Goal: Task Accomplishment & Management: Manage account settings

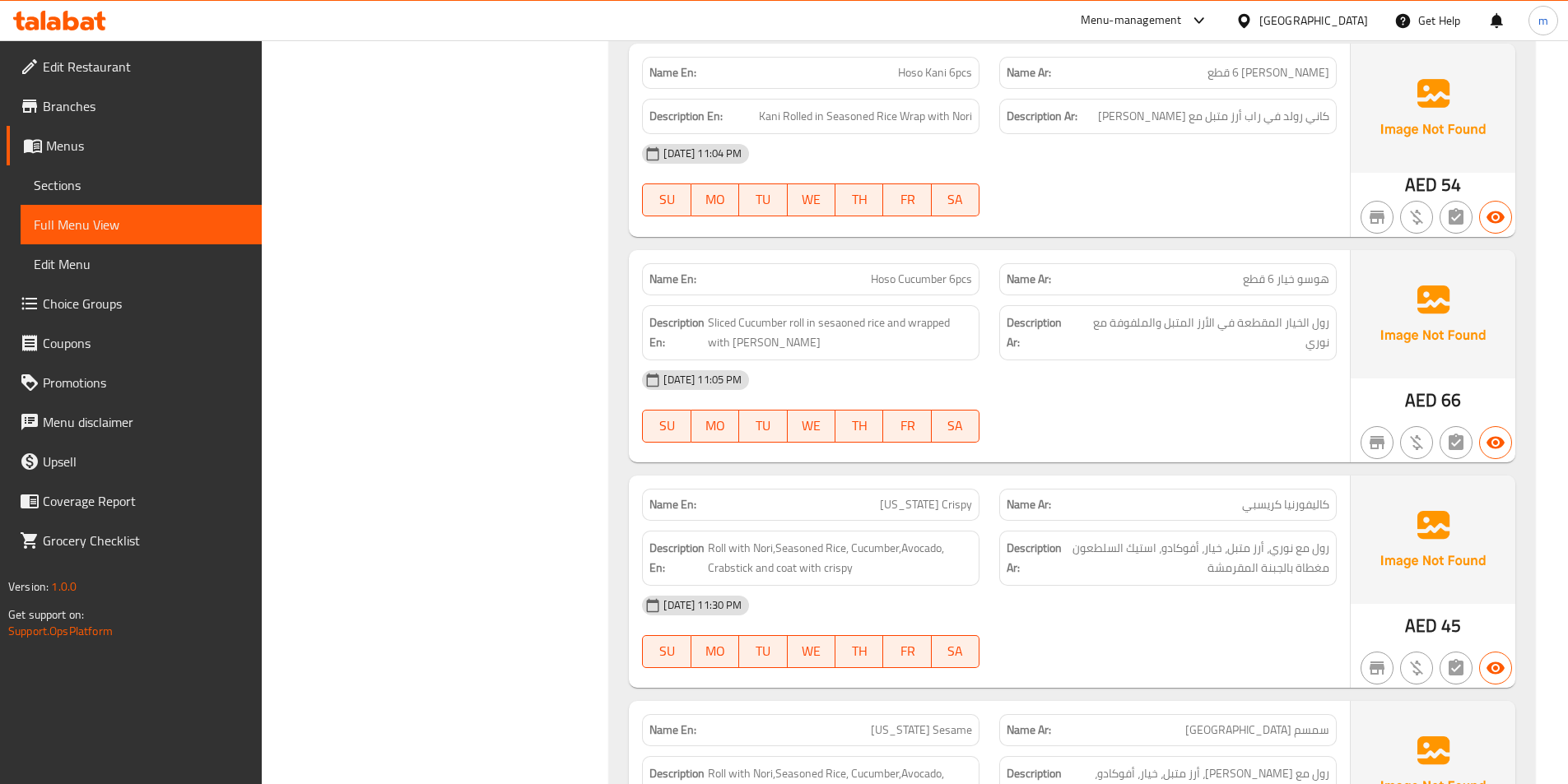
scroll to position [1561, 0]
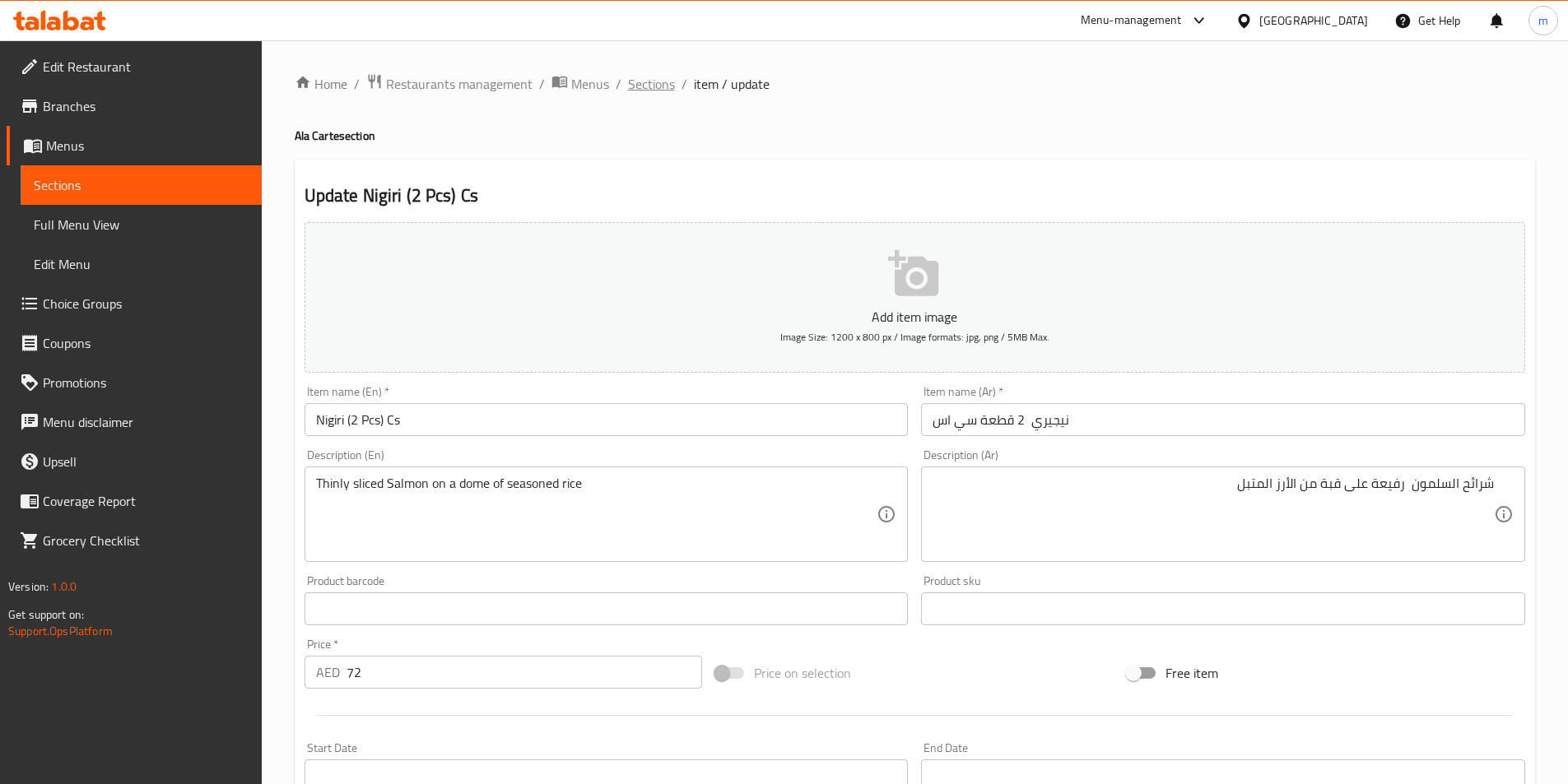
click at [628, 93] on span "Sections" at bounding box center [651, 84] width 47 height 20
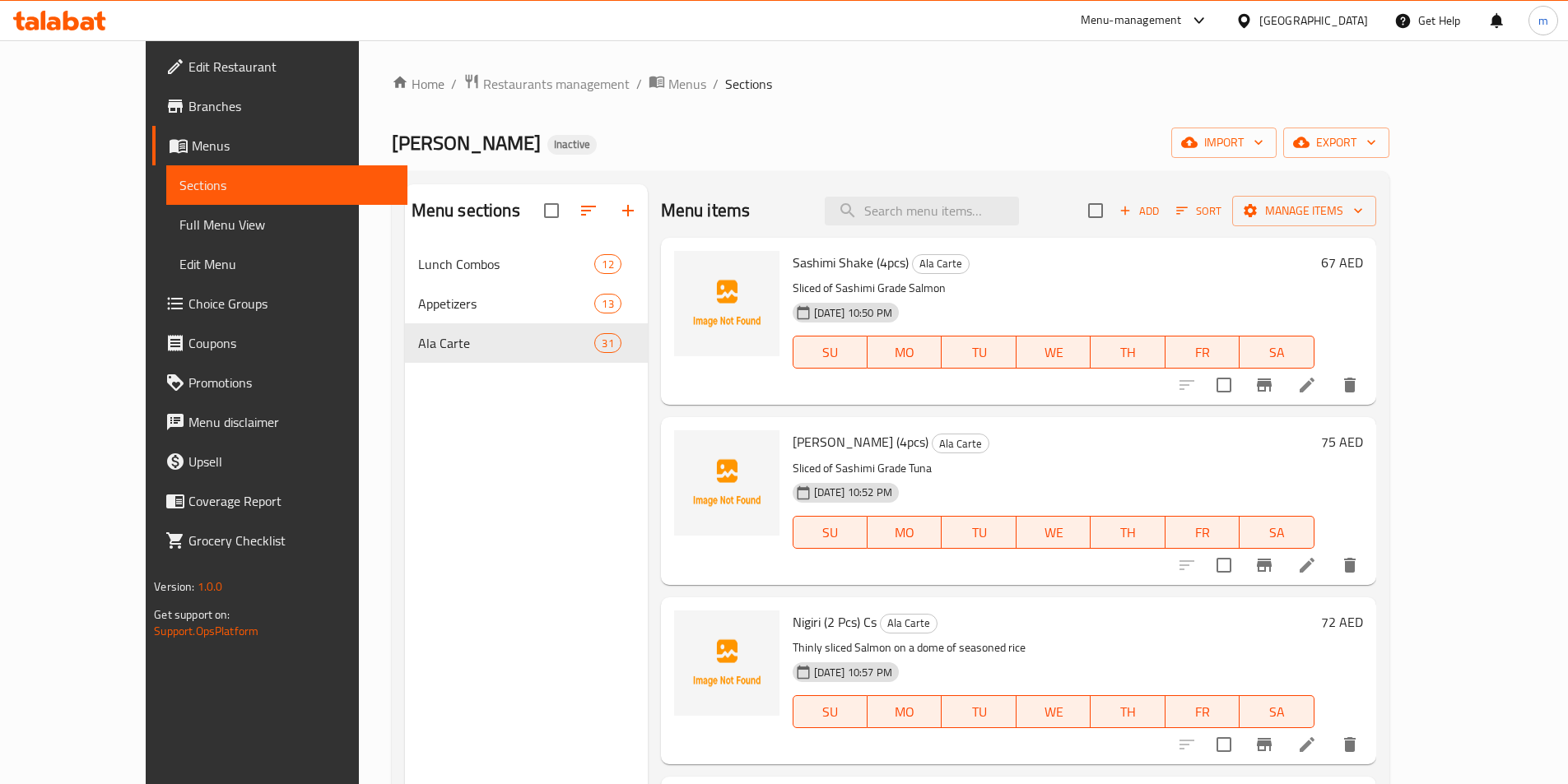
click at [726, 139] on div "Sushi Miso Inactive import export" at bounding box center [890, 143] width 997 height 30
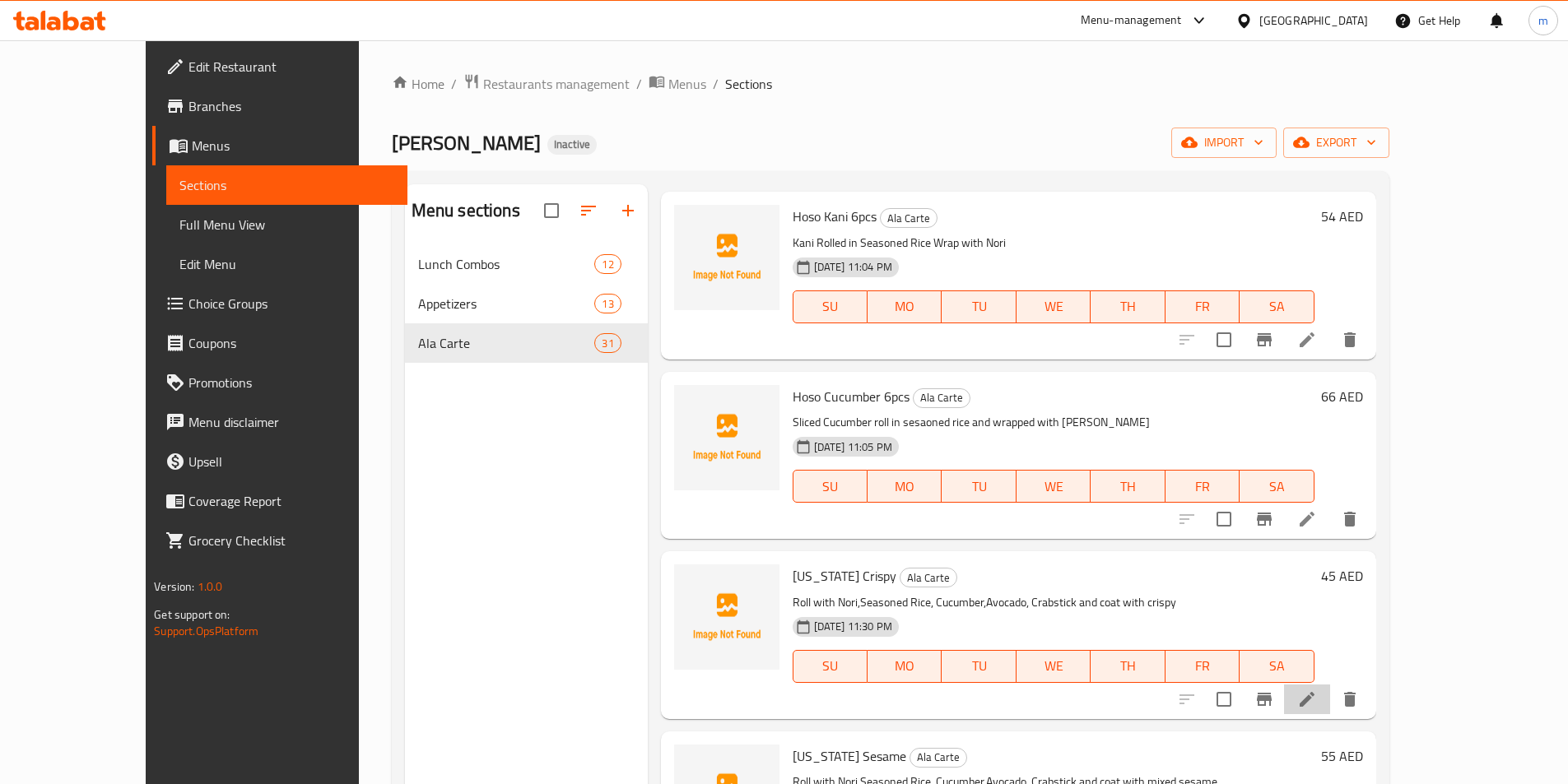
click at [1330, 687] on li at bounding box center [1307, 700] width 46 height 30
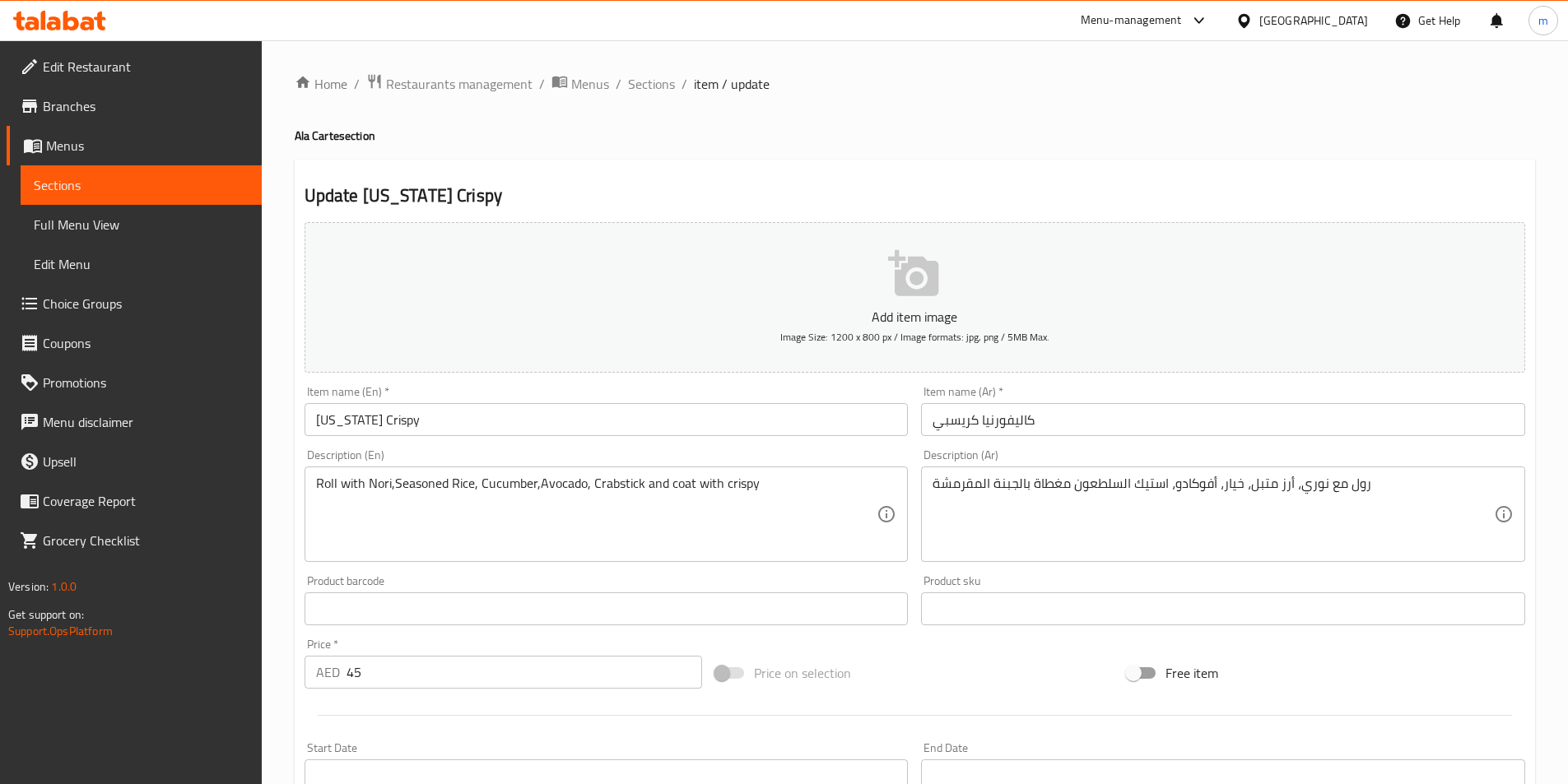
click at [656, 424] on input "California Crispy" at bounding box center [606, 419] width 604 height 33
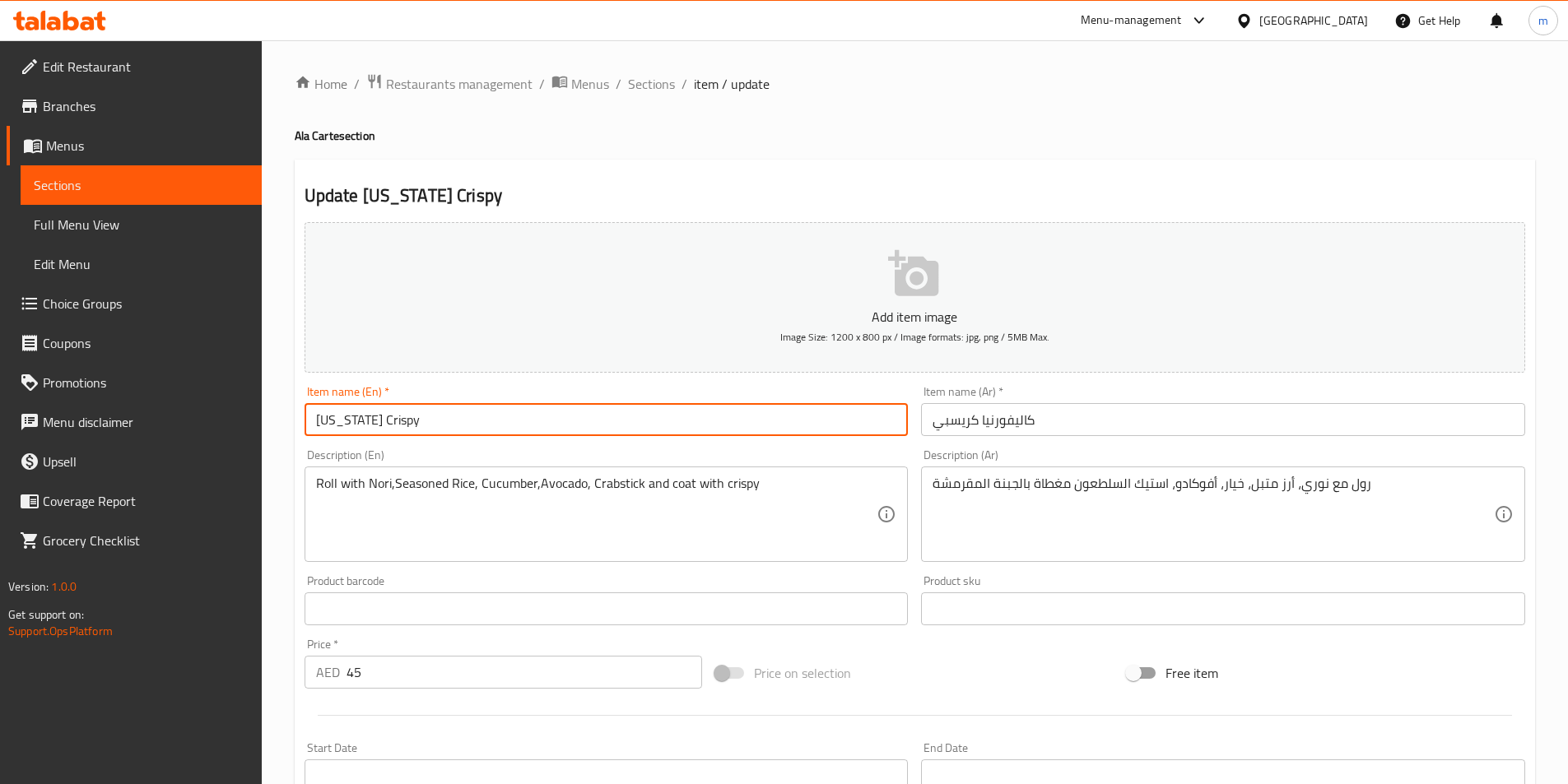
paste input "(6pcs)"
type input "California Crispy (6pcs)"
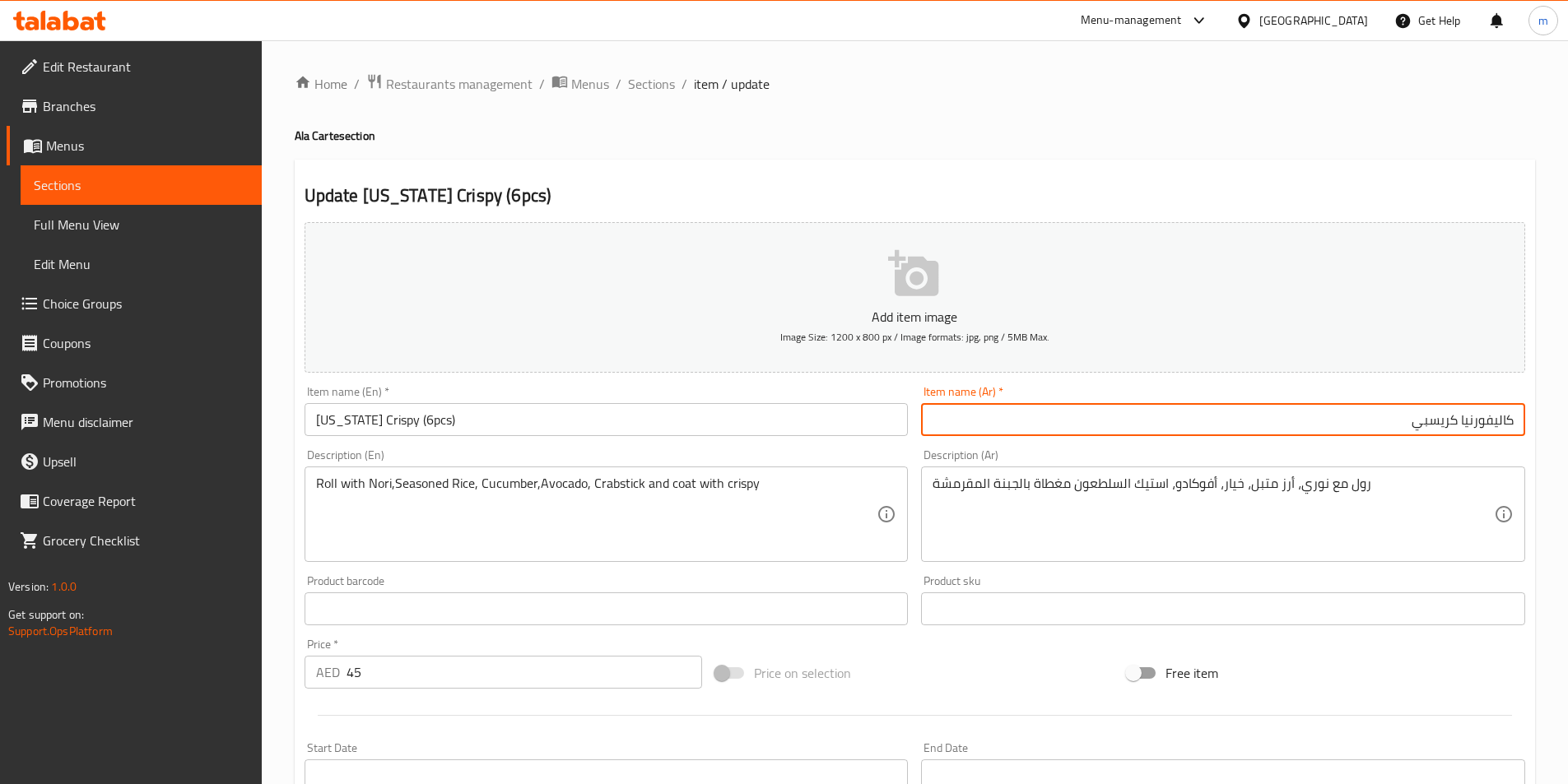
click at [1228, 424] on input "كاليفورنيا كريسبي" at bounding box center [1223, 419] width 604 height 33
click at [1397, 432] on input "كاليفورنيا كريسبي 6قطع" at bounding box center [1223, 419] width 604 height 33
click at [1400, 431] on input "كاليفورنيا كريسبي 6قطع" at bounding box center [1223, 419] width 604 height 33
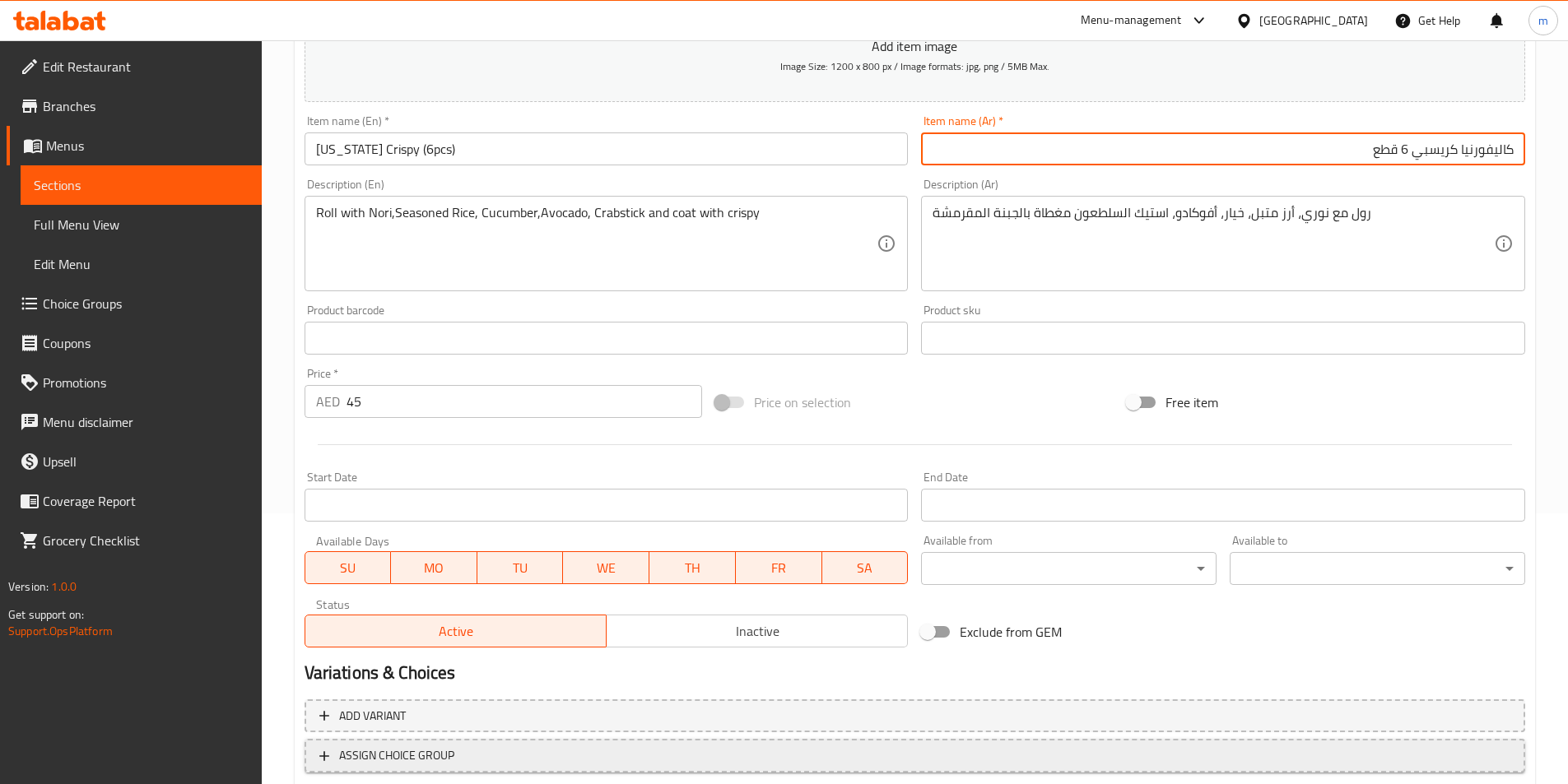
scroll to position [379, 0]
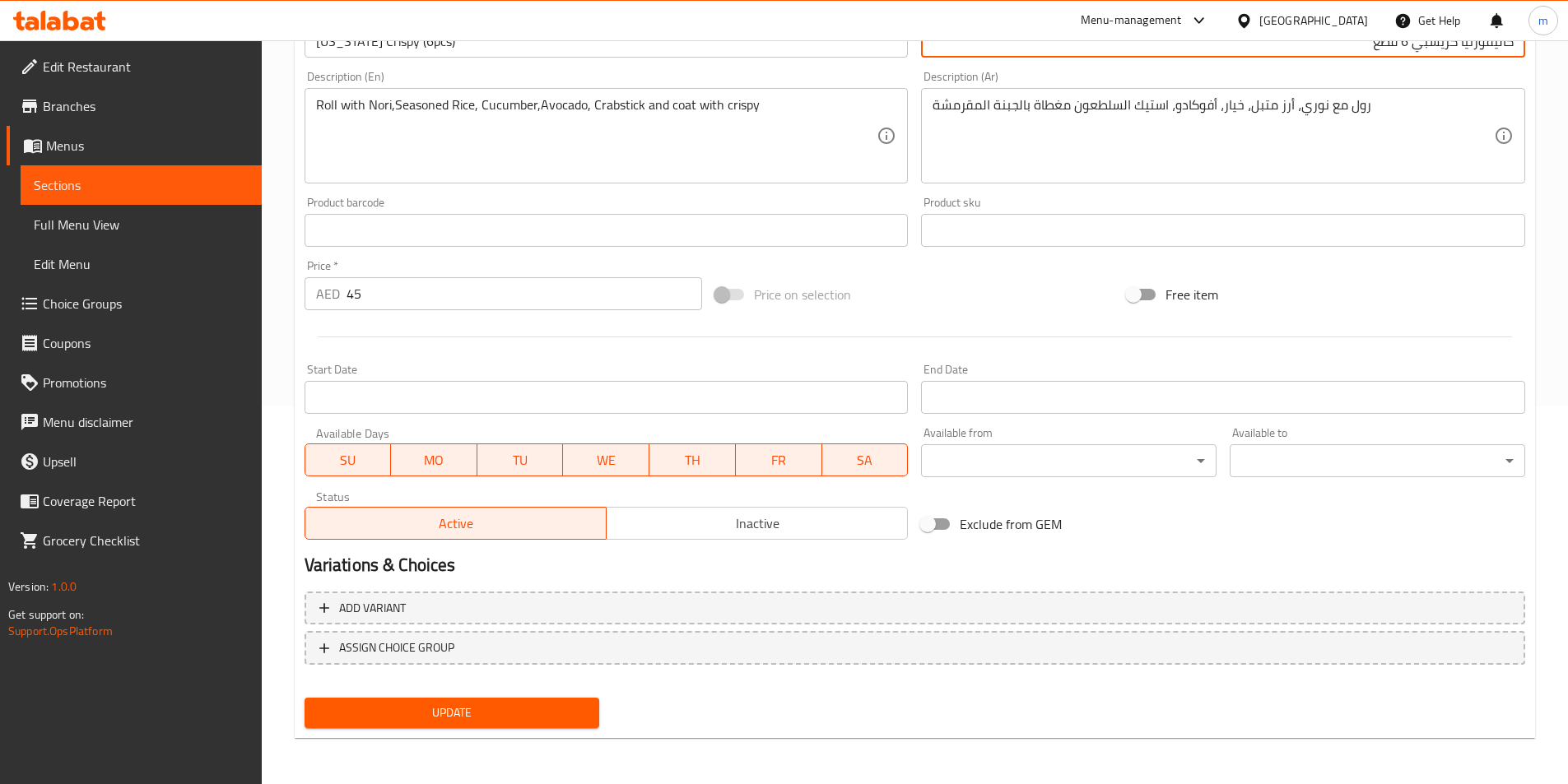
type input "كاليفورنيا كريسبي 6 قطع"
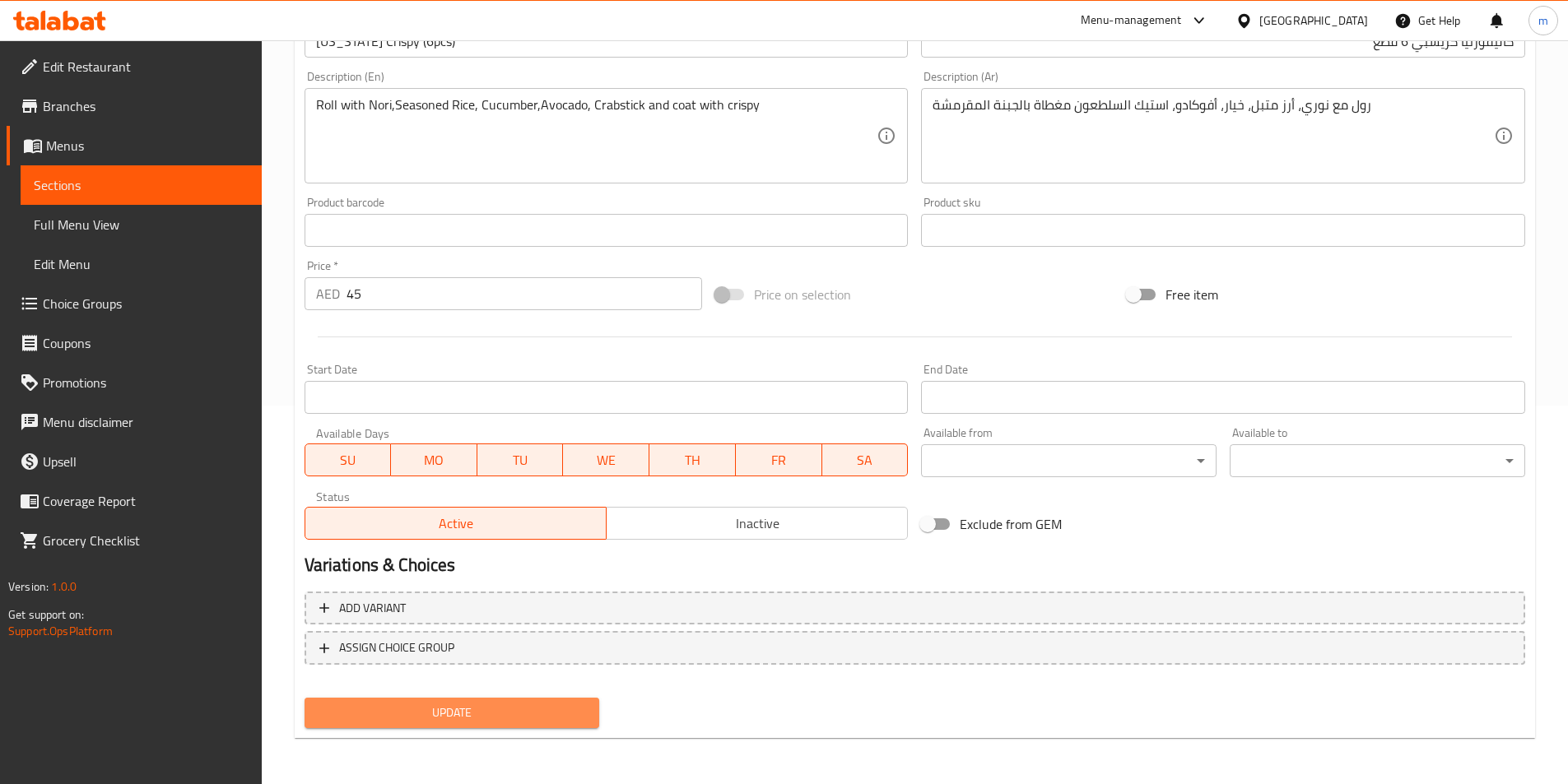
drag, startPoint x: 593, startPoint y: 713, endPoint x: 602, endPoint y: 709, distance: 9.8
click at [592, 713] on button "Update" at bounding box center [452, 713] width 295 height 30
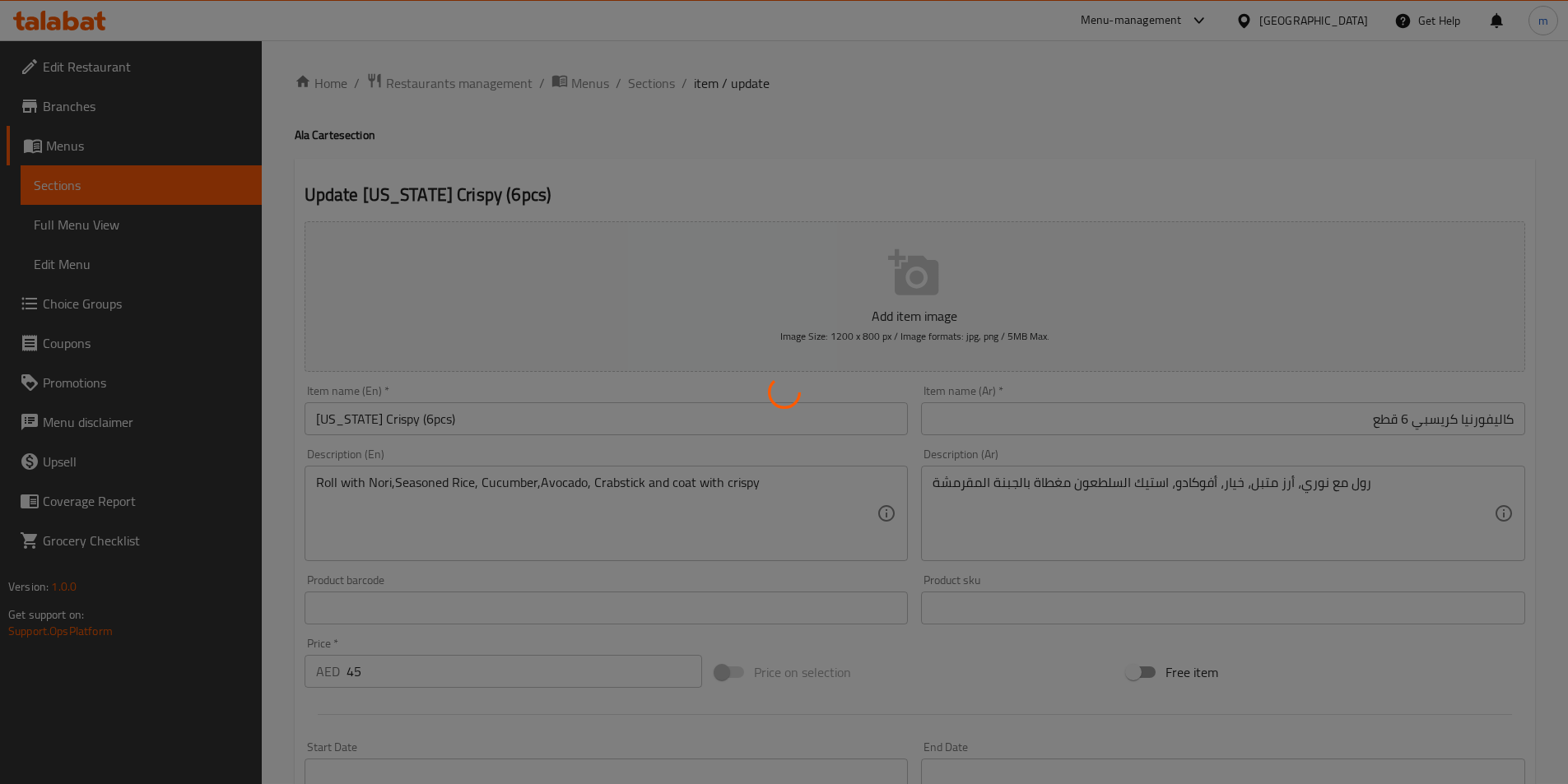
scroll to position [0, 0]
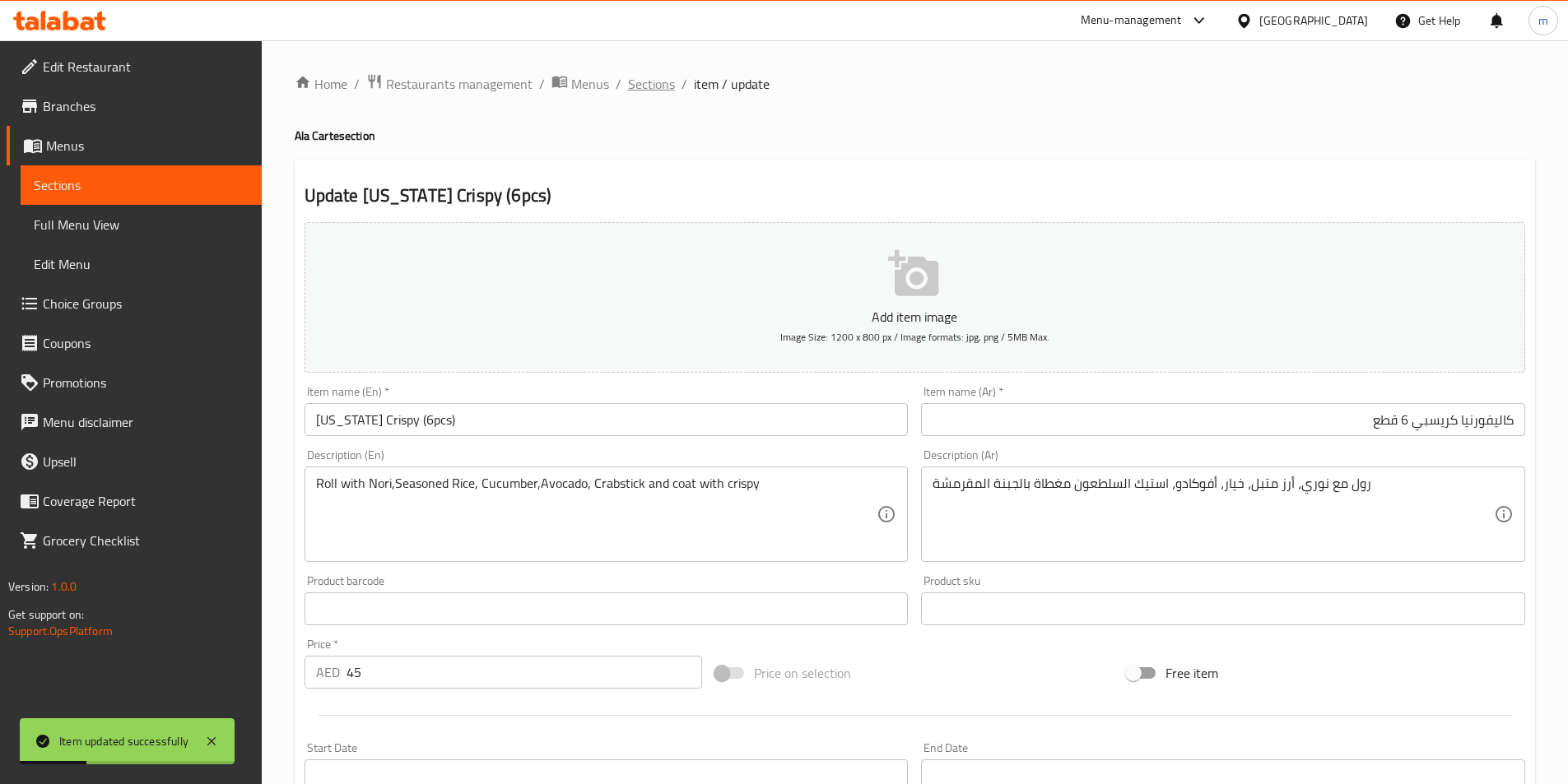
click at [667, 86] on span "Sections" at bounding box center [651, 84] width 47 height 20
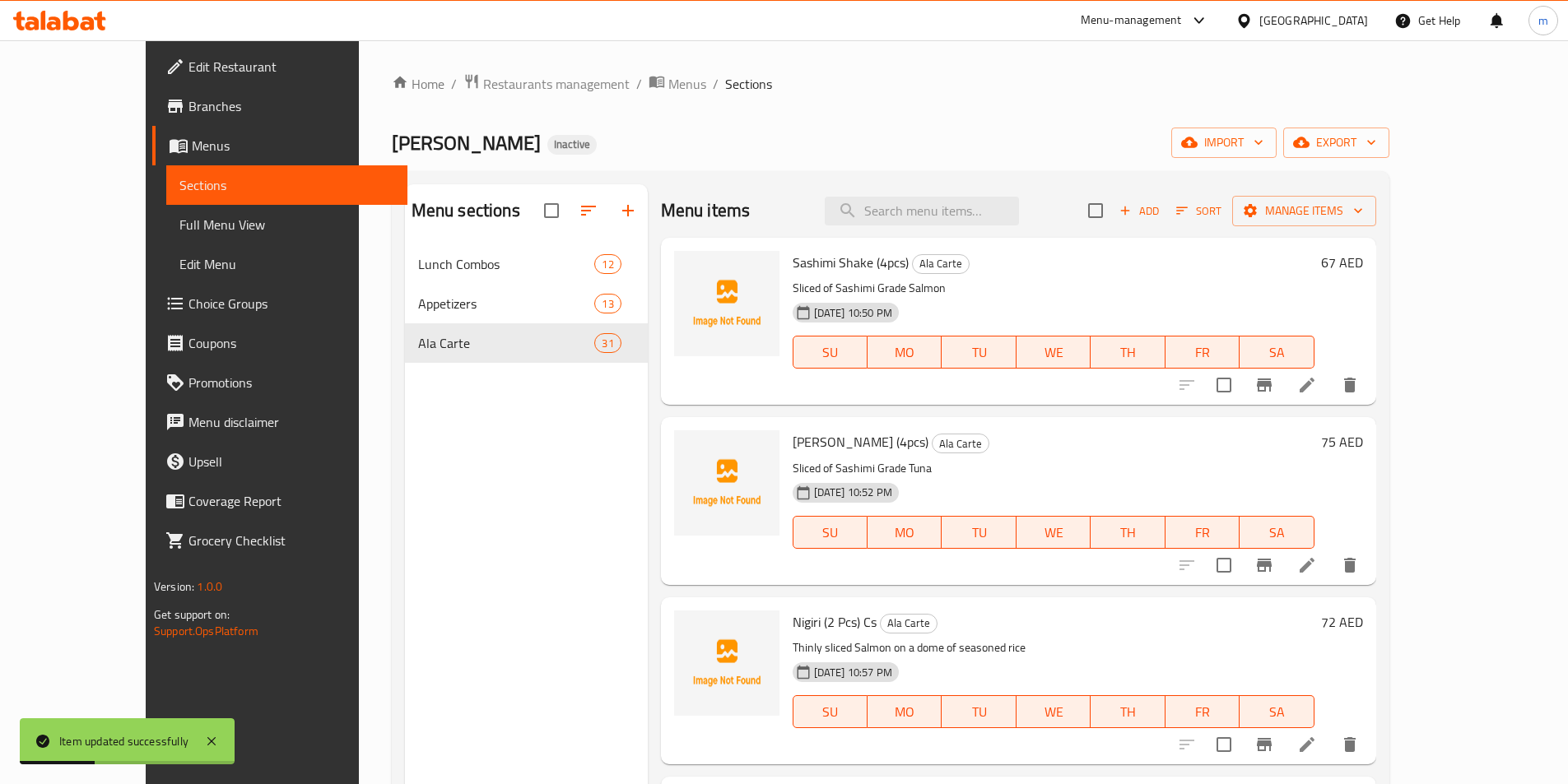
click at [909, 90] on ol "Home / Restaurants management / Menus / Sections" at bounding box center [890, 84] width 997 height 22
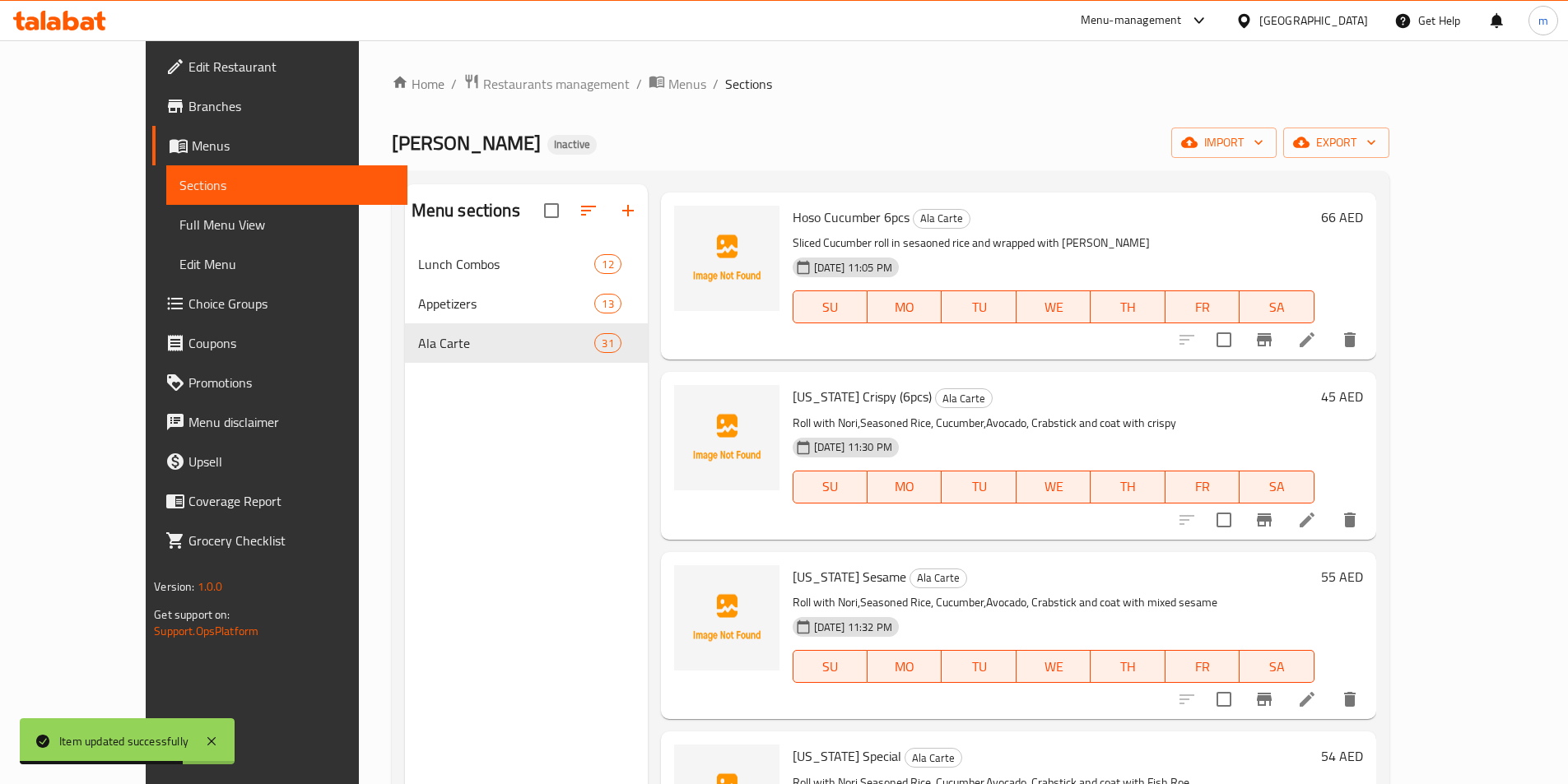
click at [1330, 690] on li at bounding box center [1307, 700] width 46 height 30
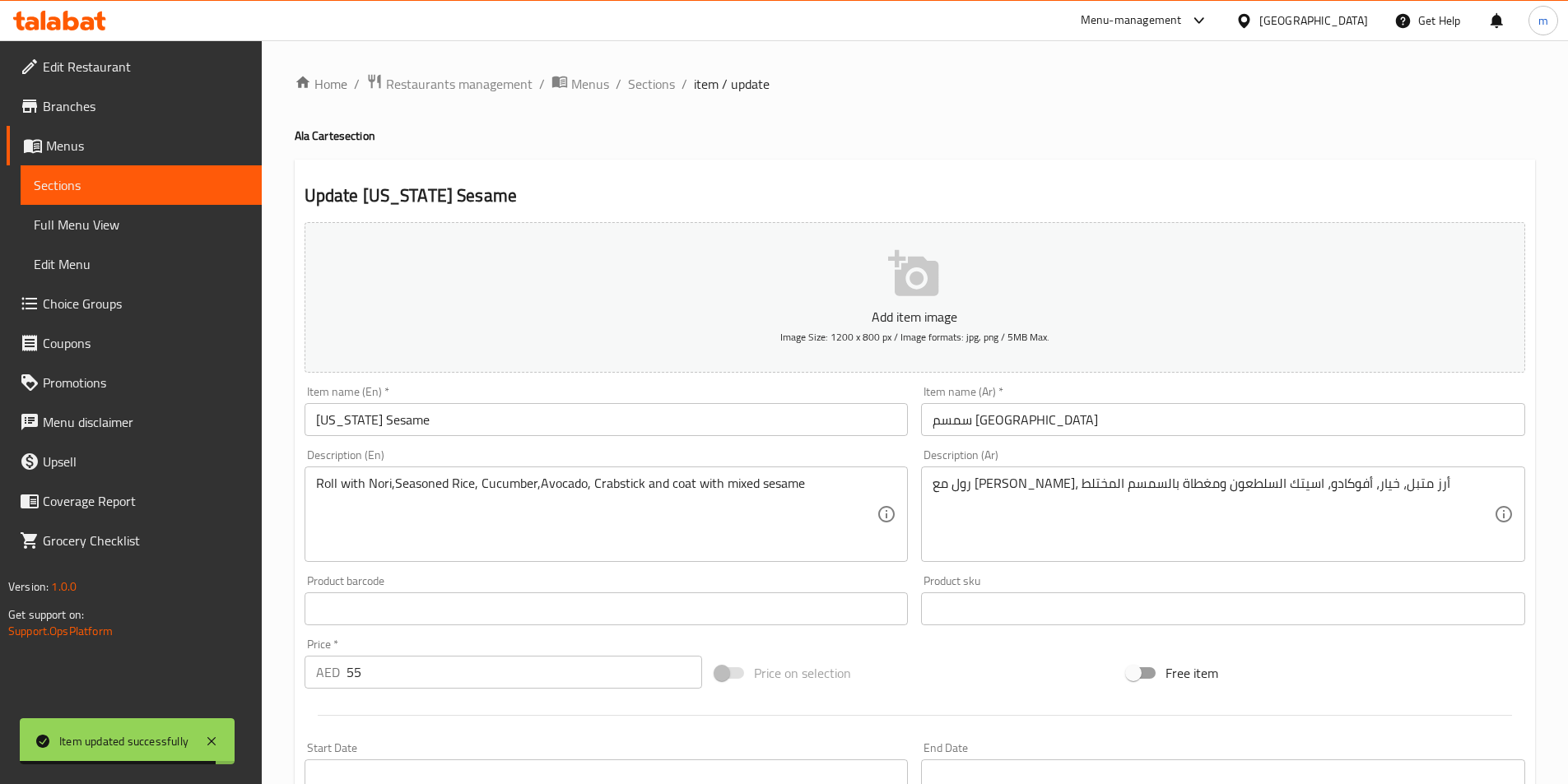
click at [620, 417] on input "California Sesame" at bounding box center [606, 419] width 604 height 33
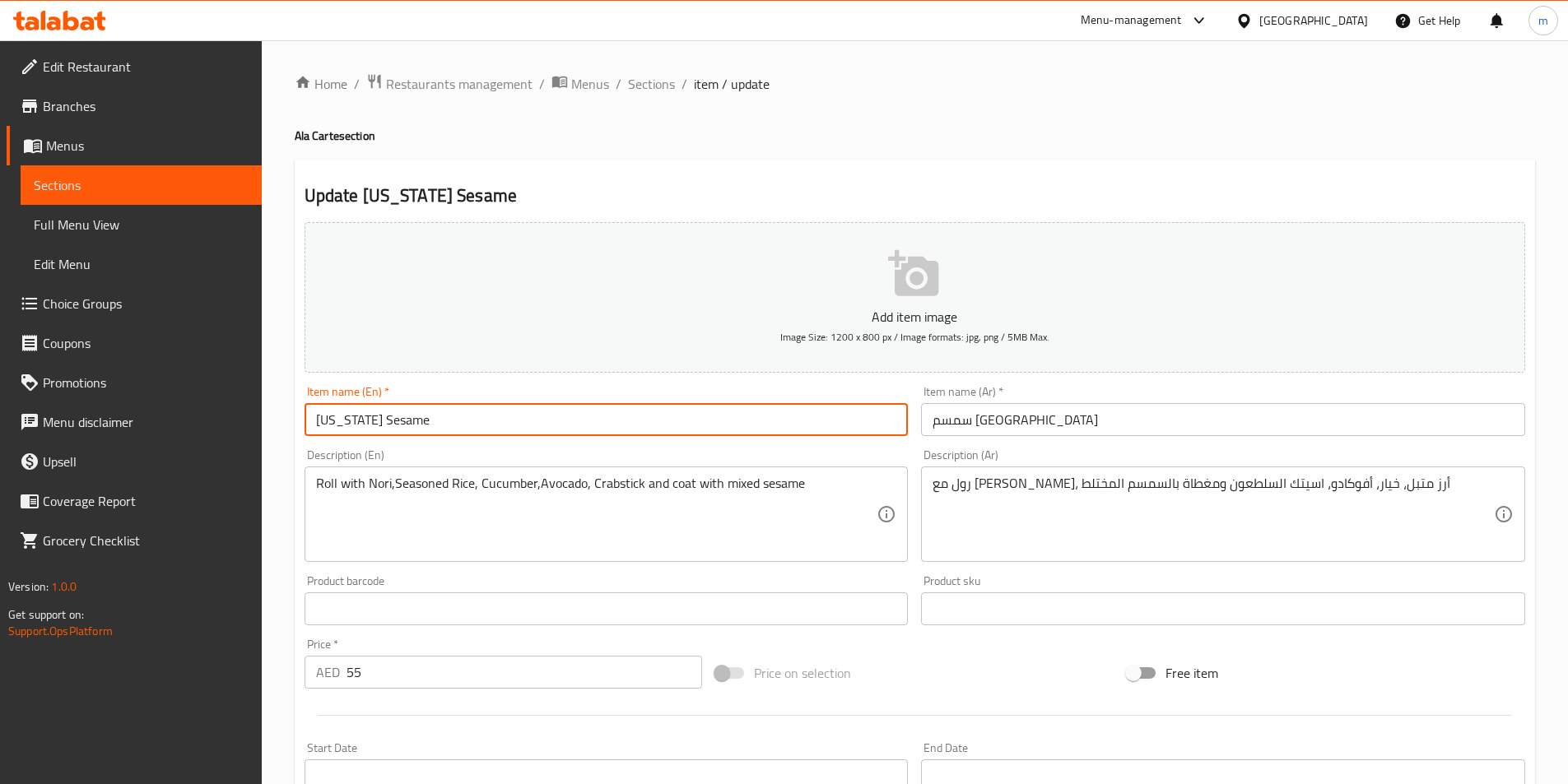
paste input "(6pcs)"
type input "California Sesame (6pcs)"
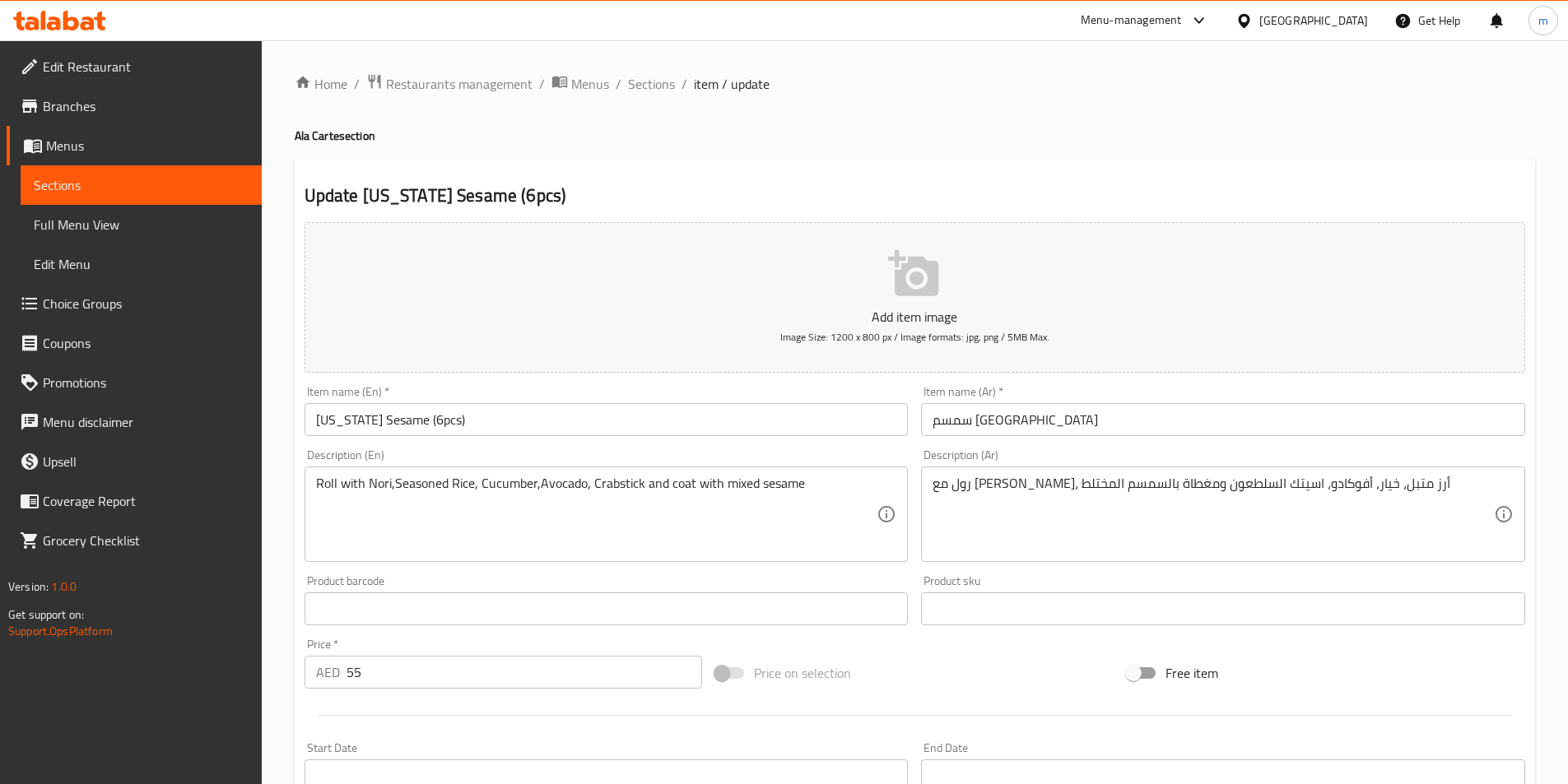
click at [1062, 439] on div "Item name (Ar)   * سمسم كاليفورنيا Item name (Ar) *" at bounding box center [1223, 411] width 618 height 63
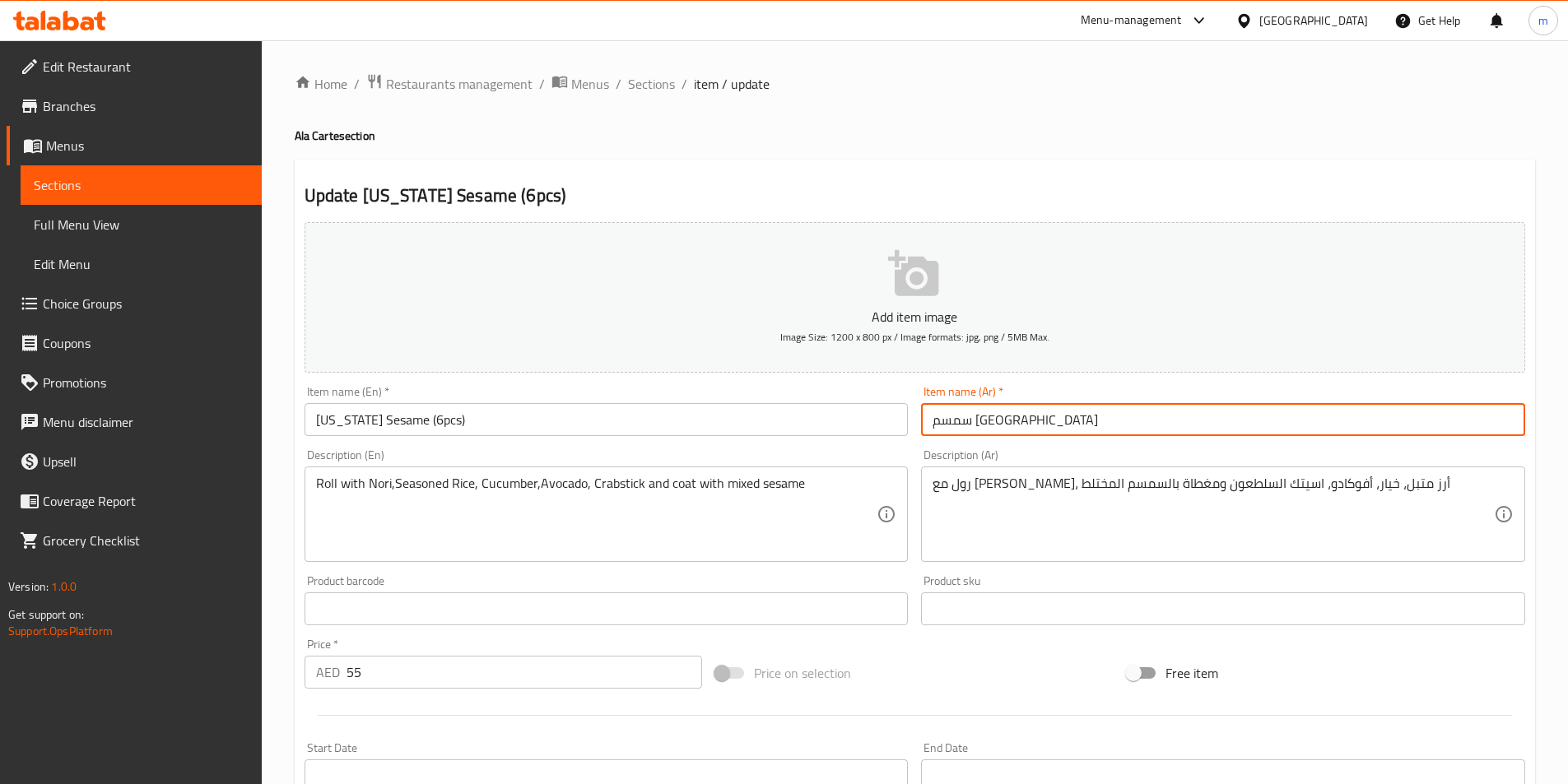
click at [1069, 419] on input "سمسم كاليفورنيا" at bounding box center [1223, 419] width 604 height 33
click at [1343, 416] on input "سمسم كاليفورنيا" at bounding box center [1223, 419] width 604 height 33
click at [1410, 428] on input "سمسم كاليفورنيا 6قطع" at bounding box center [1223, 419] width 604 height 33
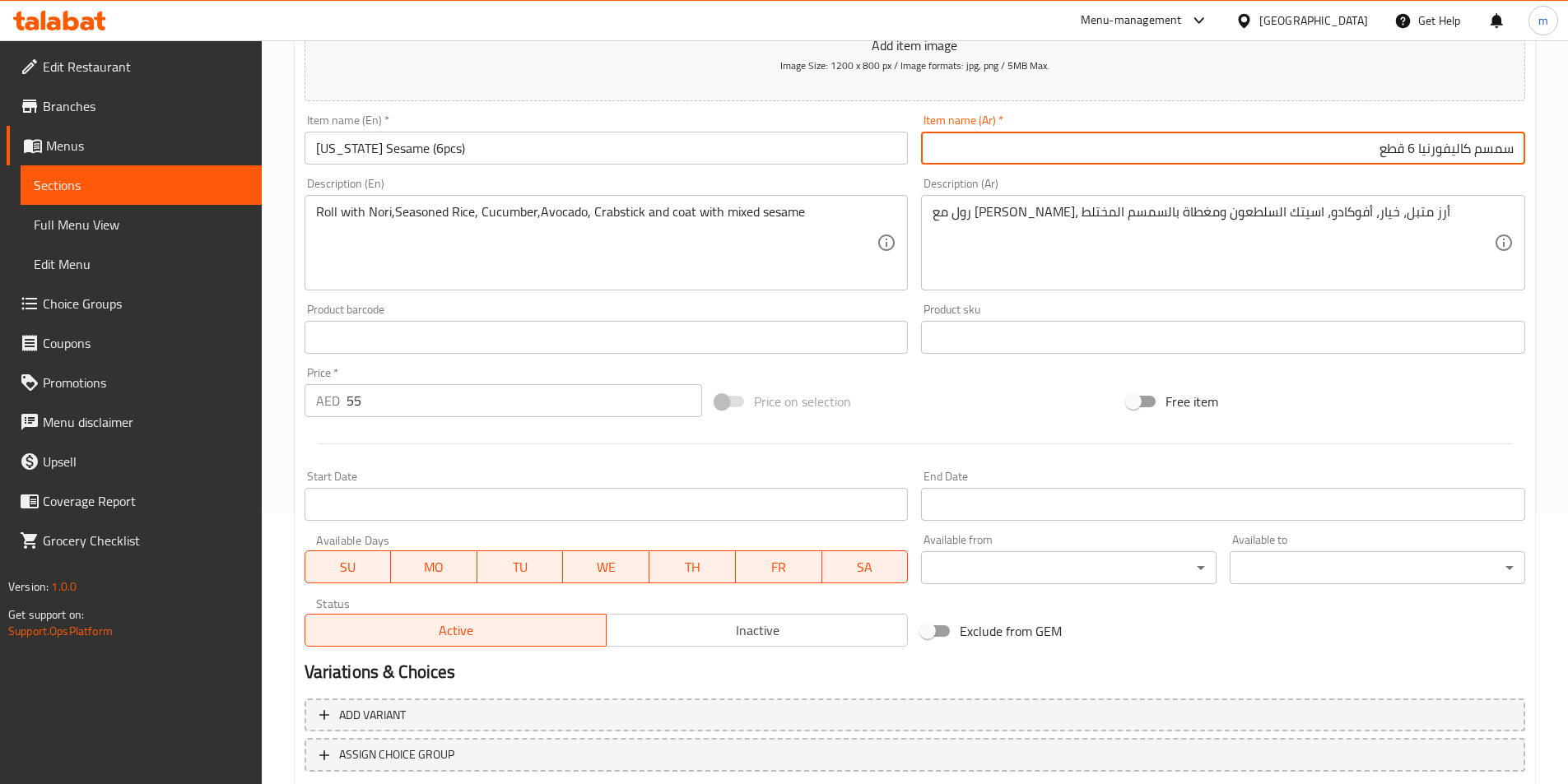
scroll to position [379, 0]
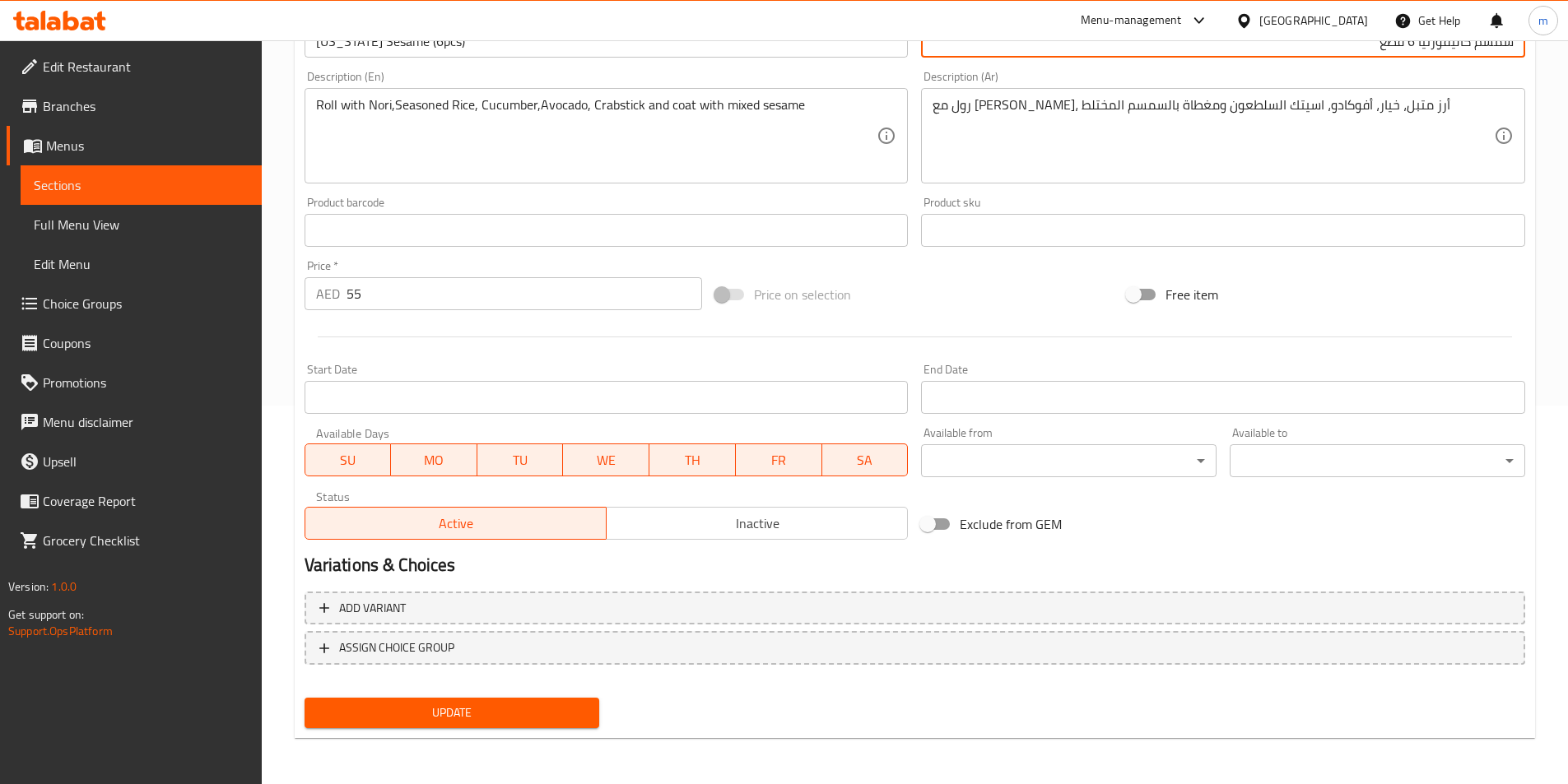
type input "سمسم كاليفورنيا 6 قطع"
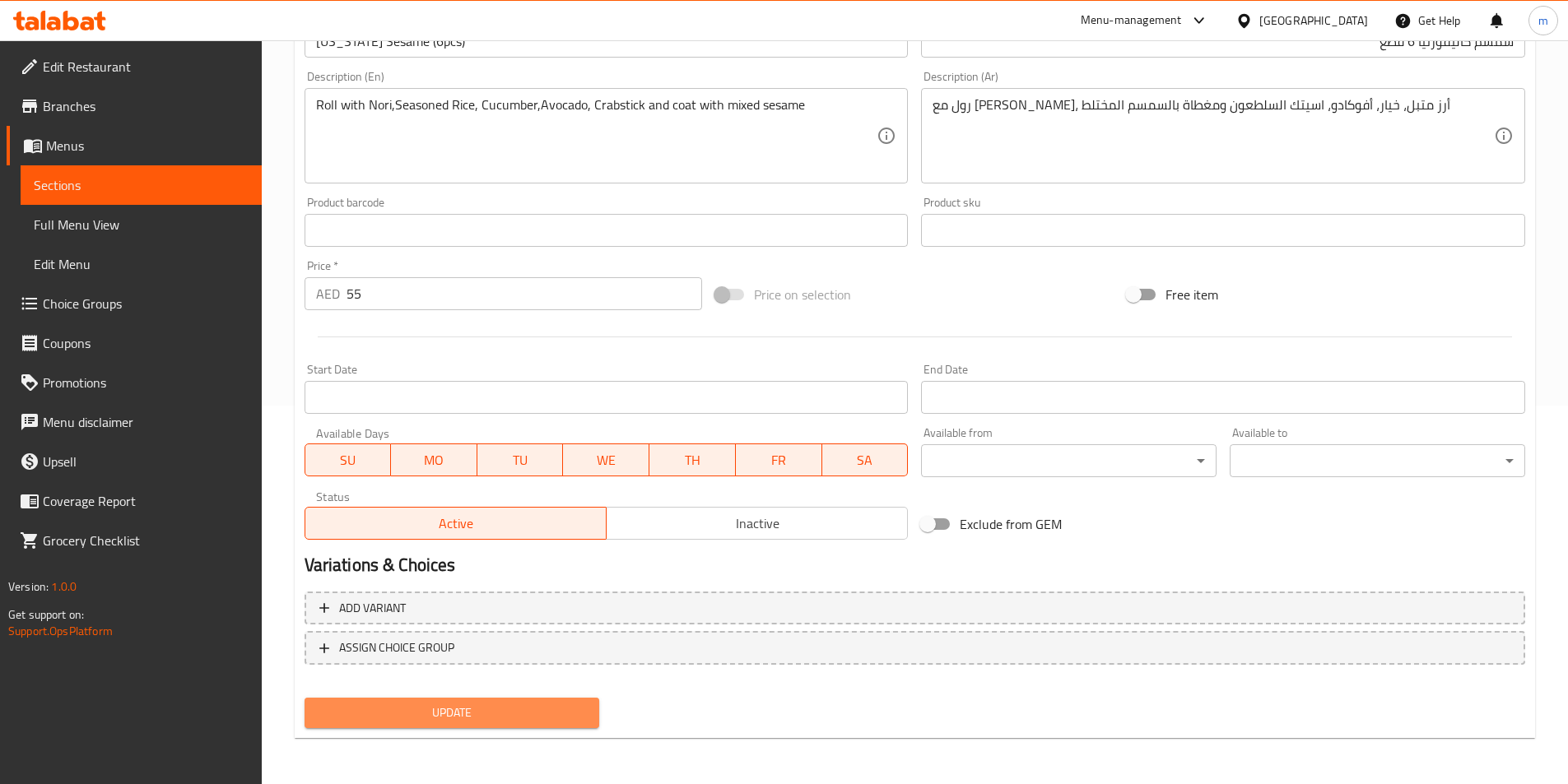
click at [529, 723] on span "Update" at bounding box center [452, 713] width 269 height 21
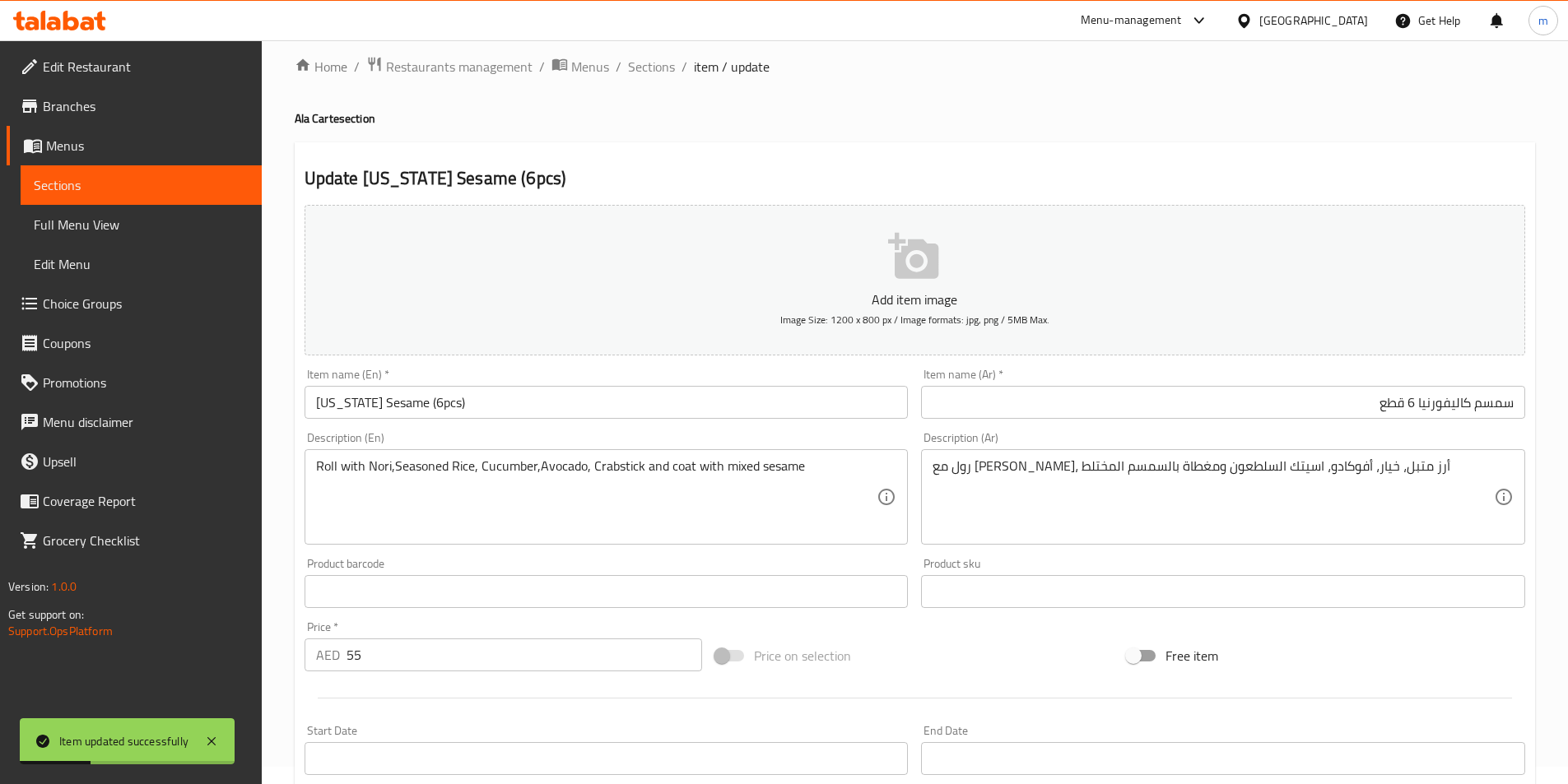
scroll to position [0, 0]
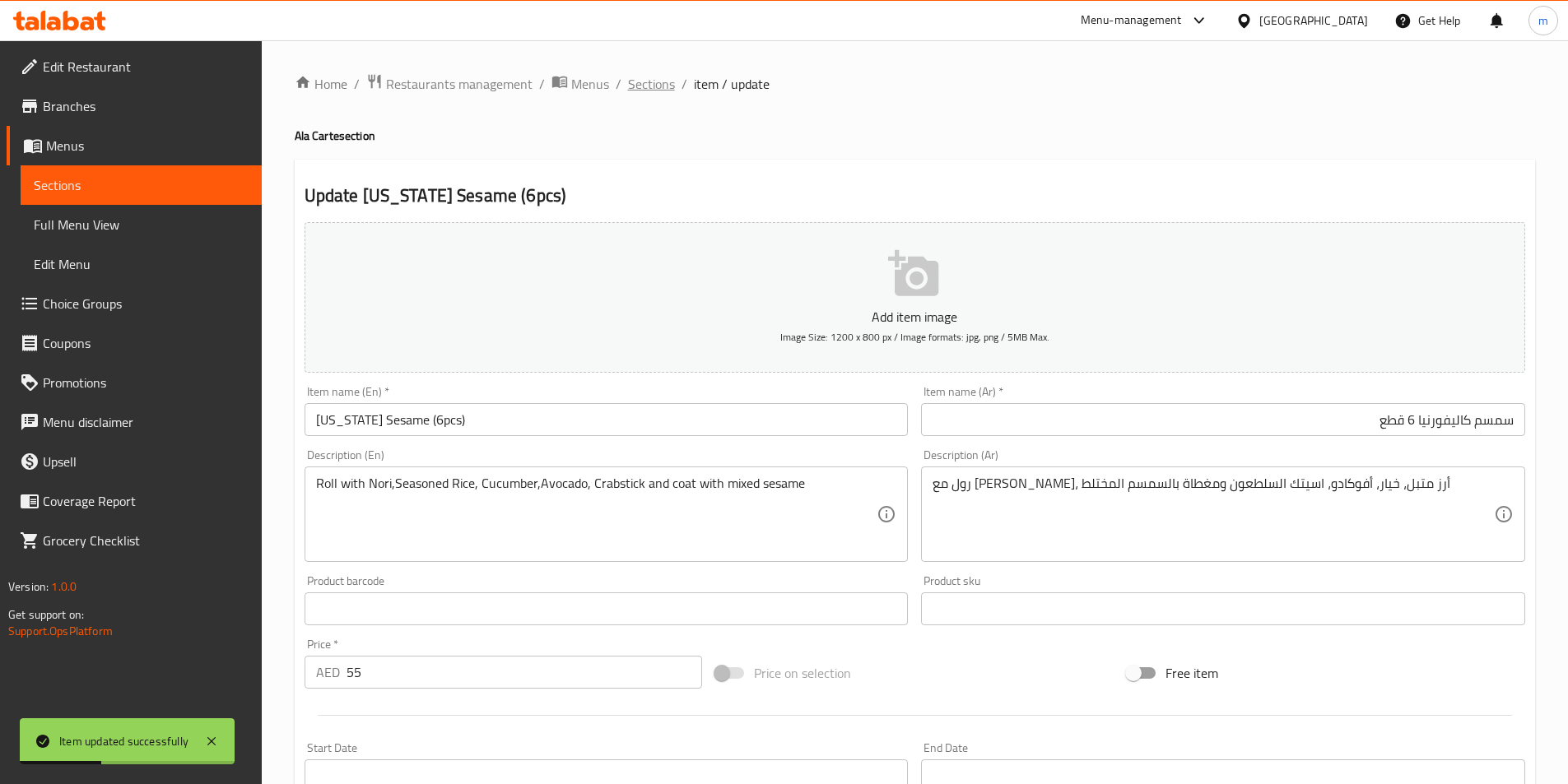
click at [656, 90] on span "Sections" at bounding box center [651, 84] width 47 height 20
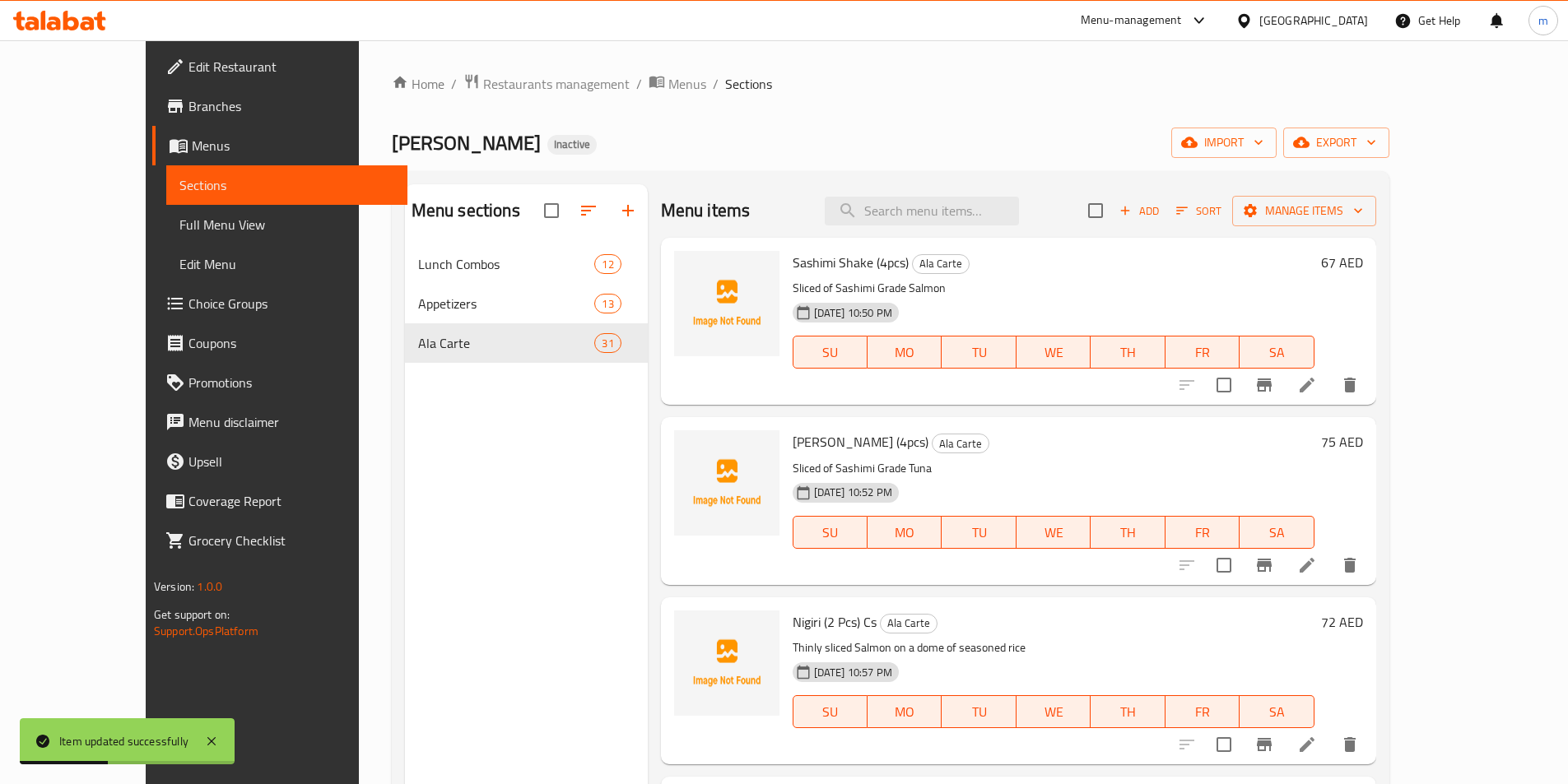
click at [710, 153] on div "Sushi Miso Inactive import export" at bounding box center [890, 143] width 997 height 30
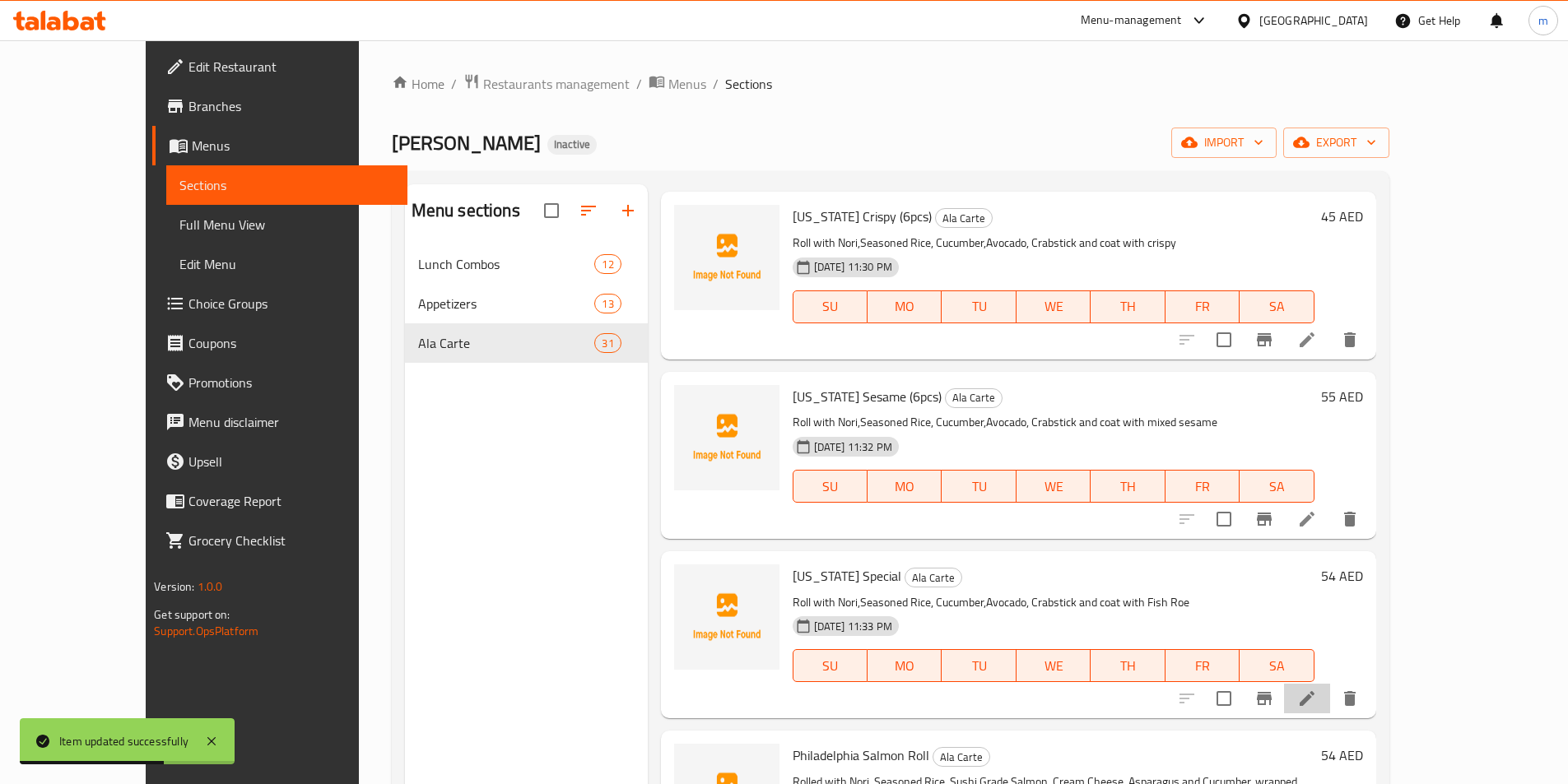
click at [1330, 692] on li at bounding box center [1307, 699] width 46 height 30
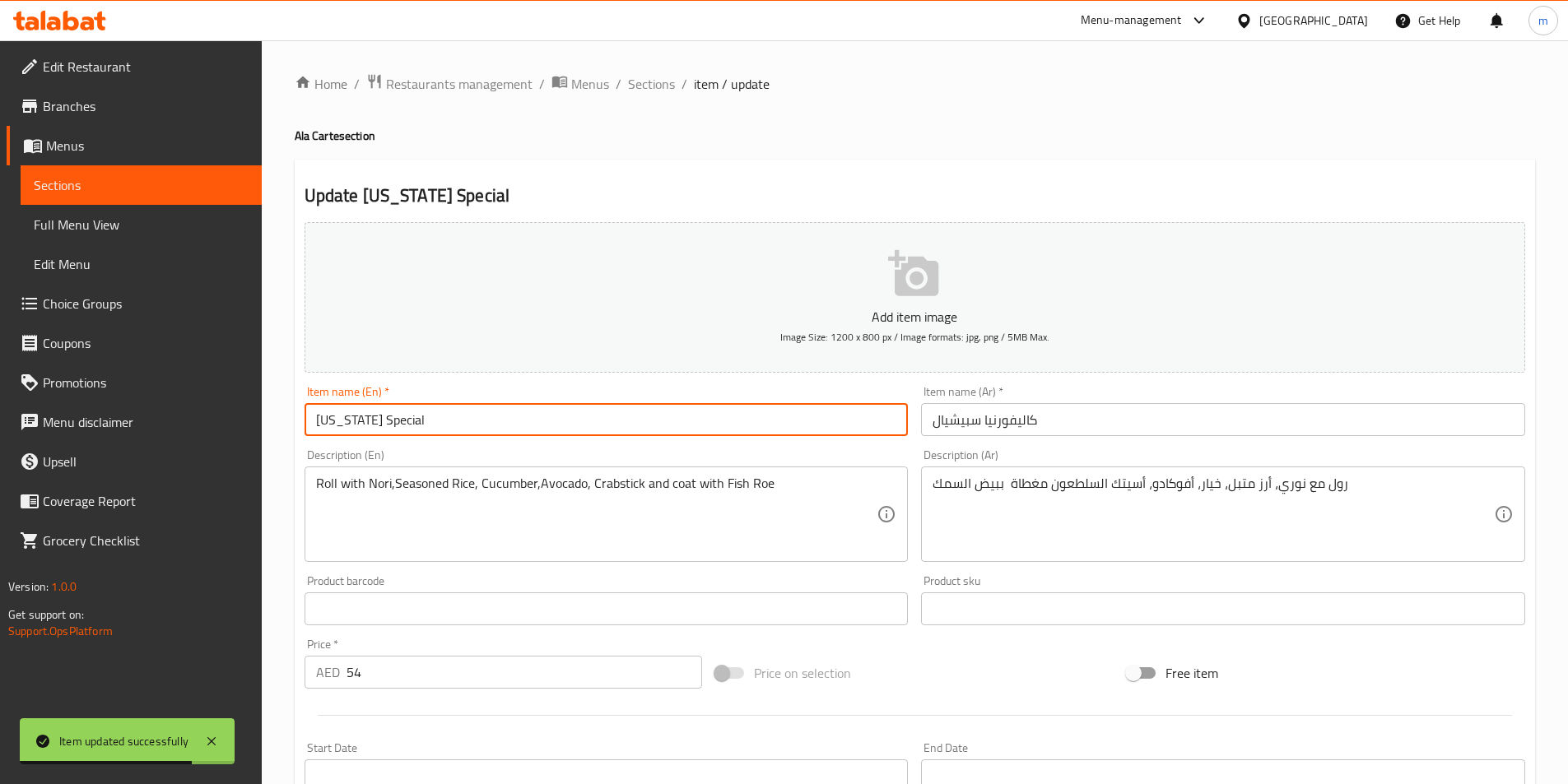
click at [492, 412] on input "California Special" at bounding box center [606, 419] width 604 height 33
paste input "(6pcs)"
type input "California Special (6pcs)"
click at [985, 427] on input "كاليفورنيا سبيشيال" at bounding box center [1223, 419] width 604 height 33
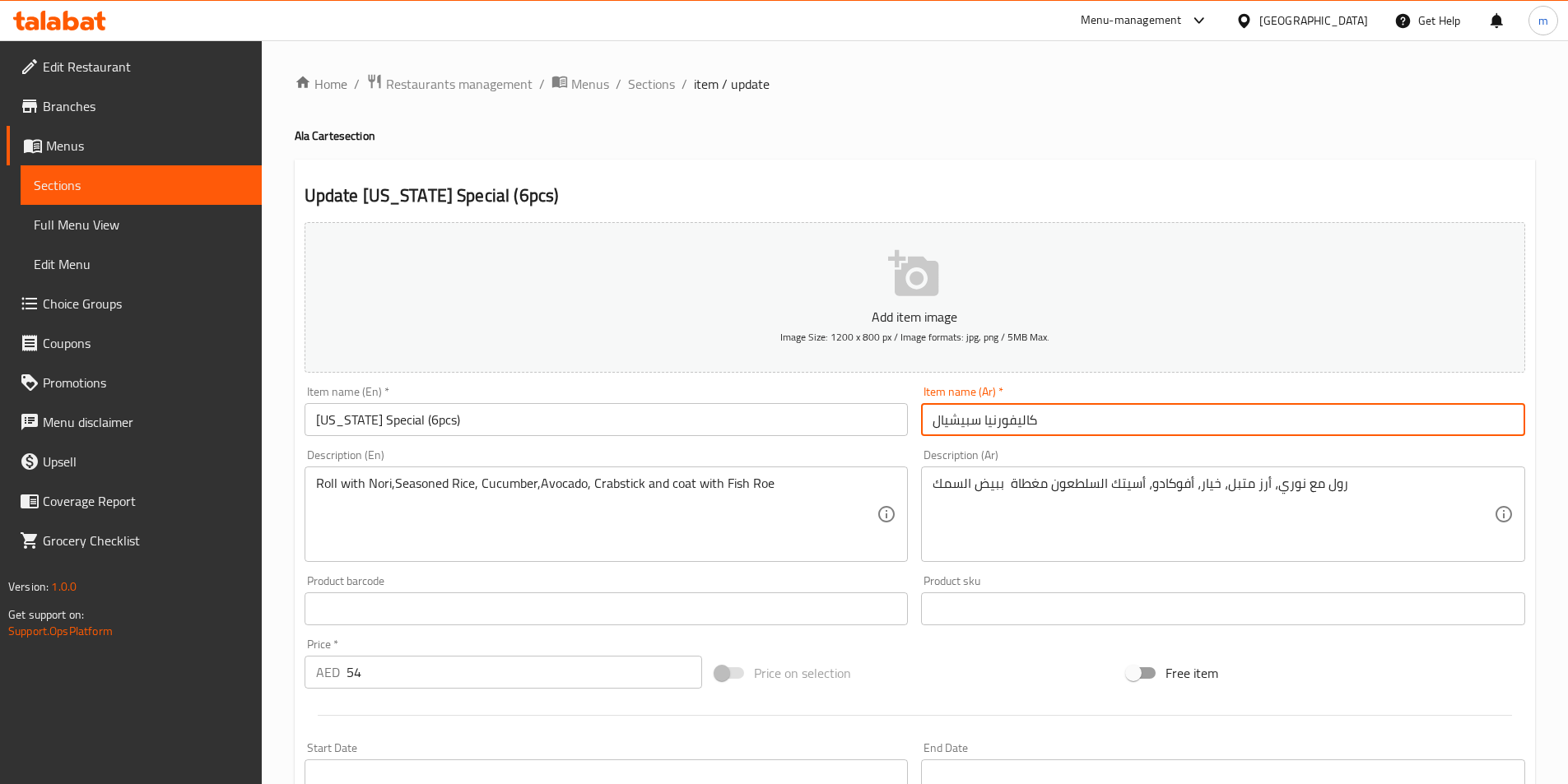
drag, startPoint x: 985, startPoint y: 427, endPoint x: 977, endPoint y: 417, distance: 12.8
click at [1286, 417] on input "كاليفورنيا سبيشيال" at bounding box center [1223, 419] width 604 height 33
drag, startPoint x: 1403, startPoint y: 427, endPoint x: 1401, endPoint y: 439, distance: 12.2
click at [1403, 427] on input "كاليفورنيا سبيشيال 6قطع" at bounding box center [1223, 419] width 604 height 33
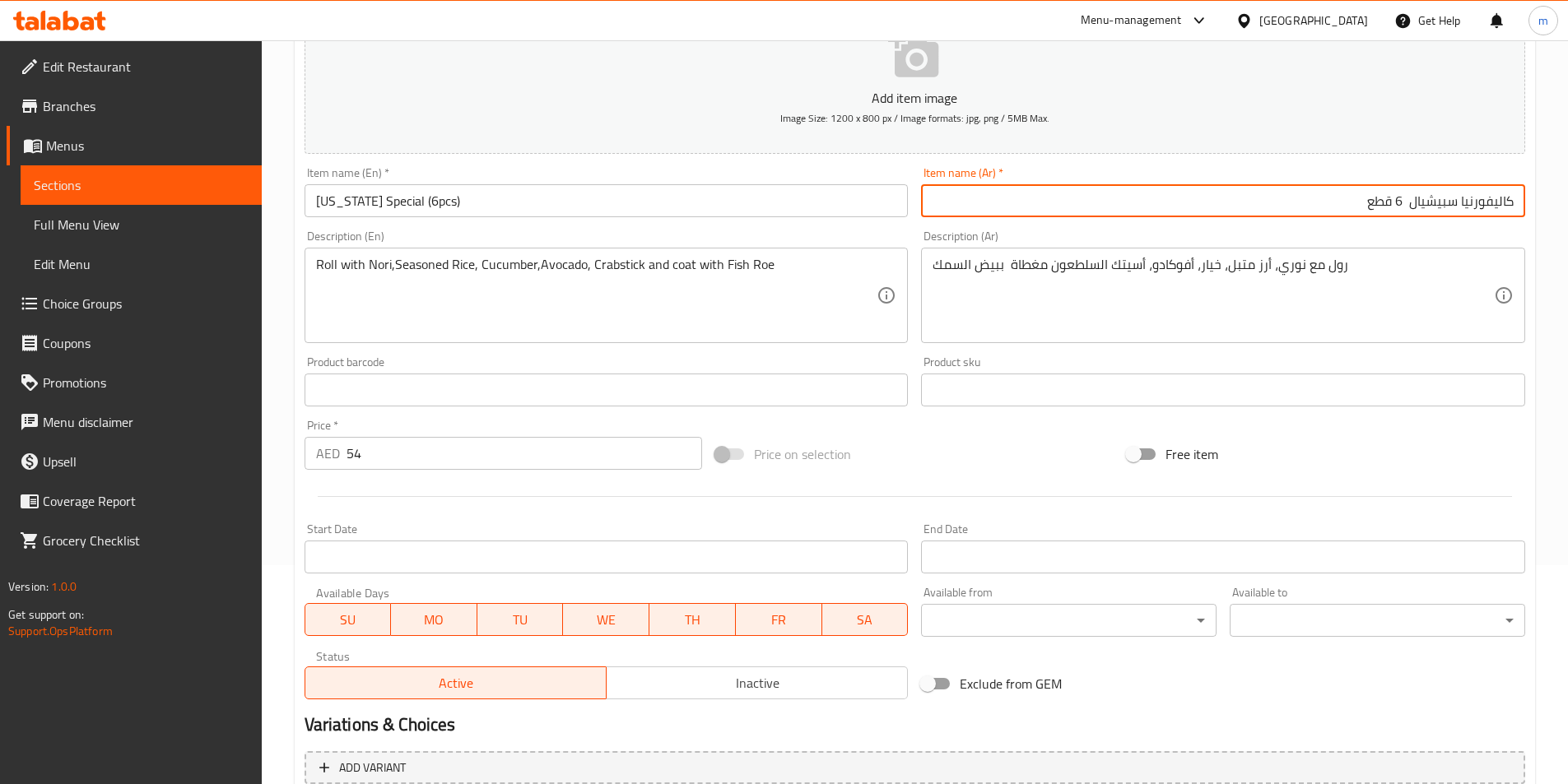
scroll to position [379, 0]
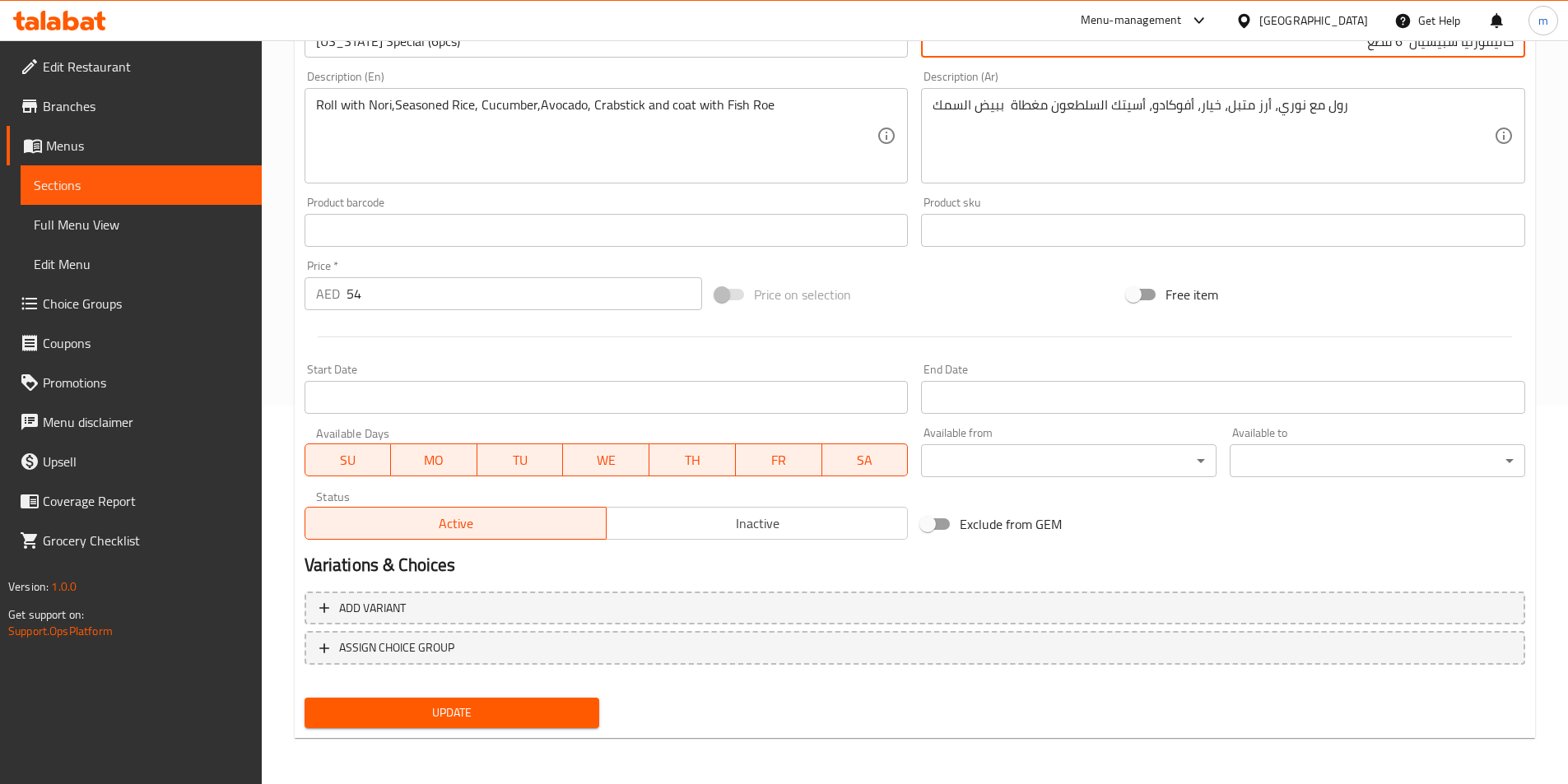
type input "كاليفورنيا سبيشيال 6 قطع"
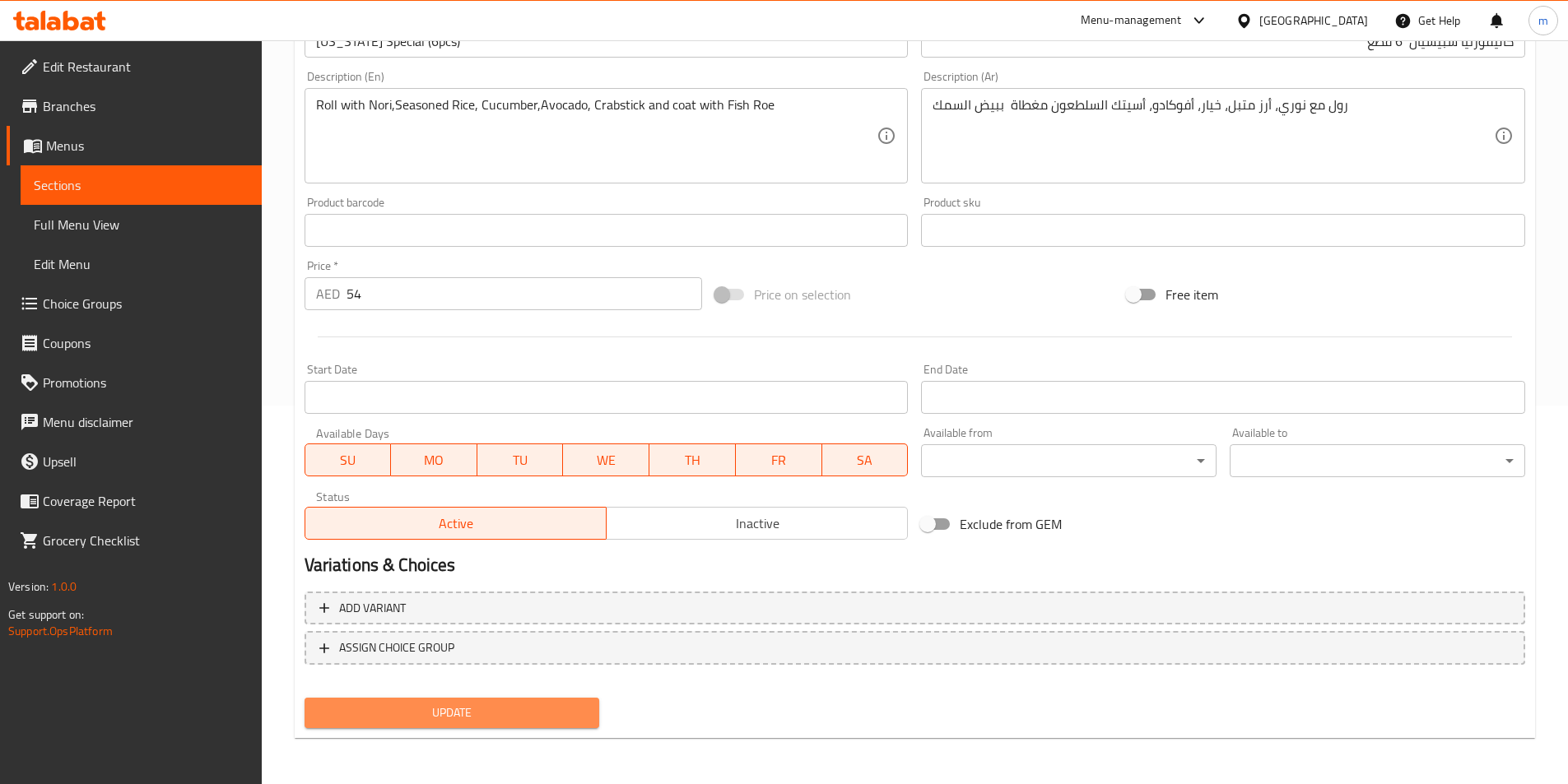
click at [471, 703] on span "Update" at bounding box center [452, 713] width 269 height 21
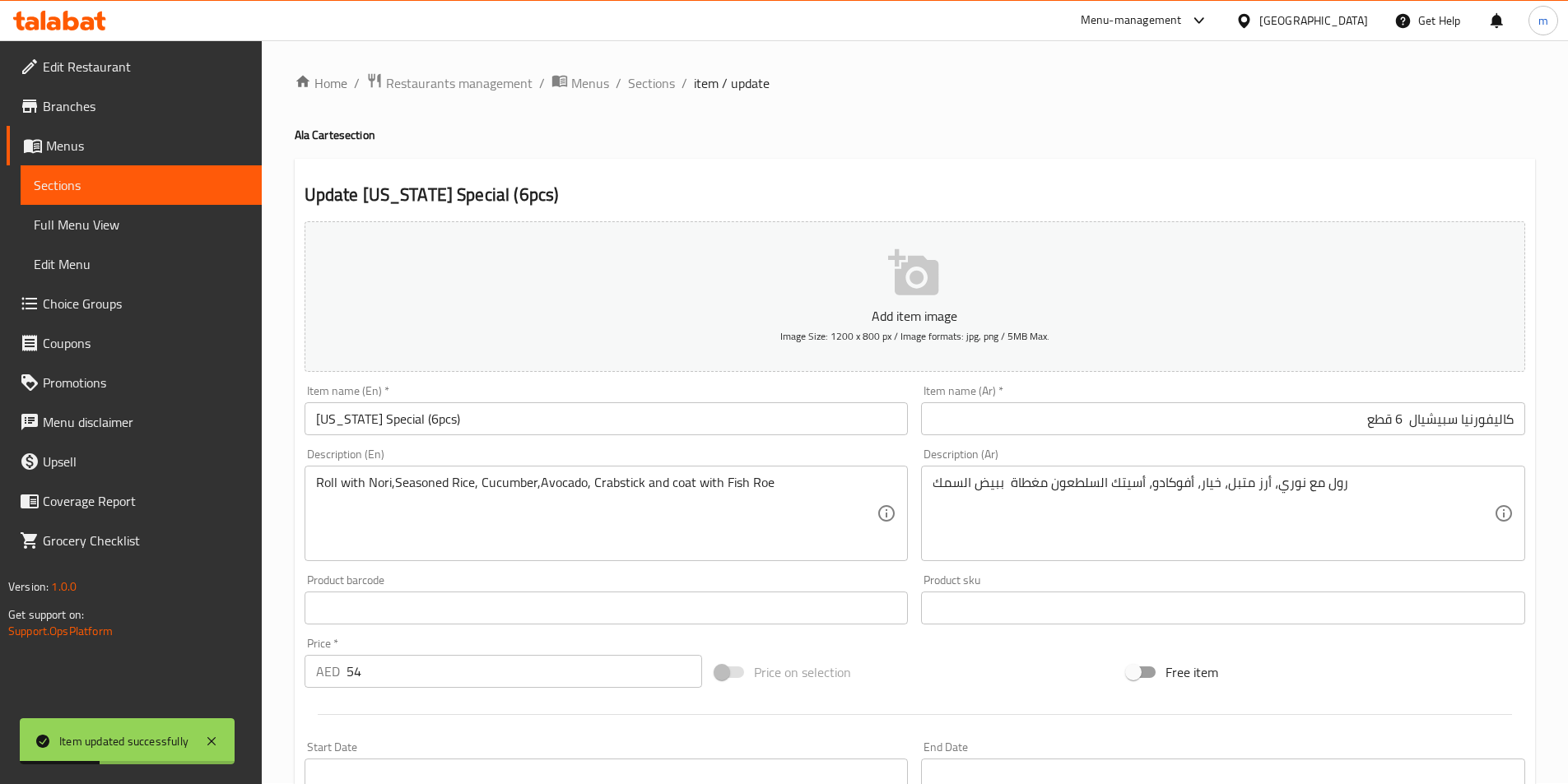
scroll to position [0, 0]
click at [656, 85] on span "Sections" at bounding box center [651, 84] width 47 height 20
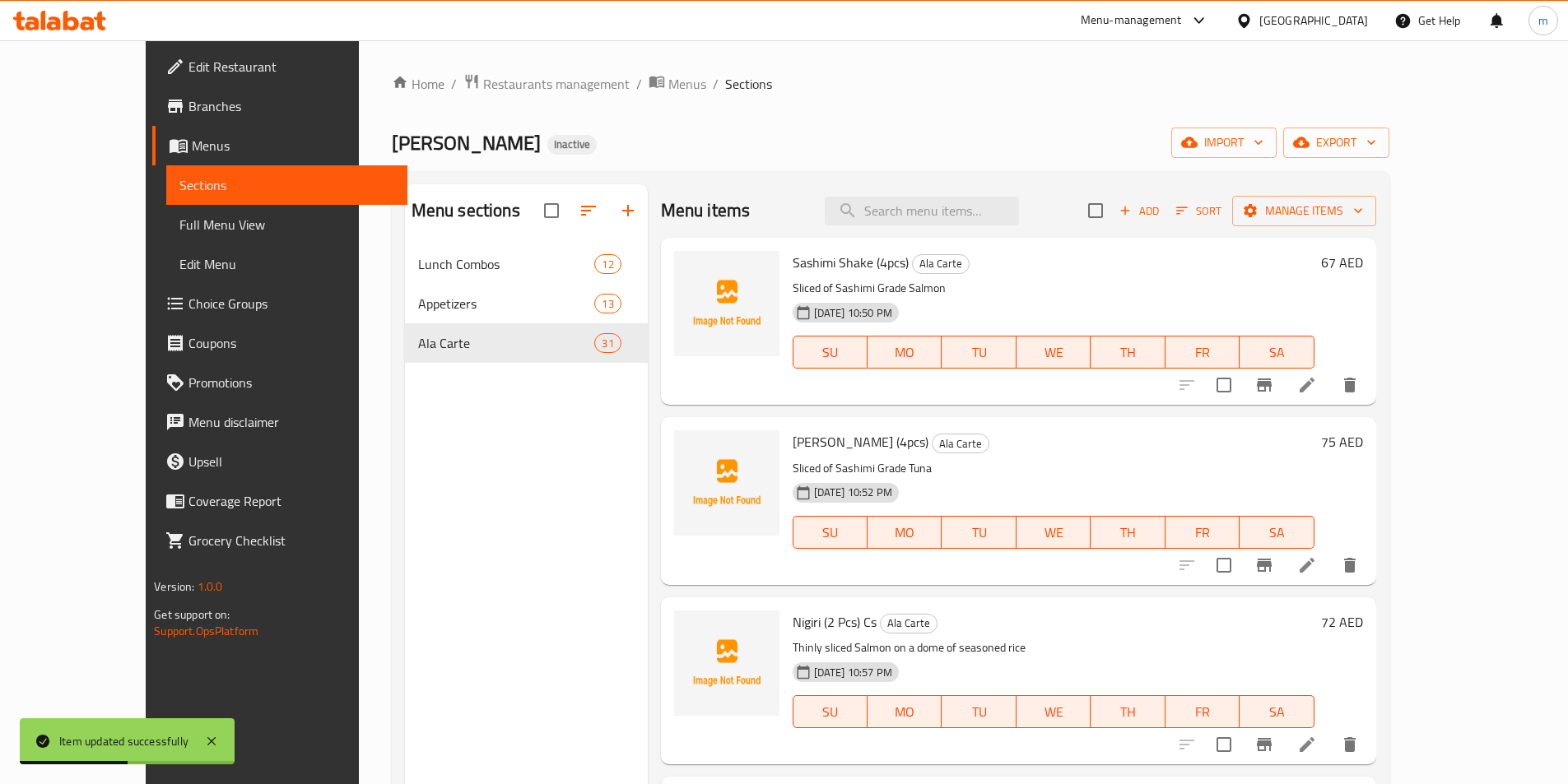
click at [729, 134] on div "Sushi Miso Inactive import export" at bounding box center [890, 143] width 997 height 30
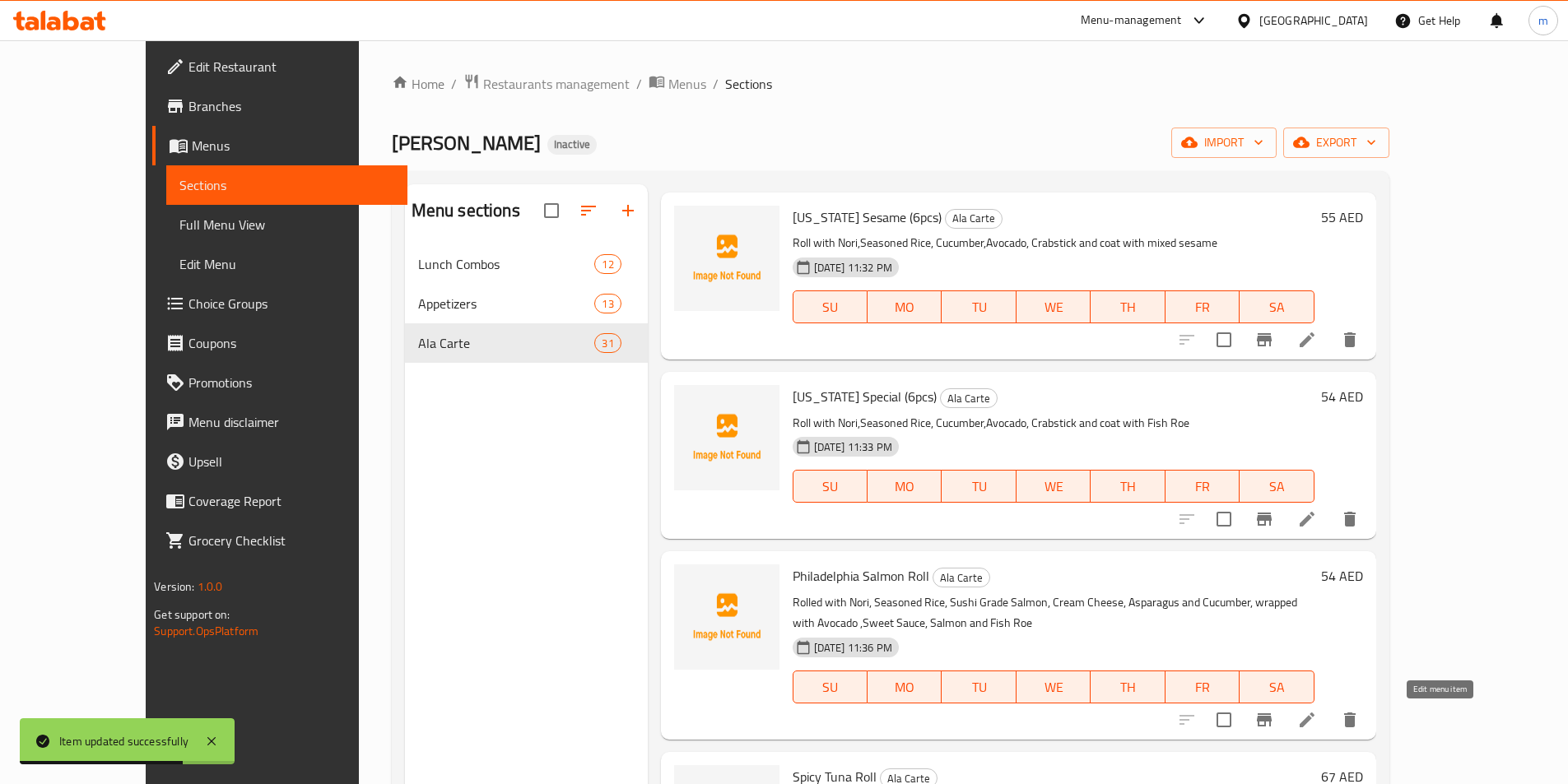
click at [1317, 717] on icon at bounding box center [1307, 720] width 20 height 20
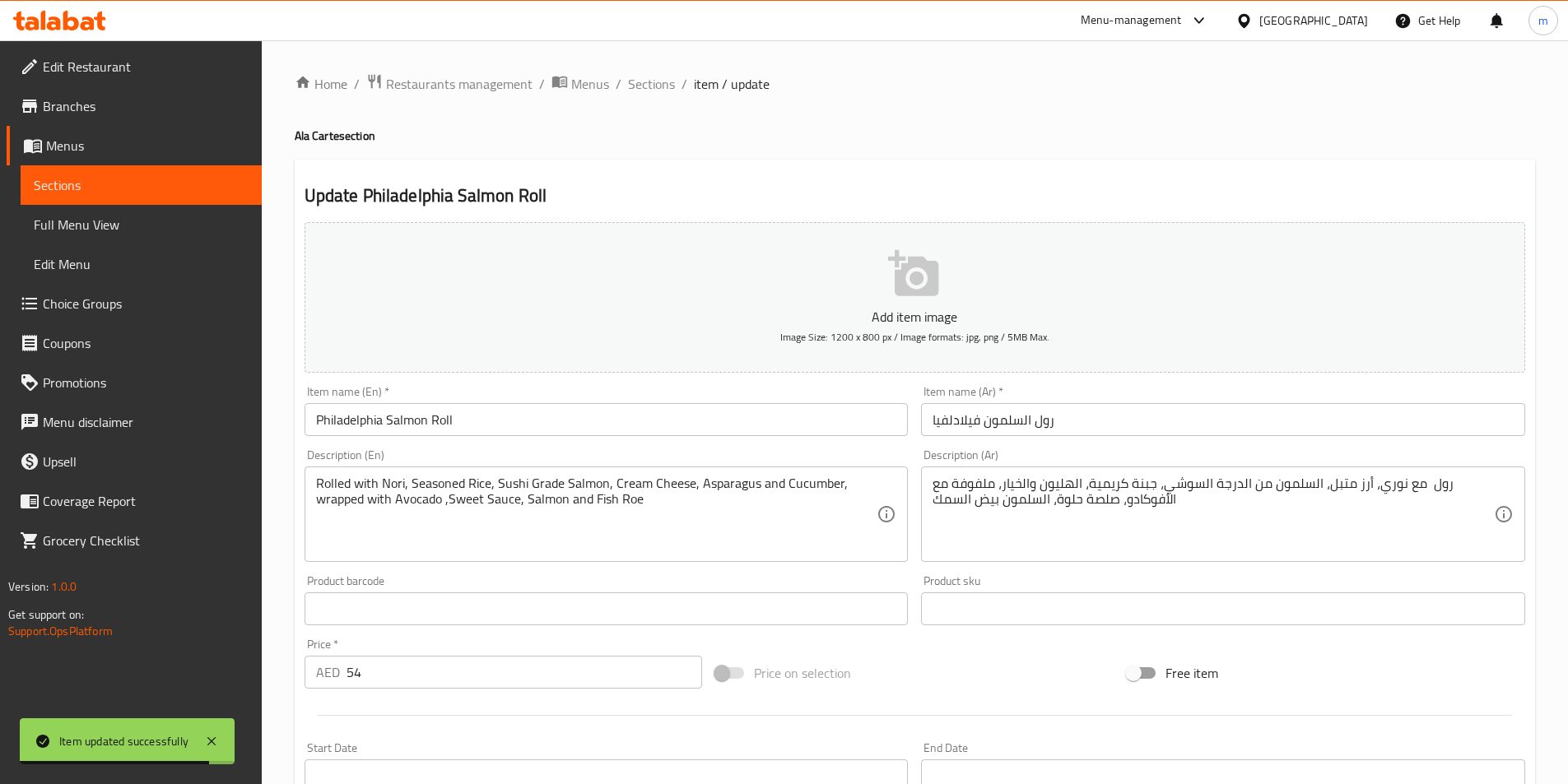
click at [479, 419] on input "Philadelphia Salmon Roll" at bounding box center [606, 419] width 604 height 33
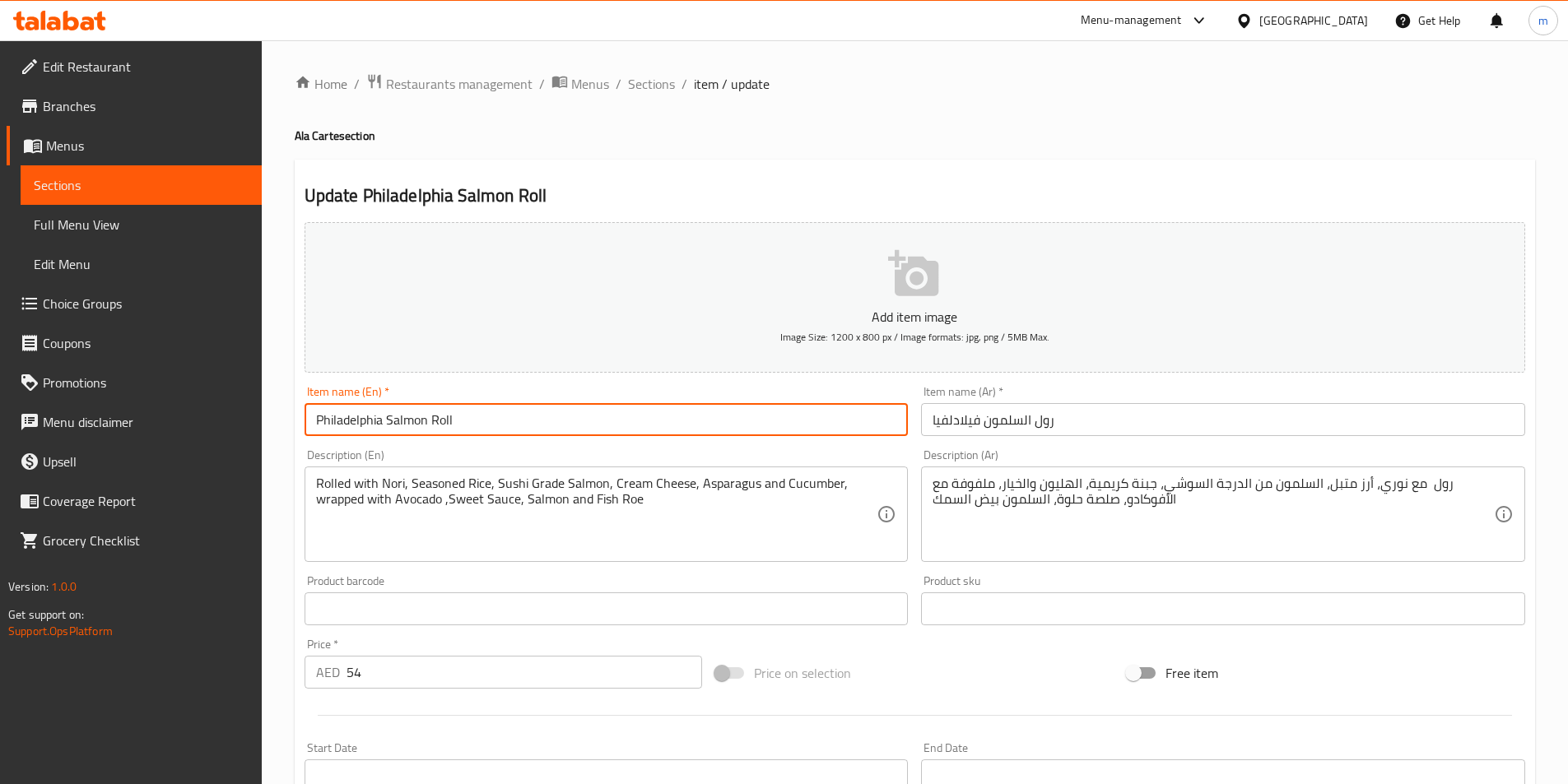
paste input "(6pcs)"
type input "Philadelphia Salmon Roll (6pcs)"
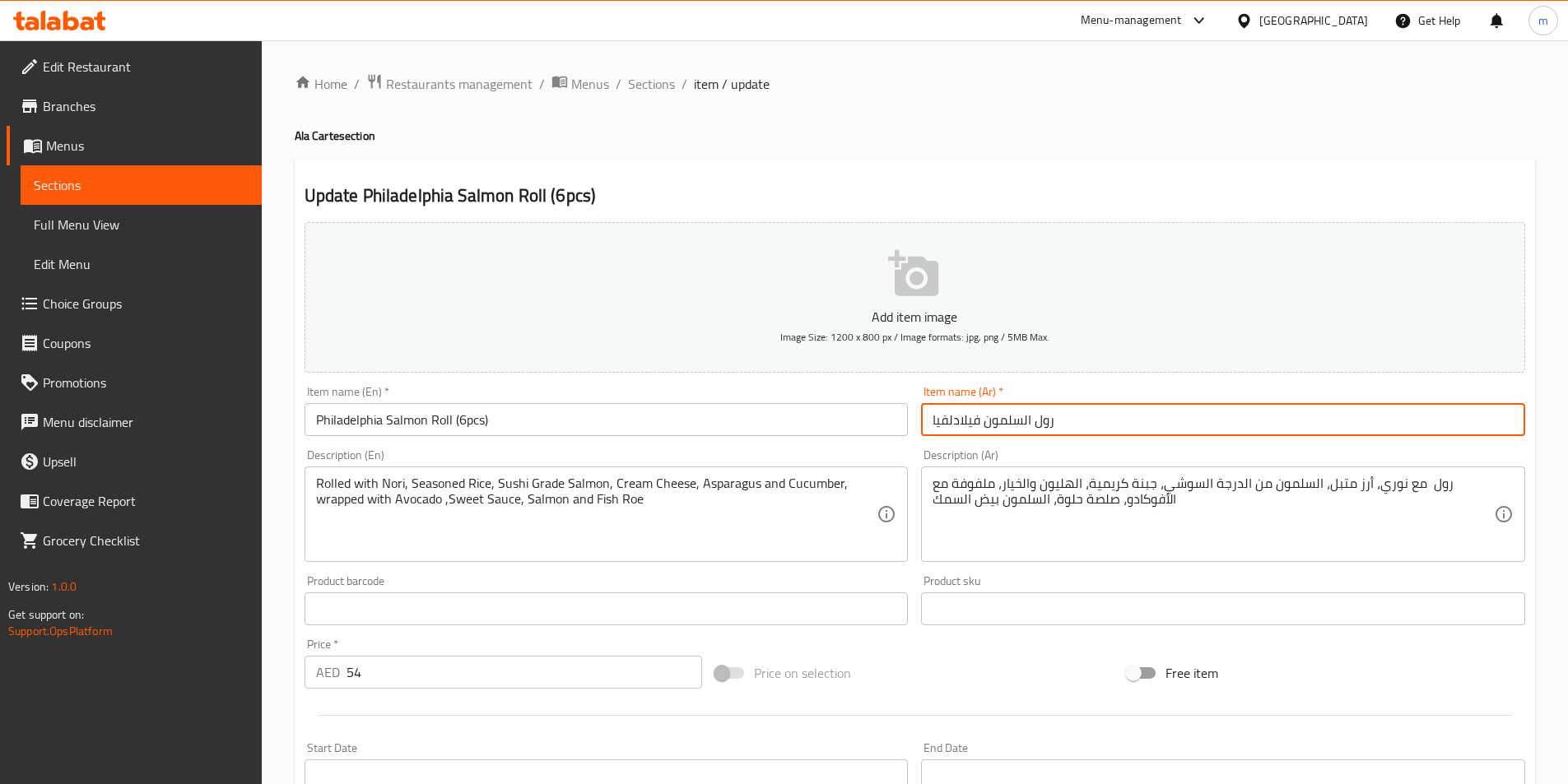
click at [1082, 408] on input "رول السلمون فيلادلفيا" at bounding box center [1223, 419] width 604 height 33
click at [1360, 426] on input "رول السلمون فيلادلفيا" at bounding box center [1223, 419] width 604 height 33
click at [1374, 431] on input "رول السلمون فيلادلفيا 6فطع" at bounding box center [1223, 419] width 604 height 33
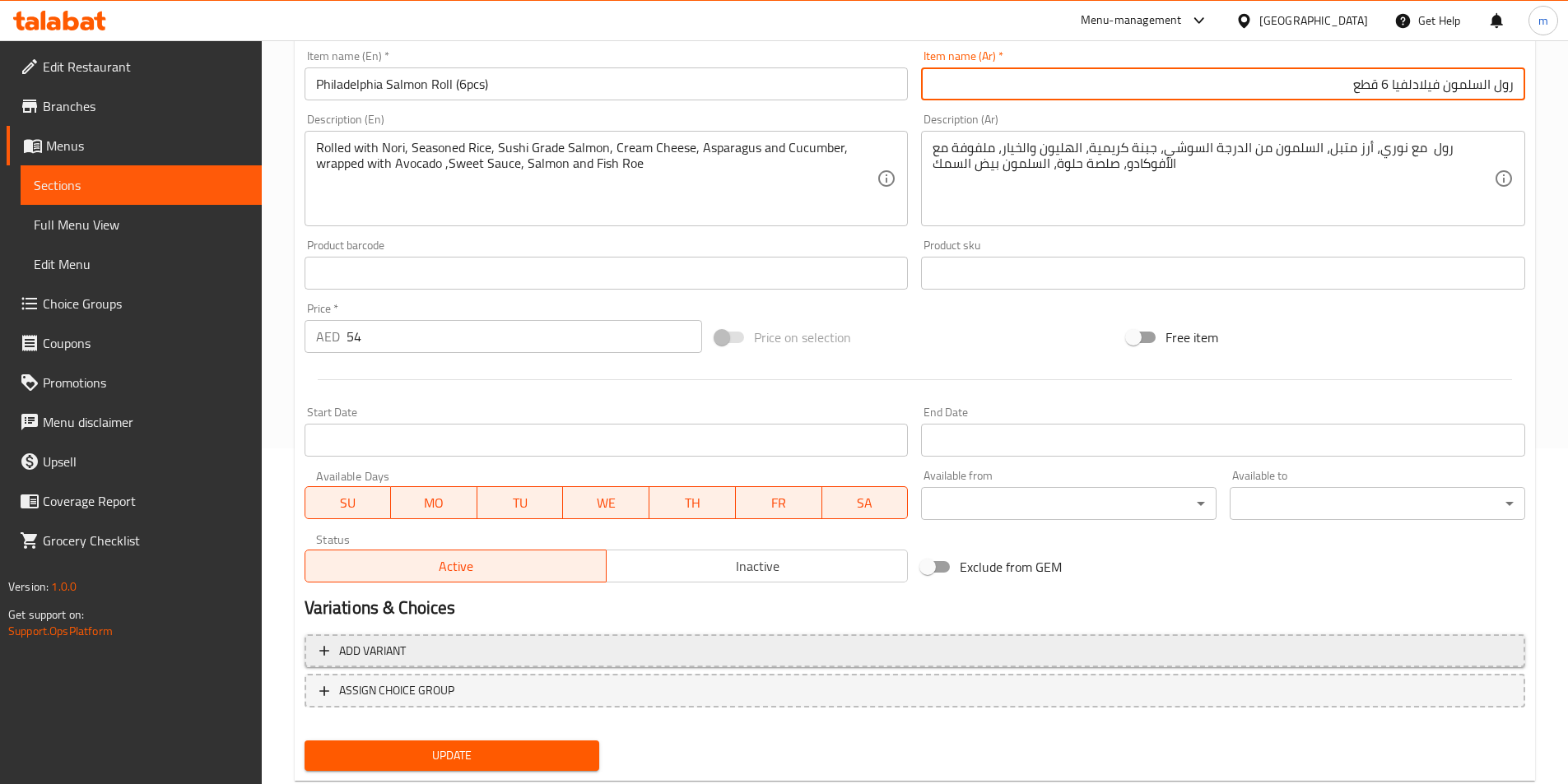
scroll to position [379, 0]
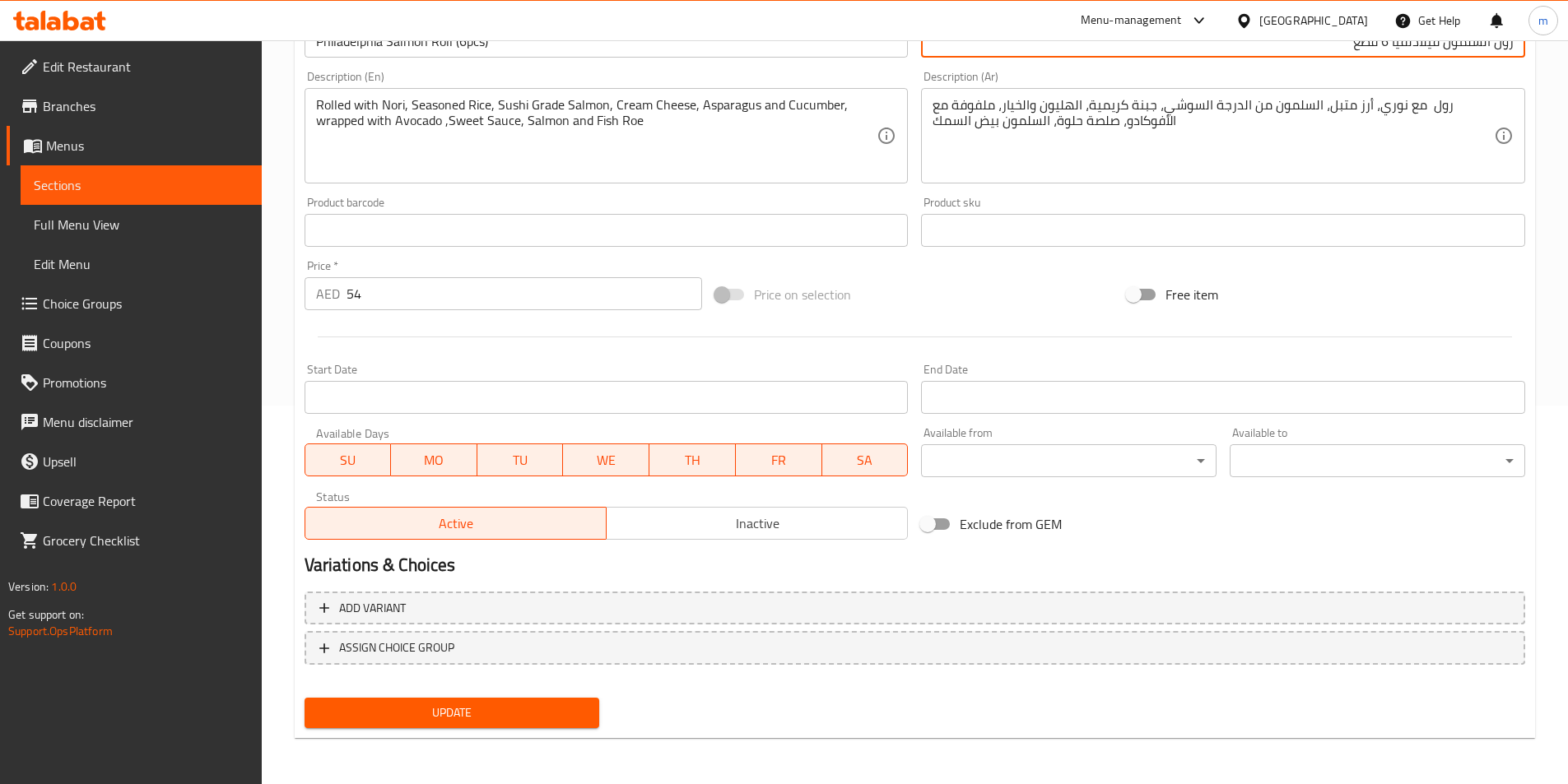
type input "رول السلمون فيلادلفيا 6 قطع"
click at [593, 692] on div "Add item image Image Size: 1200 x 800 px / Image formats: jpg, png / 5MB Max. I…" at bounding box center [915, 286] width 1234 height 898
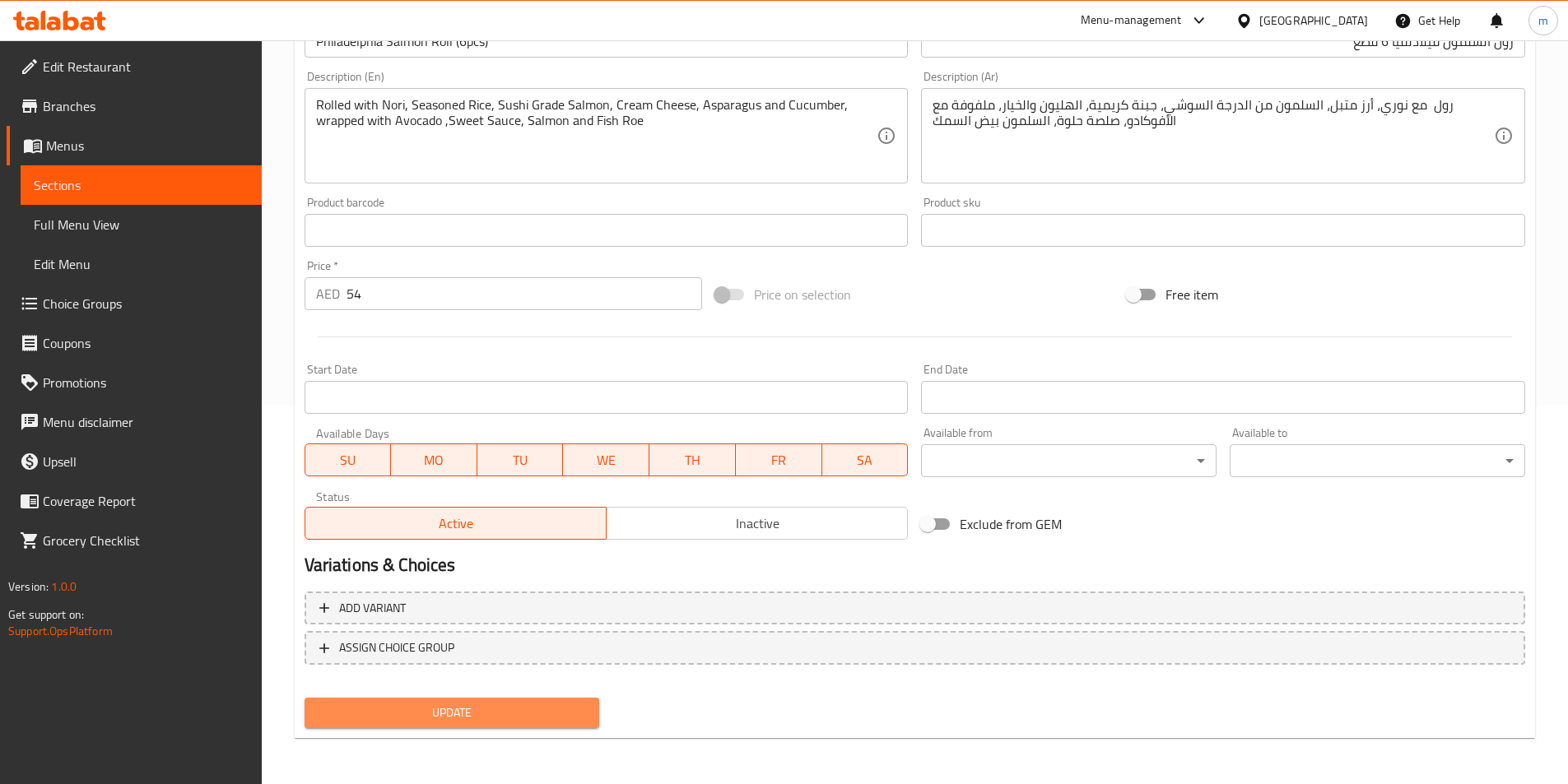
click at [592, 712] on button "Update" at bounding box center [452, 713] width 295 height 30
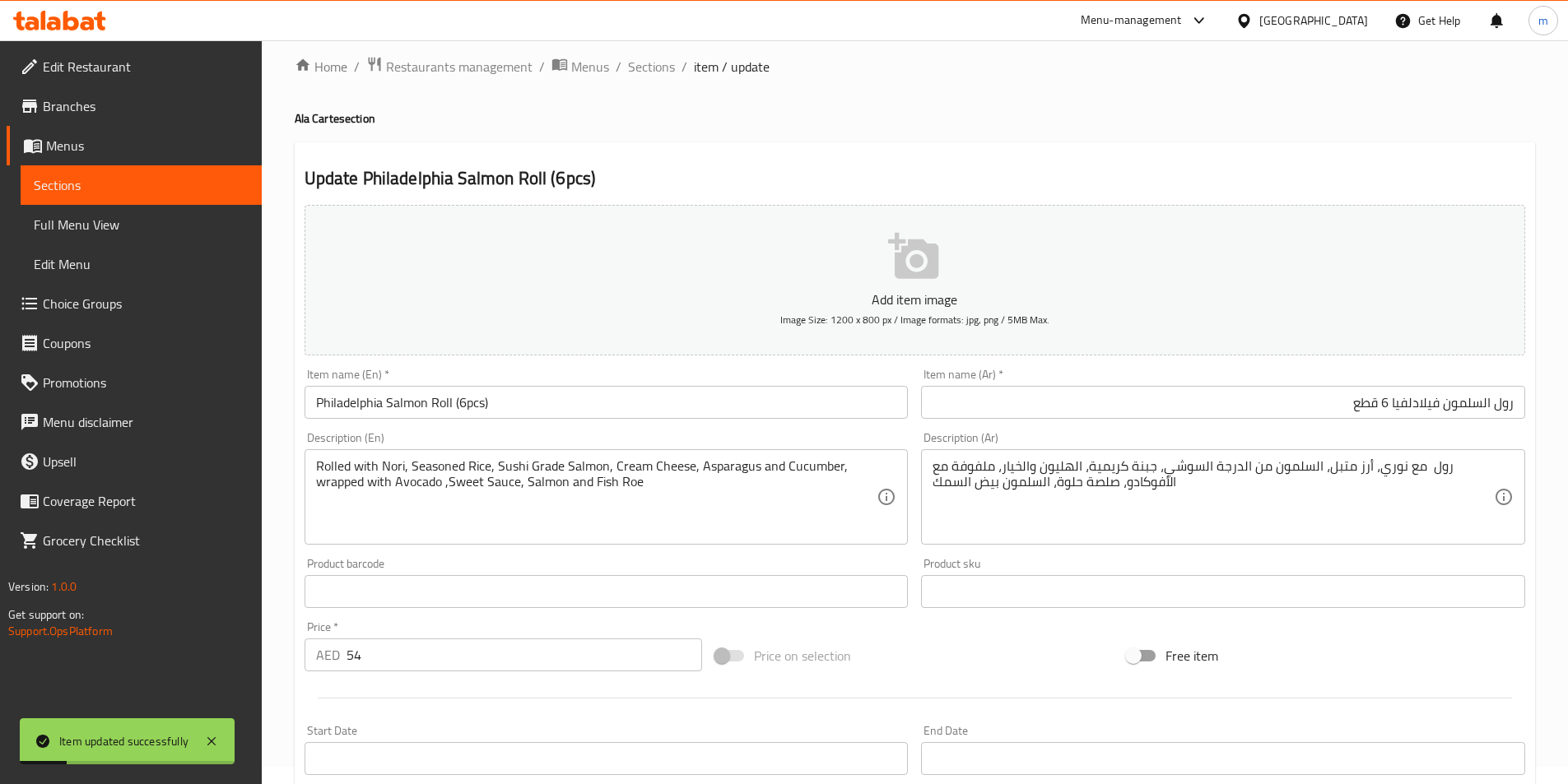
scroll to position [0, 0]
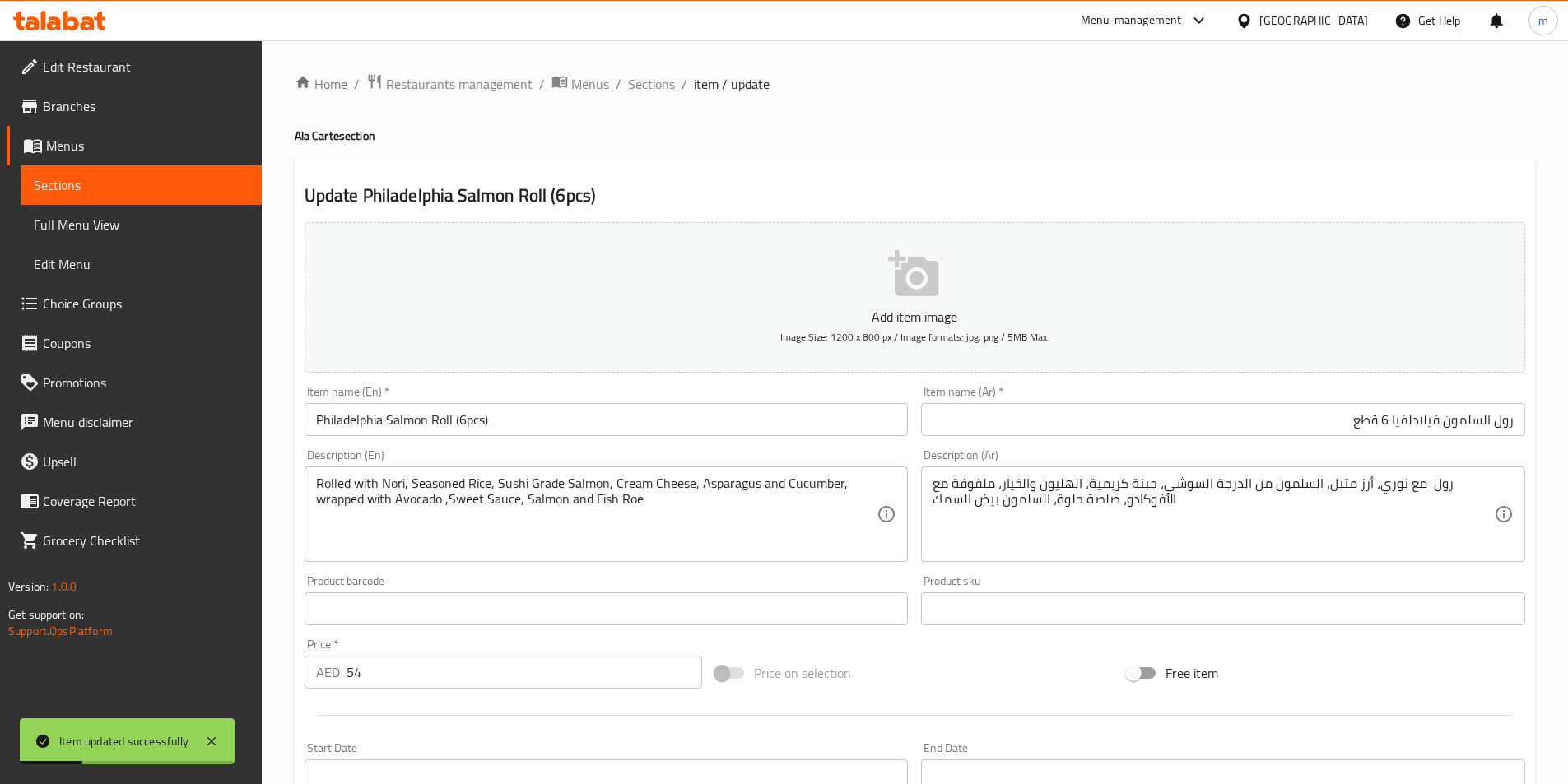
click at [653, 86] on span "Sections" at bounding box center [651, 84] width 47 height 20
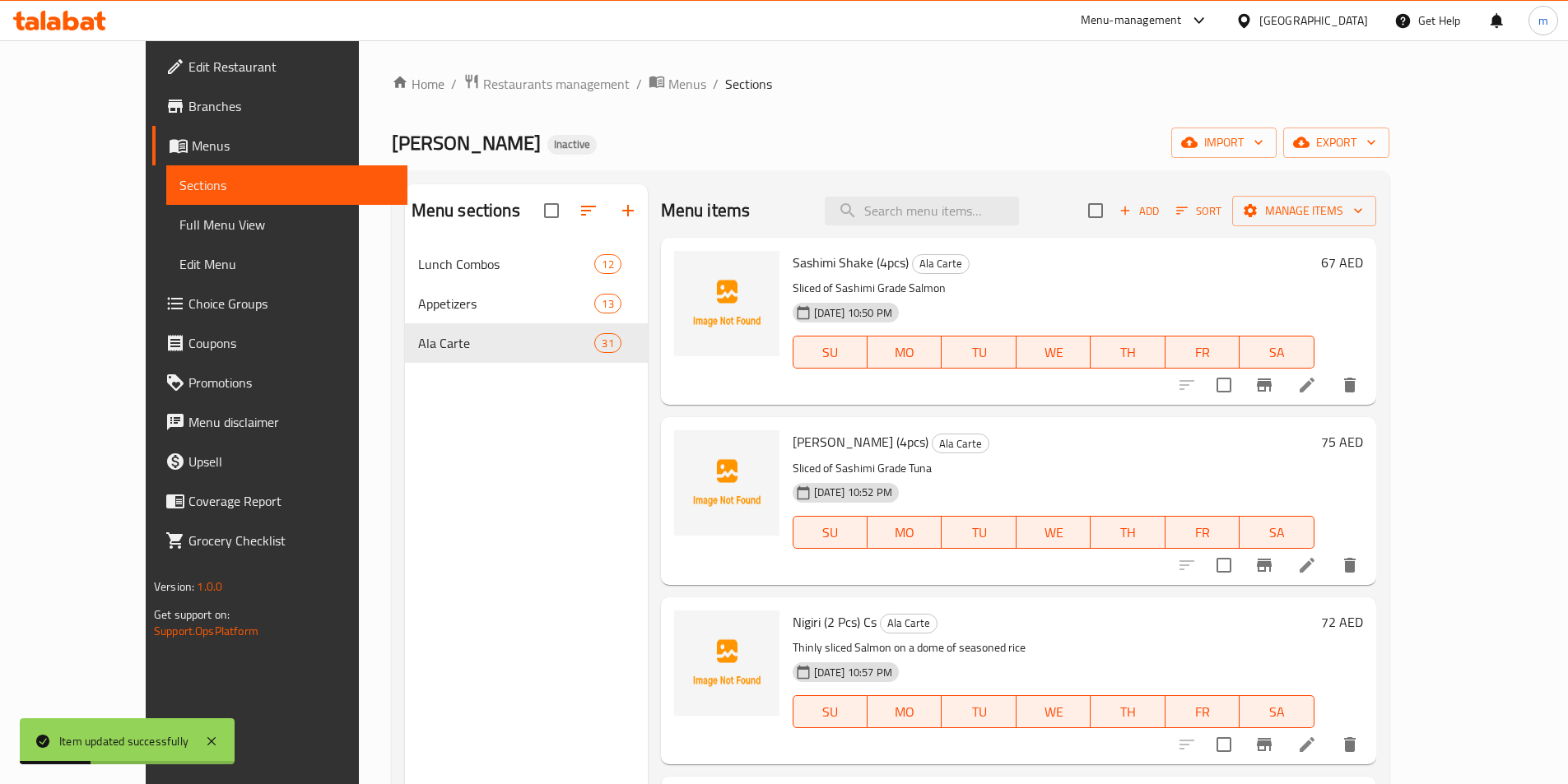
click at [758, 168] on div "Home / Restaurants management / Menus / Sections Sushi Miso Inactive import exp…" at bounding box center [890, 527] width 997 height 909
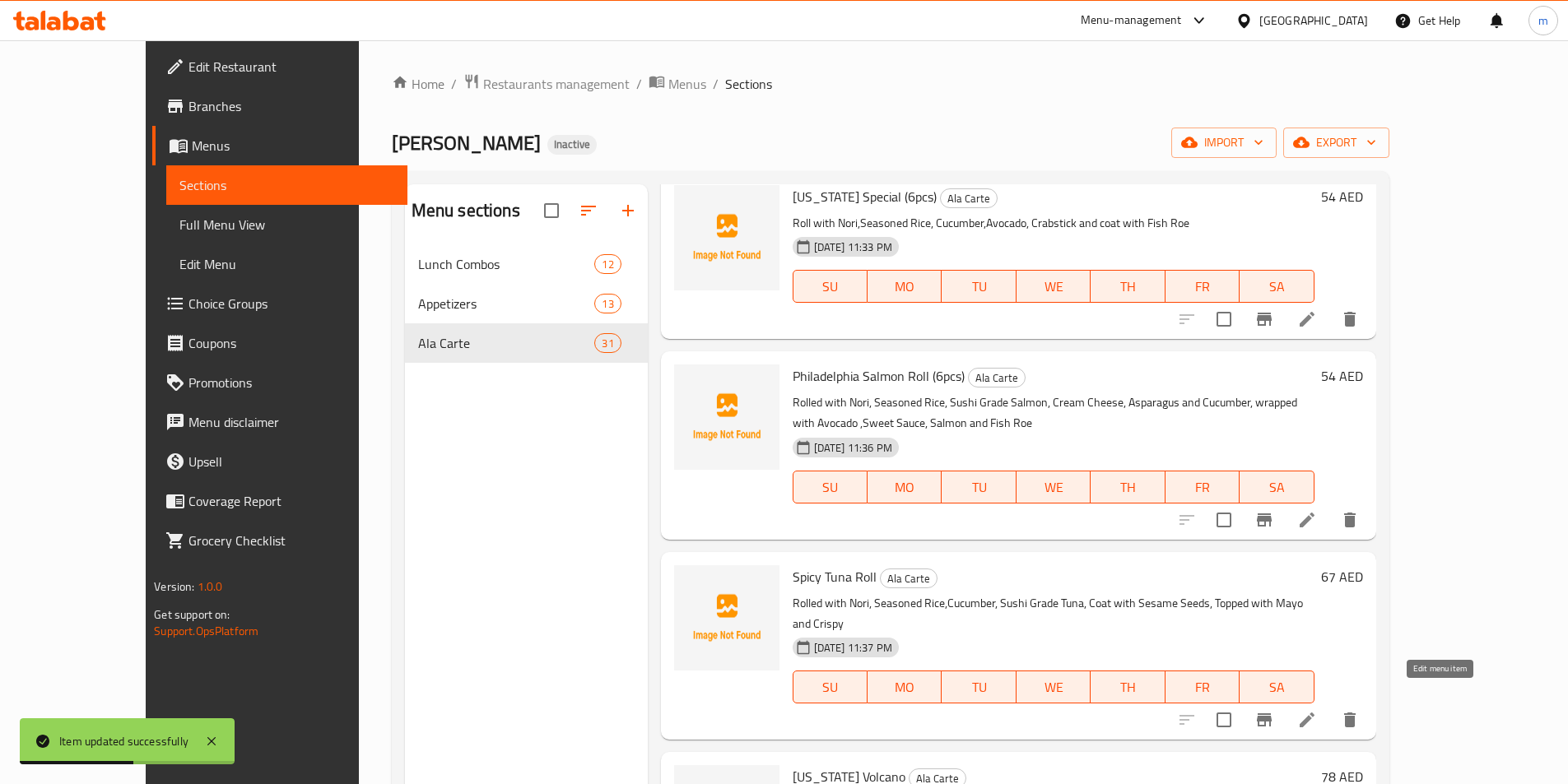
click at [1317, 711] on icon at bounding box center [1307, 720] width 20 height 20
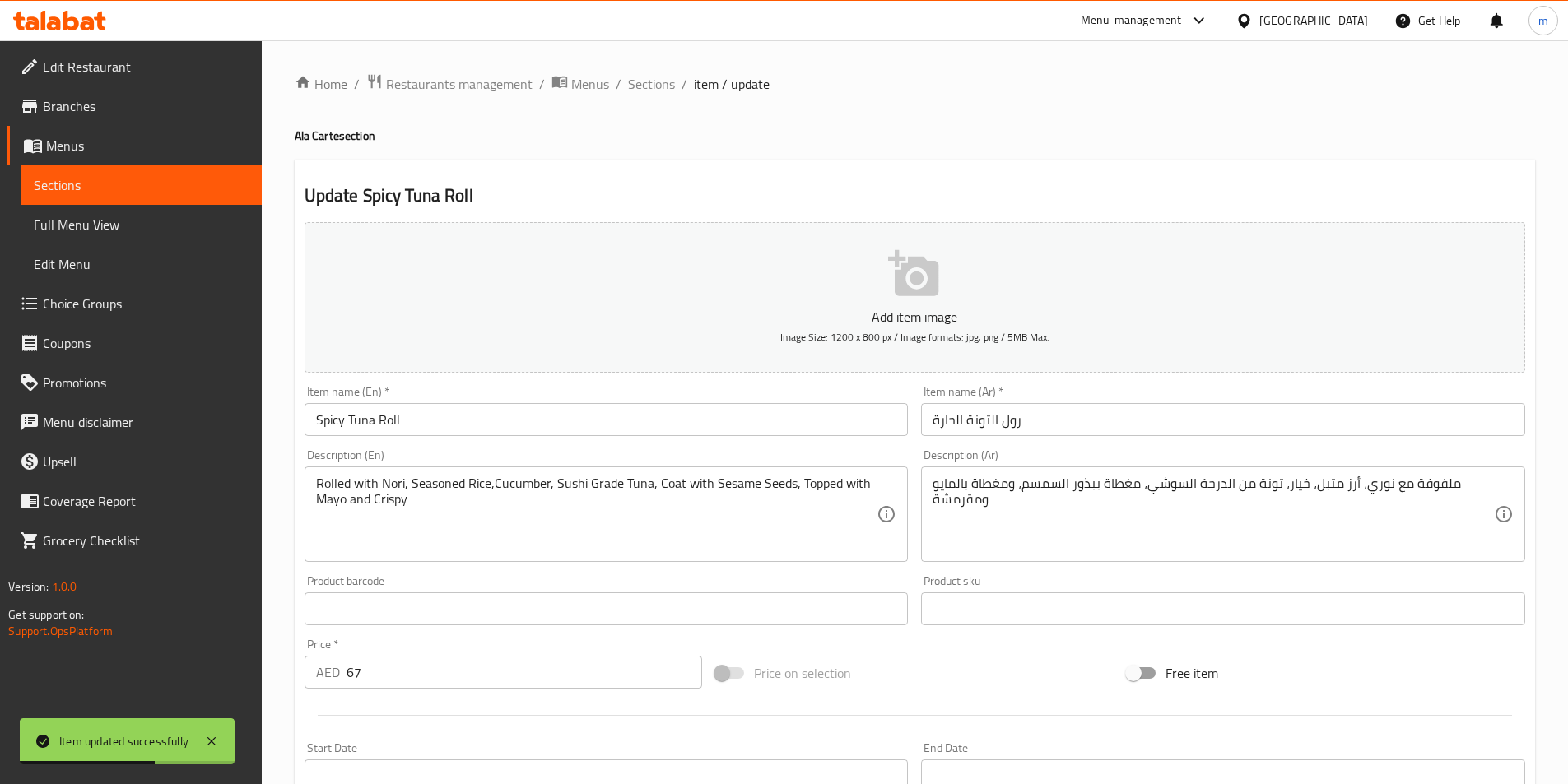
click at [547, 434] on input "Spicy Tuna Roll" at bounding box center [606, 419] width 604 height 33
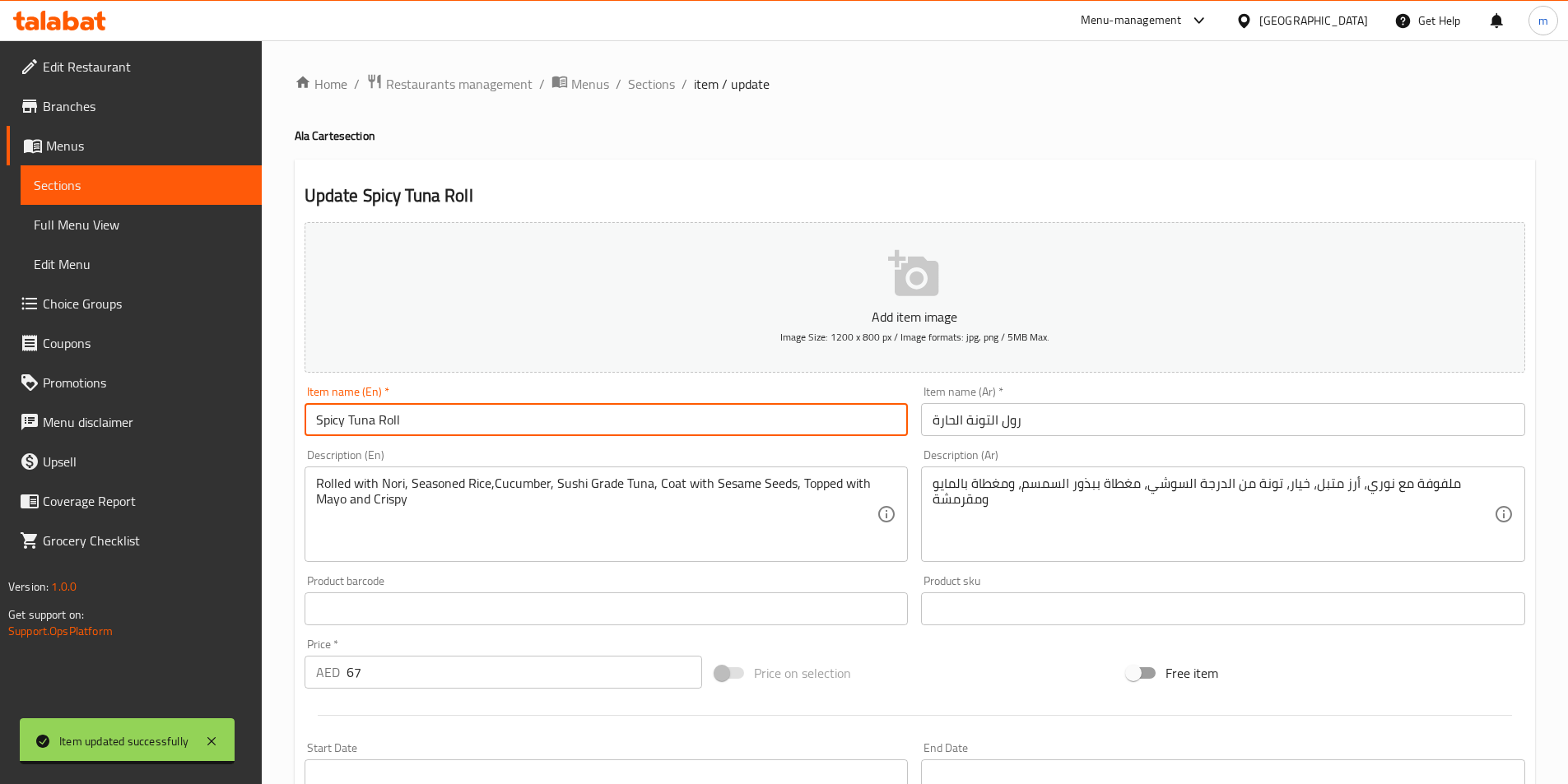
paste input "(6pcs)"
type input "Spicy Tuna Roll (6pcs)"
click at [1106, 426] on input "رول التونة الحارة" at bounding box center [1223, 419] width 604 height 33
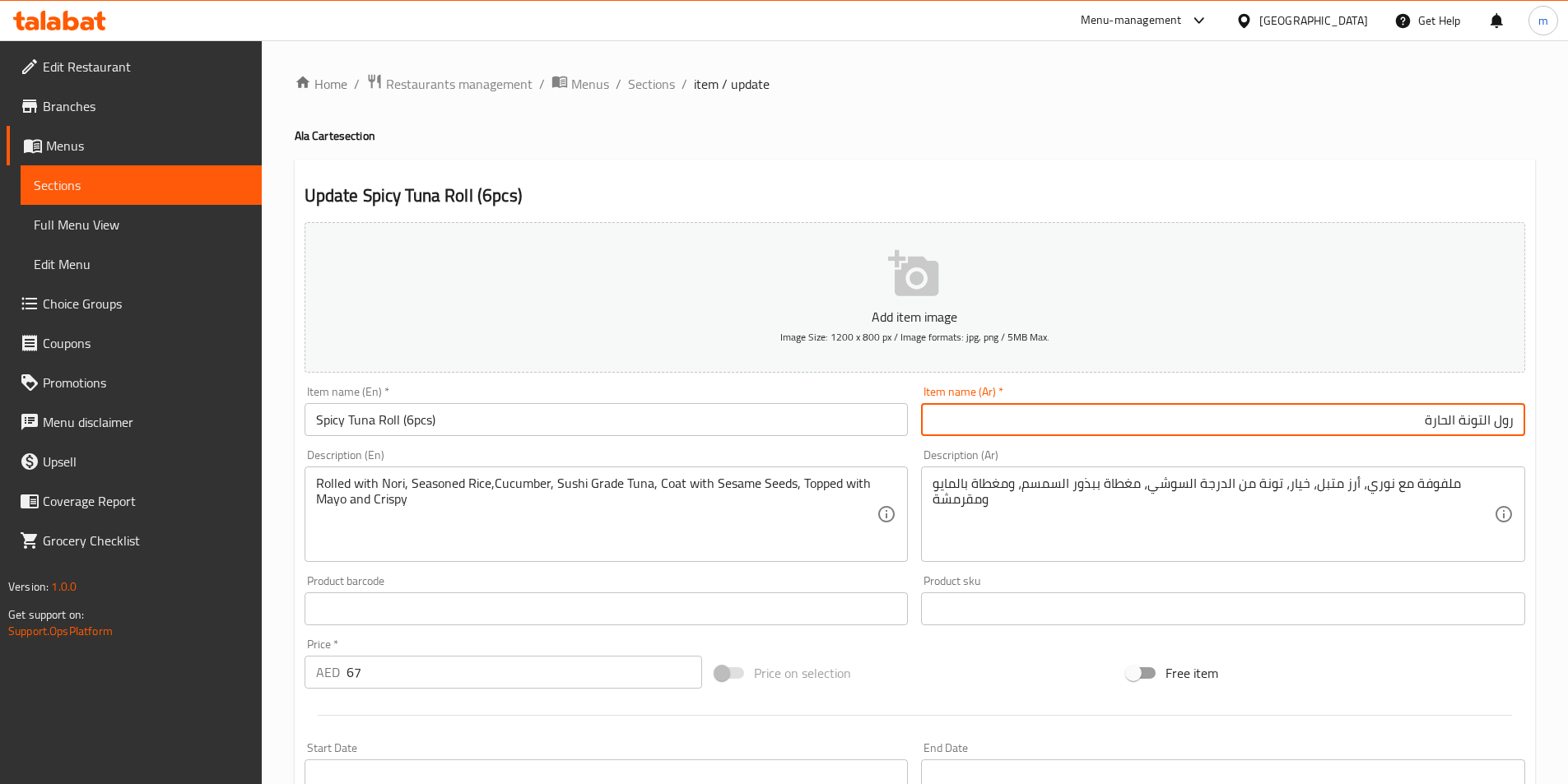
click at [1308, 433] on input "رول التونة الحارة" at bounding box center [1223, 419] width 604 height 33
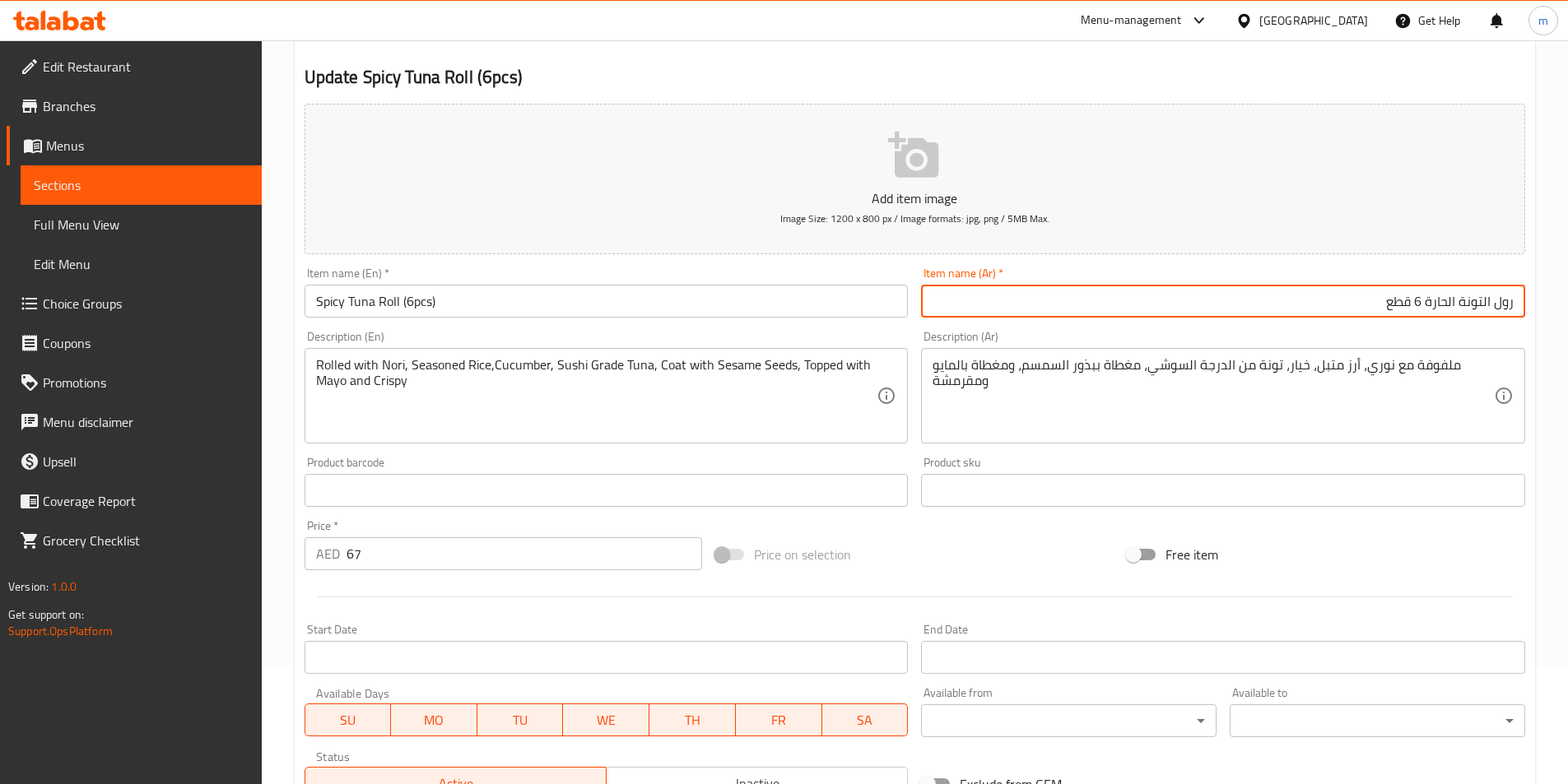
scroll to position [379, 0]
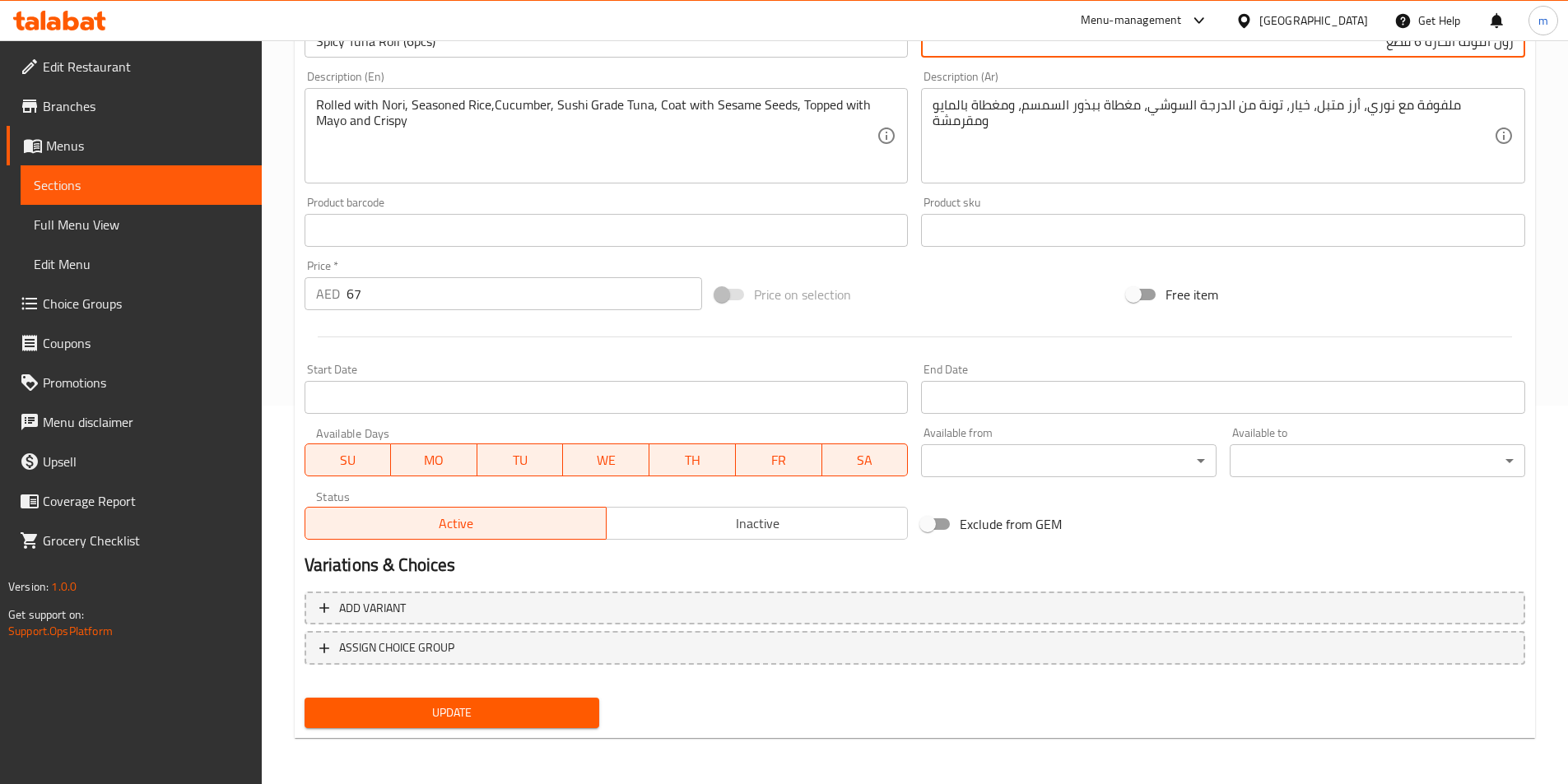
type input "رول التونة الحارة 6 قطع"
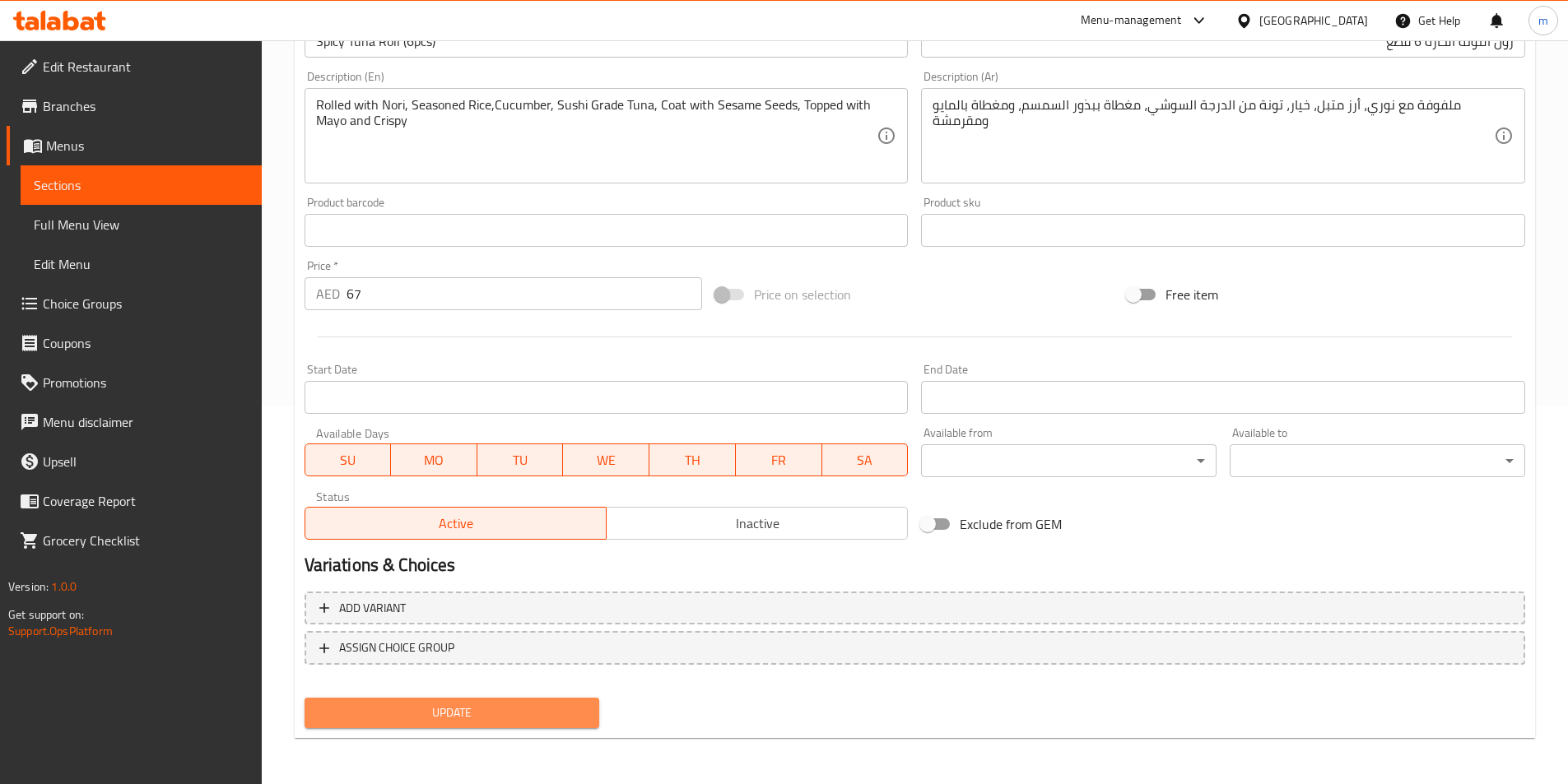
drag, startPoint x: 538, startPoint y: 723, endPoint x: 558, endPoint y: 722, distance: 20.0
click at [538, 722] on span "Update" at bounding box center [452, 713] width 269 height 21
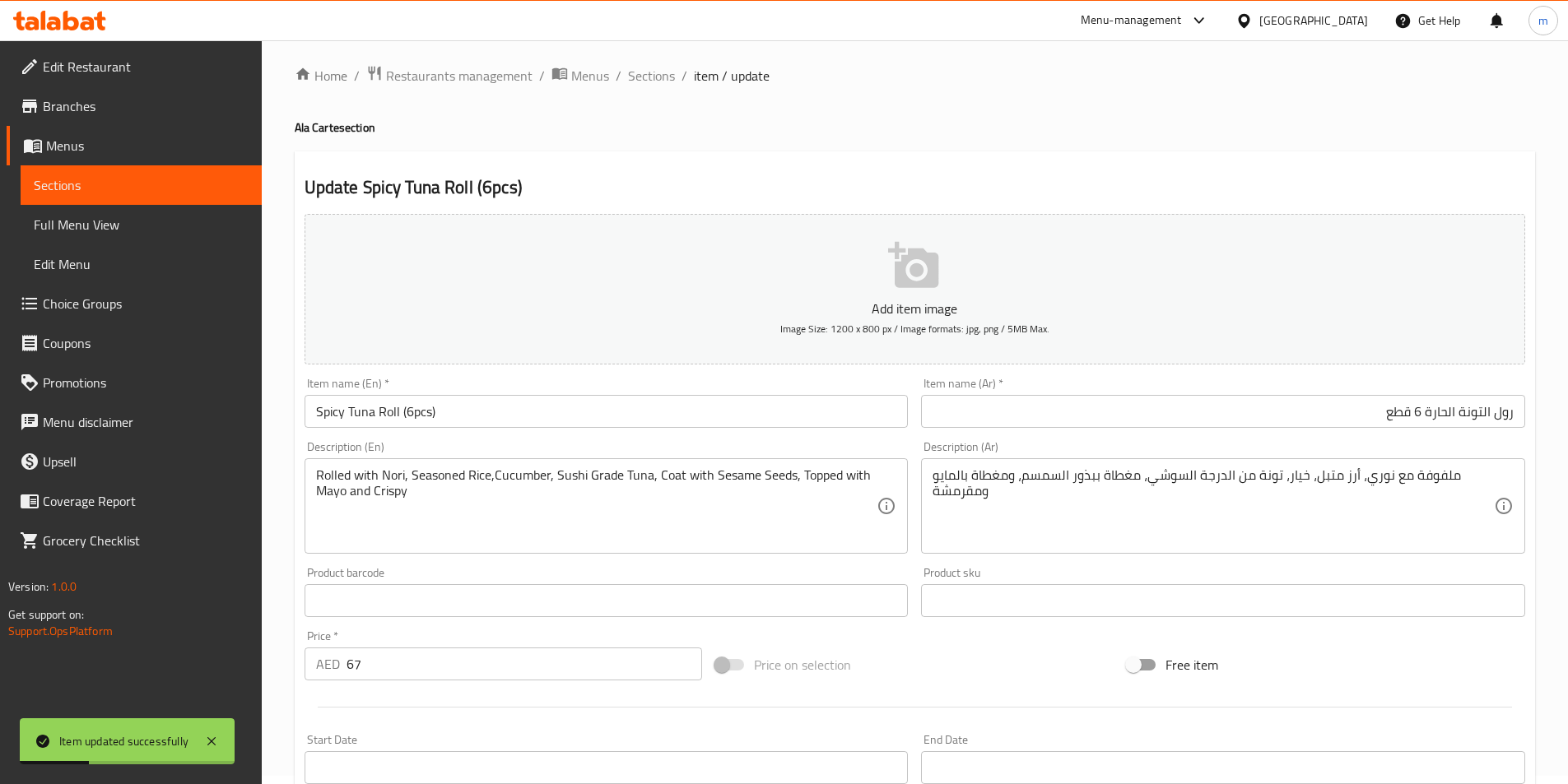
scroll to position [0, 0]
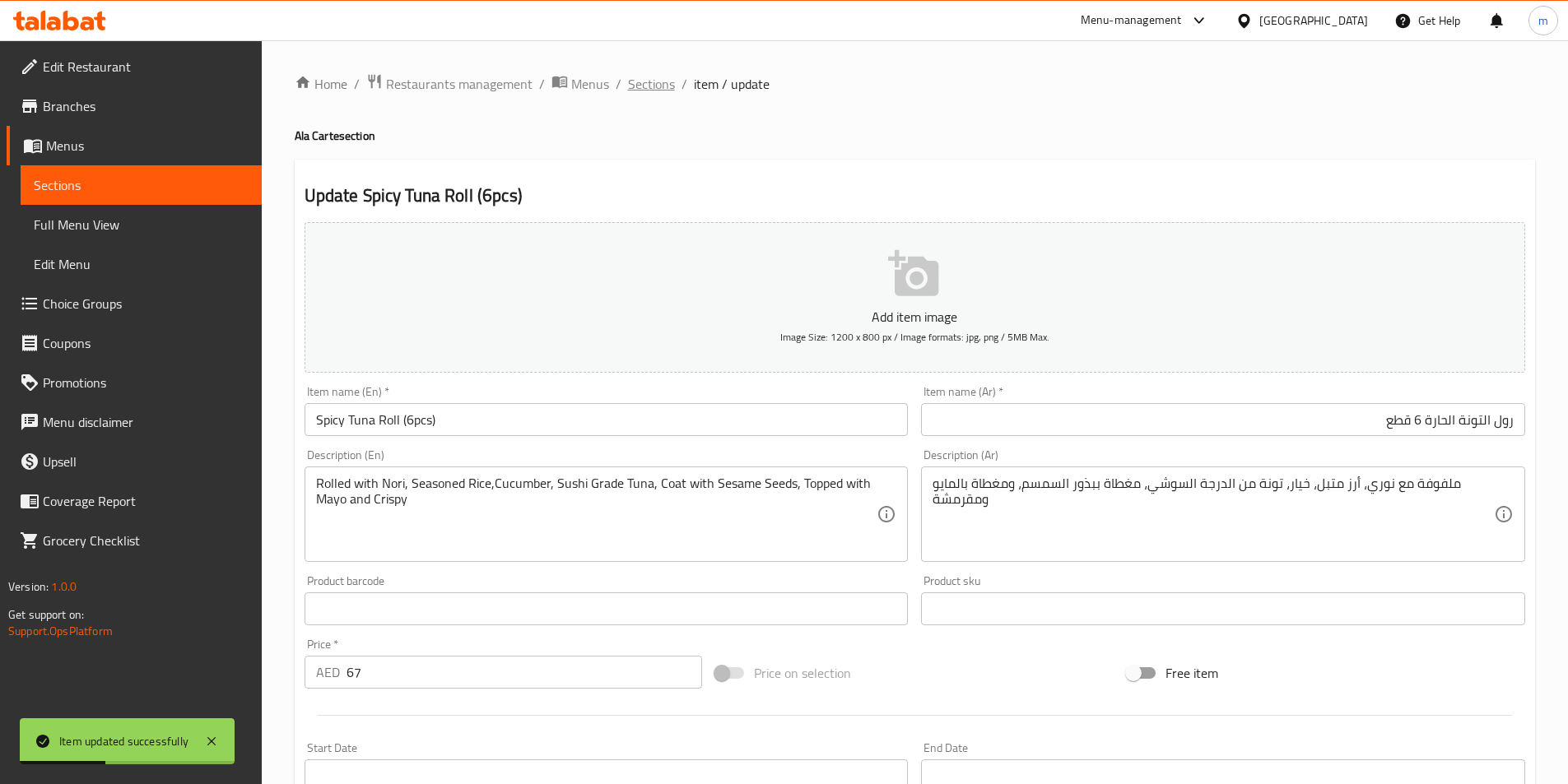
click at [647, 91] on span "Sections" at bounding box center [651, 84] width 47 height 20
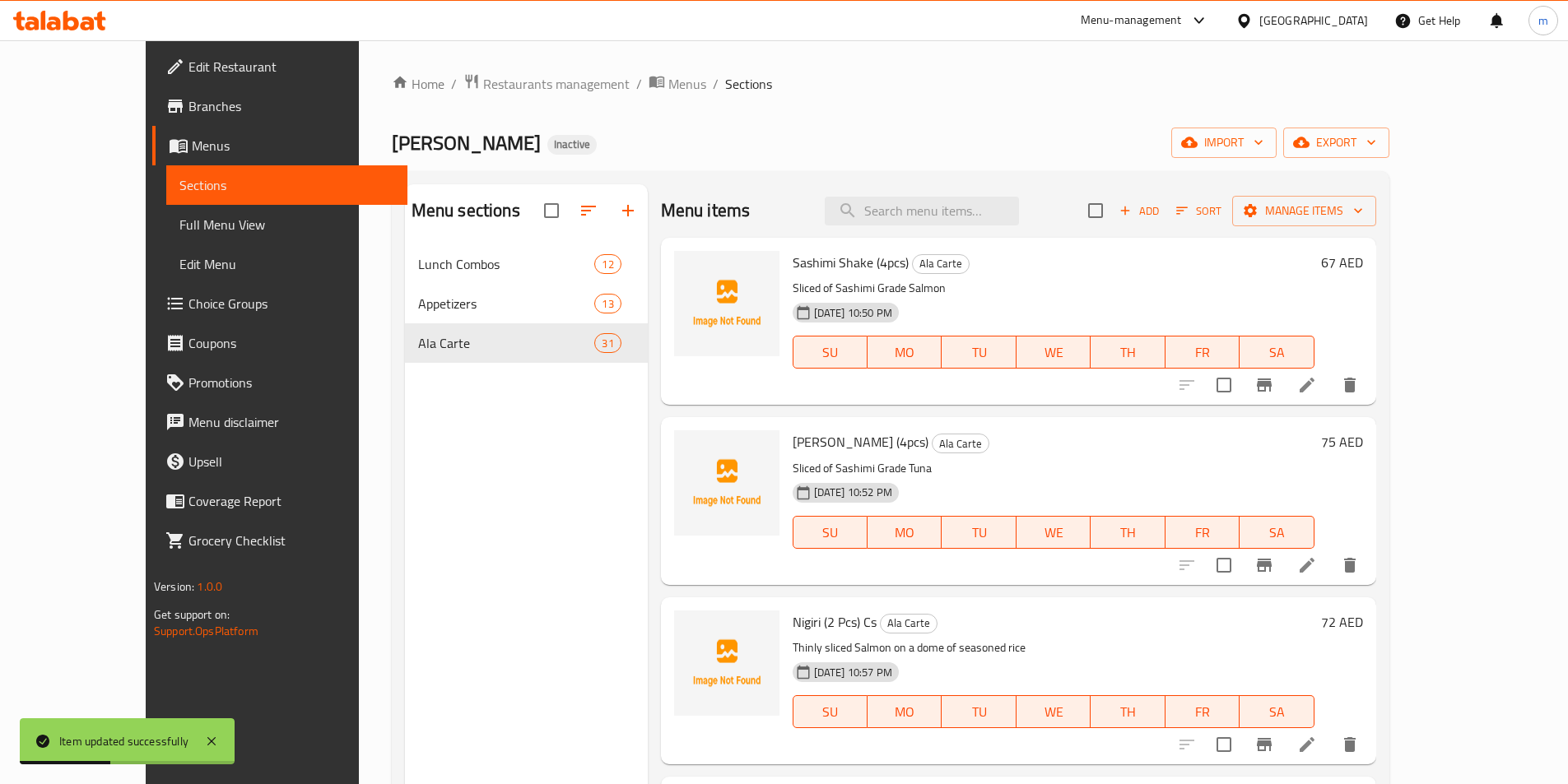
click at [756, 145] on div "Sushi Miso Inactive import export" at bounding box center [890, 143] width 997 height 30
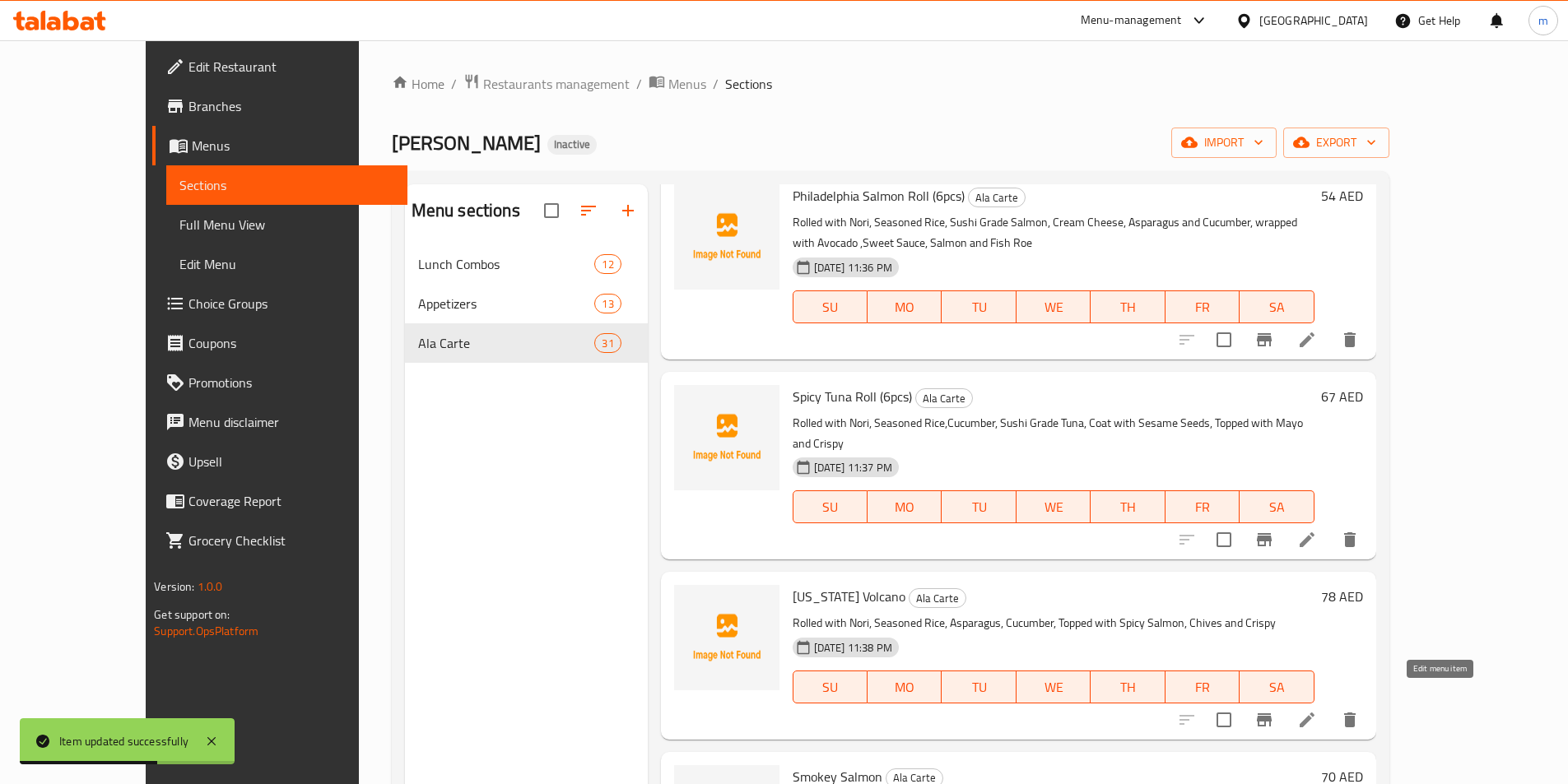
click at [1317, 711] on icon at bounding box center [1307, 720] width 20 height 20
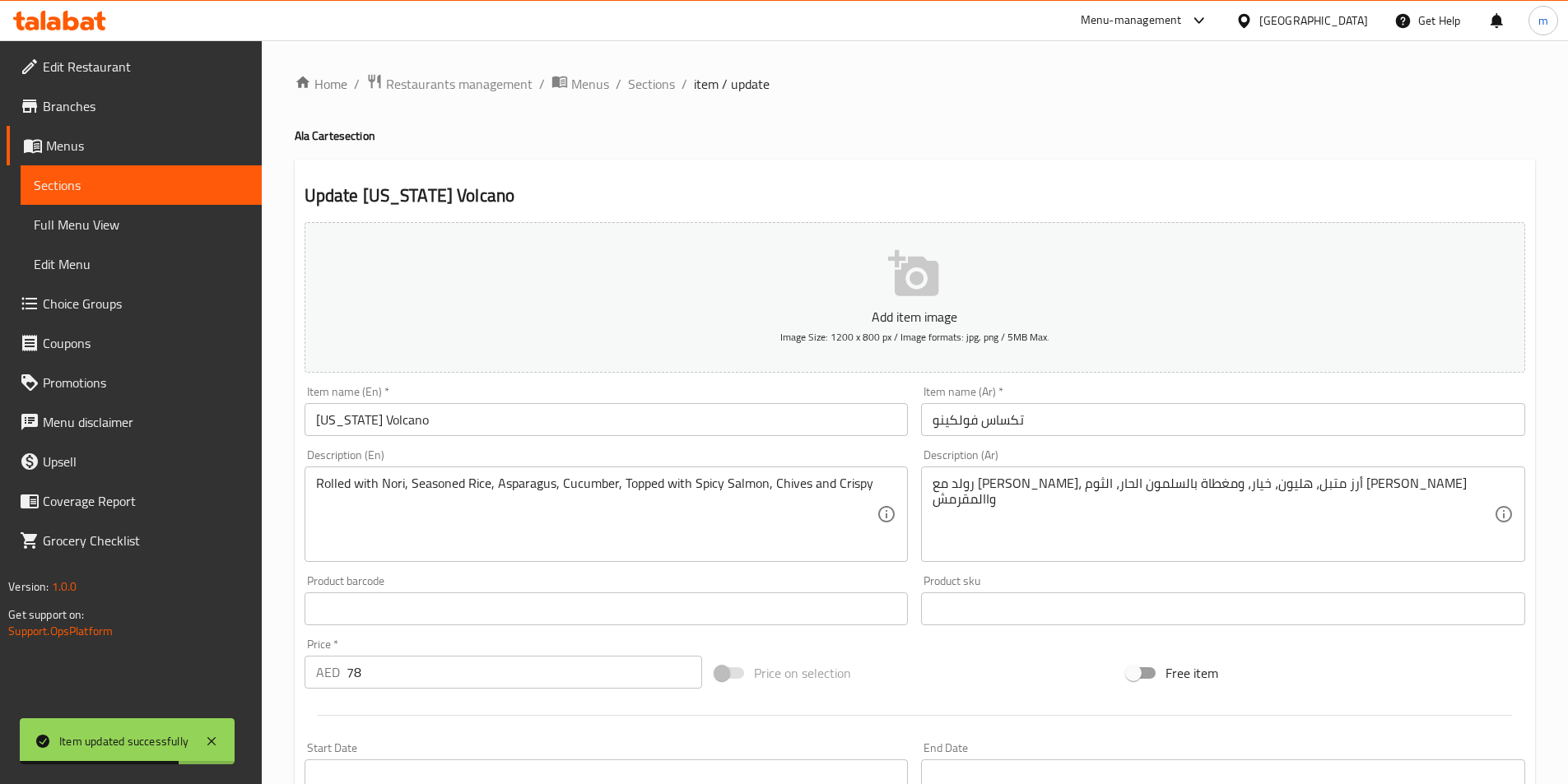
click at [607, 404] on input "Texas Volcano" at bounding box center [606, 419] width 604 height 33
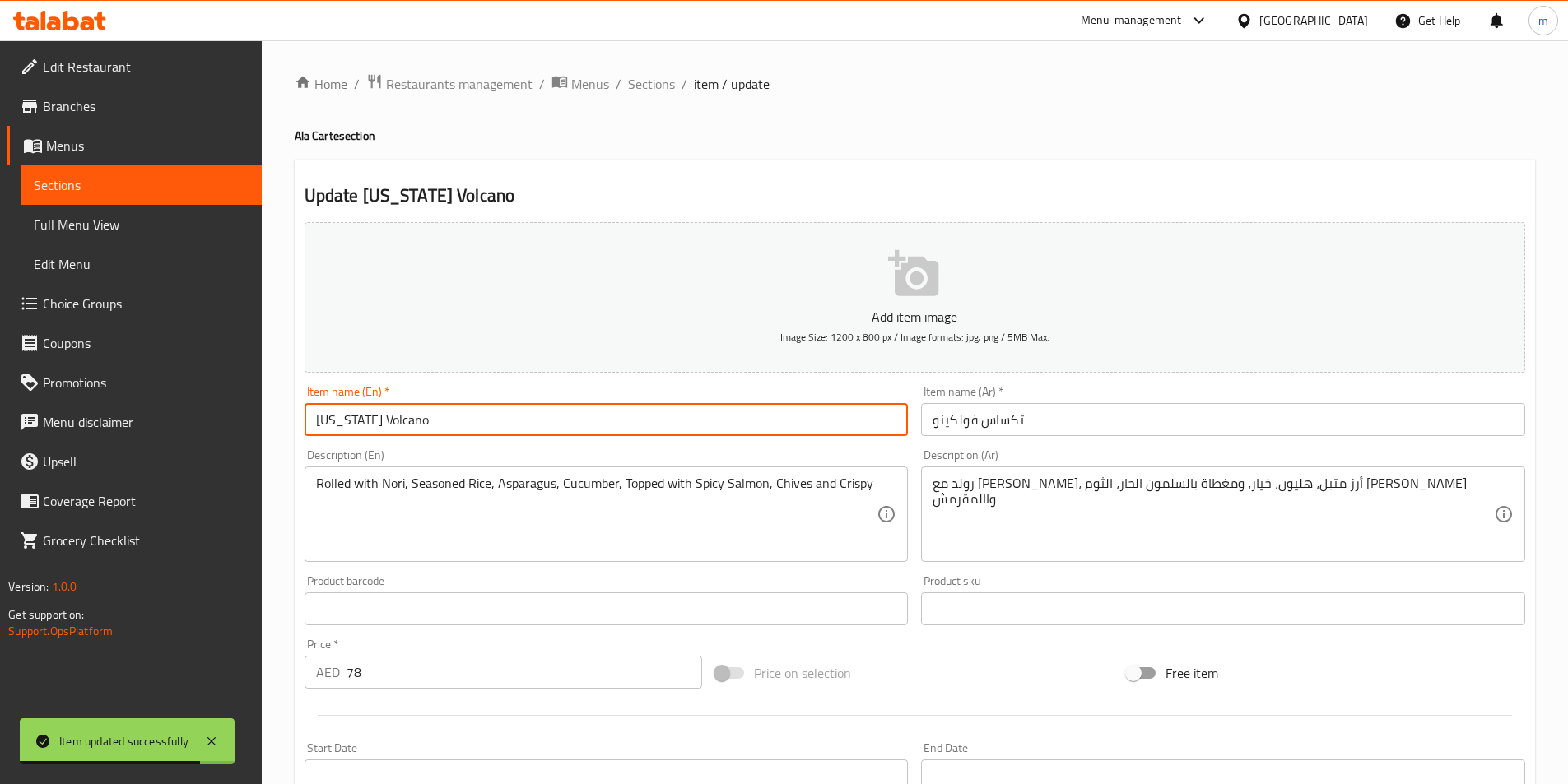
paste input "Texas Volcano"
paste input "(6pcs)"
type input "Texas Volcano (6pcs)"
click at [972, 431] on input "تكساس فولكينو" at bounding box center [1223, 419] width 604 height 33
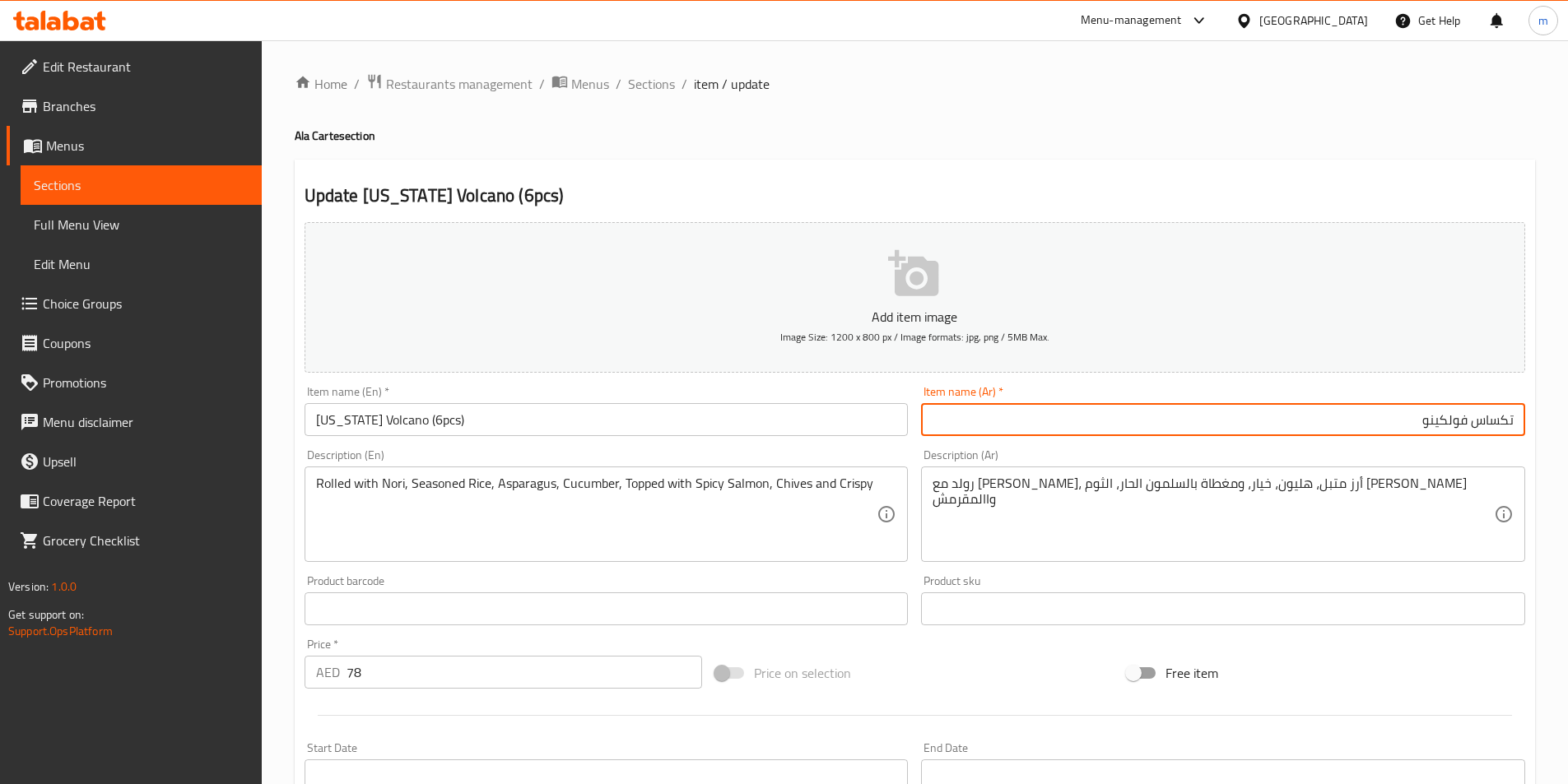
click at [1247, 415] on input "تكساس فولكينو" at bounding box center [1223, 419] width 604 height 33
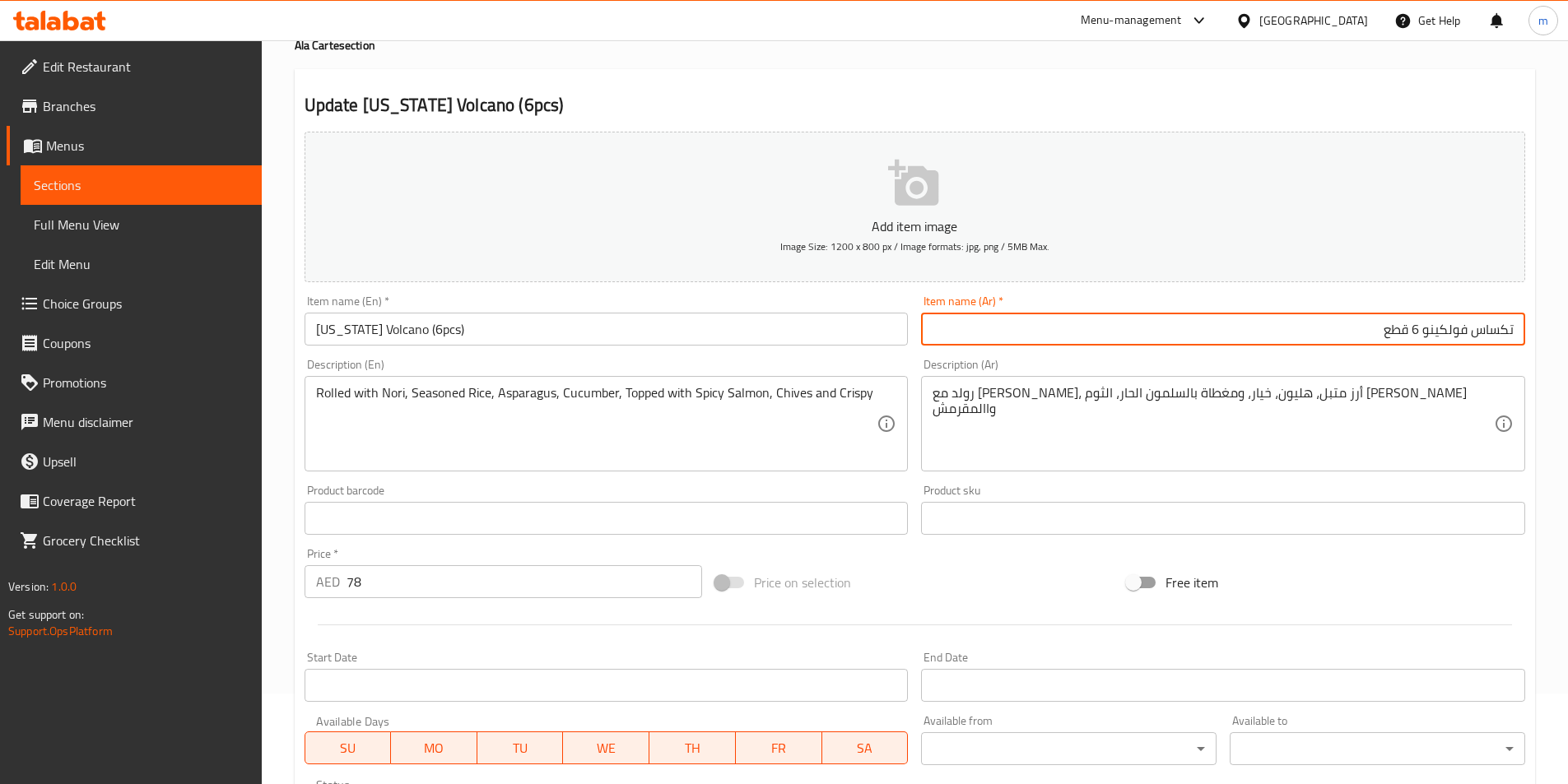
scroll to position [329, 0]
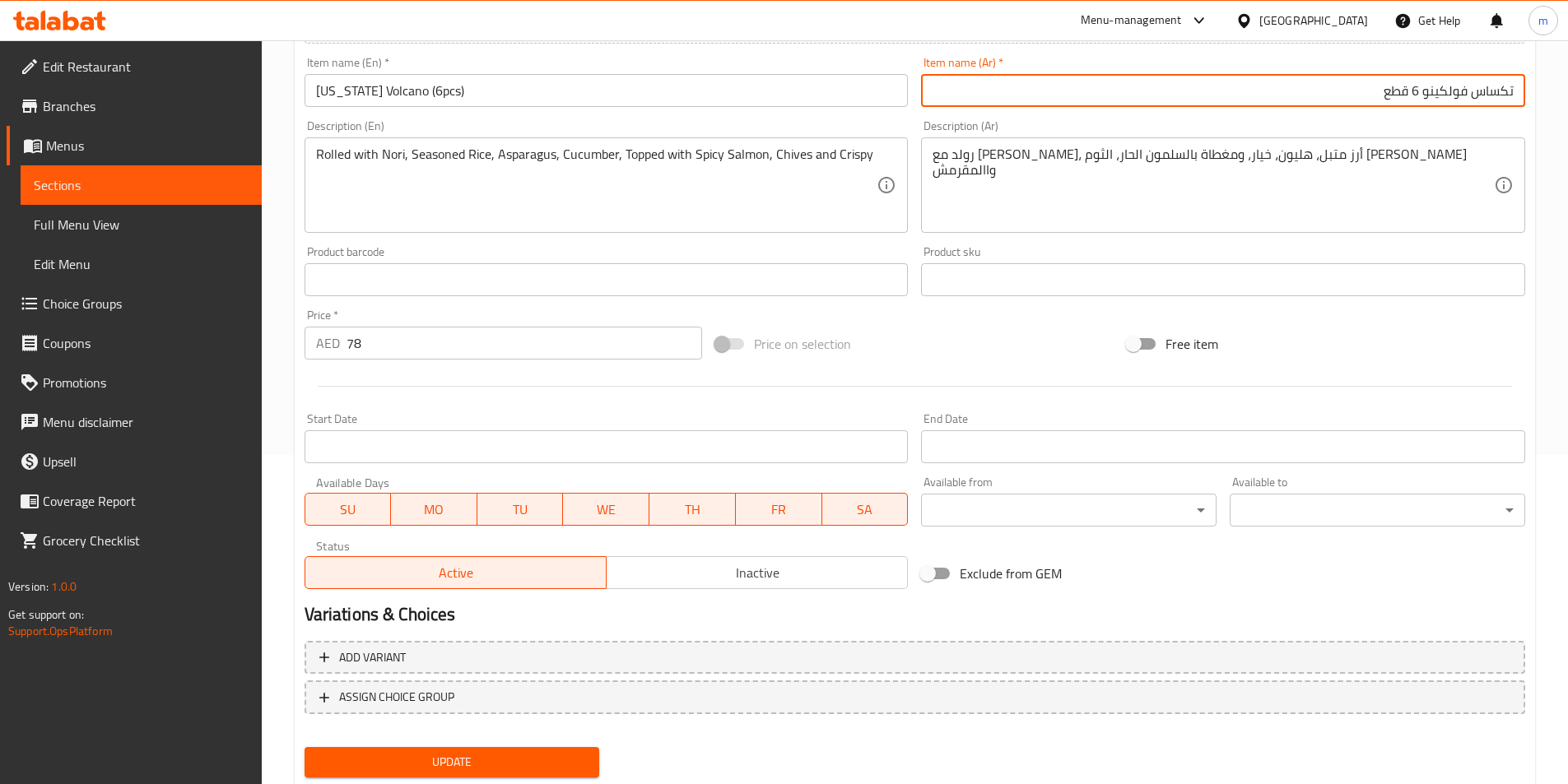
type input "تكساس فولكينو 6 قطع"
click at [569, 769] on span "Update" at bounding box center [452, 762] width 269 height 21
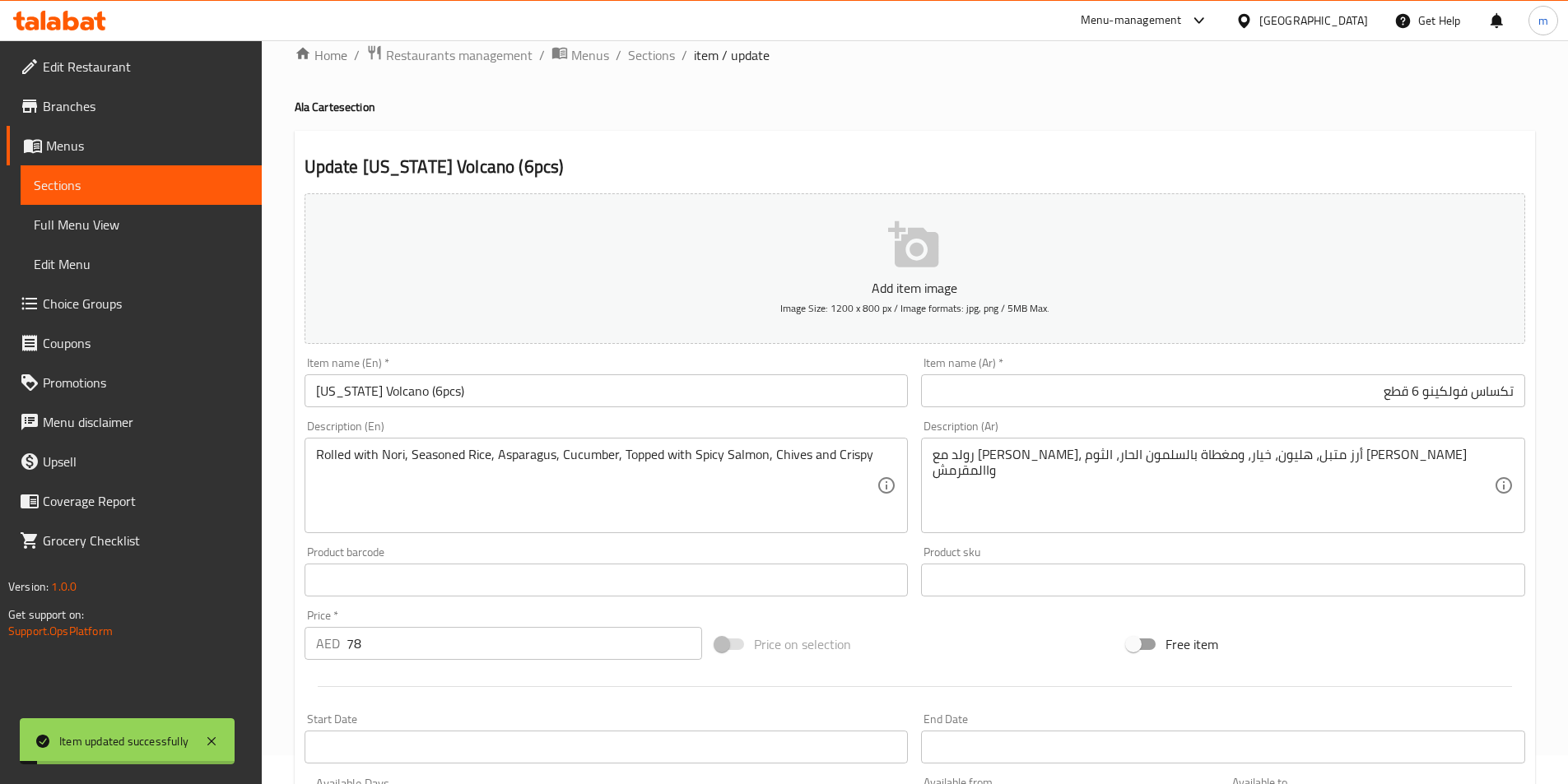
scroll to position [0, 0]
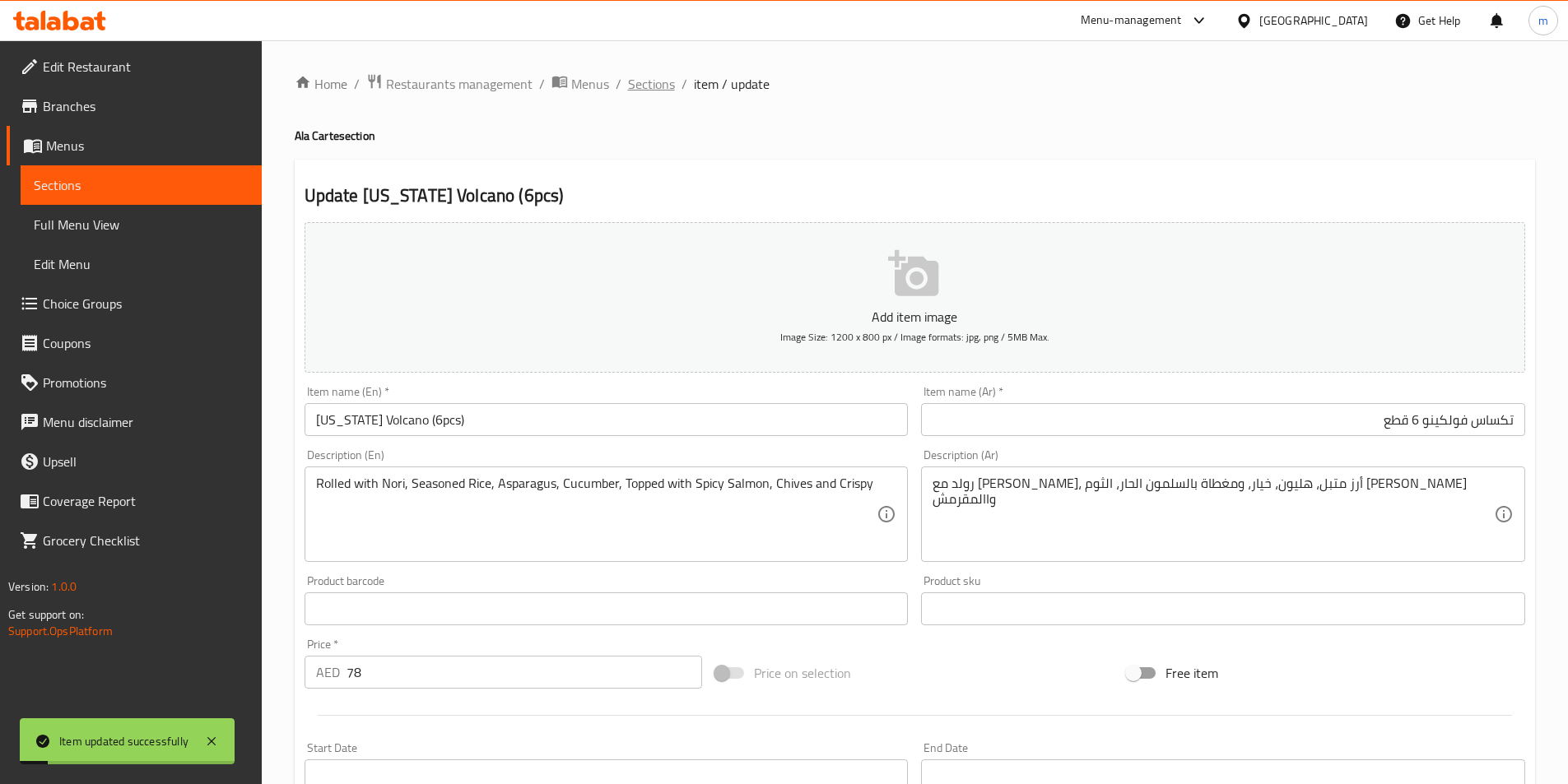
click at [655, 86] on span "Sections" at bounding box center [651, 84] width 47 height 20
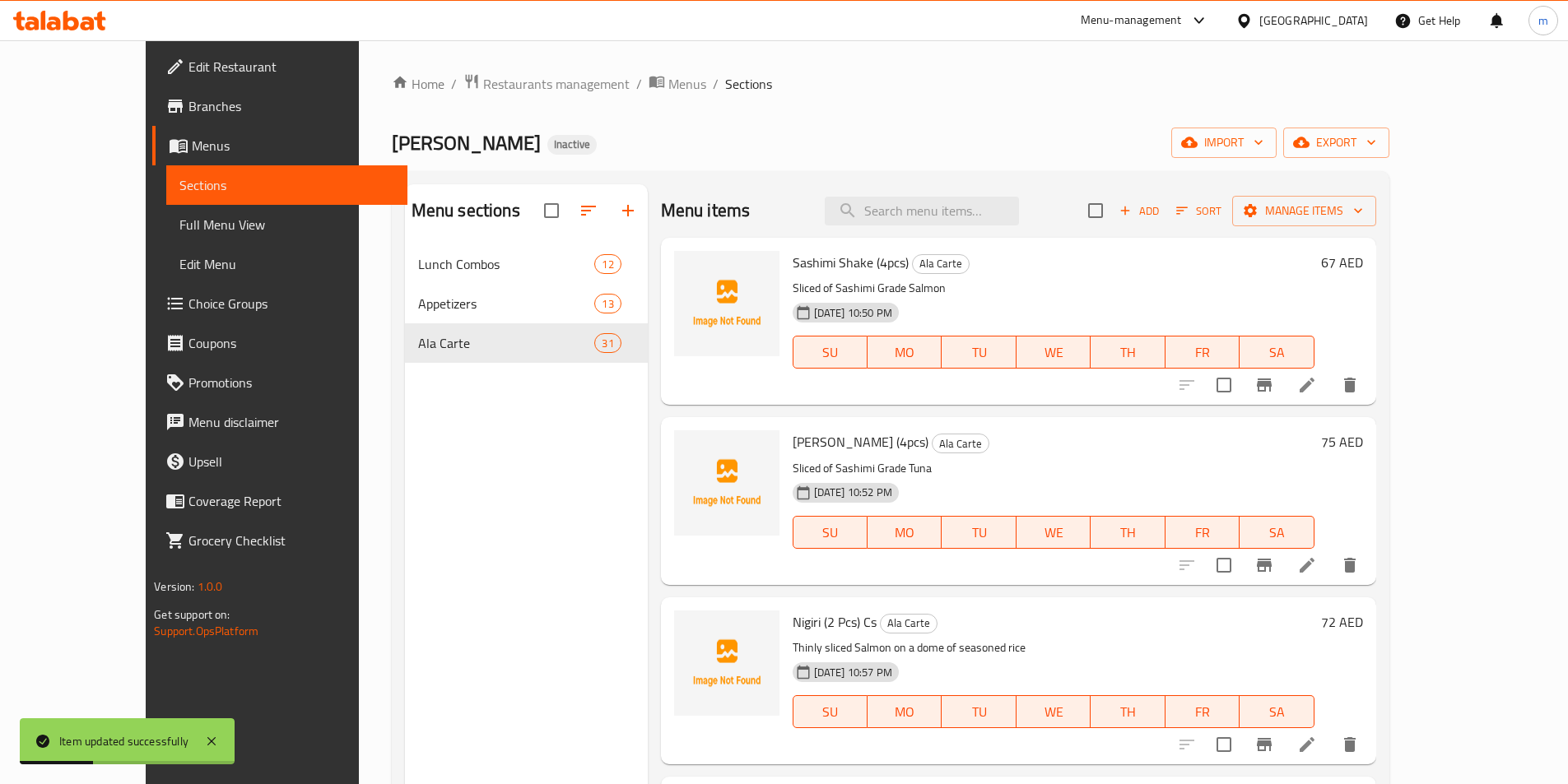
click at [869, 118] on div "Home / Restaurants management / Menus / Sections Sushi Miso Inactive import exp…" at bounding box center [890, 527] width 997 height 909
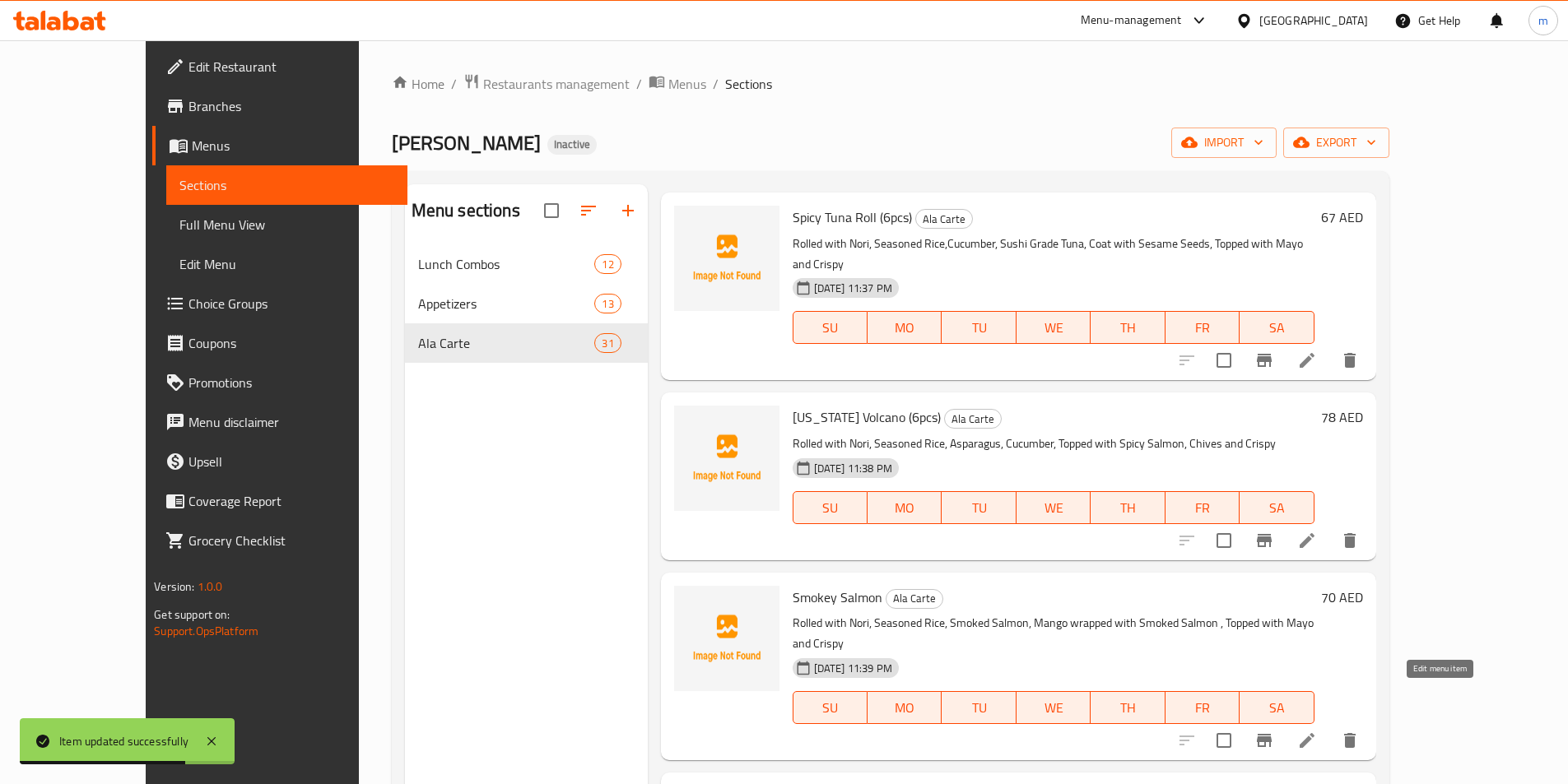
click at [1317, 731] on icon at bounding box center [1307, 741] width 20 height 20
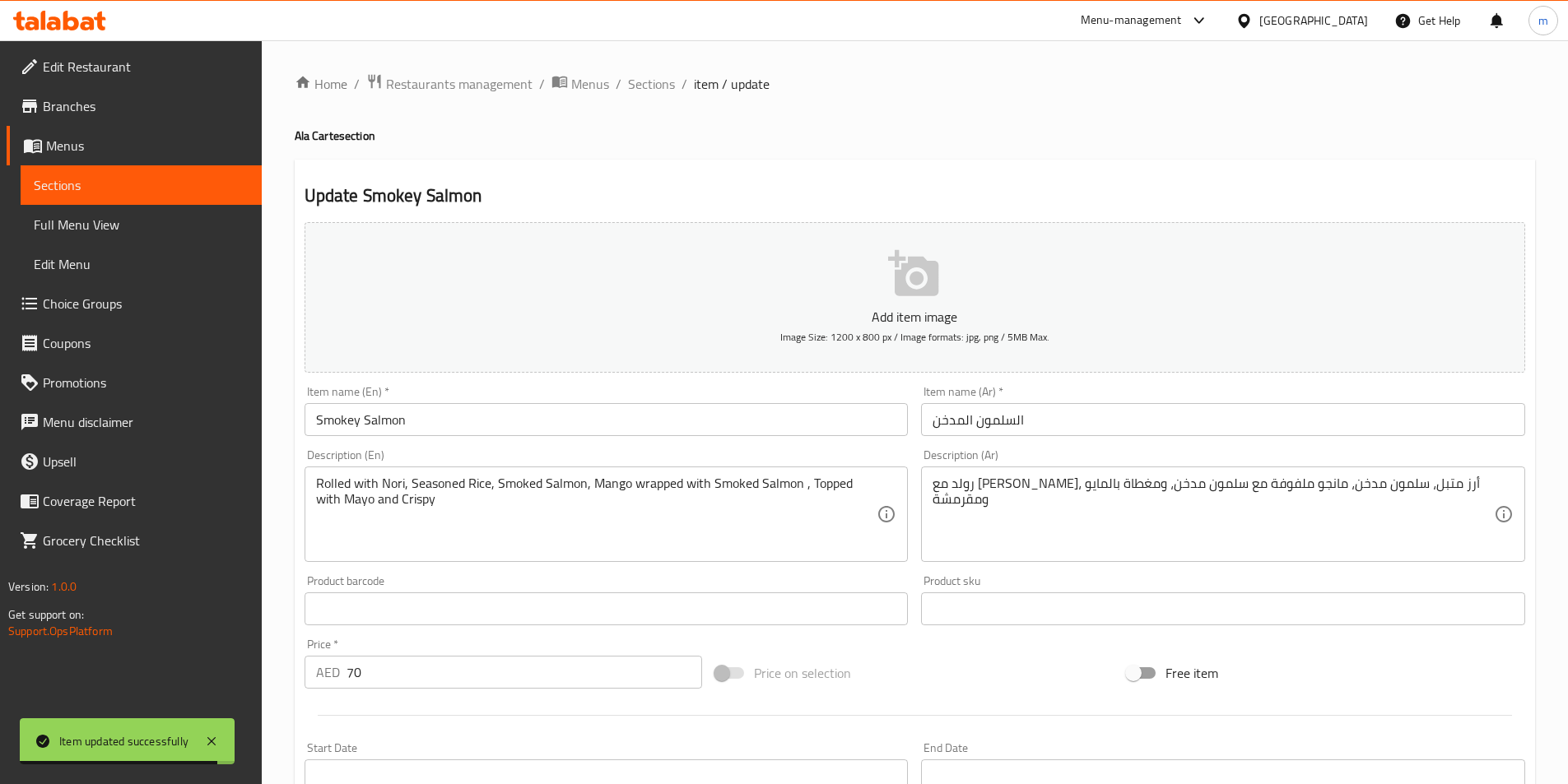
click at [531, 408] on input "Smokey Salmon" at bounding box center [606, 419] width 604 height 33
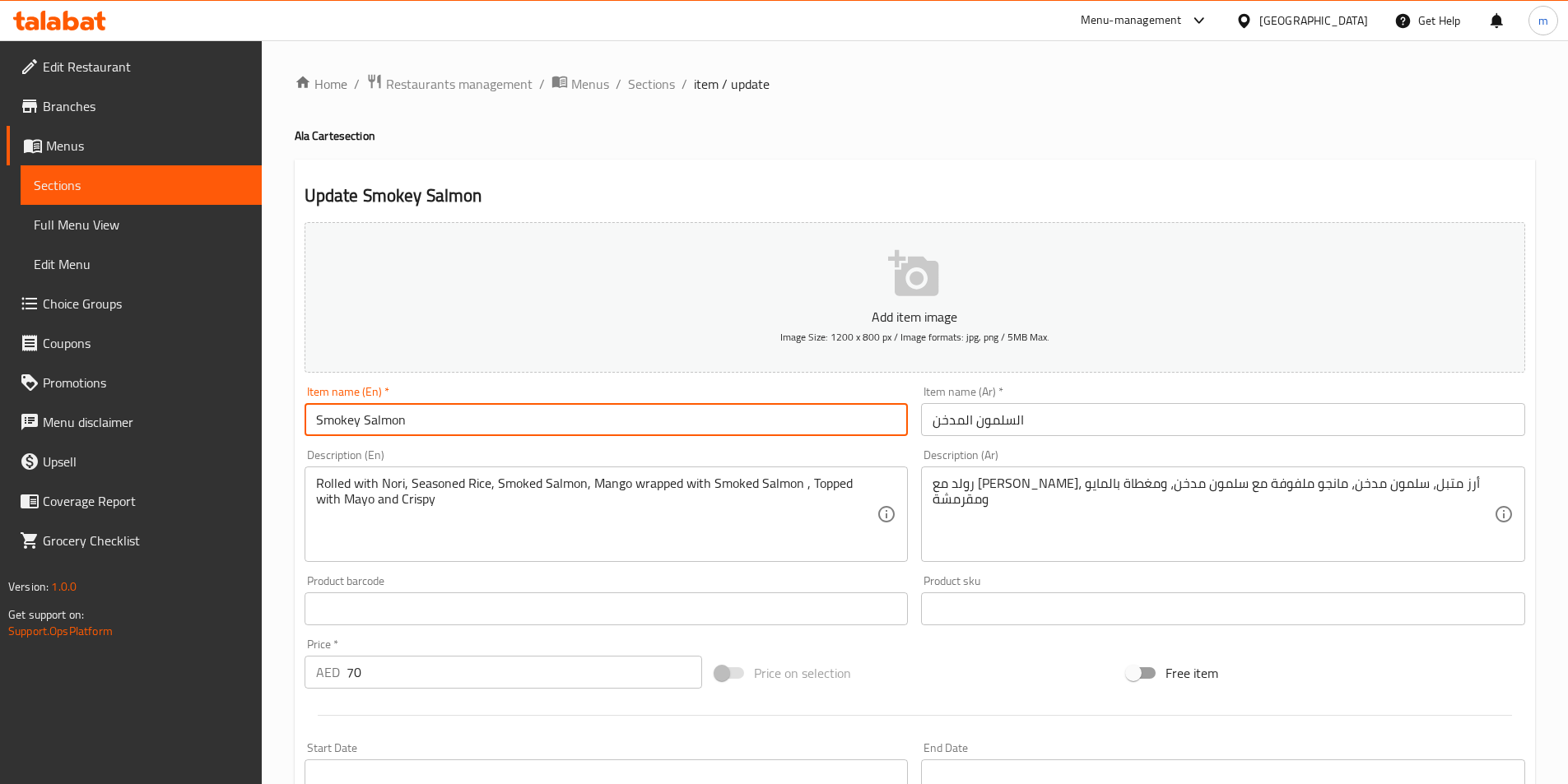
paste input "(6pcs)"
type input "Smokey Salmon (6pcs)"
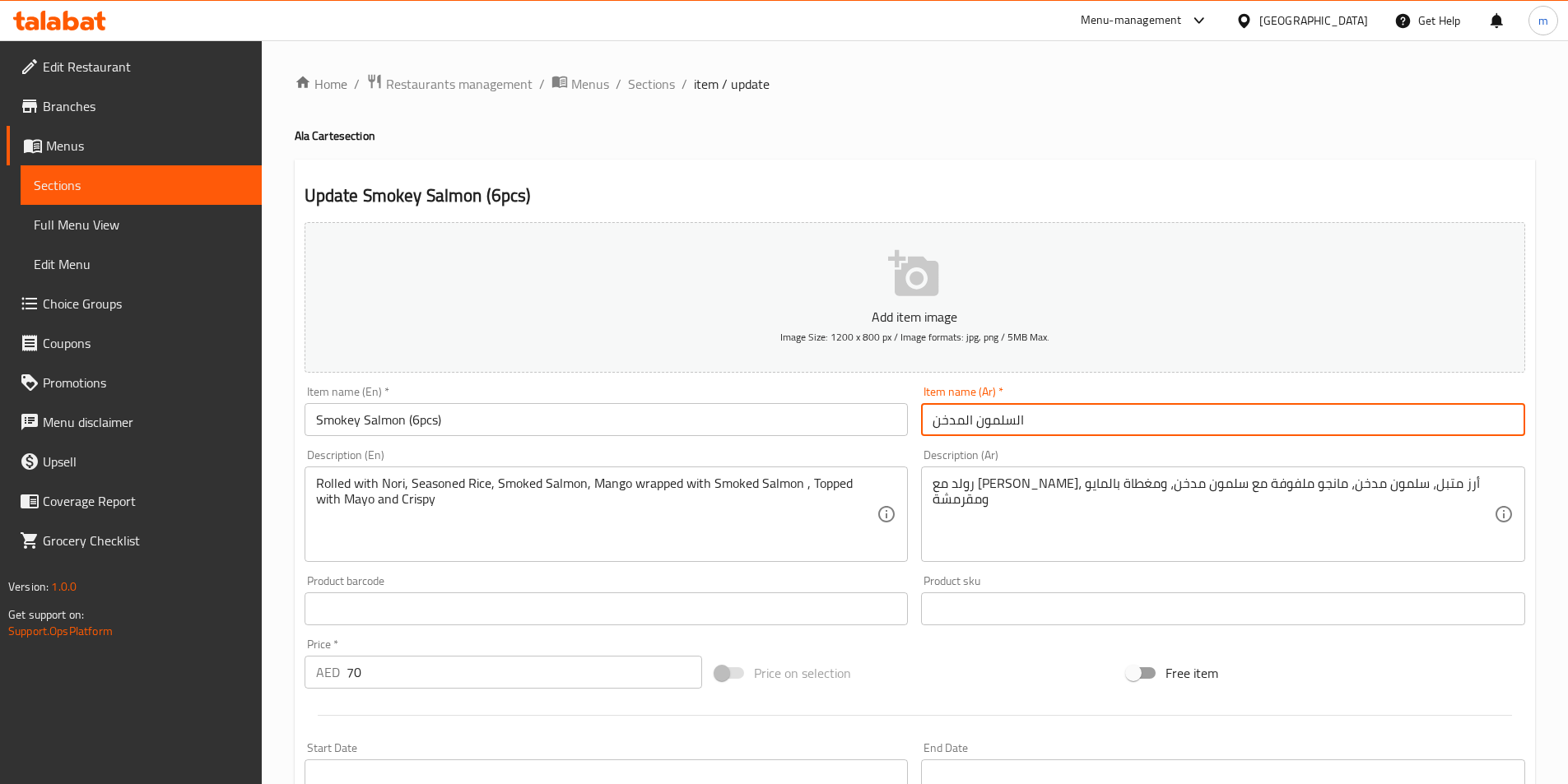
click at [991, 419] on input "السلمون المدخن" at bounding box center [1223, 419] width 604 height 33
click at [1267, 427] on input "السلمون المدخن" at bounding box center [1223, 419] width 604 height 33
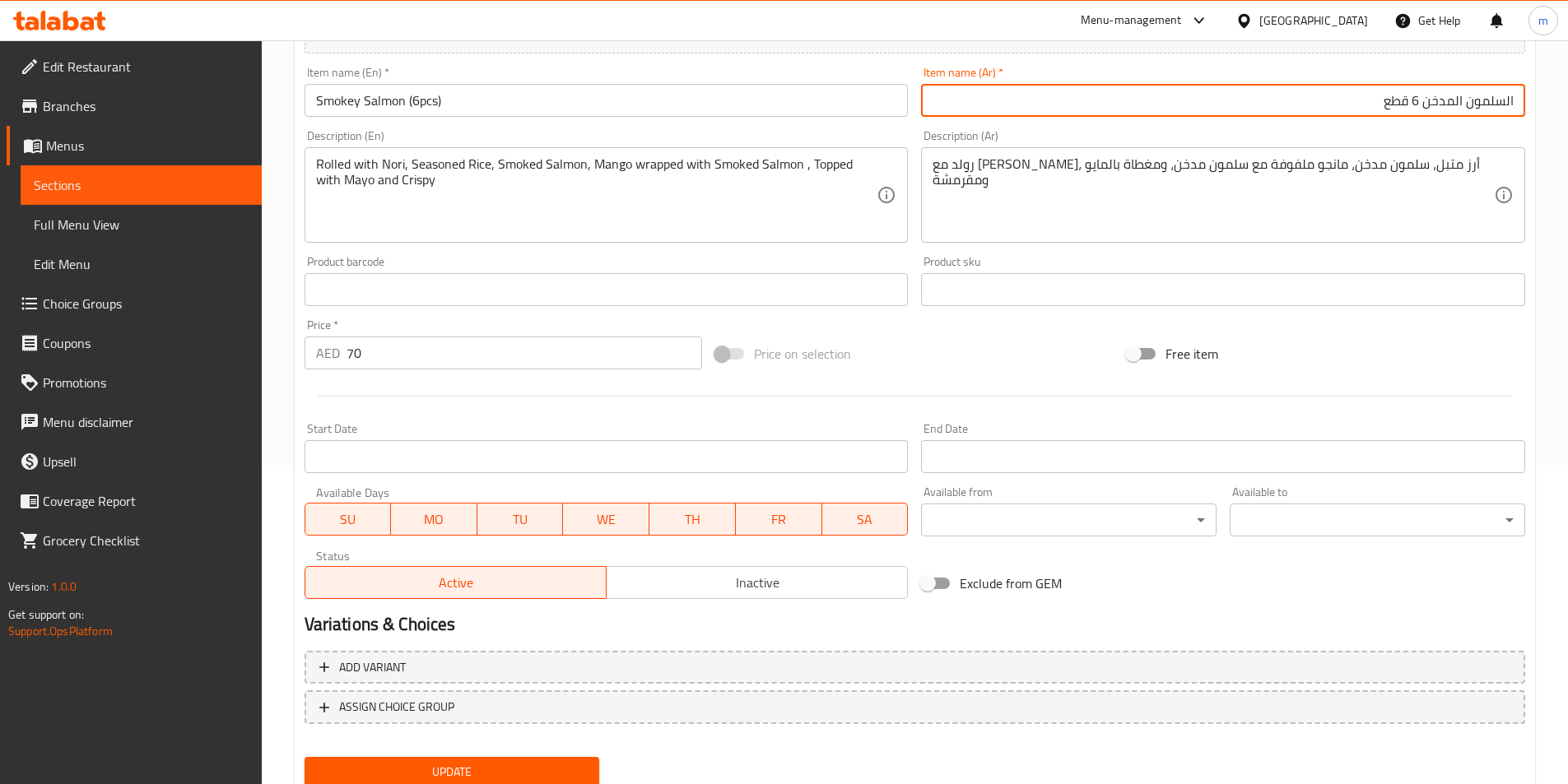
scroll to position [329, 0]
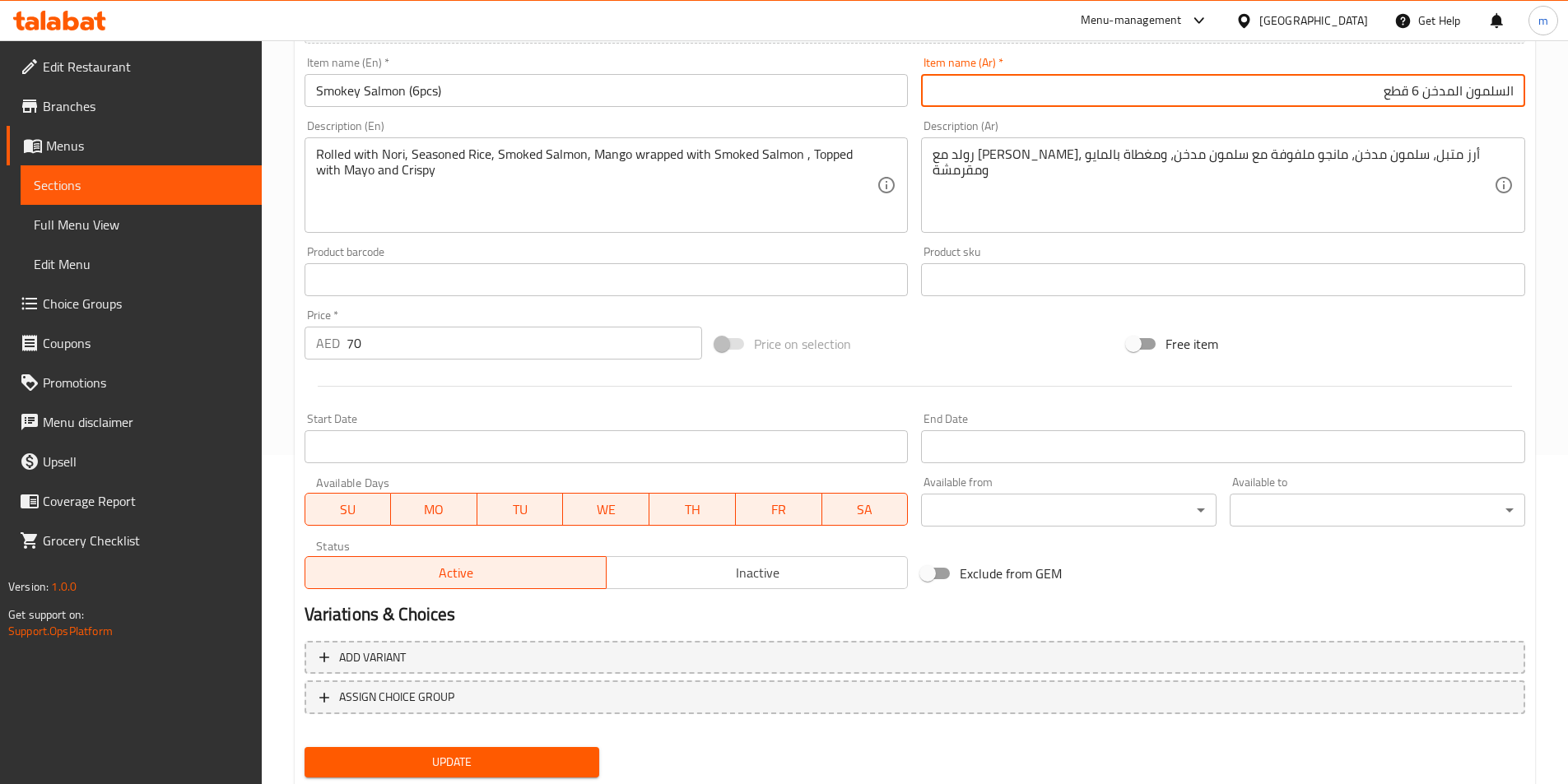
type input "السلمون المدخن 6 قطع"
click at [400, 754] on span "Update" at bounding box center [452, 762] width 269 height 21
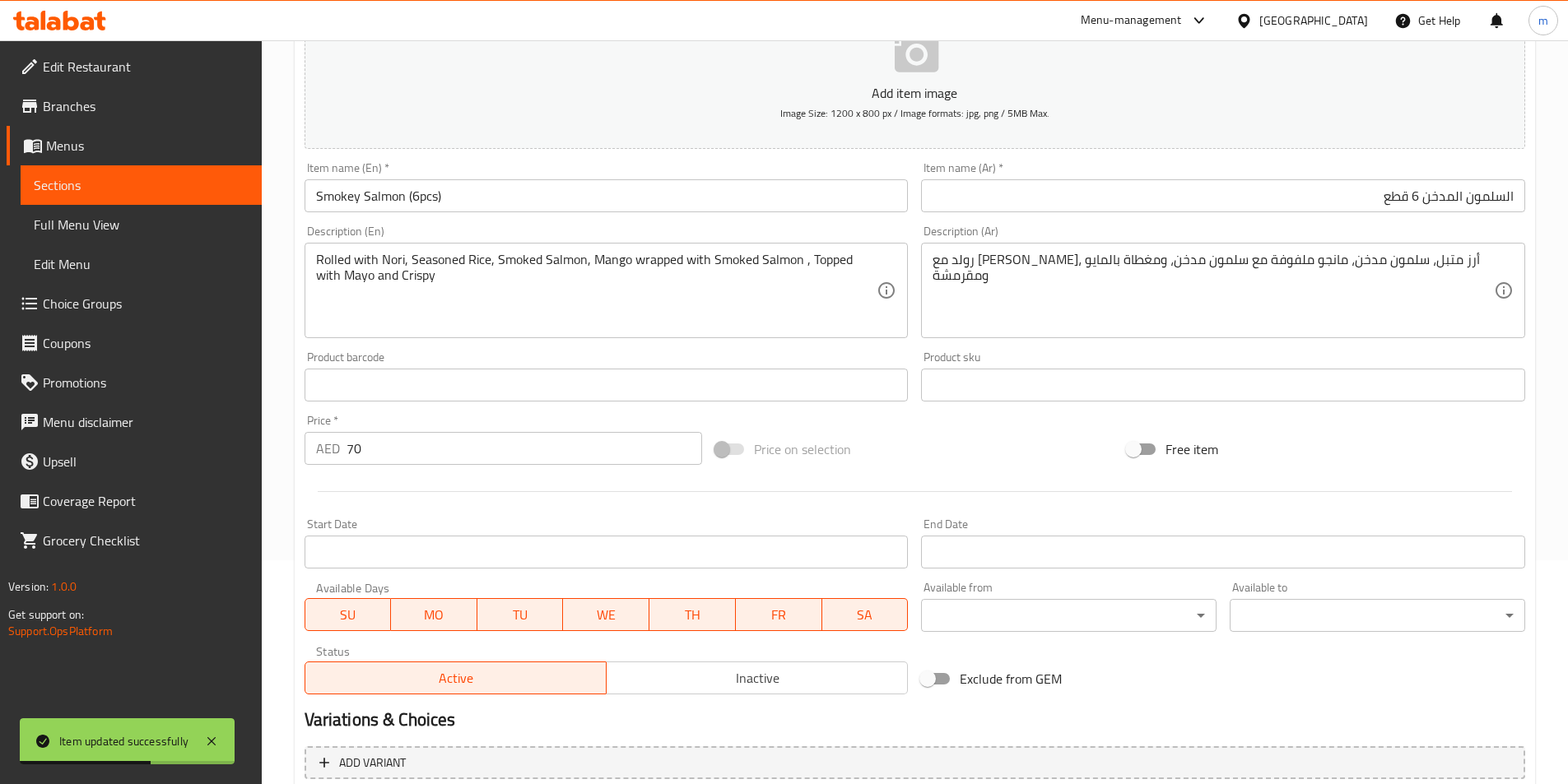
scroll to position [0, 0]
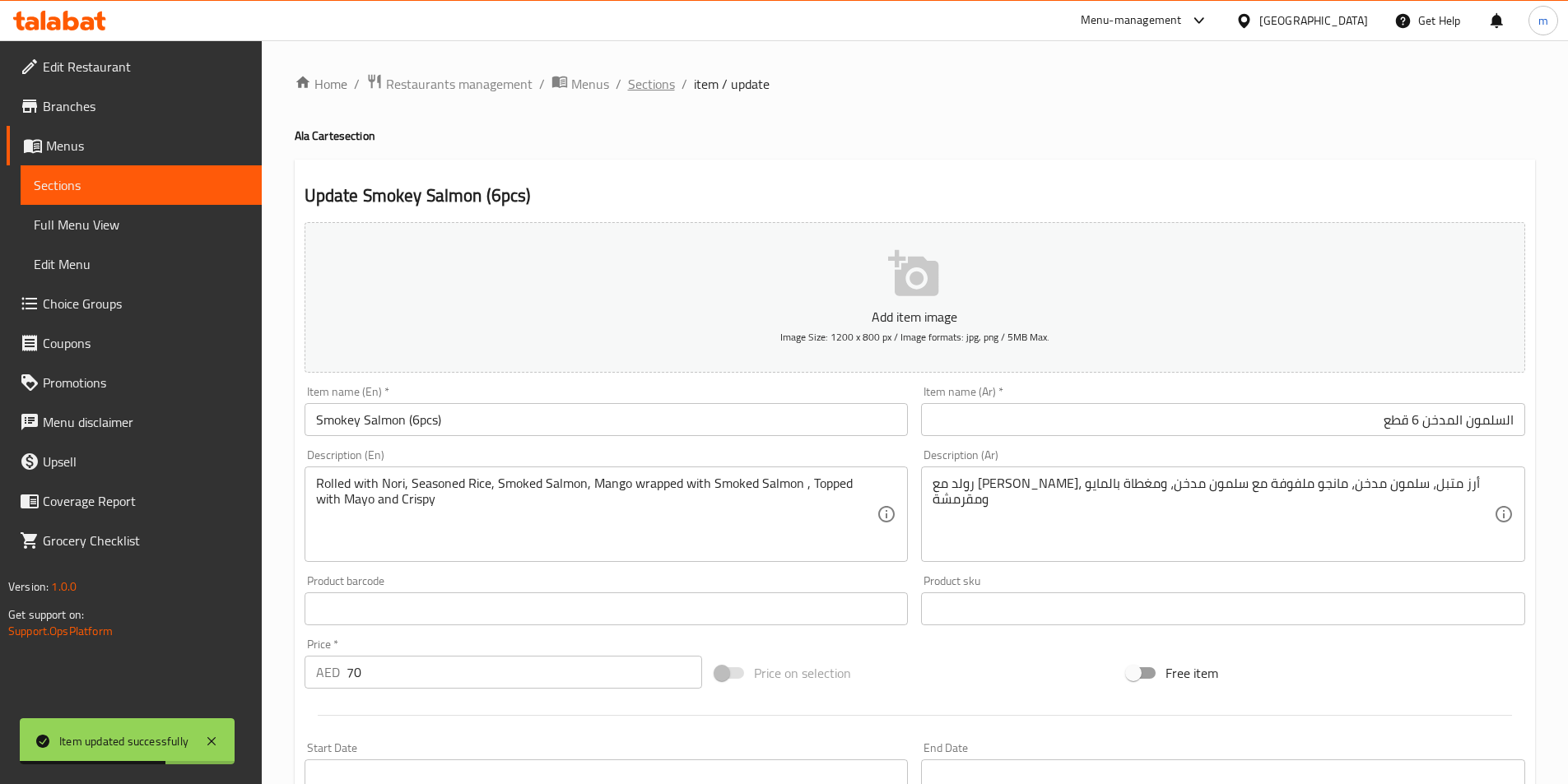
click at [638, 82] on span "Sections" at bounding box center [651, 84] width 47 height 20
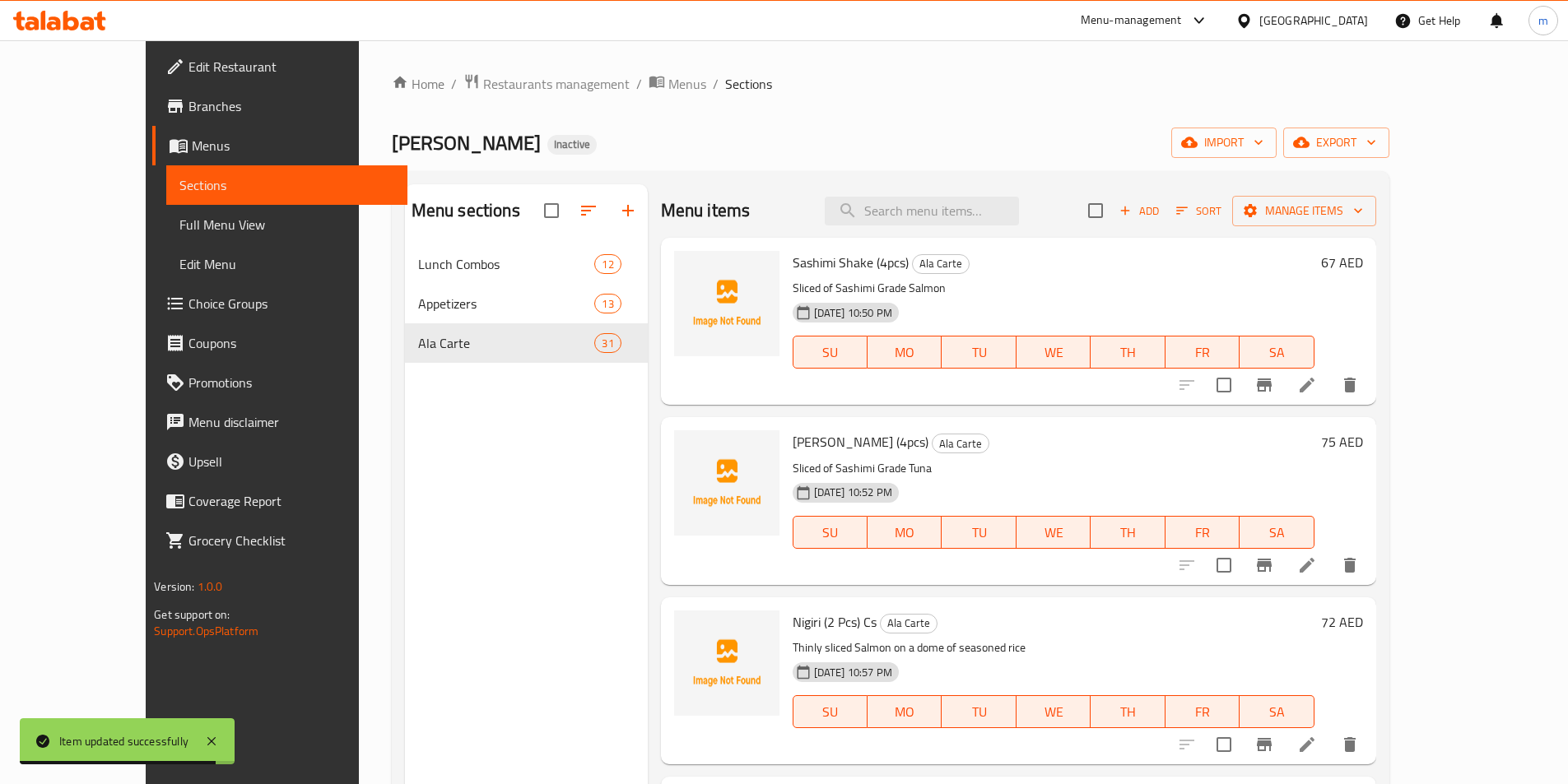
click at [858, 122] on div "Home / Restaurants management / Menus / Sections Sushi Miso Inactive import exp…" at bounding box center [890, 527] width 997 height 909
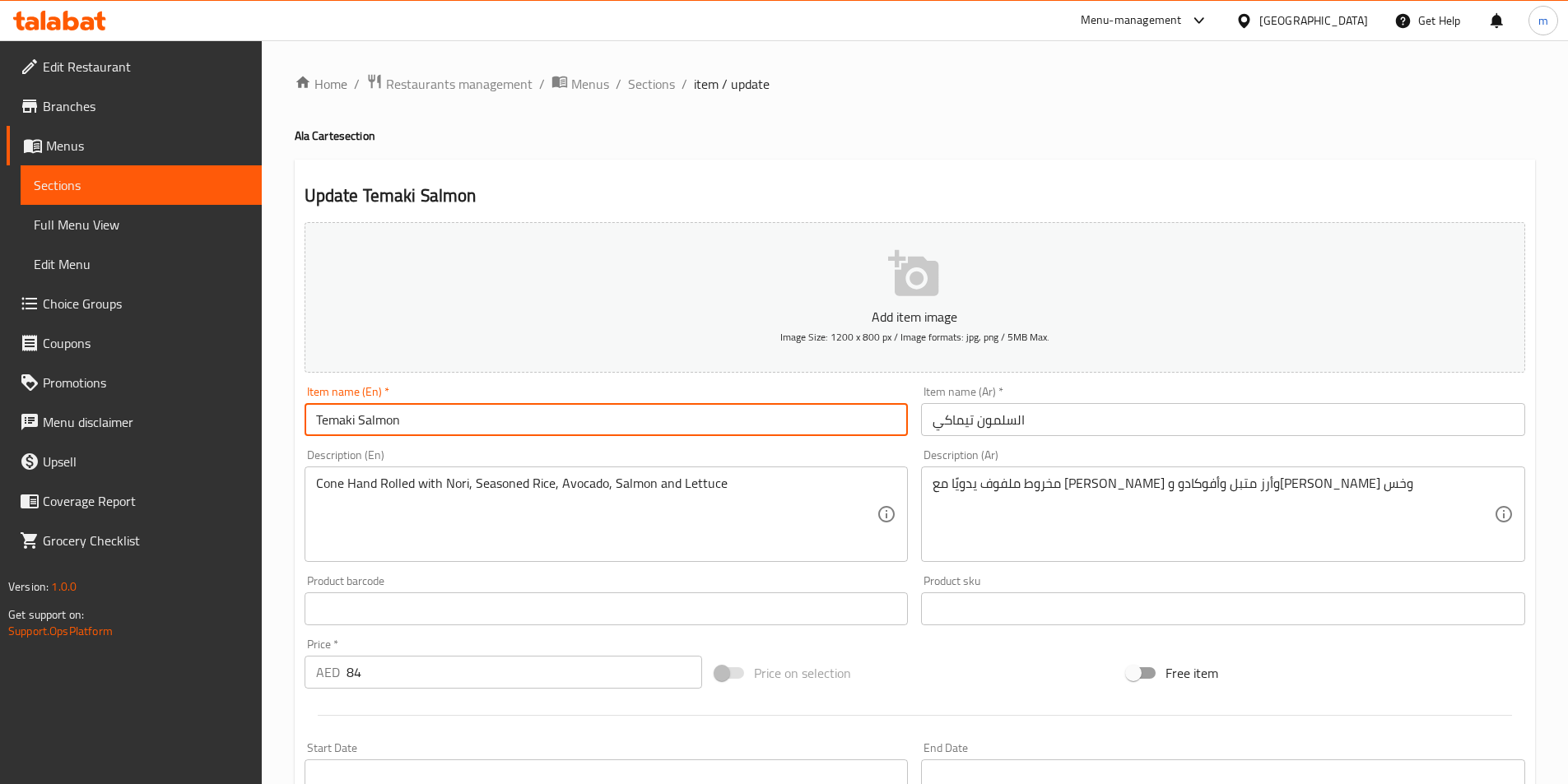
click at [494, 426] on input "Temaki Salmon" at bounding box center [606, 419] width 604 height 33
paste input "(2 pcs)"
type input "Temaki Salmon (2 pcs)"
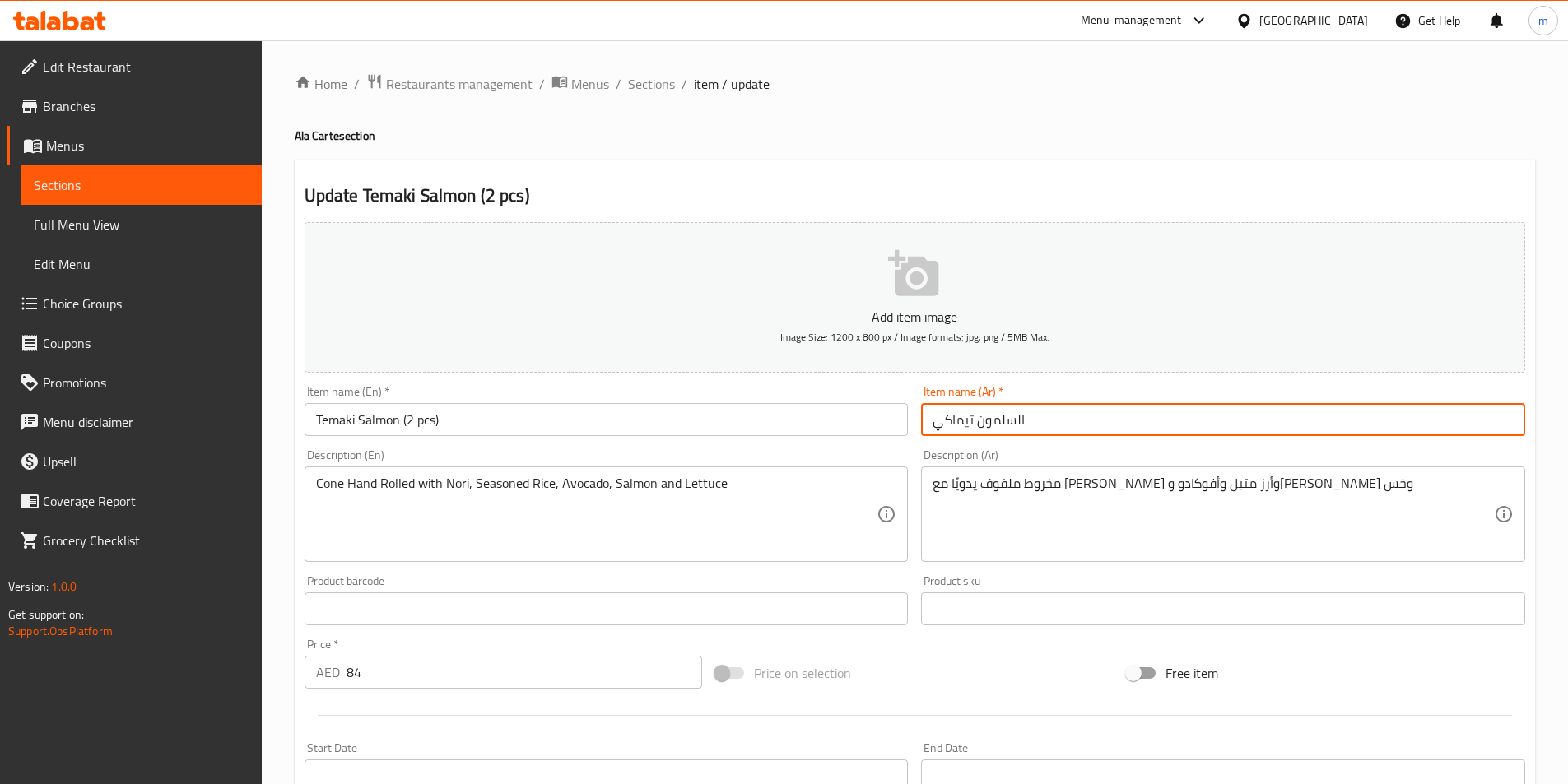
click at [1126, 430] on input "السلمون تيماكي" at bounding box center [1223, 419] width 604 height 33
click at [1368, 428] on input "السلمون تيماكي" at bounding box center [1223, 419] width 604 height 33
drag, startPoint x: 1384, startPoint y: 431, endPoint x: 1416, endPoint y: 433, distance: 32.1
click at [1416, 433] on input "السلمون تيماكي 2 قطعة" at bounding box center [1223, 419] width 604 height 33
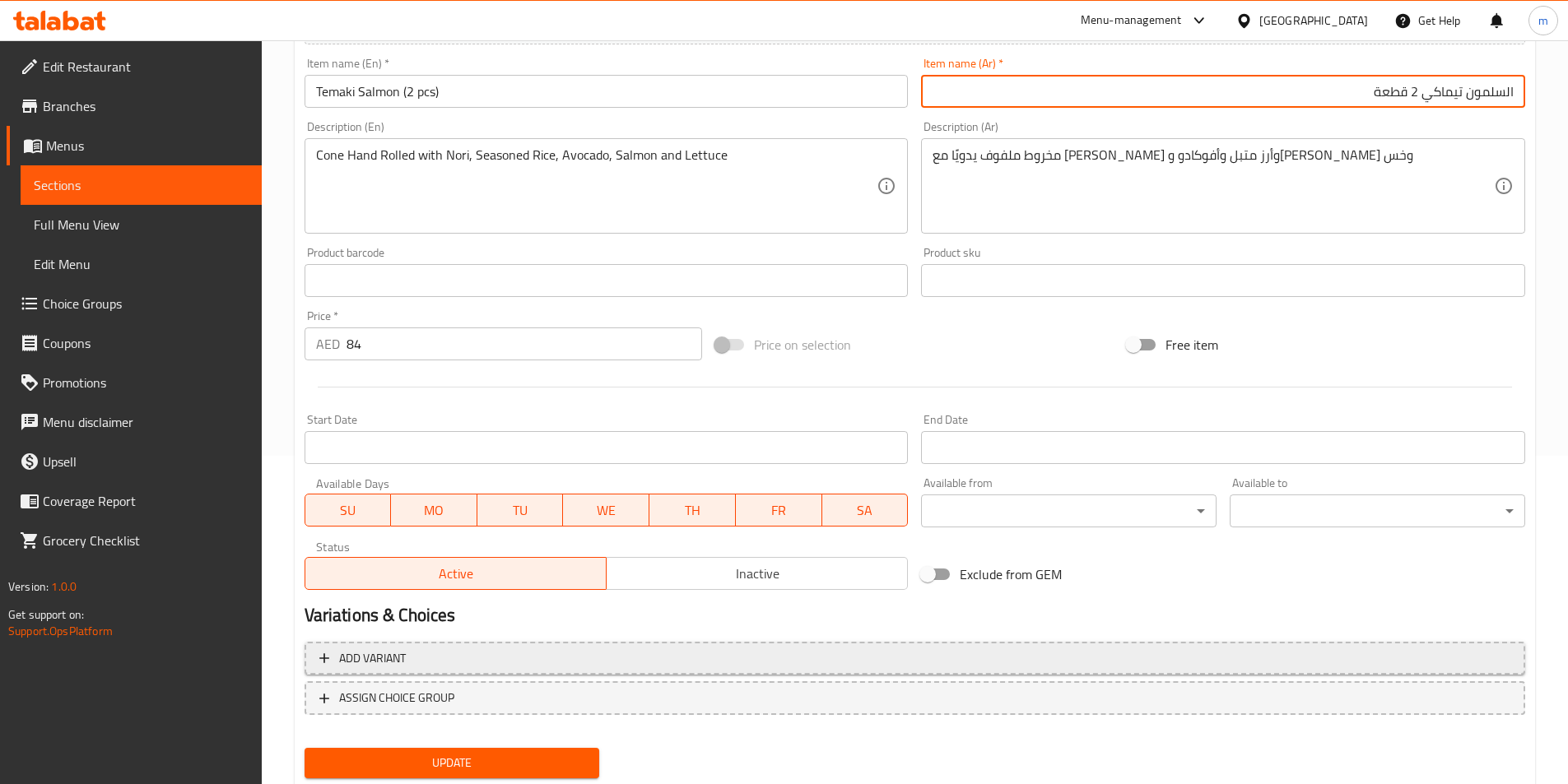
scroll to position [329, 0]
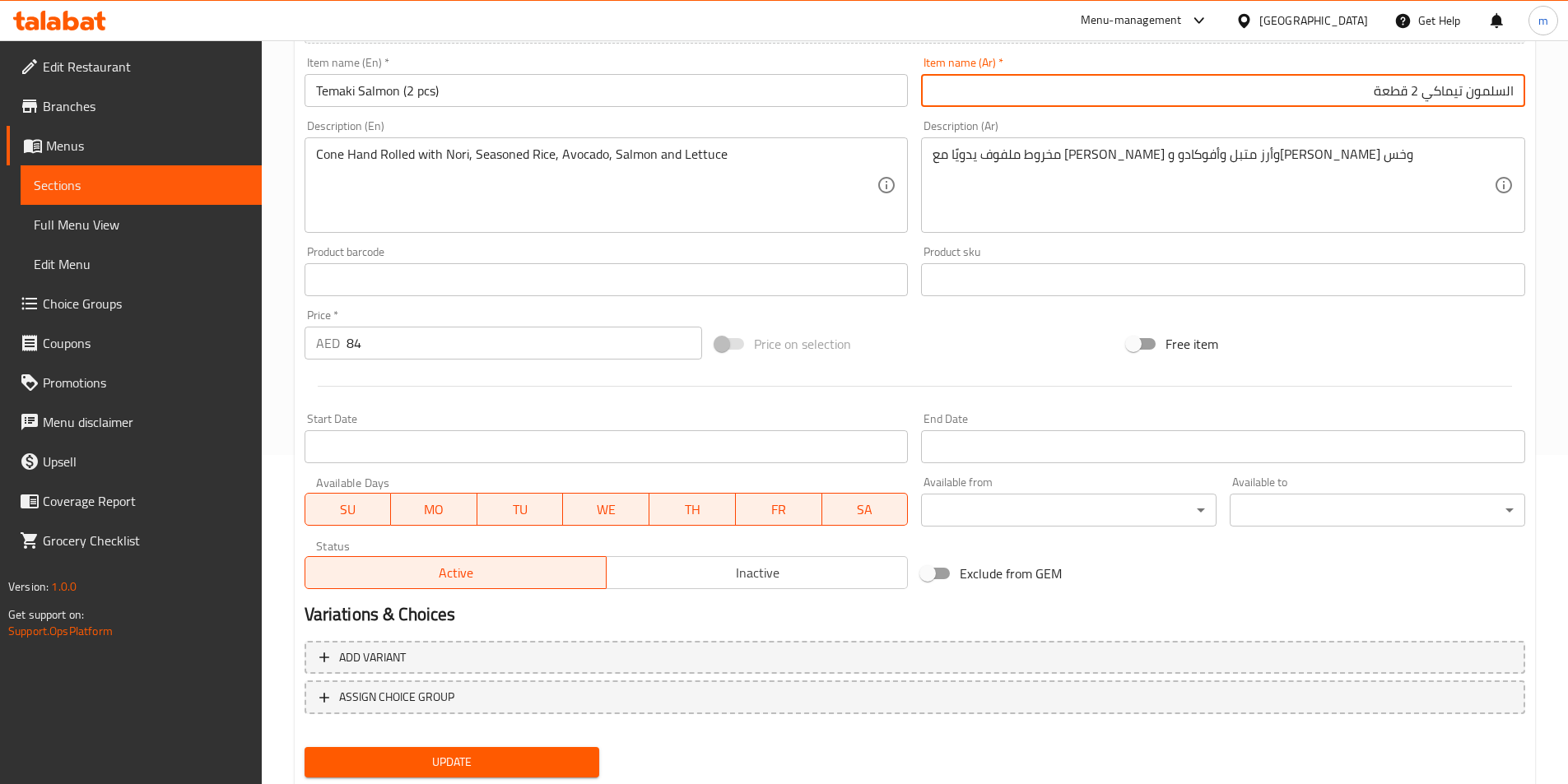
type input "السلمون تيماكي 2 قطعة"
click at [539, 758] on span "Update" at bounding box center [452, 762] width 269 height 21
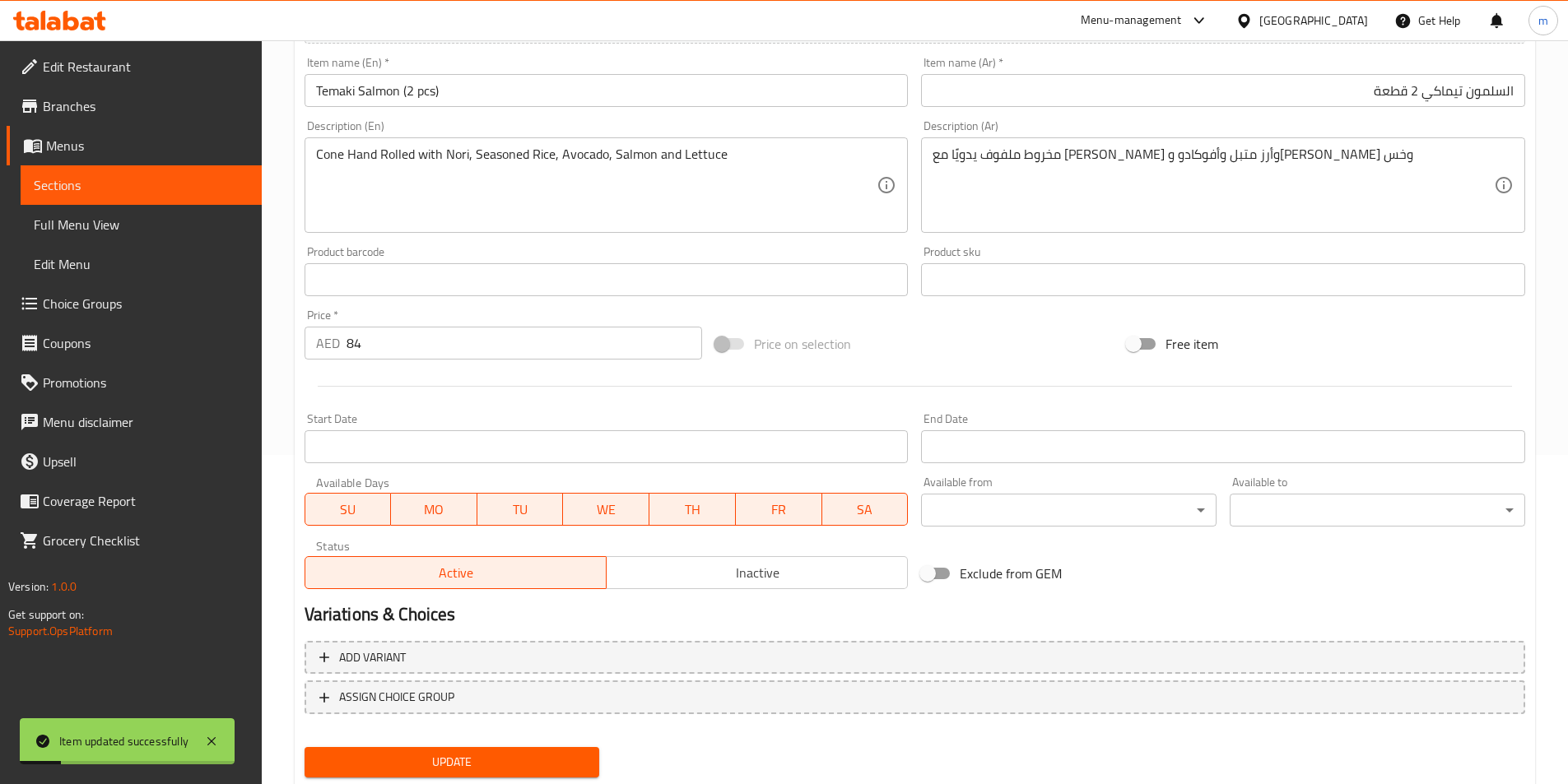
scroll to position [0, 0]
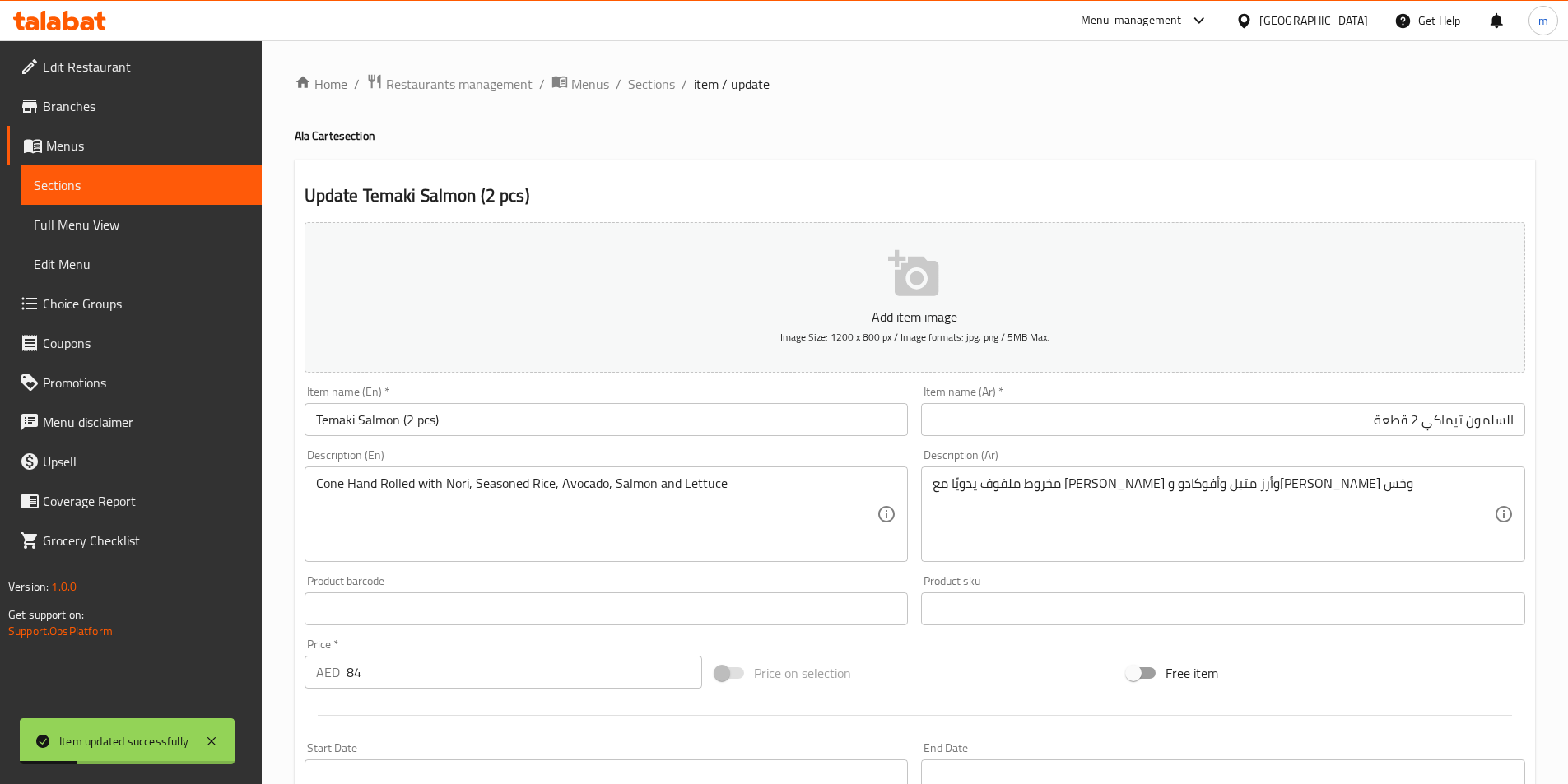
click at [658, 94] on span "Sections" at bounding box center [651, 84] width 47 height 20
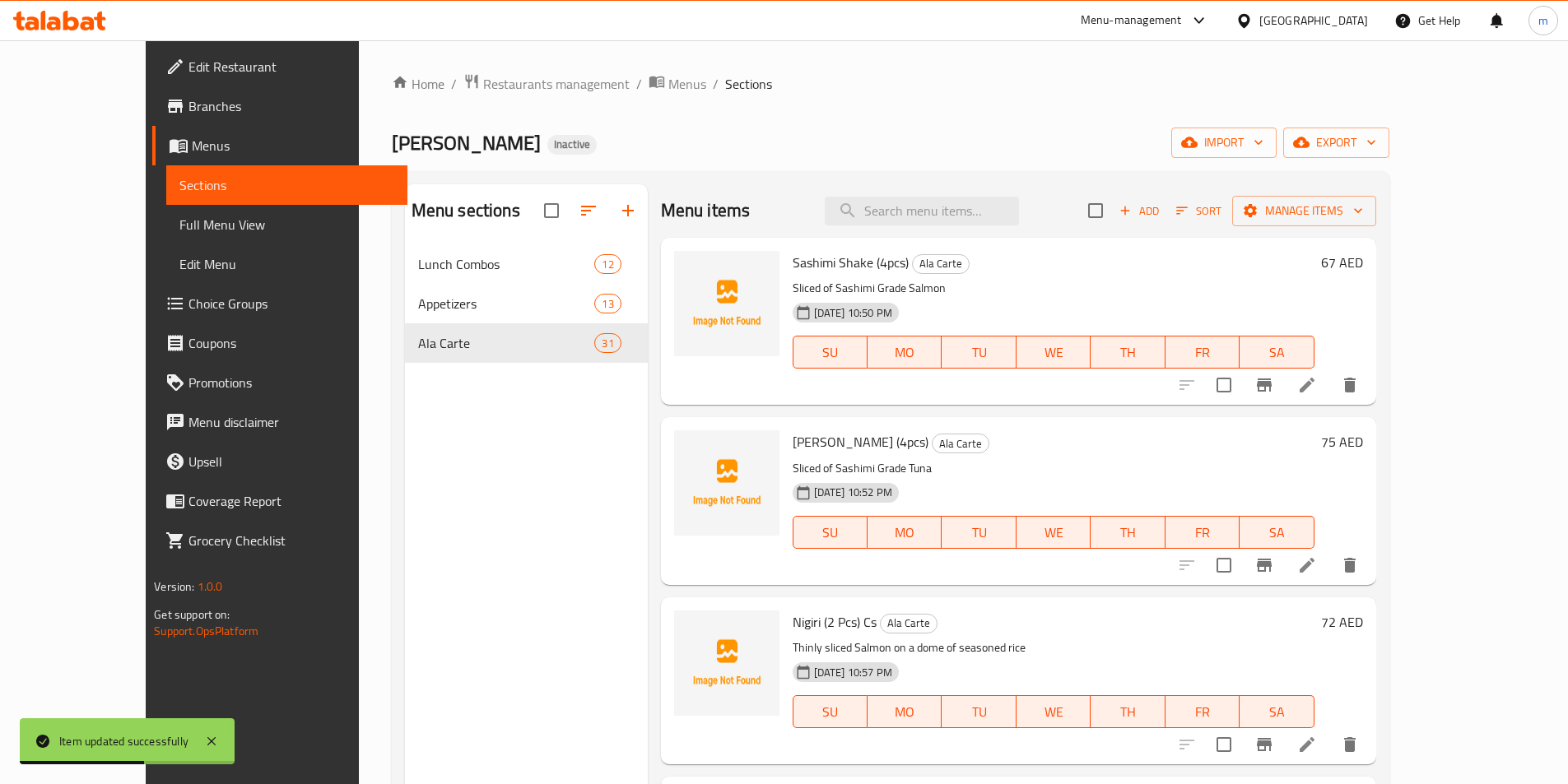
click at [755, 83] on ol "Home / Restaurants management / Menus / Sections" at bounding box center [890, 84] width 997 height 22
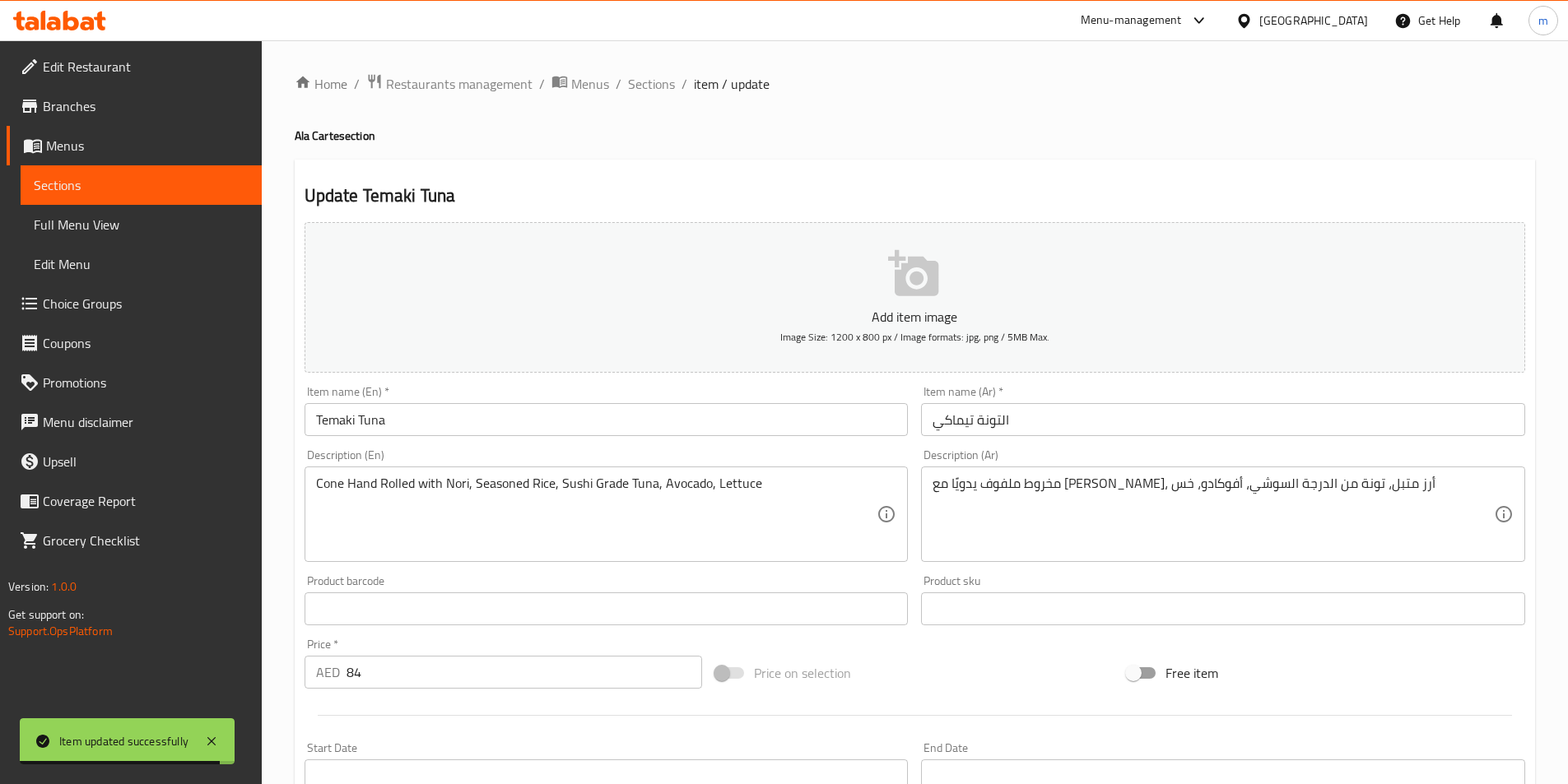
click at [505, 419] on input "Temaki Tuna" at bounding box center [606, 419] width 604 height 33
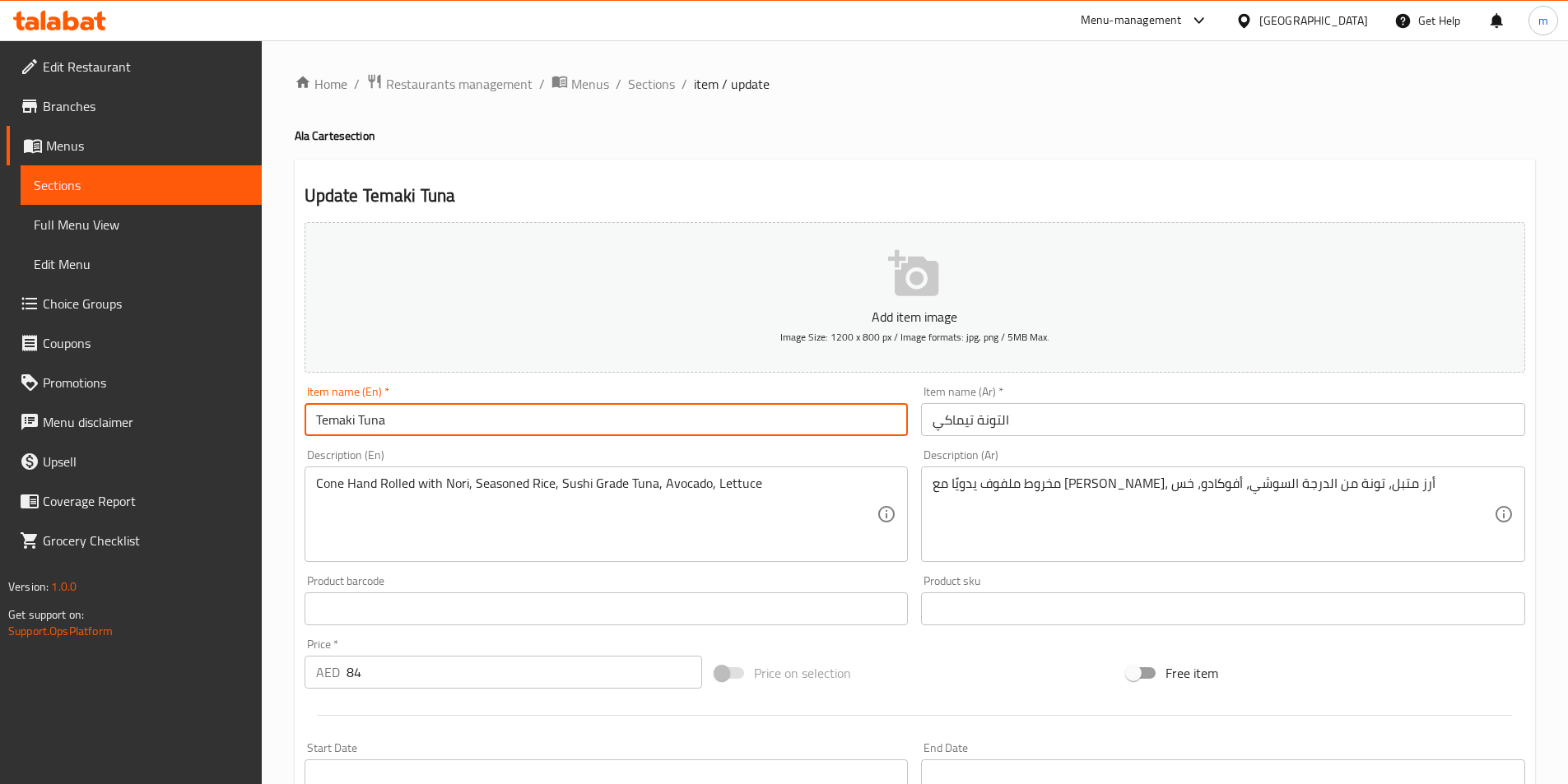
paste input "(2 pcs)"
type input "Temaki Tuna (2 pcs)"
click at [996, 421] on input "التونة تيماكي" at bounding box center [1223, 419] width 604 height 33
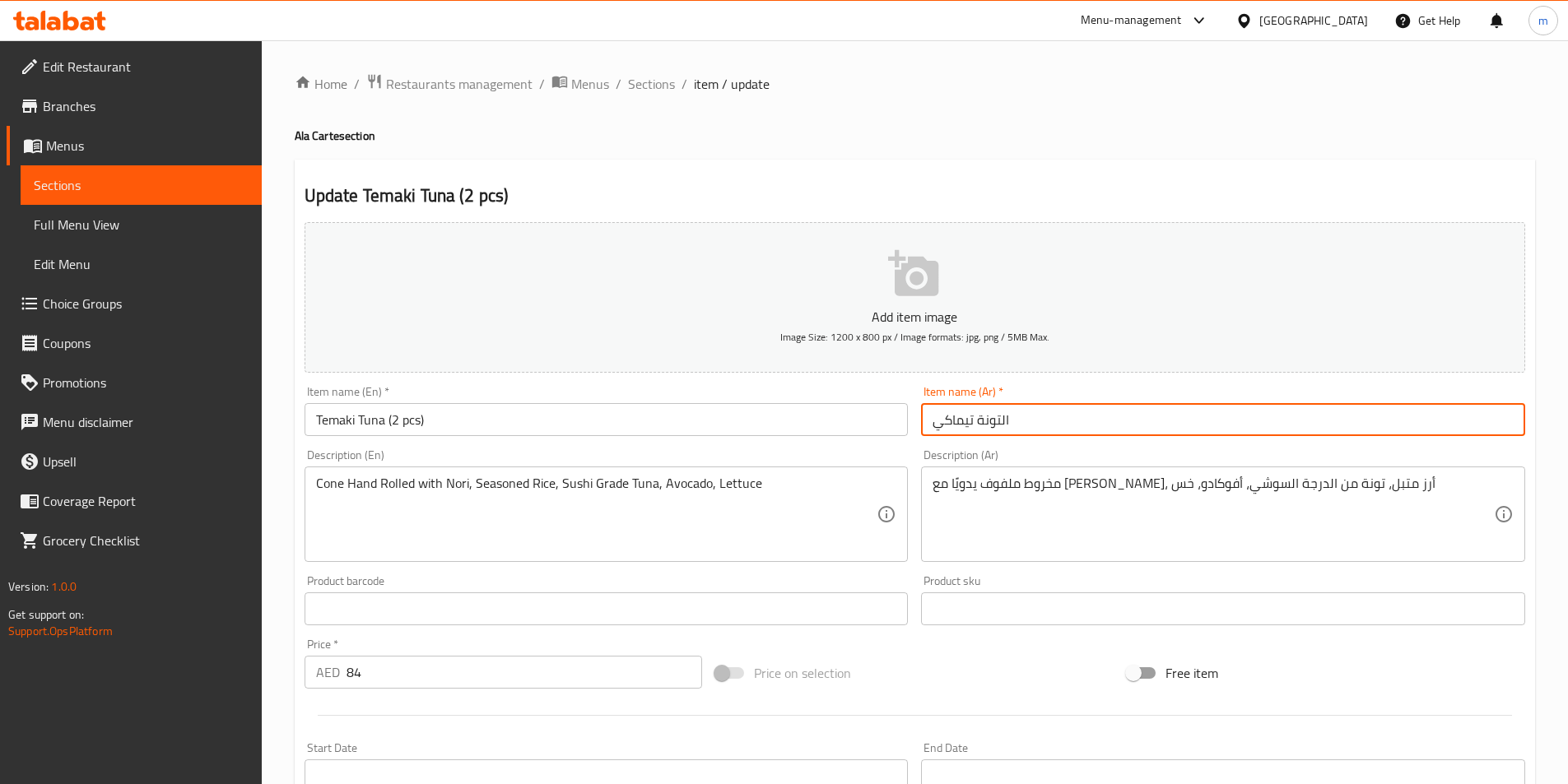
click at [996, 421] on input "التونة تيماكي" at bounding box center [1223, 419] width 604 height 33
click at [1000, 421] on input "التونة تيماكي" at bounding box center [1223, 419] width 604 height 33
click at [1343, 418] on input "التونة تيماكي" at bounding box center [1223, 419] width 604 height 33
paste input "2 قطعة"
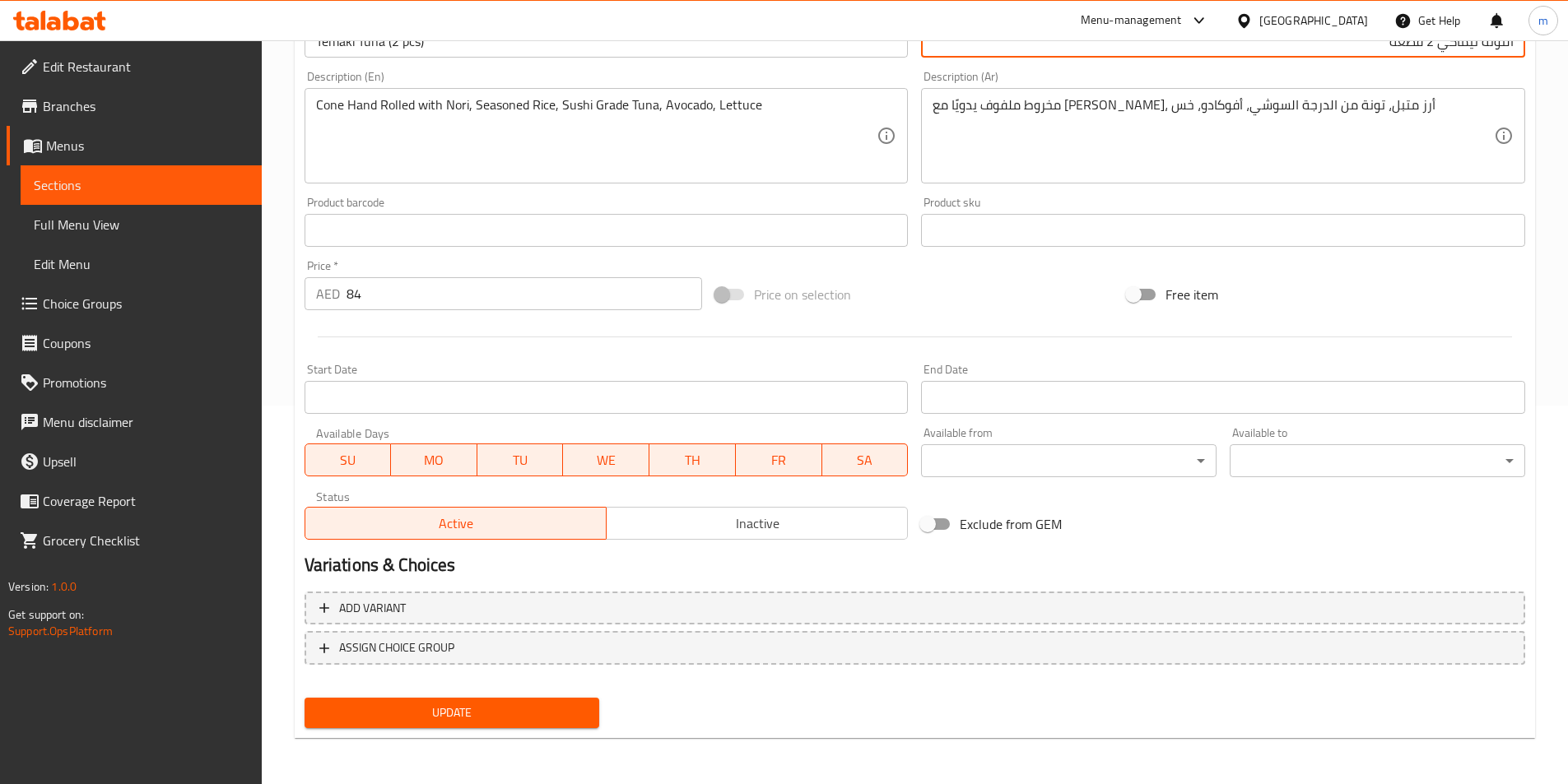
type input "التونة تيماكي 2 قطعة"
click at [533, 706] on span "Update" at bounding box center [452, 713] width 269 height 21
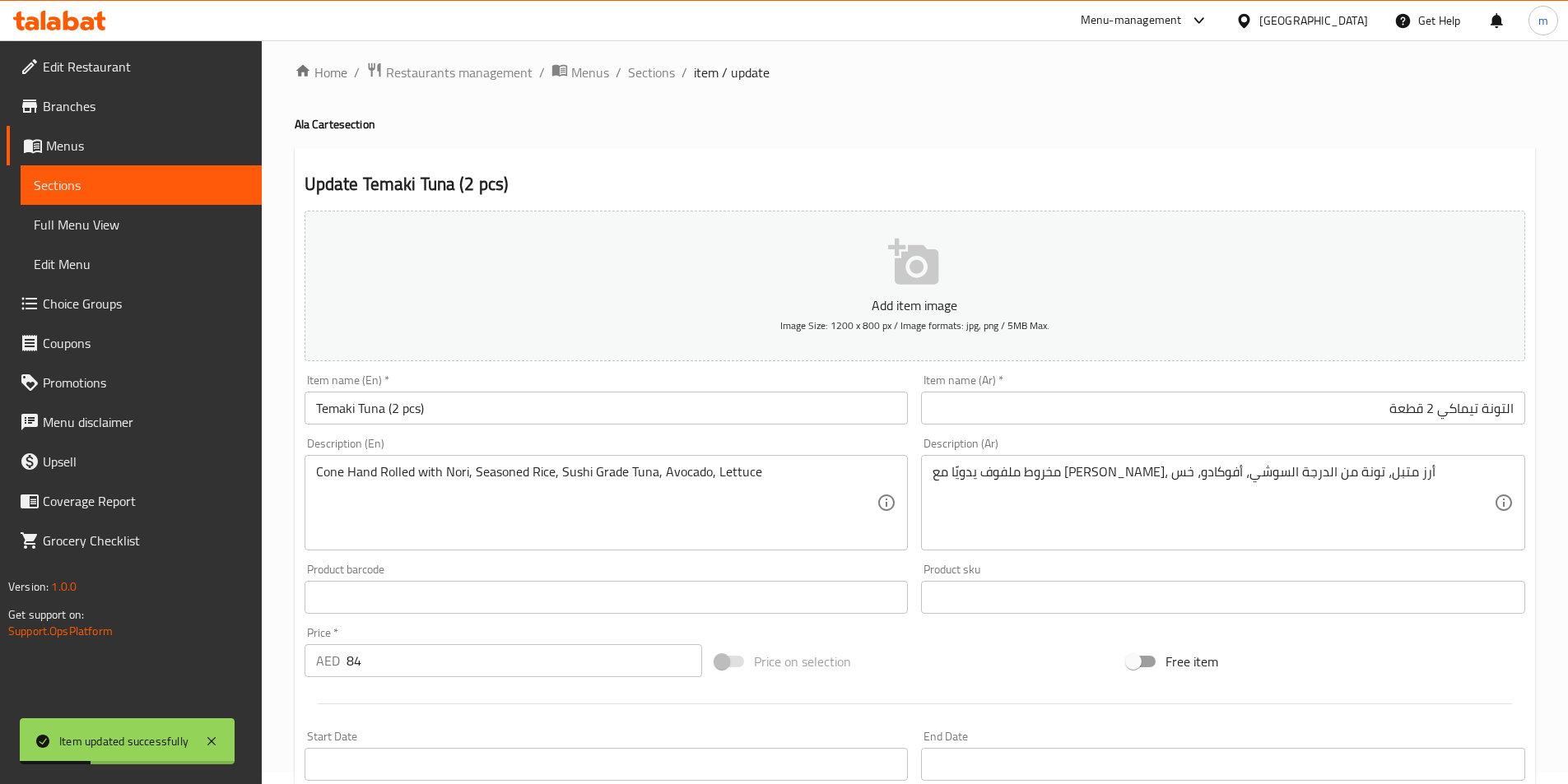
scroll to position [0, 0]
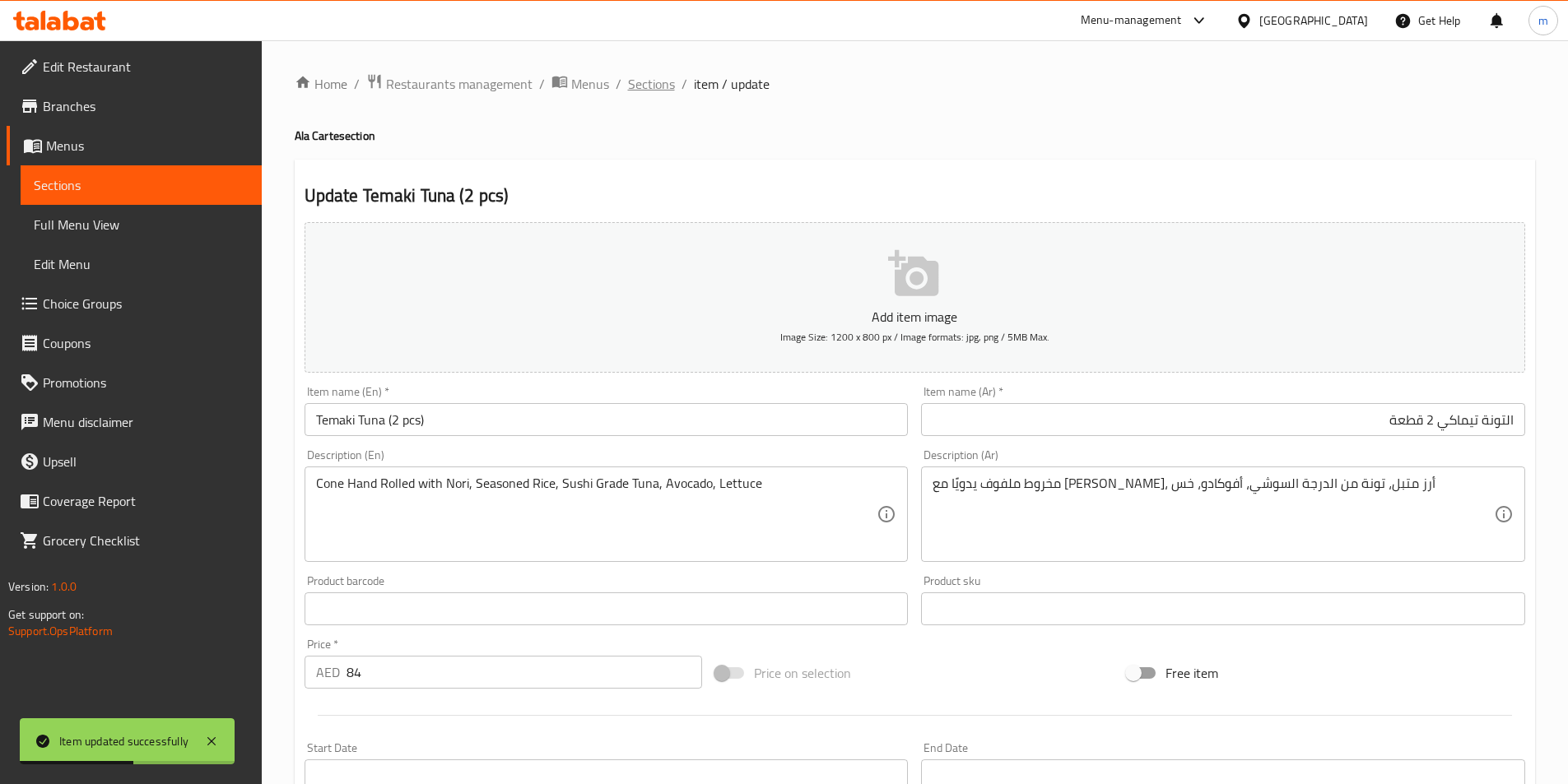
click at [639, 75] on span "Sections" at bounding box center [651, 84] width 47 height 20
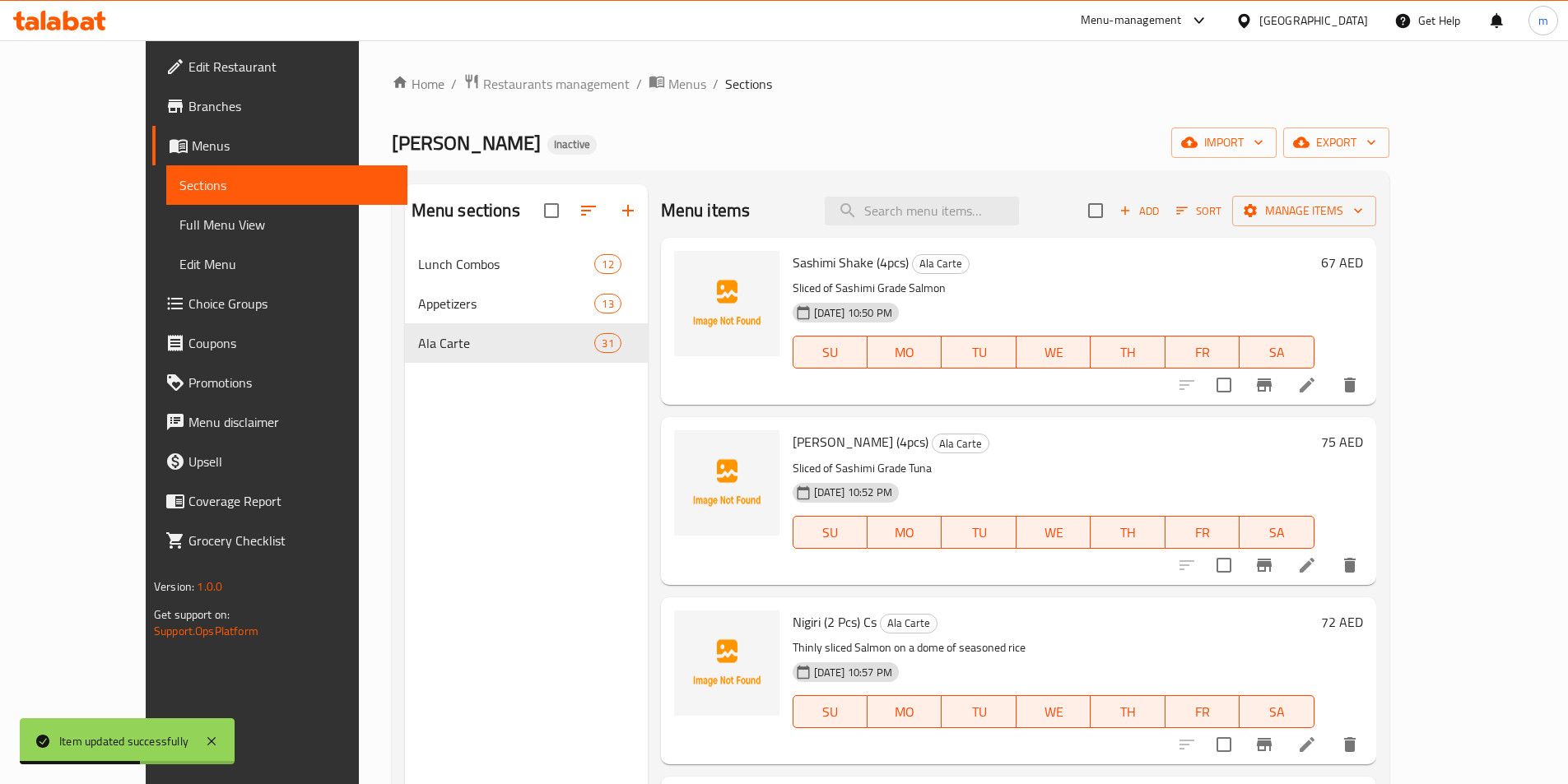
click at [816, 114] on div "Home / Restaurants management / Menus / Sections Sushi Miso Inactive import exp…" at bounding box center [890, 527] width 997 height 909
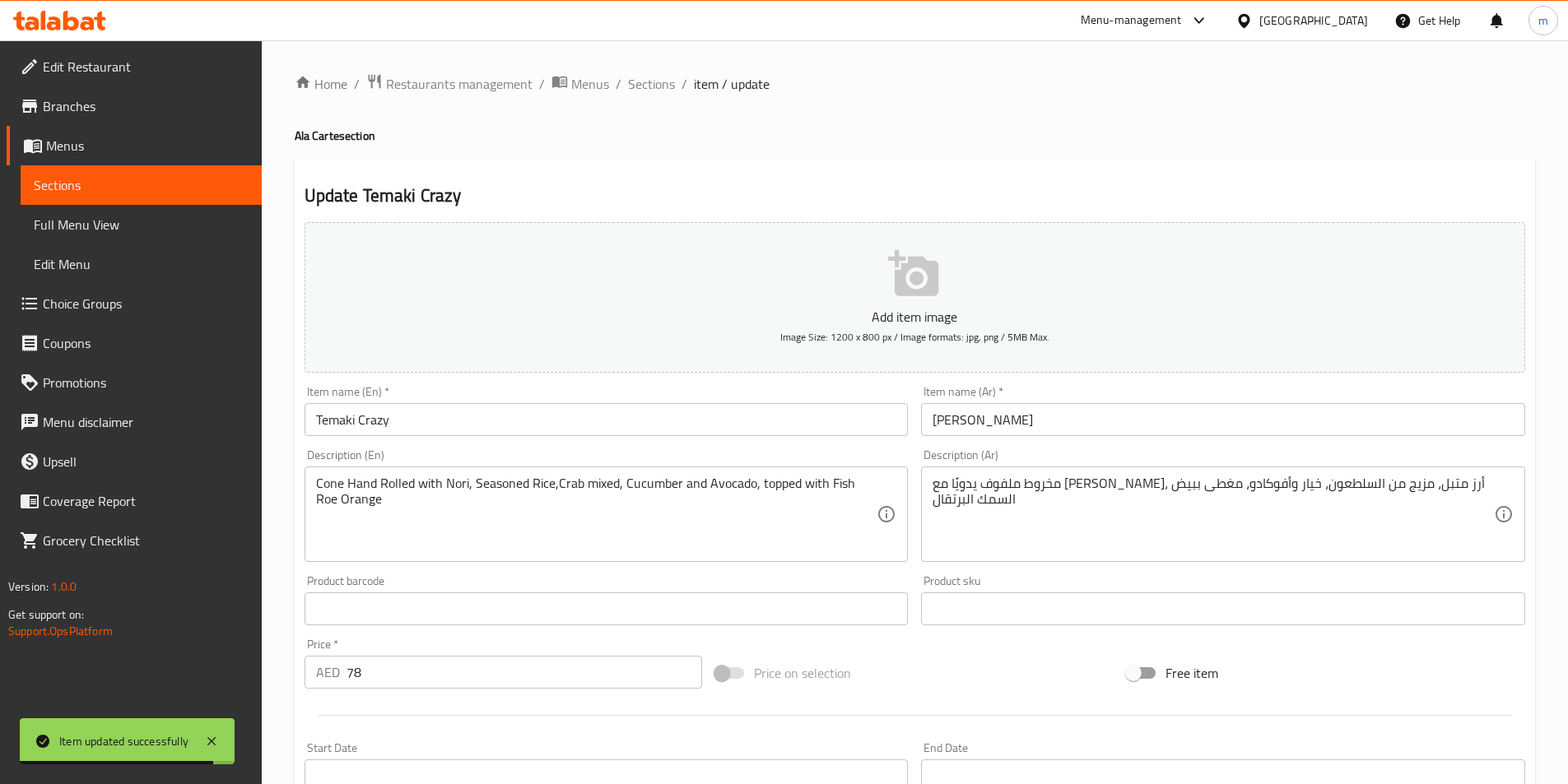
click at [433, 419] on input "Temaki Crazy" at bounding box center [606, 419] width 604 height 33
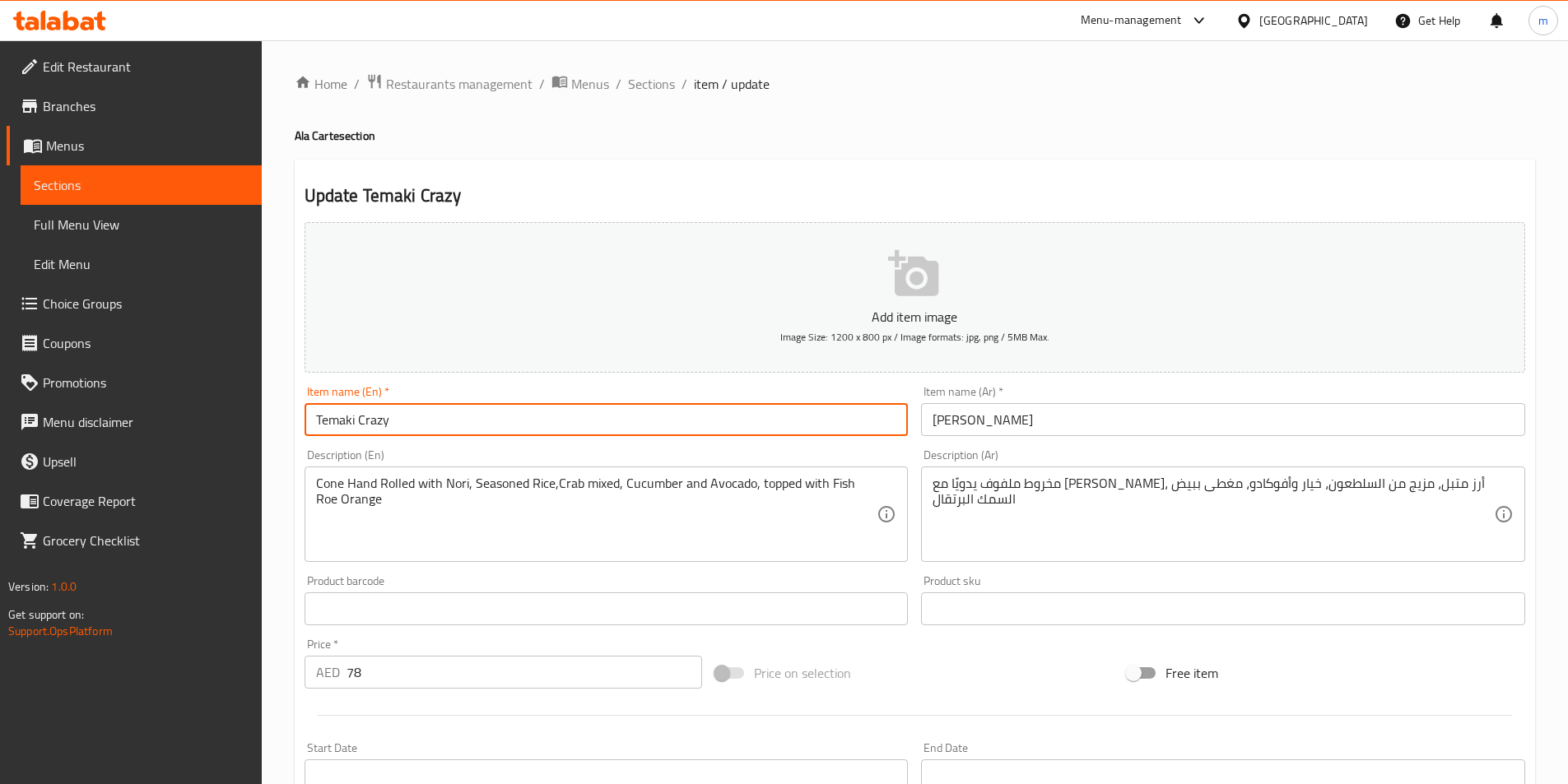
paste input "(2 pcs)"
type input "Temaki Crazy (2 pcs)"
click at [1001, 421] on input "تيماكي كريزي" at bounding box center [1223, 419] width 604 height 33
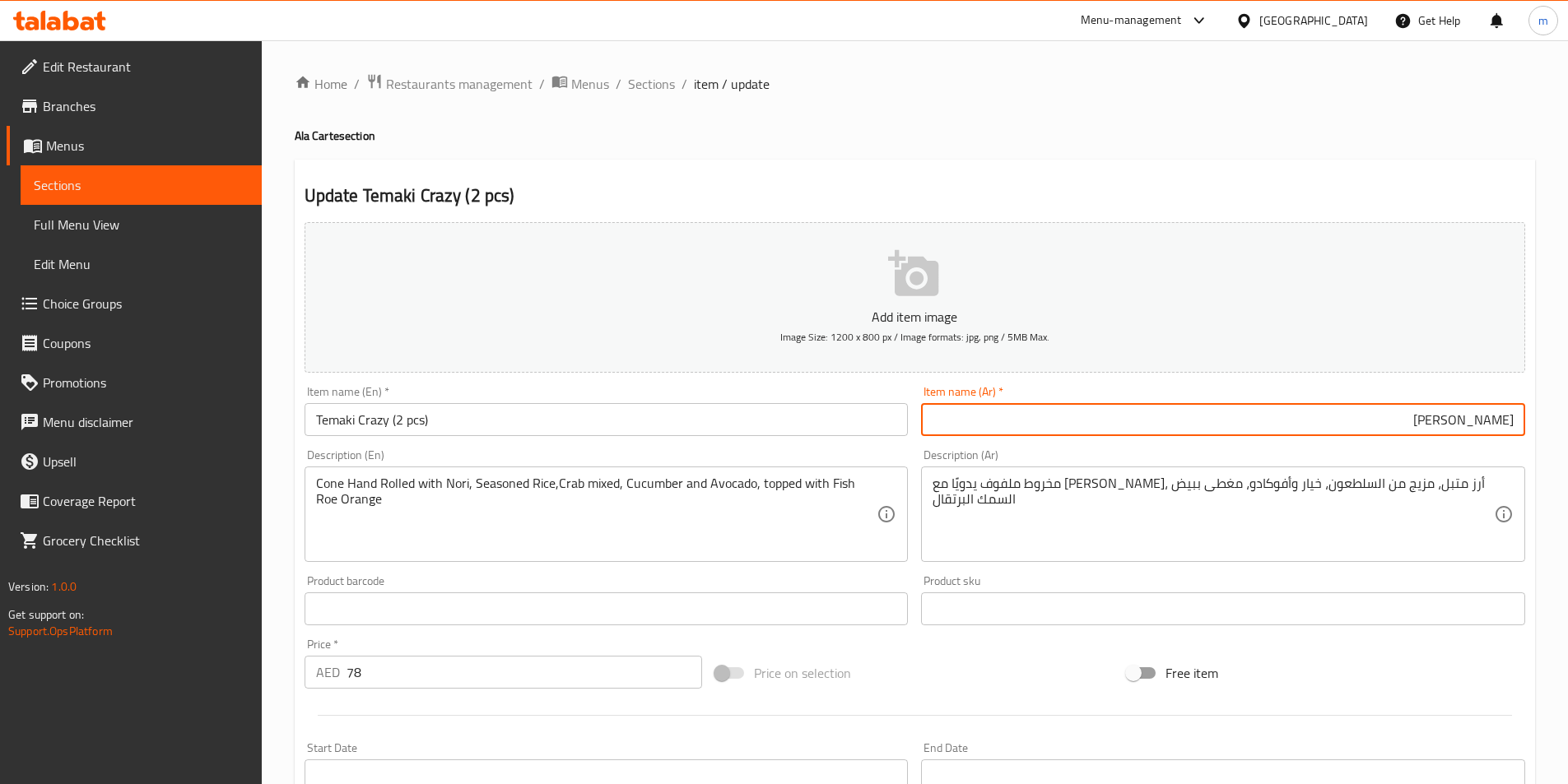
click at [1262, 427] on input "تيماكي كريزي" at bounding box center [1223, 419] width 604 height 33
paste input "2 قطعة"
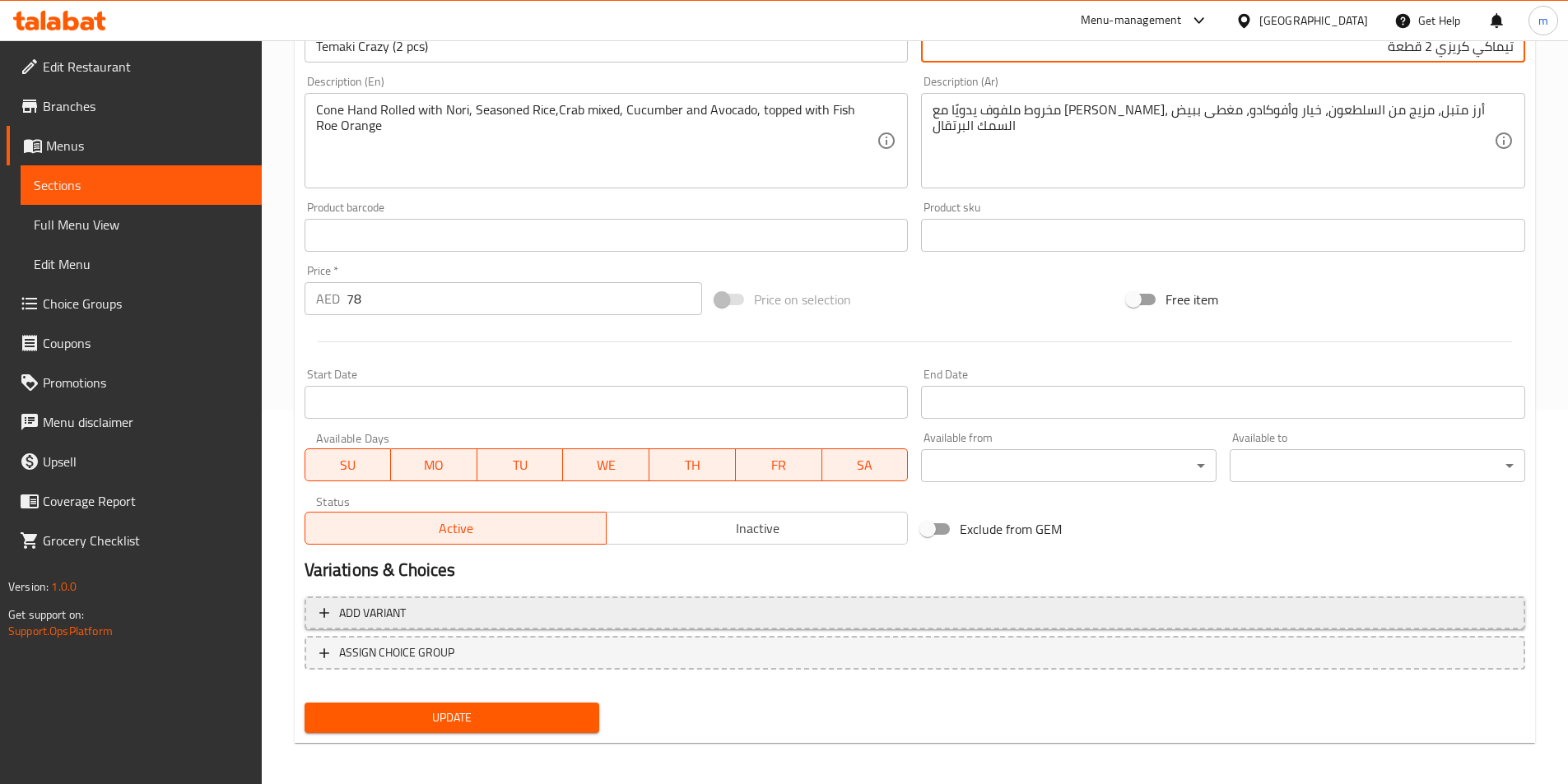
scroll to position [379, 0]
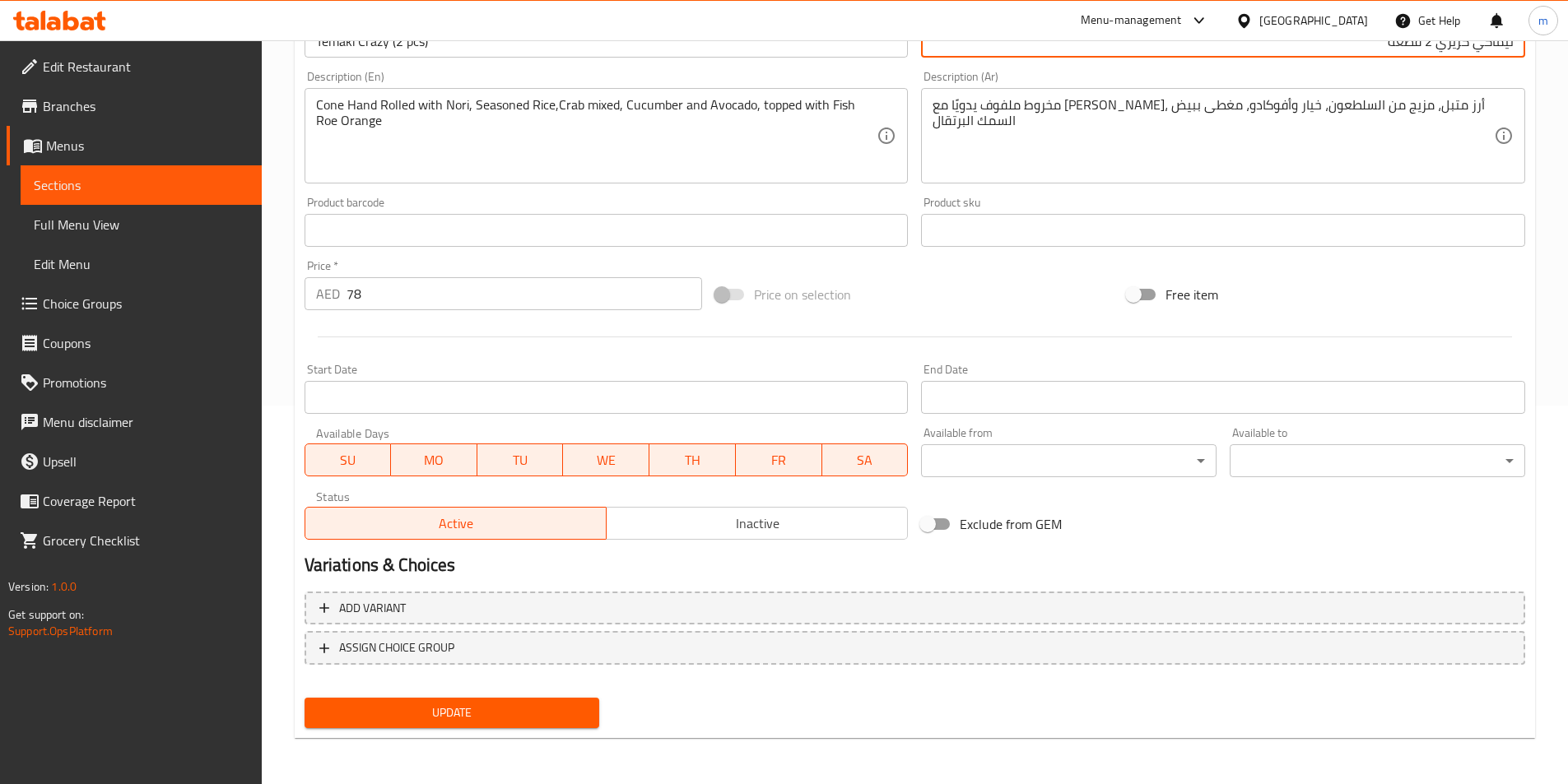
type input "تيماكي كريزي 2 قطعة"
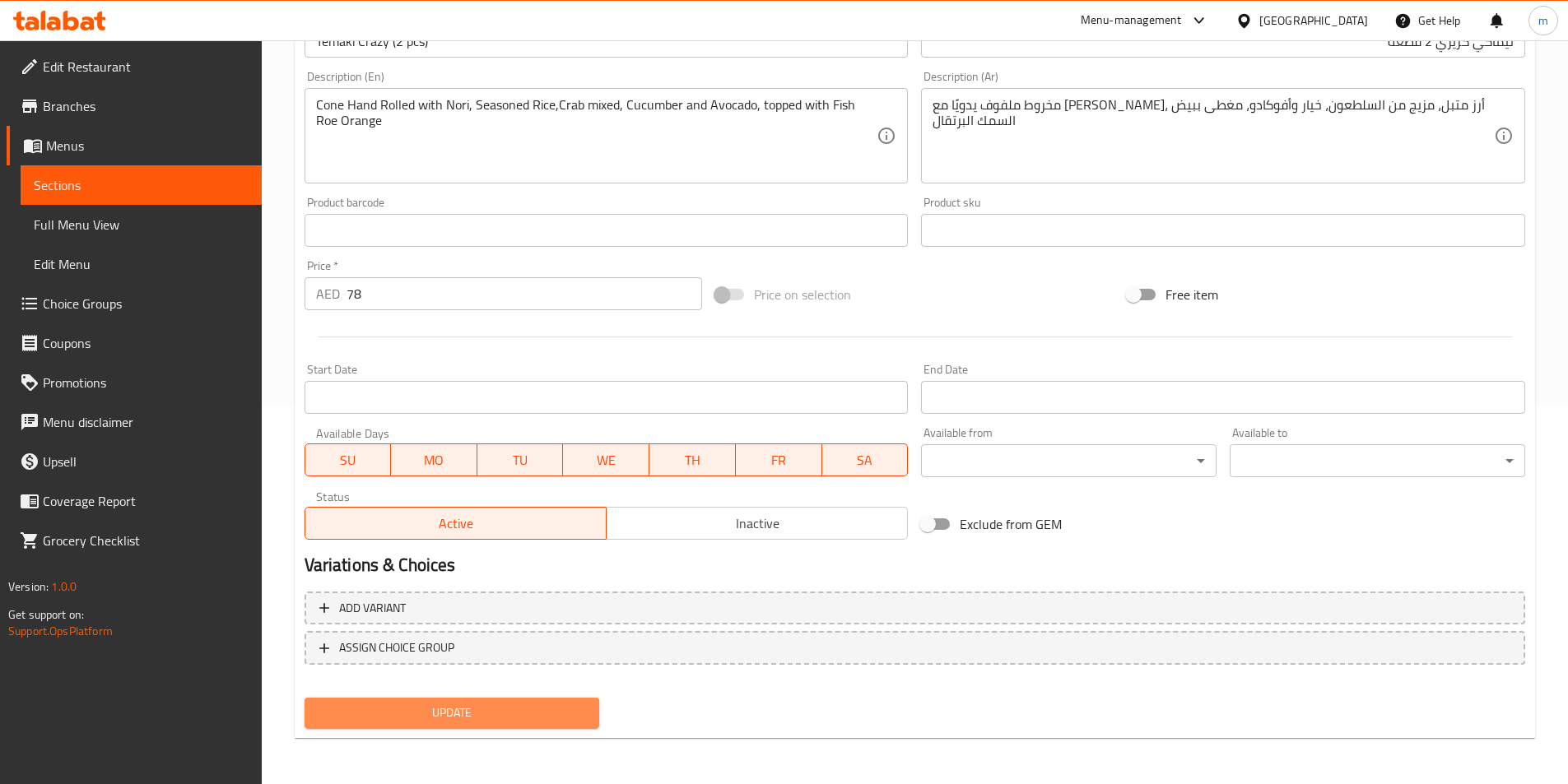
drag, startPoint x: 585, startPoint y: 720, endPoint x: 605, endPoint y: 693, distance: 33.6
click at [586, 718] on span "Update" at bounding box center [452, 713] width 269 height 21
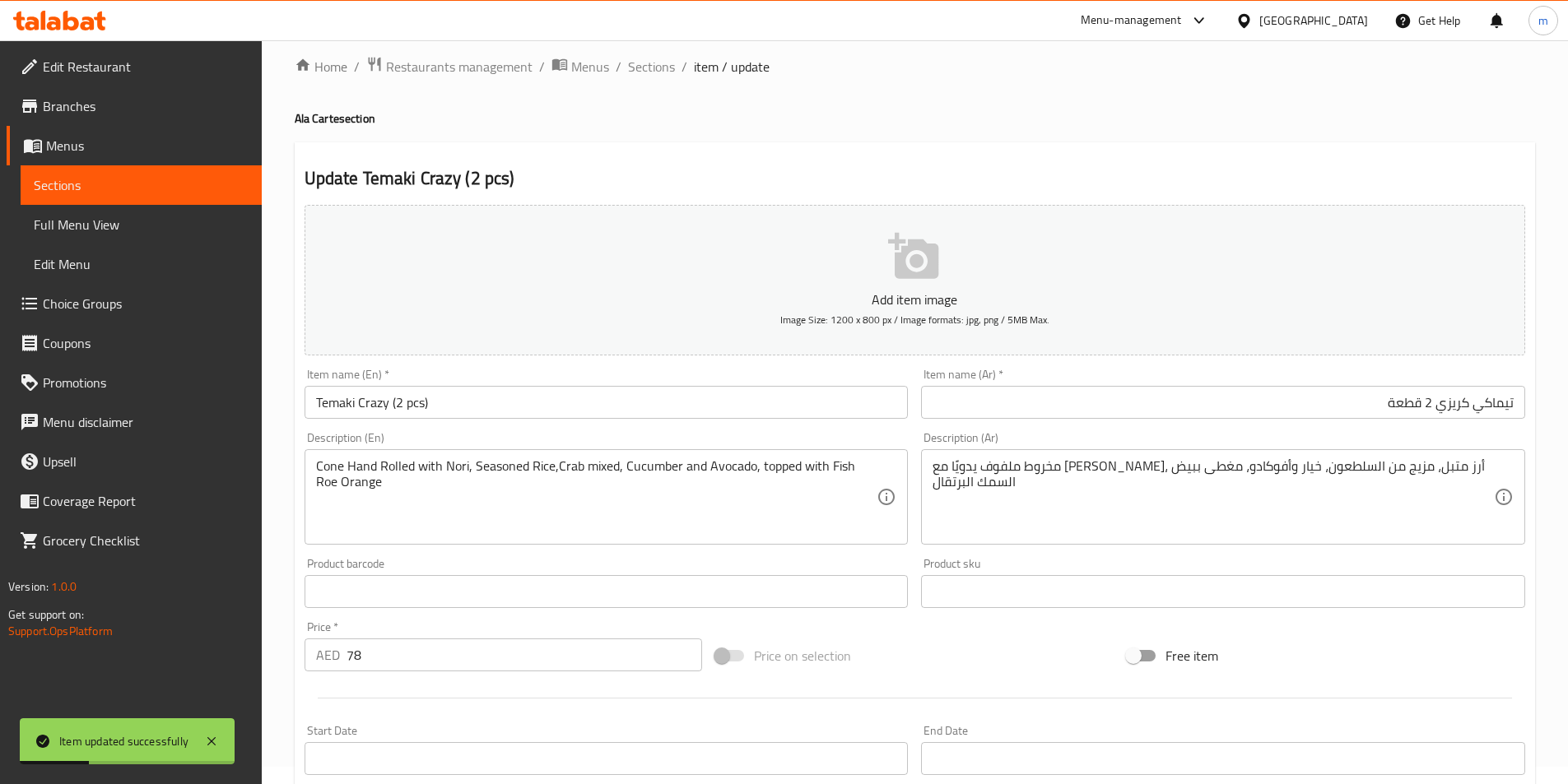
scroll to position [0, 0]
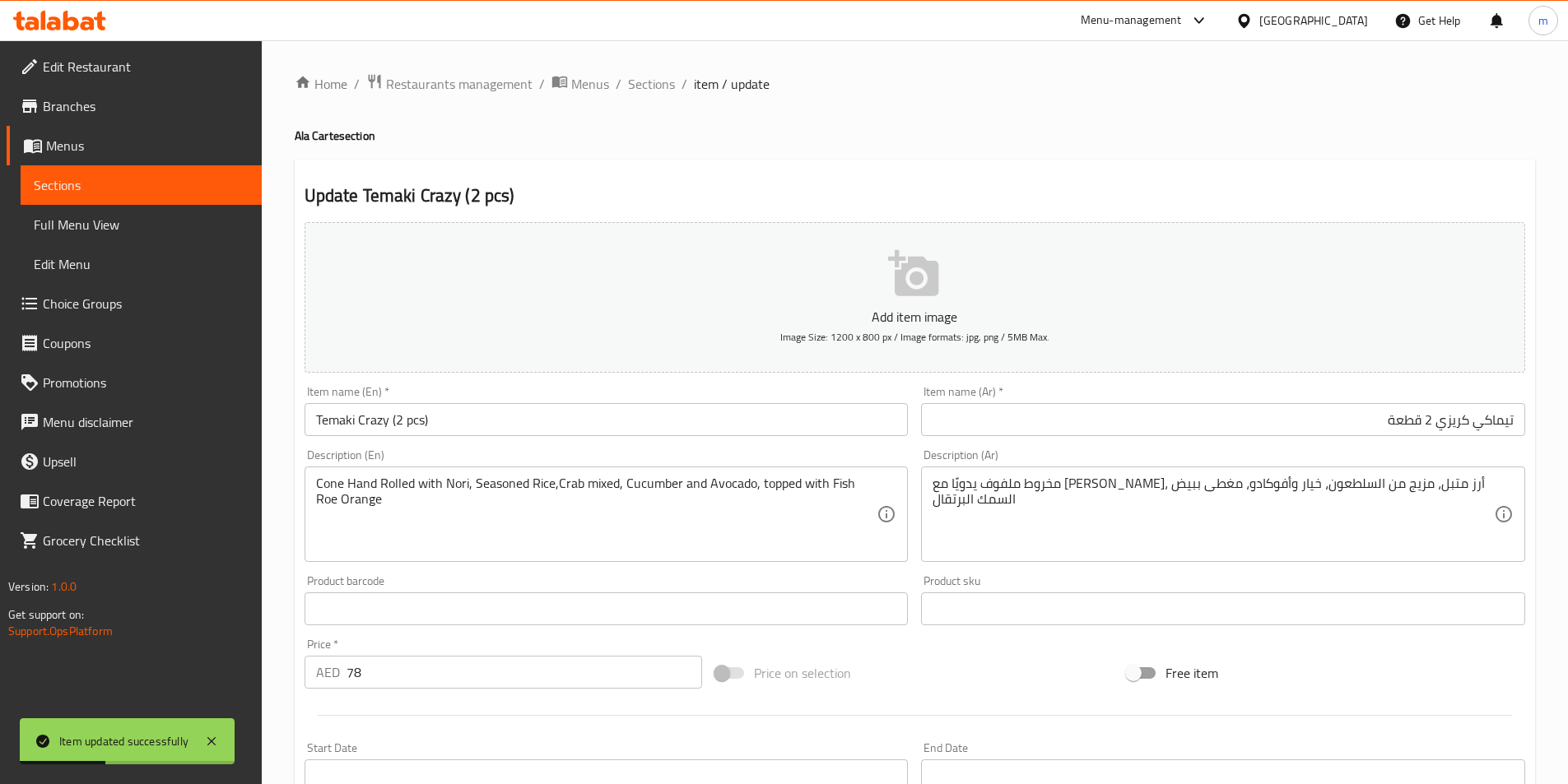
click at [677, 83] on ol "Home / Restaurants management / Menus / Sections / item / update" at bounding box center [915, 84] width 1241 height 22
click at [669, 85] on span "Sections" at bounding box center [651, 84] width 47 height 20
click at [890, 97] on div "Home / Restaurants management / Menus / Sections / item / update Ala Carte sect…" at bounding box center [915, 602] width 1241 height 1057
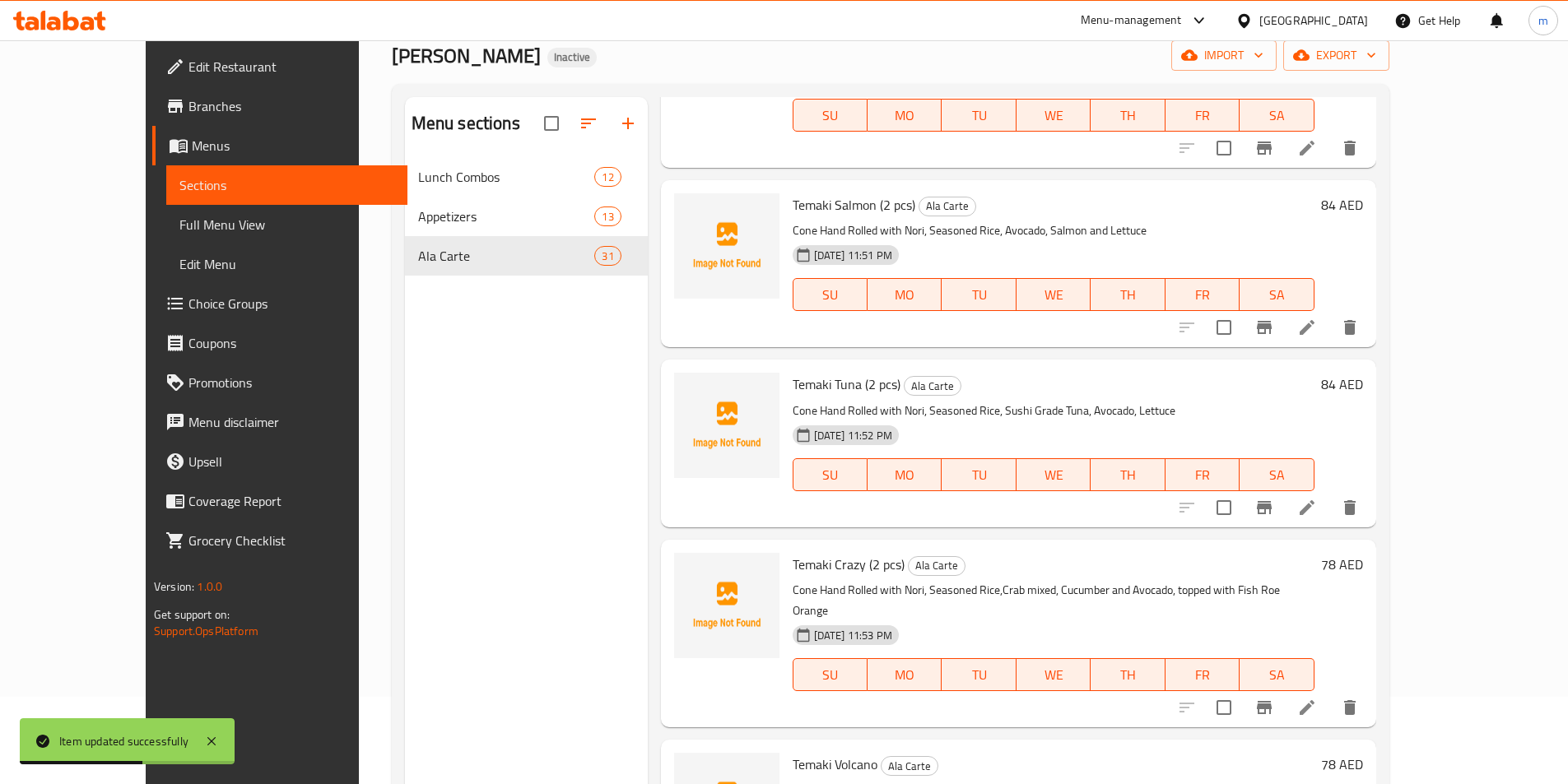
scroll to position [230, 0]
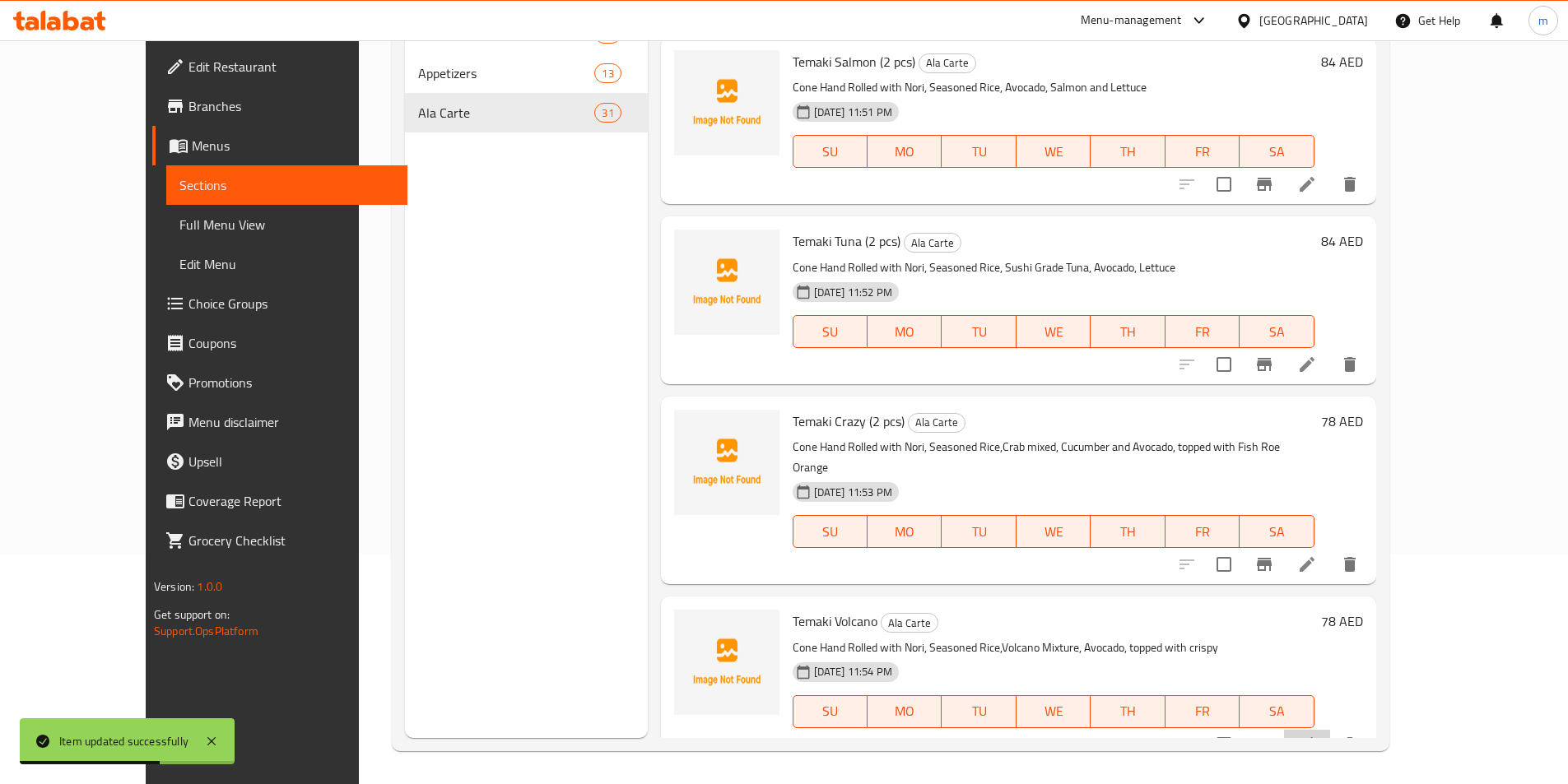
click at [1317, 735] on icon at bounding box center [1307, 745] width 20 height 20
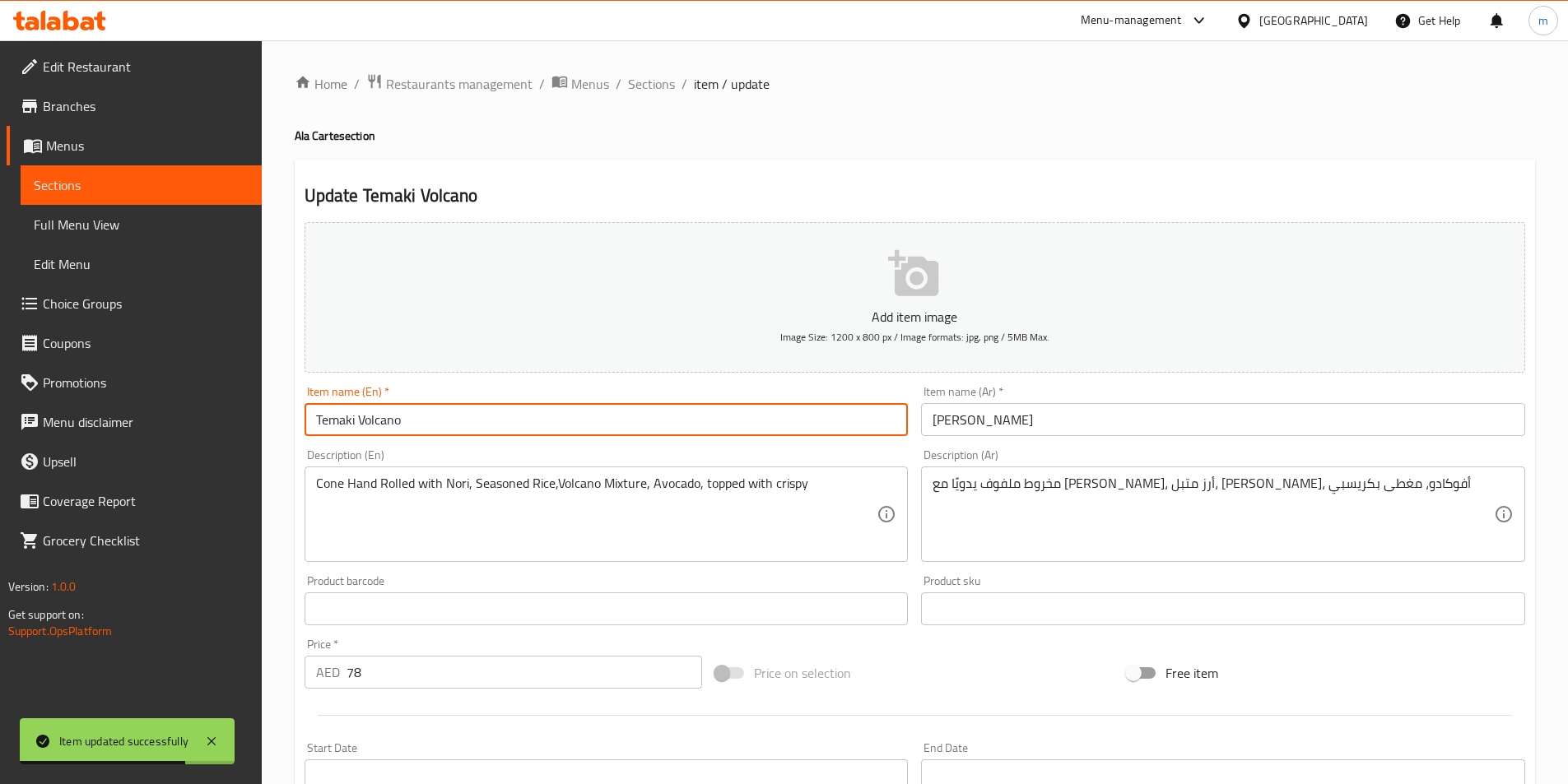
click at [606, 423] on input "Temaki Volcano" at bounding box center [606, 419] width 604 height 33
paste input "(2 pcs)"
type input "Temaki Volcano (2 pcs)"
click at [1011, 420] on input "فولكينو تيماكي" at bounding box center [1223, 419] width 604 height 33
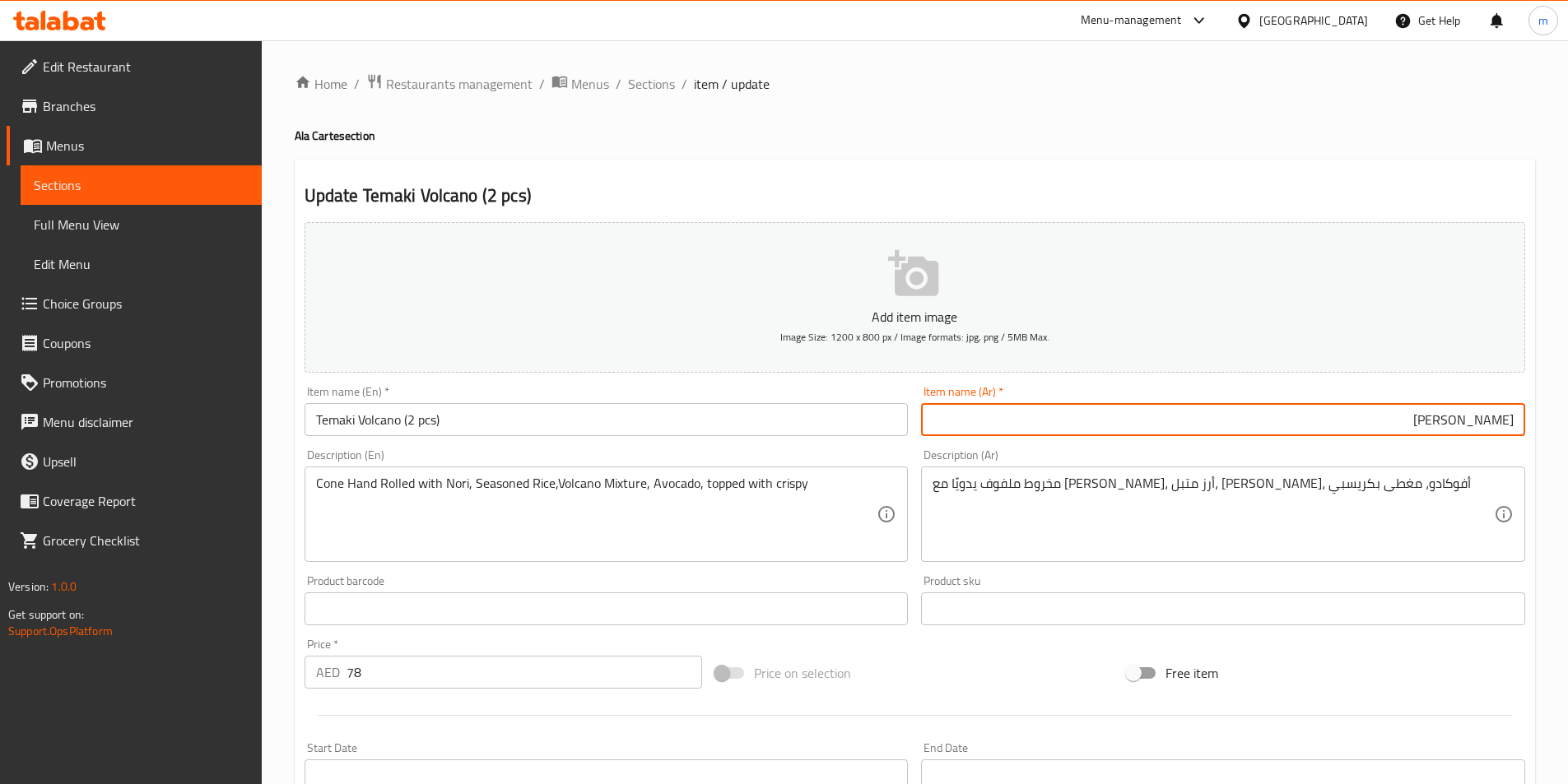
click at [1300, 420] on input "فولكينو تيماكي" at bounding box center [1223, 419] width 604 height 33
paste input "(2 pcs)"
paste input "2 قطعة"
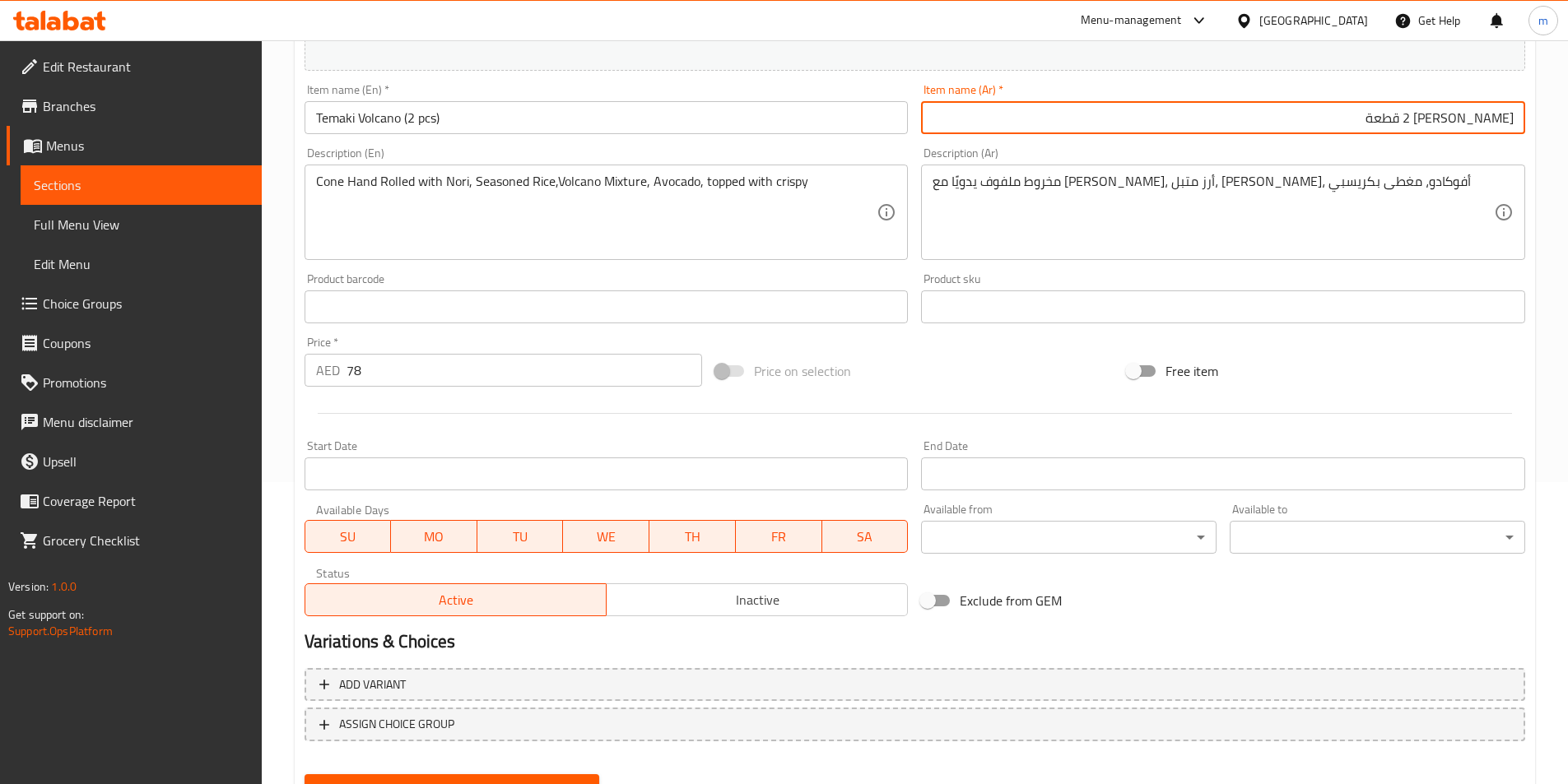
scroll to position [379, 0]
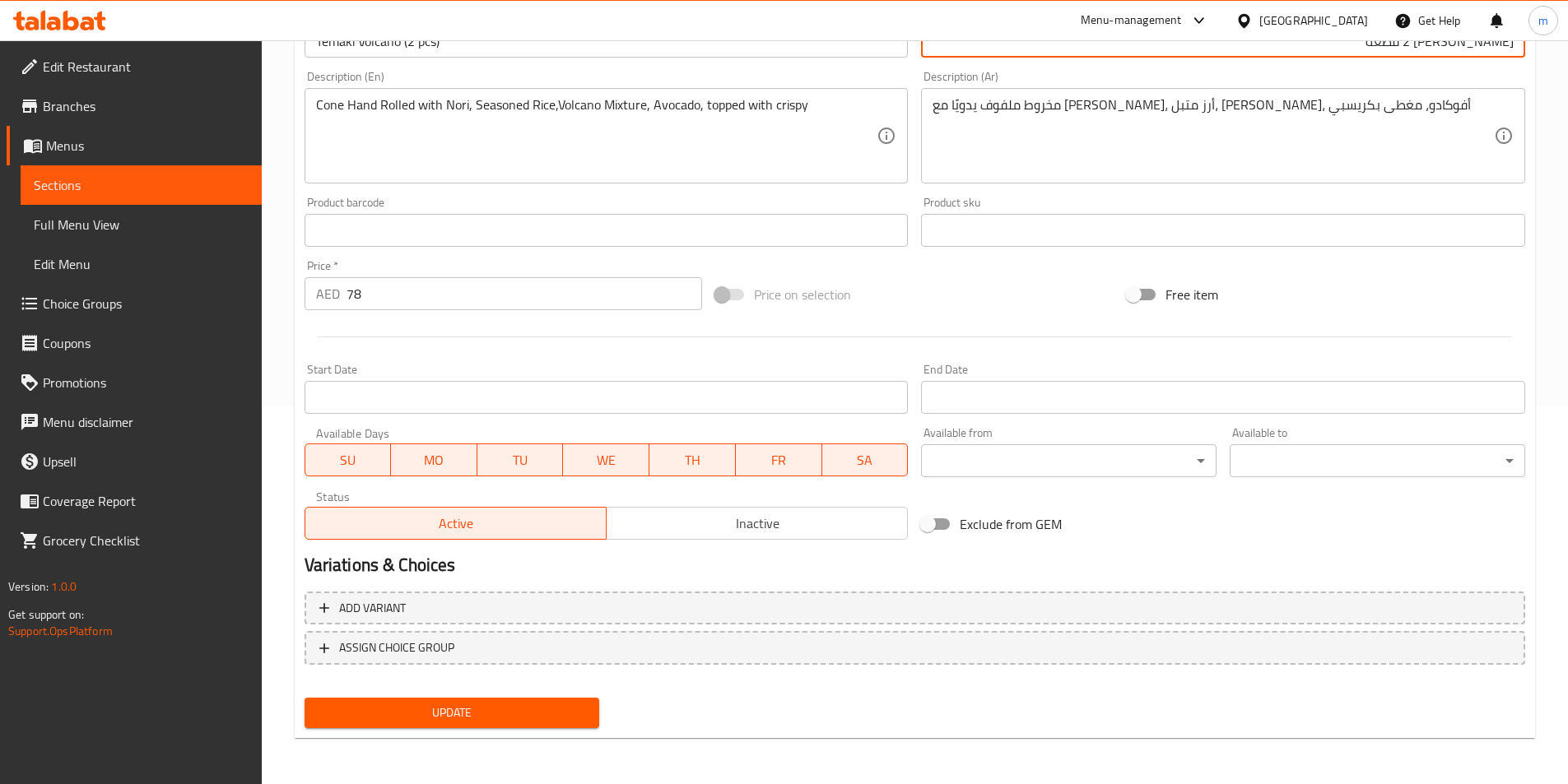
type input "فولكينو تيماكي 2 قطعة"
click at [555, 706] on span "Update" at bounding box center [452, 713] width 269 height 21
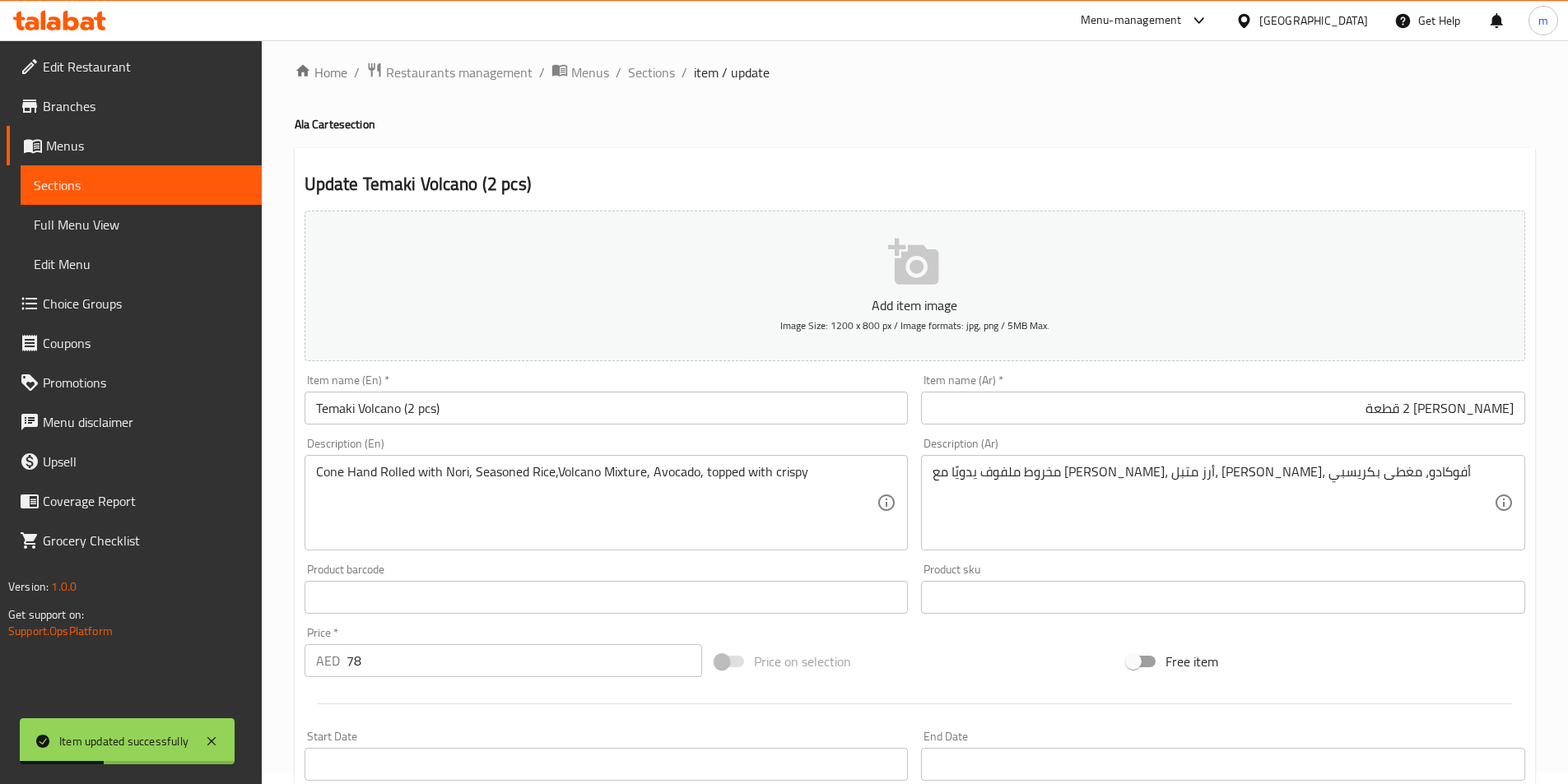
scroll to position [0, 0]
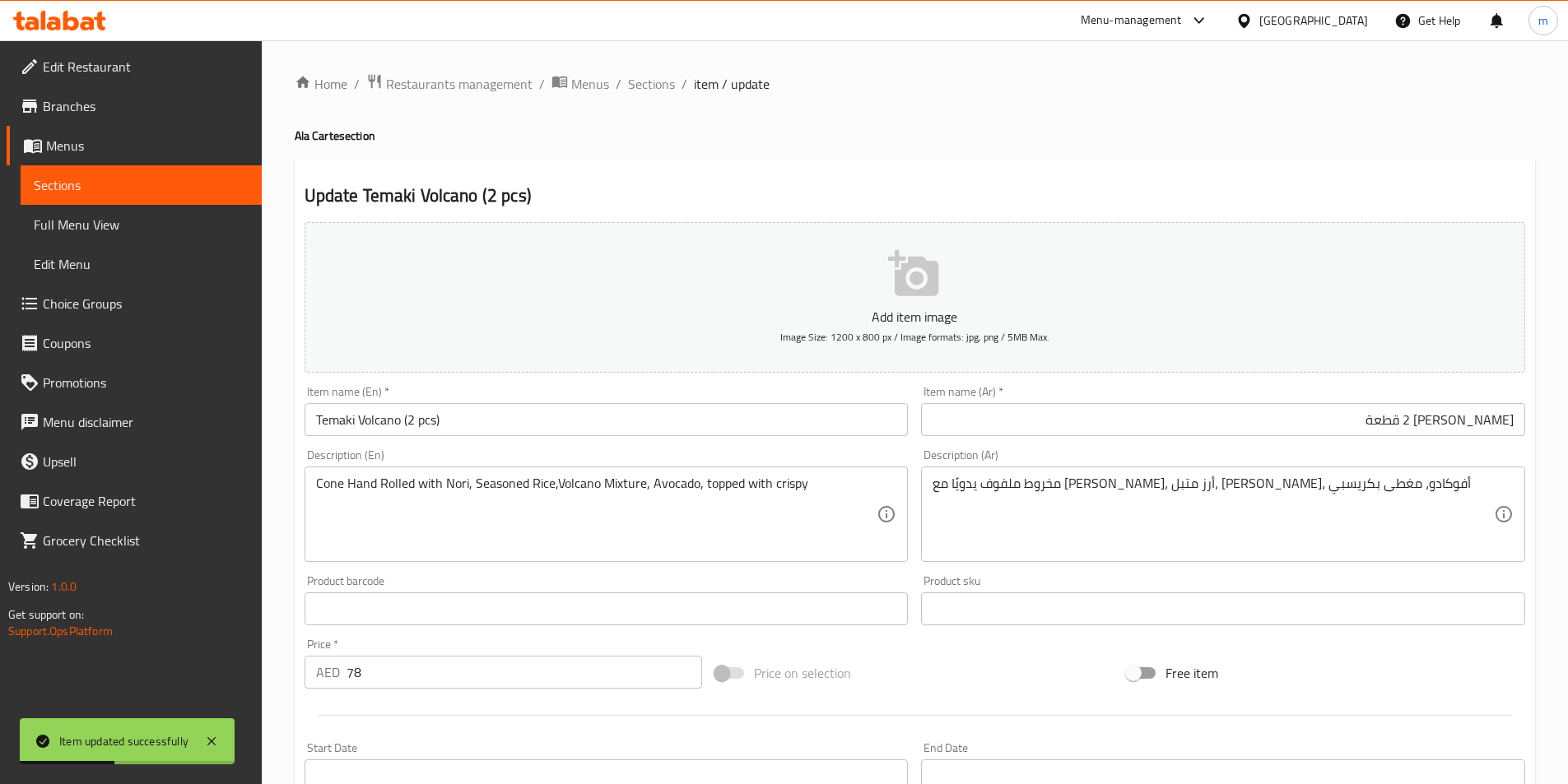
drag, startPoint x: 640, startPoint y: 83, endPoint x: 764, endPoint y: 114, distance: 127.8
click at [640, 83] on span "Sections" at bounding box center [651, 84] width 47 height 20
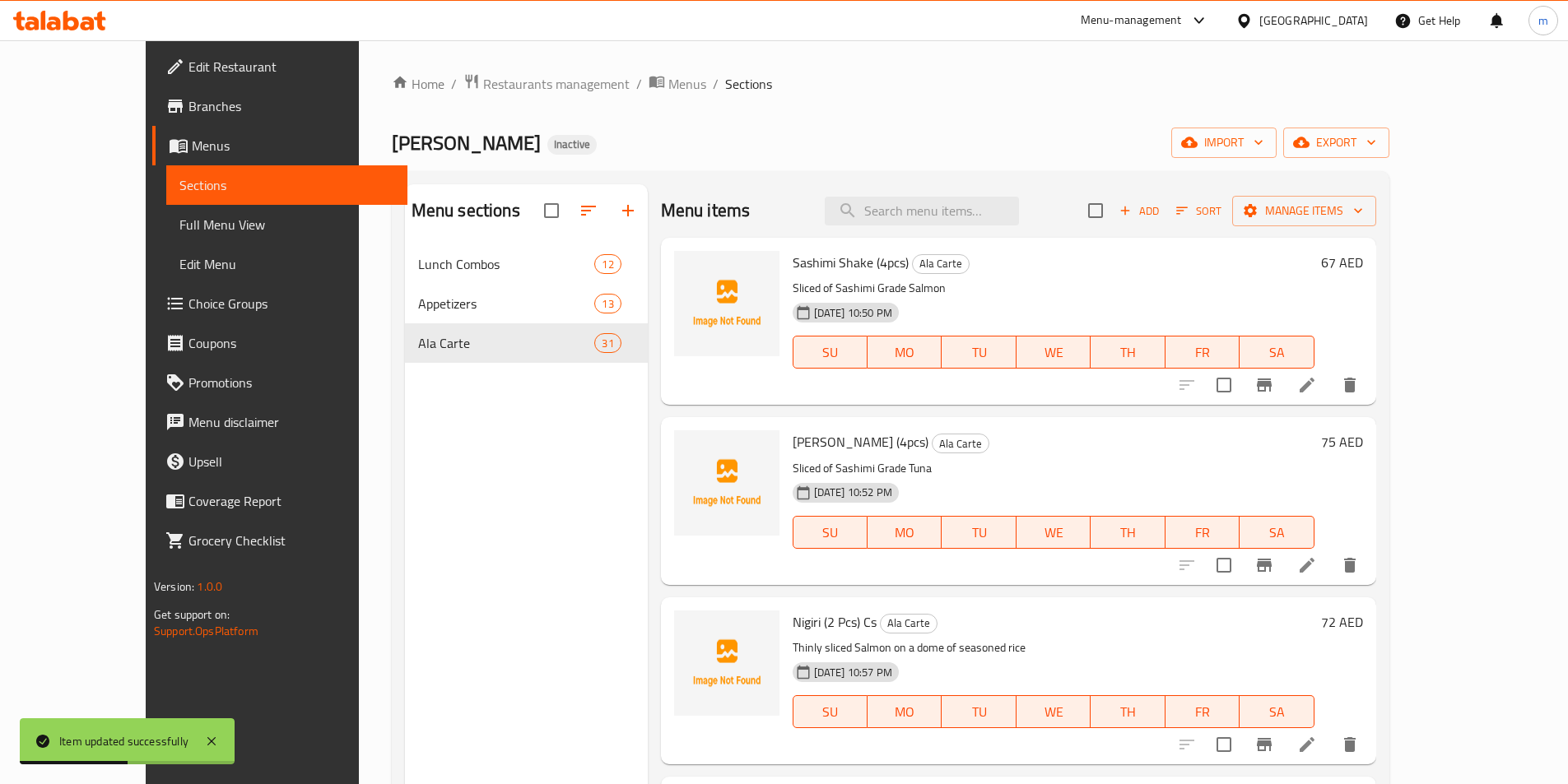
click at [783, 102] on div "Home / Restaurants management / Menus / Sections Sushi Miso Inactive import exp…" at bounding box center [890, 527] width 997 height 909
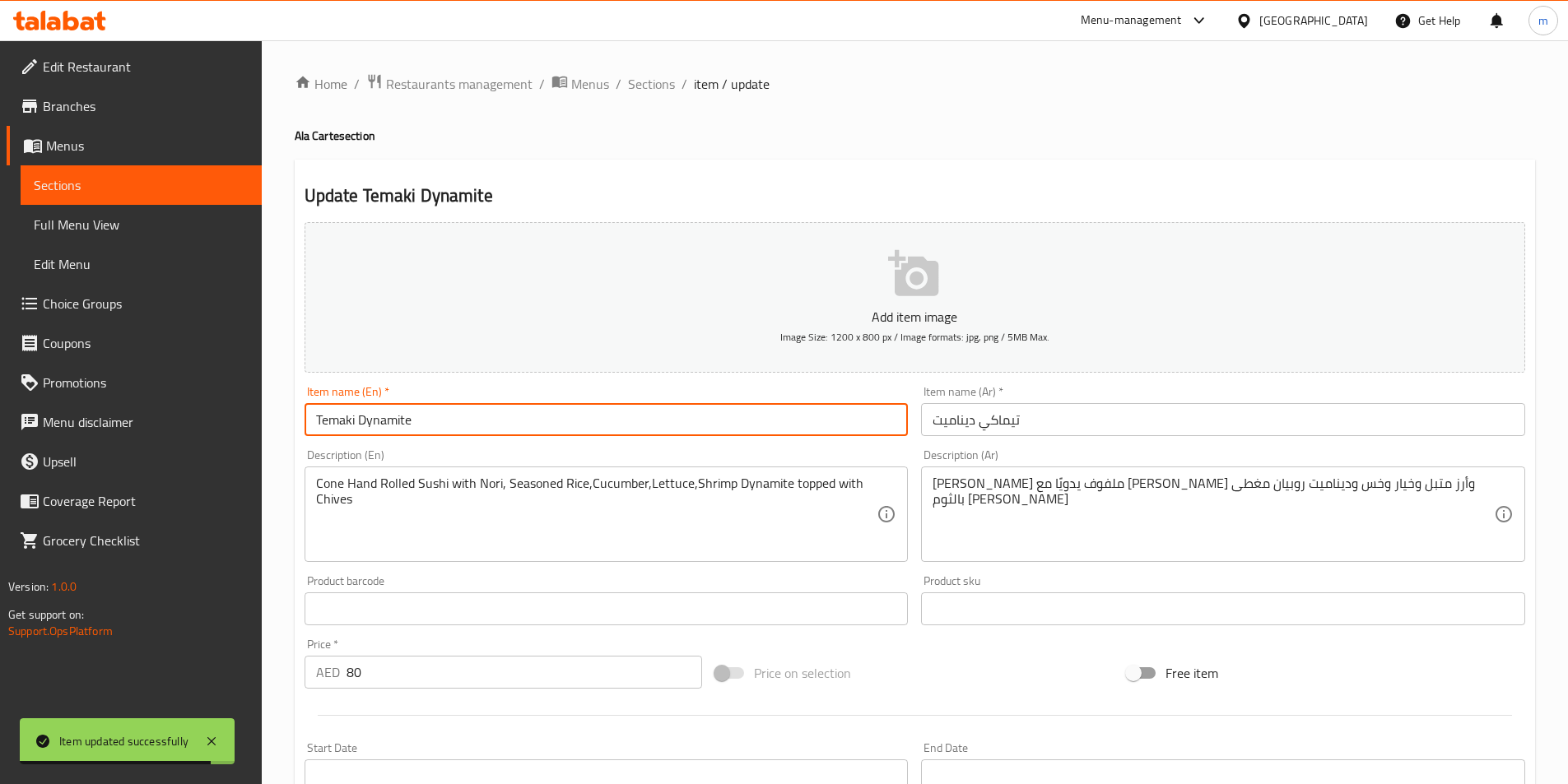
click at [587, 427] on input "Temaki Dynamite" at bounding box center [606, 419] width 604 height 33
paste input "(2 pcs)"
type input "Temaki Dynamite (2 pcs)"
click at [980, 421] on input "تيماكي ديناميت" at bounding box center [1223, 419] width 604 height 33
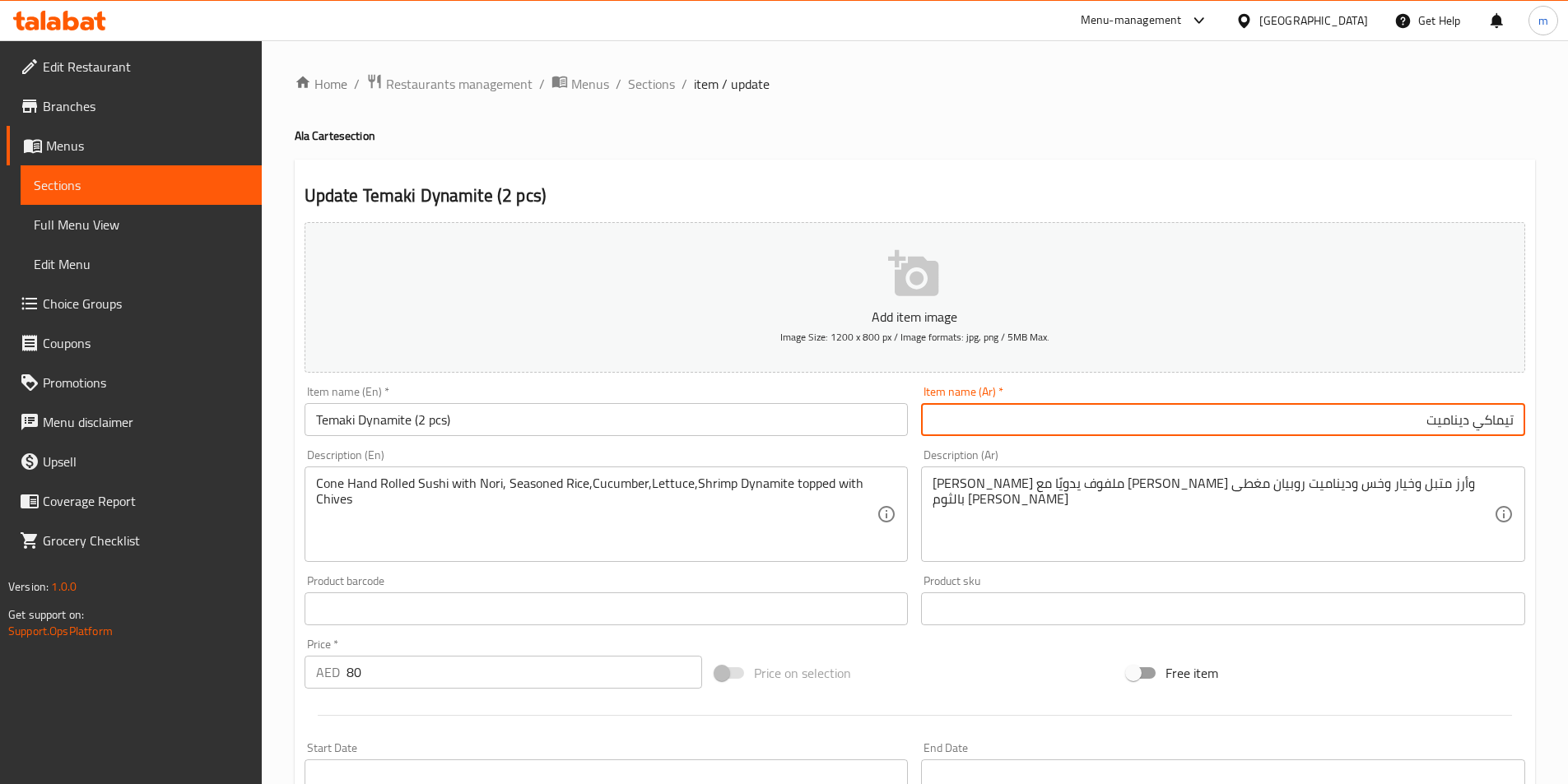
click at [1223, 422] on input "تيماكي ديناميت" at bounding box center [1223, 419] width 604 height 33
paste input "2 قطعة"
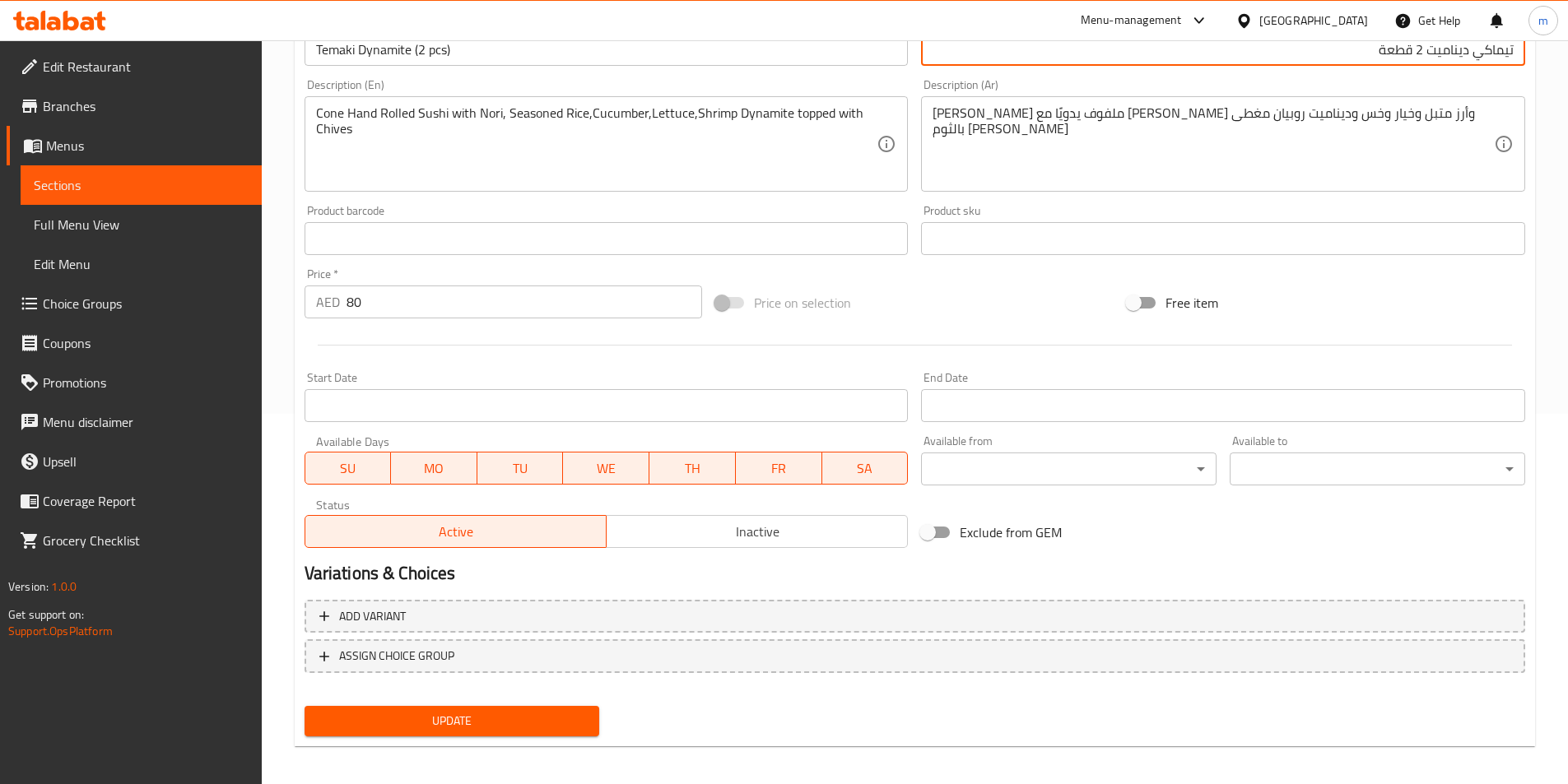
scroll to position [379, 0]
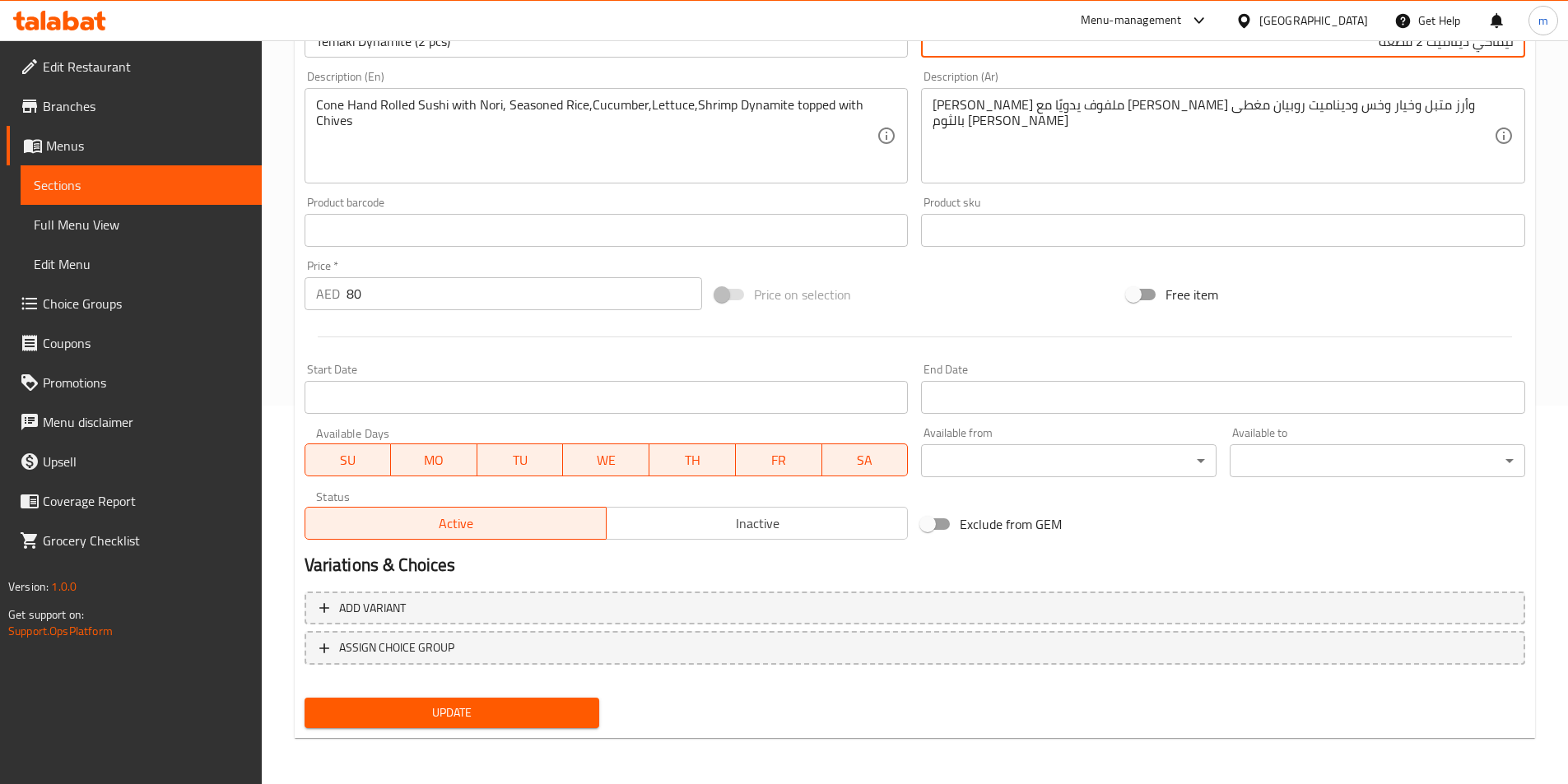
type input "تيماكي ديناميت 2 قطعة"
click at [560, 711] on span "Update" at bounding box center [452, 713] width 269 height 21
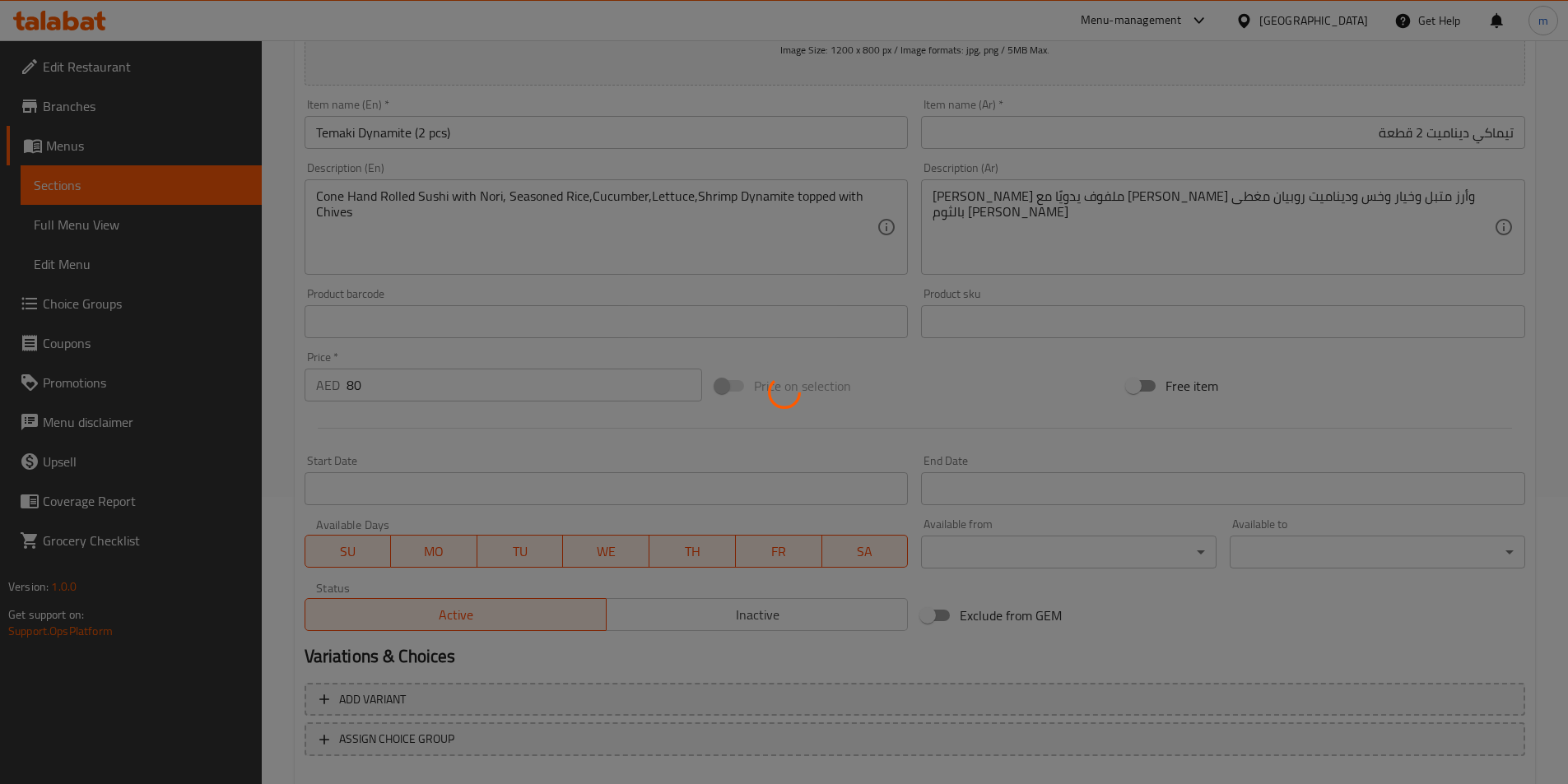
scroll to position [50, 0]
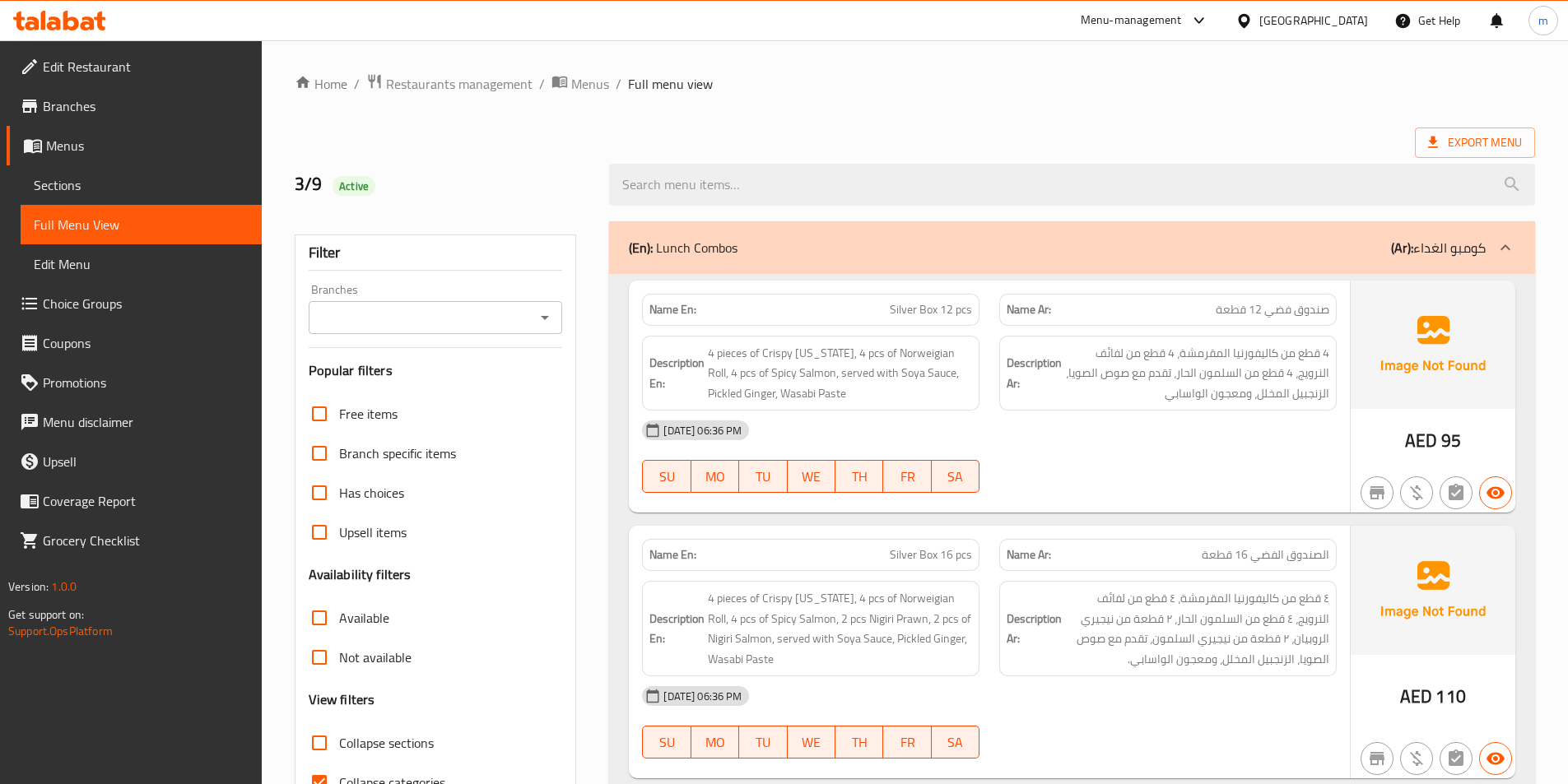
scroll to position [91, 0]
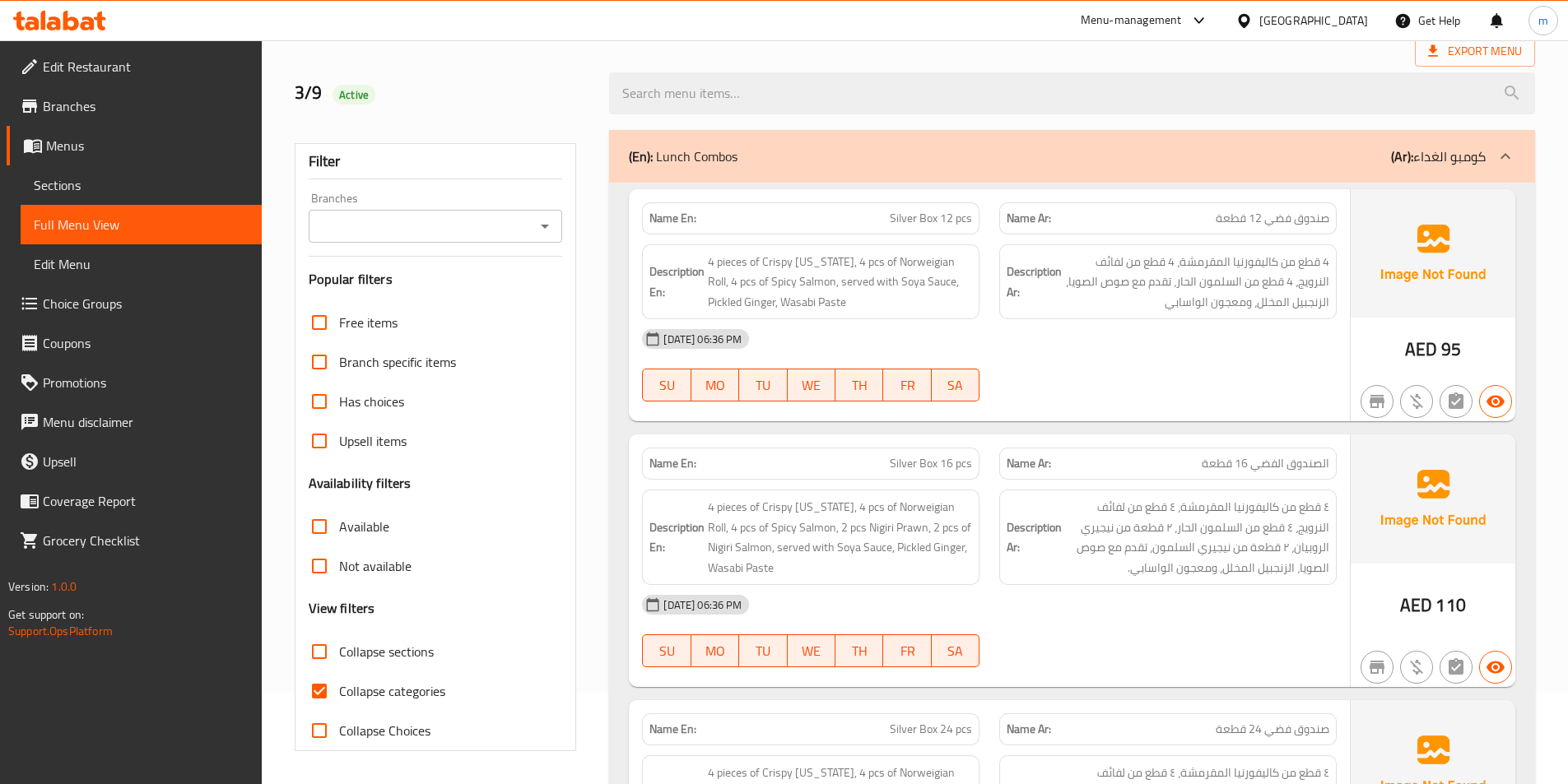
click at [418, 670] on label "Collapse sections" at bounding box center [367, 651] width 134 height 39
click at [339, 670] on input "Collapse sections" at bounding box center [320, 651] width 39 height 39
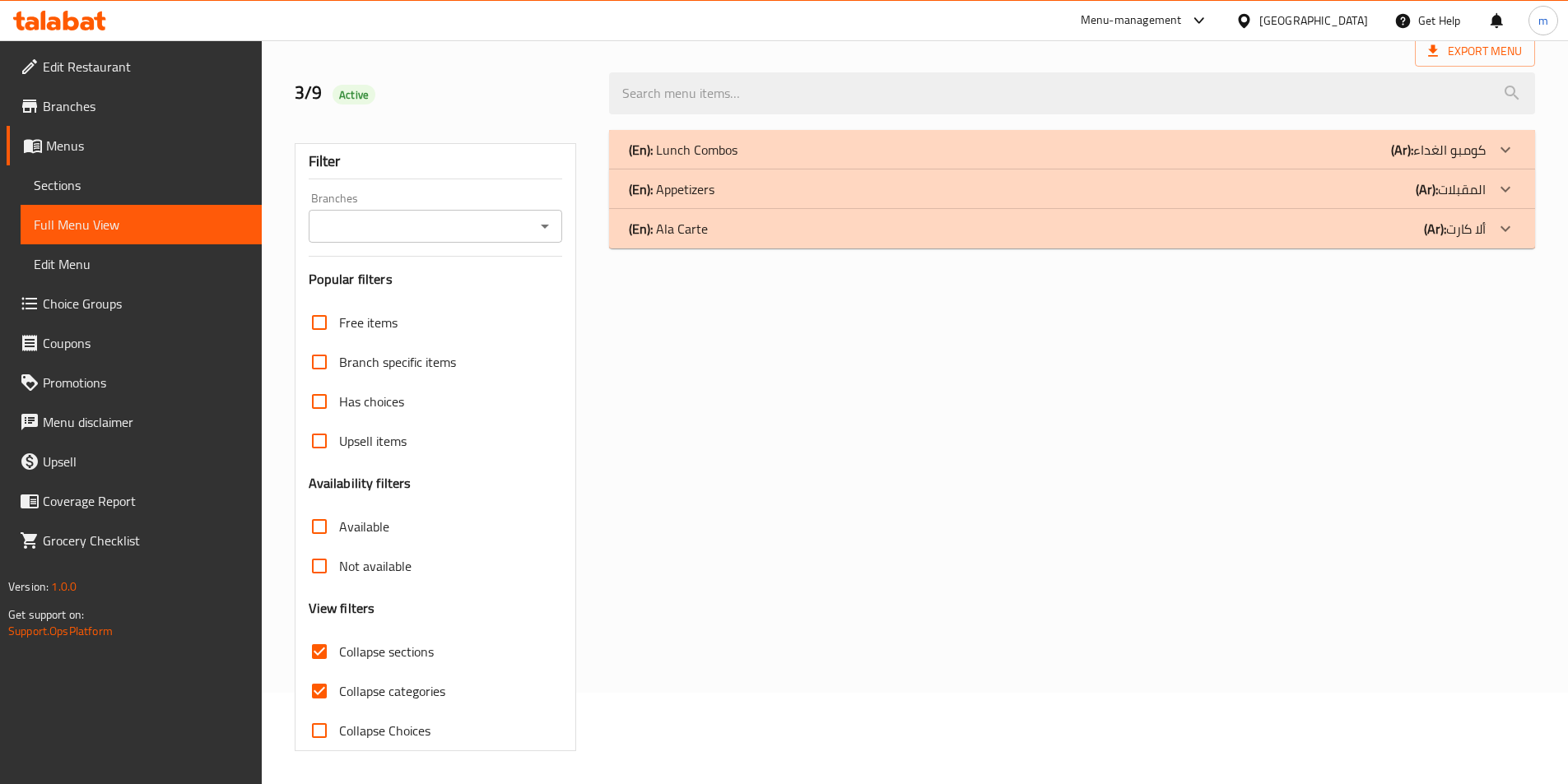
click at [410, 650] on span "Collapse sections" at bounding box center [386, 651] width 95 height 20
click at [339, 650] on input "Collapse sections" at bounding box center [320, 651] width 39 height 39
checkbox input "false"
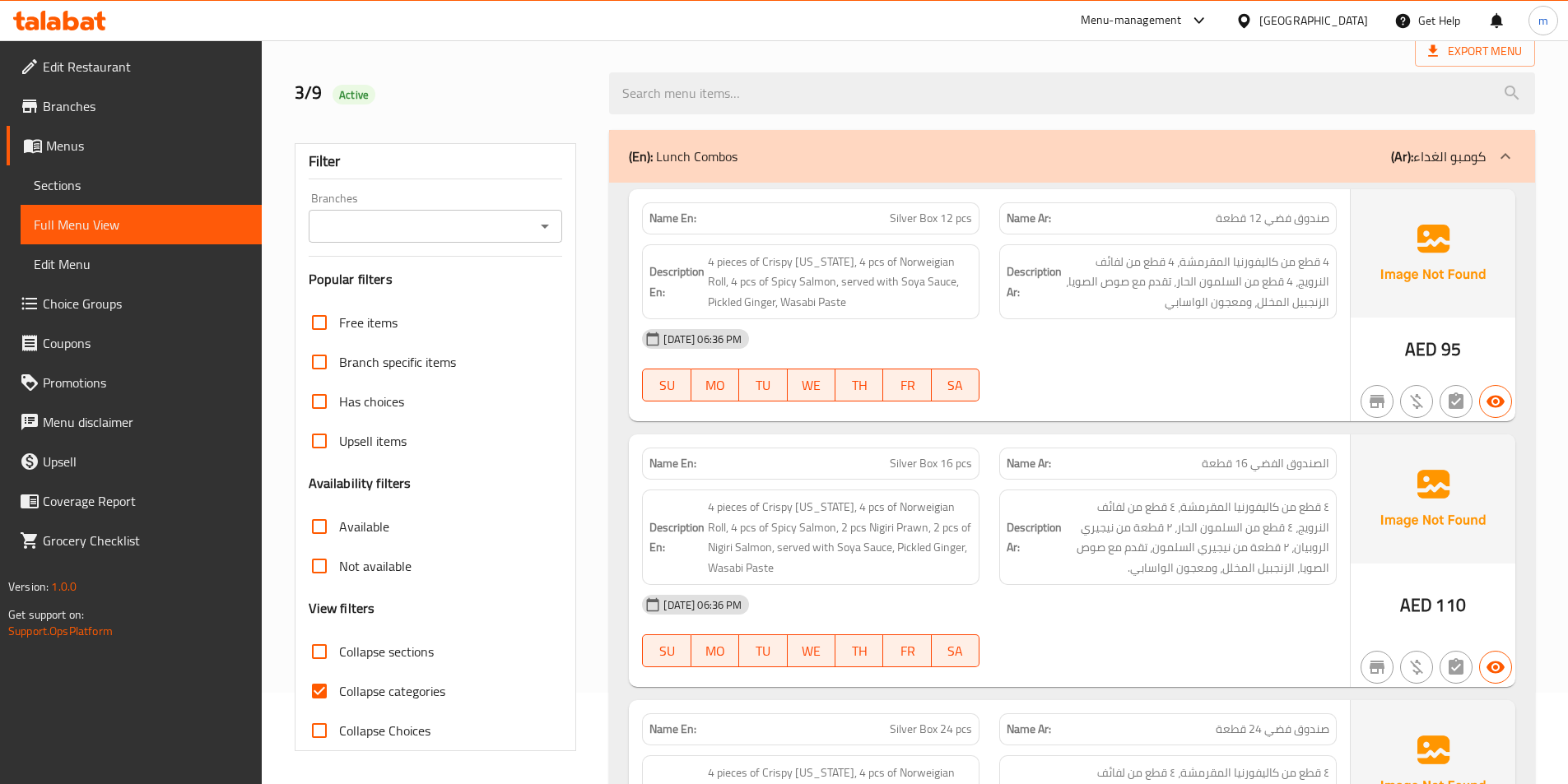
click at [416, 691] on span "Collapse categories" at bounding box center [392, 691] width 106 height 20
click at [339, 691] on input "Collapse categories" at bounding box center [320, 692] width 39 height 39
checkbox input "false"
click at [394, 666] on label "Collapse sections" at bounding box center [367, 651] width 134 height 39
click at [339, 666] on input "Collapse sections" at bounding box center [320, 651] width 39 height 39
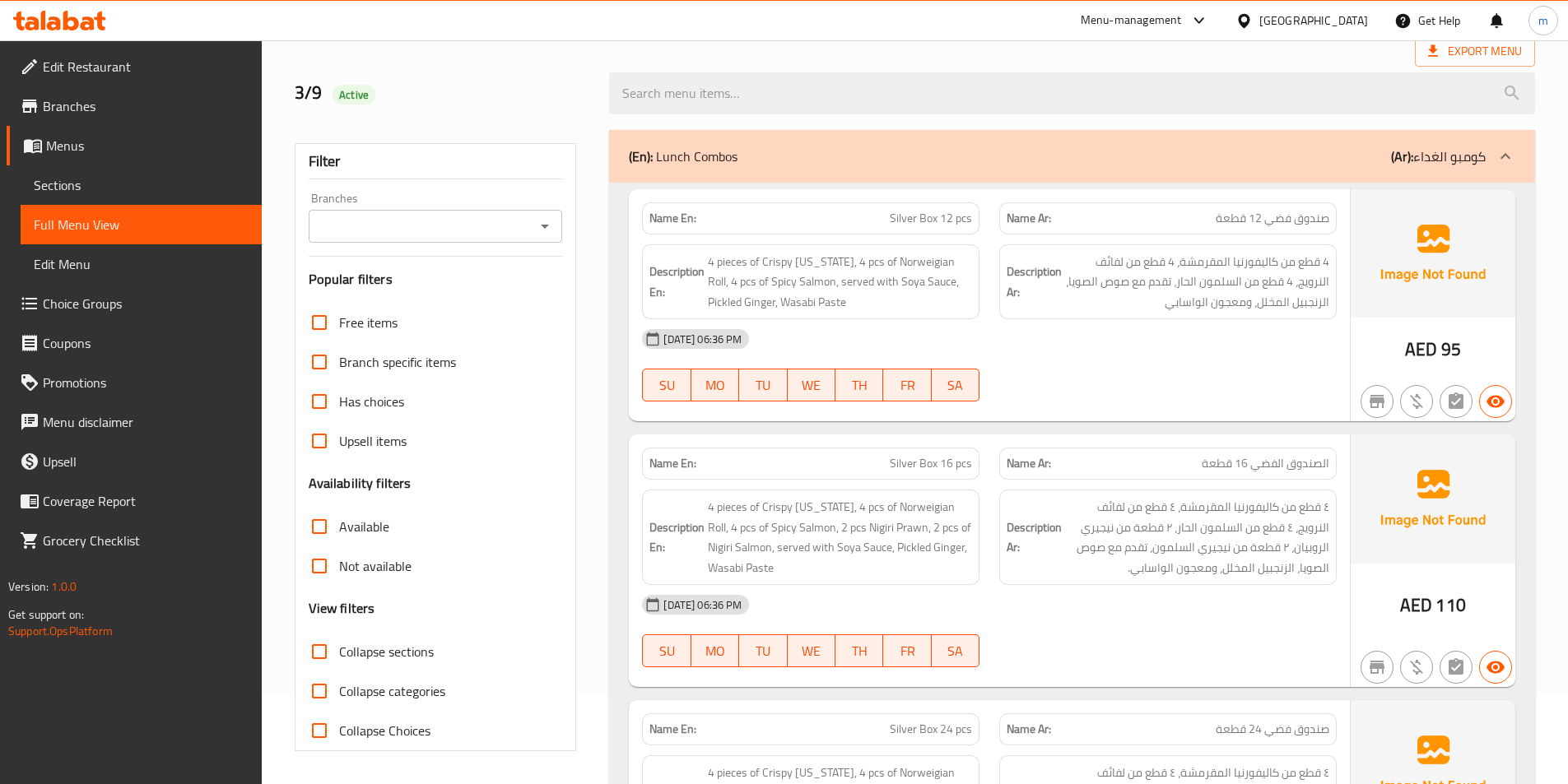
checkbox input "true"
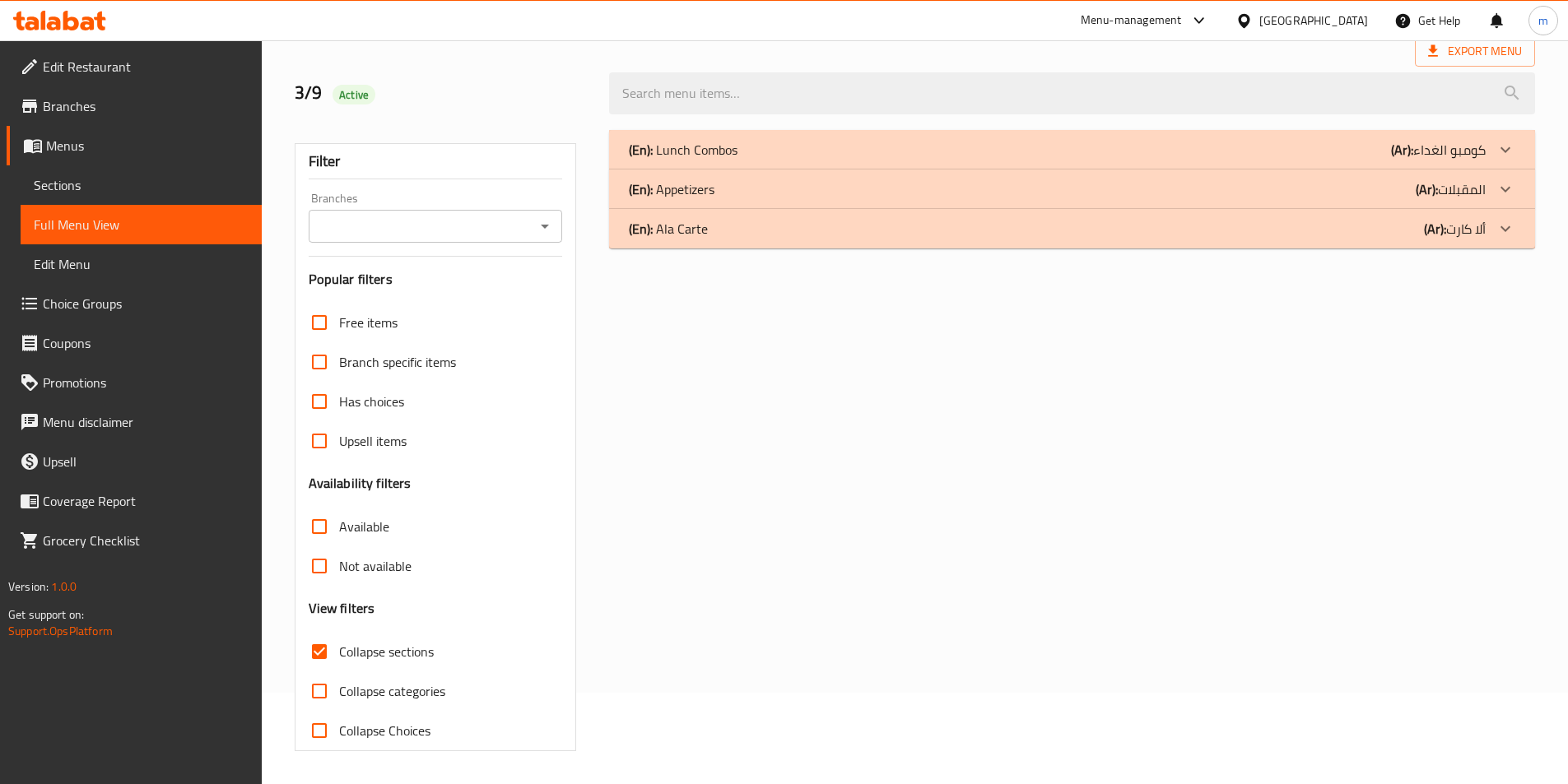
click at [1287, 233] on div "(En): Ala Carte (Ar): ألا كارت" at bounding box center [1058, 228] width 857 height 20
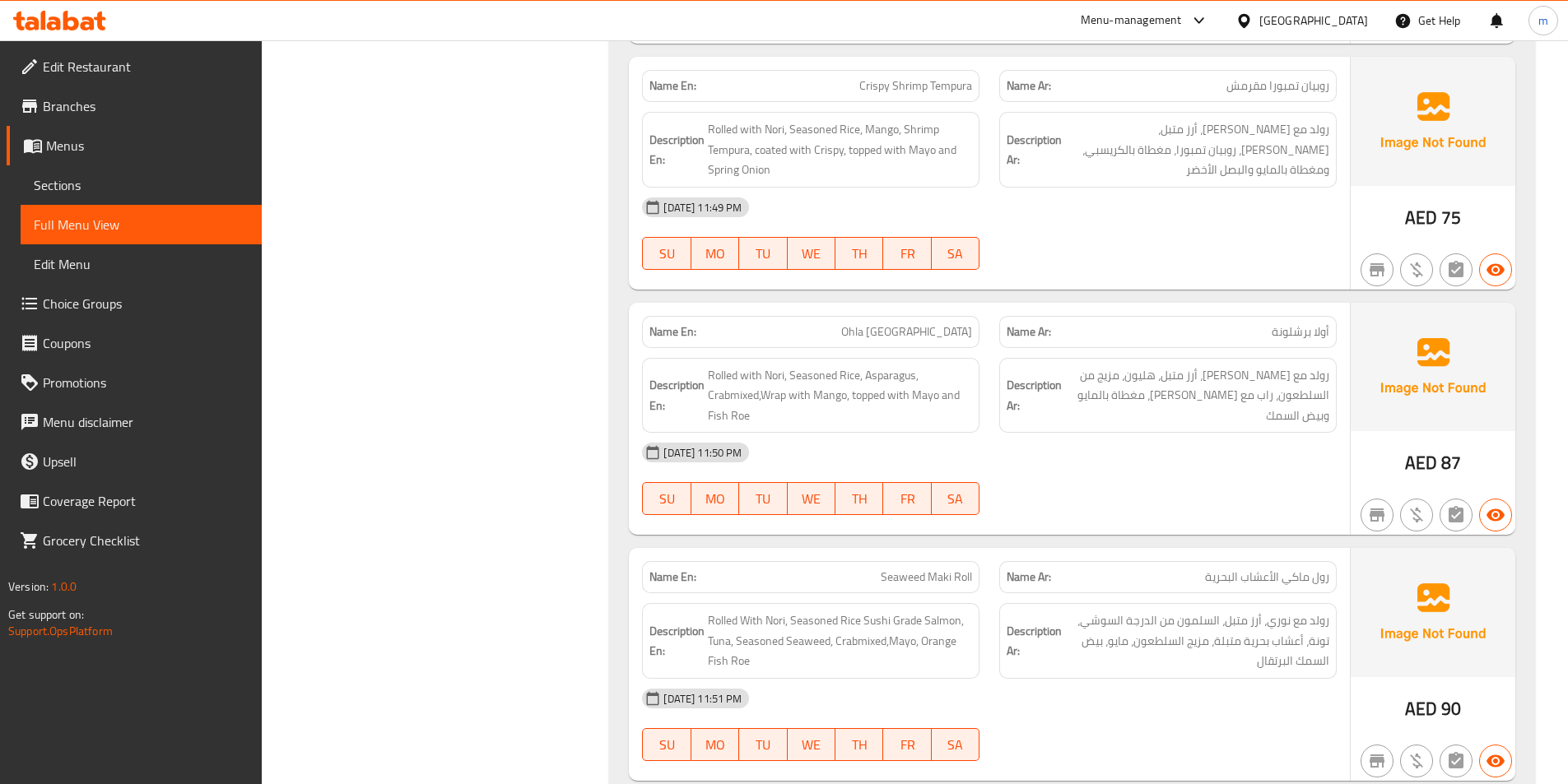
scroll to position [0, 0]
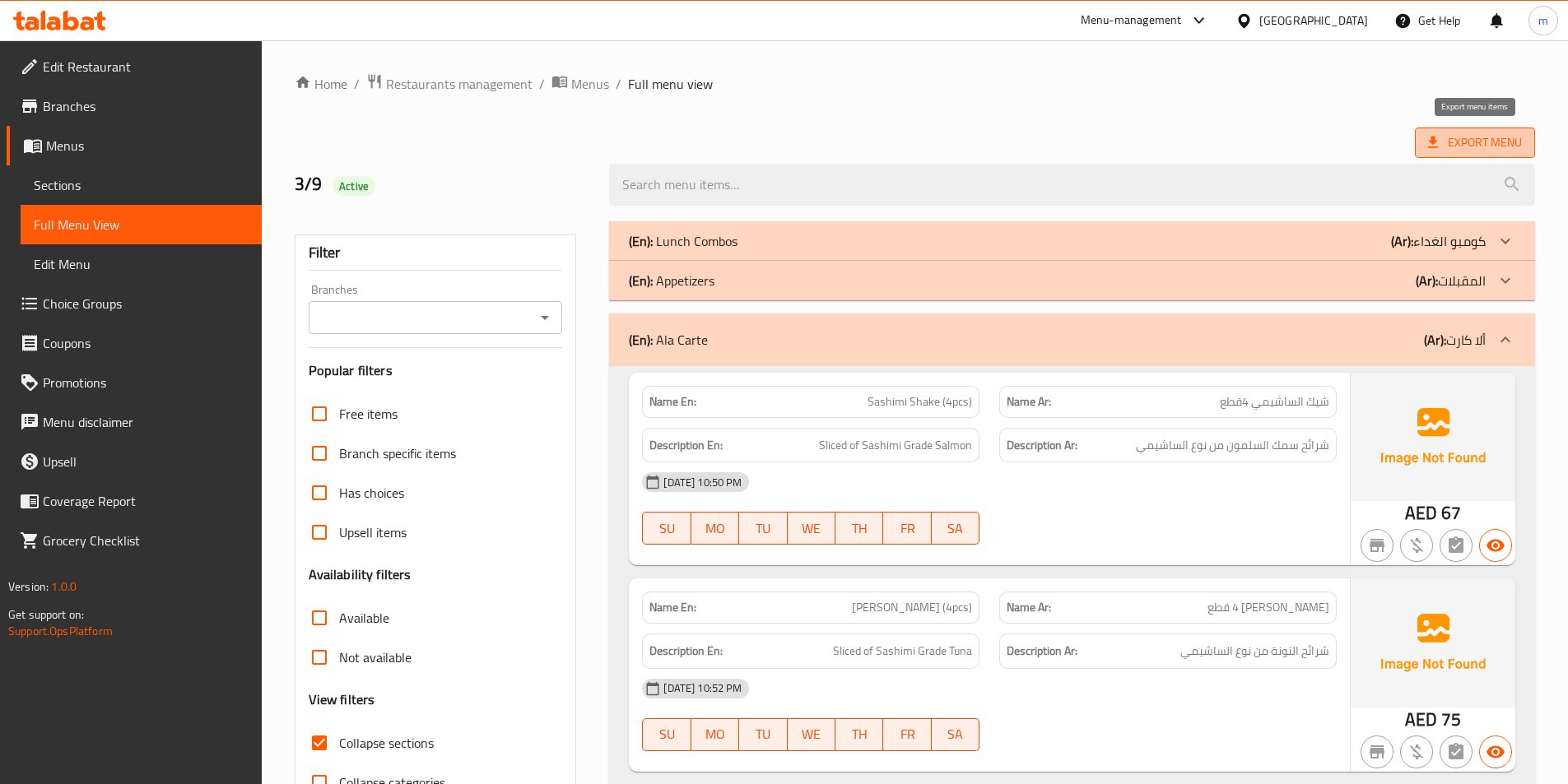
click at [1460, 152] on span "Export Menu" at bounding box center [1475, 143] width 94 height 21
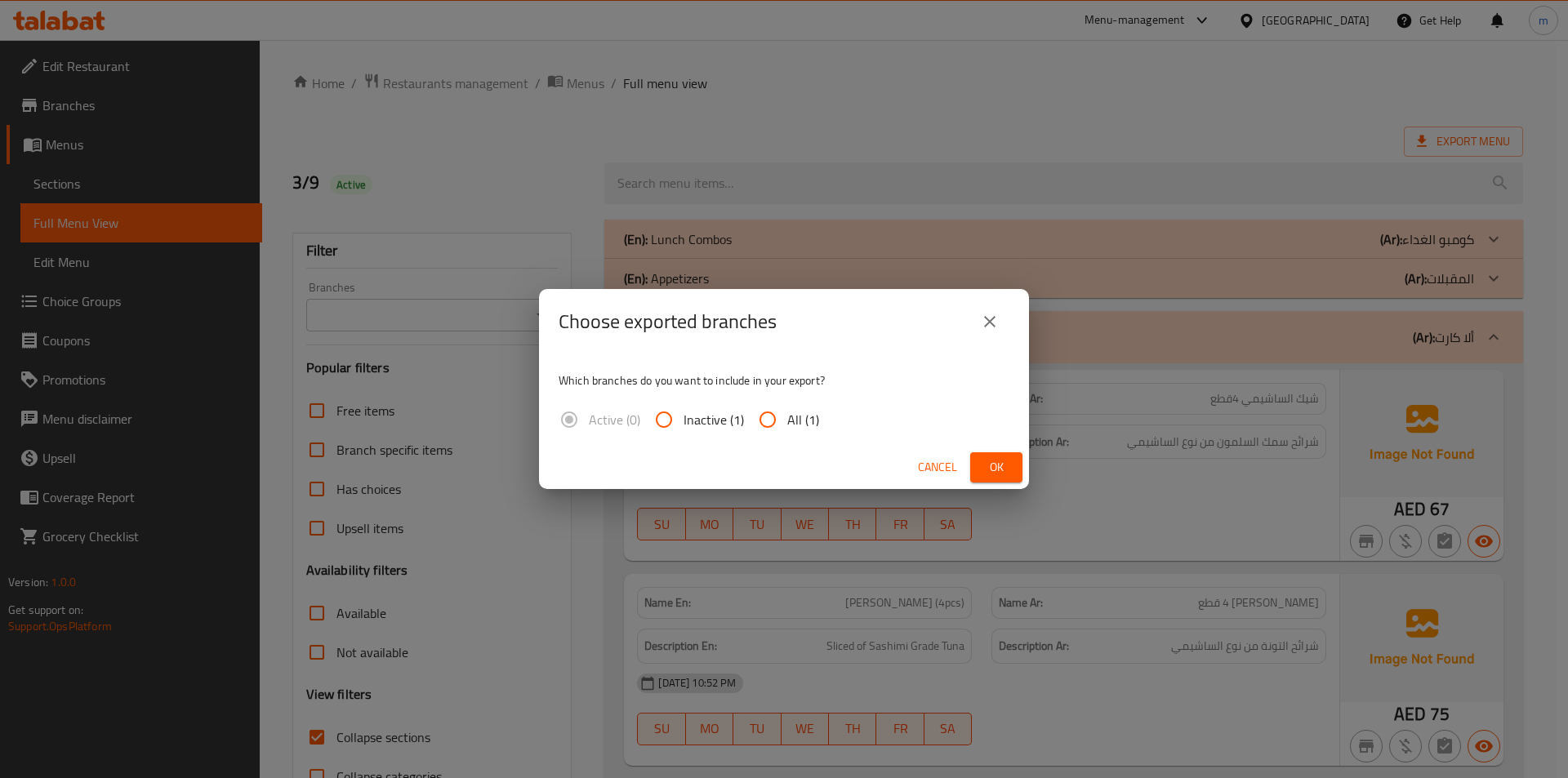
click at [792, 419] on span "All (1)" at bounding box center [803, 420] width 32 height 20
click at [787, 419] on input "All (1)" at bounding box center [768, 420] width 39 height 39
radio input "true"
click at [983, 471] on span "Ok" at bounding box center [996, 467] width 26 height 21
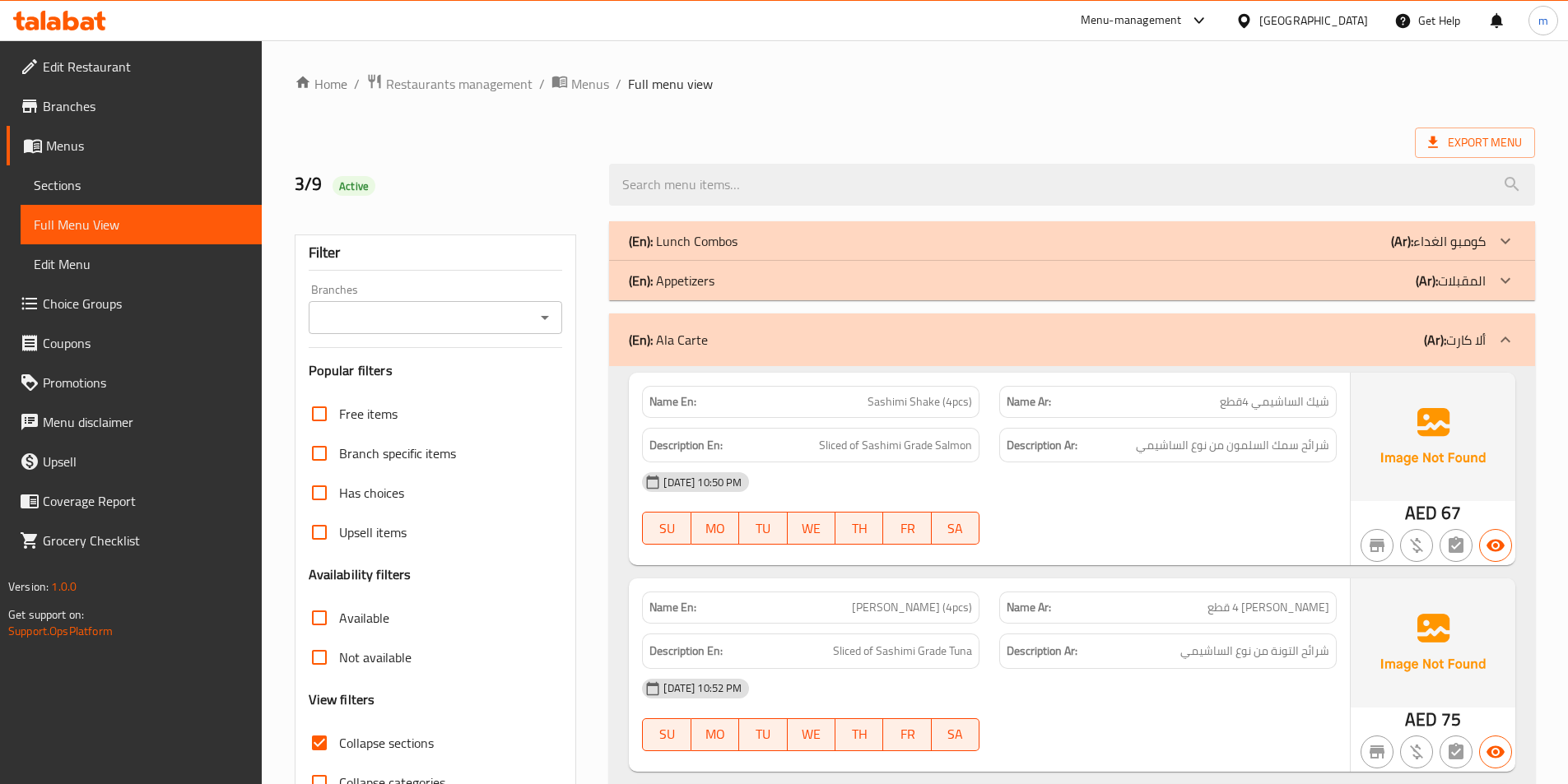
click at [1307, 24] on div "United Arab Emirates" at bounding box center [1314, 20] width 109 height 18
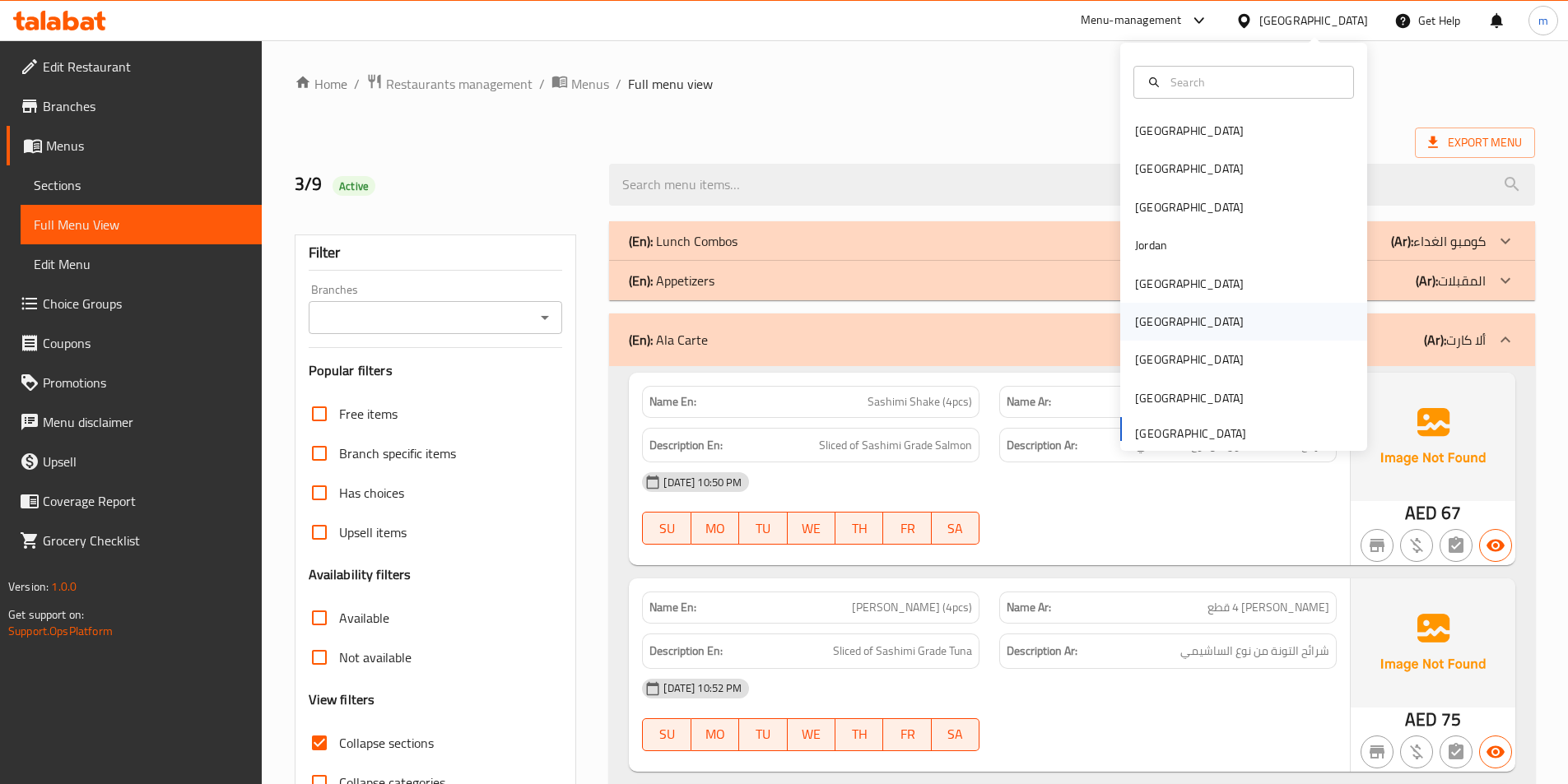
click at [1166, 326] on div "[GEOGRAPHIC_DATA]" at bounding box center [1244, 321] width 247 height 38
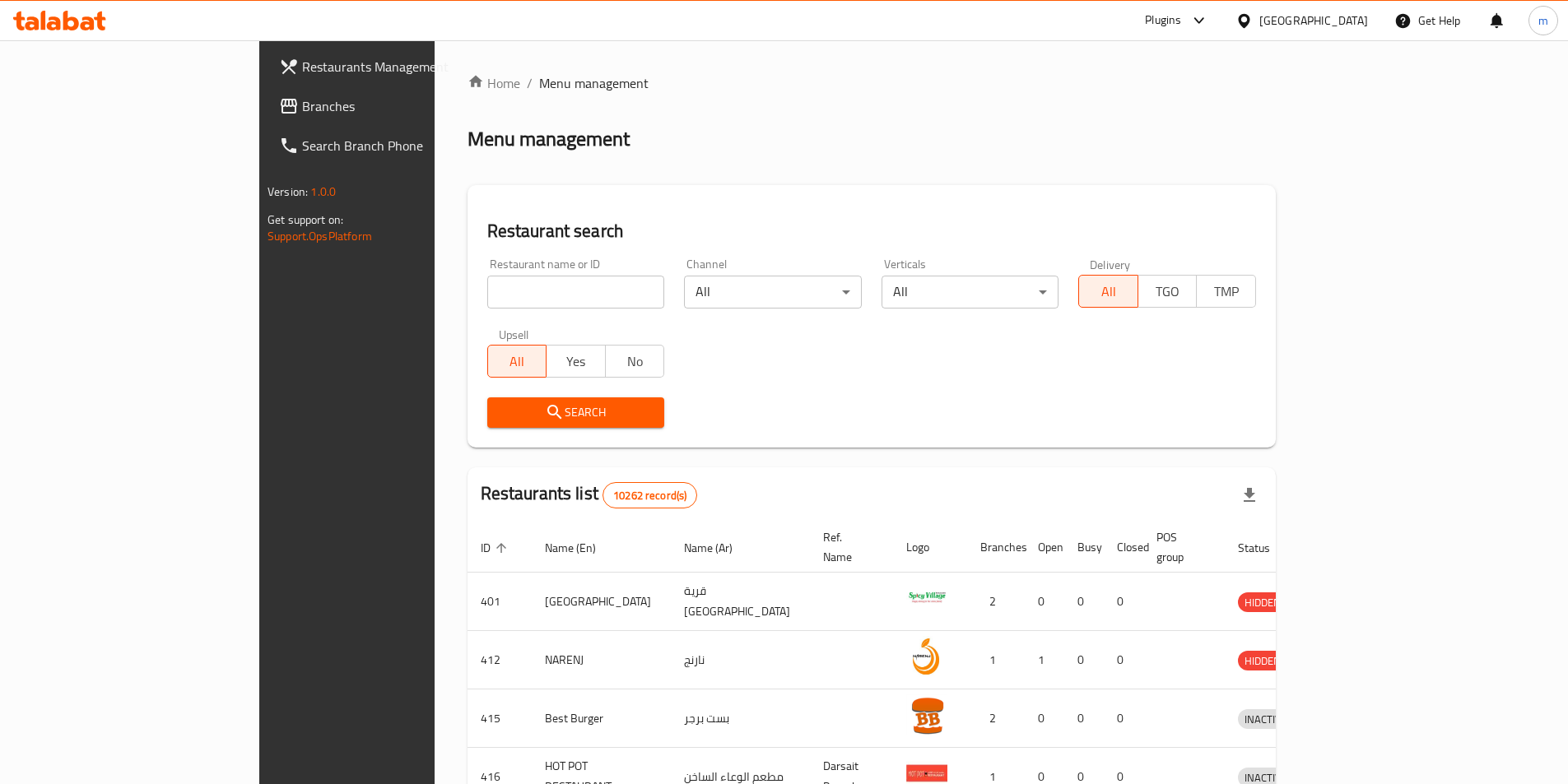
click at [302, 107] on span "Branches" at bounding box center [404, 105] width 206 height 20
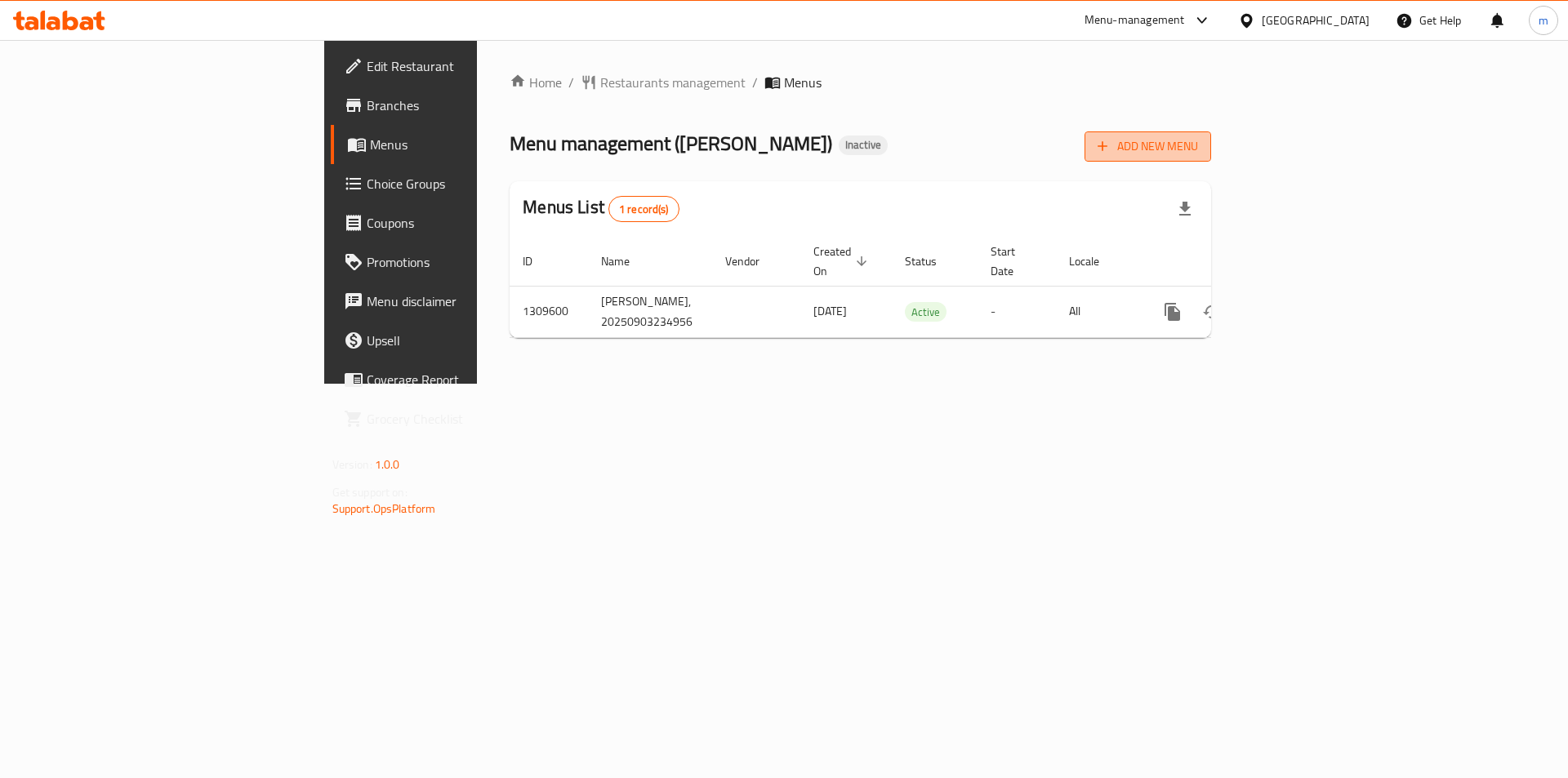
click at [1199, 145] on span "Add New Menu" at bounding box center [1148, 146] width 101 height 21
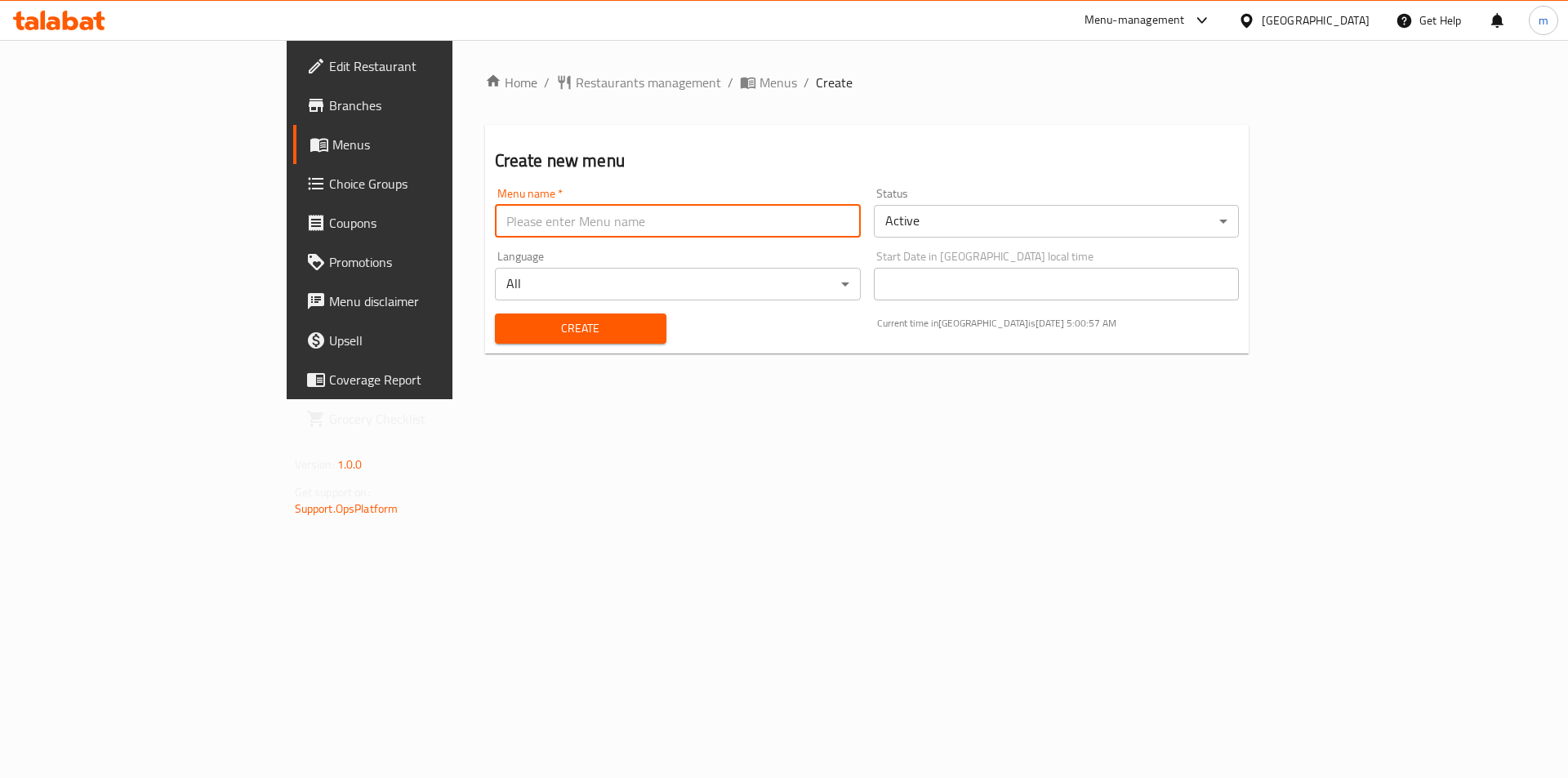
click at [521, 232] on input "text" at bounding box center [678, 221] width 366 height 33
drag, startPoint x: 371, startPoint y: 224, endPoint x: 350, endPoint y: 239, distance: 25.8
click at [489, 239] on div "Menu name   * Tokyo 11/8 Menu name *" at bounding box center [678, 212] width 379 height 63
type input "Tokyo 3/9"
click at [508, 324] on span "Create" at bounding box center [581, 328] width 146 height 21
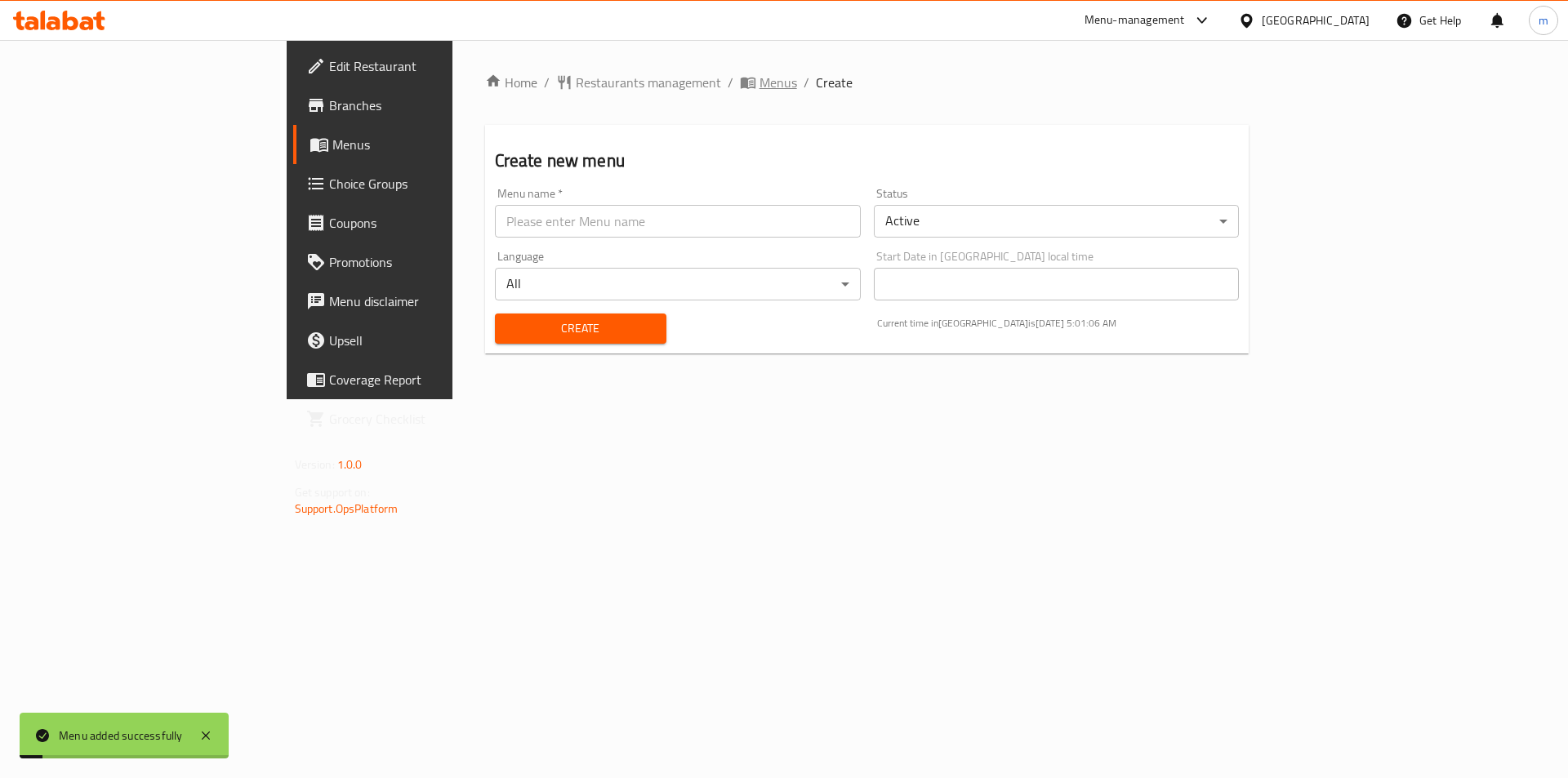
drag, startPoint x: 577, startPoint y: 58, endPoint x: 580, endPoint y: 73, distance: 15.3
click at [577, 63] on div "Home / Restaurants management / Menus / Create Create new menu Menu name   * Me…" at bounding box center [867, 219] width 830 height 359
click at [759, 74] on span "Menus" at bounding box center [778, 82] width 37 height 20
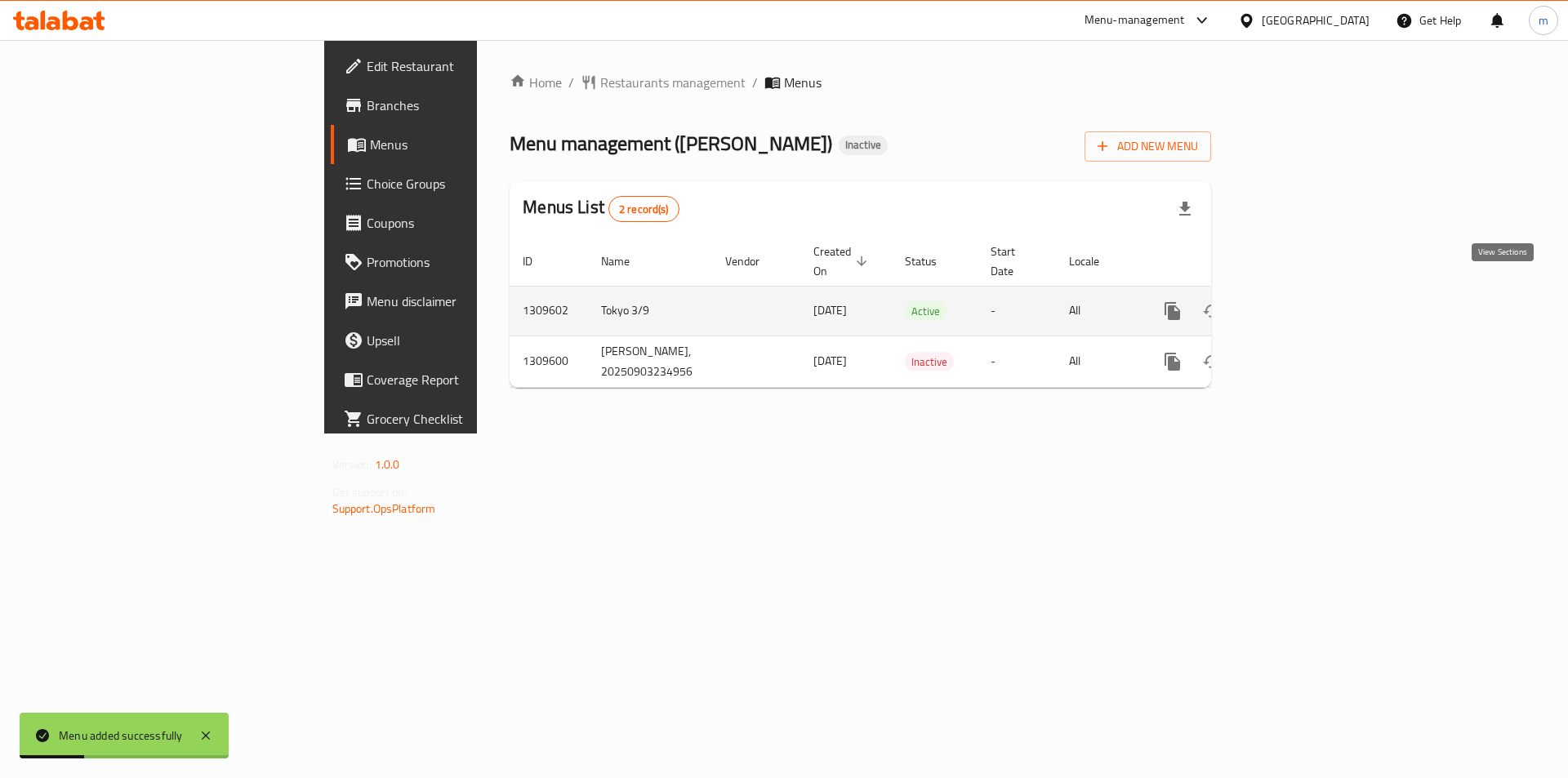
click at [1300, 301] on icon "enhanced table" at bounding box center [1290, 311] width 20 height 20
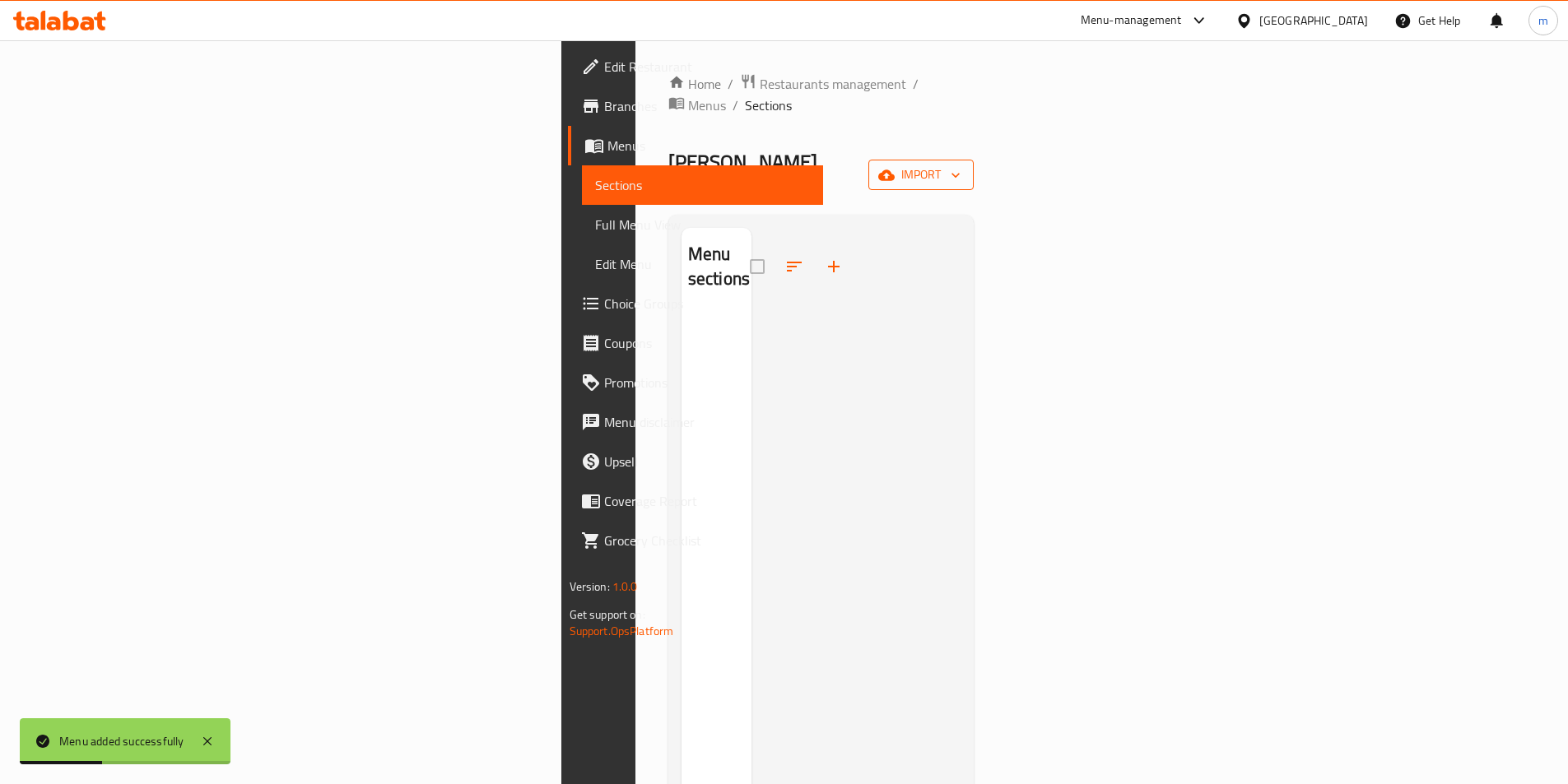
click at [961, 165] on span "import" at bounding box center [921, 175] width 79 height 21
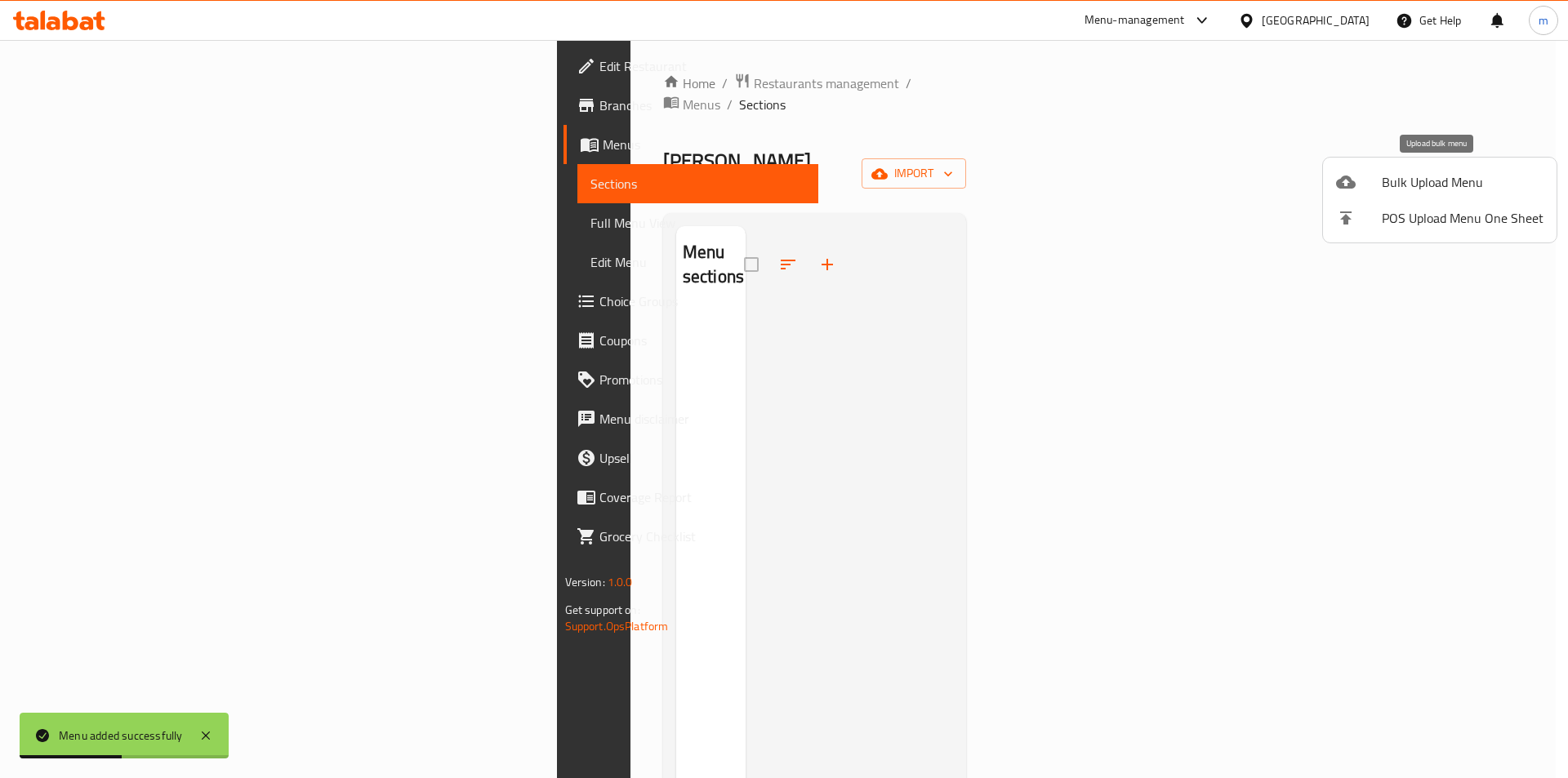
click at [1423, 184] on span "Bulk Upload Menu" at bounding box center [1463, 182] width 161 height 20
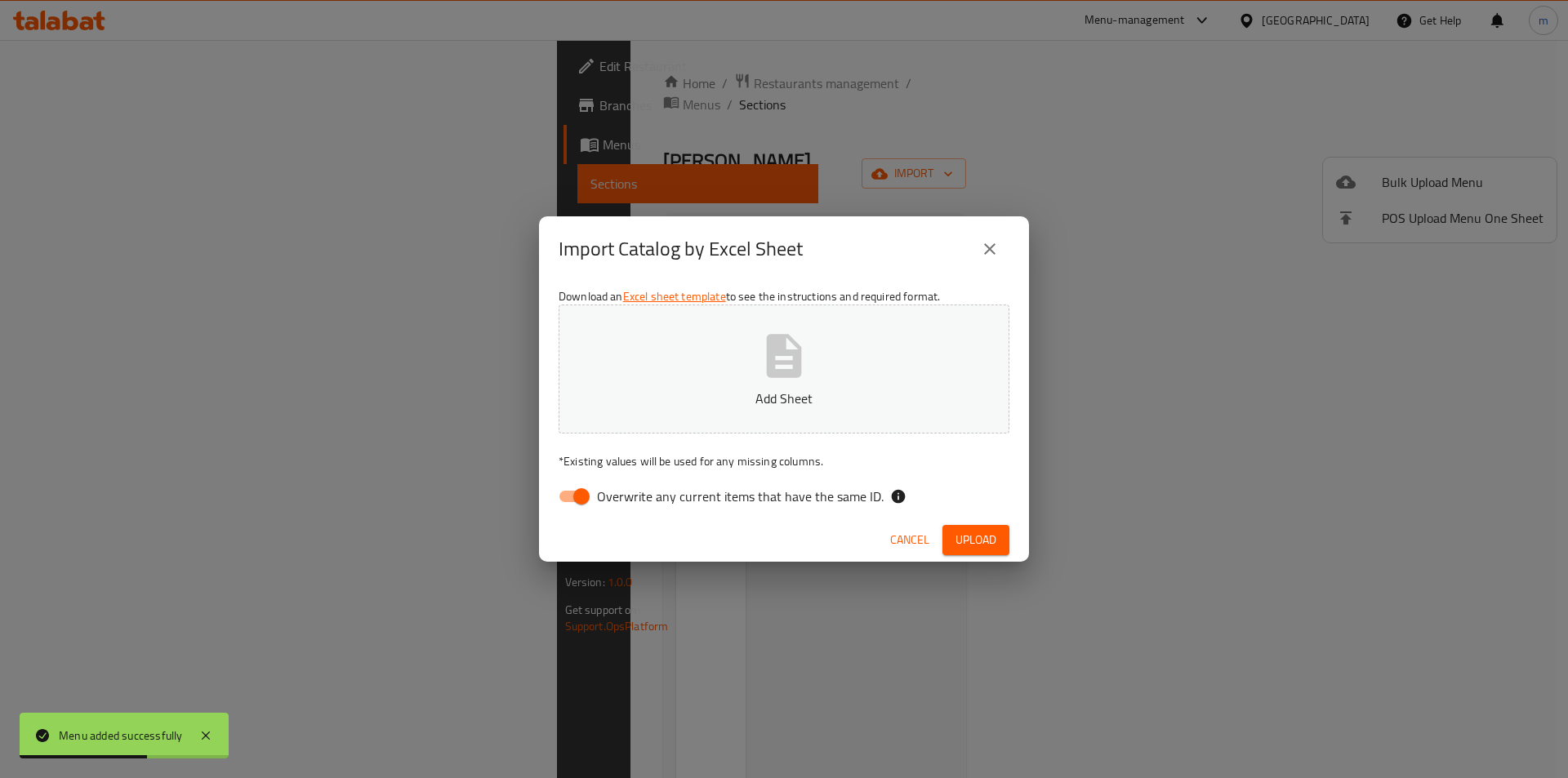
click at [550, 503] on input "Overwrite any current items that have the same ID." at bounding box center [582, 496] width 93 height 31
checkbox input "false"
click at [979, 551] on button "Upload" at bounding box center [976, 540] width 67 height 30
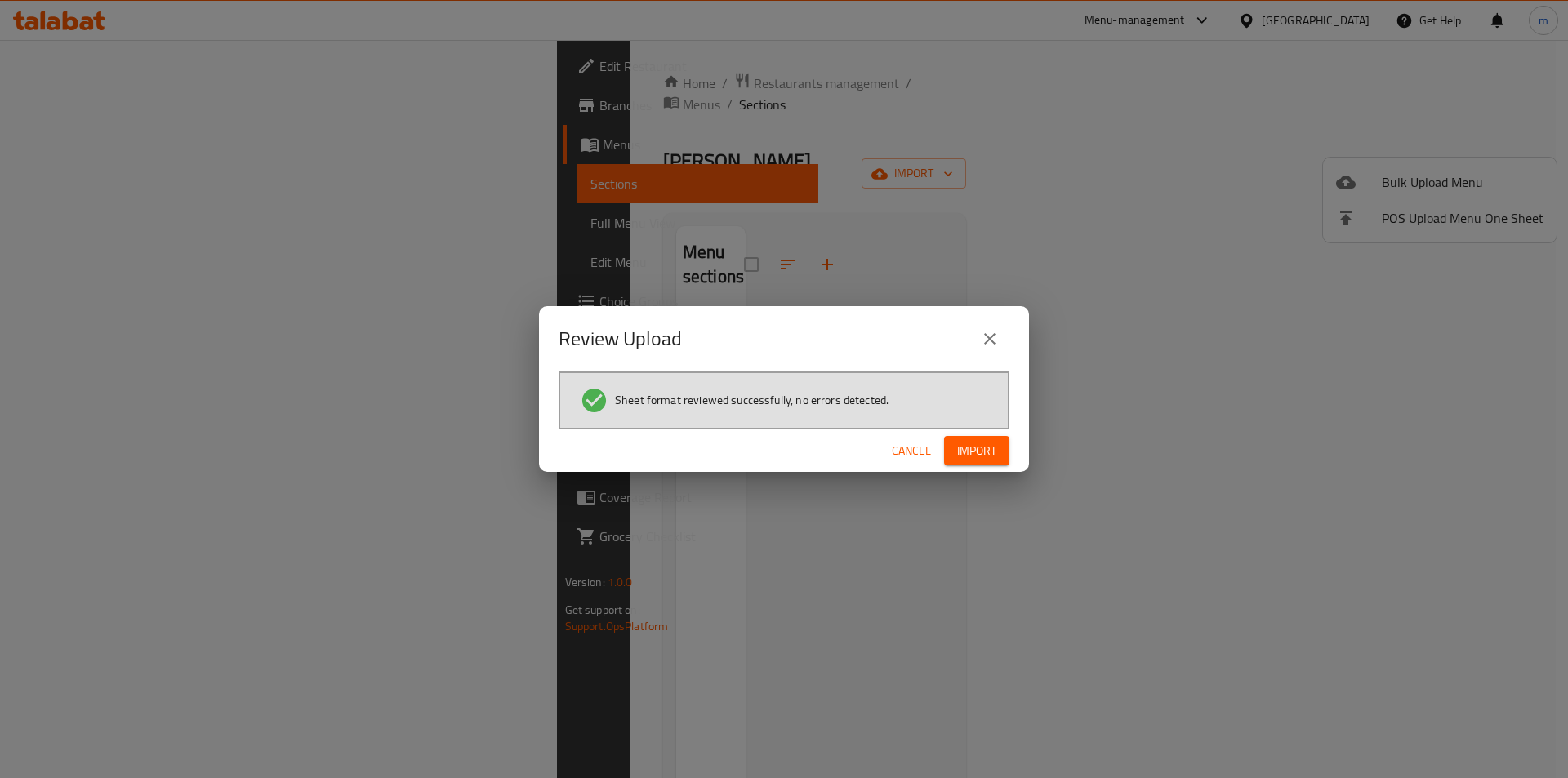
click at [992, 446] on span "Import" at bounding box center [977, 452] width 39 height 21
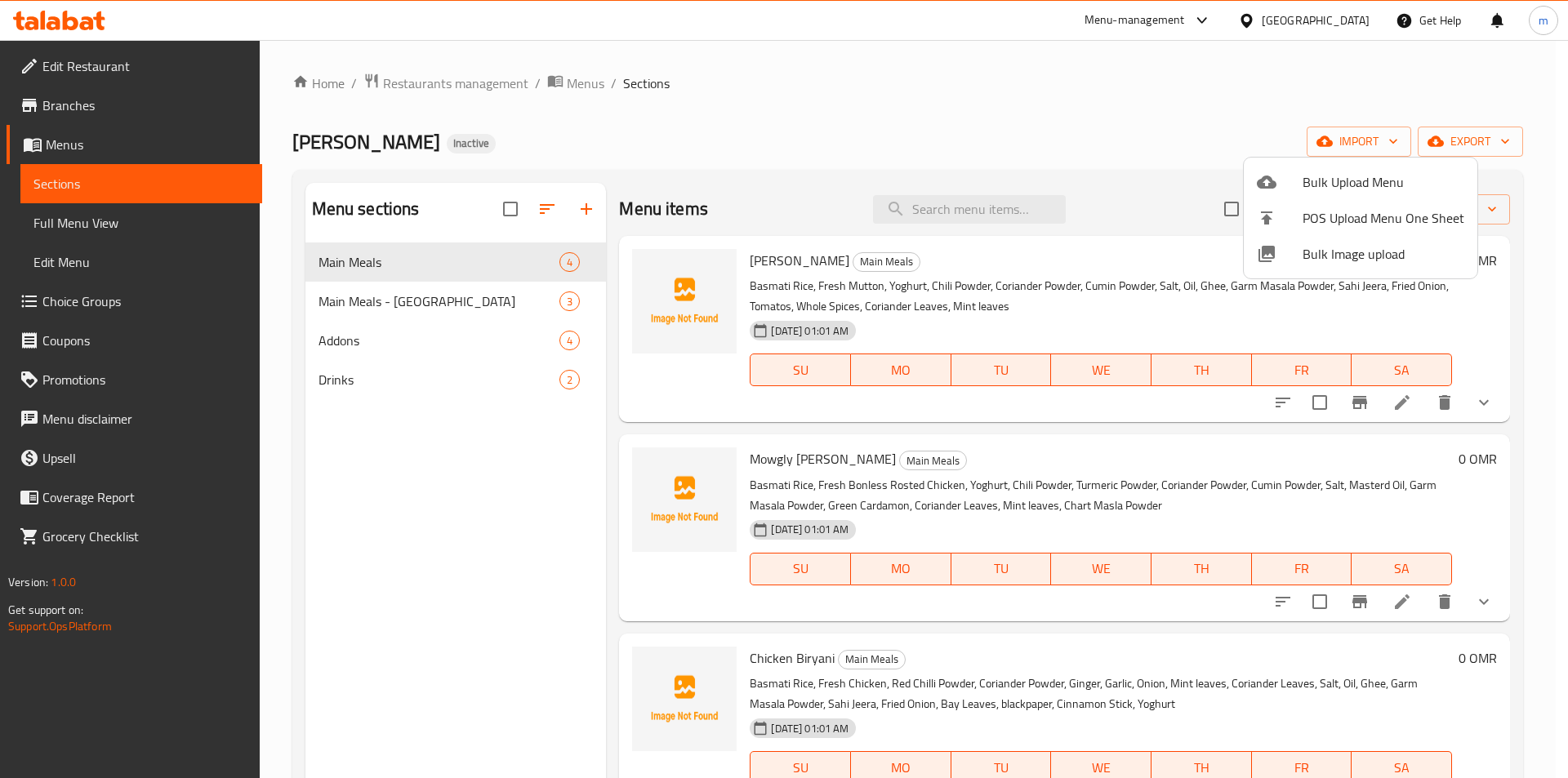
drag, startPoint x: 183, startPoint y: 175, endPoint x: 104, endPoint y: 257, distance: 113.9
click at [104, 257] on div at bounding box center [784, 389] width 1568 height 778
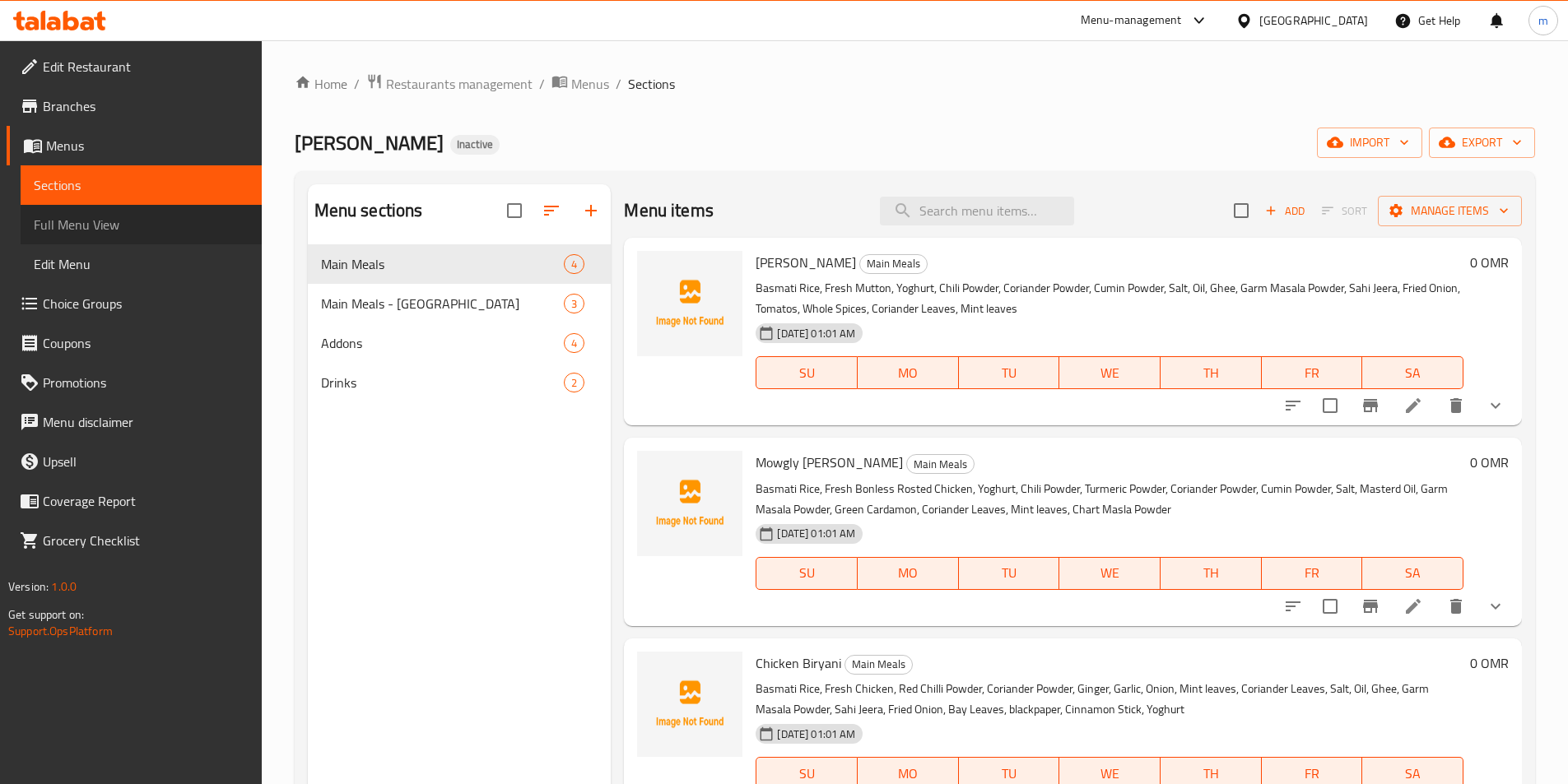
click at [139, 218] on span "Full Menu View" at bounding box center [141, 225] width 215 height 20
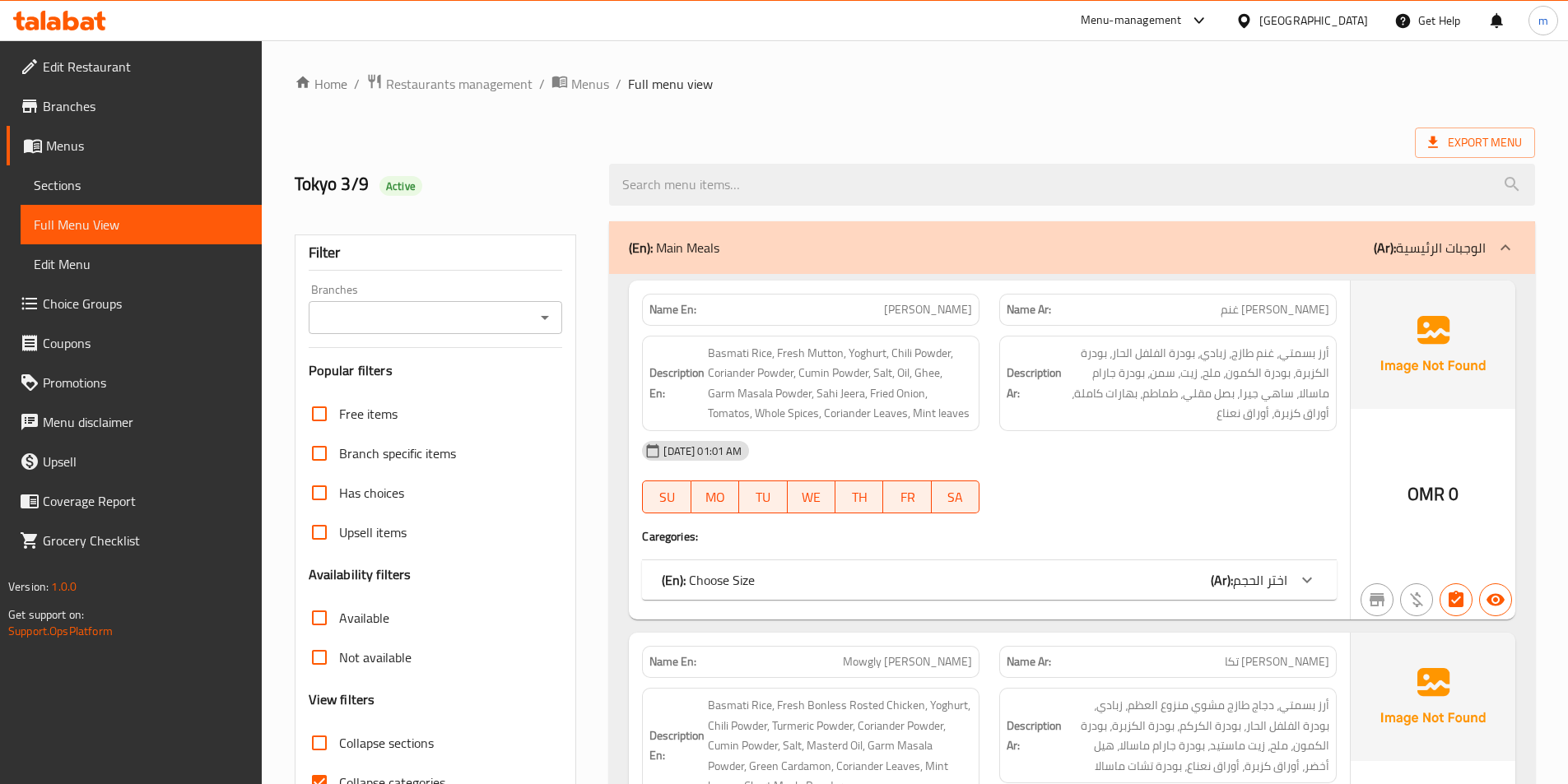
click at [375, 762] on label "Collapse sections" at bounding box center [367, 744] width 134 height 39
click at [339, 762] on input "Collapse sections" at bounding box center [320, 744] width 39 height 39
checkbox input "true"
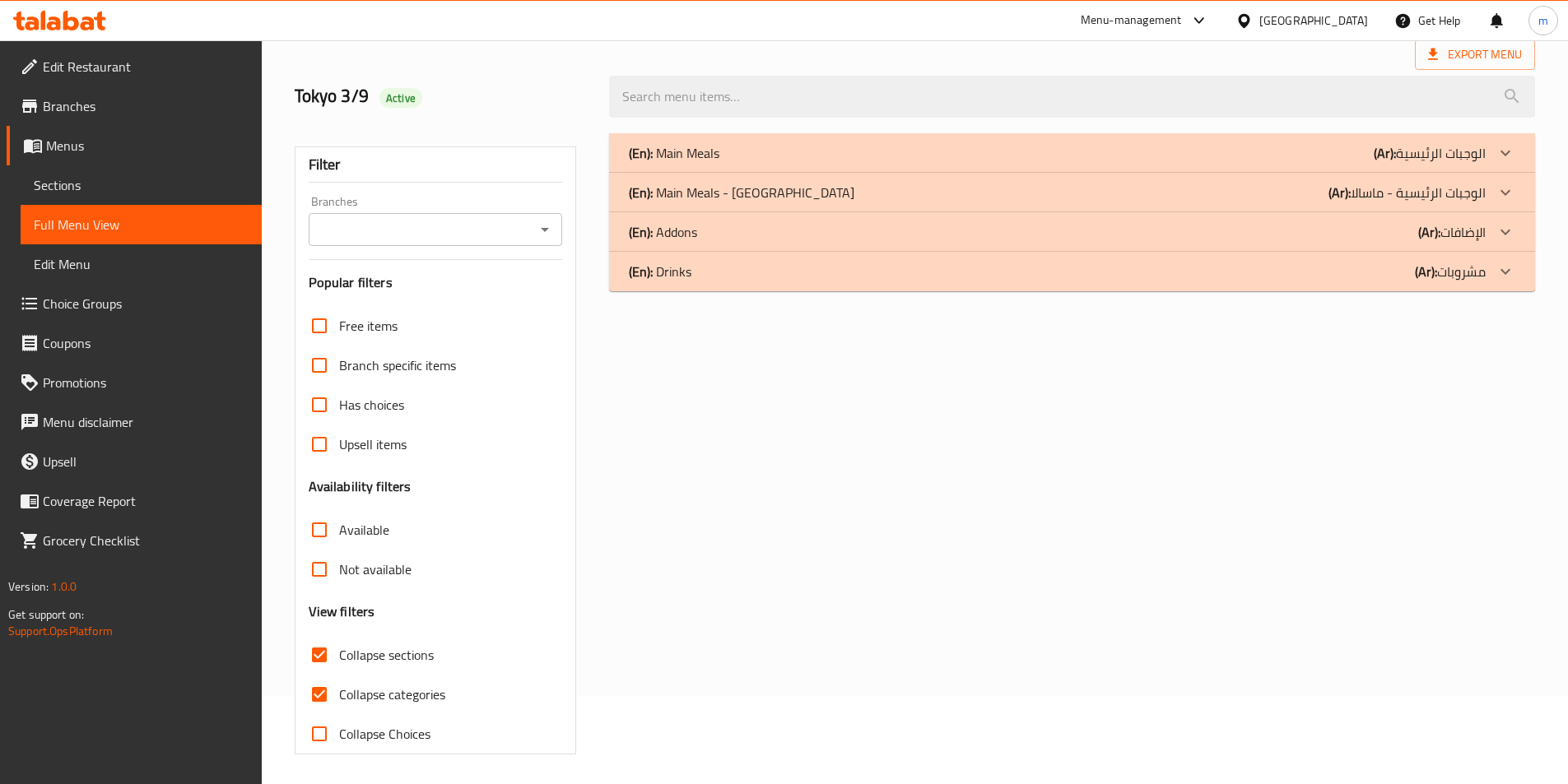
scroll to position [91, 0]
click at [392, 692] on span "Collapse categories" at bounding box center [392, 691] width 106 height 20
click at [339, 692] on input "Collapse categories" at bounding box center [320, 692] width 39 height 39
checkbox input "false"
click at [1323, 142] on div "(En): Main Meals (Ar): الوجبات الرئيسية" at bounding box center [1058, 149] width 857 height 20
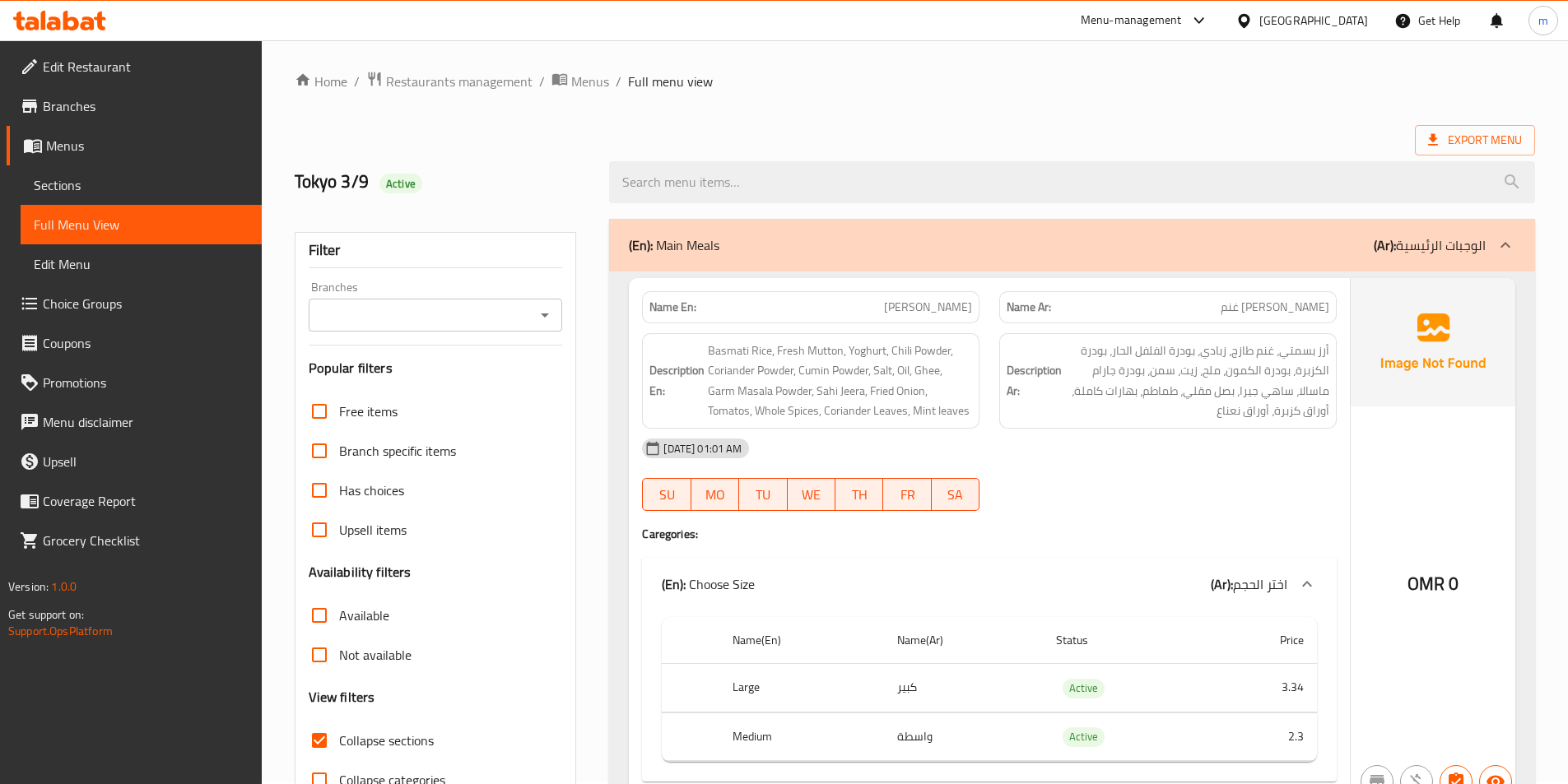
scroll to position [0, 0]
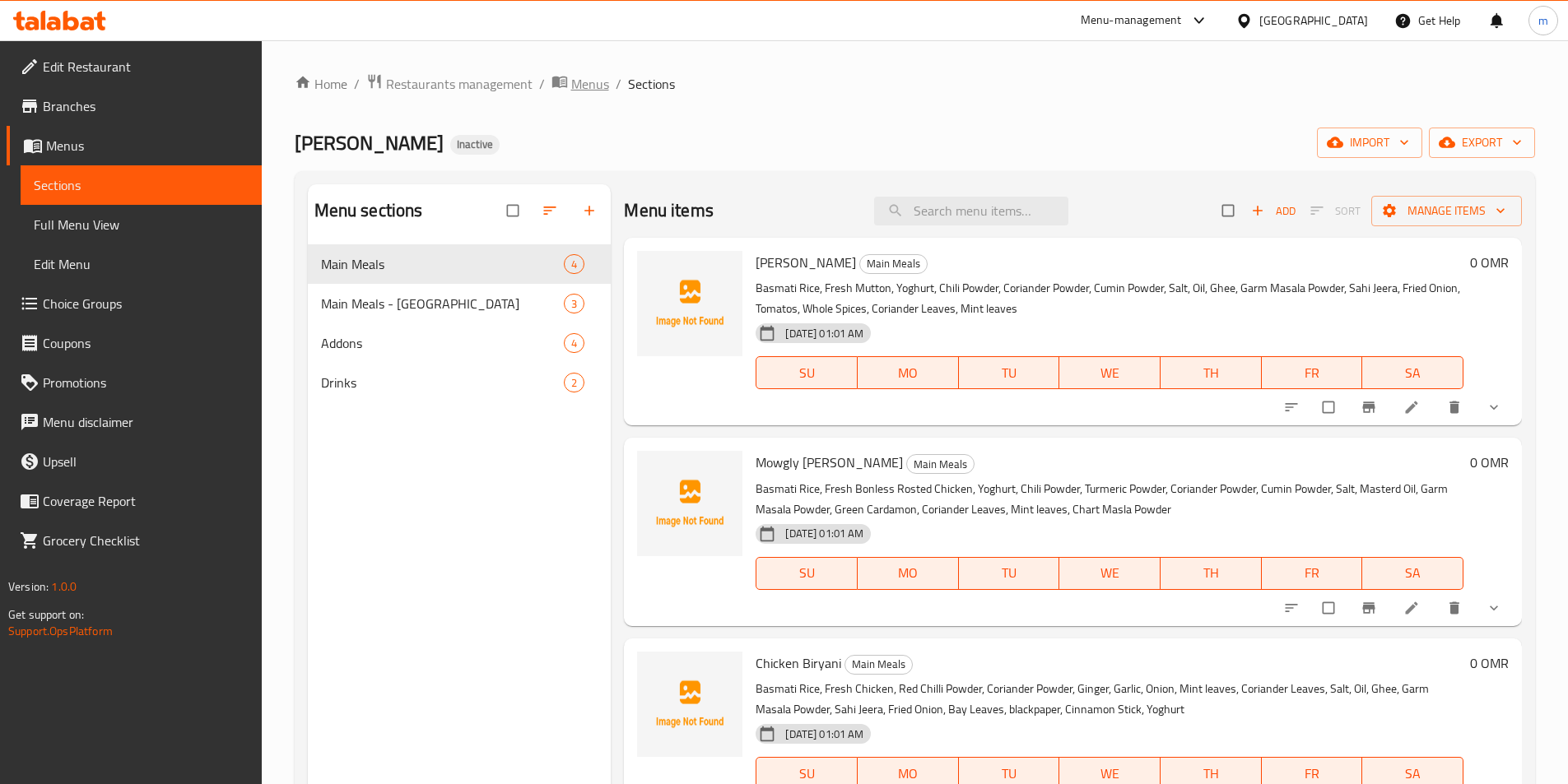
click at [572, 86] on span "Menus" at bounding box center [590, 84] width 38 height 20
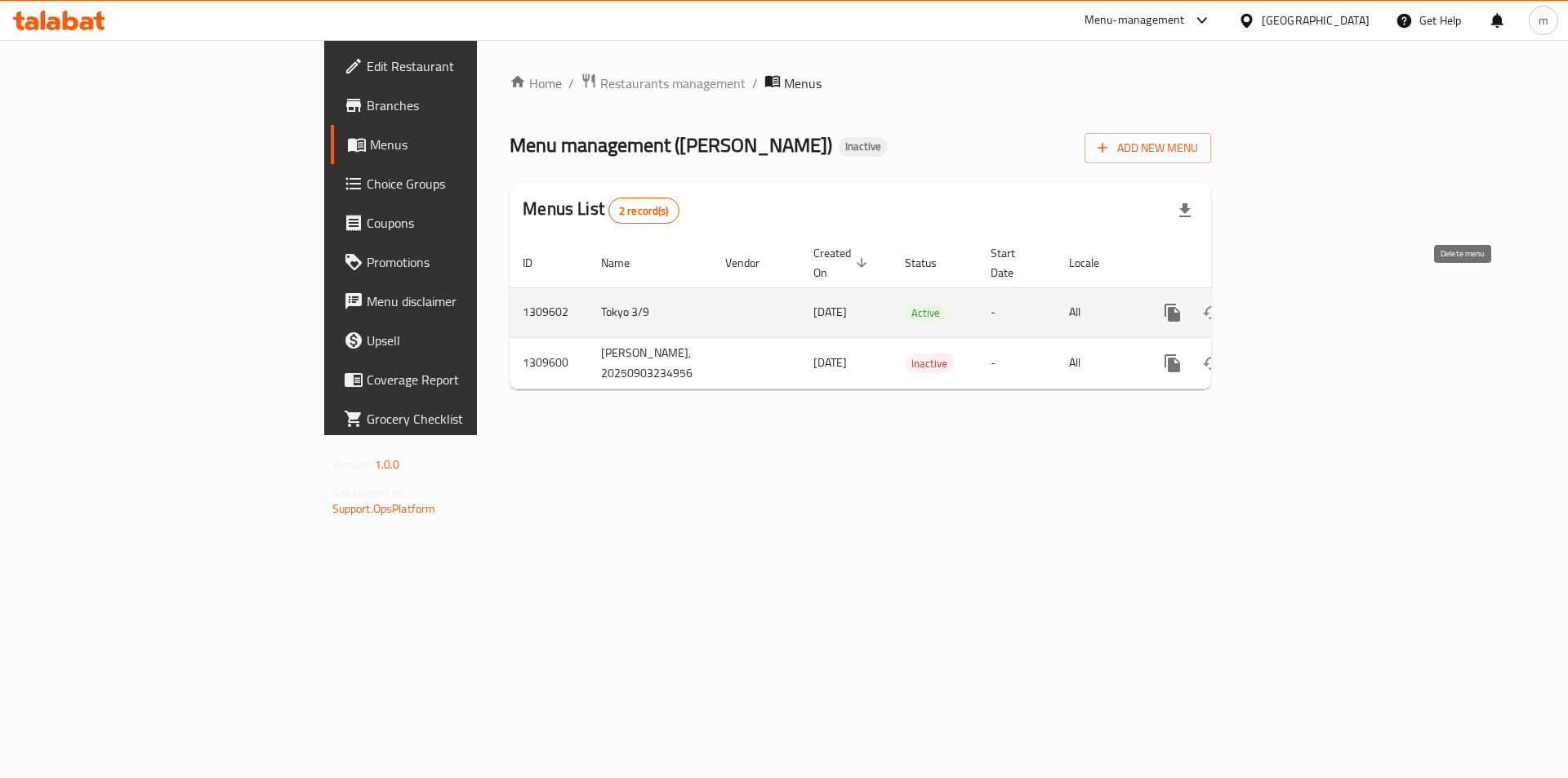
click at [1257, 305] on icon "enhanced table" at bounding box center [1251, 313] width 11 height 15
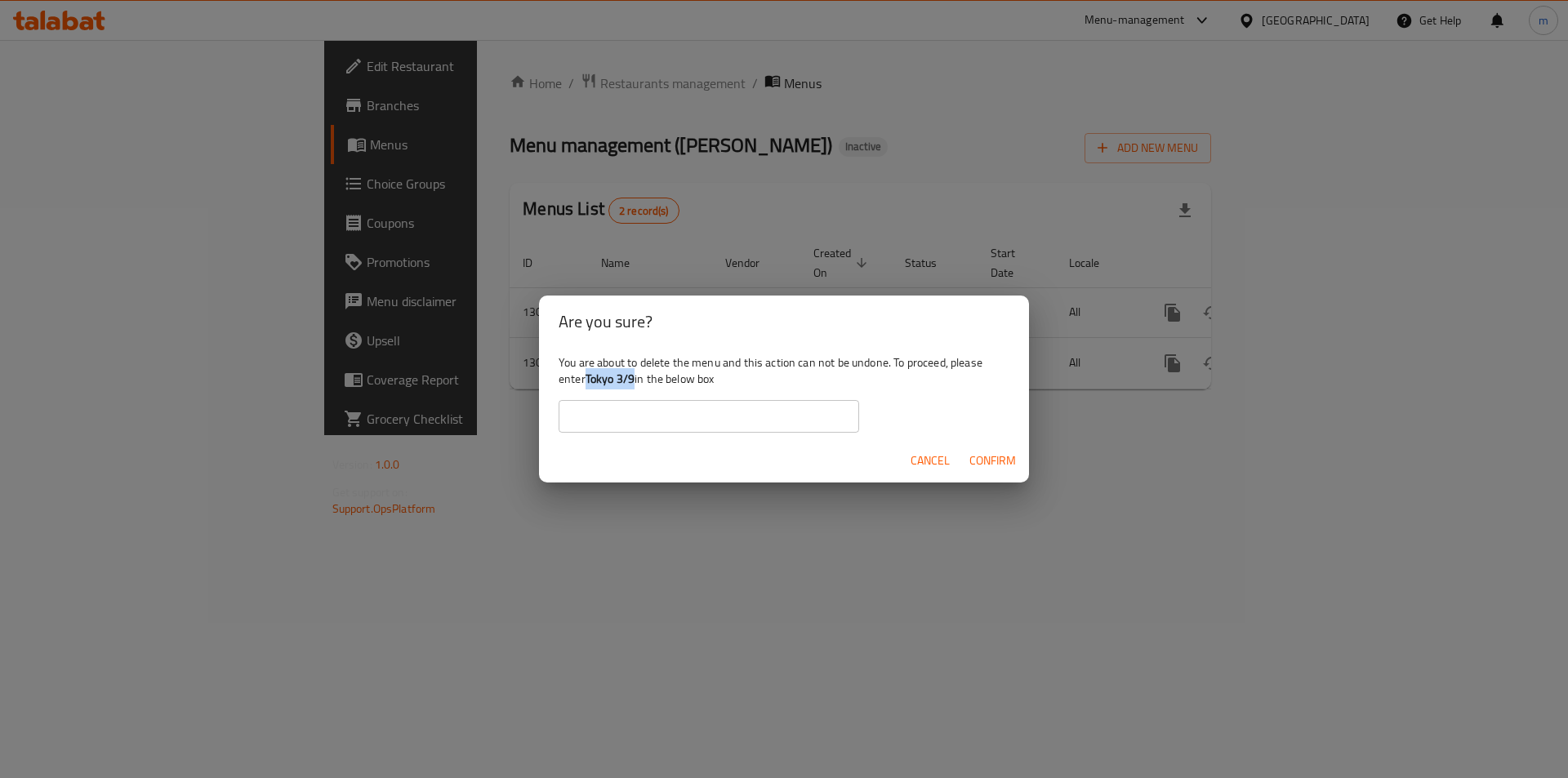
drag, startPoint x: 588, startPoint y: 376, endPoint x: 636, endPoint y: 382, distance: 48.4
click at [636, 382] on div "You are about to delete the menu and this action can not be undone. To proceed,…" at bounding box center [784, 394] width 490 height 91
copy b "Tokyo 3/9"
click at [601, 422] on input "text" at bounding box center [709, 416] width 300 height 33
paste input "Tokyo 3/9"
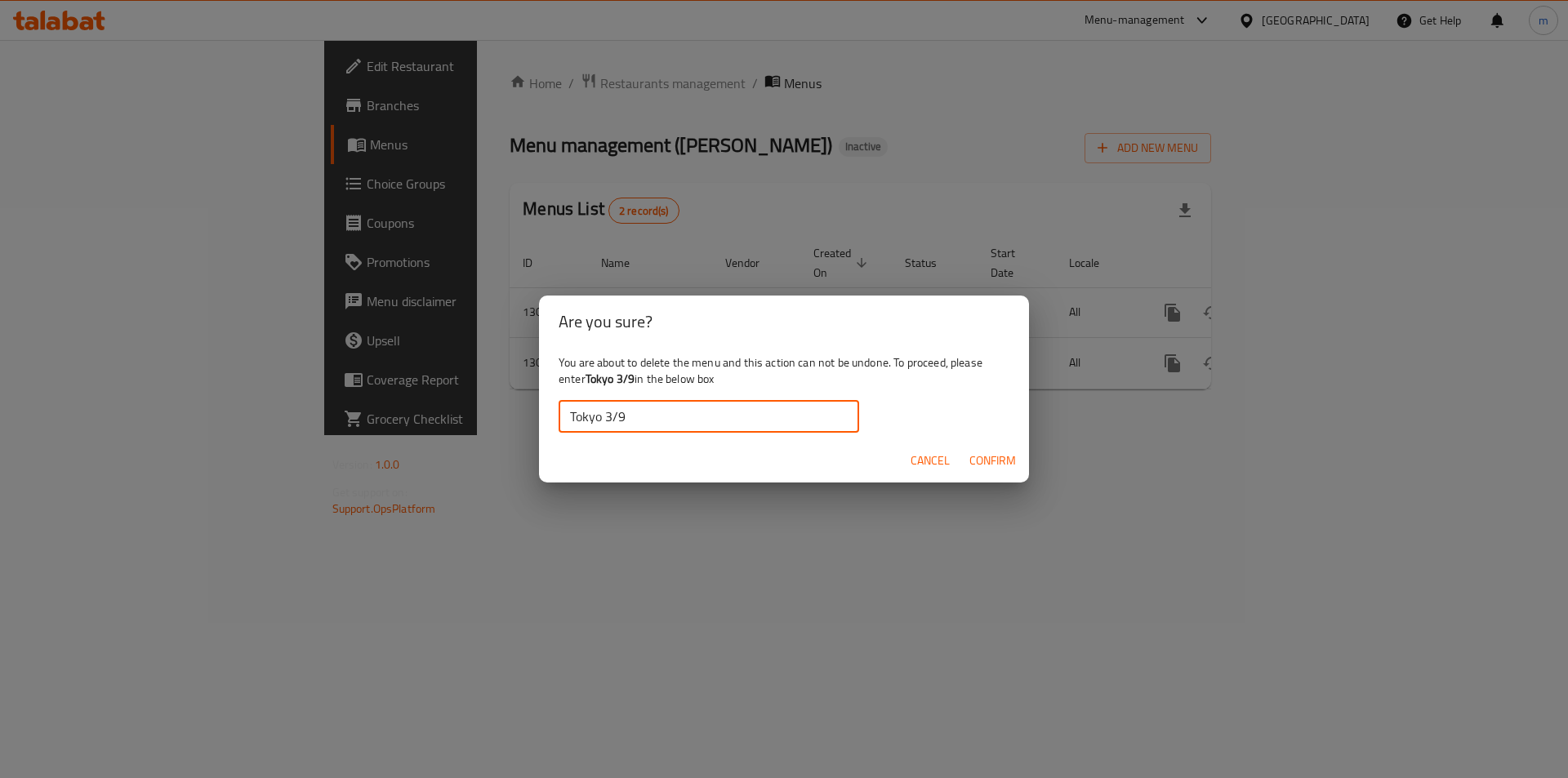
type input "Tokyo 3/9"
click at [985, 462] on span "Confirm" at bounding box center [992, 461] width 47 height 21
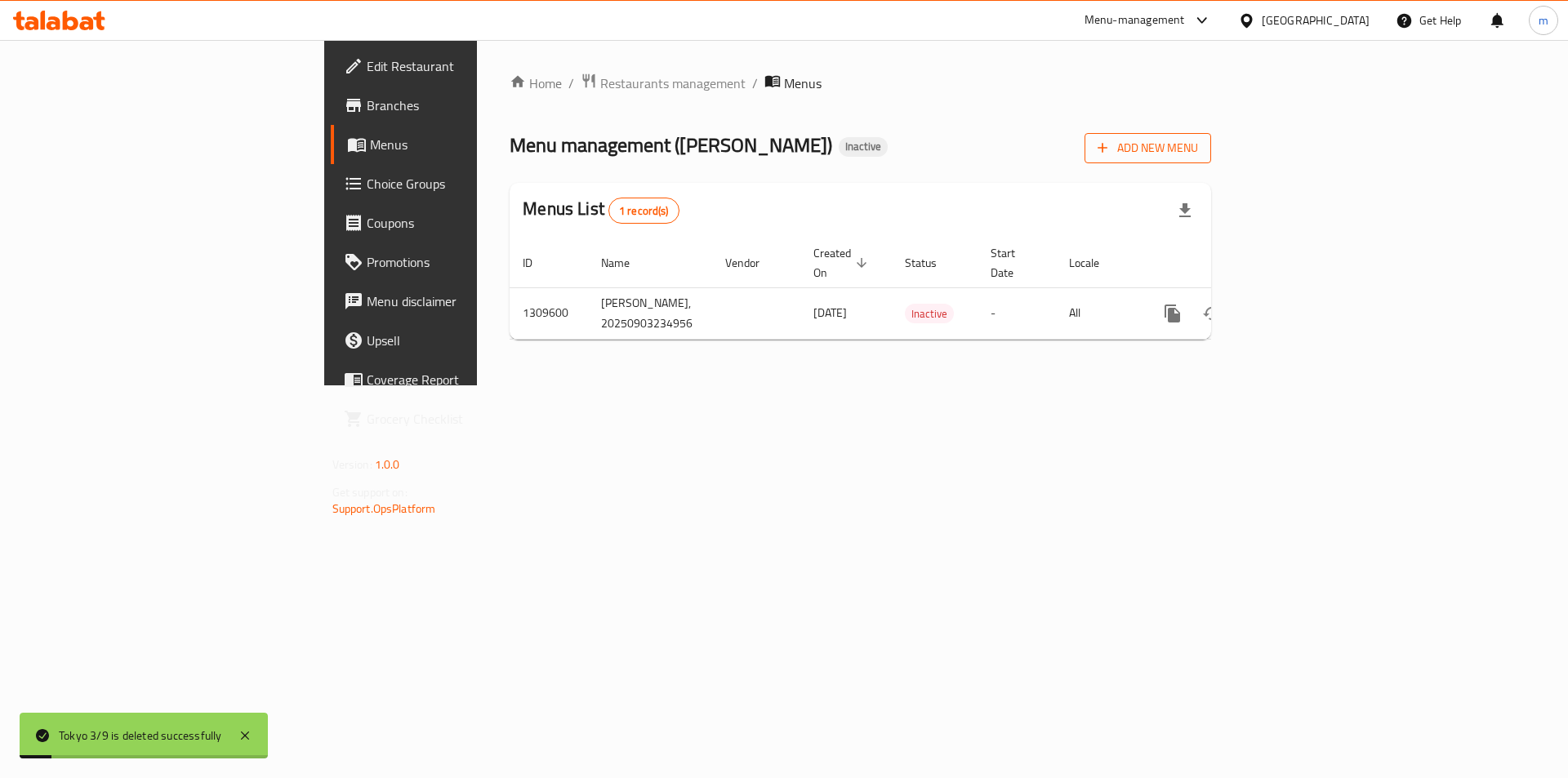
click at [1111, 152] on icon "button" at bounding box center [1103, 148] width 17 height 17
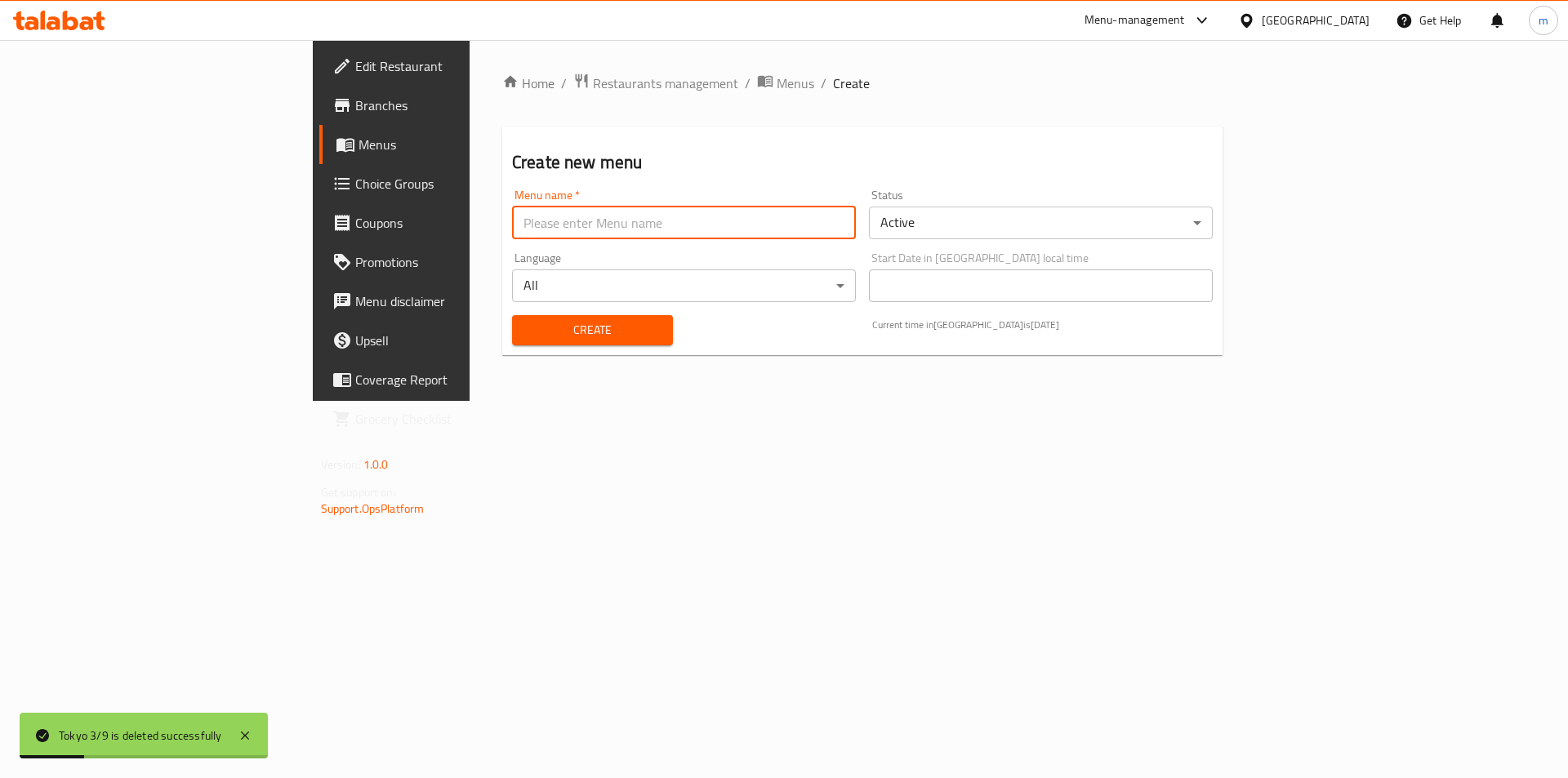
click at [785, 213] on input "text" at bounding box center [684, 223] width 344 height 33
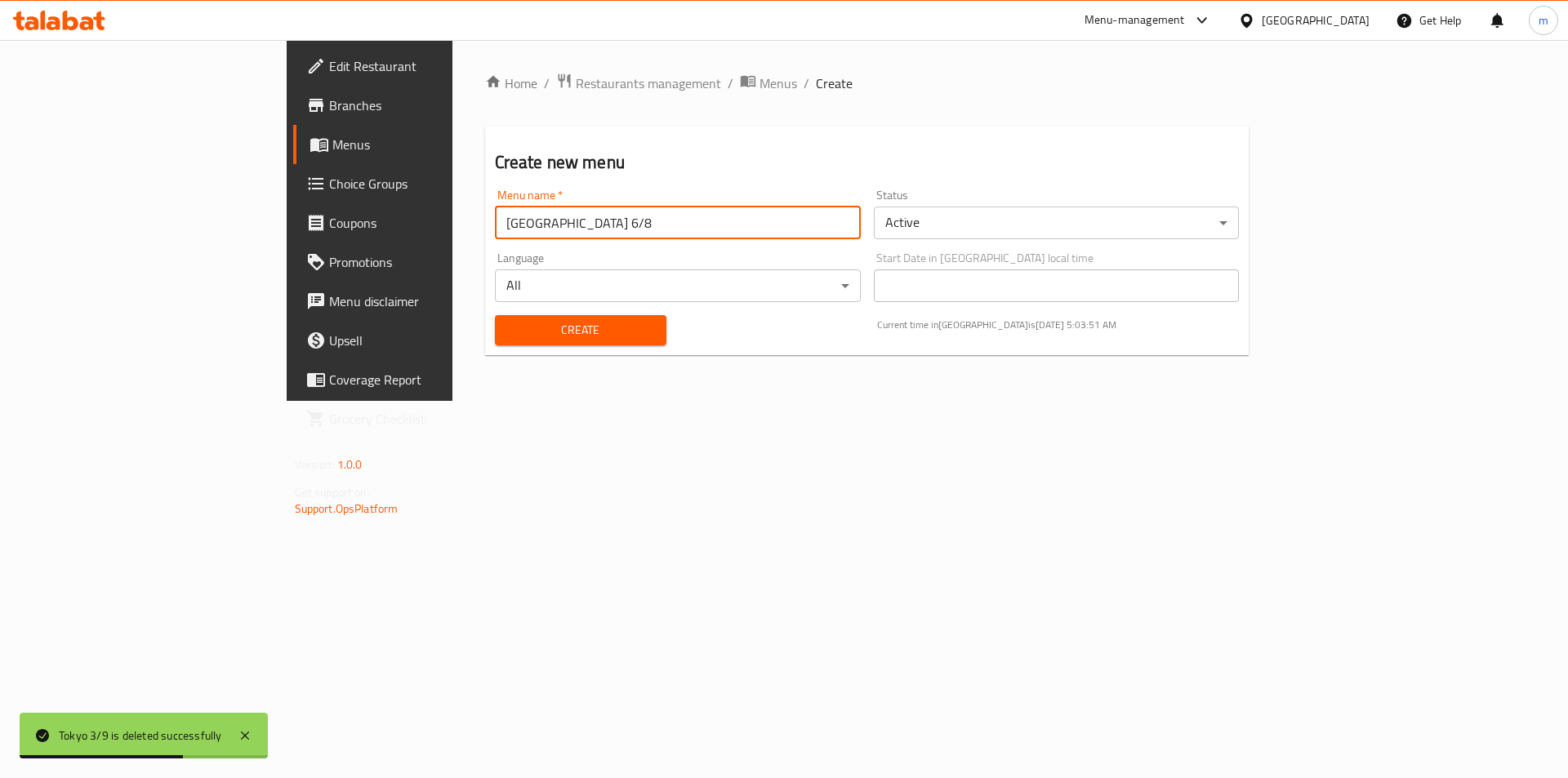
drag, startPoint x: 437, startPoint y: 220, endPoint x: 352, endPoint y: 237, distance: 86.7
click at [495, 237] on input "[GEOGRAPHIC_DATA] 6/8" at bounding box center [678, 223] width 366 height 33
type input "Tokyo 3/9"
click at [495, 315] on button "Create" at bounding box center [581, 330] width 172 height 30
click at [759, 81] on span "Menus" at bounding box center [778, 83] width 37 height 20
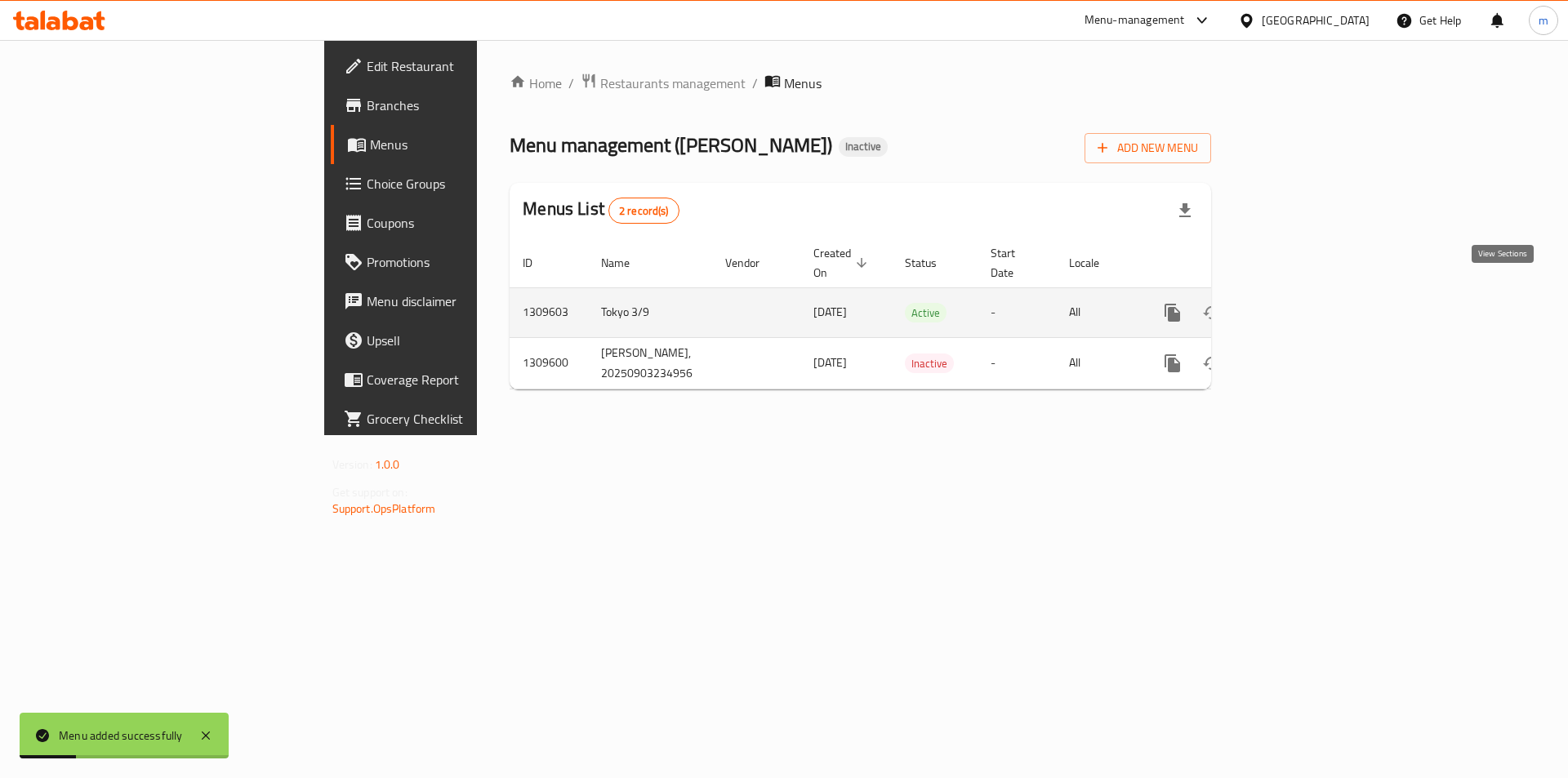
click at [1311, 309] on link "enhanced table" at bounding box center [1290, 313] width 39 height 39
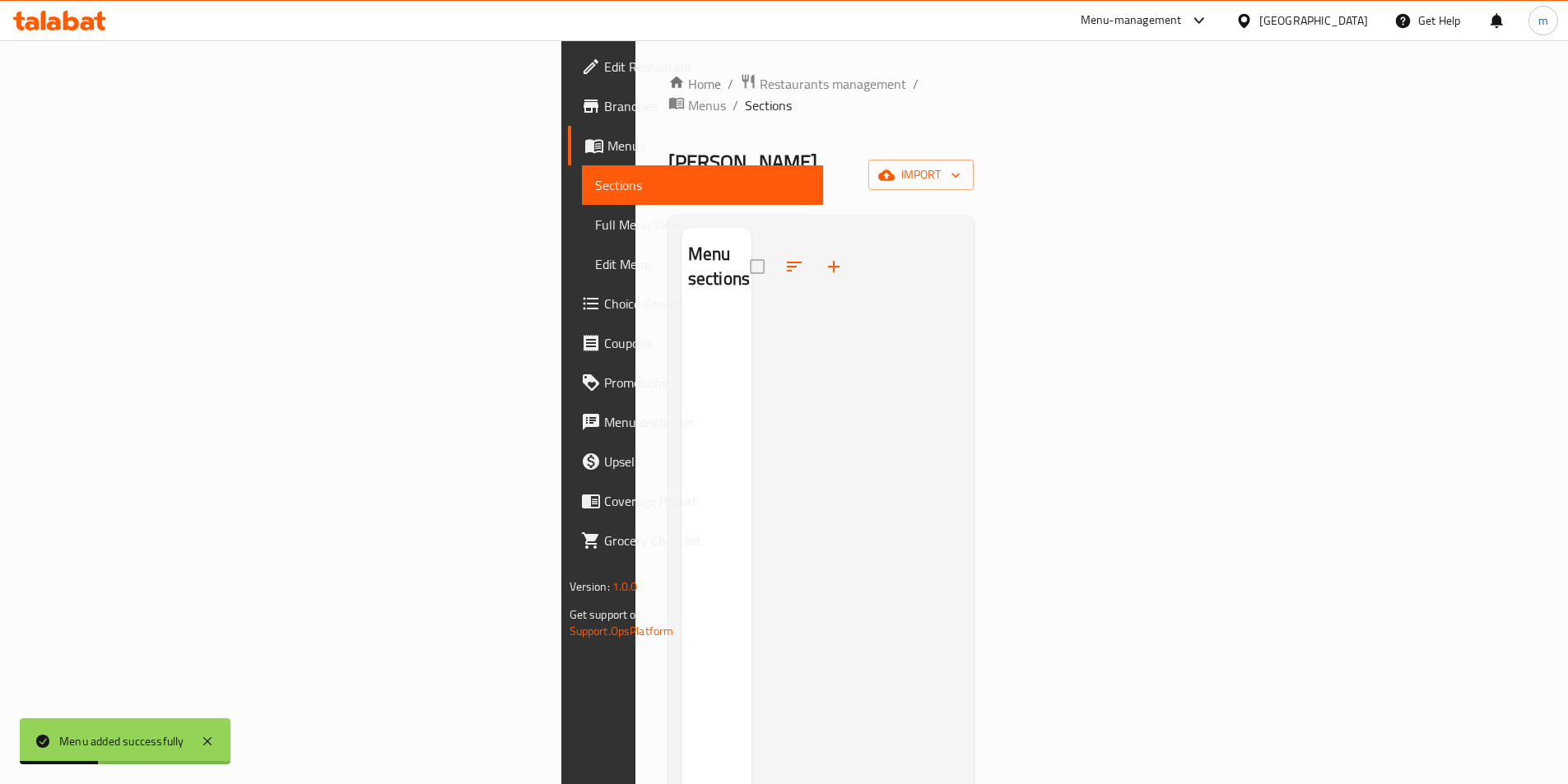
click at [975, 127] on div "Home / Restaurants management / Menus / Sections Mowgli Biryani Inactive import…" at bounding box center [822, 549] width 306 height 952
click at [961, 165] on span "import" at bounding box center [921, 175] width 79 height 21
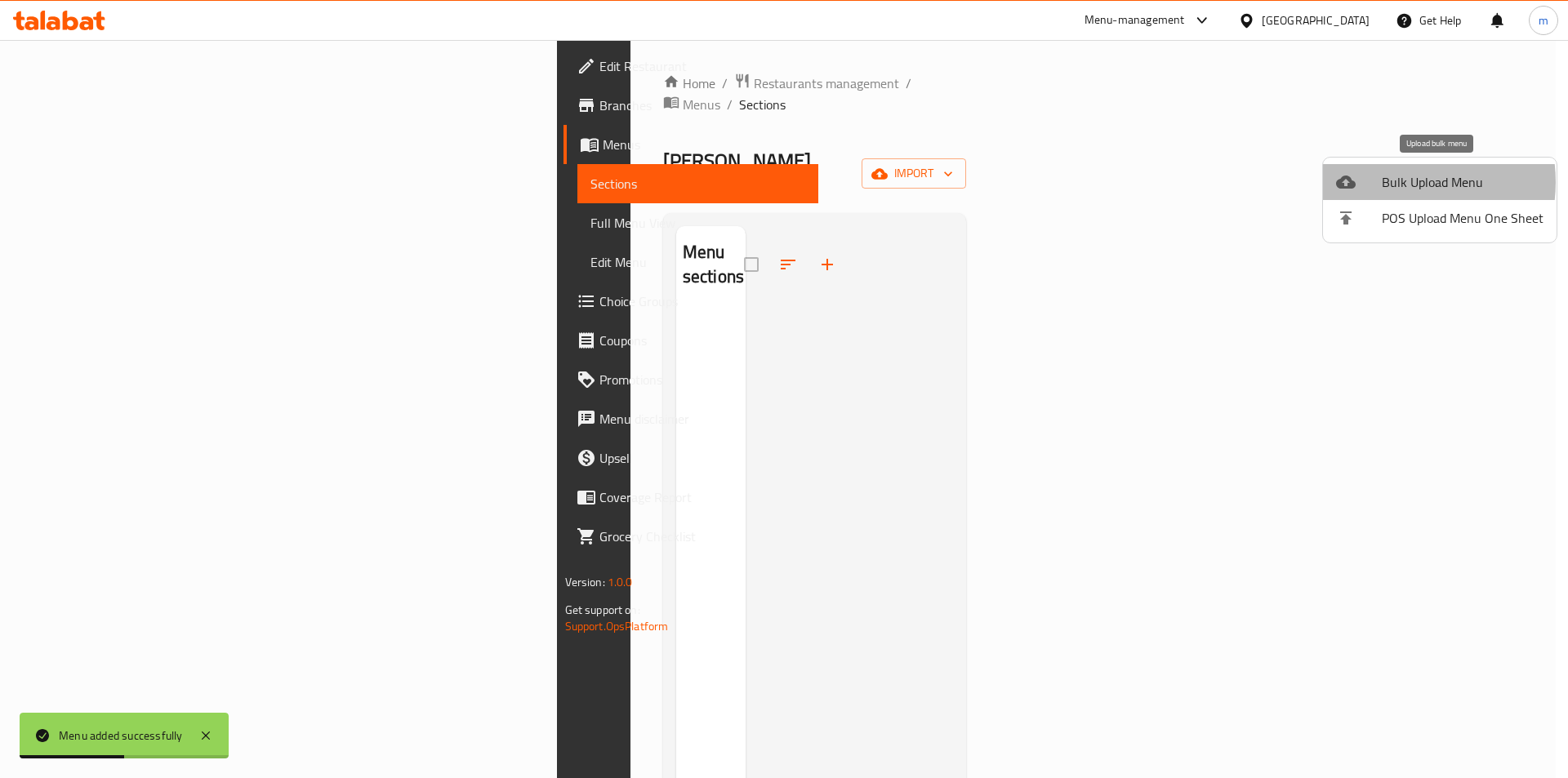
click at [1396, 182] on span "Bulk Upload Menu" at bounding box center [1463, 182] width 161 height 20
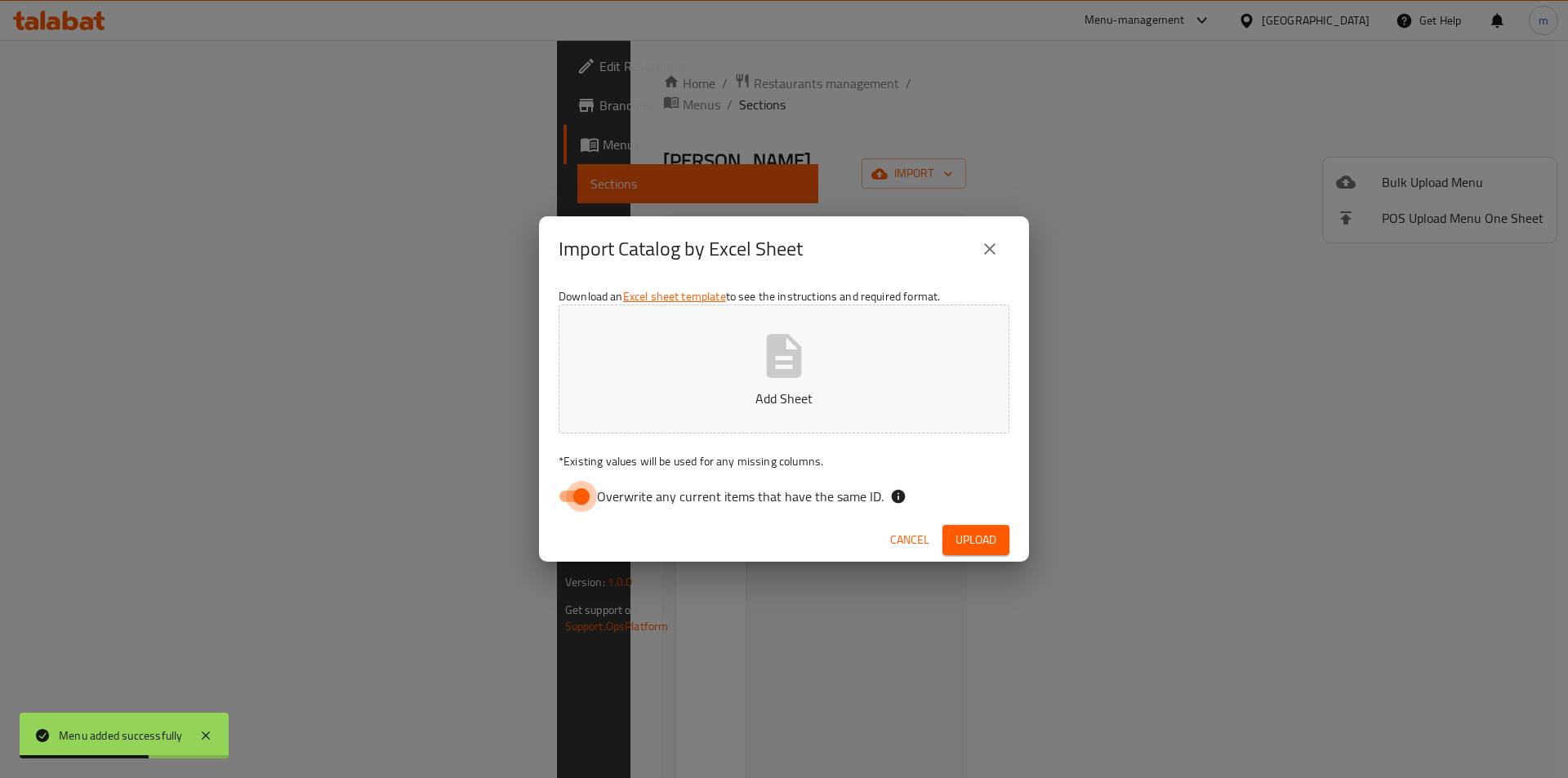
click at [576, 498] on input "Overwrite any current items that have the same ID." at bounding box center [582, 496] width 93 height 31
checkbox input "false"
click at [990, 547] on span "Upload" at bounding box center [976, 540] width 41 height 21
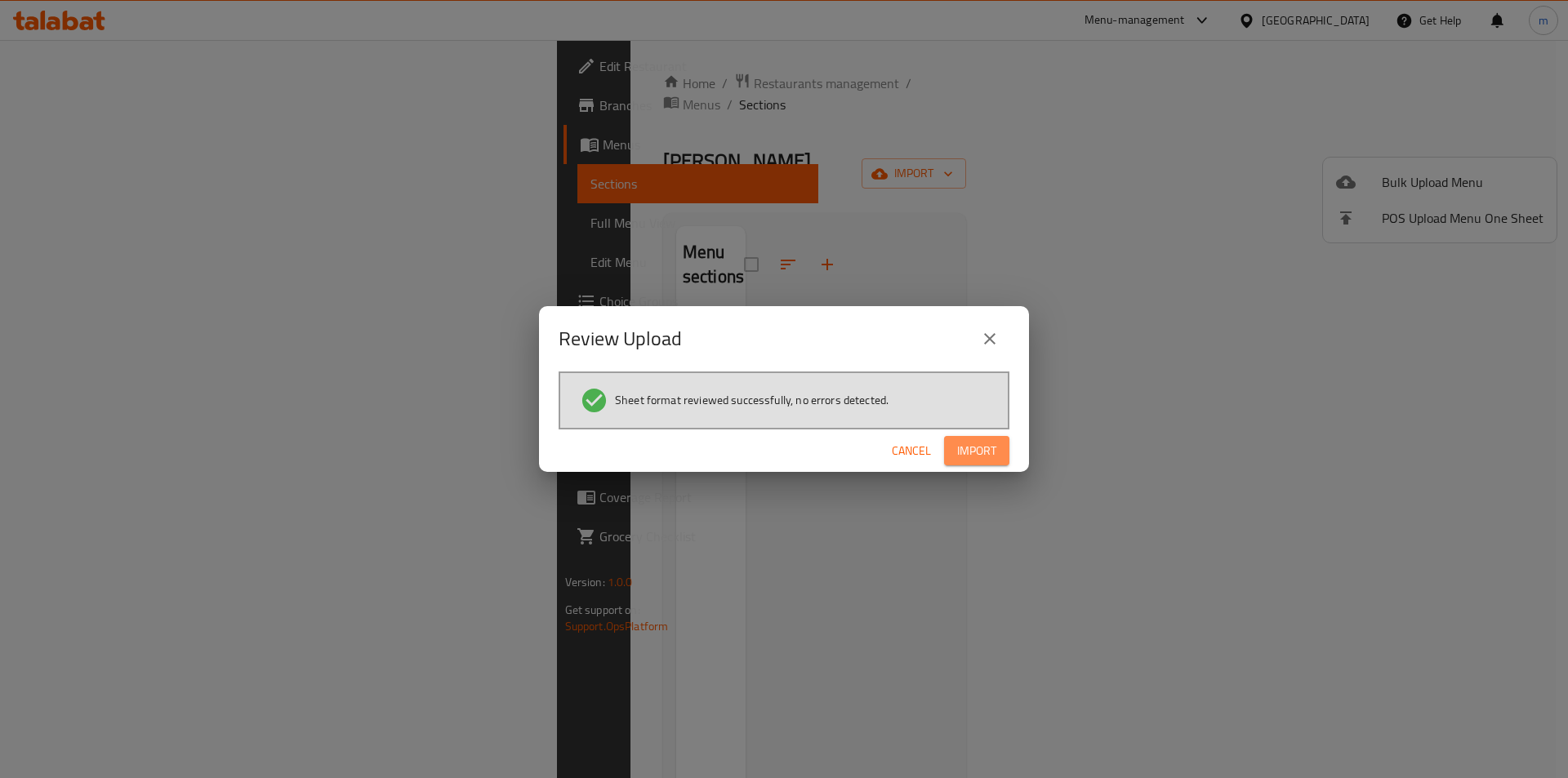
click at [965, 452] on span "Import" at bounding box center [977, 452] width 39 height 21
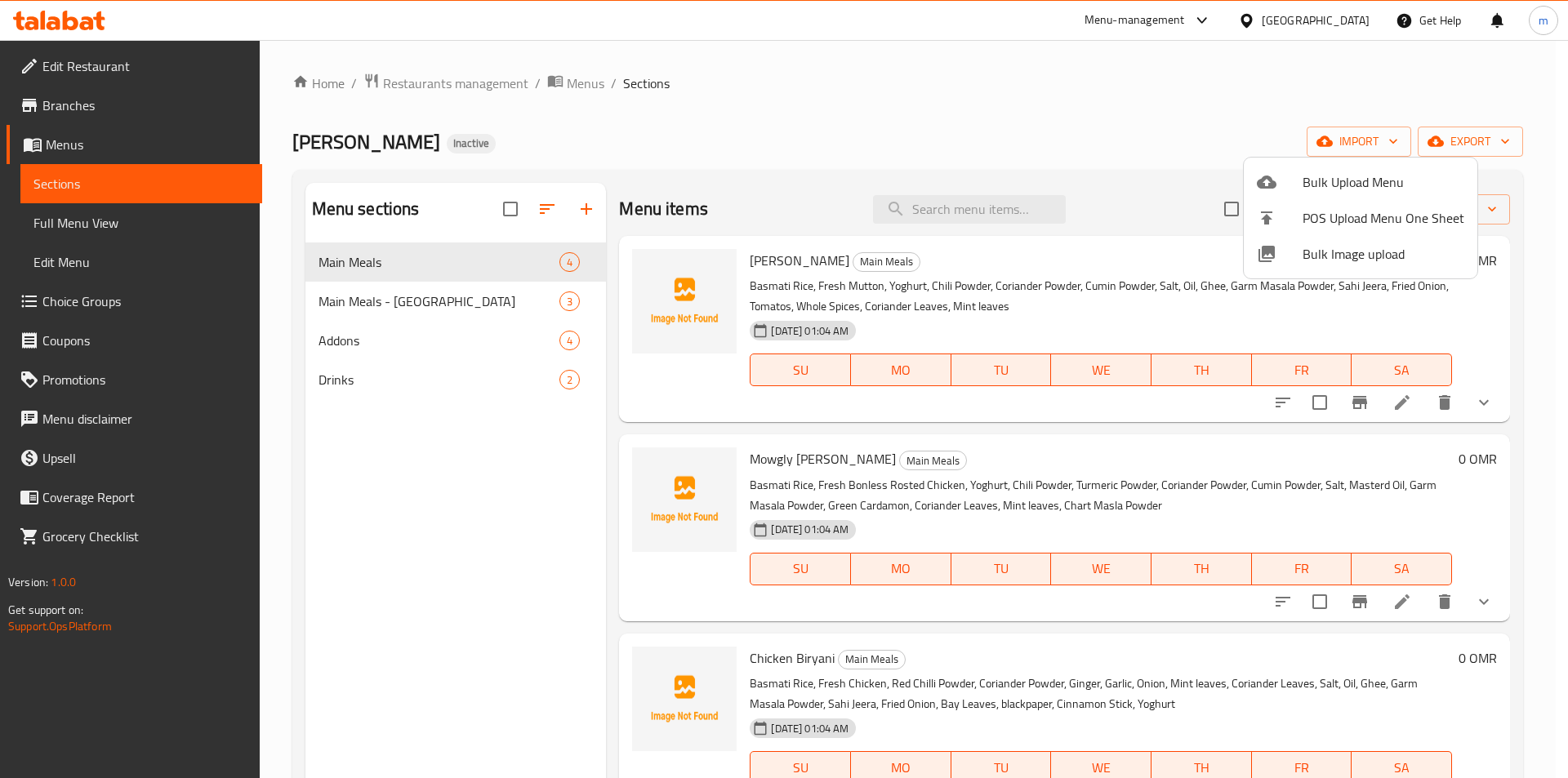
click at [901, 98] on div at bounding box center [784, 389] width 1568 height 778
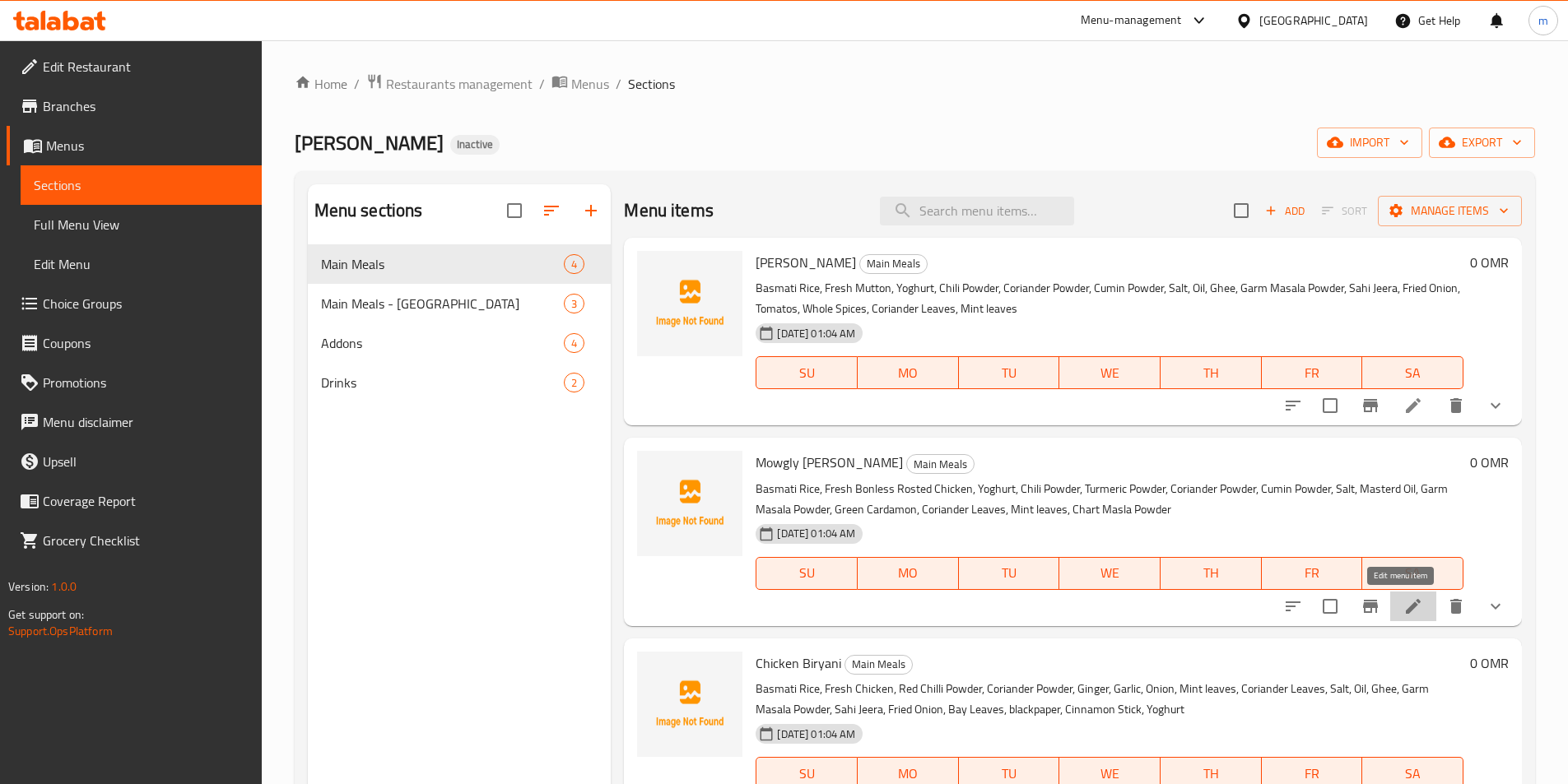
click at [1406, 609] on icon at bounding box center [1414, 606] width 15 height 15
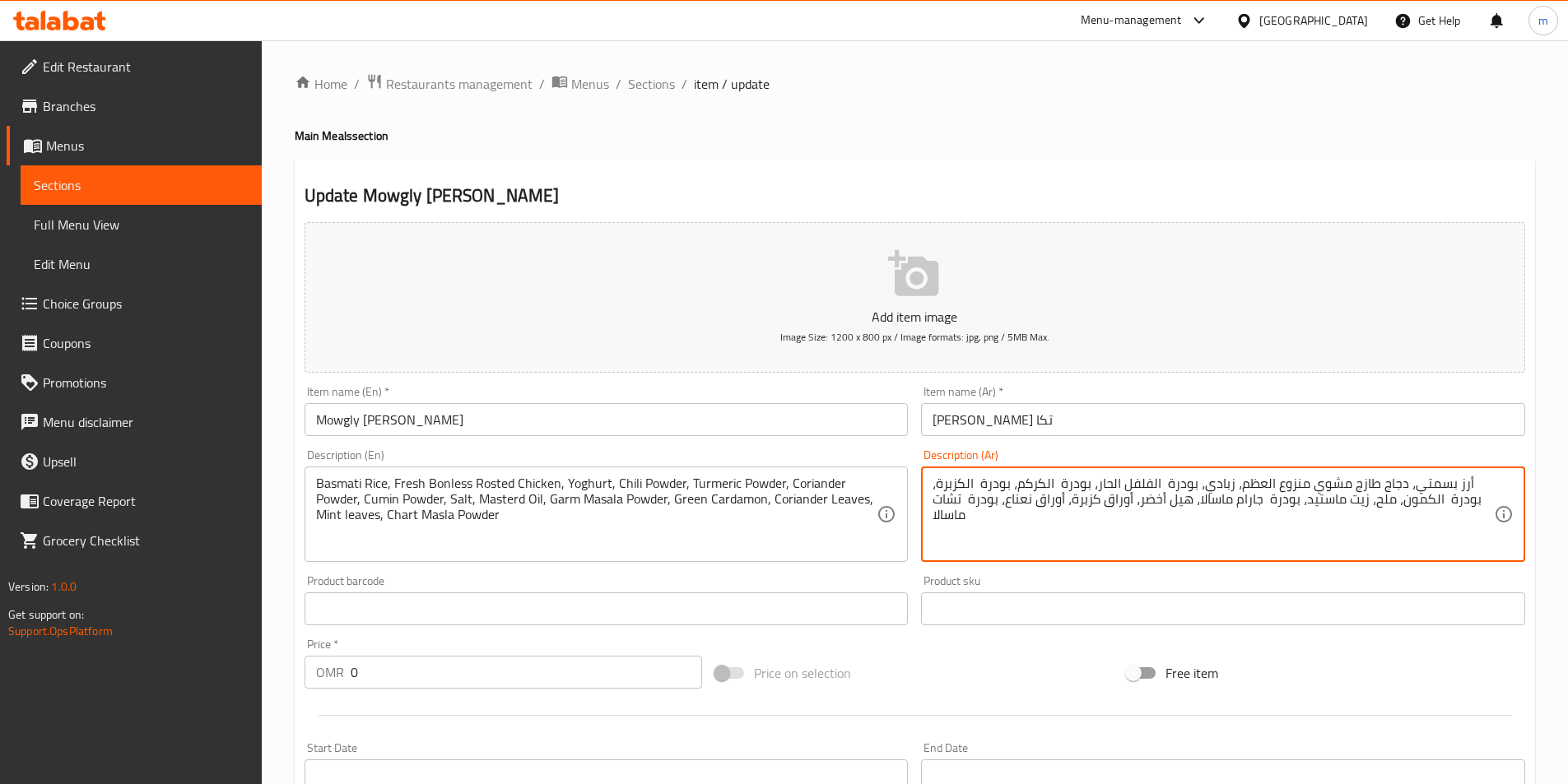
drag, startPoint x: 1235, startPoint y: 488, endPoint x: 1300, endPoint y: 487, distance: 65.0
click at [1300, 487] on textarea "أرز بسمتي، دجاج طازج مشوي منزوع العظم، زبادي، بودرة الفلفل الحار، بودرة الكركم،…" at bounding box center [1213, 514] width 561 height 78
click at [1345, 496] on textarea "أرز بسمتي، دجاج طازج مشوي مسحب، زبادي، بودرة الفلفل الحار، بودرة الكركم، بودرة …" at bounding box center [1213, 514] width 561 height 78
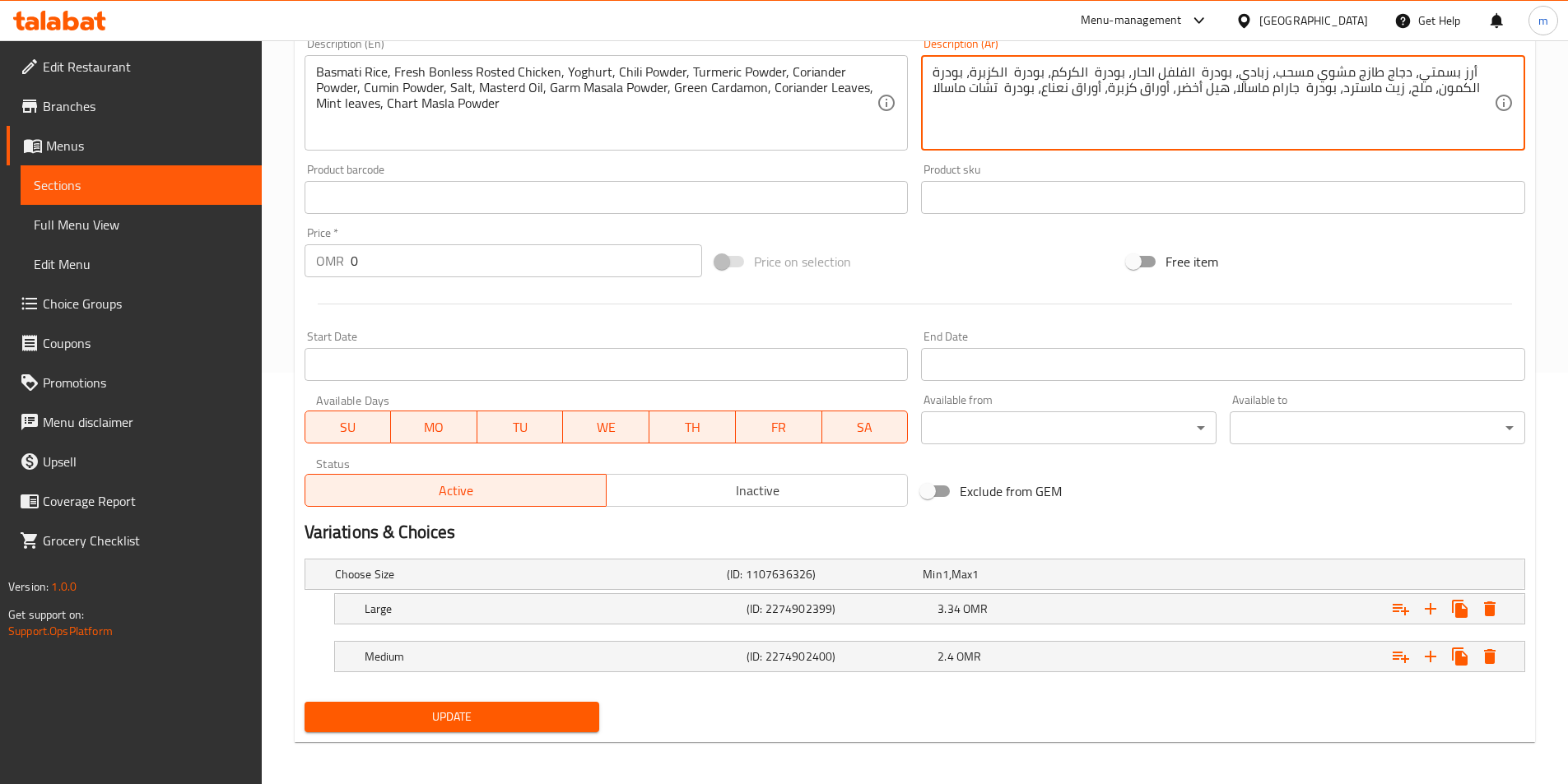
type textarea "أرز بسمتي، دجاج طازج مشوي مسحب، زبادي، بودرة الفلفل الحار، بودرة الكركم، بودرة …"
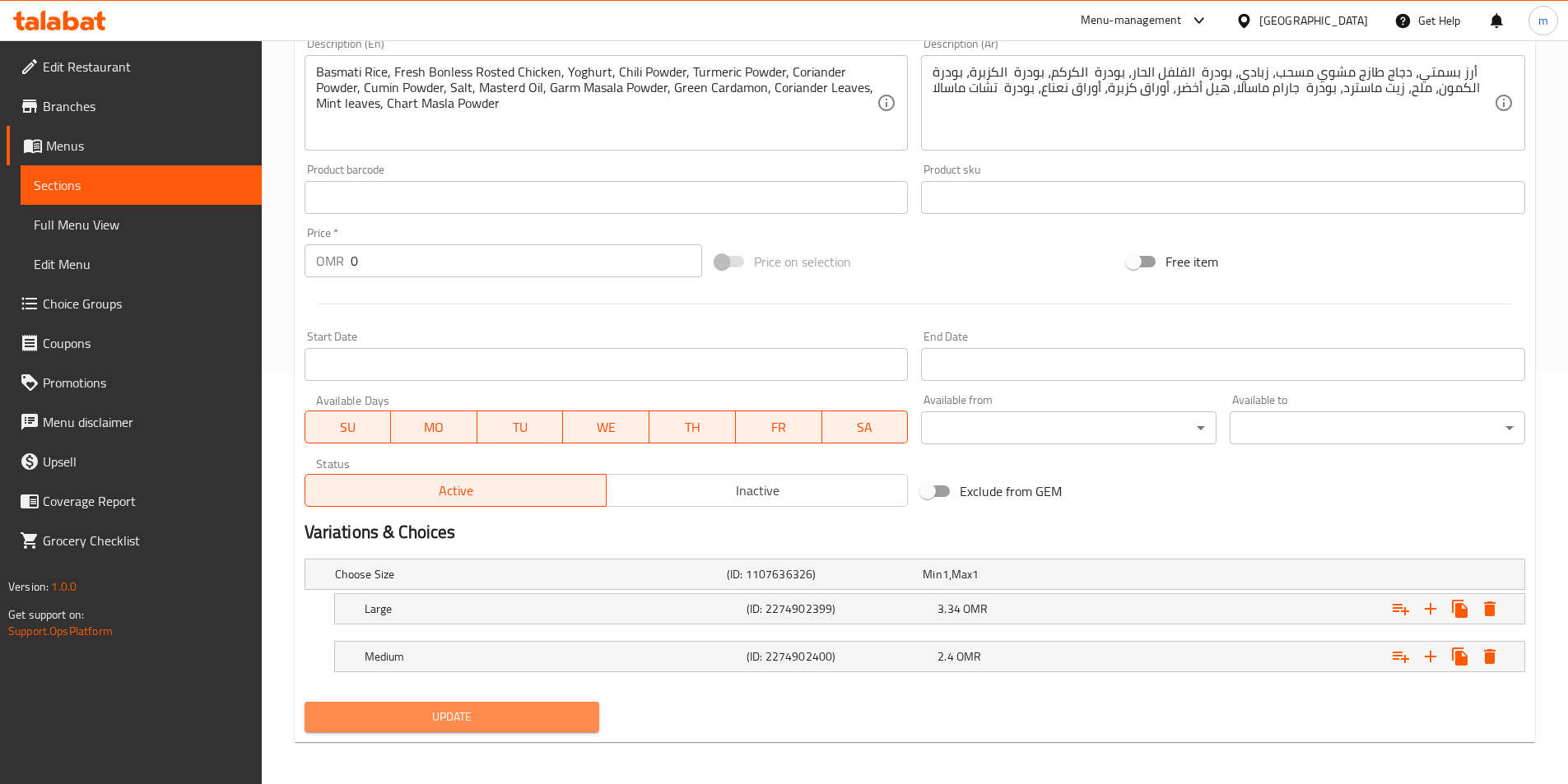
click at [592, 712] on button "Update" at bounding box center [452, 717] width 295 height 30
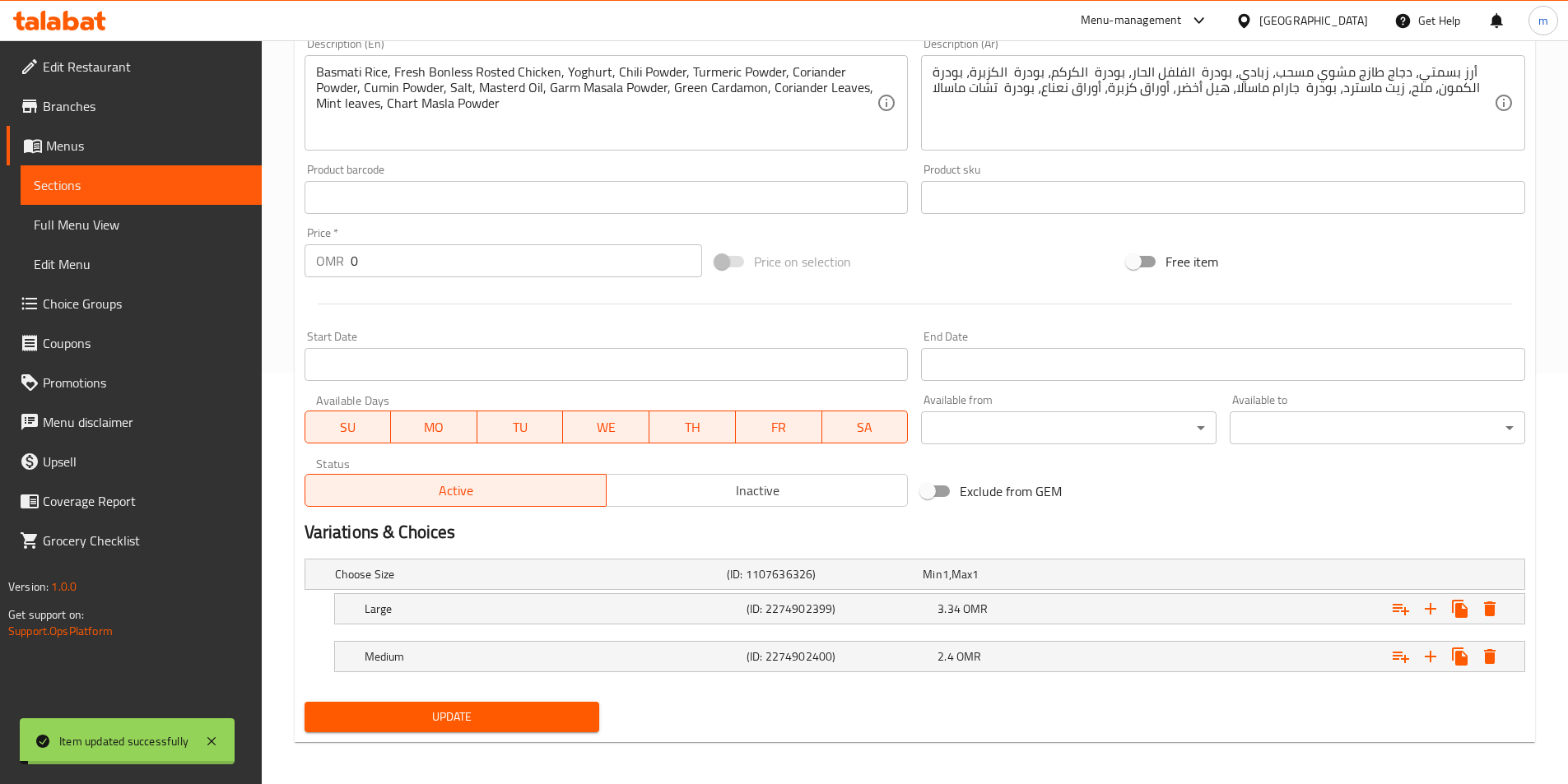
click at [641, 662] on h5 "Medium" at bounding box center [552, 657] width 375 height 17
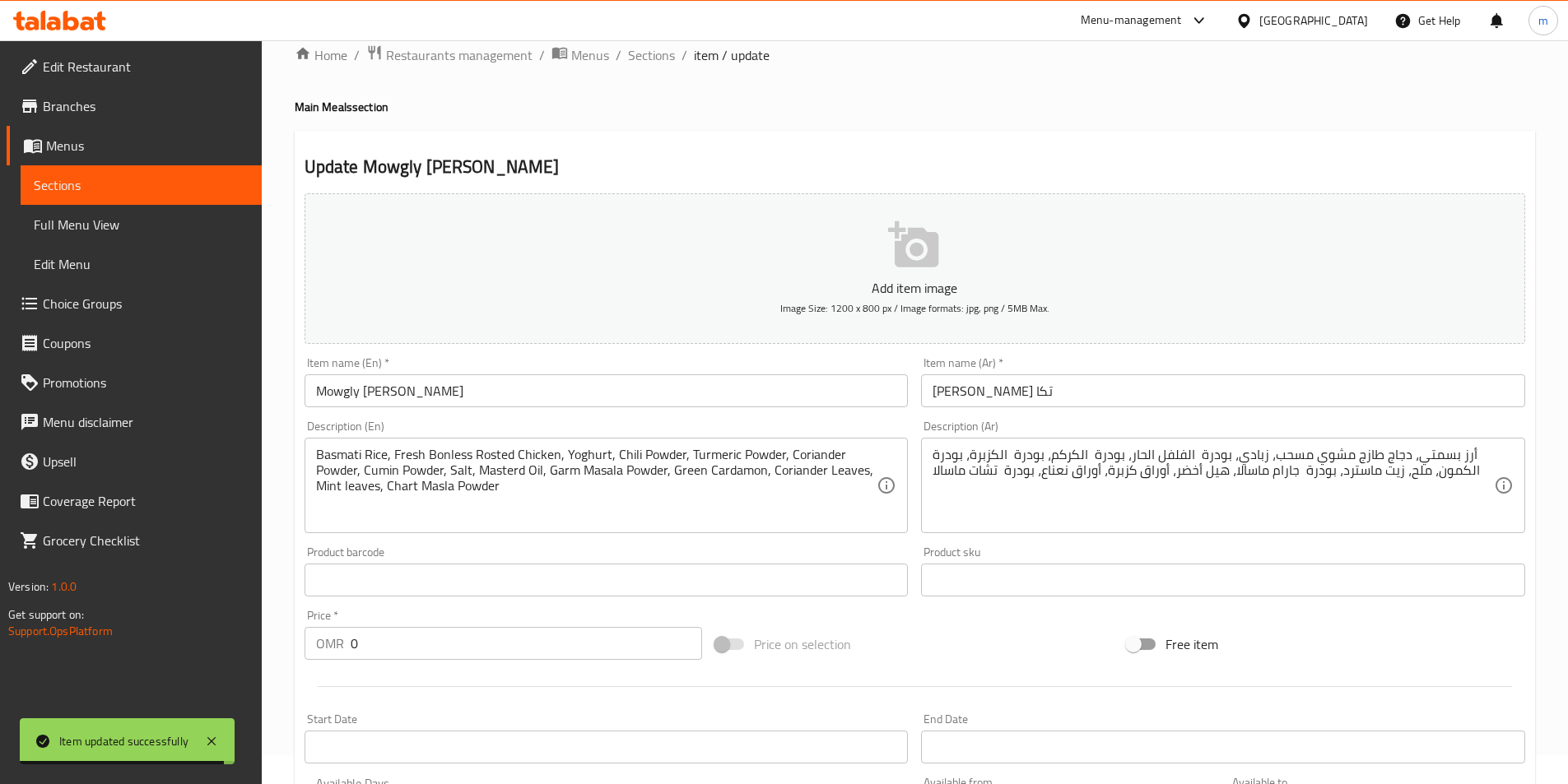
scroll to position [0, 0]
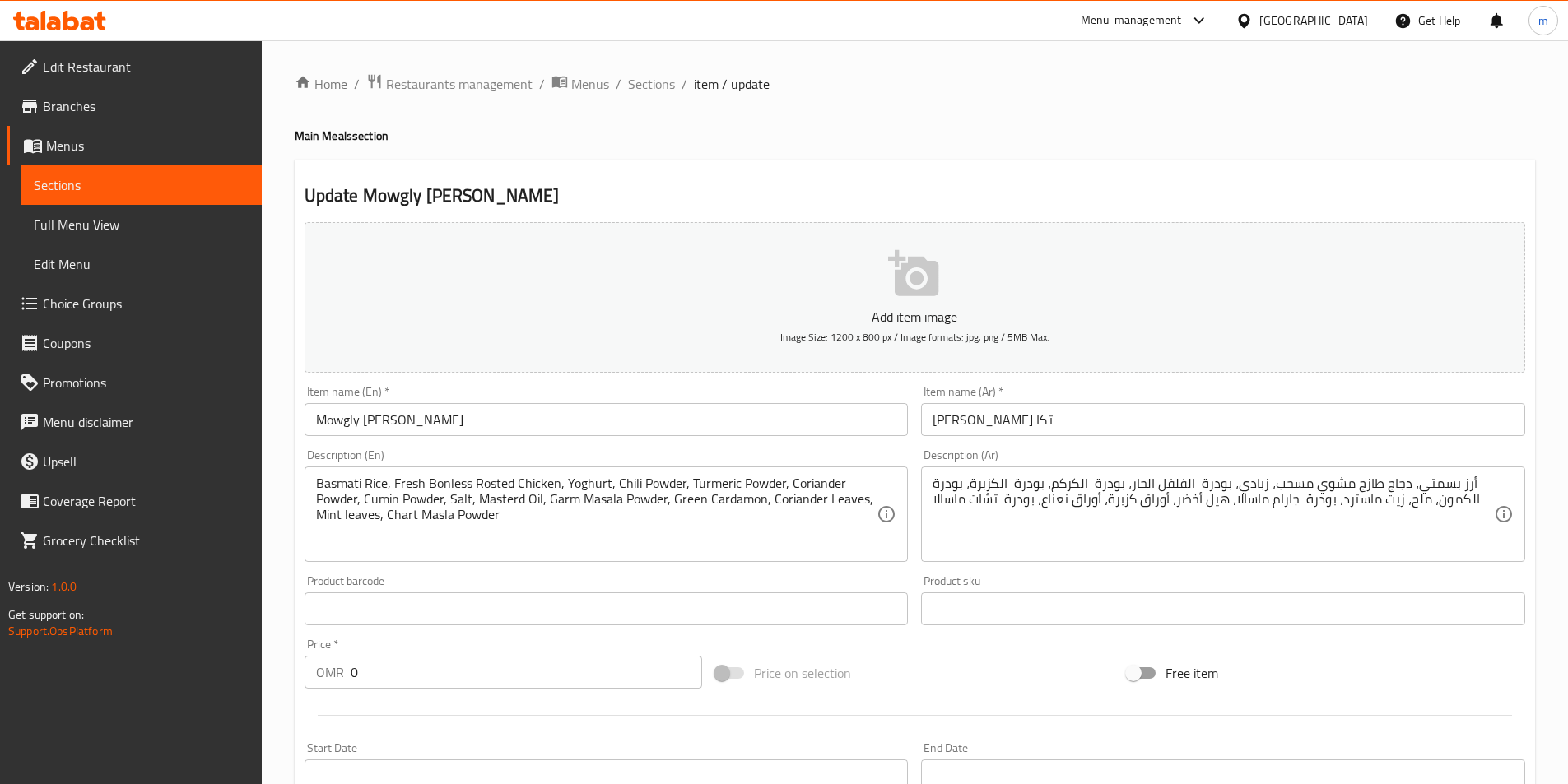
click at [658, 88] on span "Sections" at bounding box center [651, 84] width 47 height 20
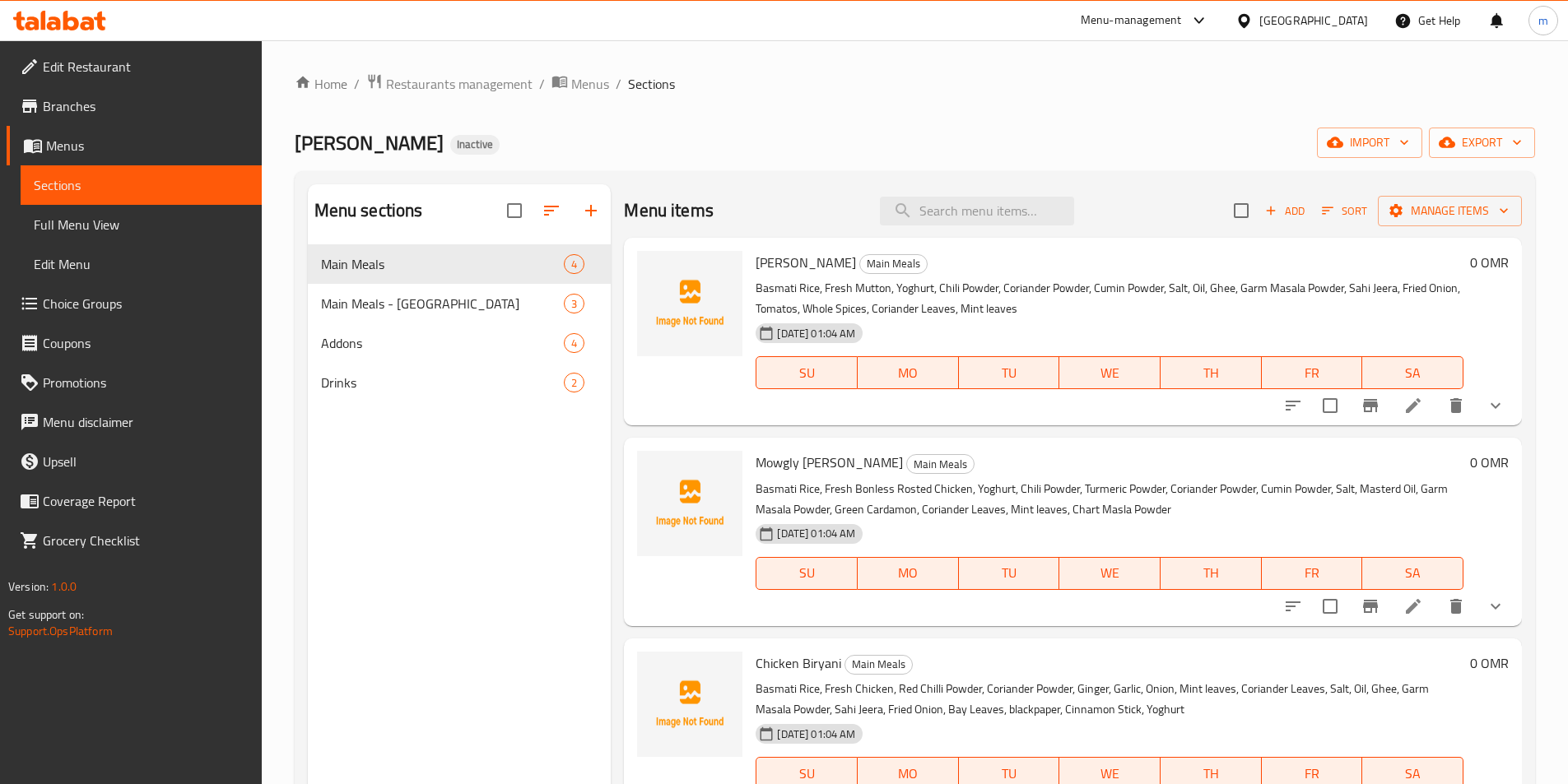
click at [844, 73] on ol "Home / Restaurants management / Menus / Sections" at bounding box center [915, 84] width 1241 height 22
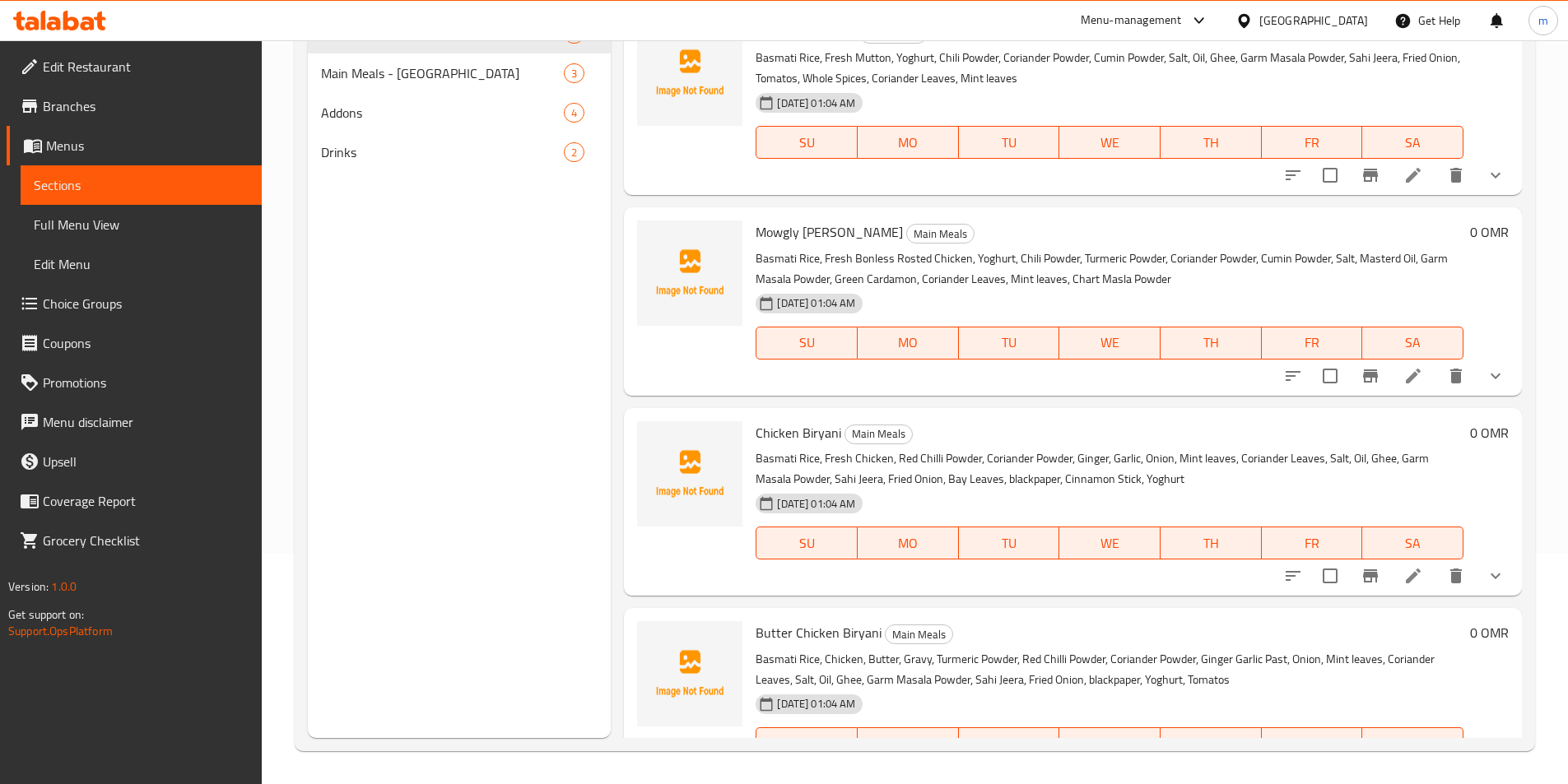
scroll to position [58, 0]
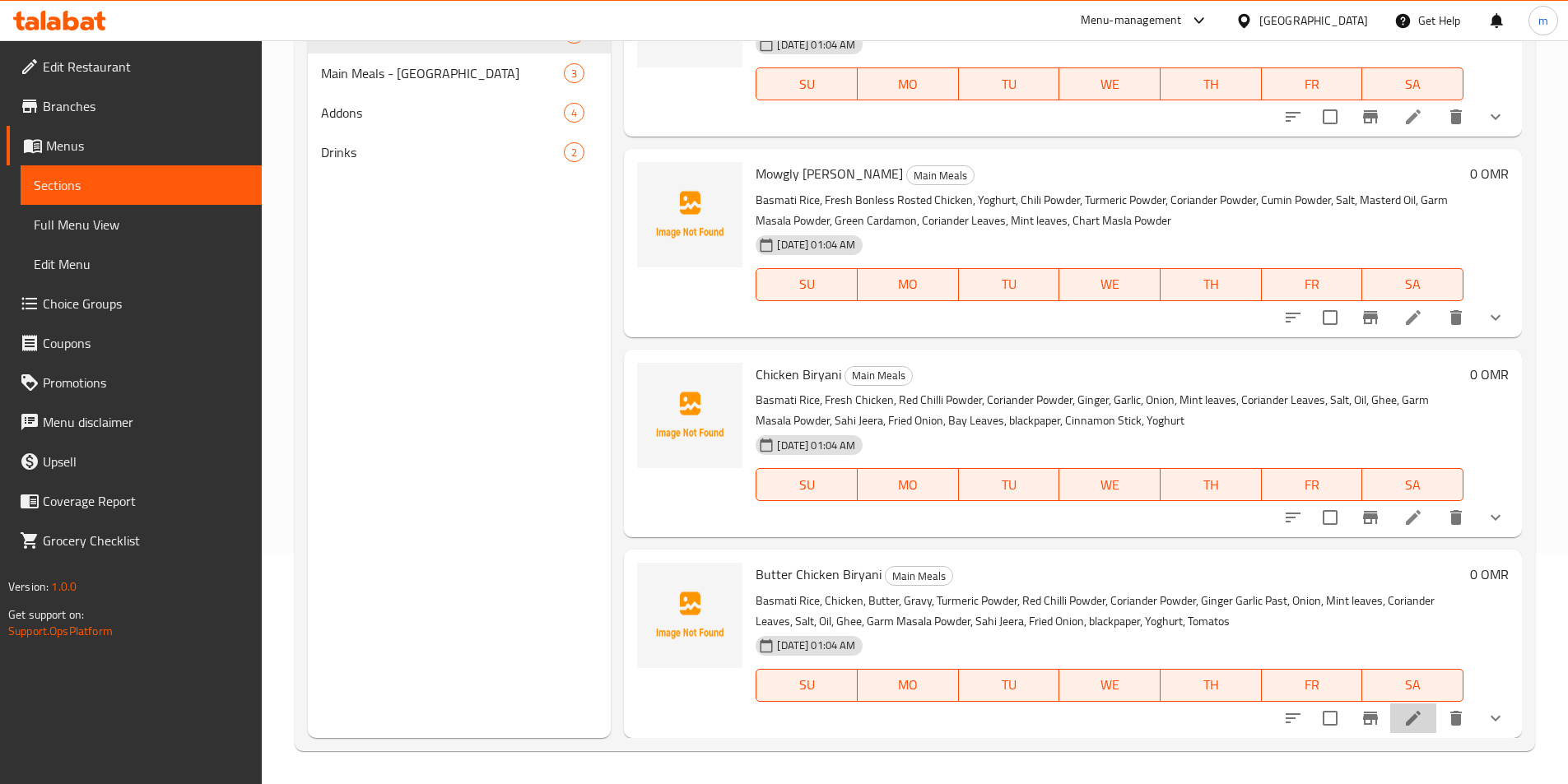
click at [1418, 715] on li at bounding box center [1413, 719] width 46 height 30
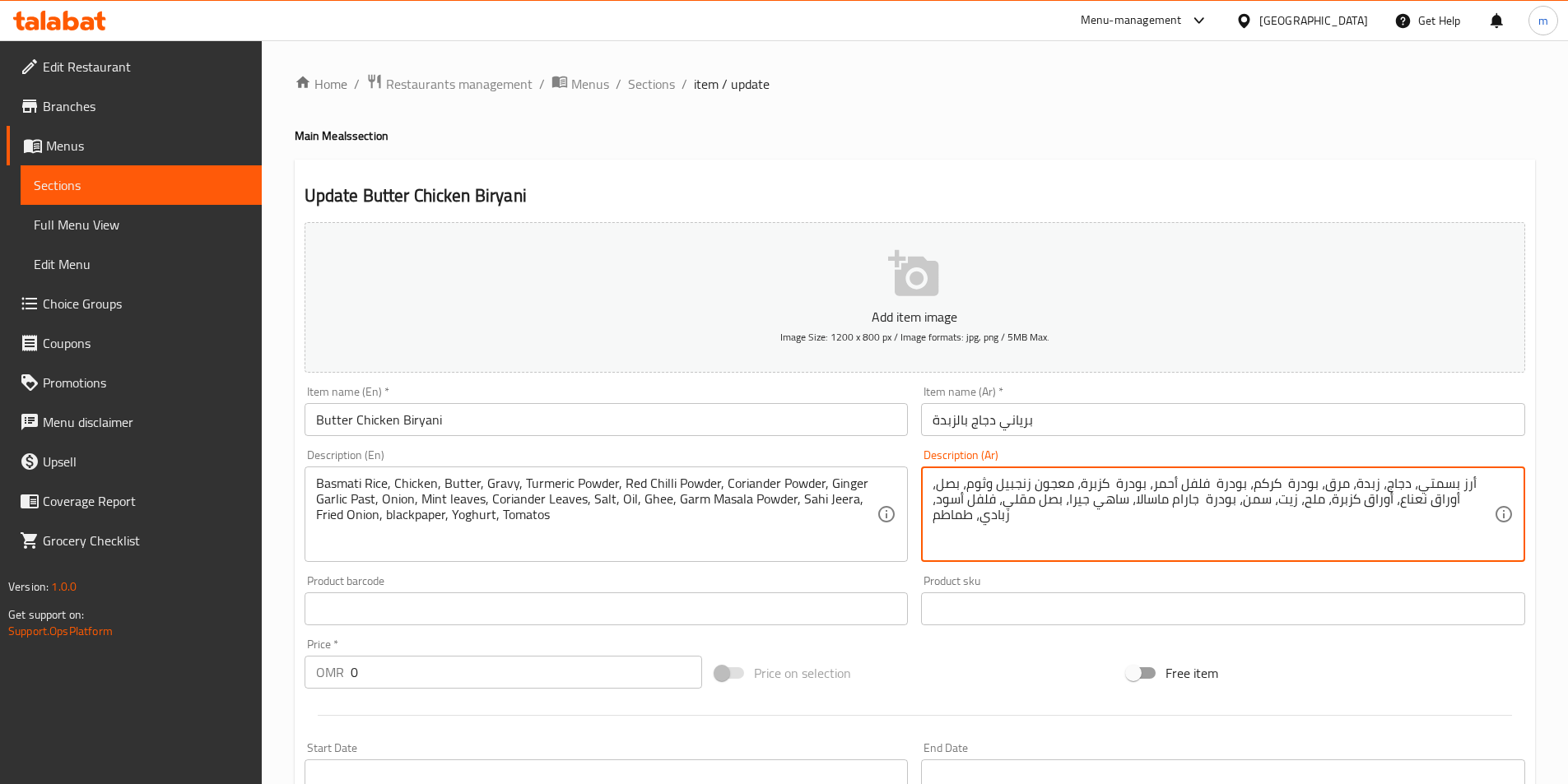
click at [1326, 482] on textarea "أرز بسمتي، دجاج، زبدة، مرق، بودرة كركم، بودرة فلفل أحمر، بودرة كزبرة، معجون زنج…" at bounding box center [1213, 514] width 561 height 78
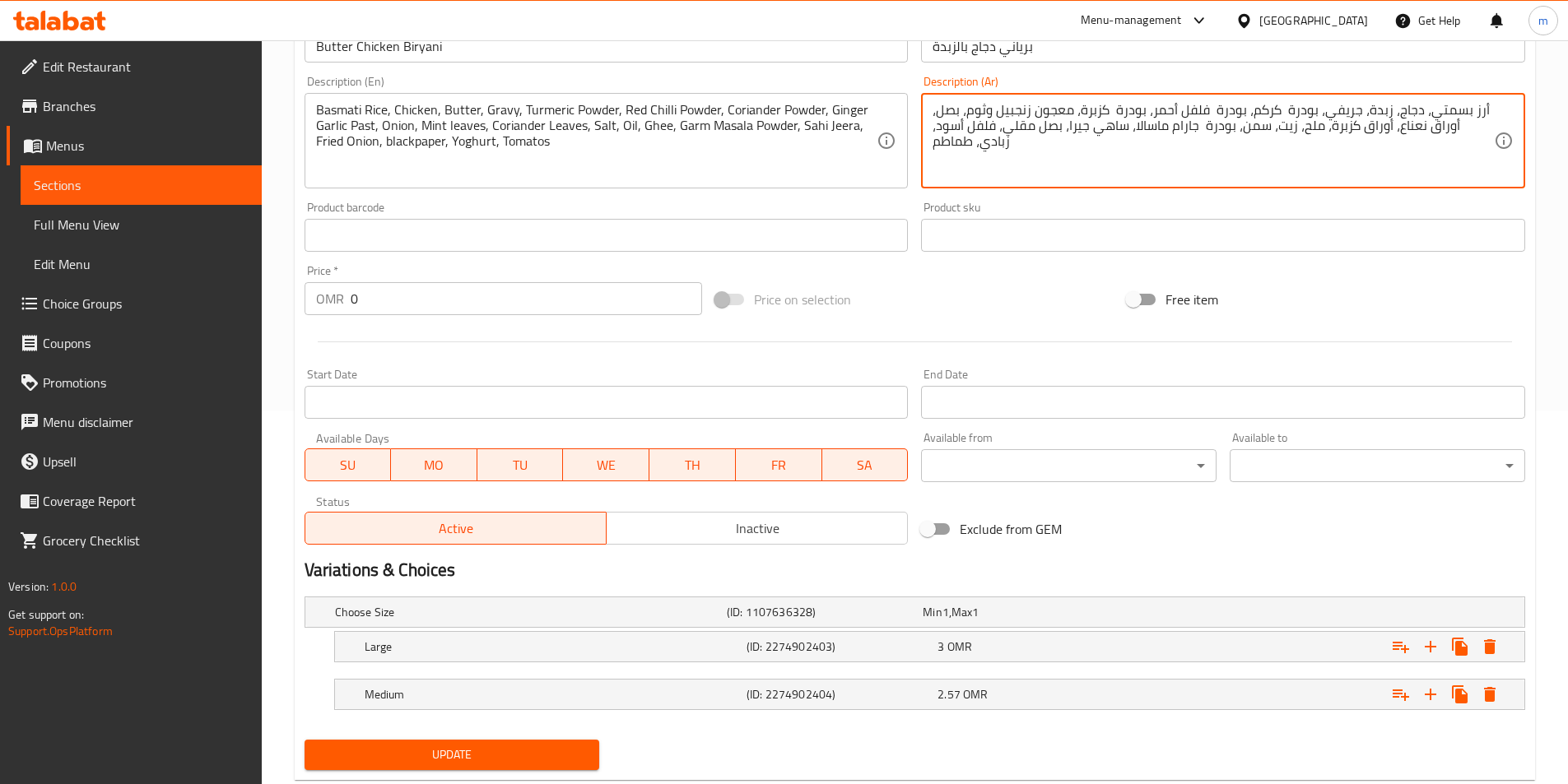
scroll to position [416, 0]
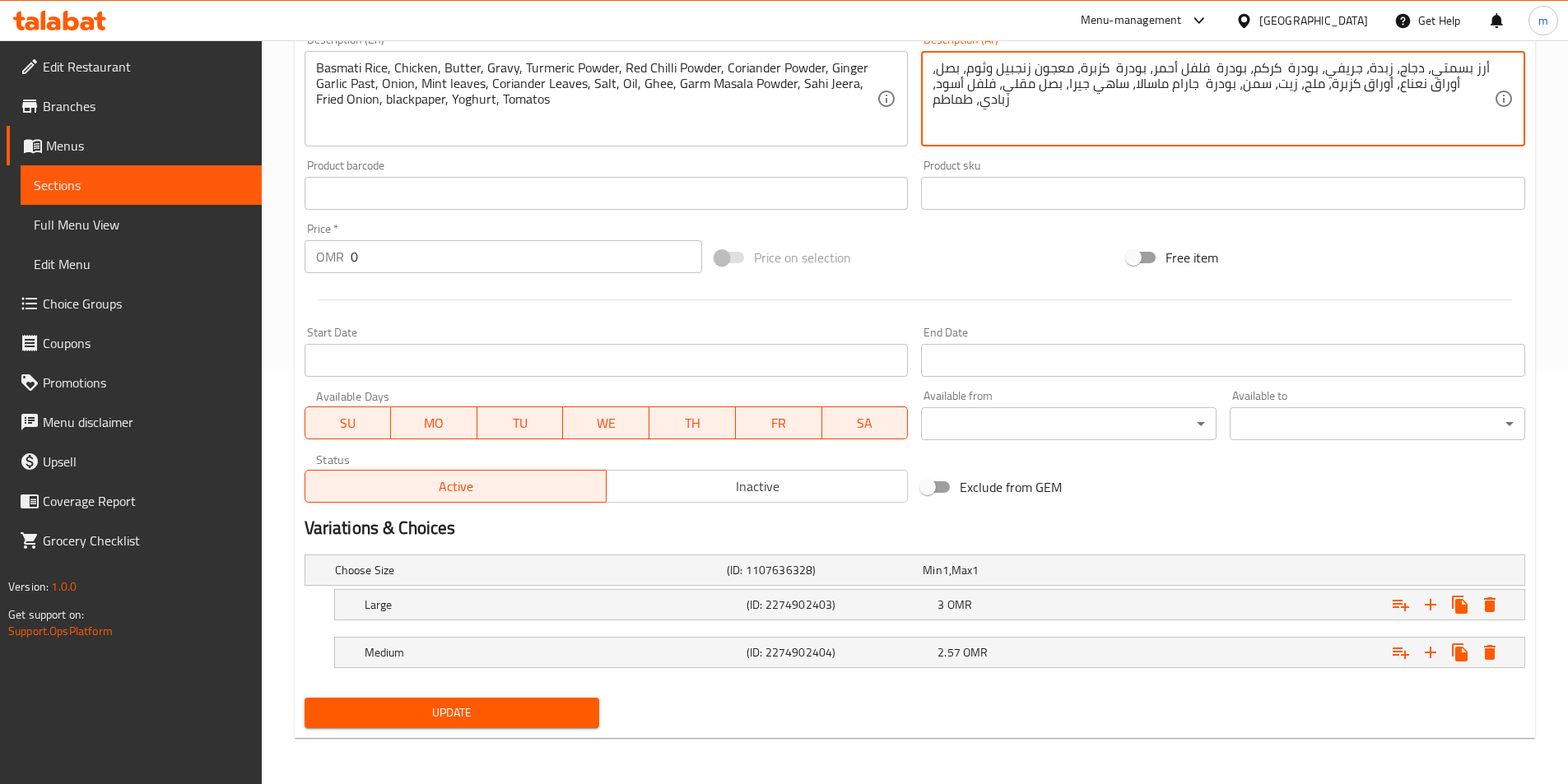
type textarea "أرز بسمتي، دجاج، زبدة، جريفي، بودرة كركم، بودرة فلفل أحمر، بودرة كزبرة، معجون ز…"
click at [496, 716] on span "Update" at bounding box center [452, 713] width 269 height 21
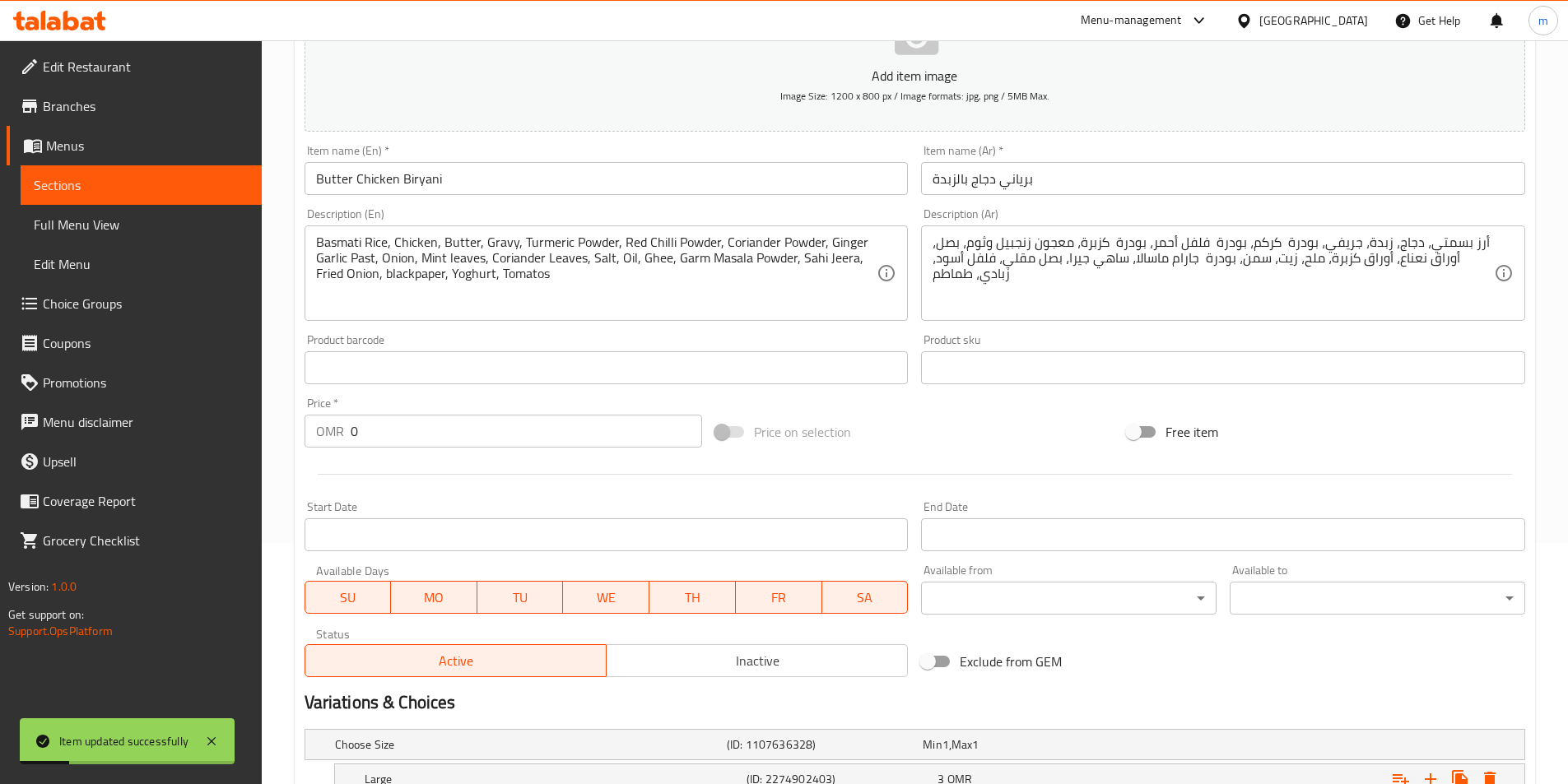
scroll to position [0, 0]
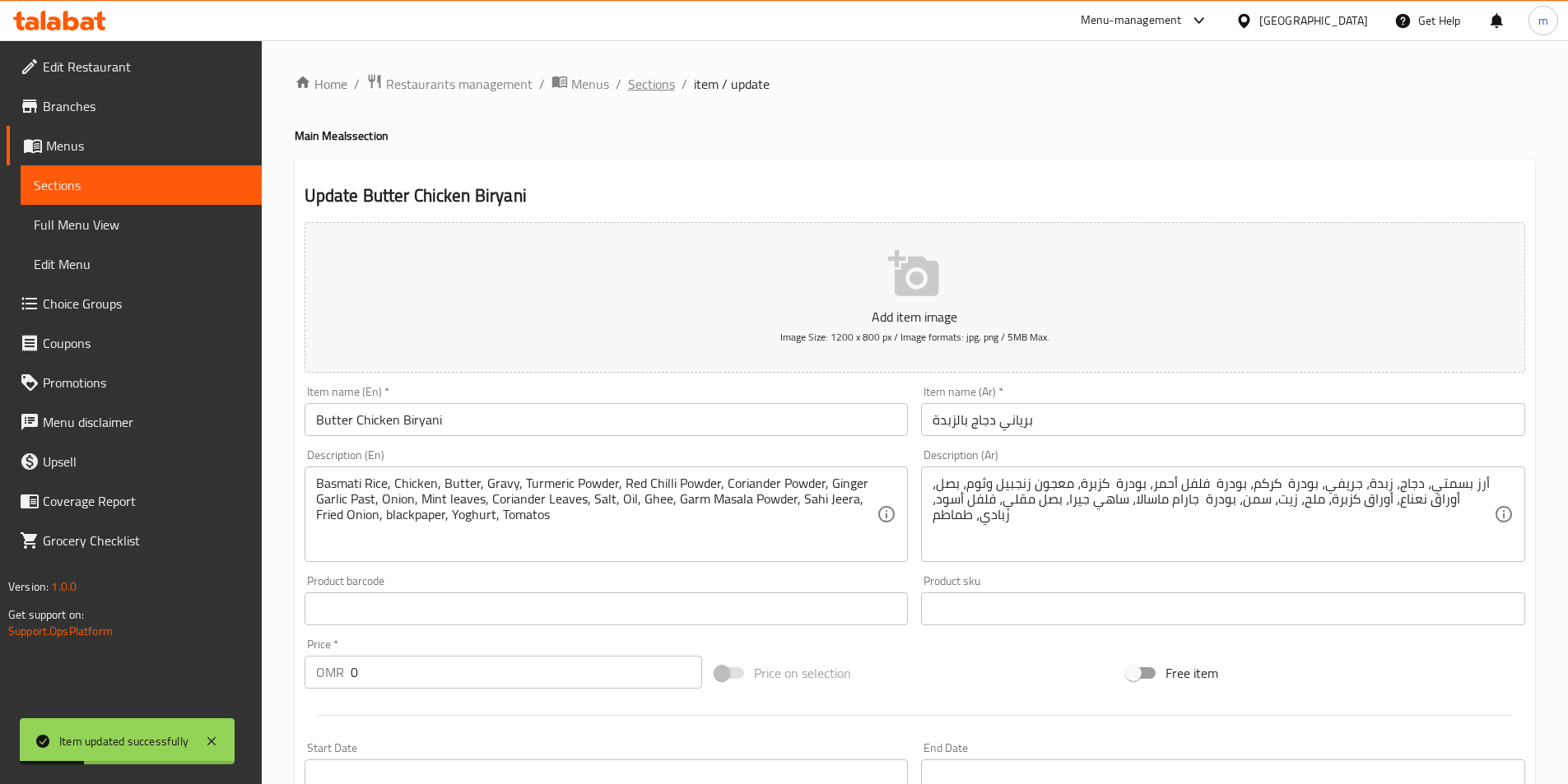
click at [669, 79] on span "Sections" at bounding box center [651, 84] width 47 height 20
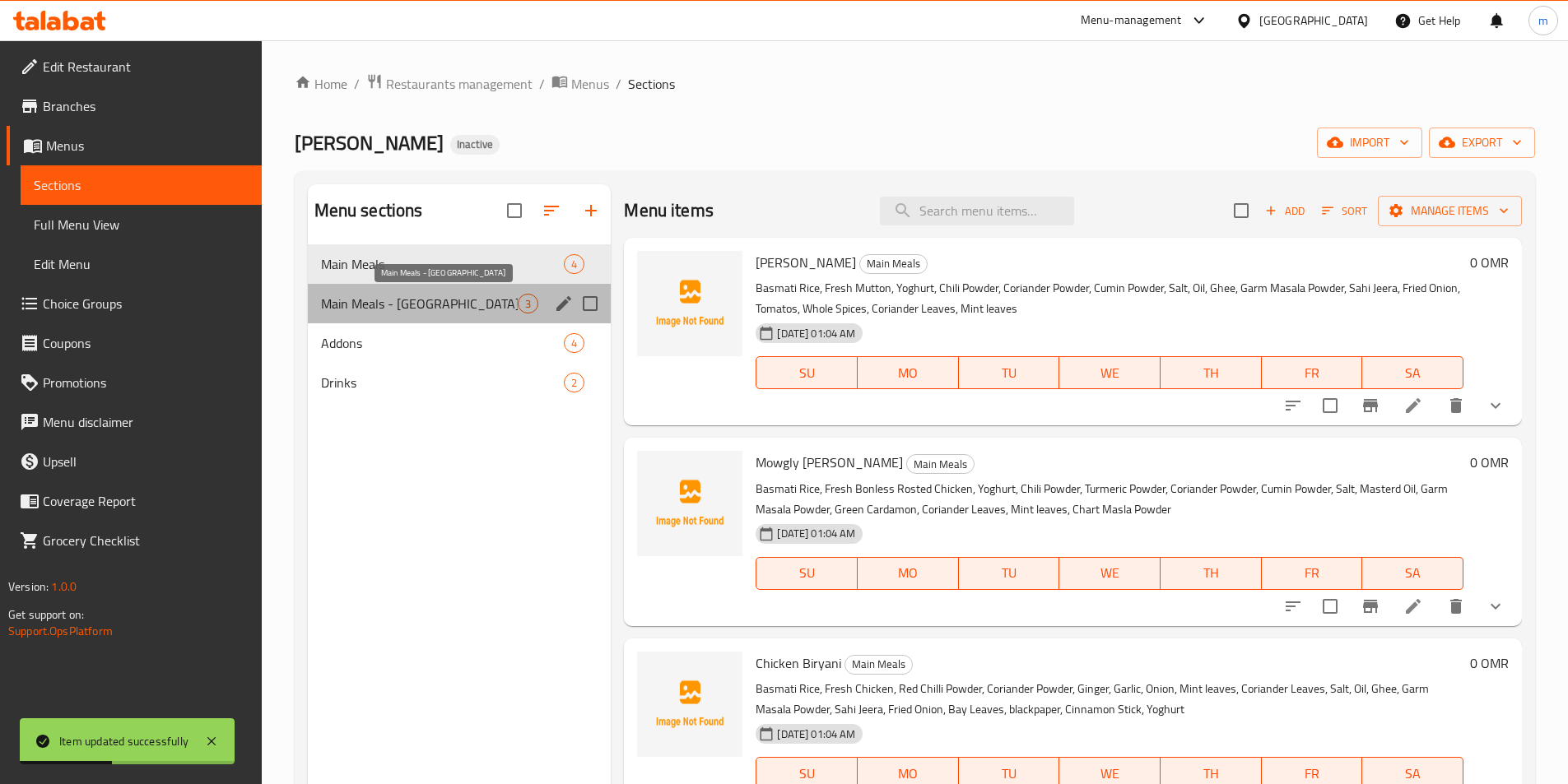
click at [459, 308] on span "Main Meals - [GEOGRAPHIC_DATA]" at bounding box center [419, 304] width 197 height 20
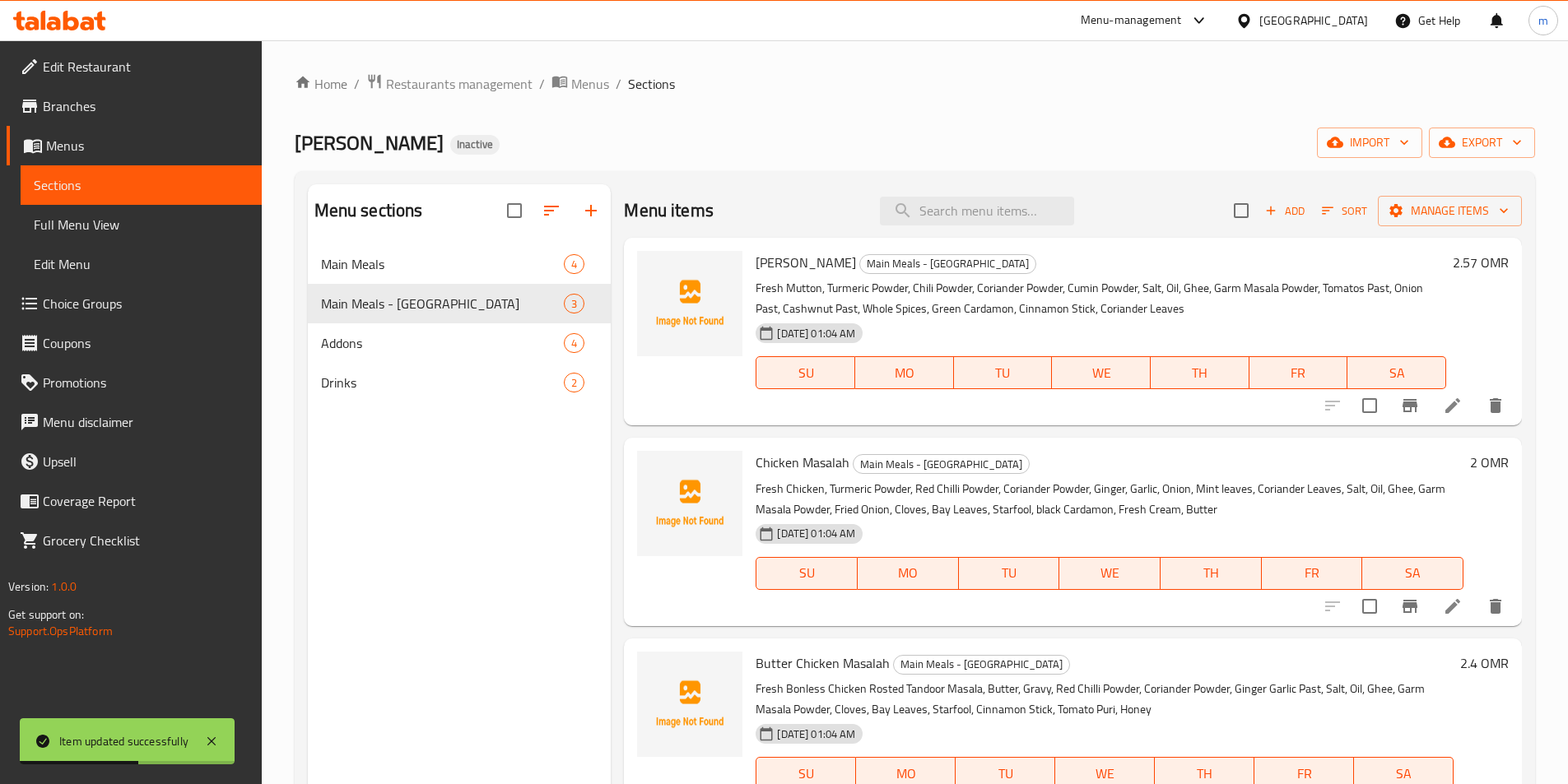
click at [915, 152] on div "Mowgli Biryani Inactive import export" at bounding box center [915, 143] width 1241 height 30
click at [1457, 406] on icon at bounding box center [1452, 405] width 20 height 20
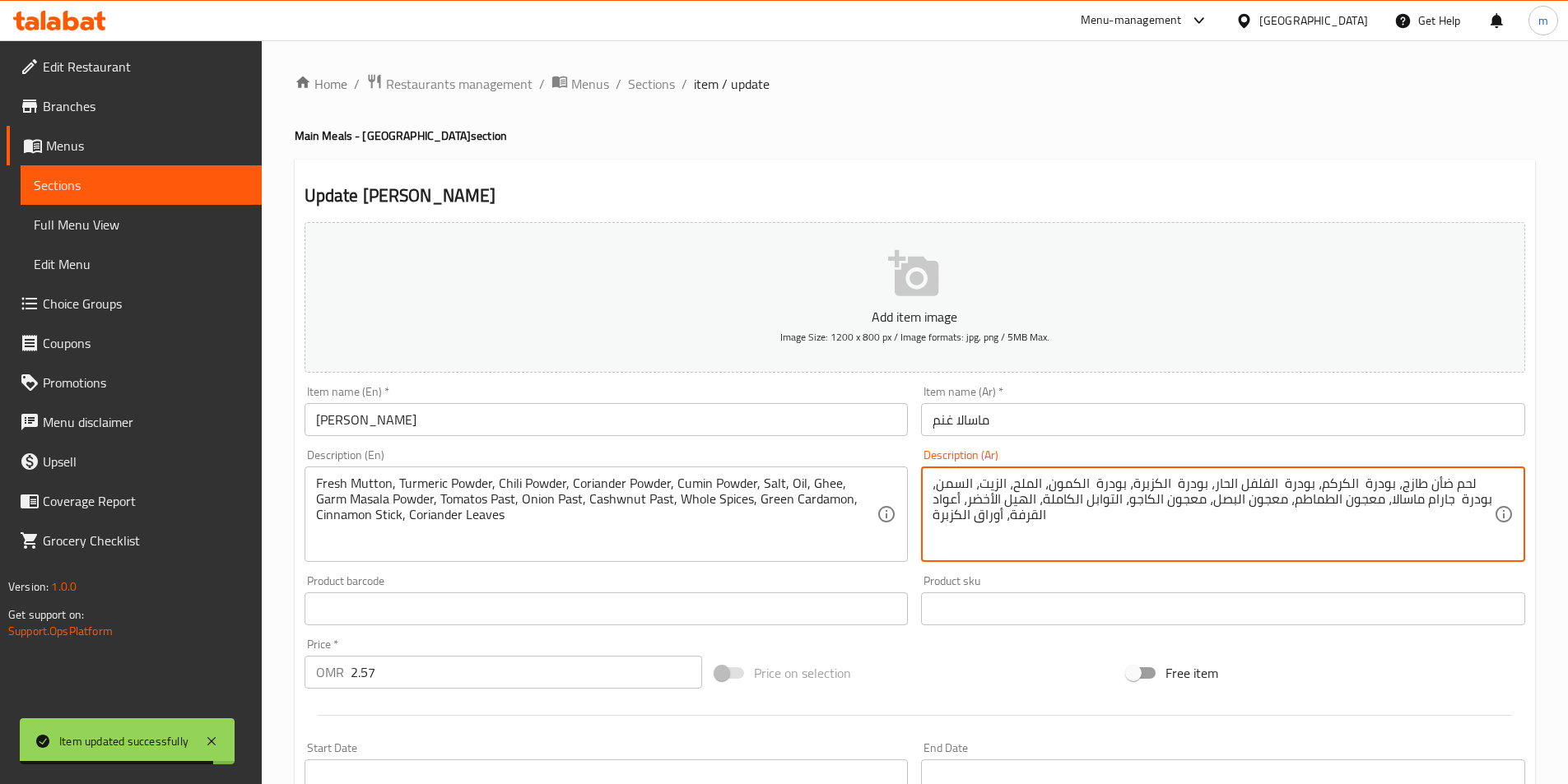
click at [1424, 497] on textarea "لحم ضأن طازج، بودرة الكركم، بودرة الفلفل الحار، بودرة الكزبرة، بودرة الكمون، ال…" at bounding box center [1213, 514] width 561 height 78
drag, startPoint x: 1419, startPoint y: 488, endPoint x: 1466, endPoint y: 483, distance: 47.3
click at [1466, 483] on textarea "لحم ضأن طازج، بودرة الكركم، بودرة الفلفل الحار، بودرة الكزبرة، بودرة الكمون، ال…" at bounding box center [1213, 514] width 561 height 78
click at [1463, 483] on textarea "لحم ضأن طازج، بودرة الكركم، بودرة الفلفل الحار، بودرة الكزبرة، بودرة الكمون، ال…" at bounding box center [1213, 514] width 561 height 78
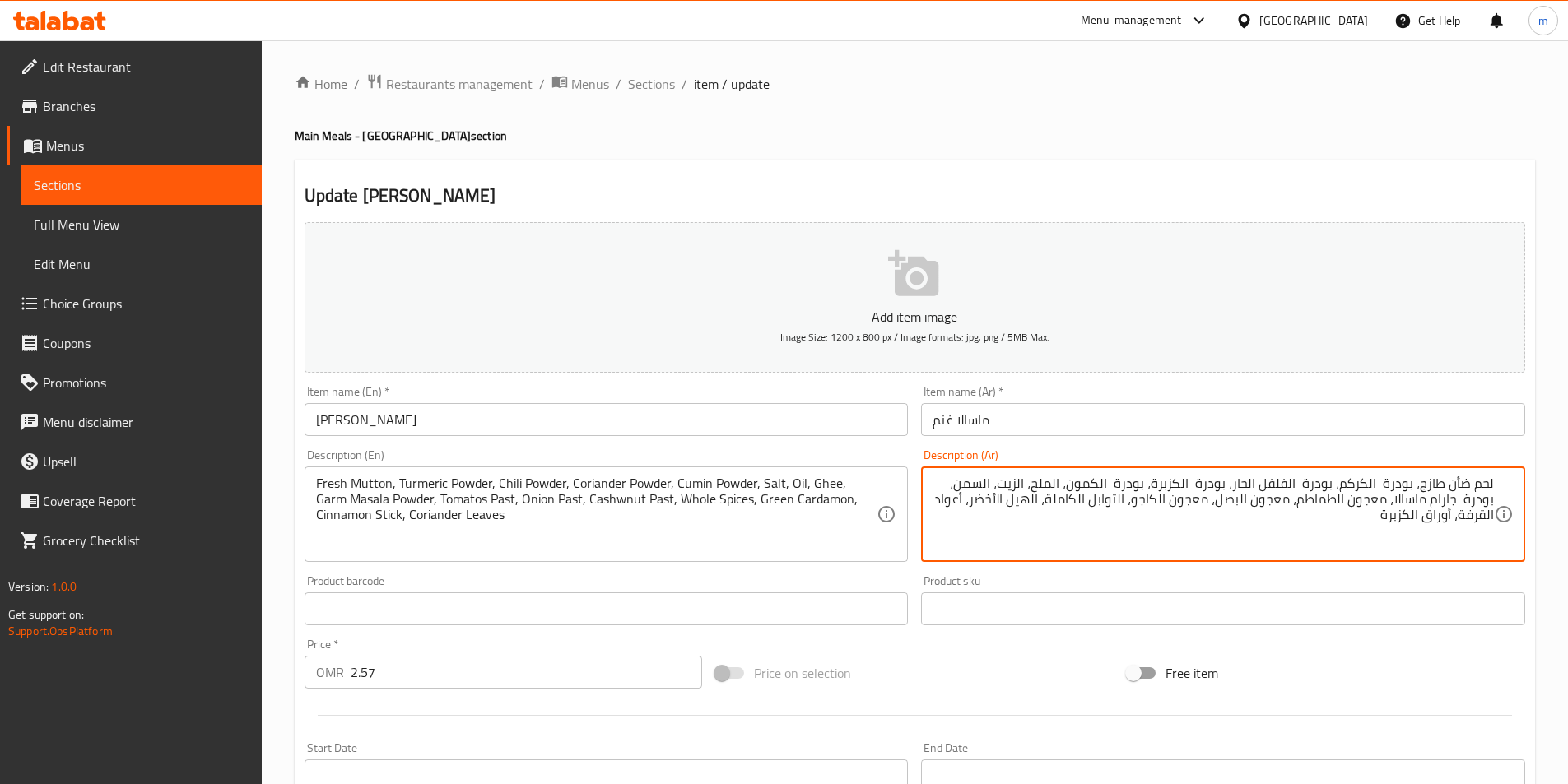
click at [1464, 484] on textarea "لحم ضأن طازج، بودرة الكركم، بودرة الفلفل الحار، بودرة الكزبرة، بودرة الكمون، ال…" at bounding box center [1213, 514] width 561 height 78
drag, startPoint x: 1449, startPoint y: 483, endPoint x: 1502, endPoint y: 481, distance: 53.0
click at [1502, 481] on div "لحم ضأن طازج، بودرة الكركم، بودرة الفلفل الحار، بودرة الكزبرة، بودرة الكمون، ال…" at bounding box center [1223, 514] width 604 height 96
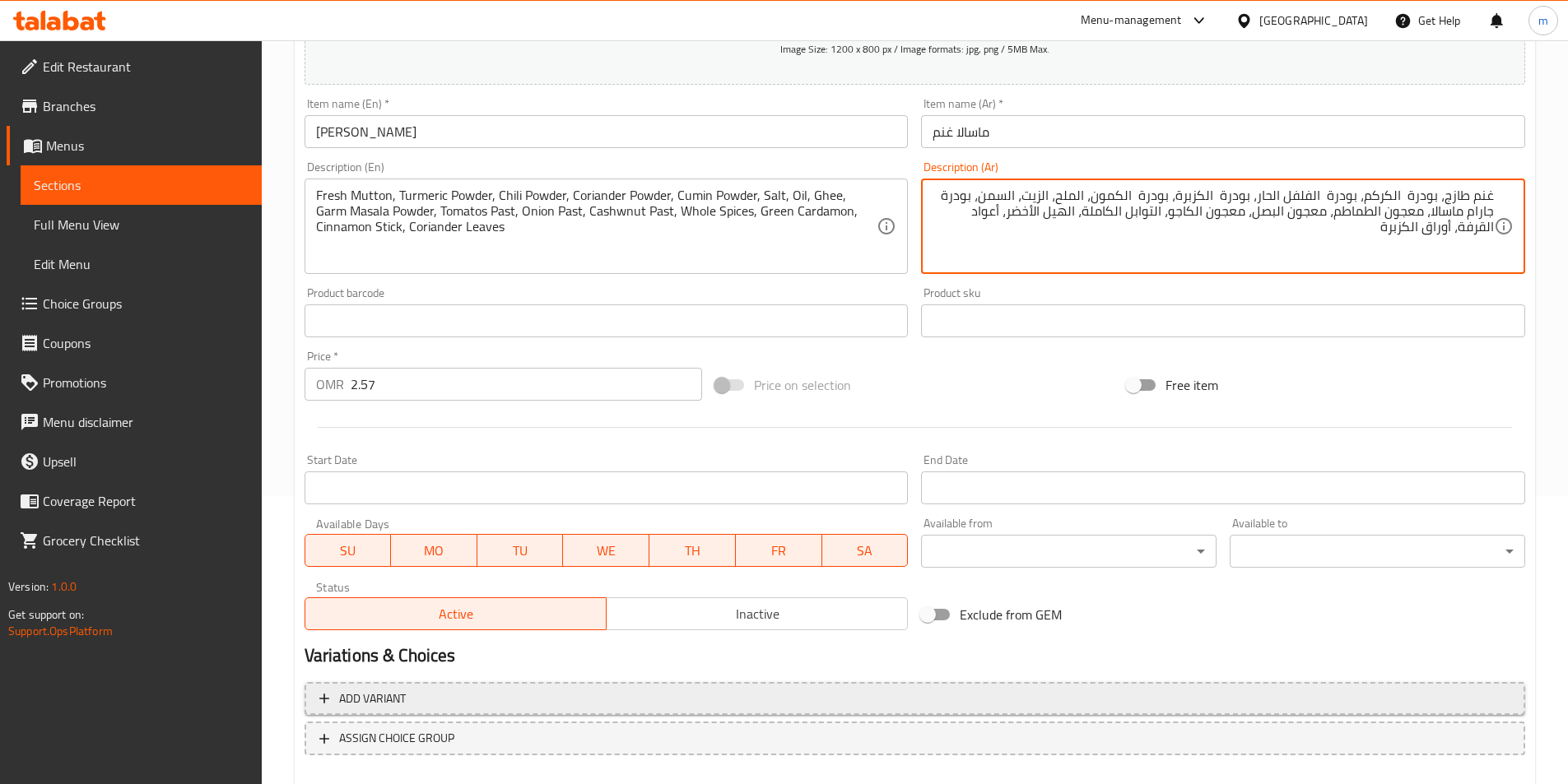
scroll to position [379, 0]
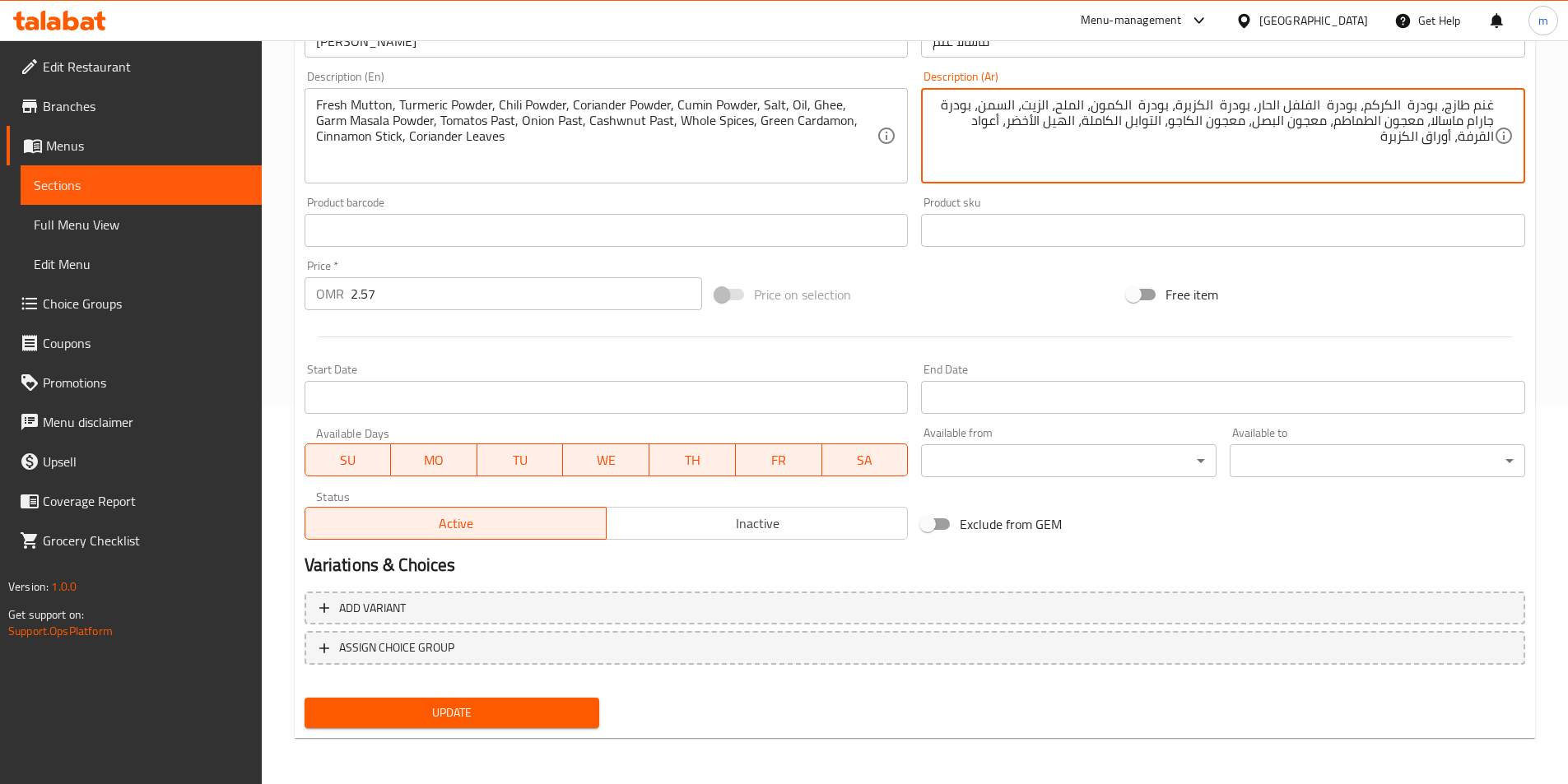
type textarea "غنم طازج، بودرة الكركم، بودرة الفلفل الحار، بودرة الكزبرة، بودرة الكمون، الملح،…"
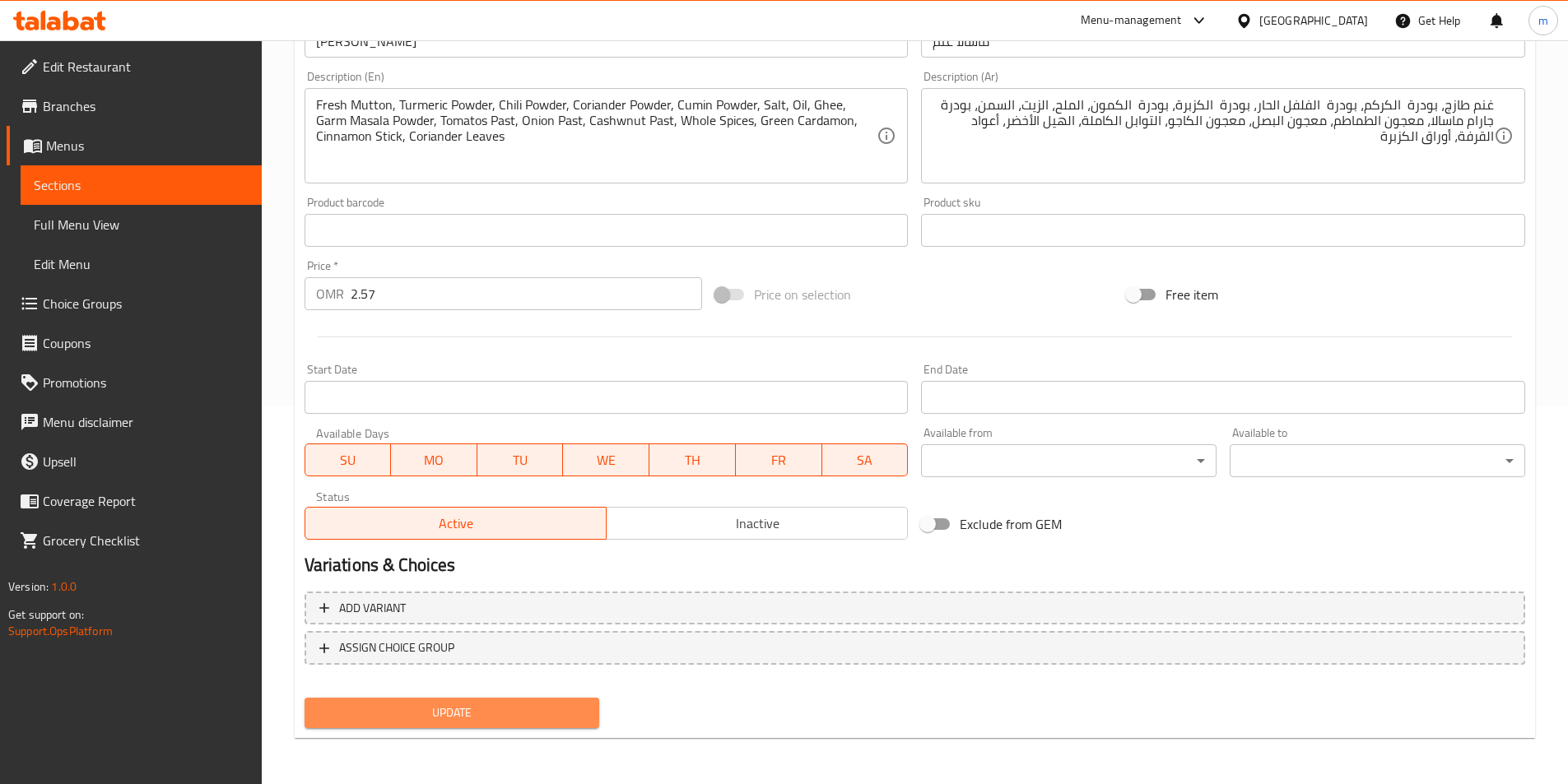
click at [583, 713] on span "Update" at bounding box center [452, 713] width 269 height 21
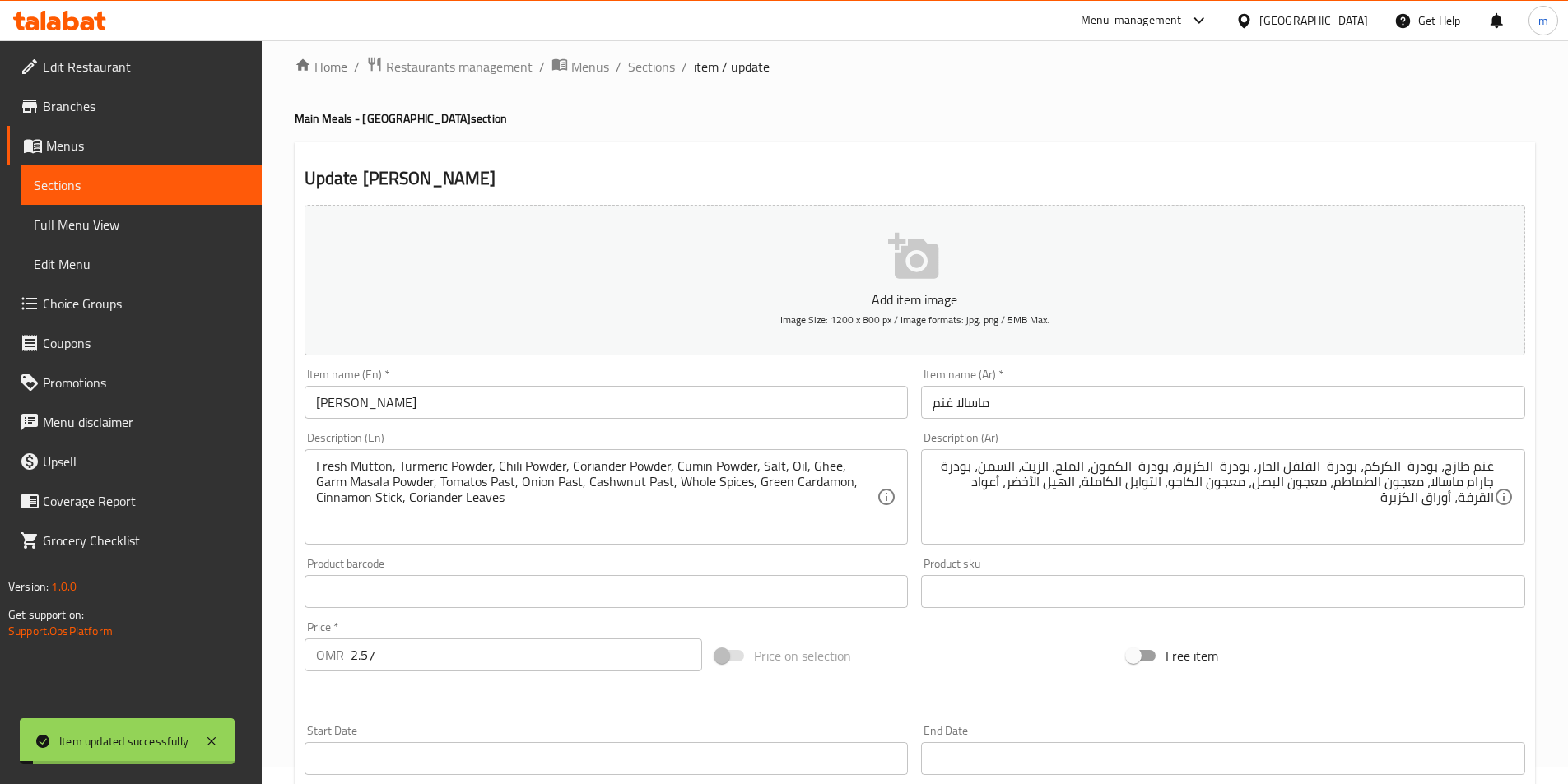
scroll to position [0, 0]
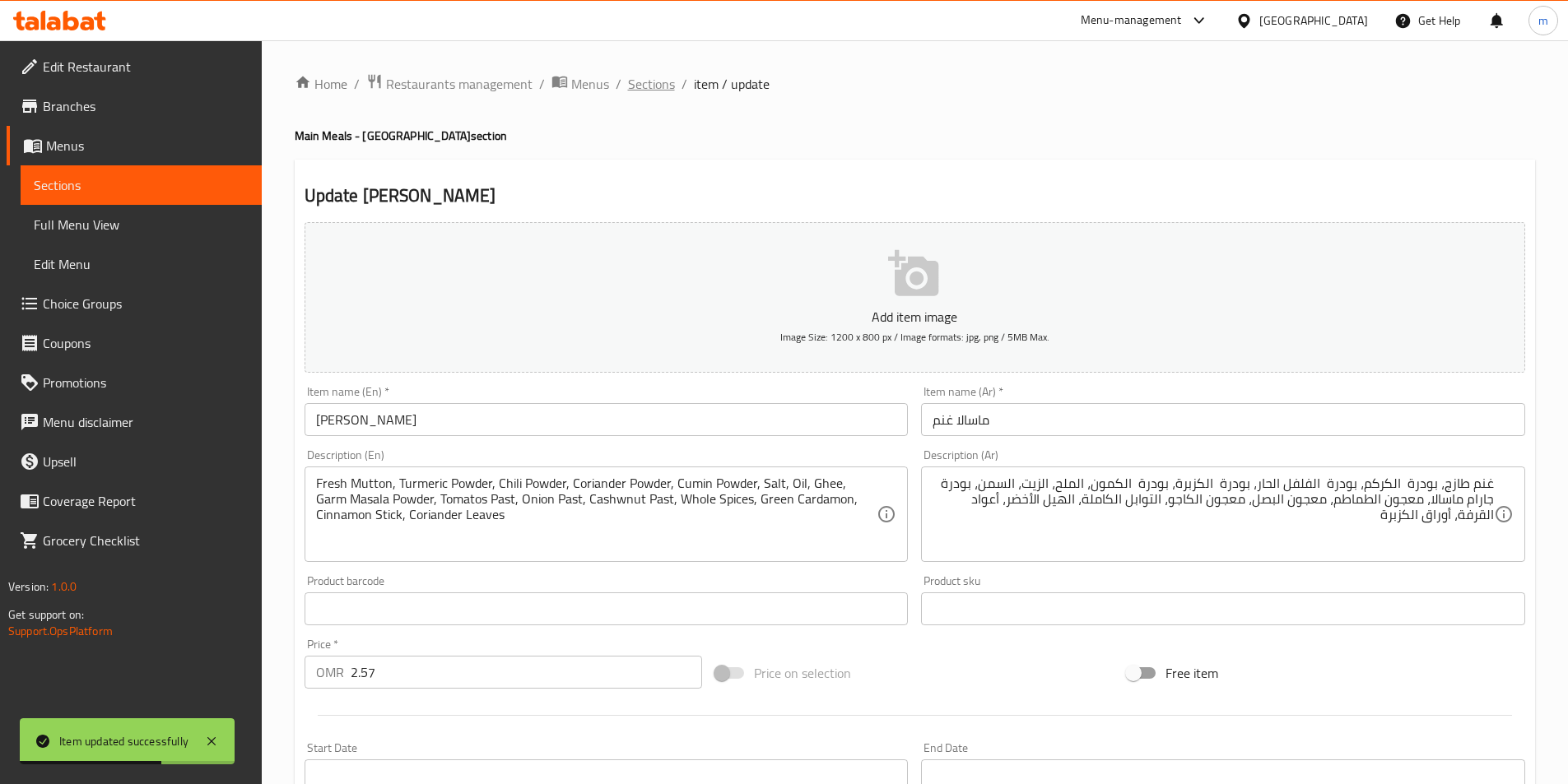
click at [630, 76] on span "Sections" at bounding box center [651, 84] width 47 height 20
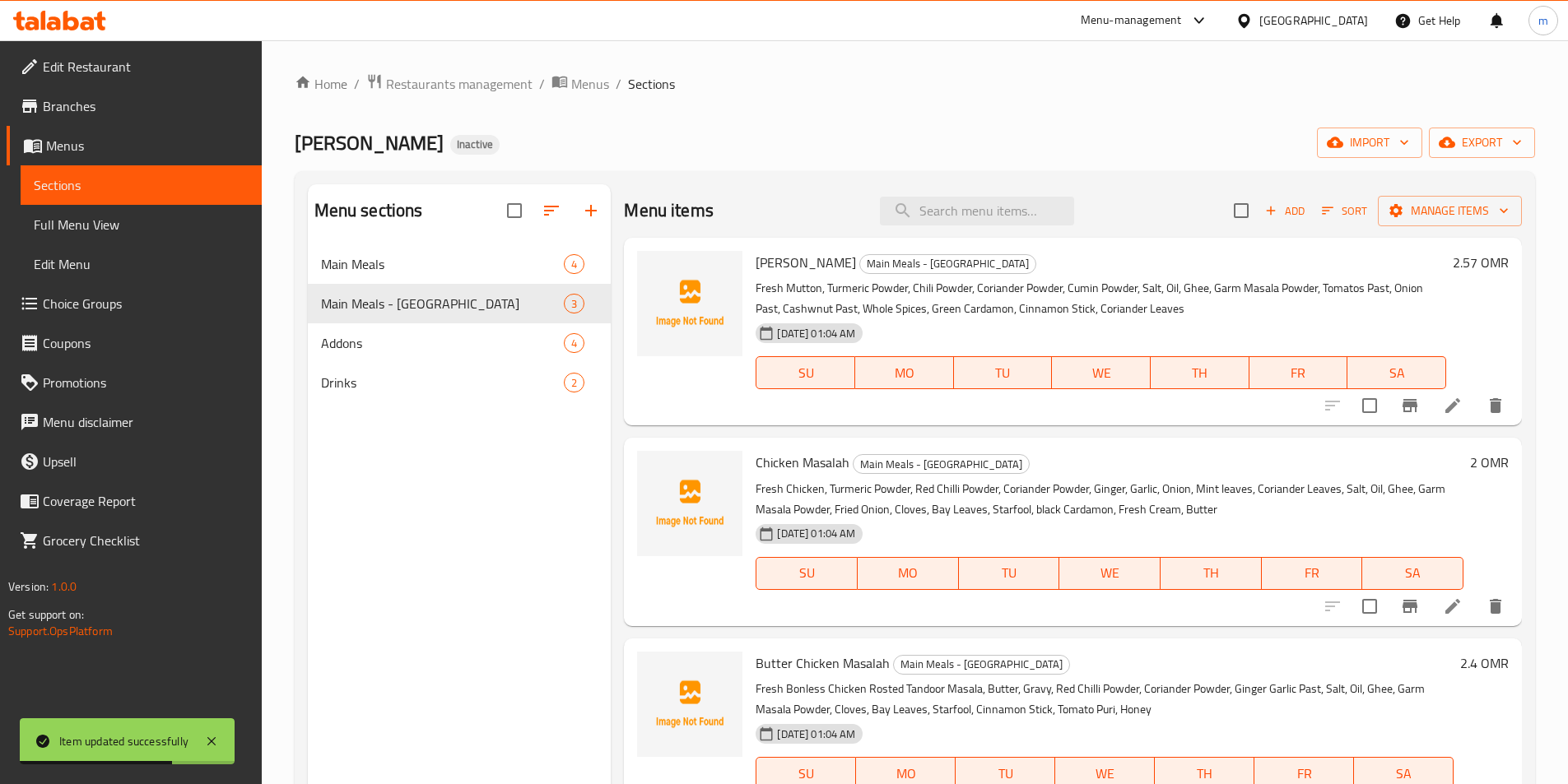
click at [794, 111] on div "Home / Restaurants management / Menus / Sections Mowgli Biryani Inactive import…" at bounding box center [915, 527] width 1241 height 909
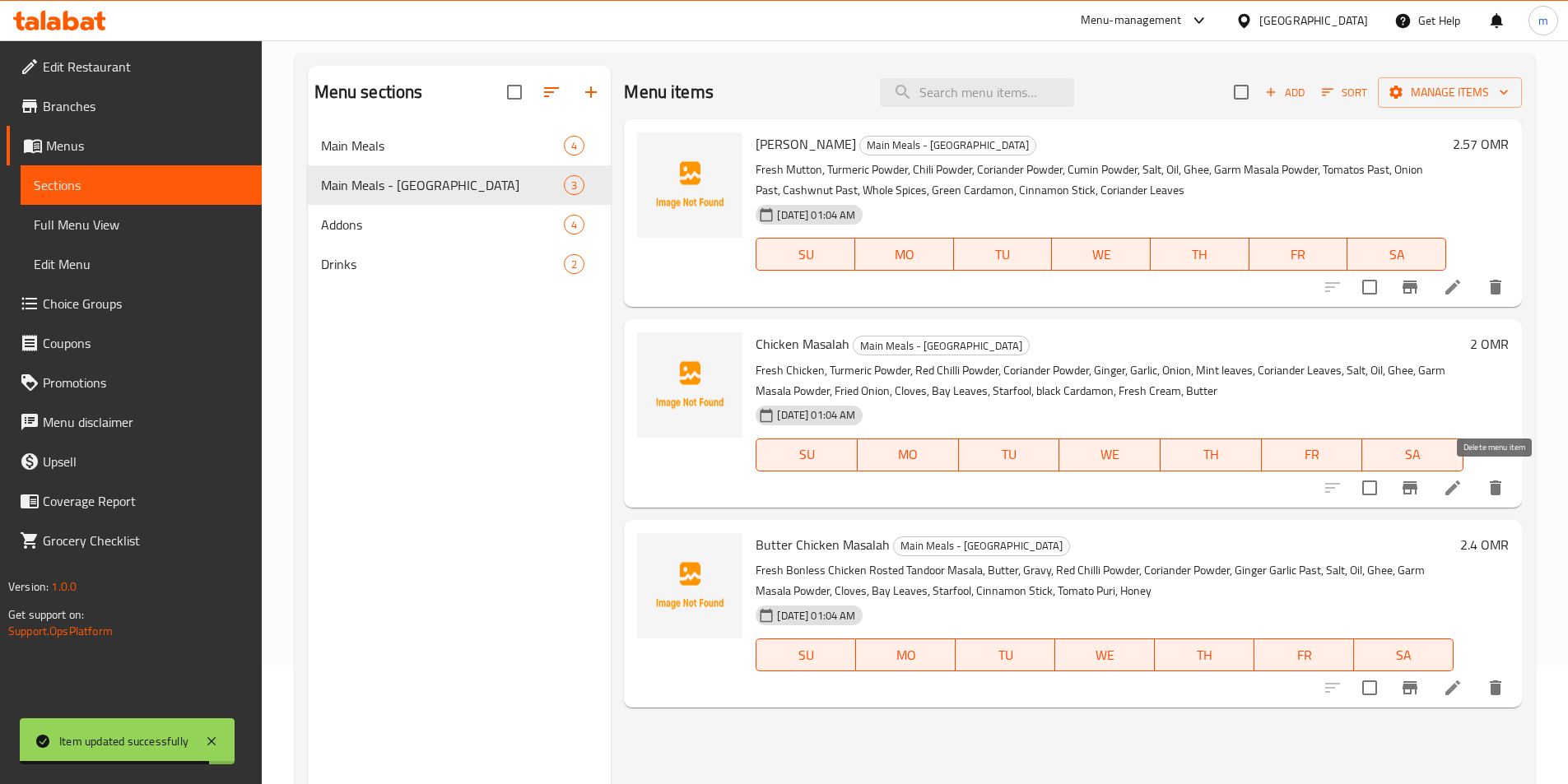
scroll to position [230, 0]
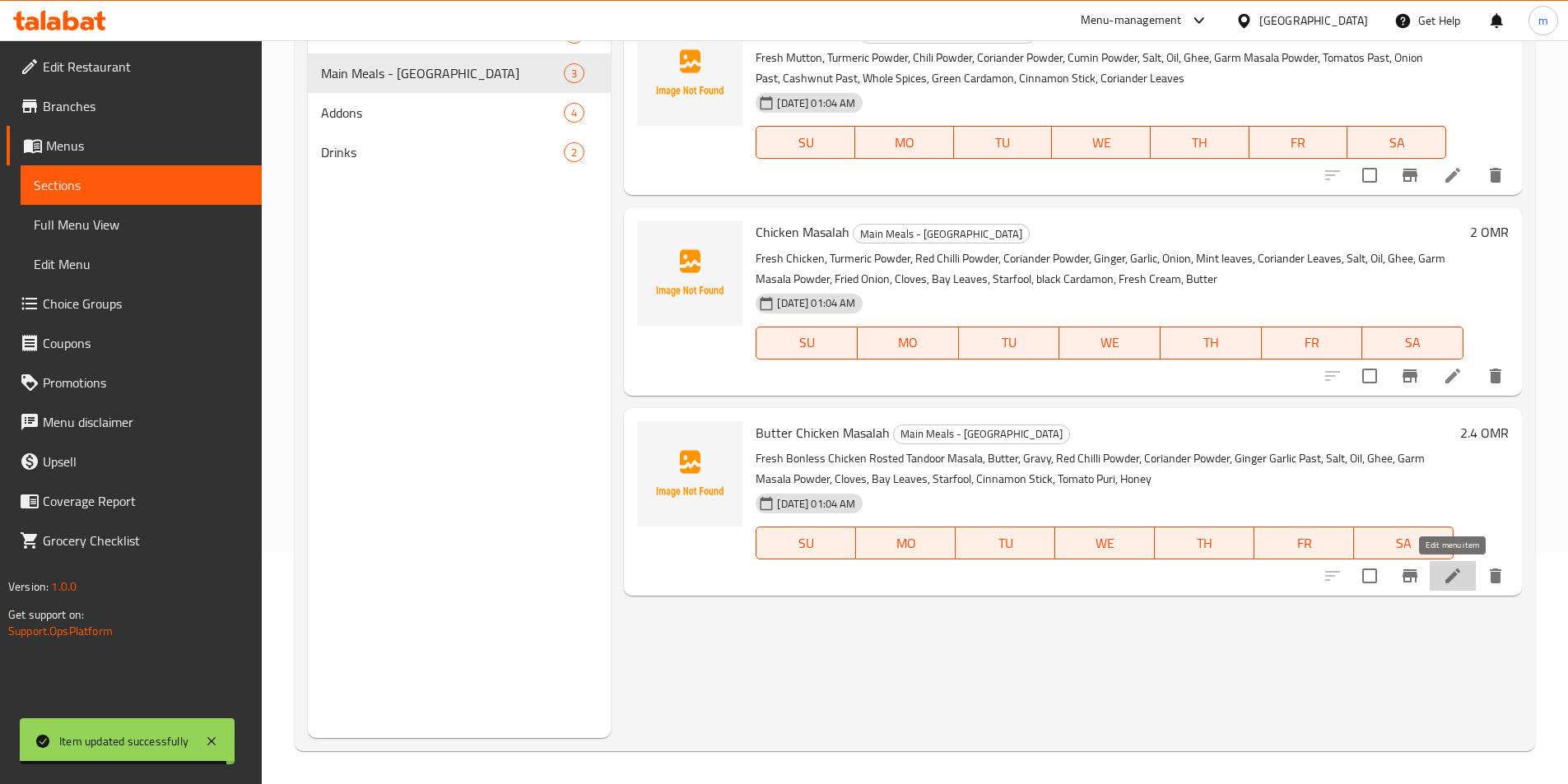
click at [1448, 571] on icon at bounding box center [1452, 575] width 20 height 20
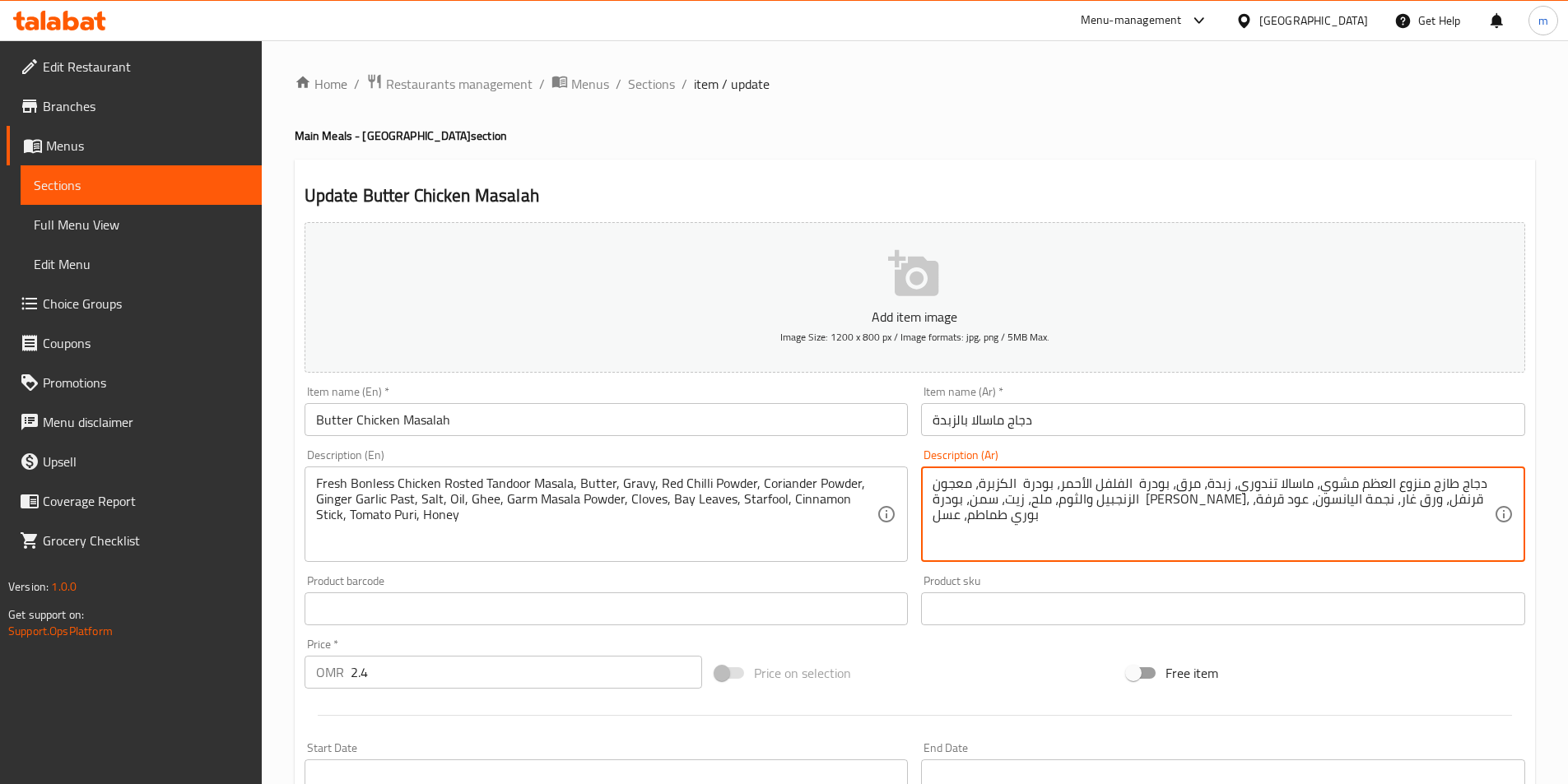
drag, startPoint x: 1354, startPoint y: 485, endPoint x: 1427, endPoint y: 490, distance: 73.2
click at [1278, 490] on textarea "دجاج طازج مسحب مشوي، ماسالا تندوري، زبدة، مرق، بودرة الفلفل الأحمر، بودرة الكزب…" at bounding box center [1213, 514] width 561 height 78
click at [1235, 493] on textarea "دجاج طازج مسحب مشوي، ماسالا تندور، زبدة، مرق، بودرة الفلفل الأحمر، بودرة الكزبر…" at bounding box center [1213, 514] width 561 height 78
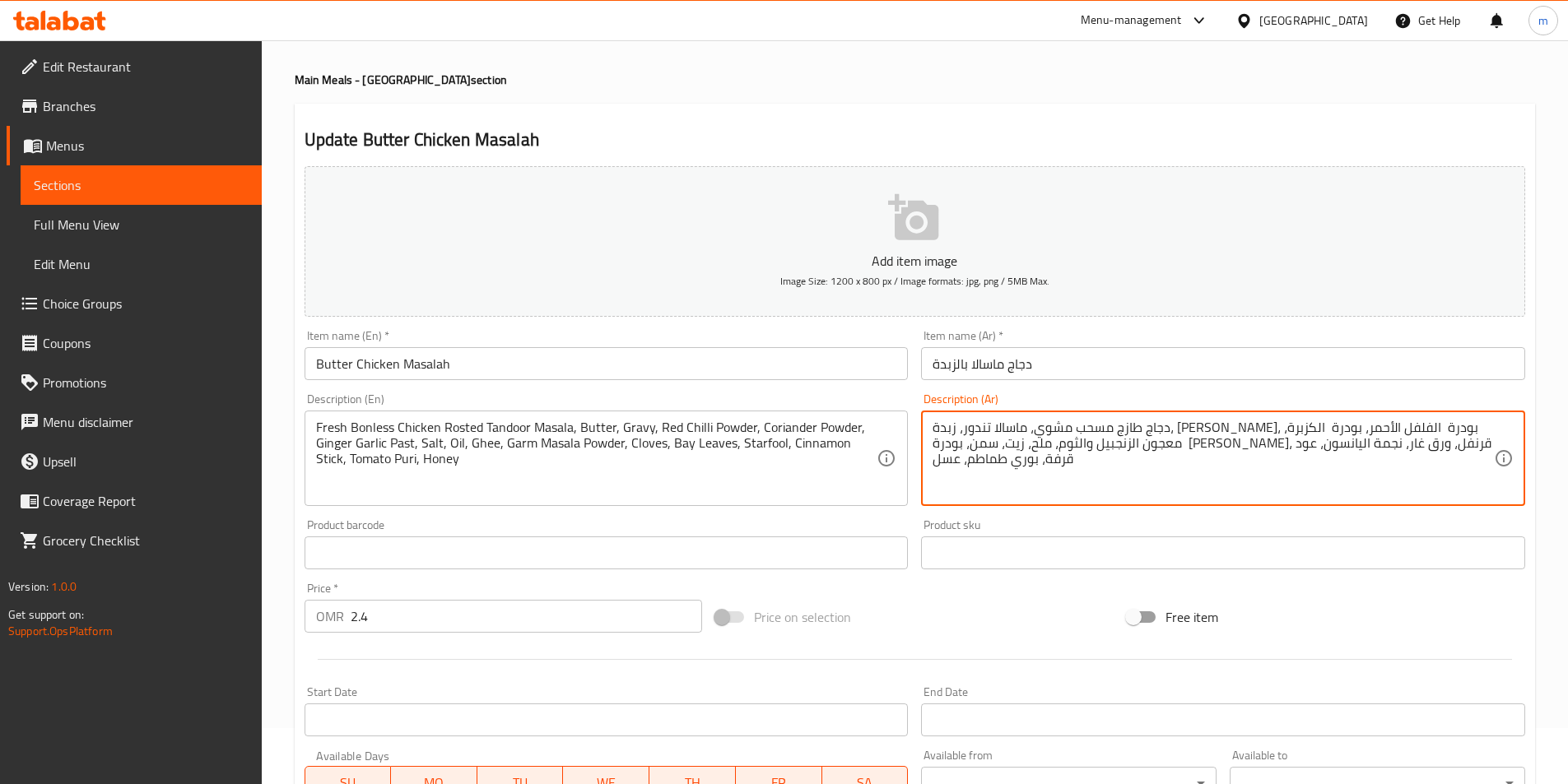
scroll to position [83, 0]
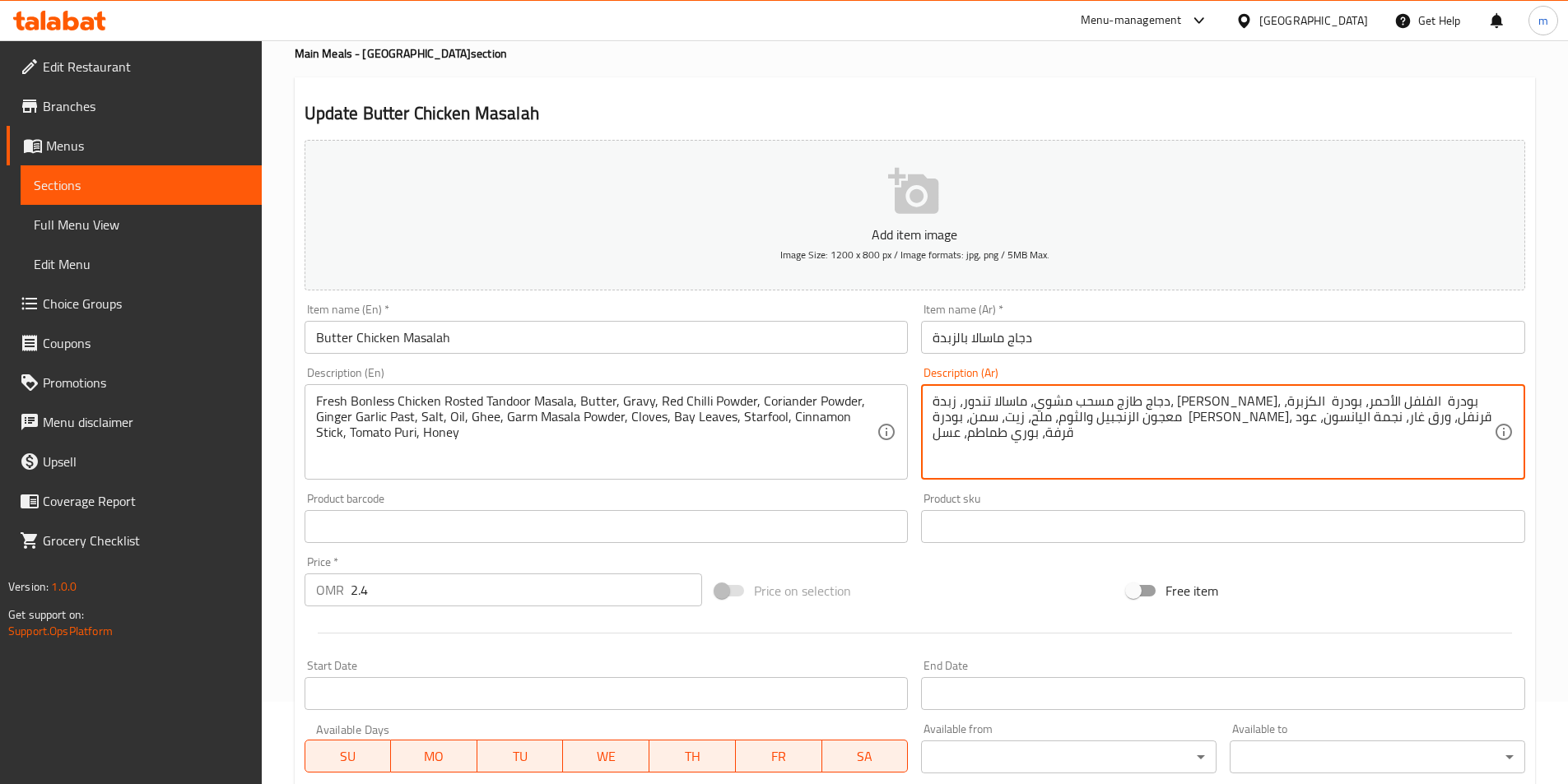
click at [977, 431] on textarea "دجاج طازج مسحب مشوي، ماسالا تندور، زبدة، [PERSON_NAME]، بودرة الفلفل الأحمر، بو…" at bounding box center [1213, 432] width 561 height 78
click at [983, 425] on textarea "دجاج طازج مسحب مشوي، ماسالا تندور، زبدة، [PERSON_NAME]، بودرة الفلفل الأحمر، بو…" at bounding box center [1213, 432] width 561 height 78
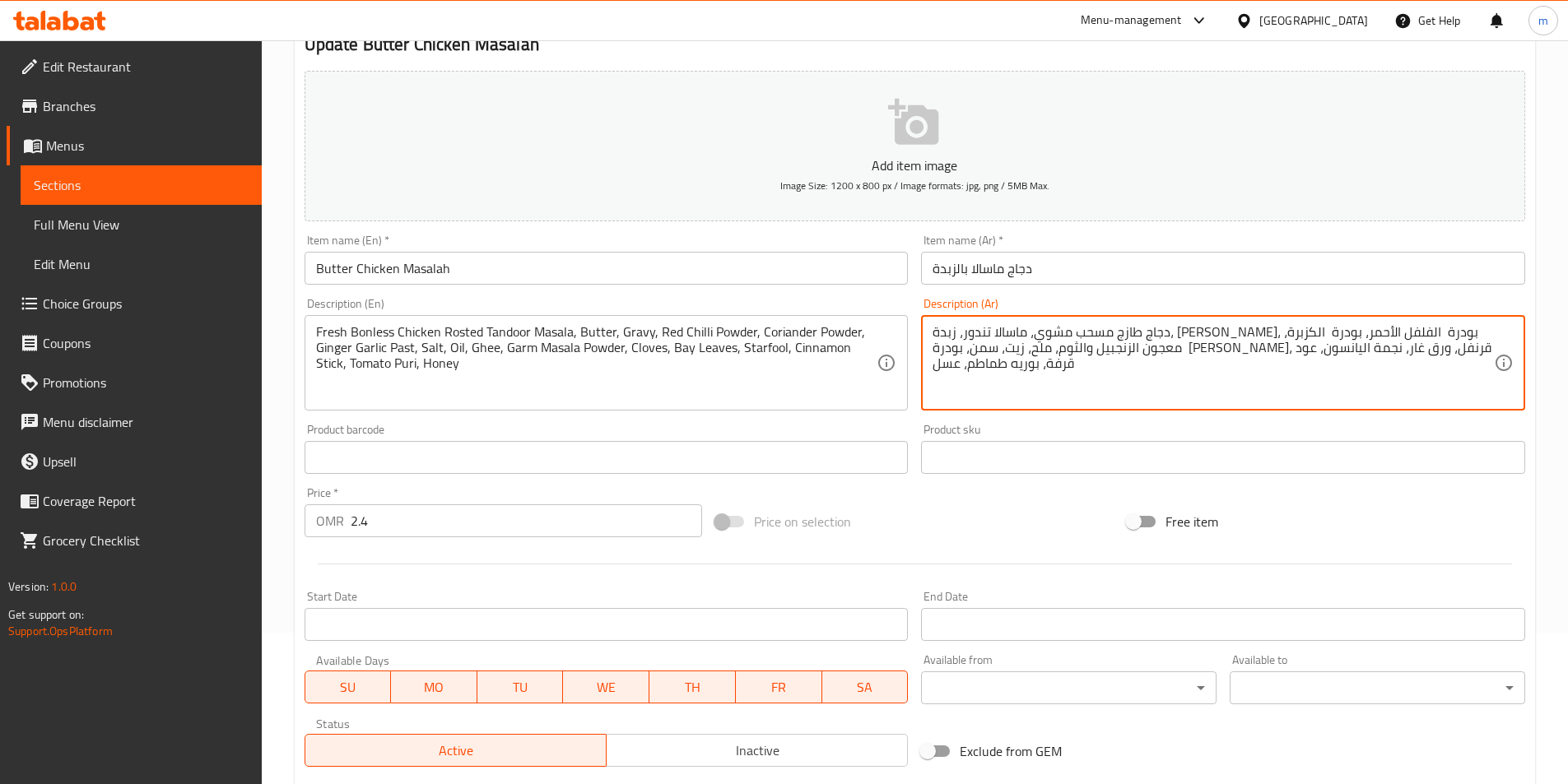
scroll to position [329, 0]
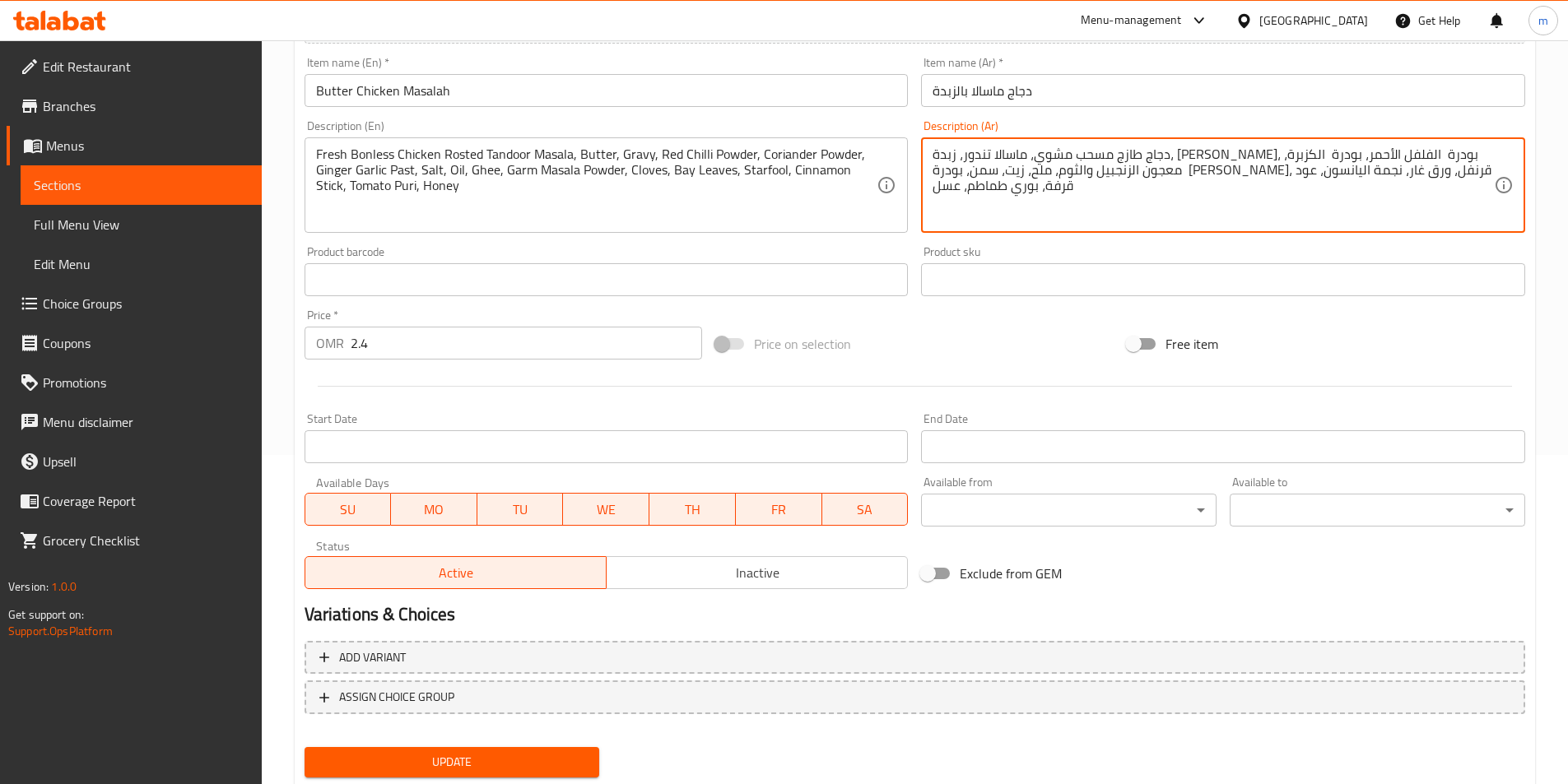
type textarea "دجاج طازج مسحب مشوي، ماسالا تندور، زبدة، [PERSON_NAME]، بودرة الفلفل الأحمر، بو…"
click at [557, 770] on span "Update" at bounding box center [452, 762] width 269 height 21
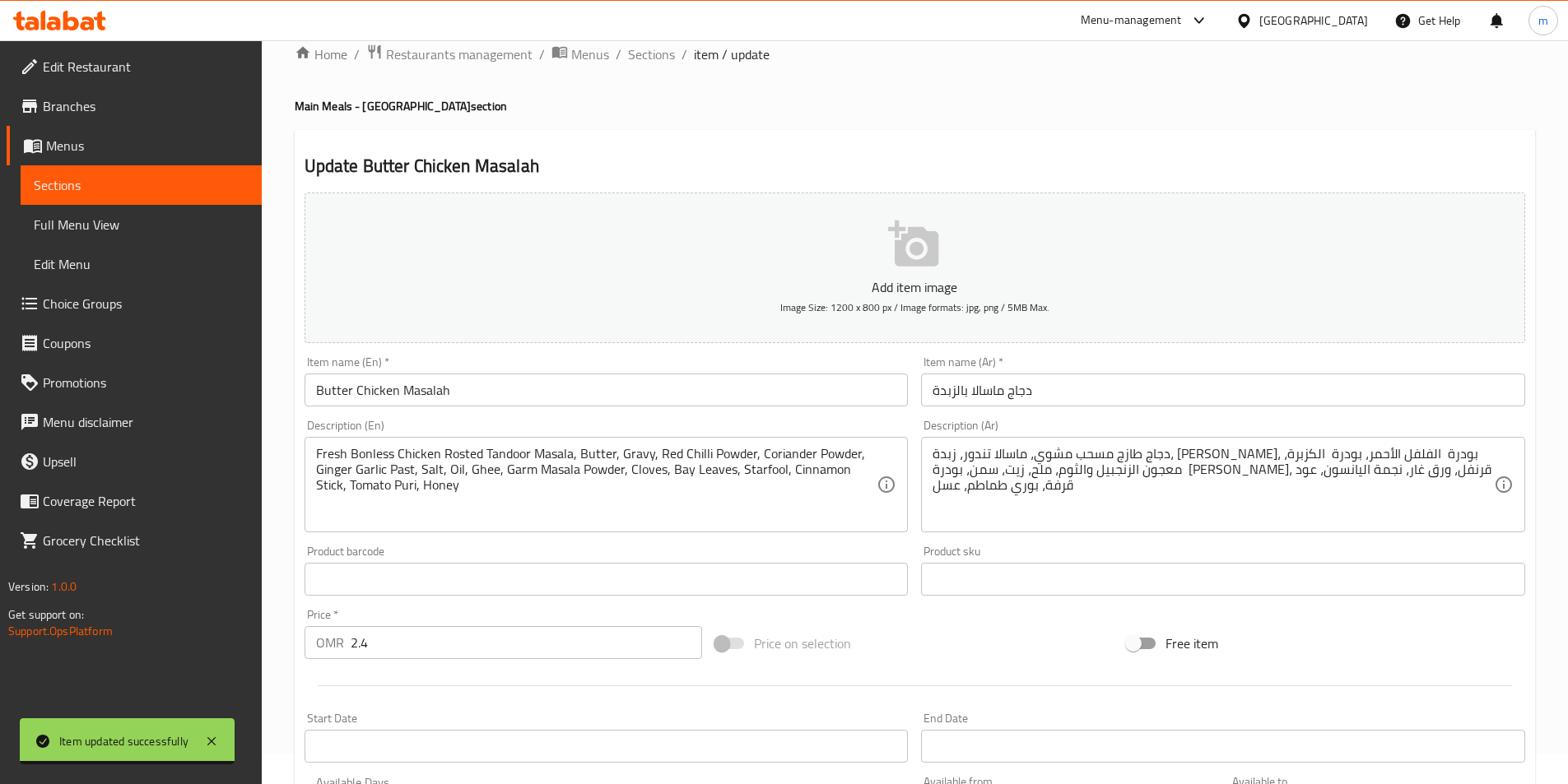
scroll to position [0, 0]
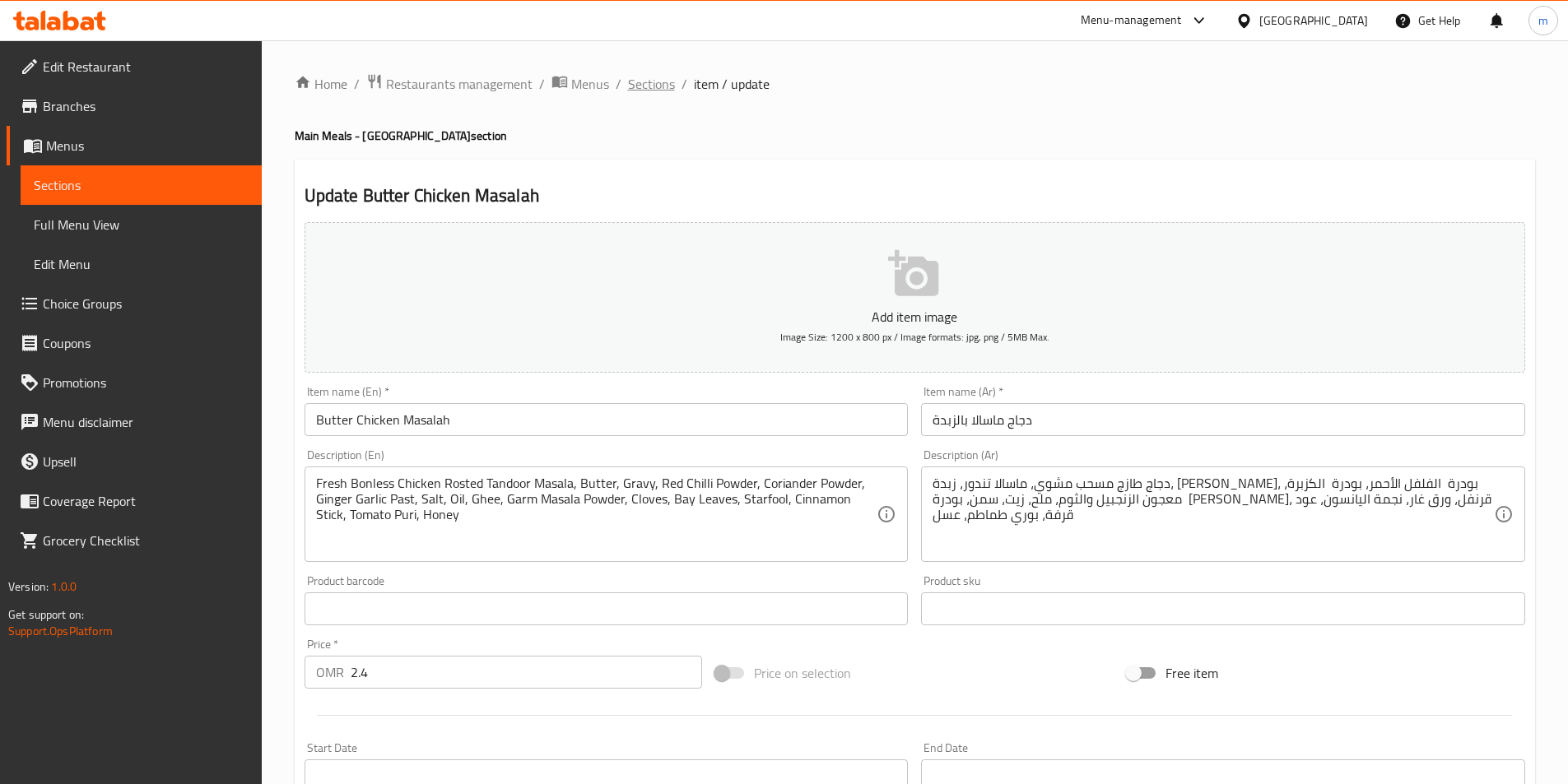
click at [649, 81] on span "Sections" at bounding box center [651, 84] width 47 height 20
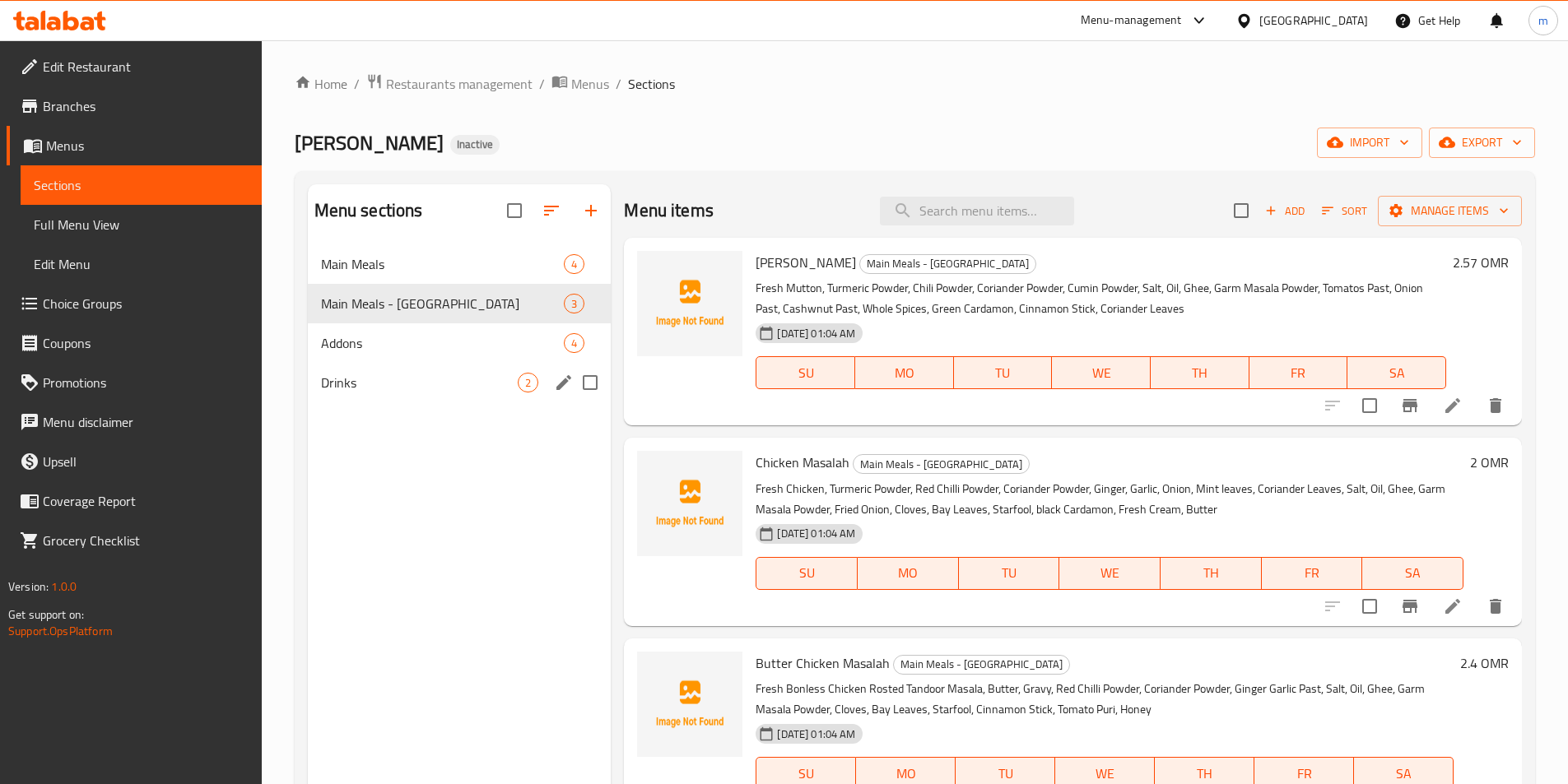
click at [440, 394] on div "Drinks 2" at bounding box center [459, 383] width 304 height 39
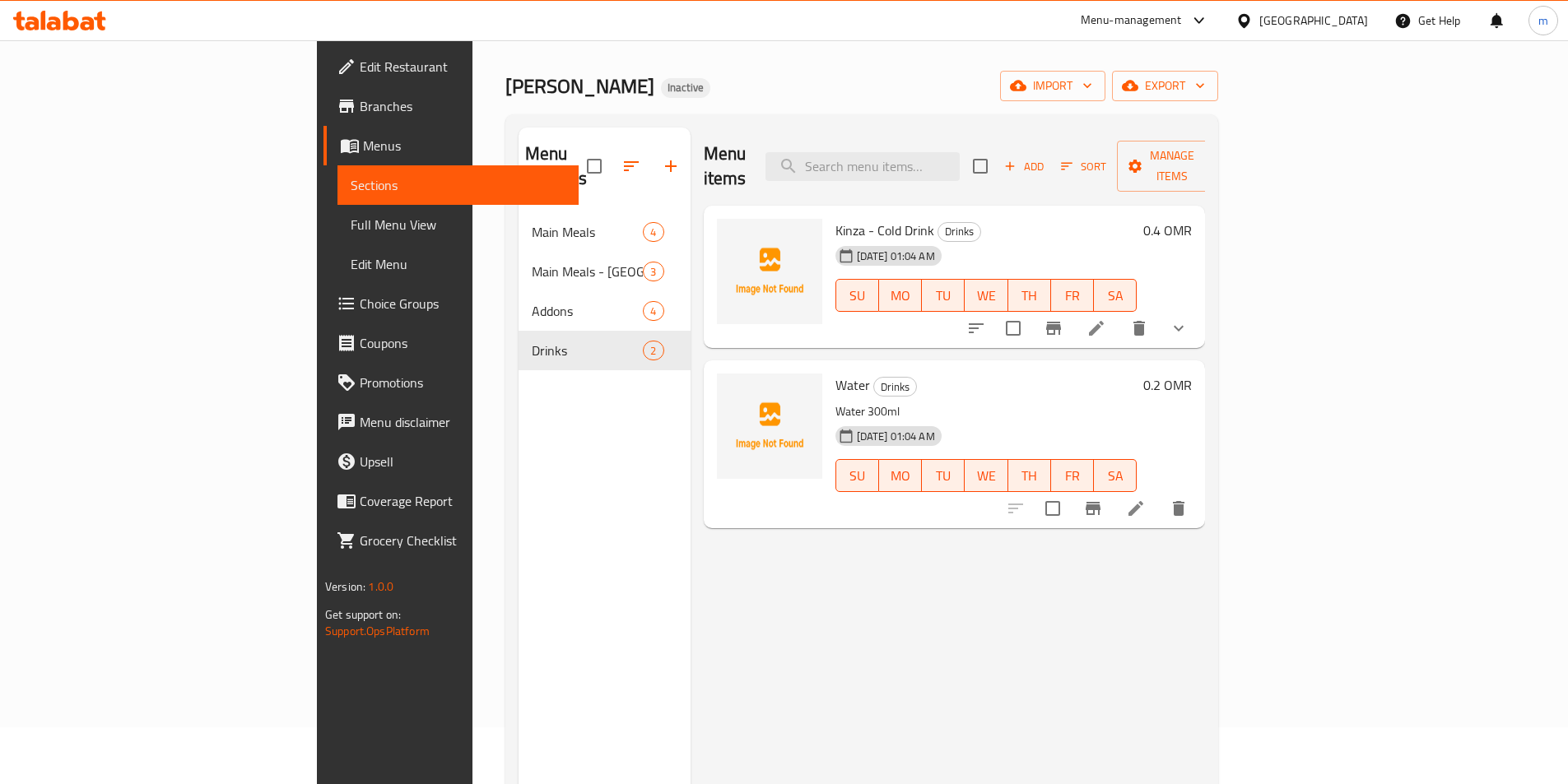
scroll to position [83, 0]
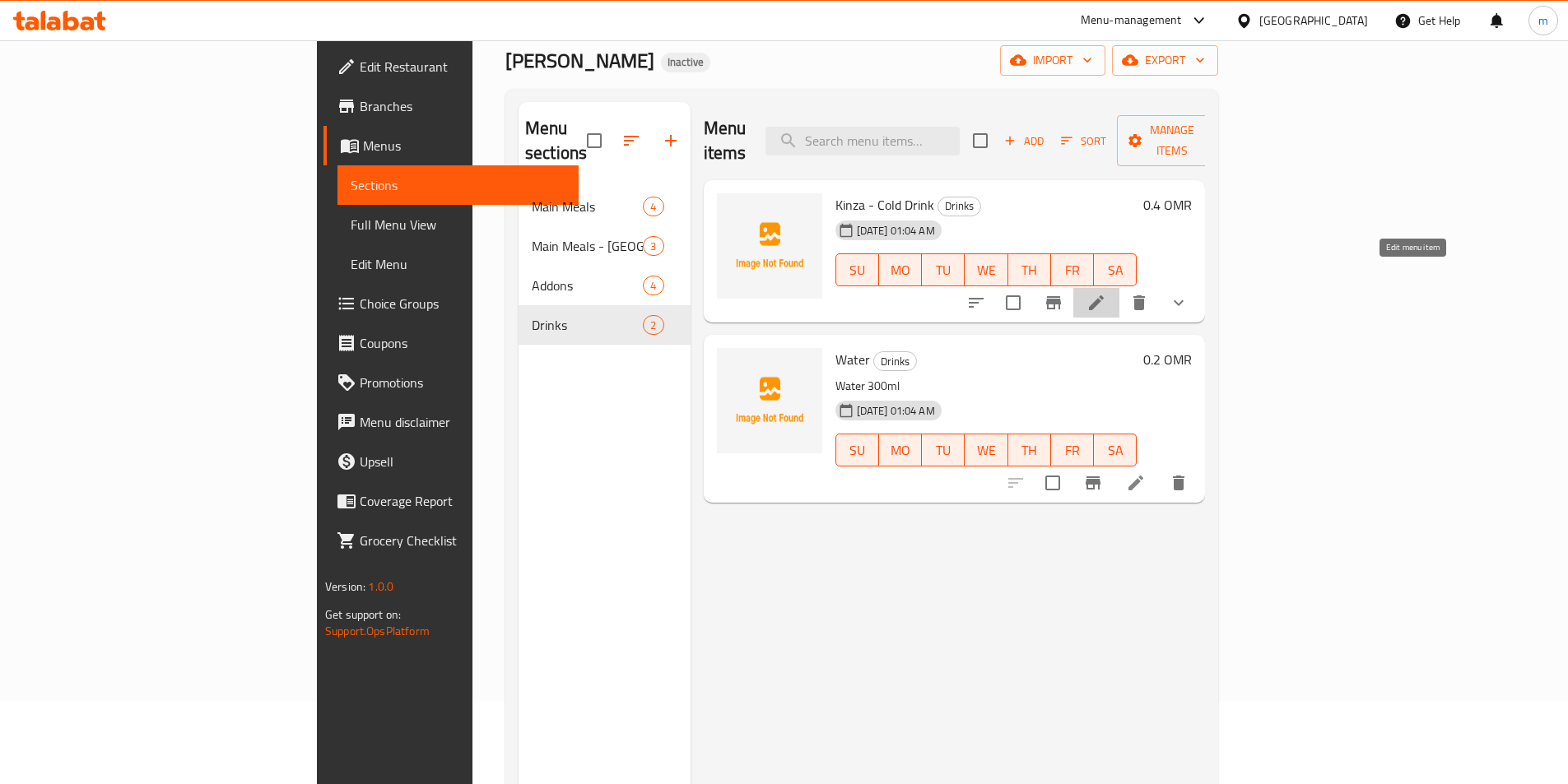
click at [1106, 293] on icon at bounding box center [1096, 303] width 20 height 20
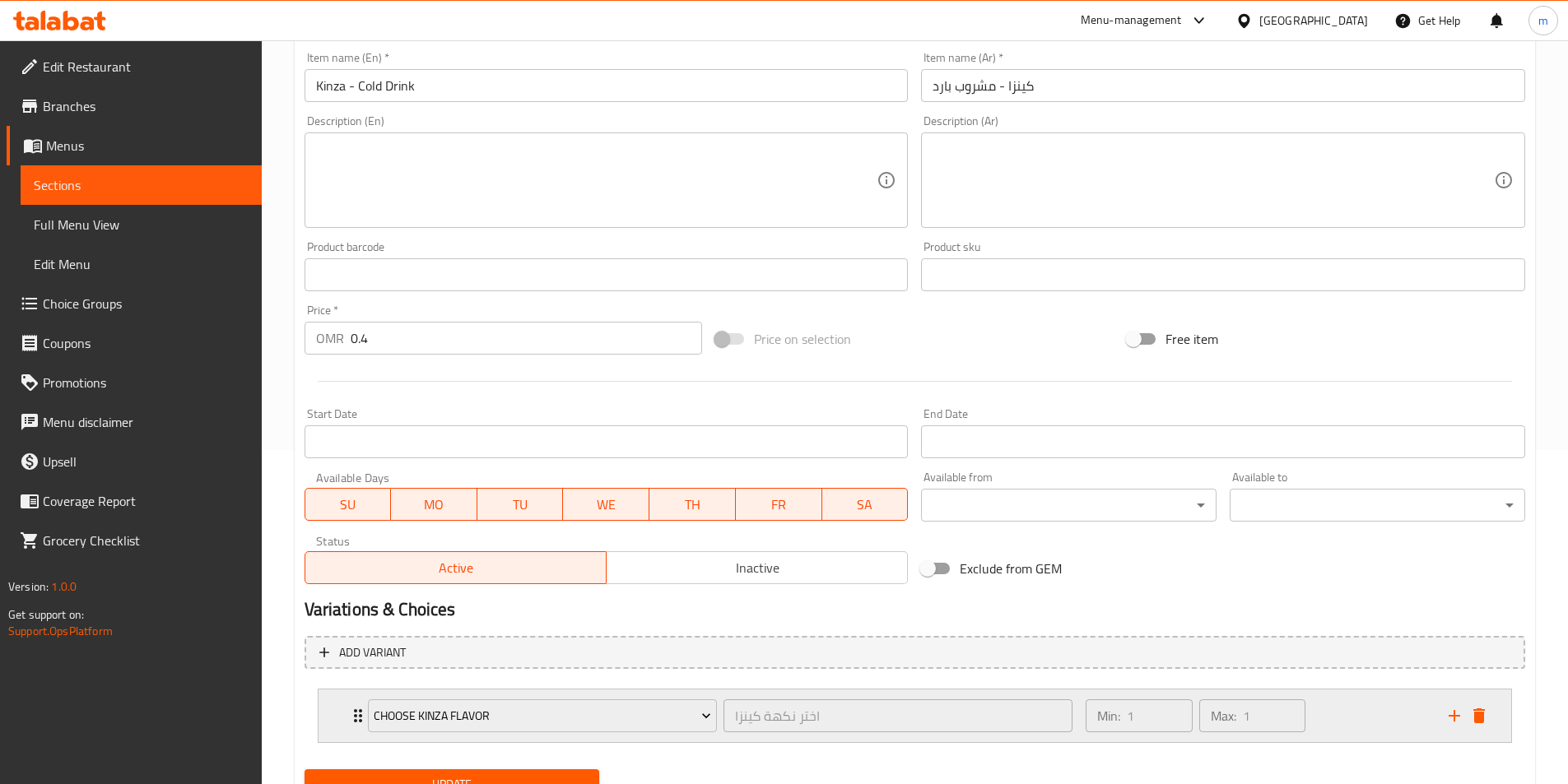
scroll to position [406, 0]
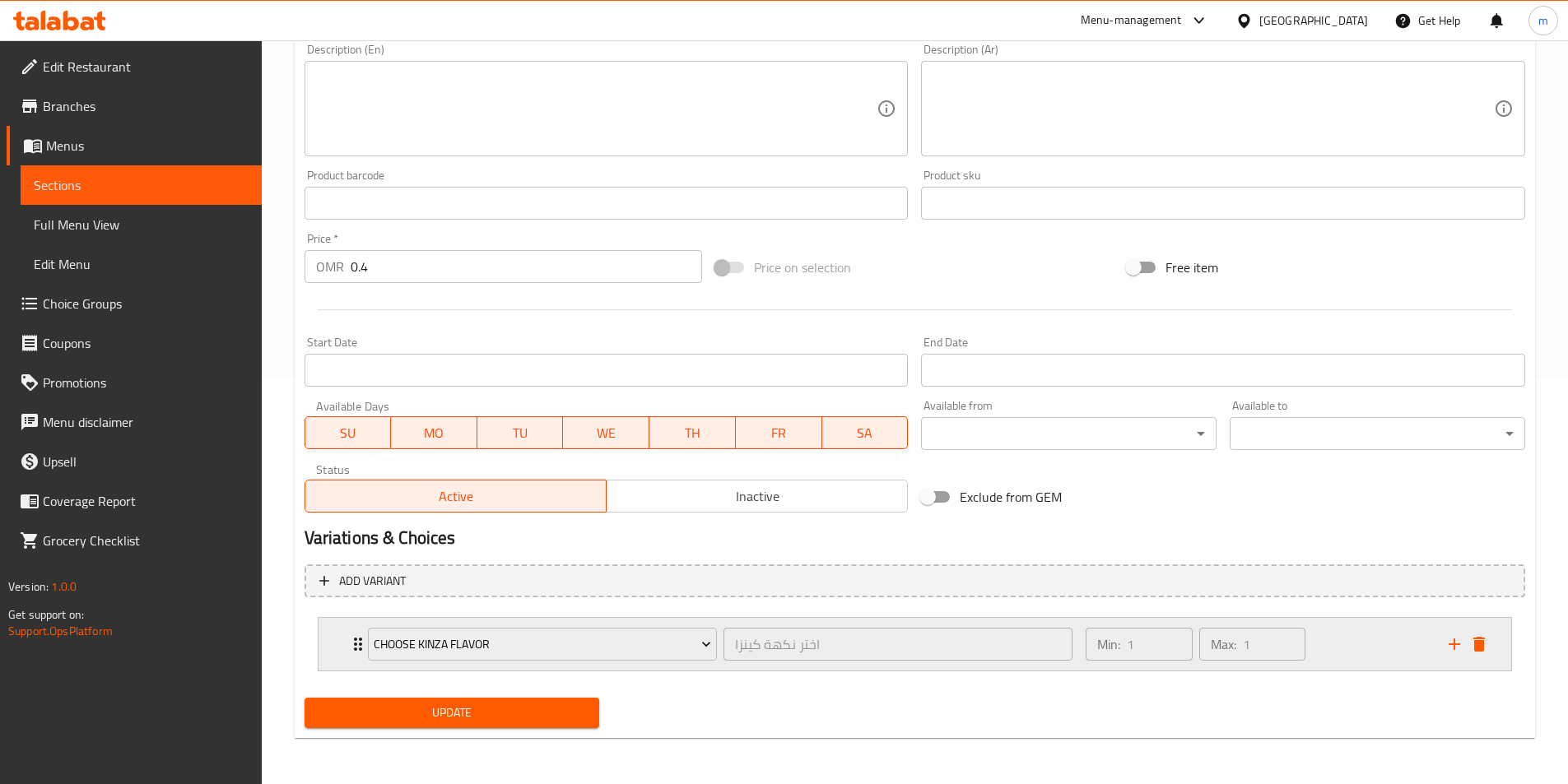
click at [328, 641] on div "Choose Kinza Flavor اختر نكهة كينزا ​ Min: 1 ​ Max: 1 ​" at bounding box center [915, 645] width 1193 height 53
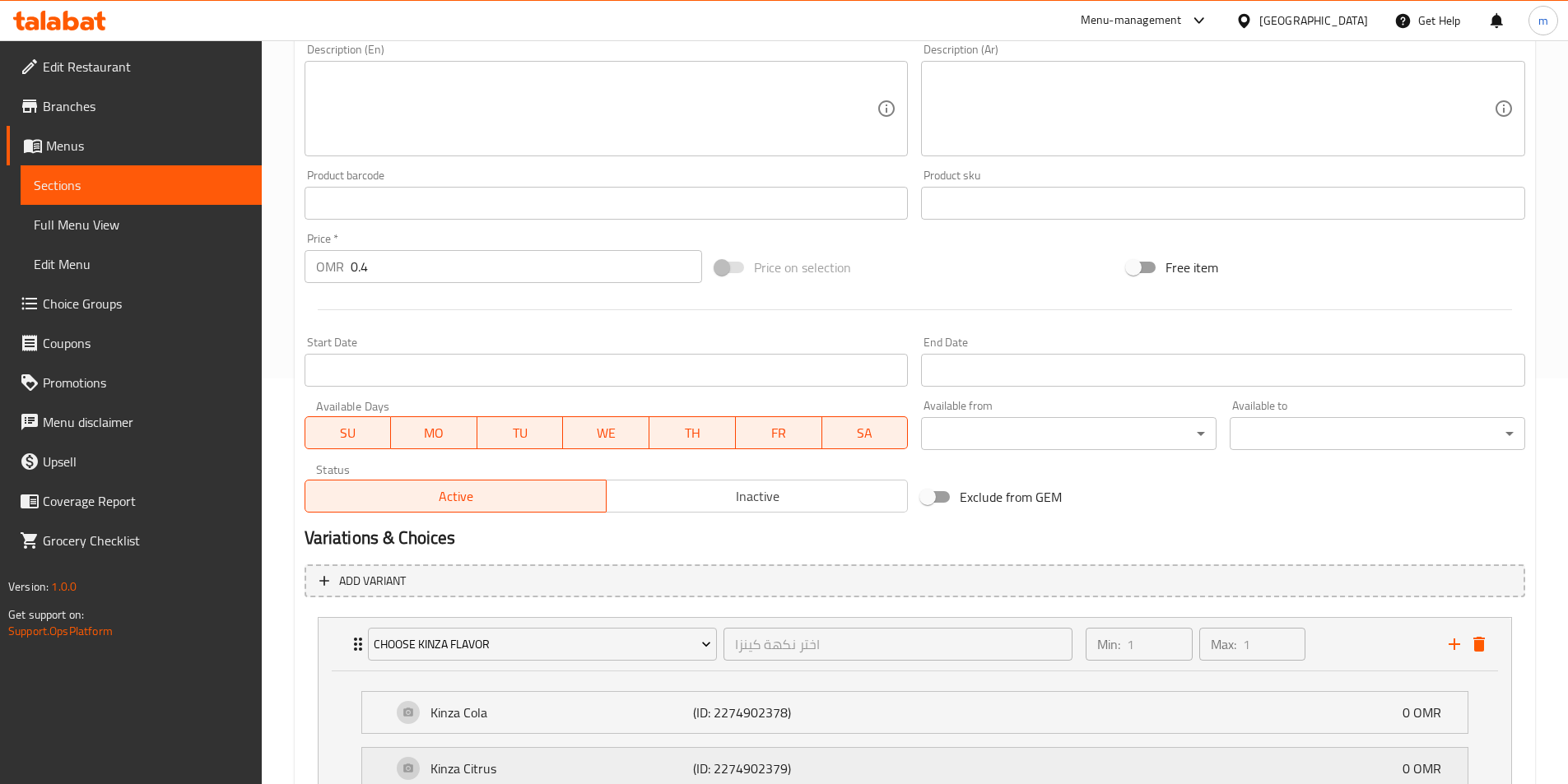
scroll to position [607, 0]
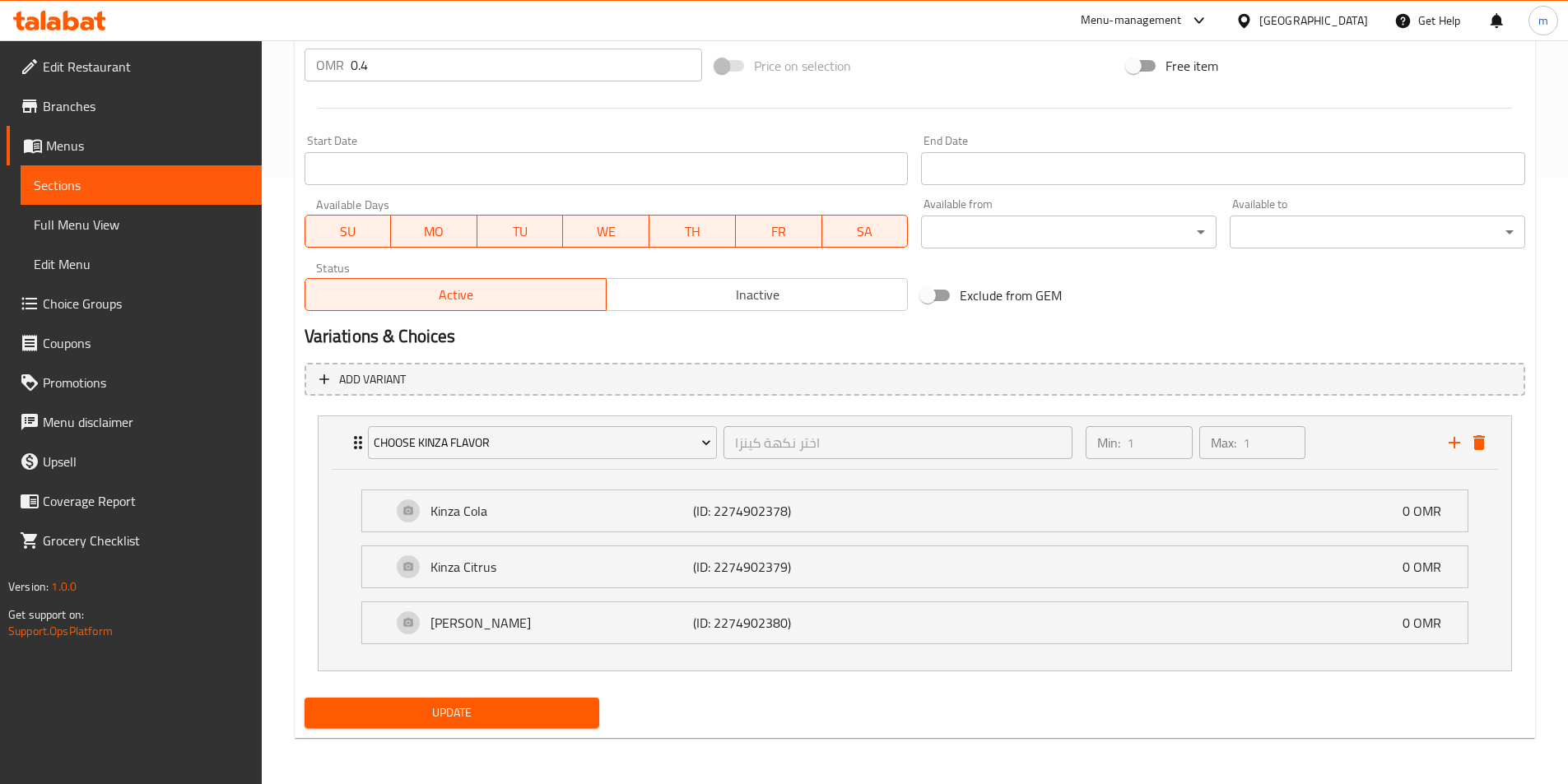
click at [610, 541] on li "Kinza Citrus (ID: 2274902379) 0 OMR Name (En) Kinza Citrus Name (En) Name (Ar) …" at bounding box center [915, 568] width 1134 height 56
click at [636, 529] on div "Kinza Cola (ID: 2274902378) 0 OMR" at bounding box center [919, 511] width 1056 height 41
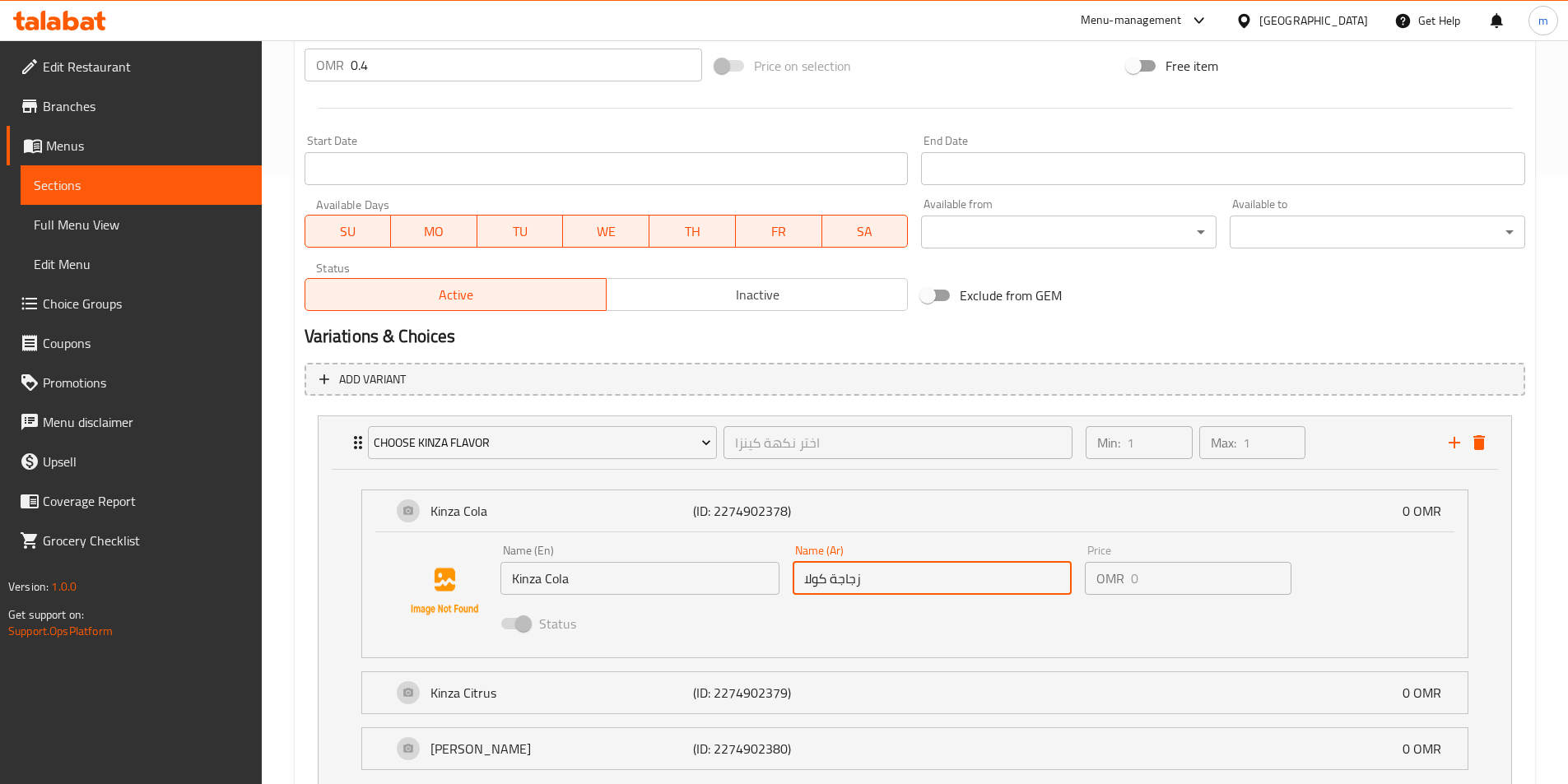
click at [840, 585] on input "زجاجة كولا" at bounding box center [932, 578] width 279 height 33
click at [132, 304] on span "Choice Groups" at bounding box center [146, 304] width 206 height 20
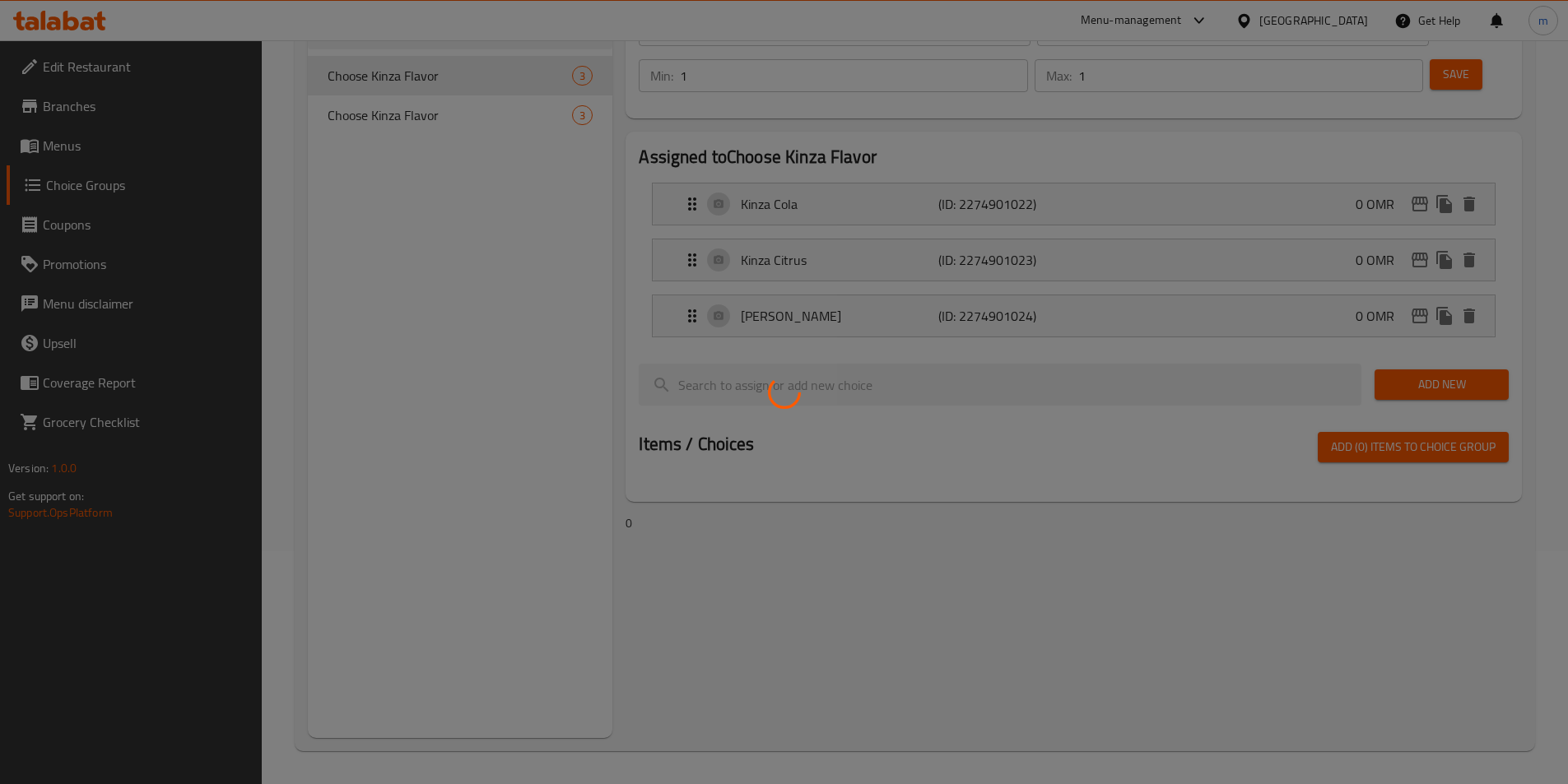
scroll to position [233, 0]
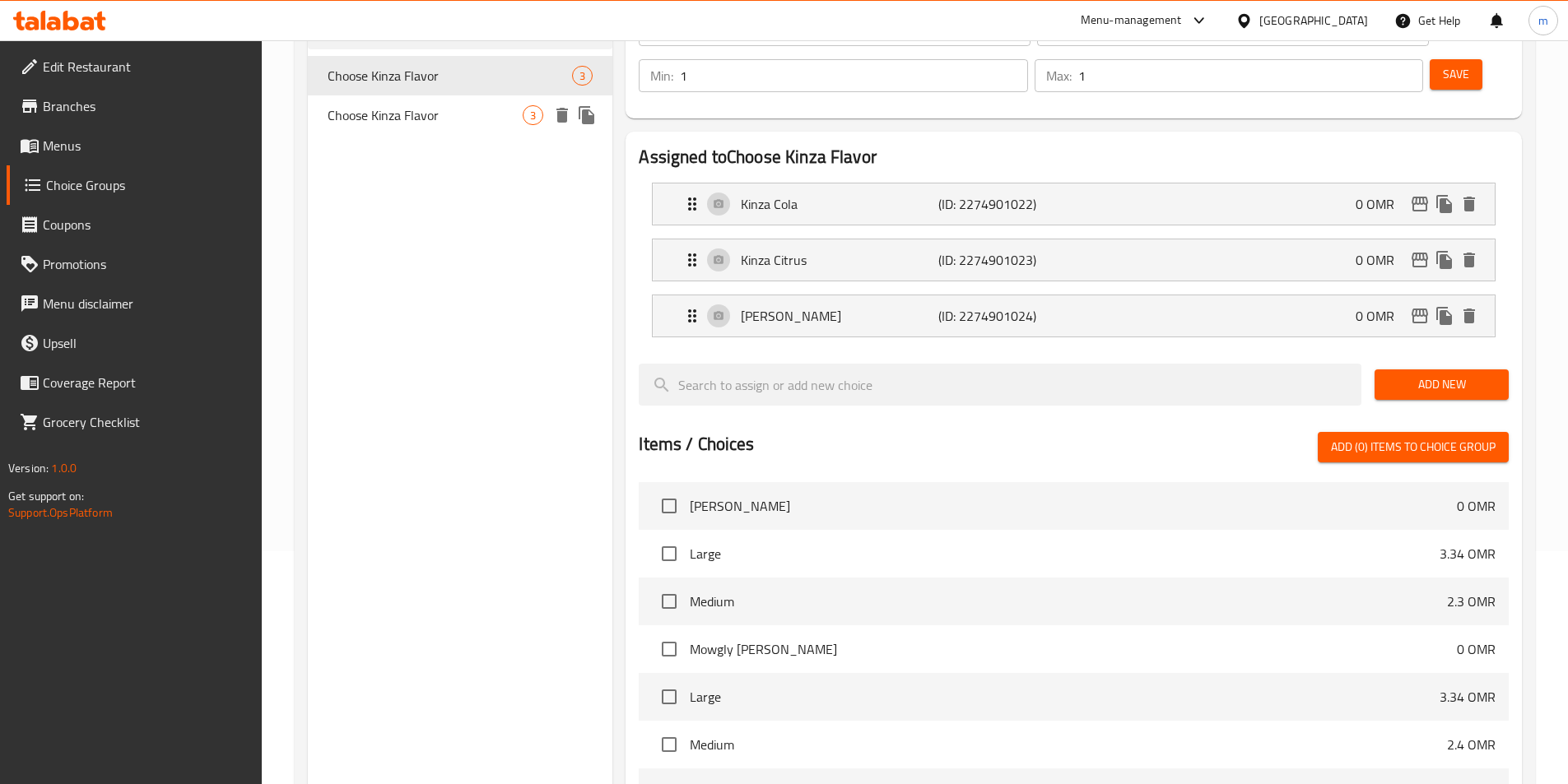
click at [459, 117] on span "Choose Kinza Flavor" at bounding box center [426, 115] width 196 height 20
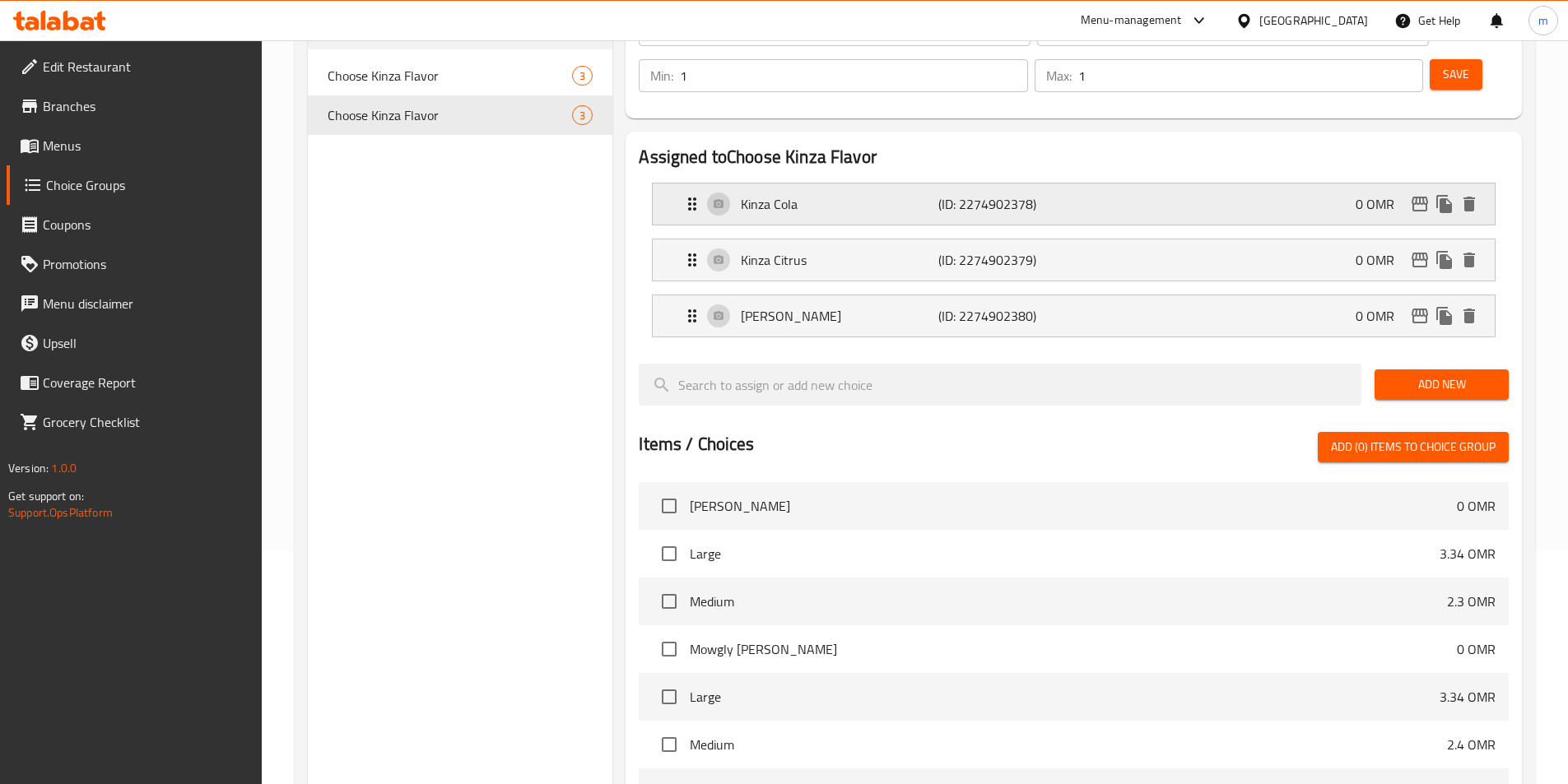
click at [1093, 183] on div "Kinza Cola (ID: 2274902378) 0 OMR" at bounding box center [1078, 204] width 792 height 41
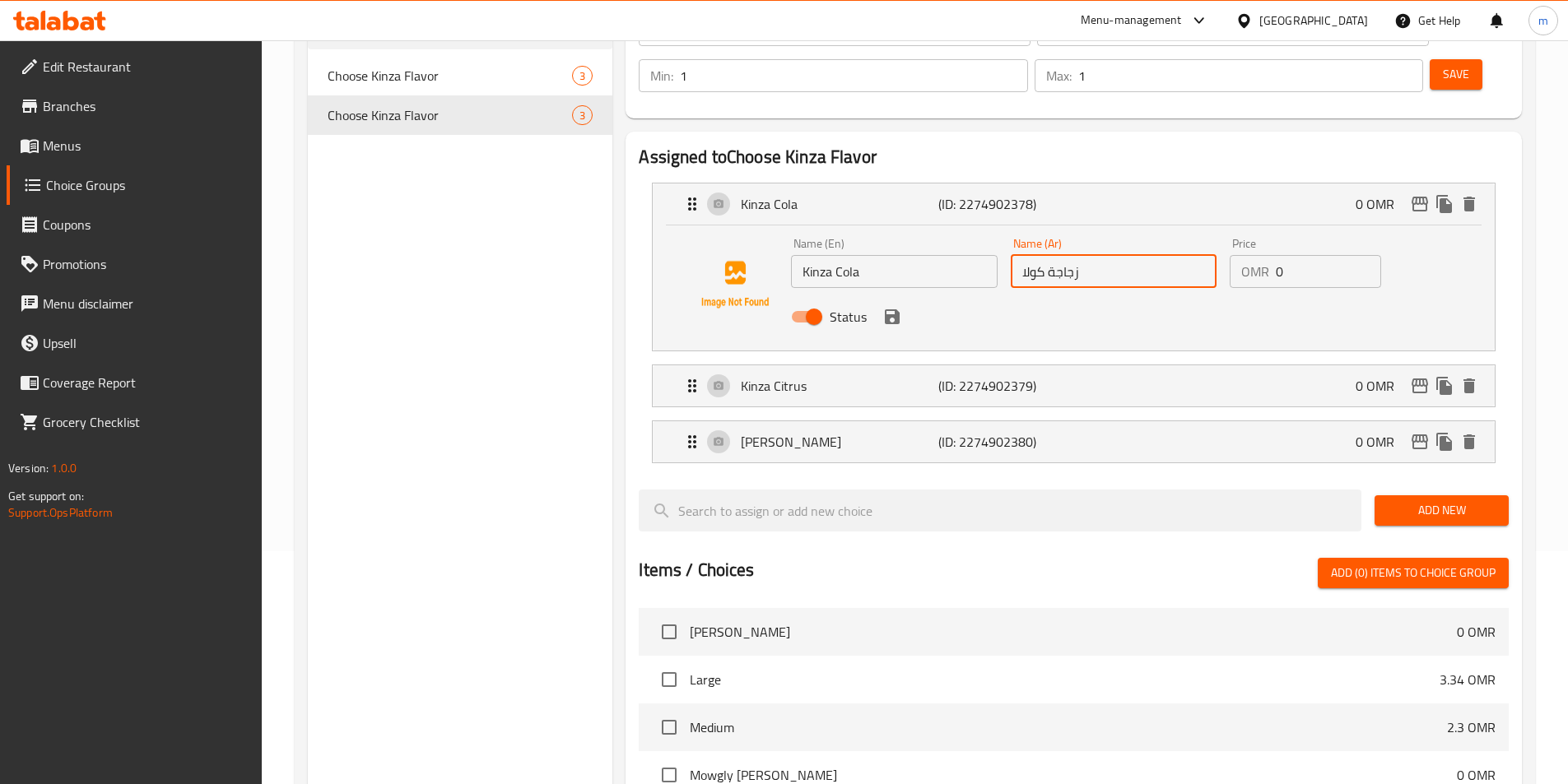
click at [1064, 255] on input "زجاجة كولا" at bounding box center [1113, 271] width 206 height 33
click at [897, 309] on icon "save" at bounding box center [892, 317] width 15 height 15
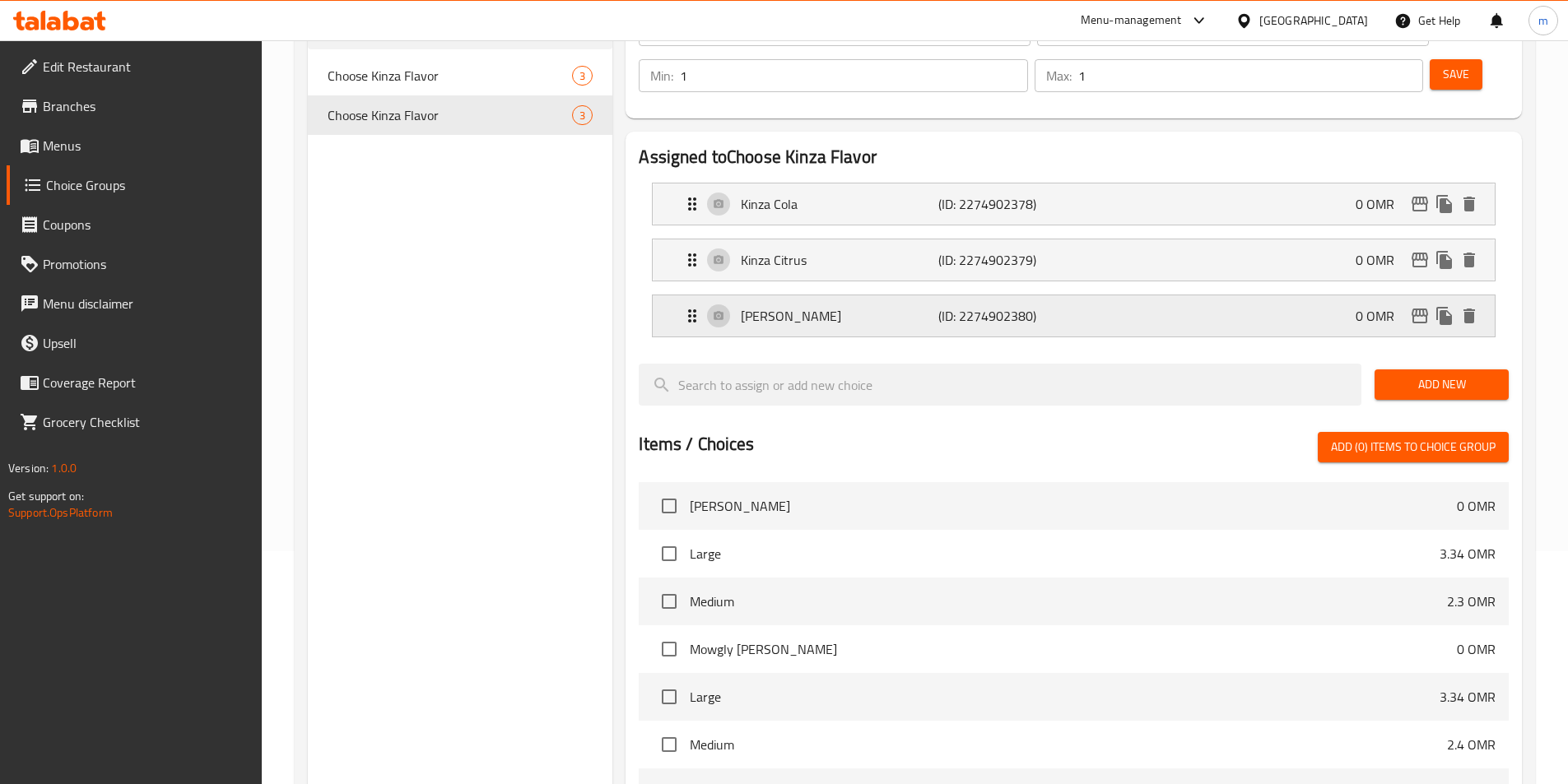
type input "كينزا كولا"
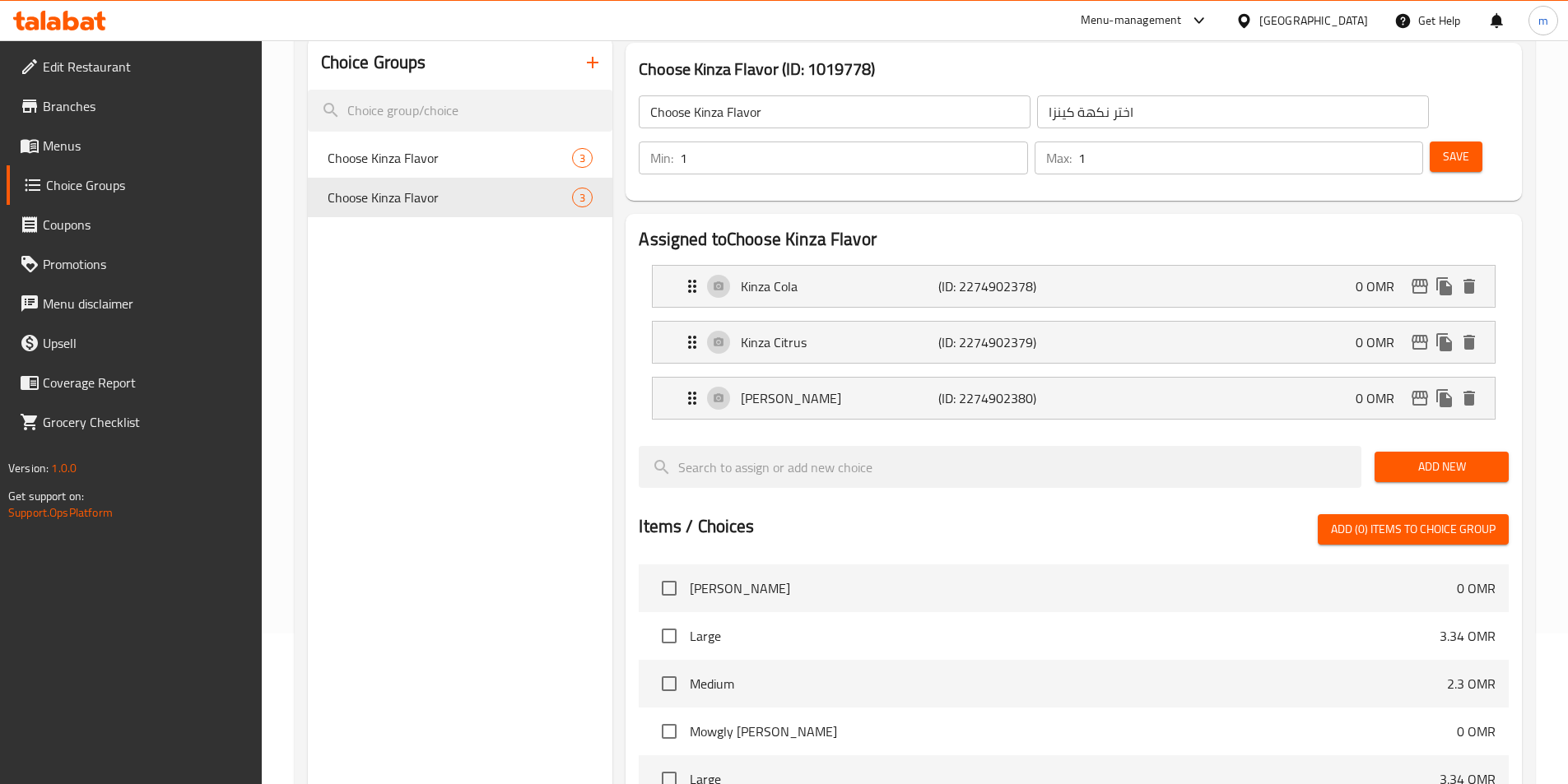
scroll to position [0, 0]
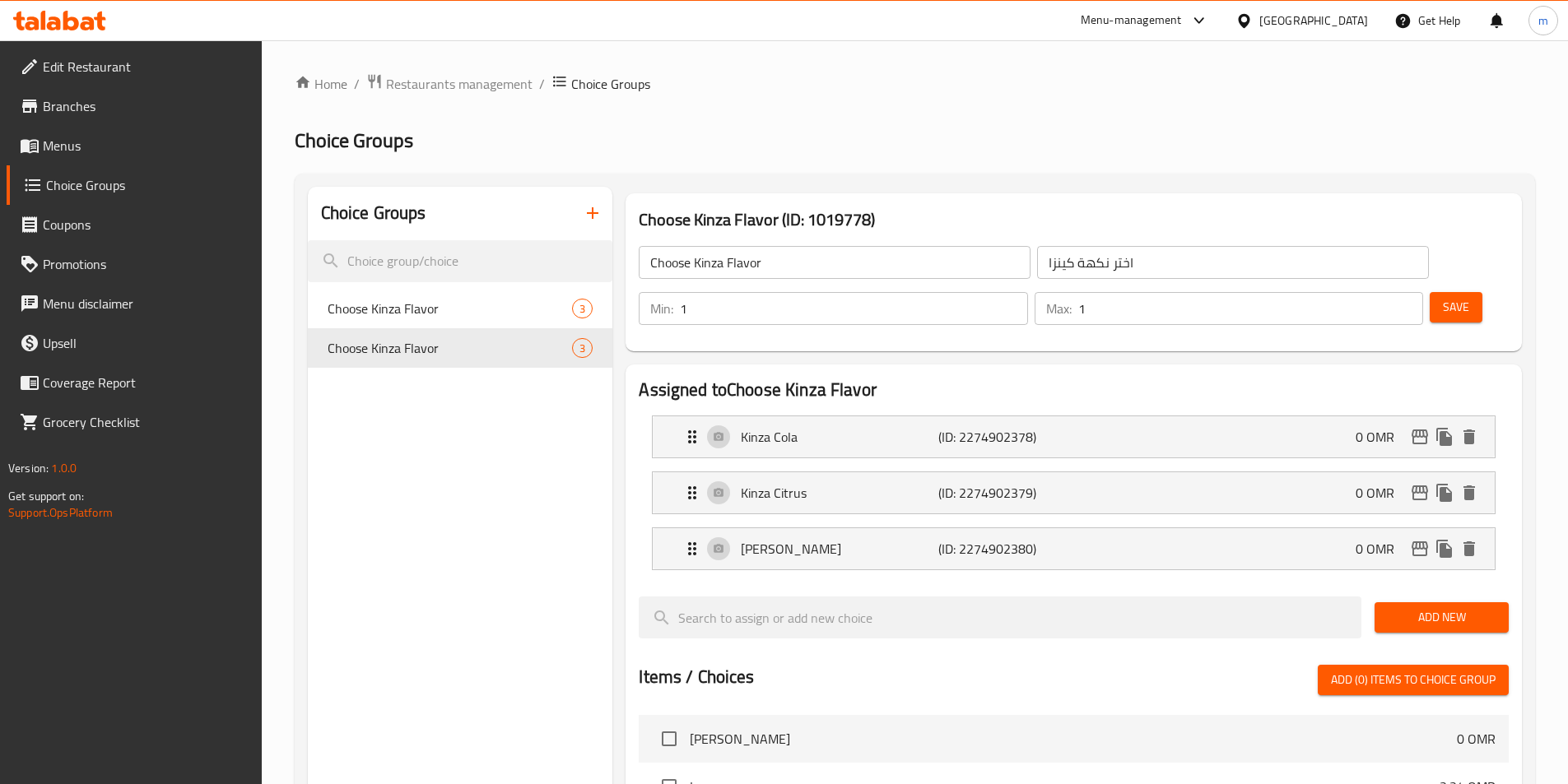
click at [1430, 292] on button "Save" at bounding box center [1456, 307] width 53 height 30
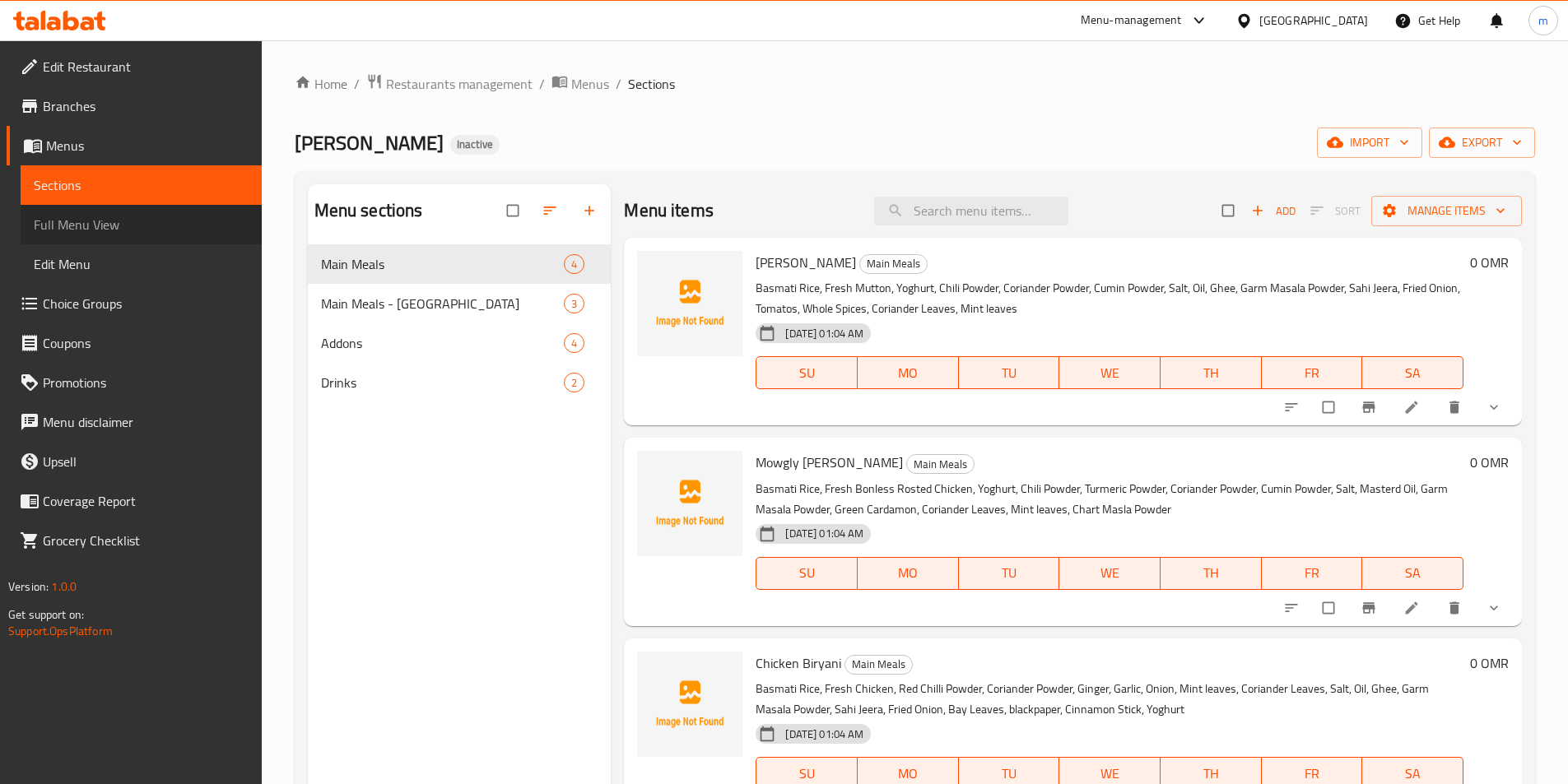
click at [104, 237] on link "Full Menu View" at bounding box center [141, 225] width 242 height 39
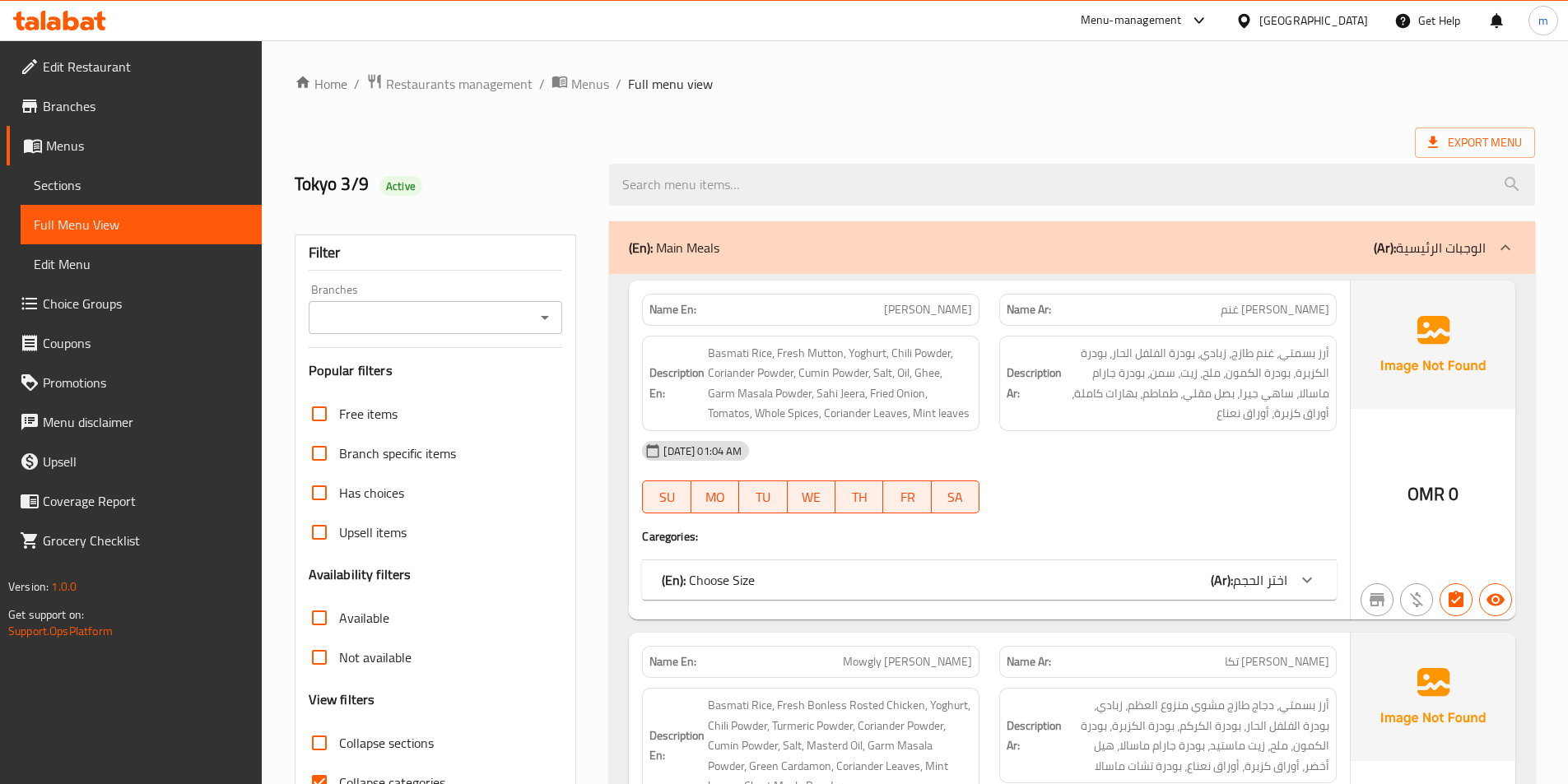
click at [387, 738] on span "Collapse sections" at bounding box center [386, 743] width 95 height 20
click at [339, 738] on input "Collapse sections" at bounding box center [320, 744] width 39 height 39
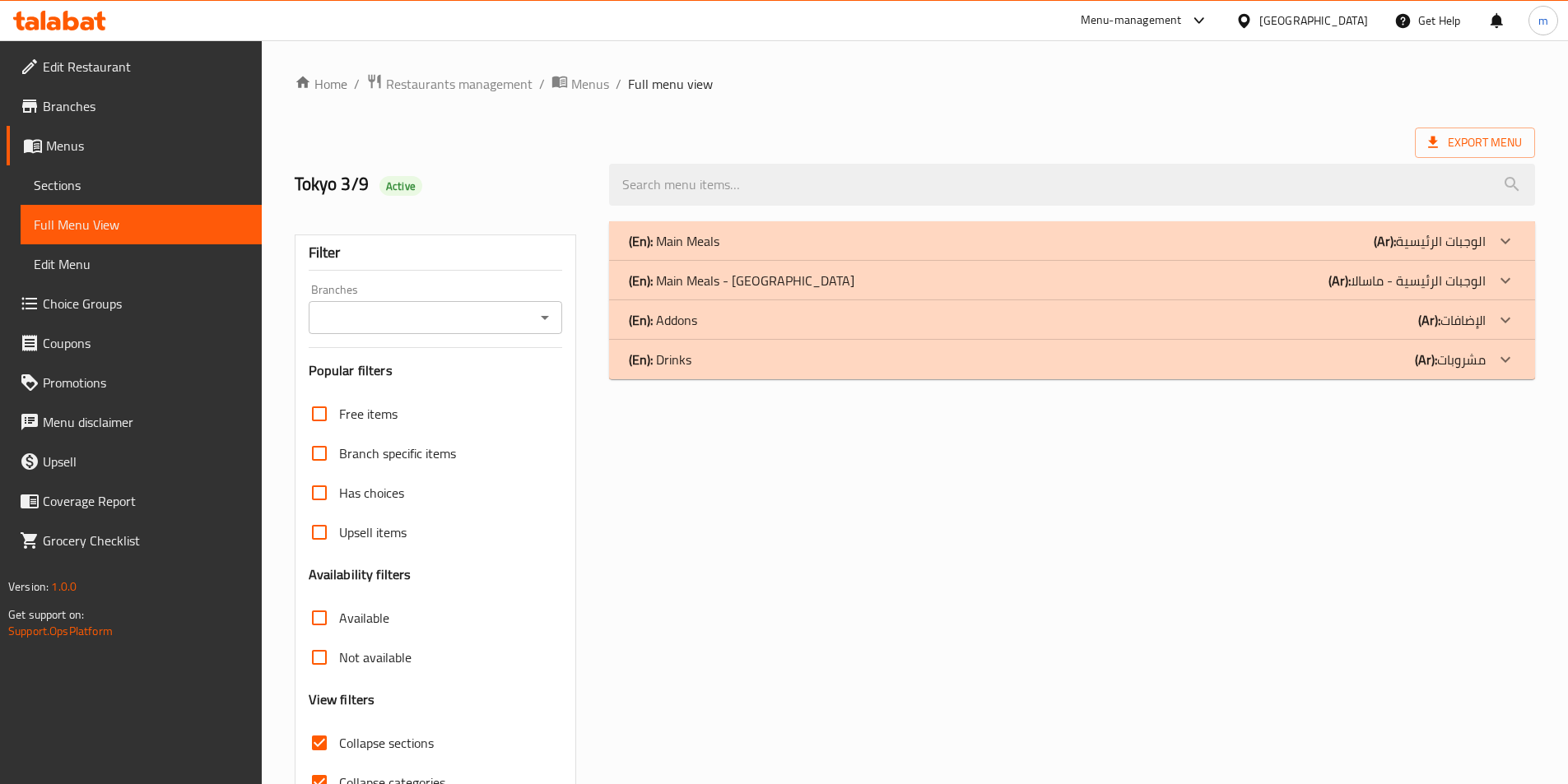
click at [429, 760] on label "Collapse sections" at bounding box center [367, 744] width 134 height 39
click at [339, 760] on input "Collapse sections" at bounding box center [320, 744] width 39 height 39
checkbox input "false"
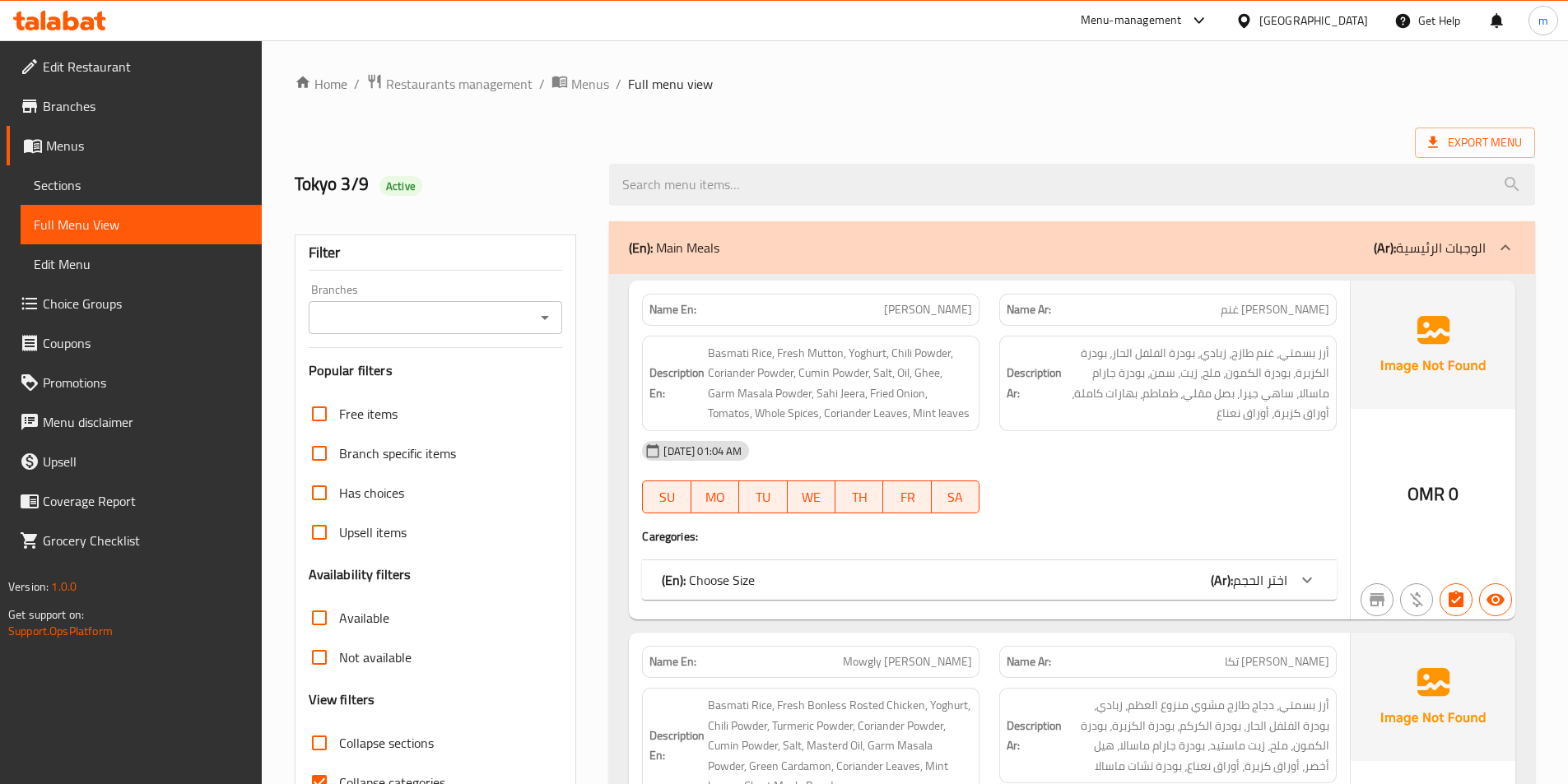
scroll to position [165, 0]
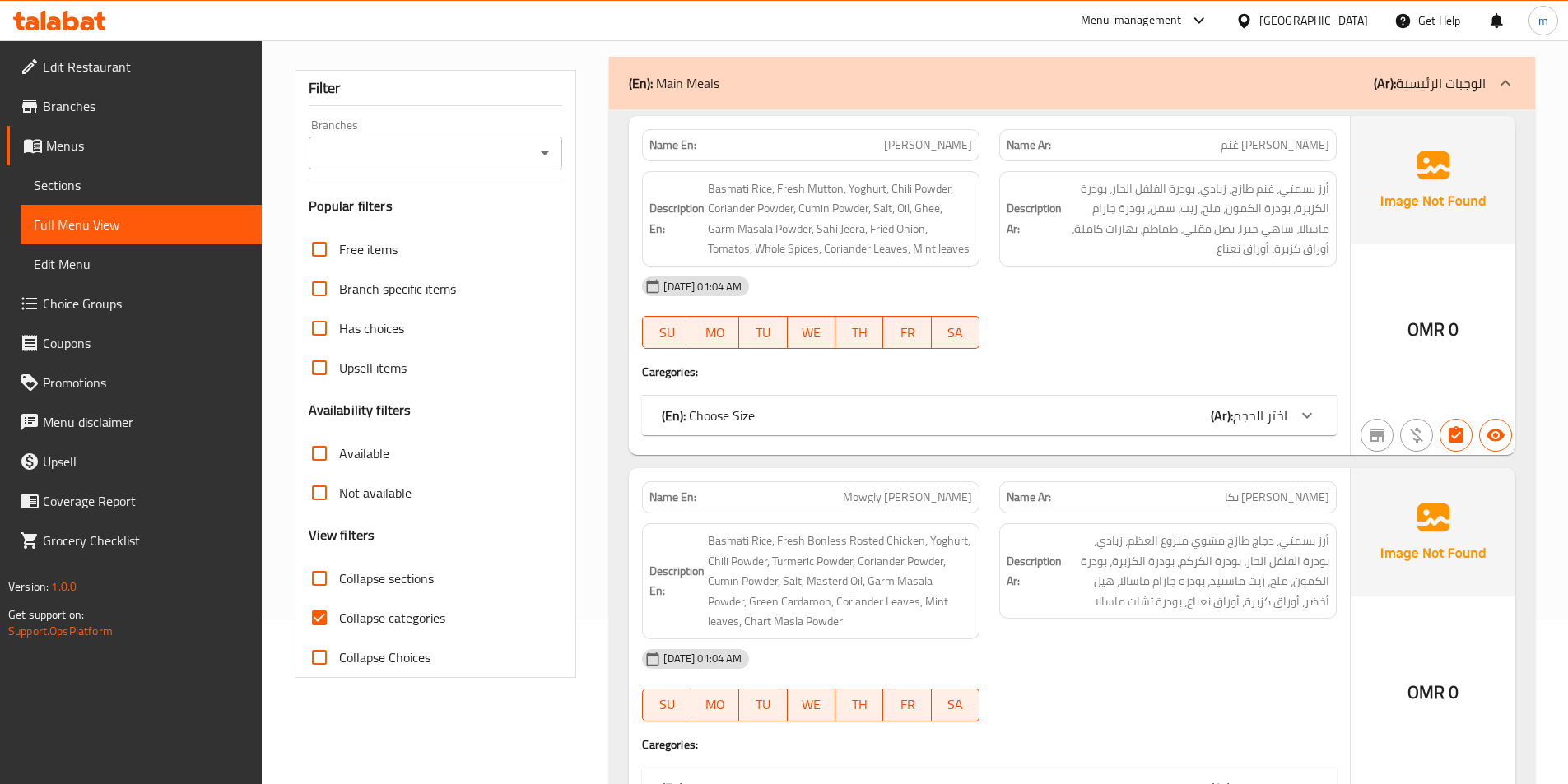
click at [426, 614] on span "Collapse categories" at bounding box center [392, 618] width 106 height 20
click at [339, 614] on input "Collapse categories" at bounding box center [320, 619] width 39 height 39
checkbox input "false"
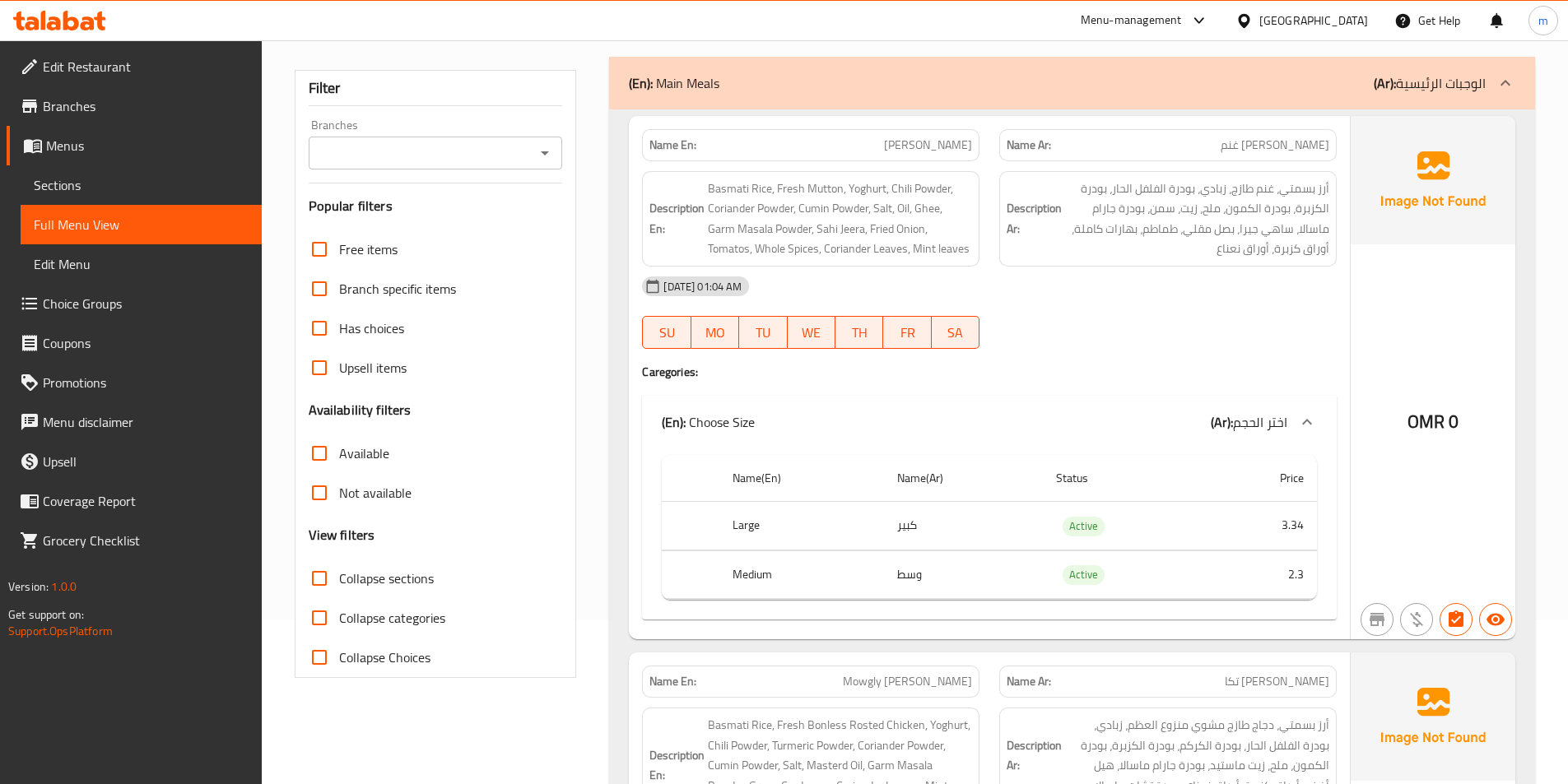
click at [414, 579] on span "Collapse sections" at bounding box center [386, 578] width 95 height 20
click at [339, 579] on input "Collapse sections" at bounding box center [320, 579] width 39 height 39
checkbox input "true"
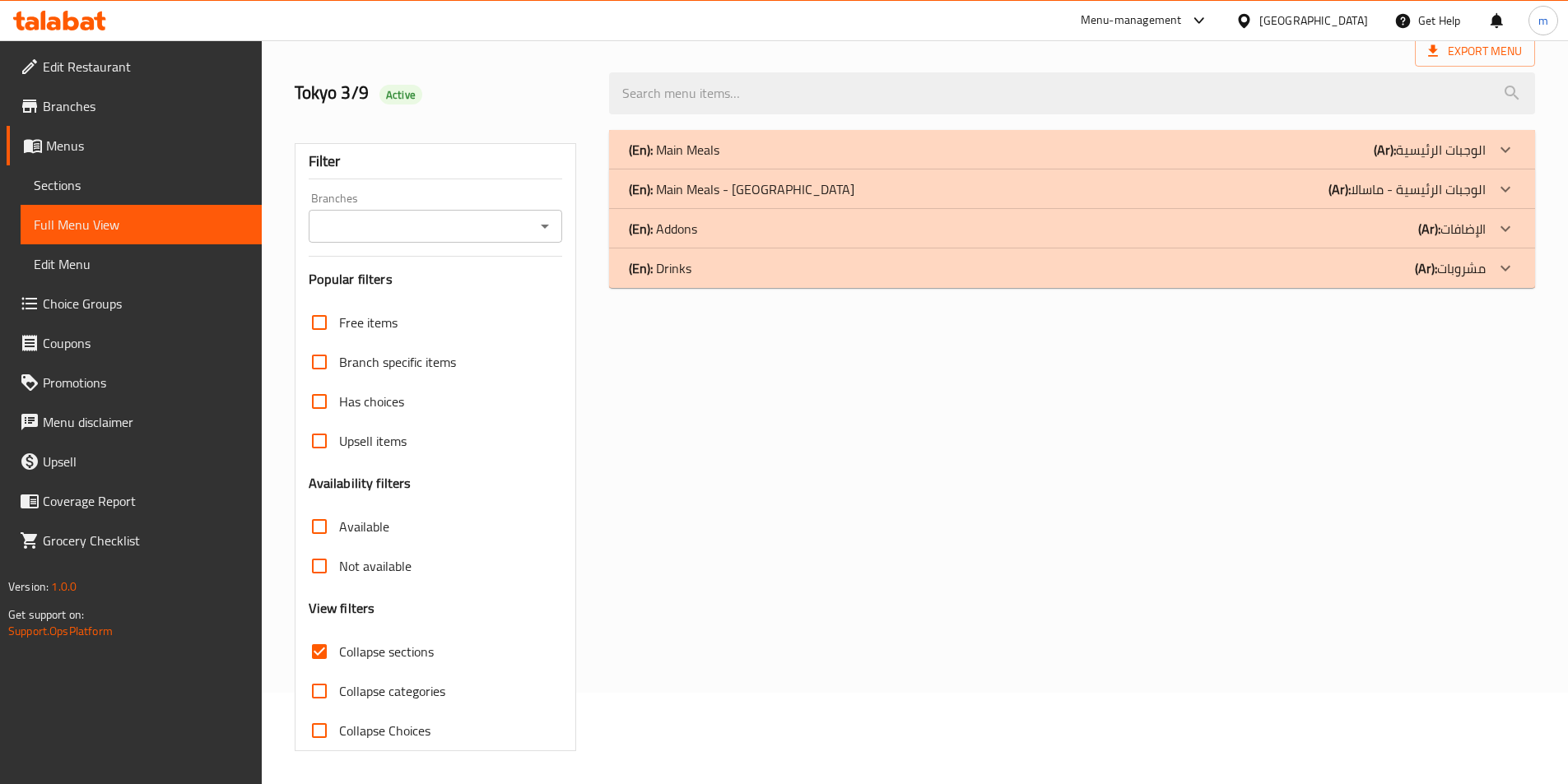
scroll to position [91, 0]
click at [1478, 135] on div "(En): Main Meals (Ar): الوجبات الرئيسية" at bounding box center [1072, 149] width 926 height 39
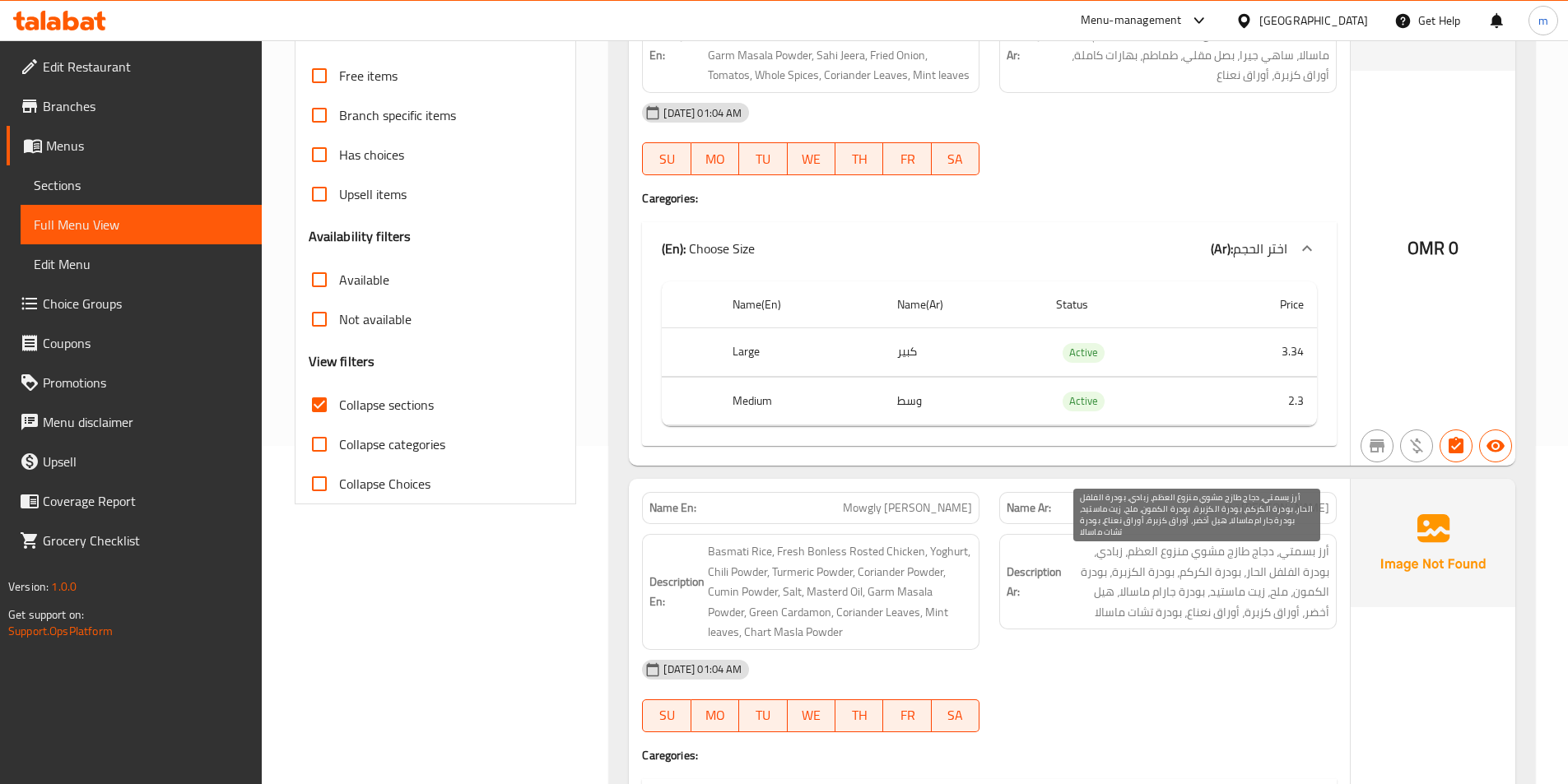
scroll to position [420, 0]
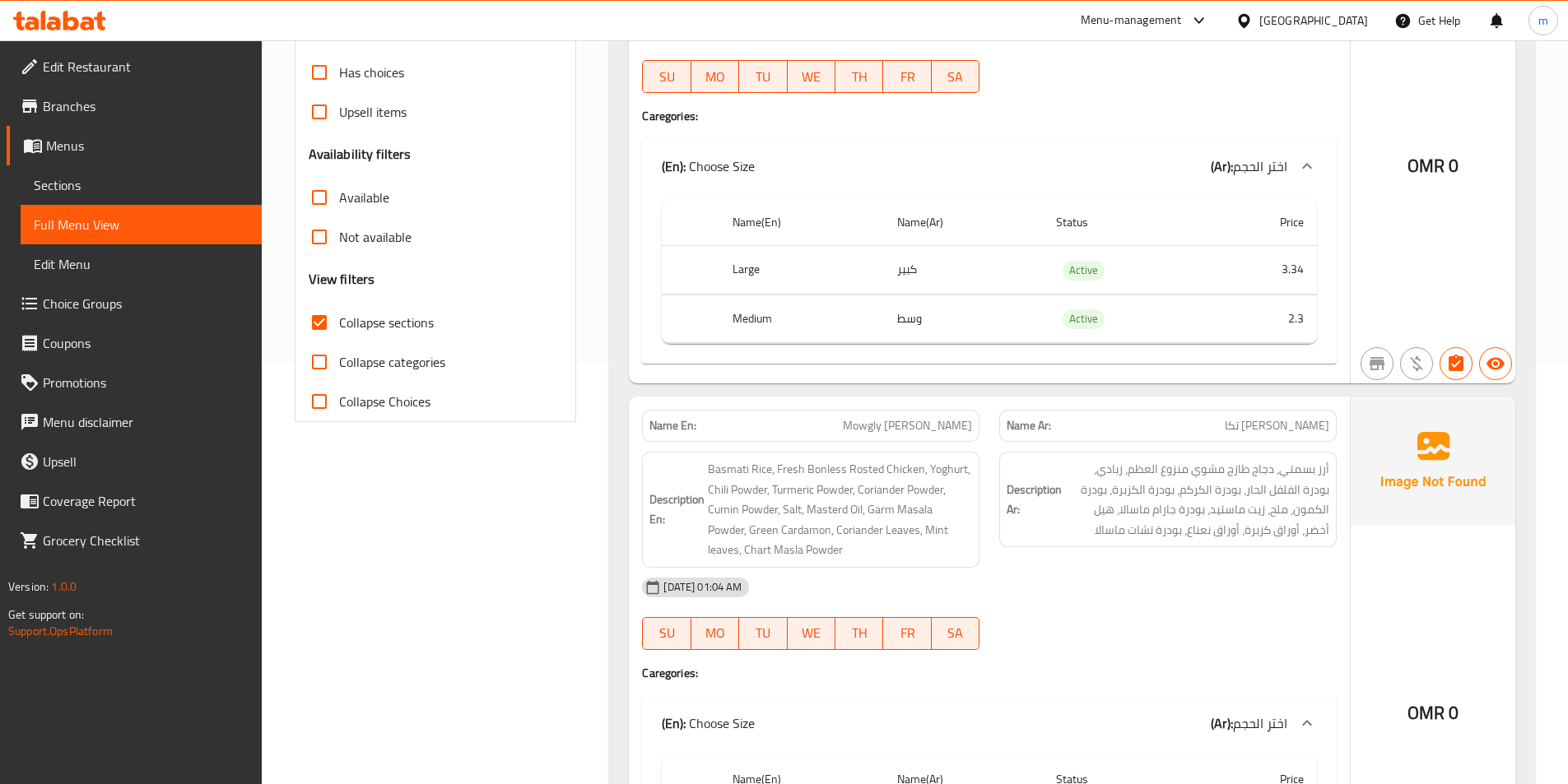
click at [943, 420] on span "Mowgly [PERSON_NAME]" at bounding box center [907, 426] width 129 height 17
copy span "Mowgly [PERSON_NAME]"
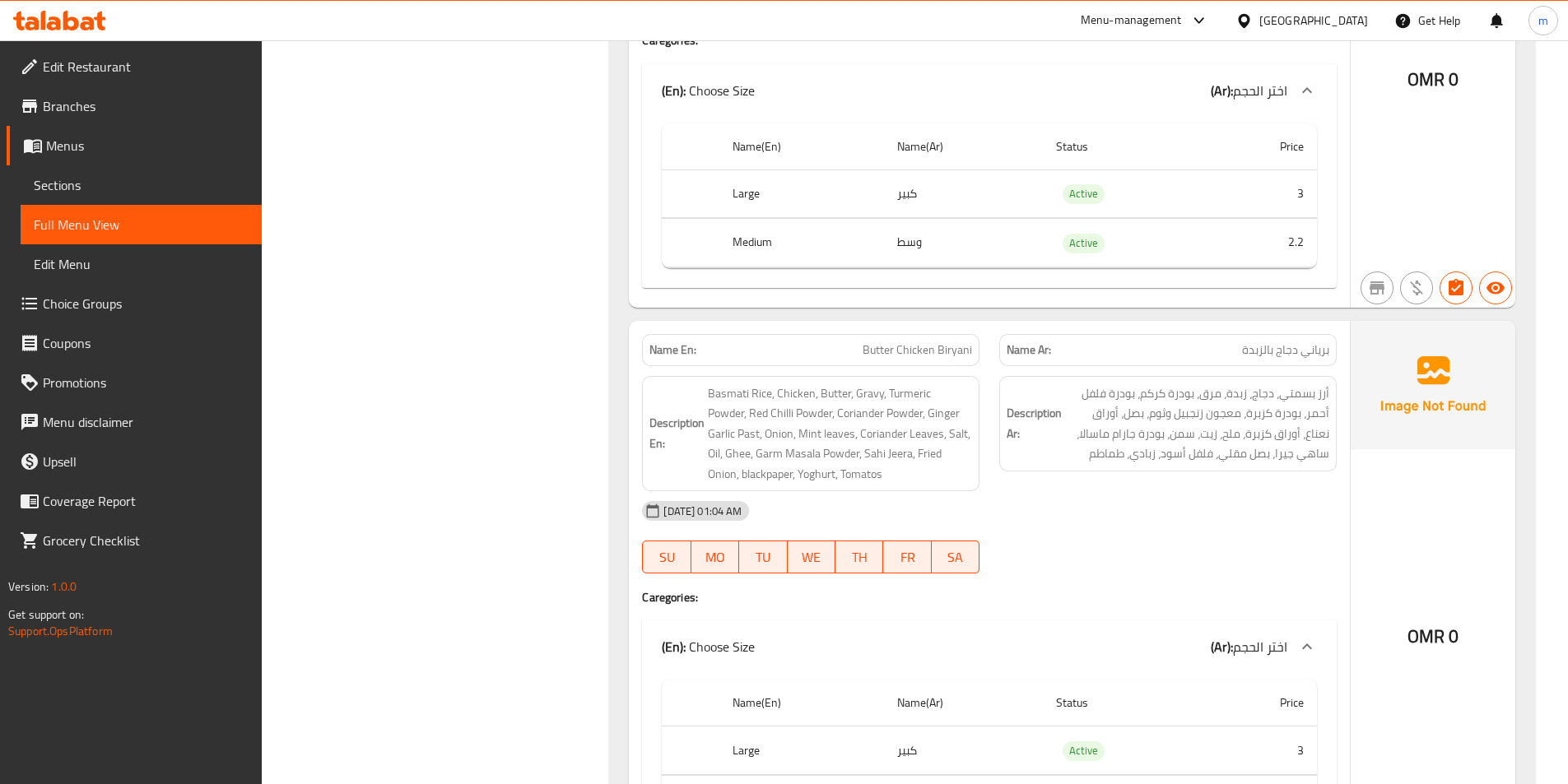
scroll to position [1655, 0]
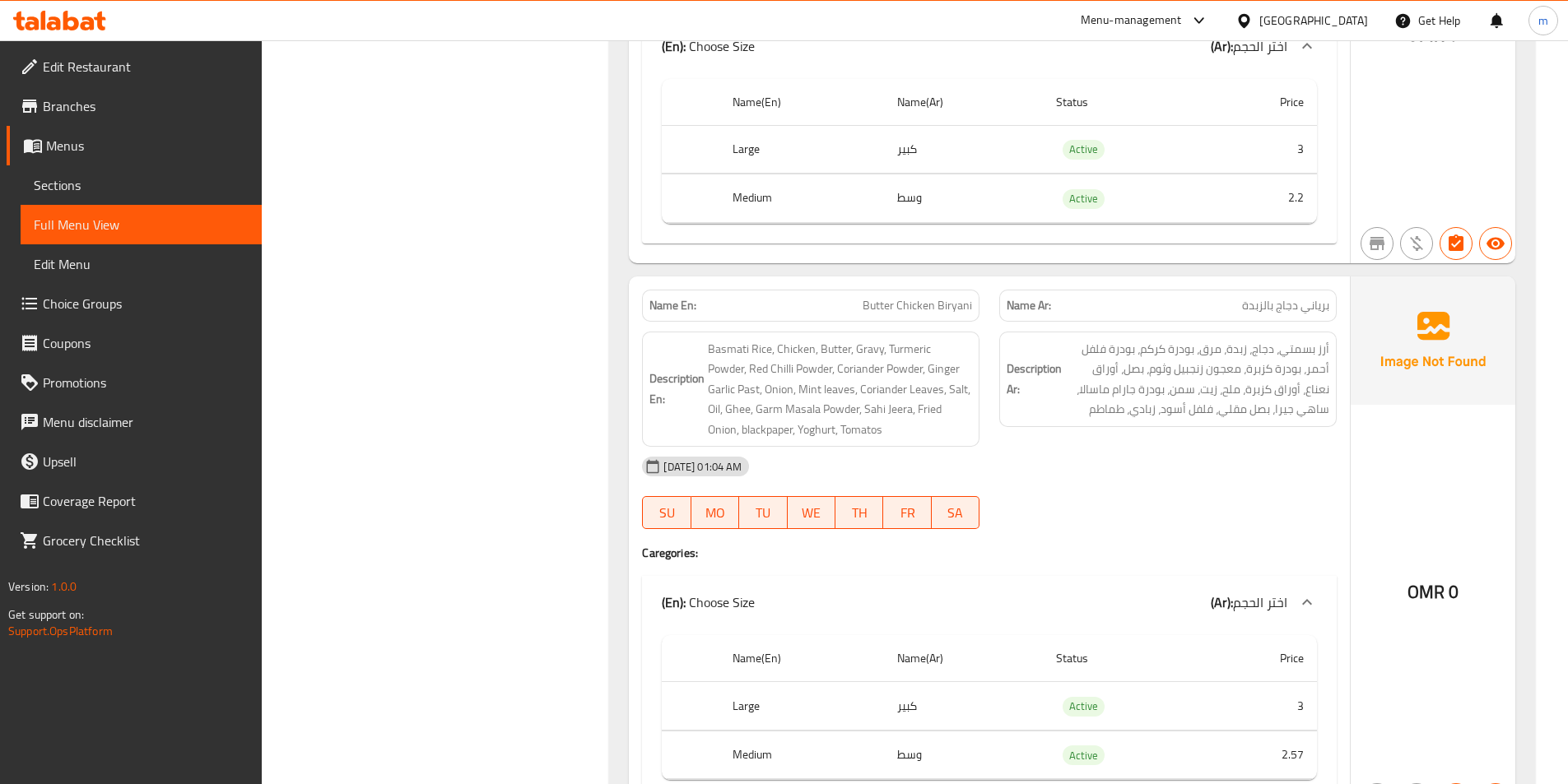
click at [973, 304] on div "Name En: Butter Chicken Biryani" at bounding box center [810, 306] width 337 height 32
click at [958, 292] on div "Name En: Butter Chicken Biryani" at bounding box center [810, 306] width 337 height 32
click at [967, 307] on span "Butter Chicken Biryani" at bounding box center [917, 306] width 109 height 17
click at [969, 310] on span "Butter Chicken Biryani" at bounding box center [917, 306] width 109 height 17
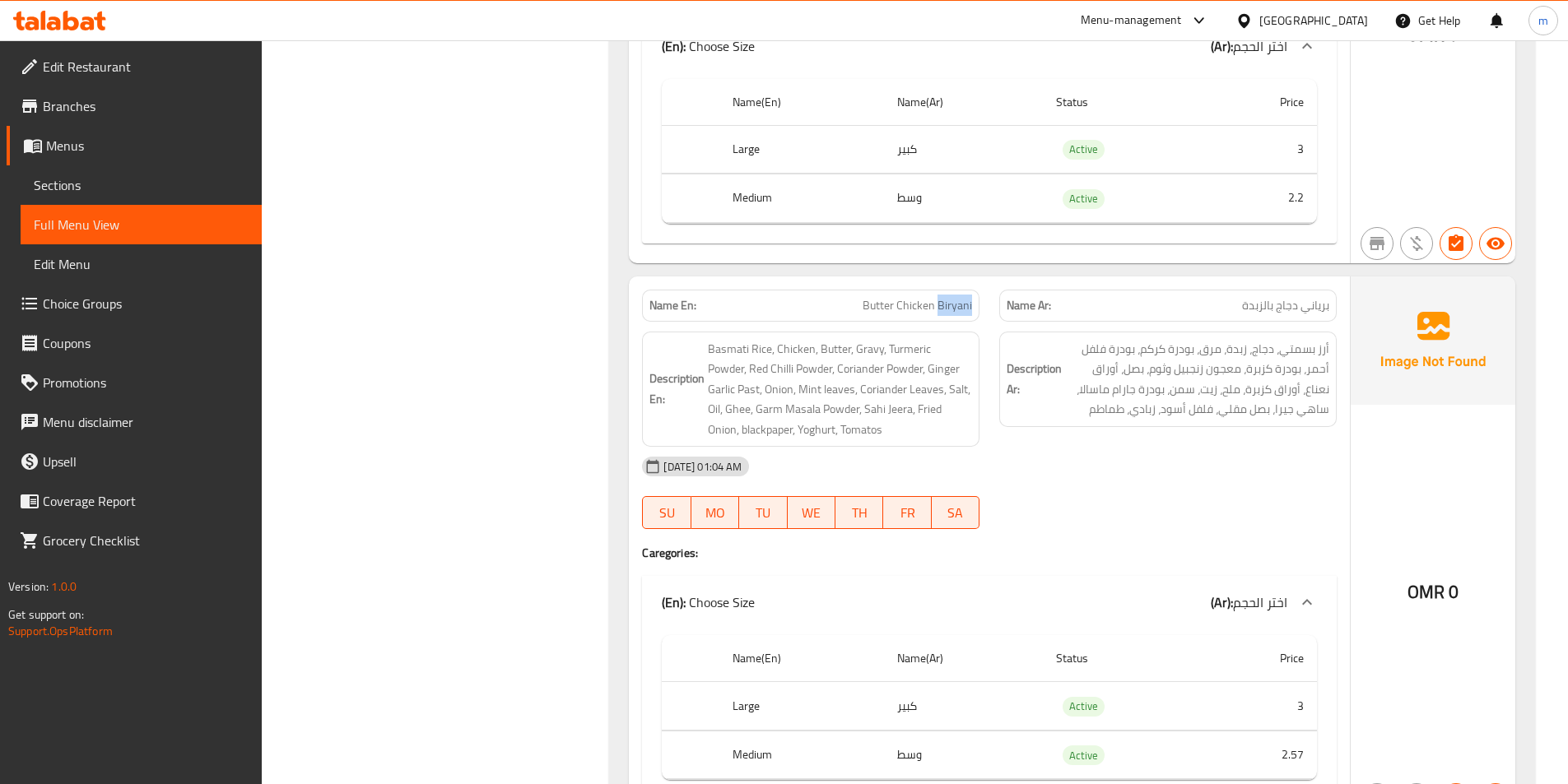
click at [969, 310] on span "Butter Chicken Biryani" at bounding box center [917, 306] width 109 height 17
copy span "Butter Chicken Biryani"
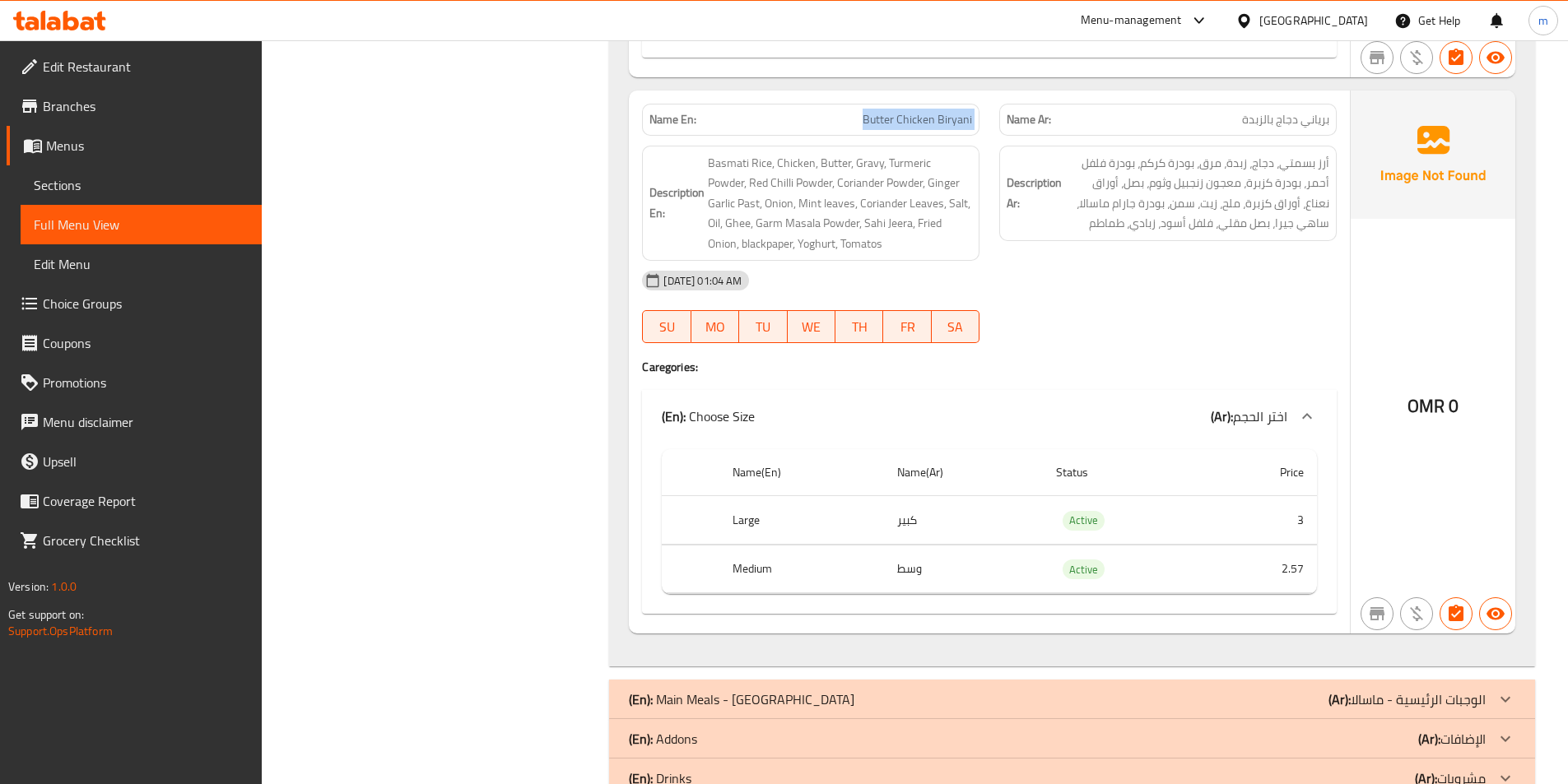
scroll to position [1889, 0]
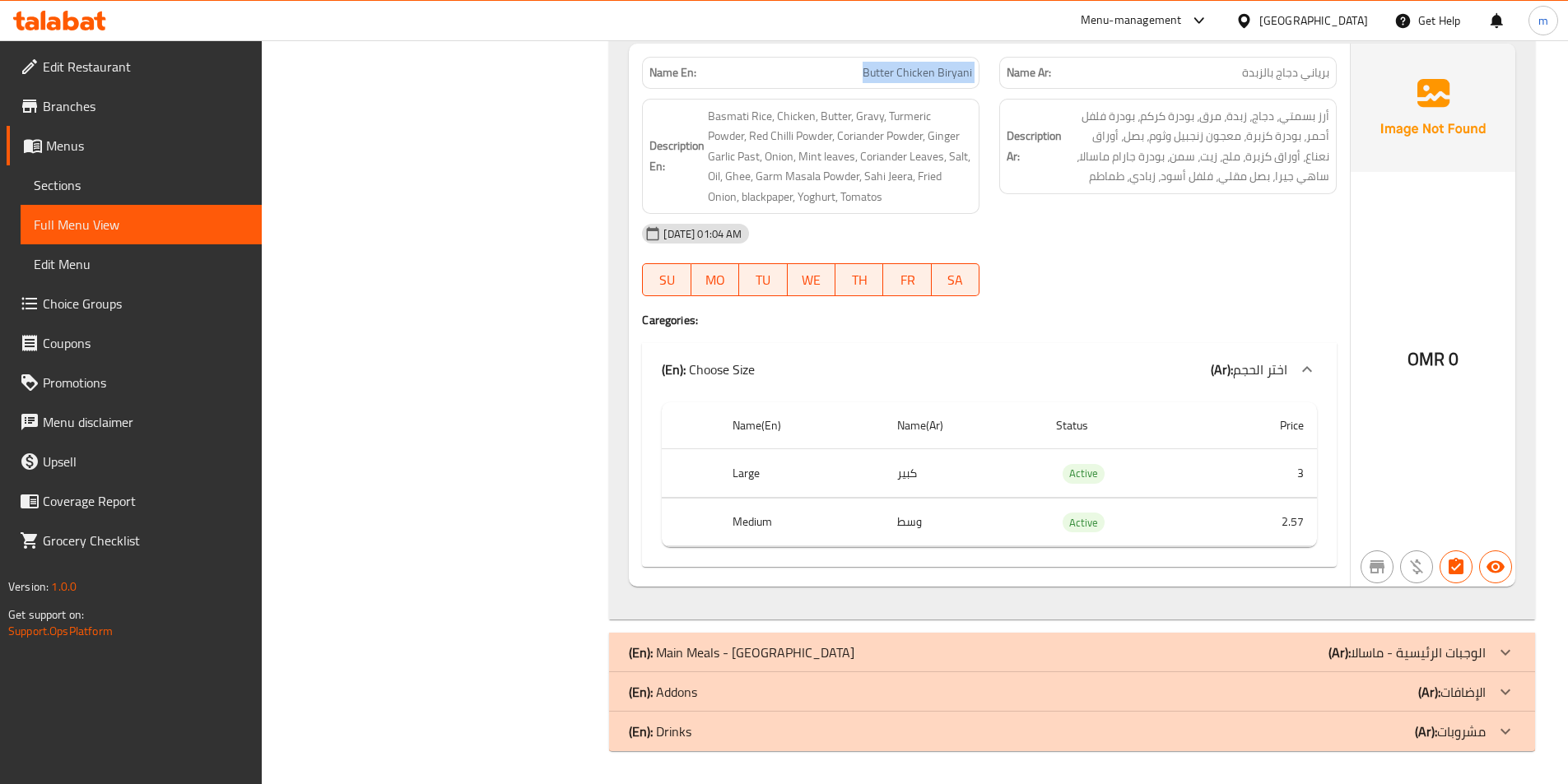
click at [1294, 659] on div "(En): Main Meals - Masala (Ar): الوجبات الرئيسية - ماسالا" at bounding box center [1058, 652] width 857 height 20
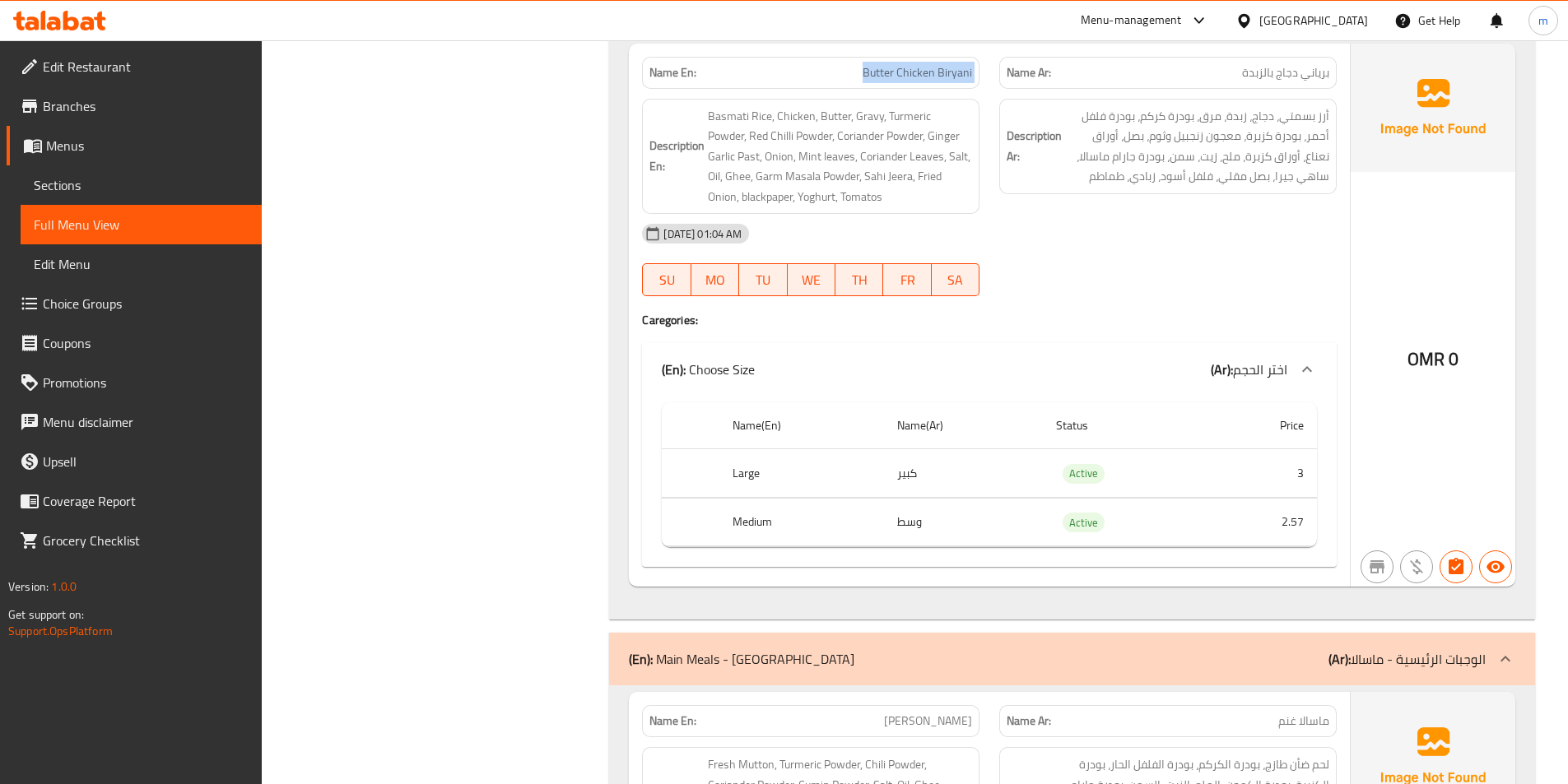
scroll to position [2218, 0]
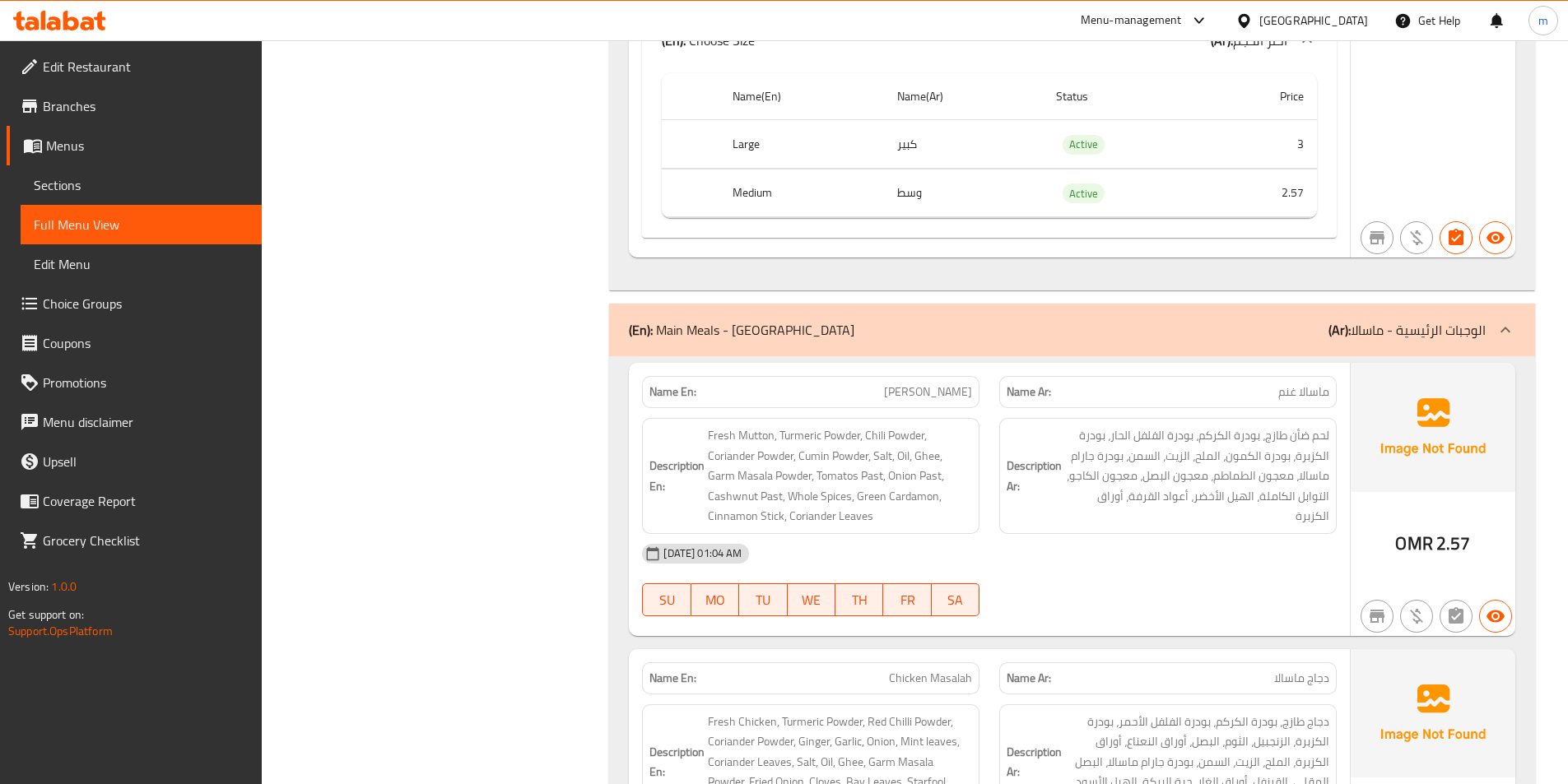
click at [959, 384] on span "[PERSON_NAME]" at bounding box center [928, 392] width 88 height 17
copy span "[PERSON_NAME]"
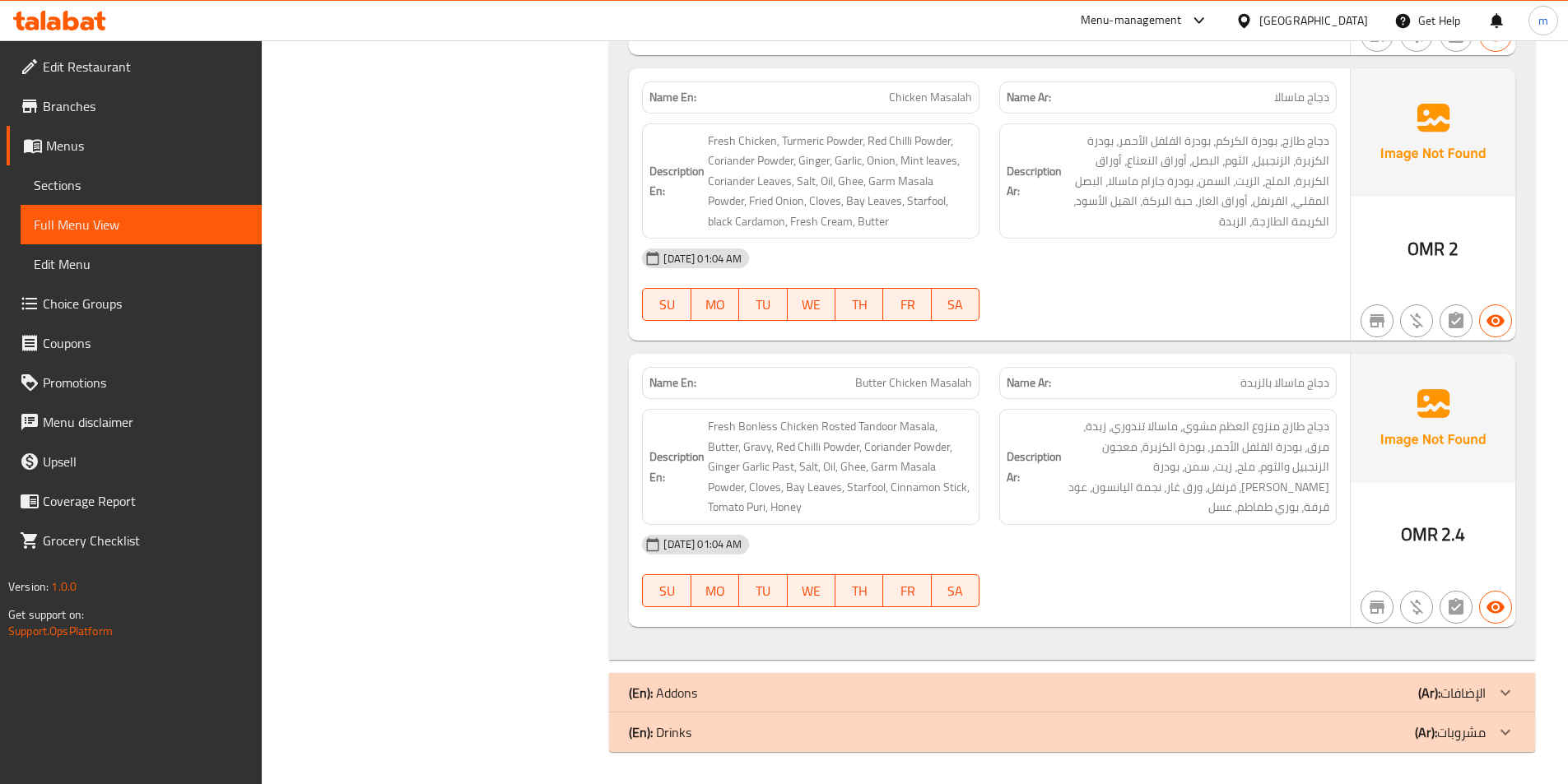
scroll to position [2799, 0]
click at [957, 381] on span "Butter Chicken Masalah" at bounding box center [914, 383] width 117 height 17
copy span "Butter Chicken Masalah"
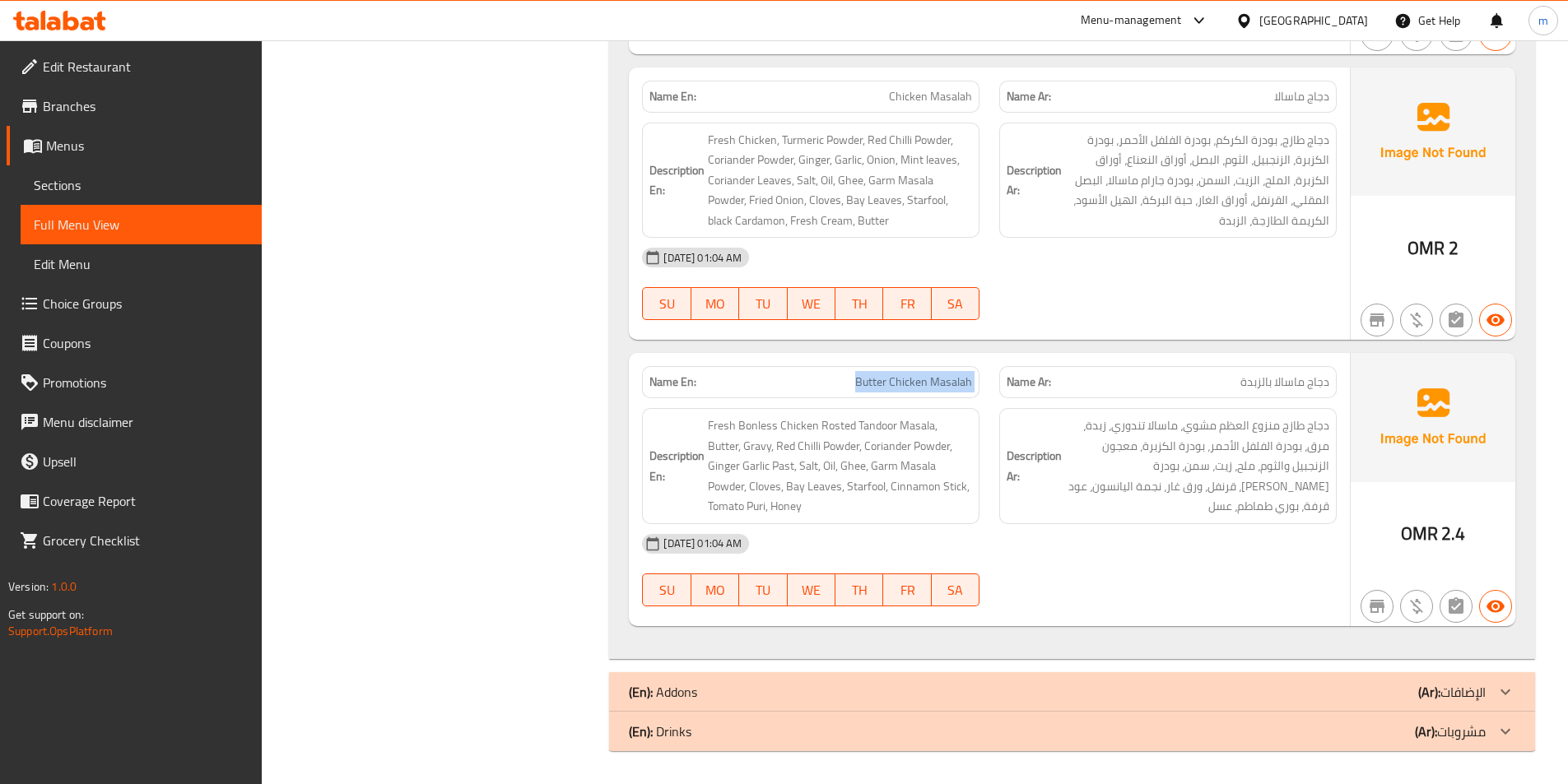
click at [1218, 694] on div "(En): Addons (Ar): الإضافات" at bounding box center [1058, 692] width 857 height 20
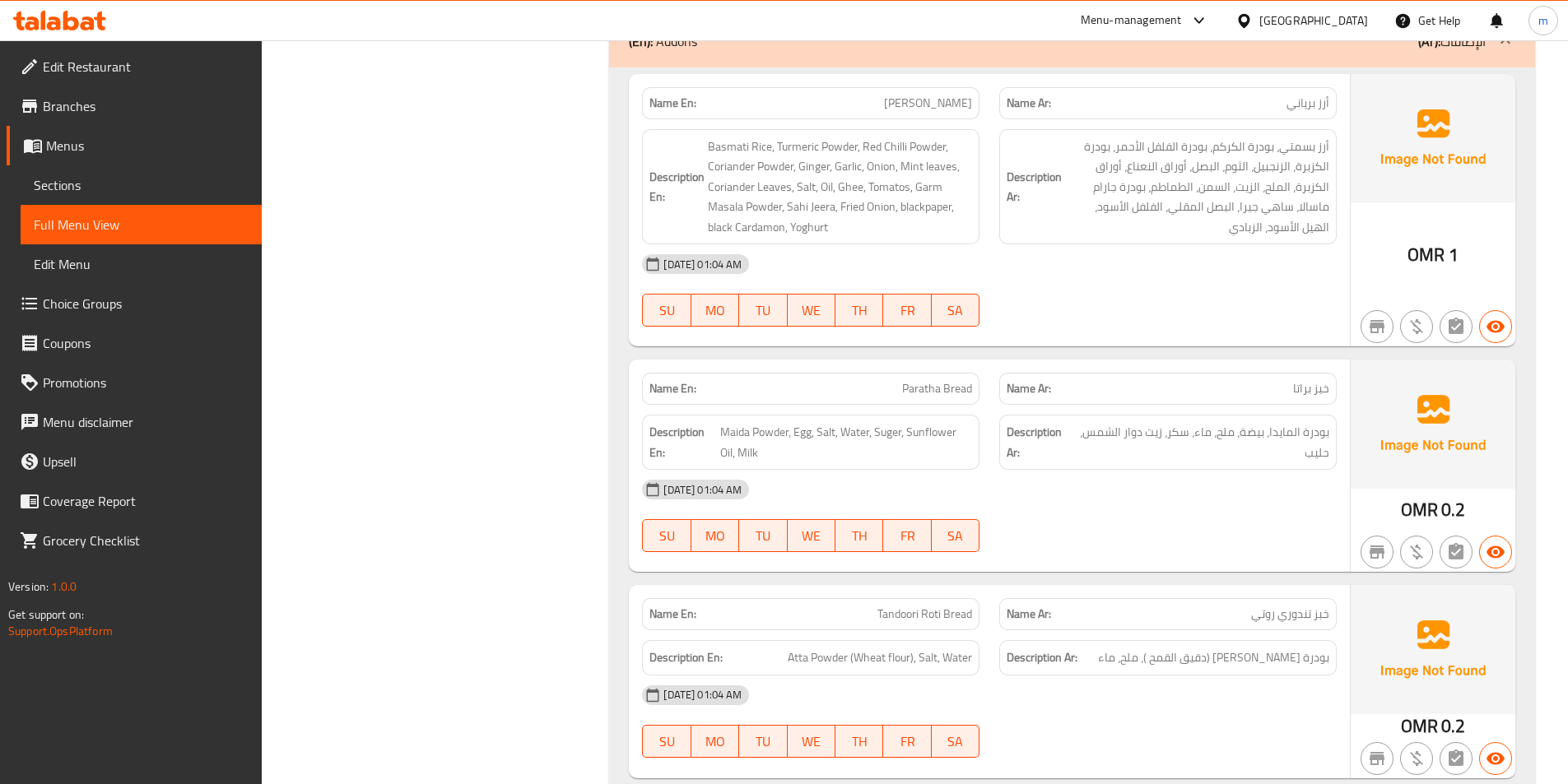
scroll to position [3458, 0]
click at [932, 431] on span "Maida Powder, Egg, Salt, Water, Suger, Sunflower Oil, Milk" at bounding box center [846, 441] width 253 height 40
copy span "Sunflower"
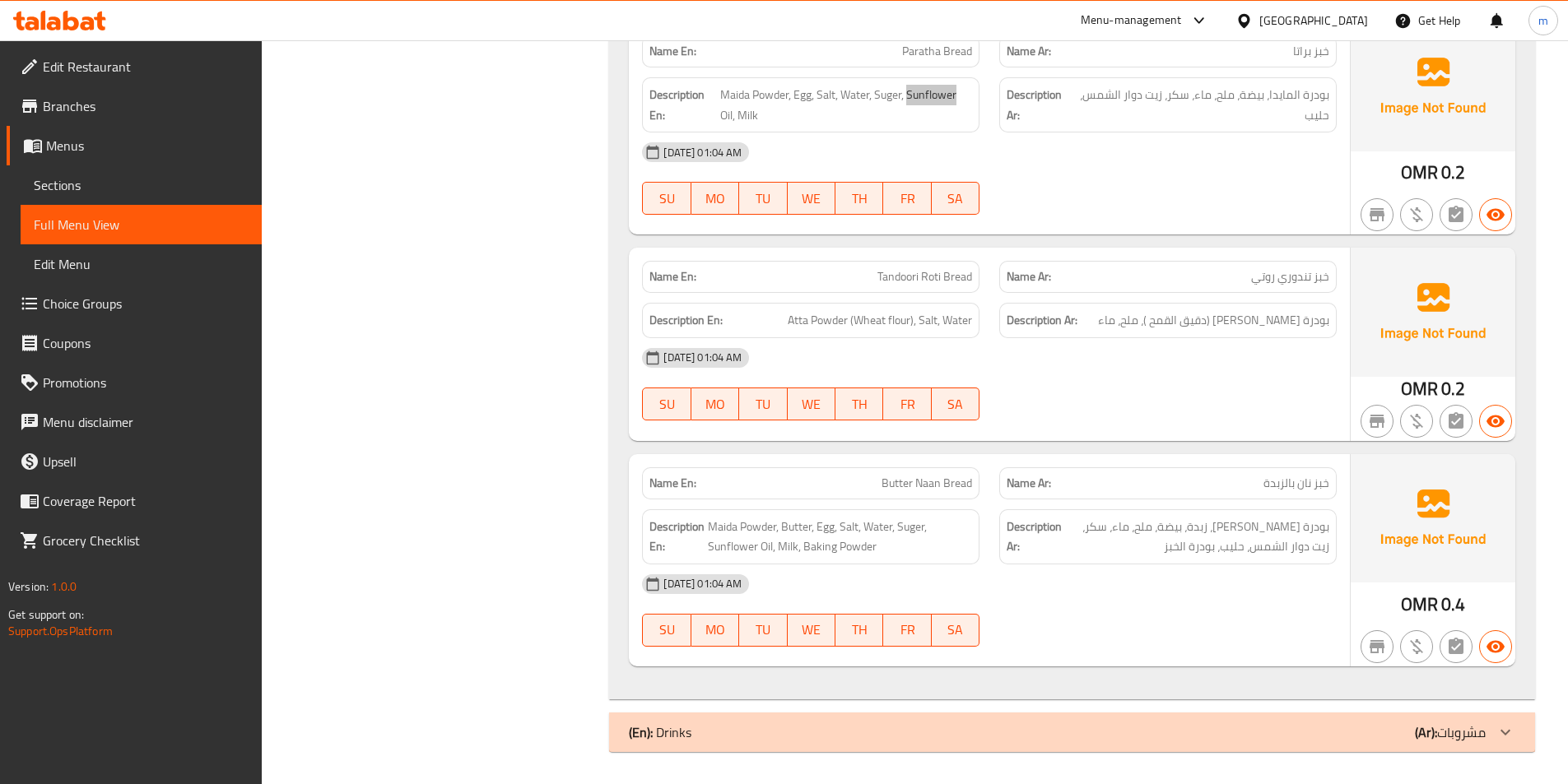
scroll to position [3796, 0]
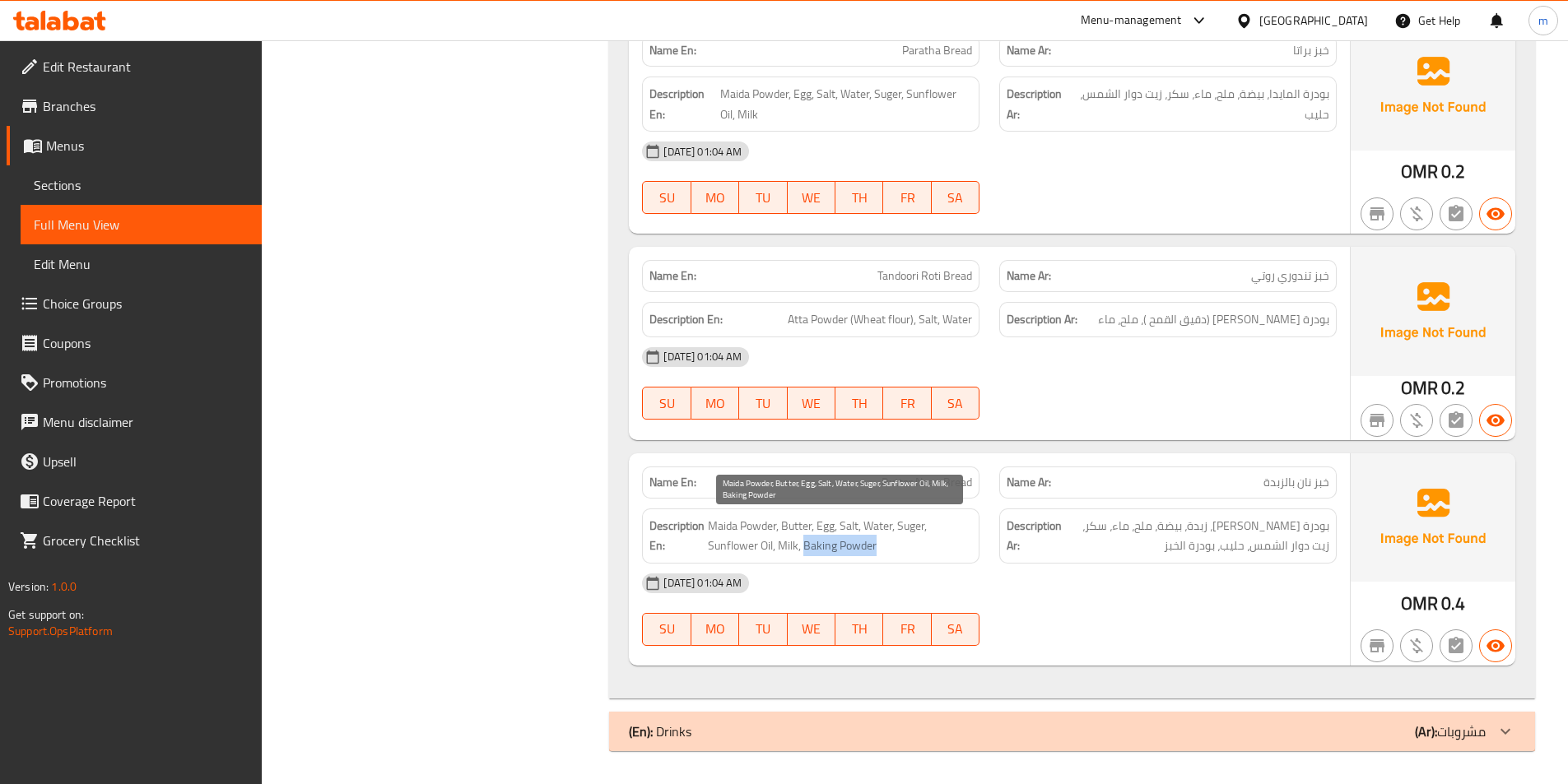
drag, startPoint x: 803, startPoint y: 548, endPoint x: 969, endPoint y: 556, distance: 166.2
click at [969, 556] on span "Maida Powder, Butter, Egg, Salt, Water, Suger, Sunflower Oil, Milk, Baking Powd…" at bounding box center [839, 536] width 264 height 40
copy span "Baking Powder"
click at [1283, 731] on div "(En): Drinks (Ar): مشروبات" at bounding box center [1058, 731] width 857 height 20
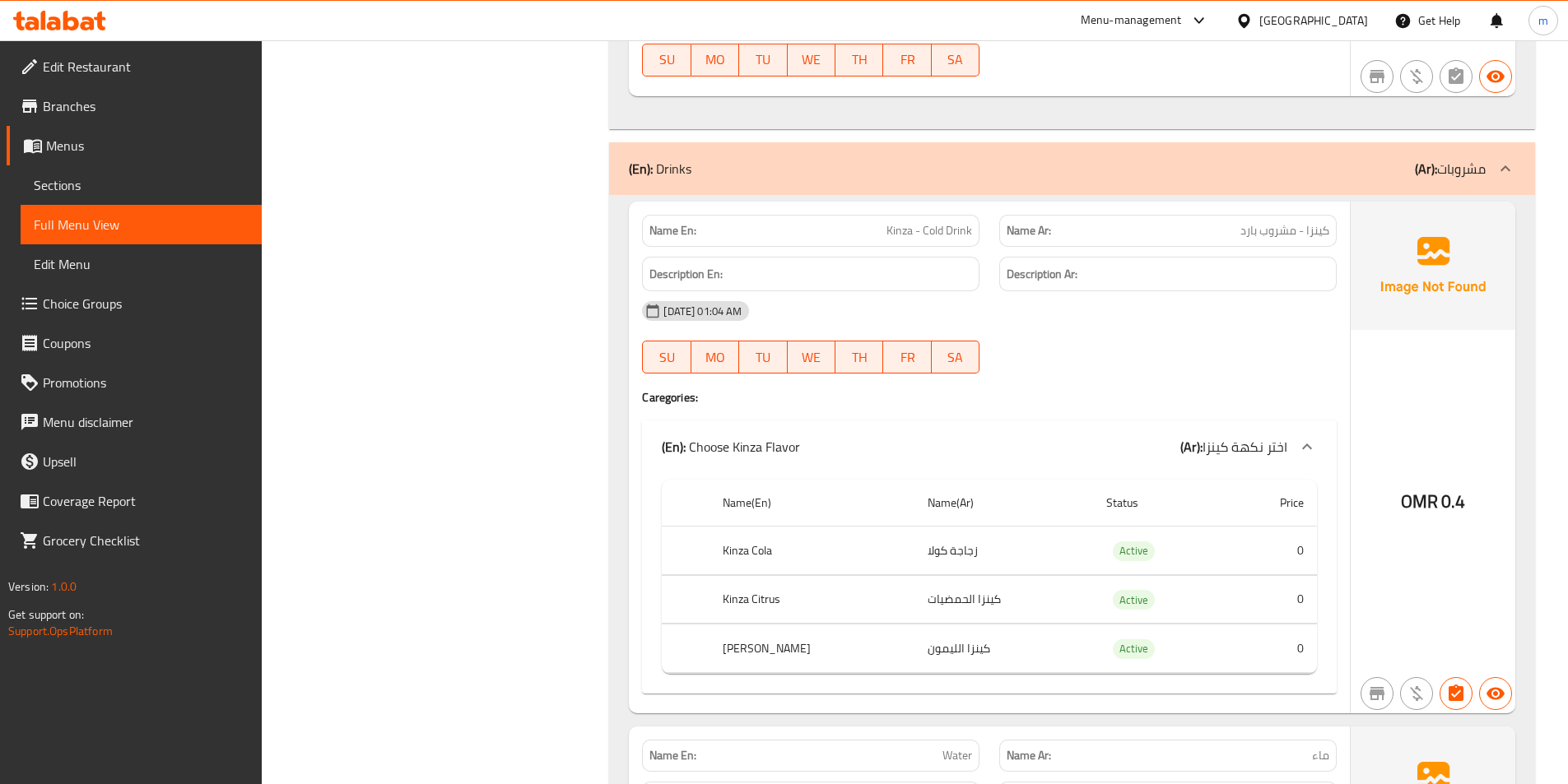
scroll to position [4319, 0]
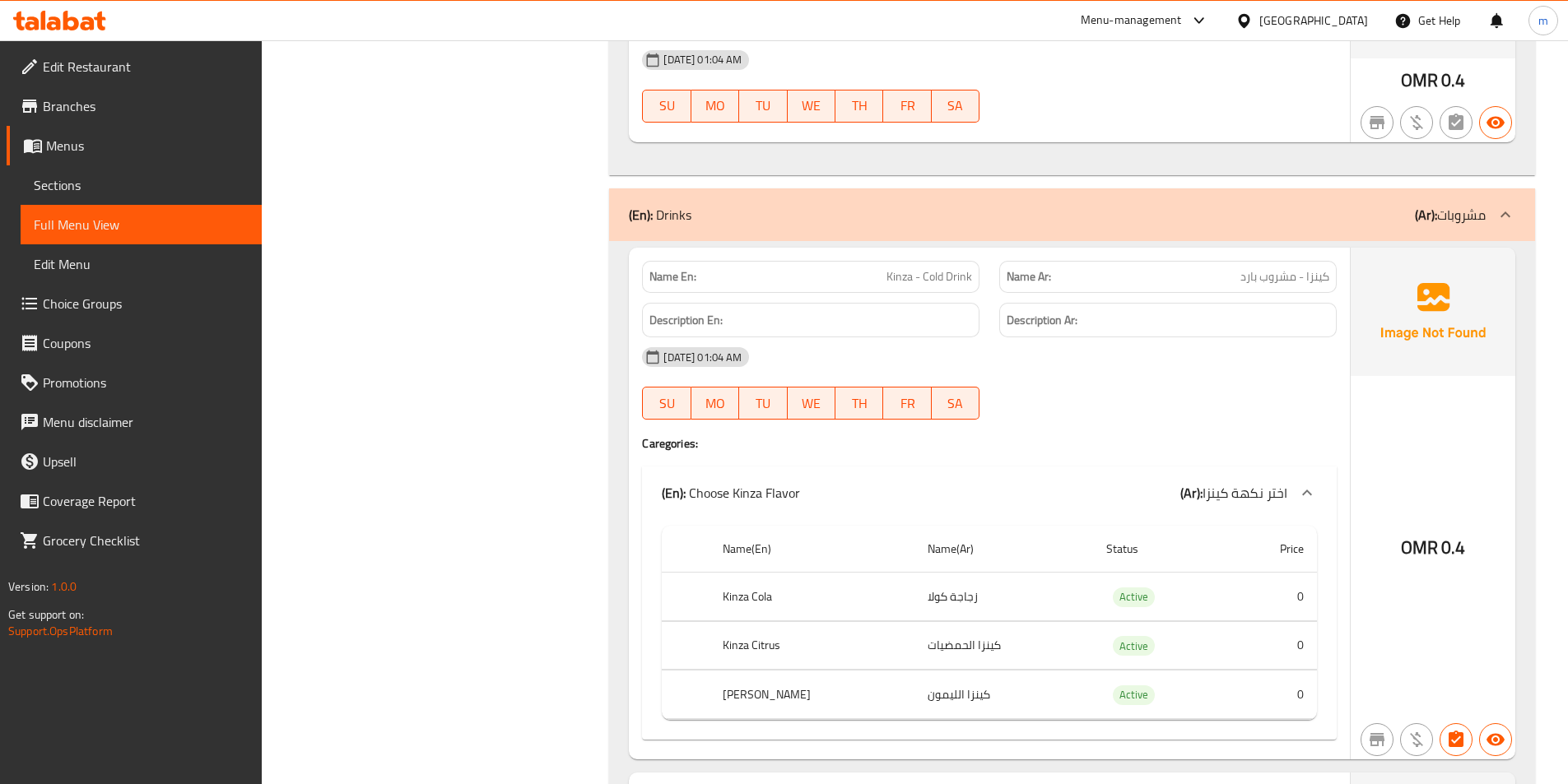
click at [941, 272] on span "Kinza - Cold Drink" at bounding box center [929, 276] width 86 height 17
copy span "Kinza - Cold Drink"
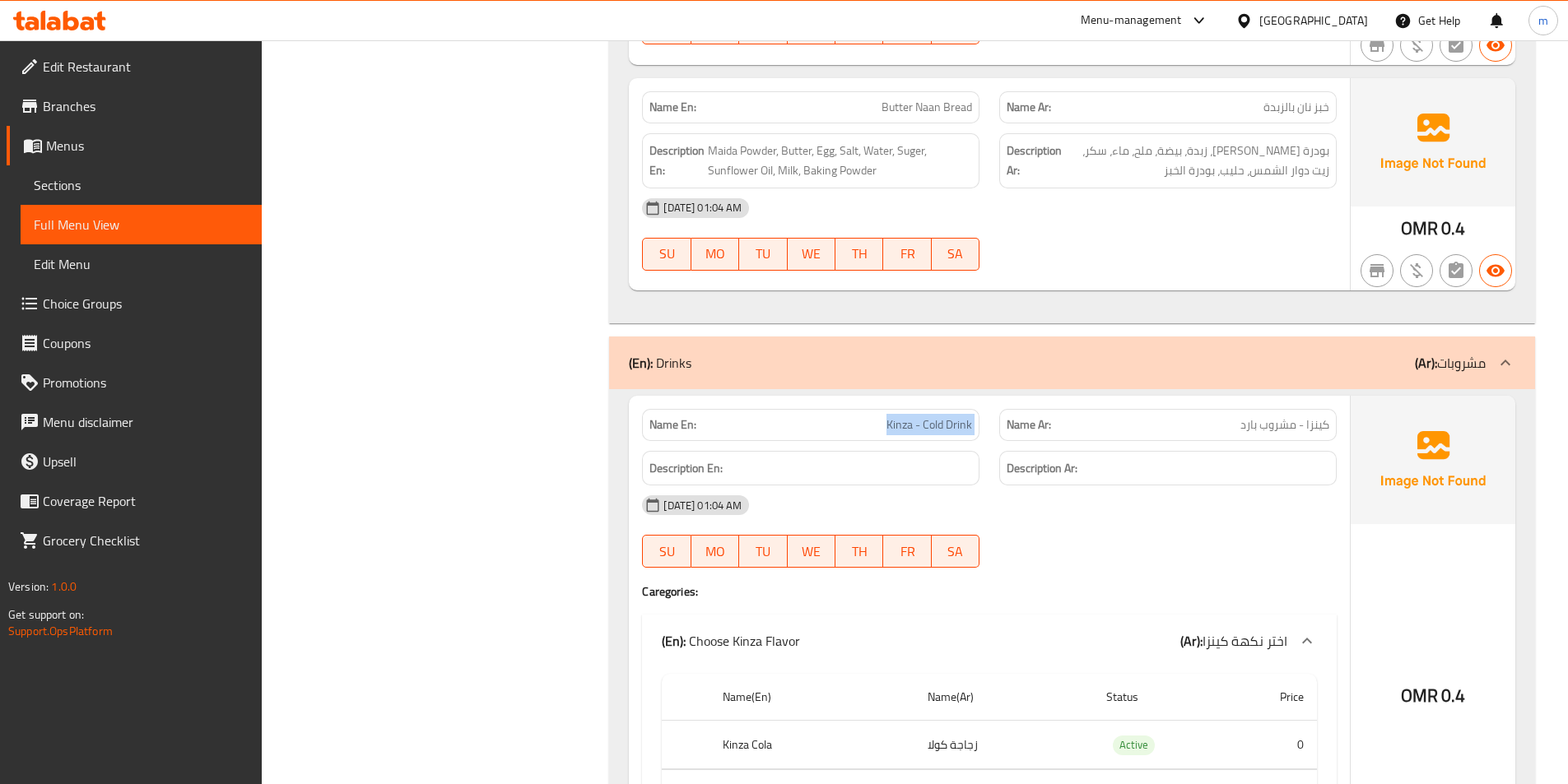
scroll to position [4154, 0]
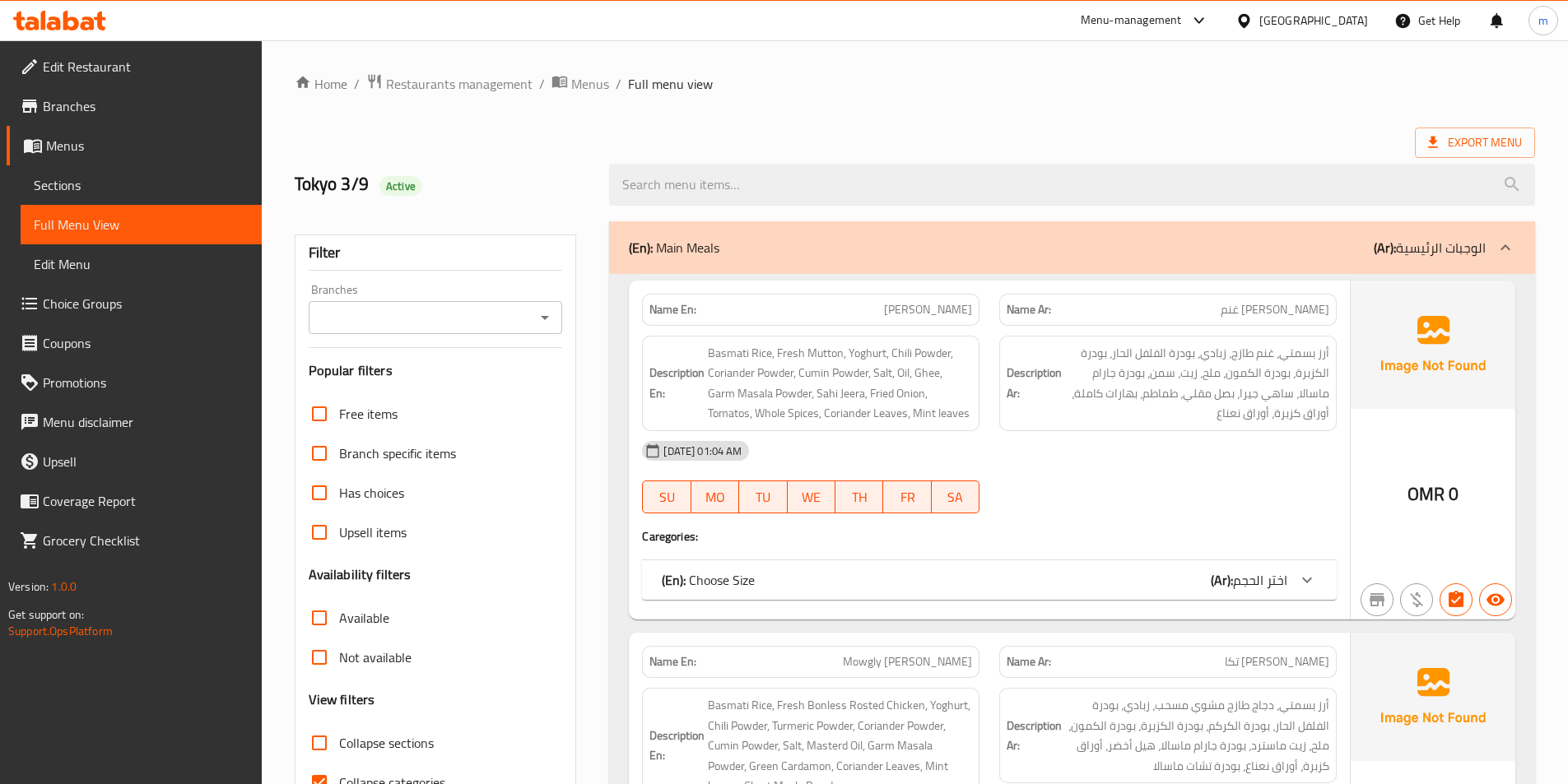
scroll to position [91, 0]
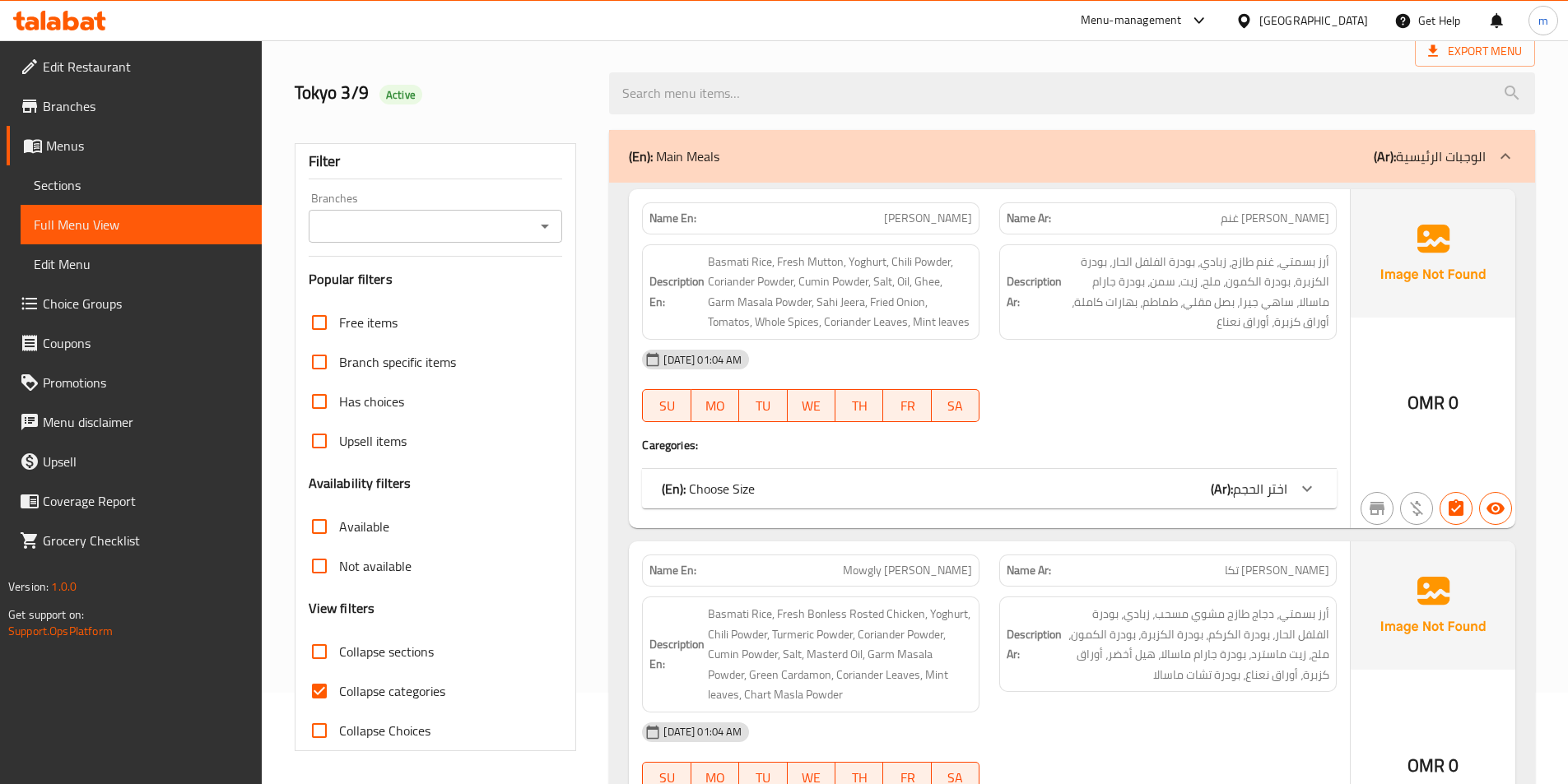
click at [394, 658] on span "Collapse sections" at bounding box center [386, 651] width 95 height 20
click at [339, 658] on input "Collapse sections" at bounding box center [320, 651] width 39 height 39
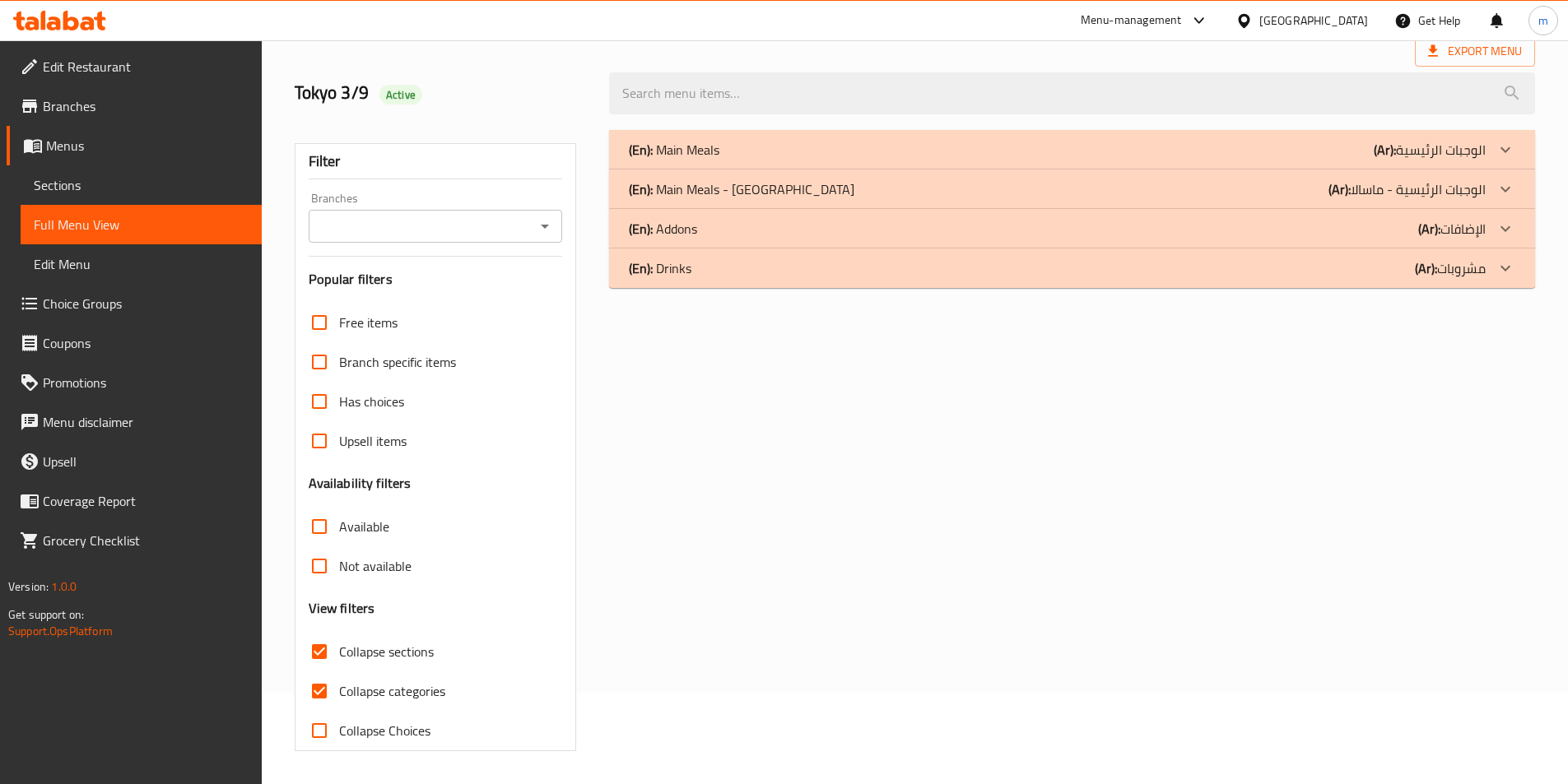
click at [1438, 268] on p "(Ar): مشروبات" at bounding box center [1450, 268] width 71 height 20
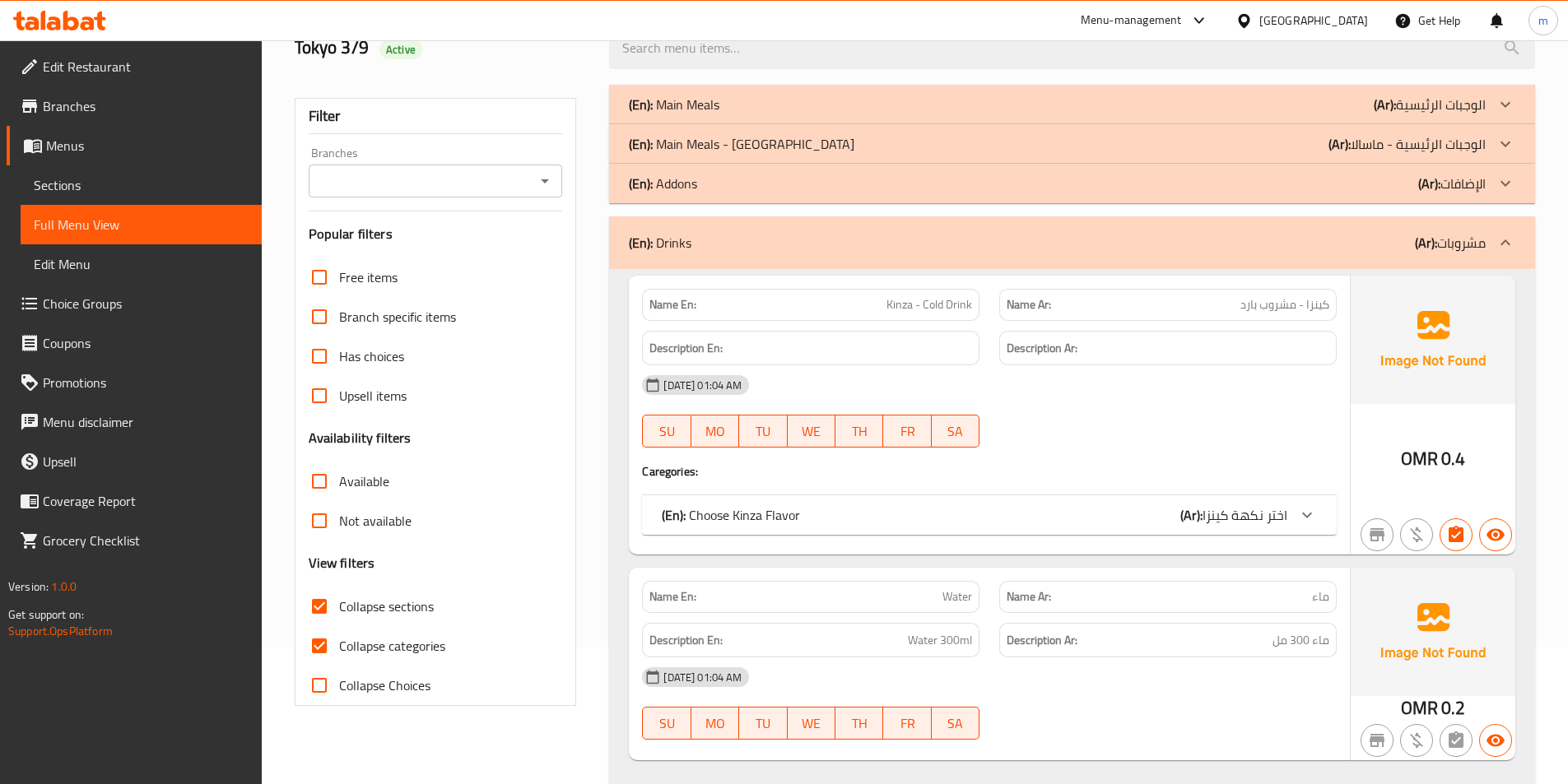
scroll to position [179, 0]
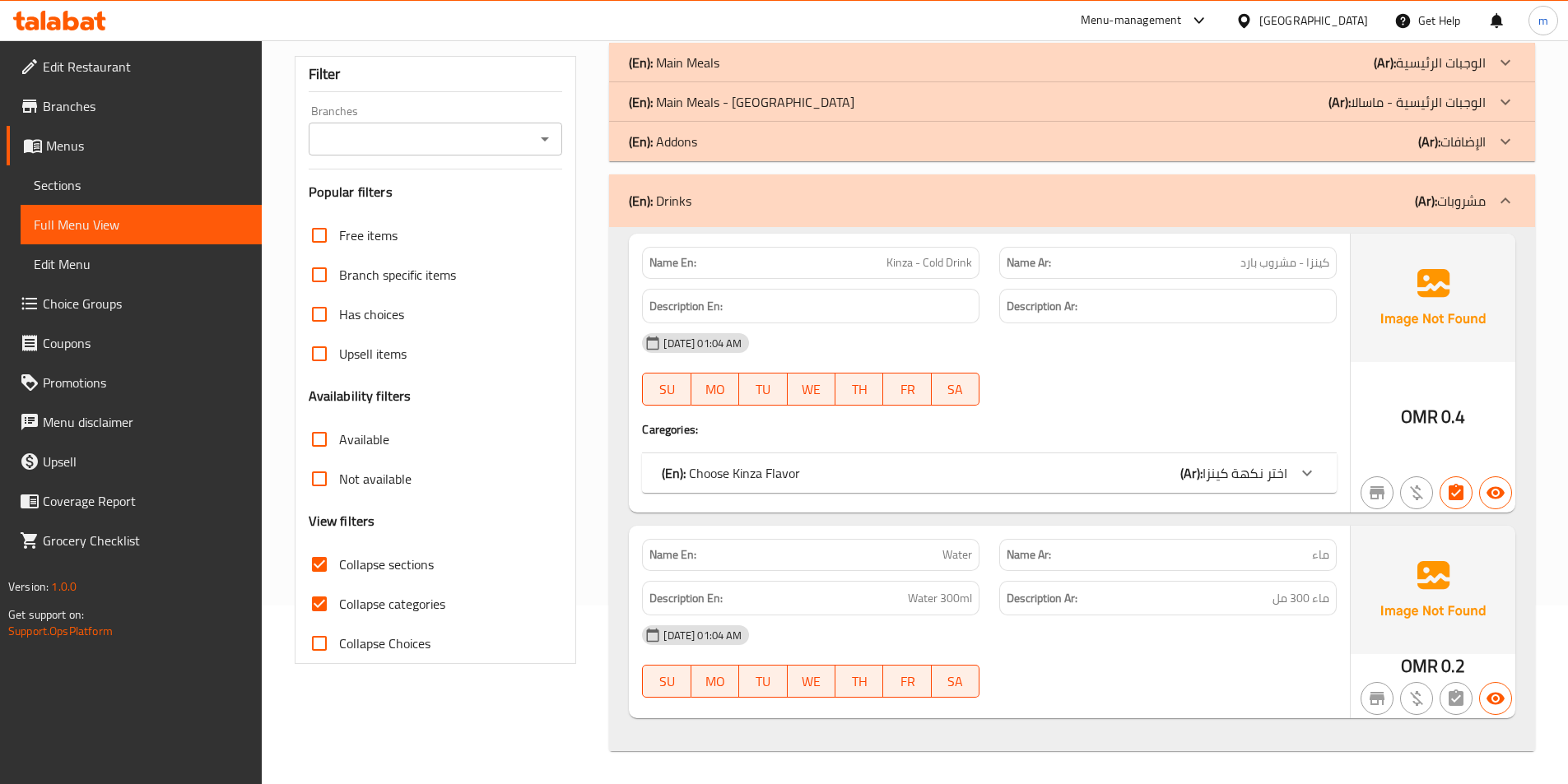
click at [1321, 454] on div "(En): Choose Kinza Flavor (Ar): اختر نكهة كينزا" at bounding box center [989, 473] width 695 height 39
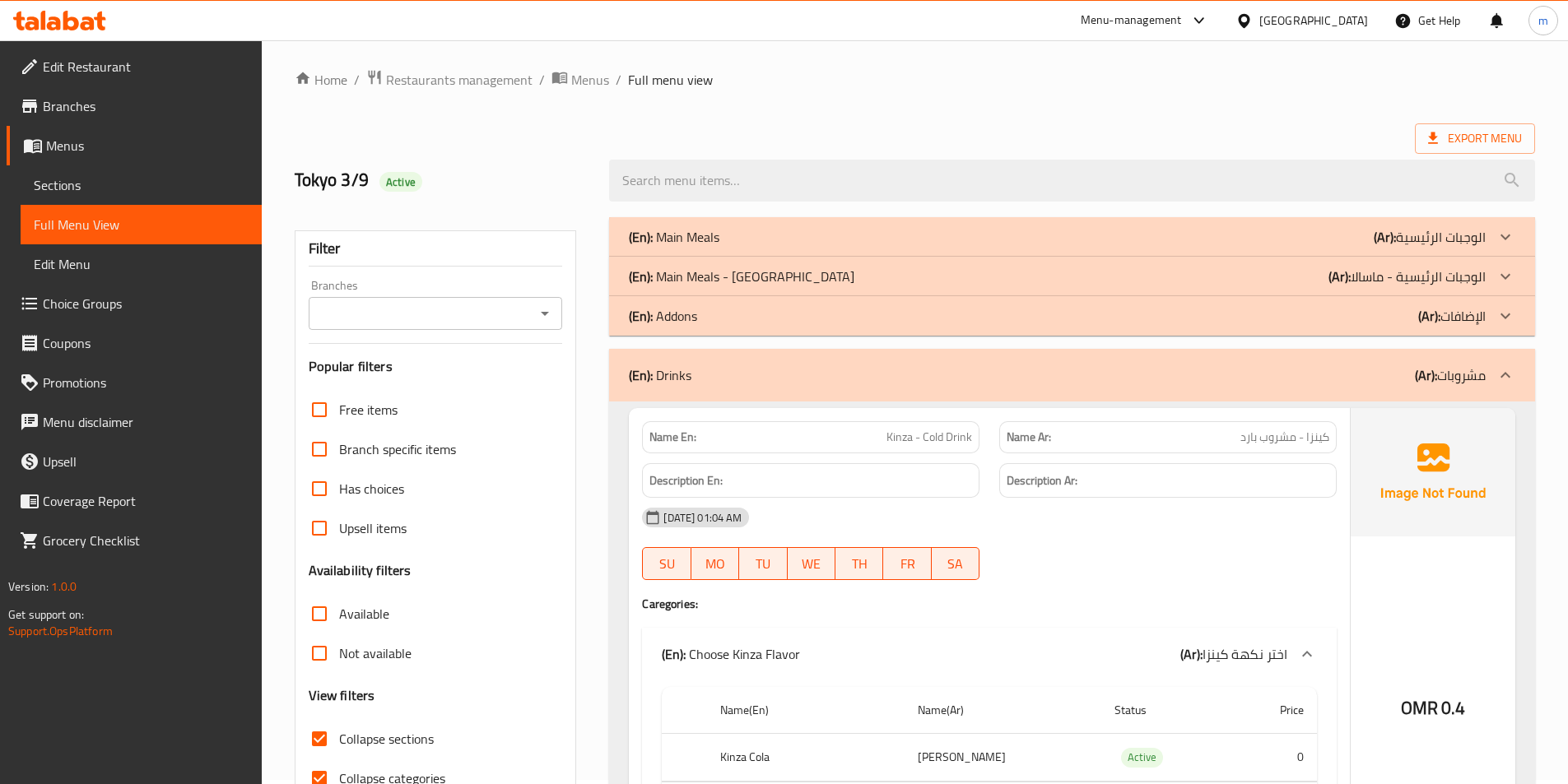
scroll to position [0, 0]
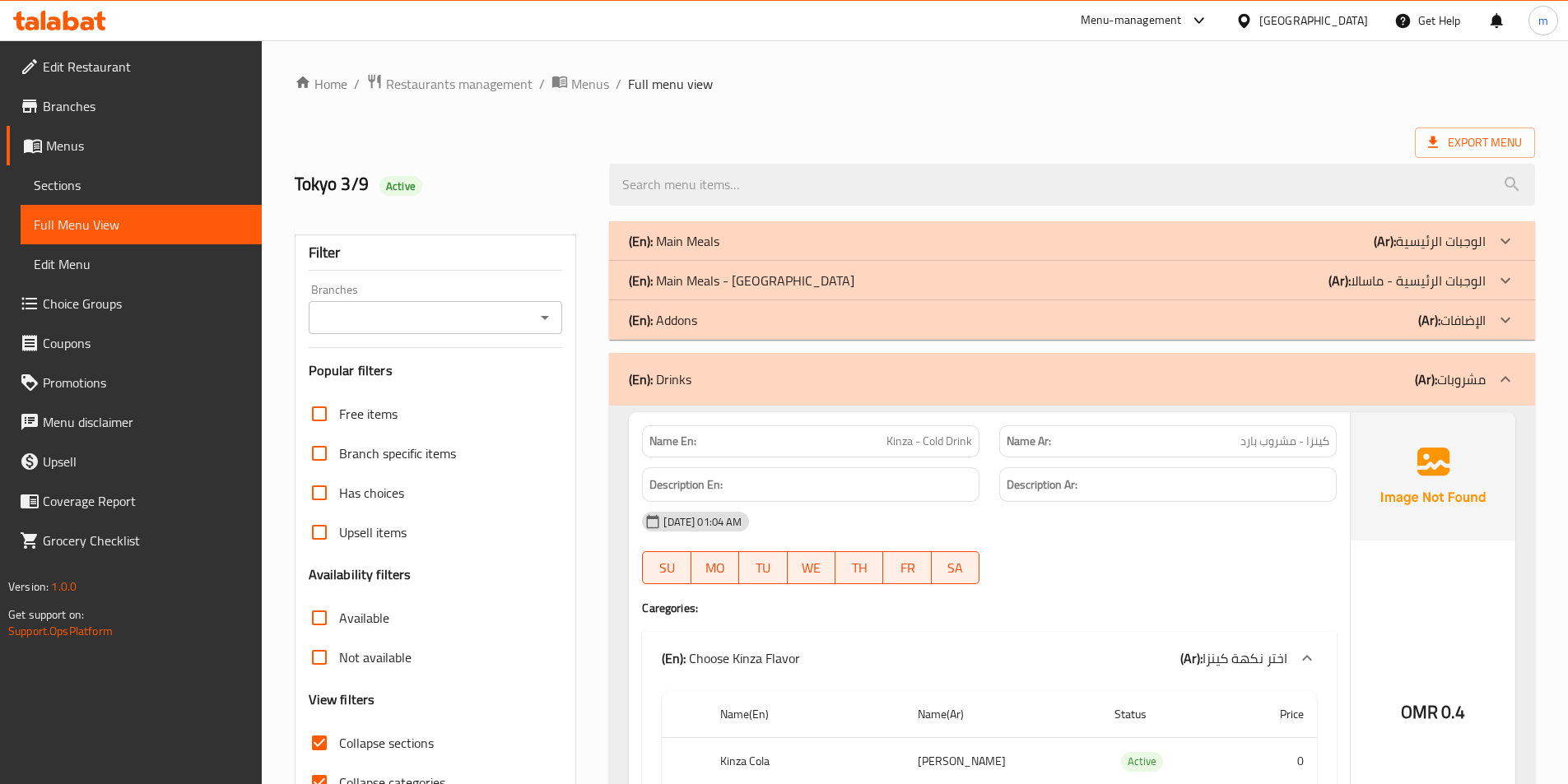
click at [382, 726] on label "Collapse sections" at bounding box center [367, 744] width 134 height 39
click at [339, 726] on input "Collapse sections" at bounding box center [320, 744] width 39 height 39
checkbox input "false"
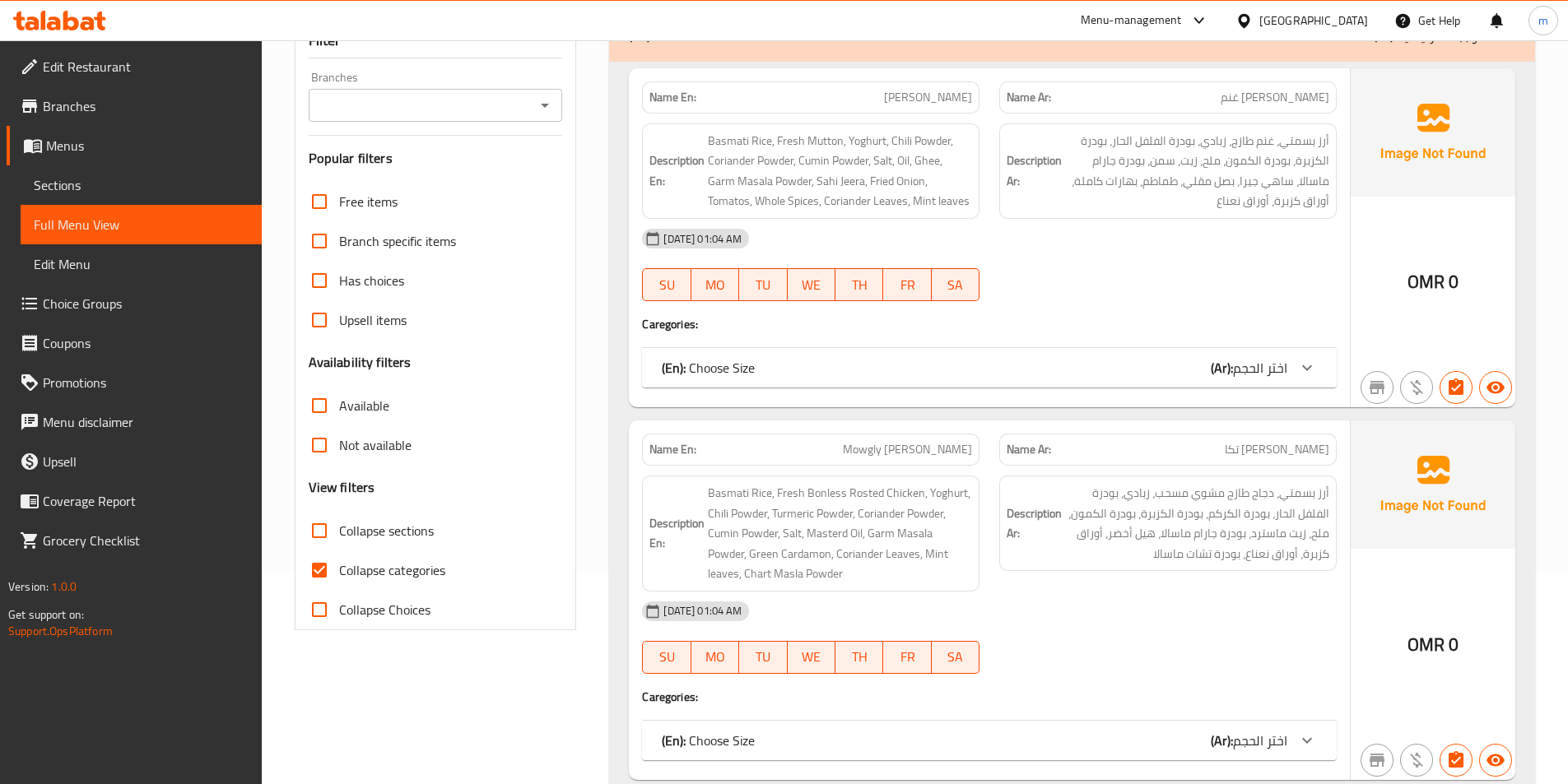
scroll to position [247, 0]
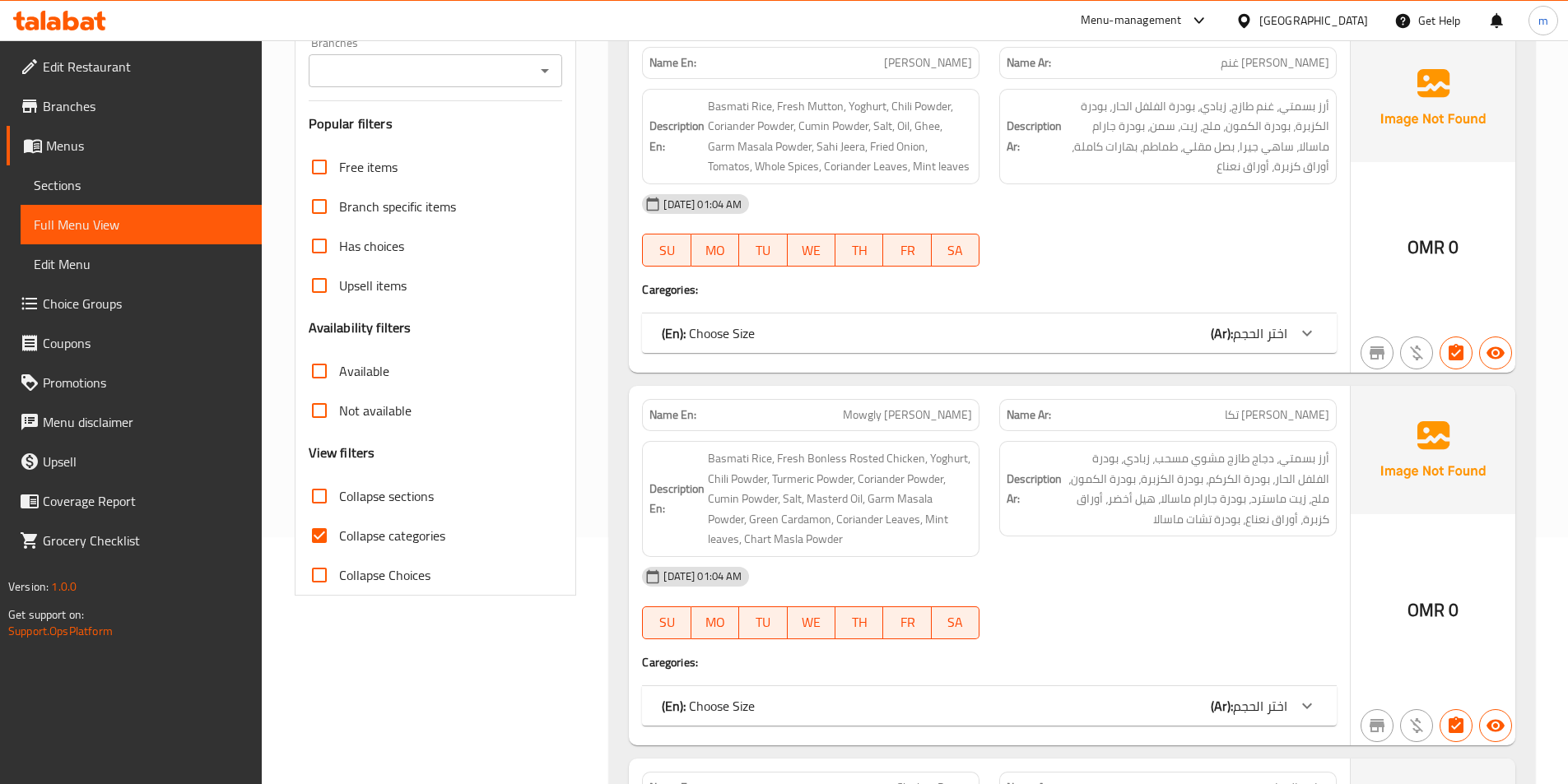
click at [424, 542] on span "Collapse categories" at bounding box center [392, 536] width 106 height 20
click at [339, 542] on input "Collapse categories" at bounding box center [320, 536] width 39 height 39
checkbox input "false"
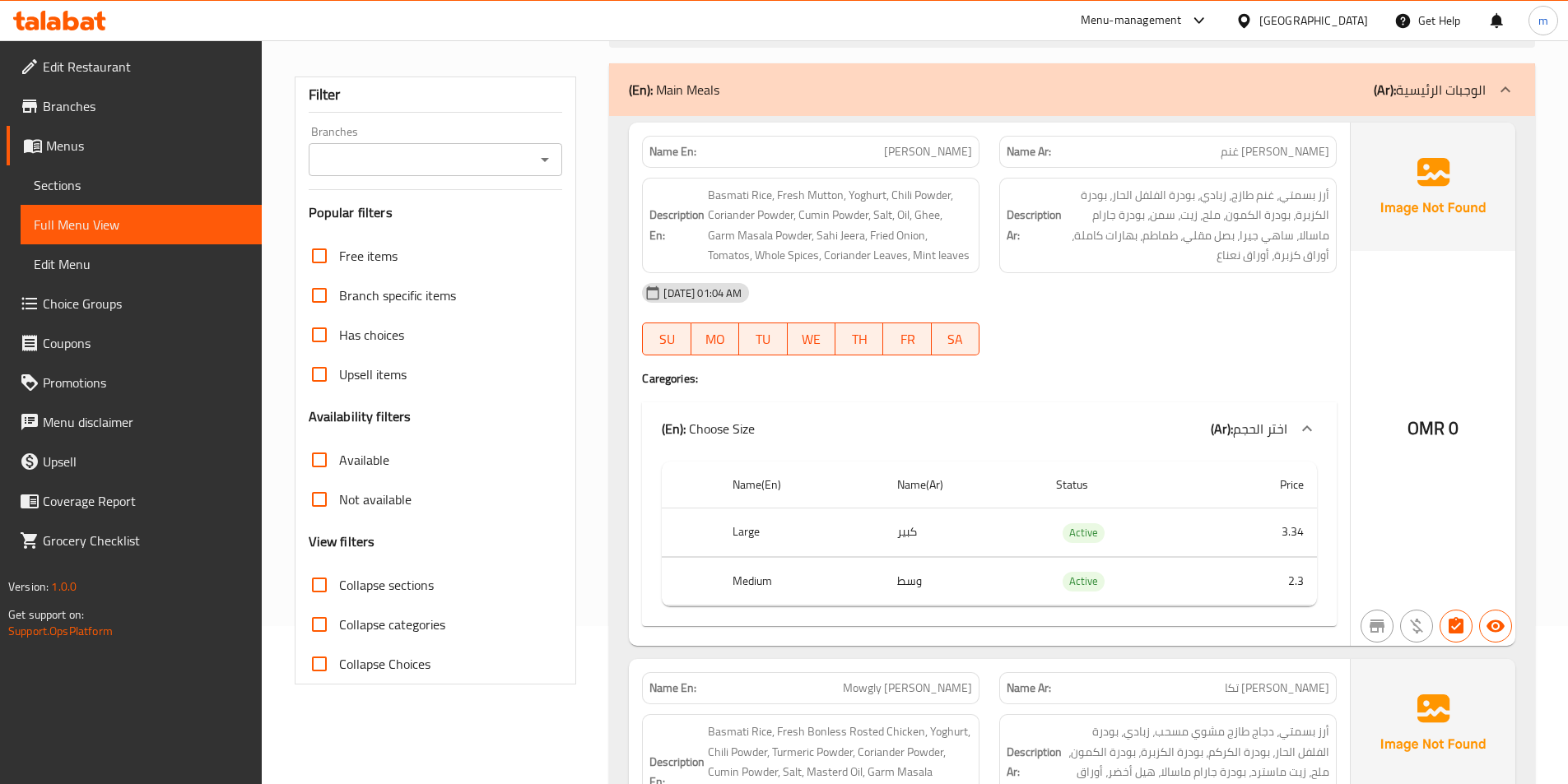
scroll to position [0, 0]
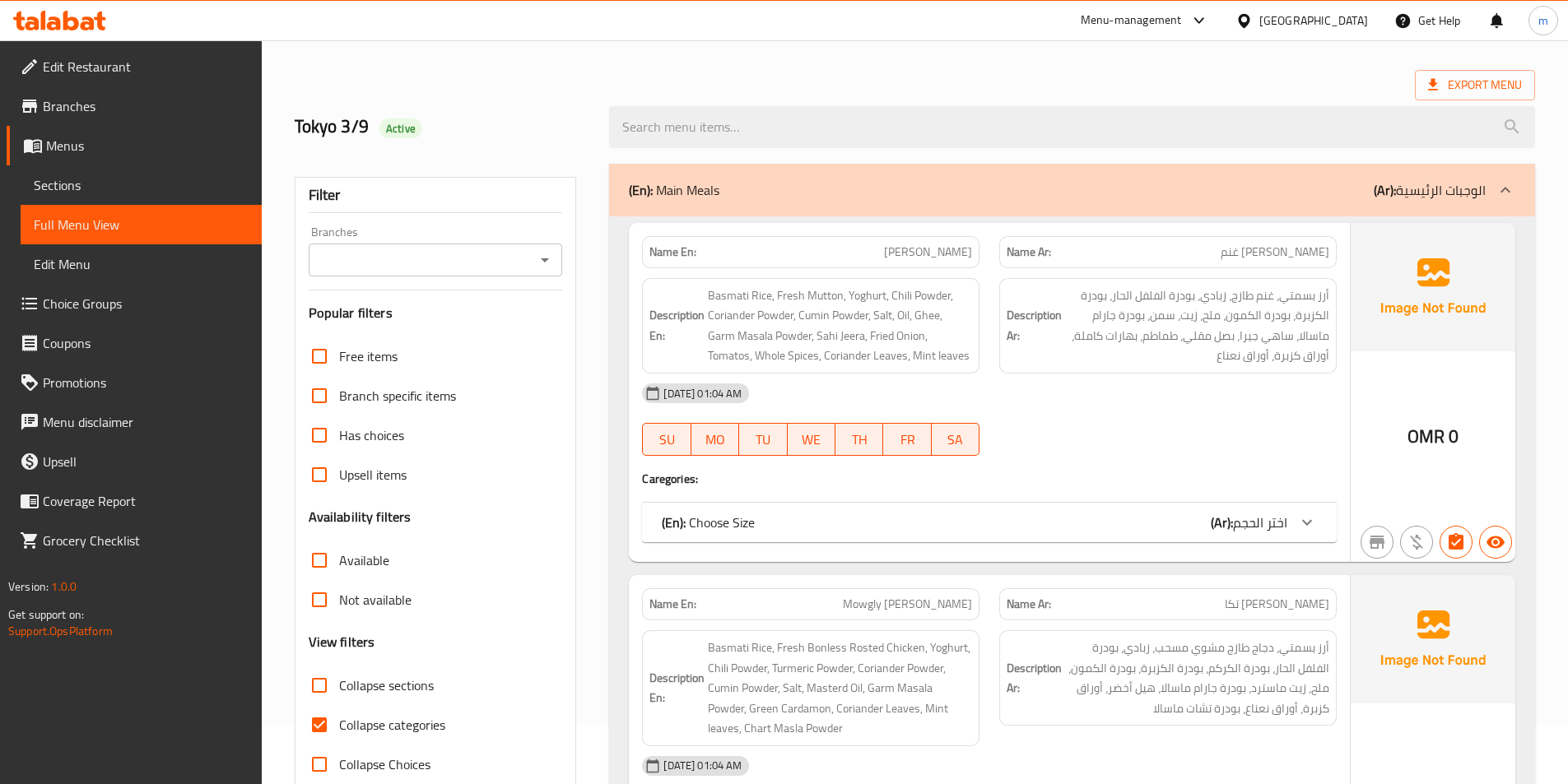
scroll to position [165, 0]
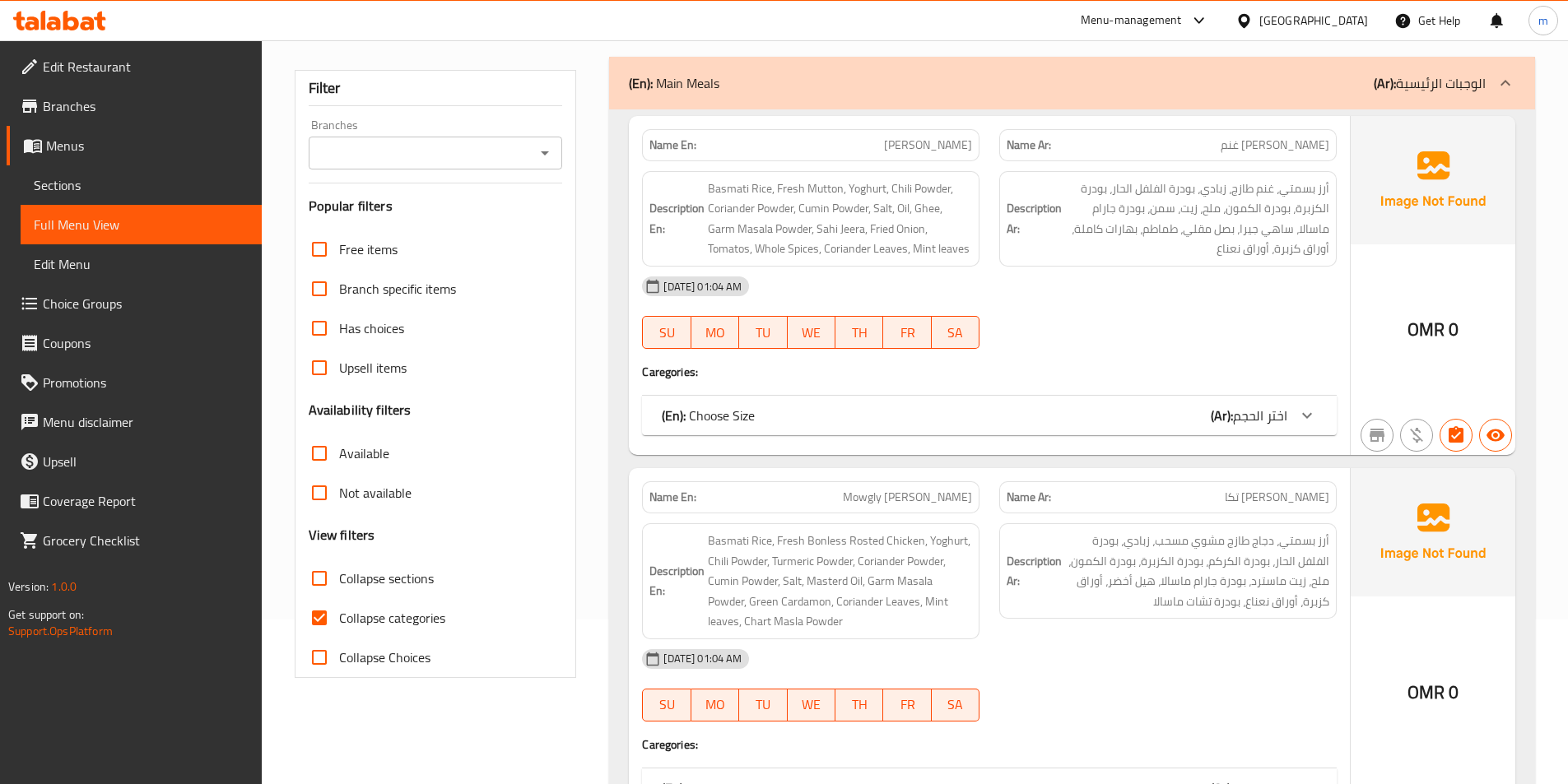
click at [400, 608] on span "Collapse categories" at bounding box center [392, 618] width 106 height 20
click at [339, 607] on input "Collapse categories" at bounding box center [320, 619] width 39 height 39
checkbox input "false"
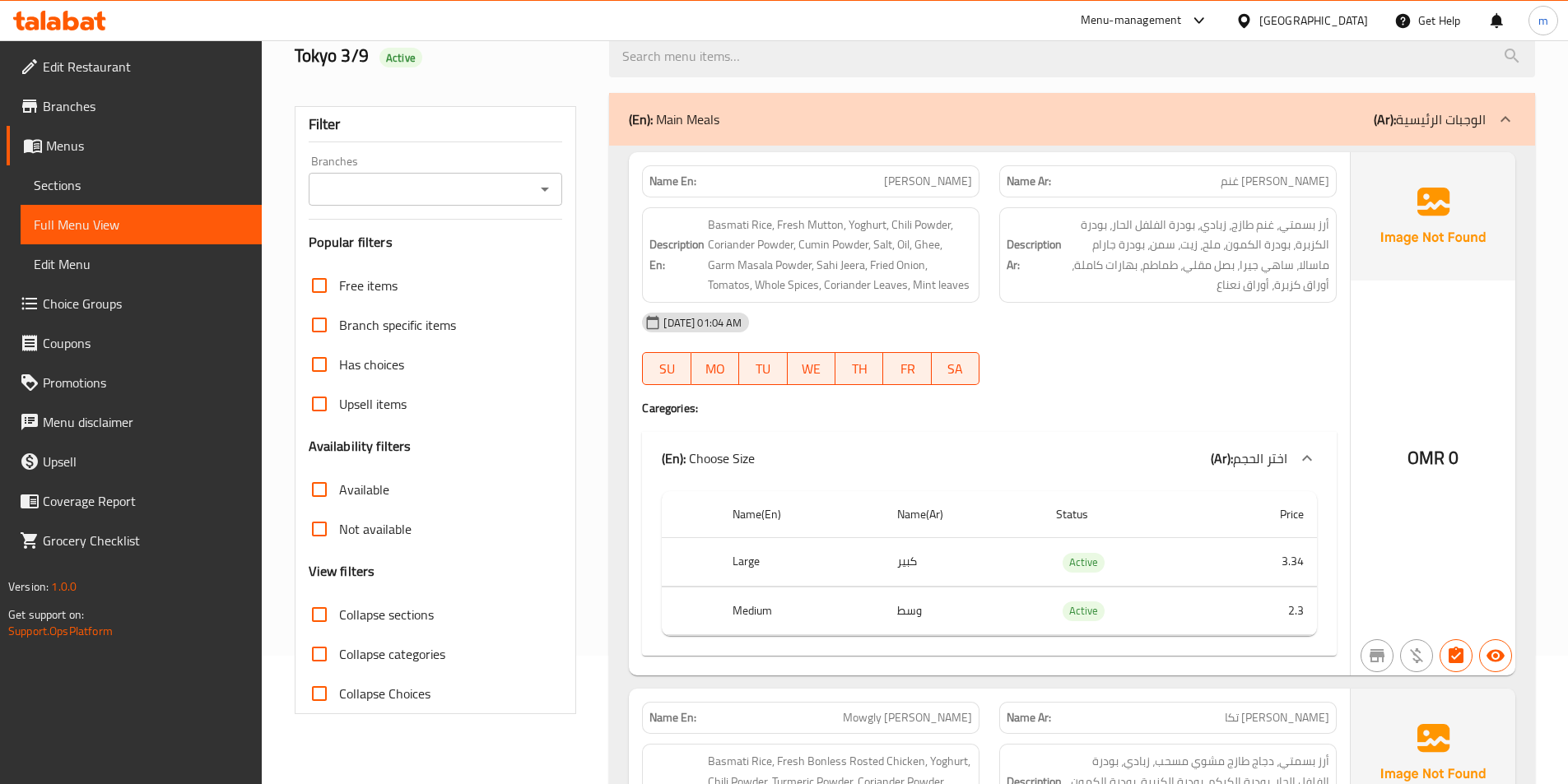
scroll to position [0, 0]
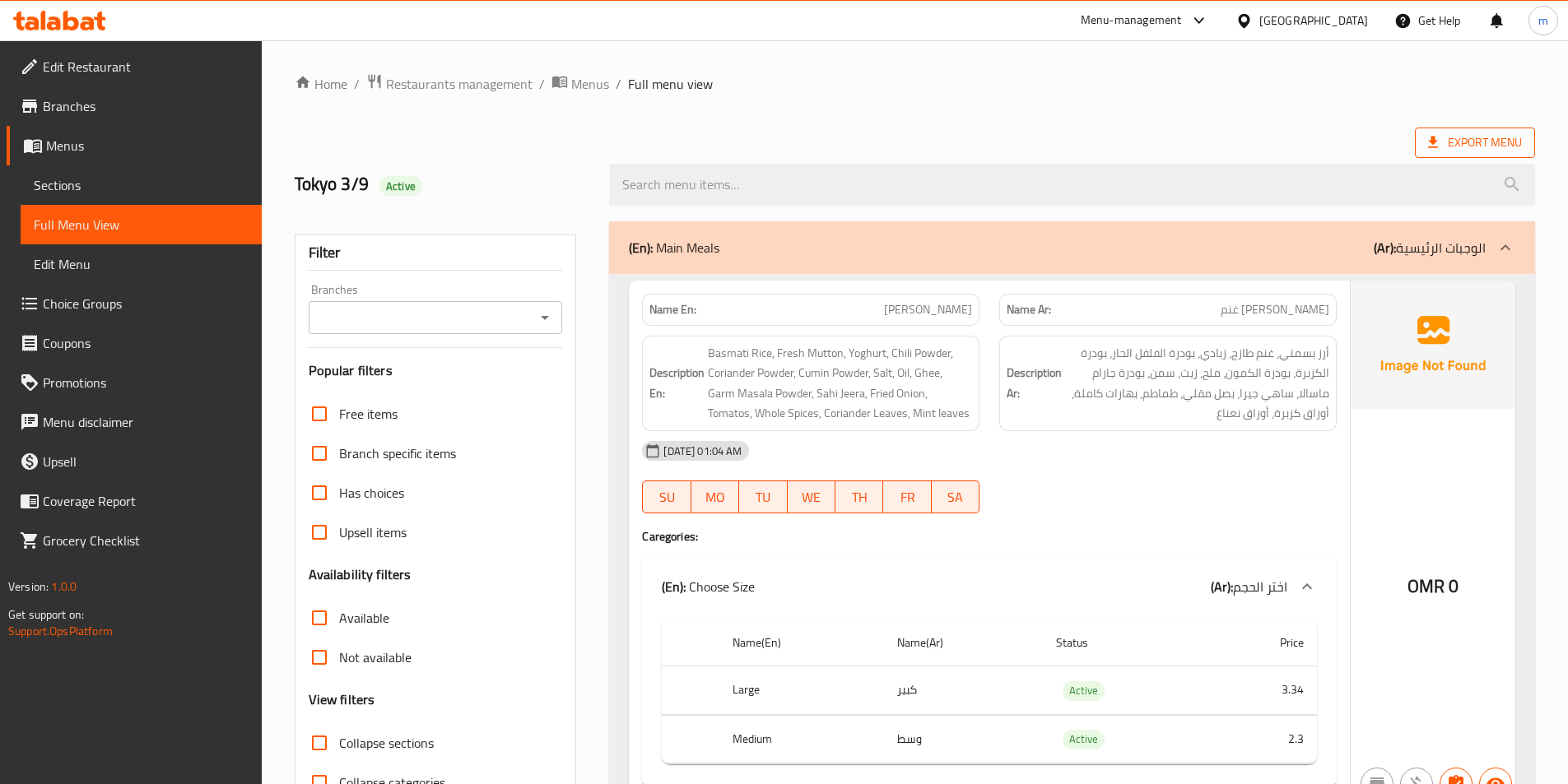
click at [1481, 147] on span "Export Menu" at bounding box center [1475, 143] width 94 height 21
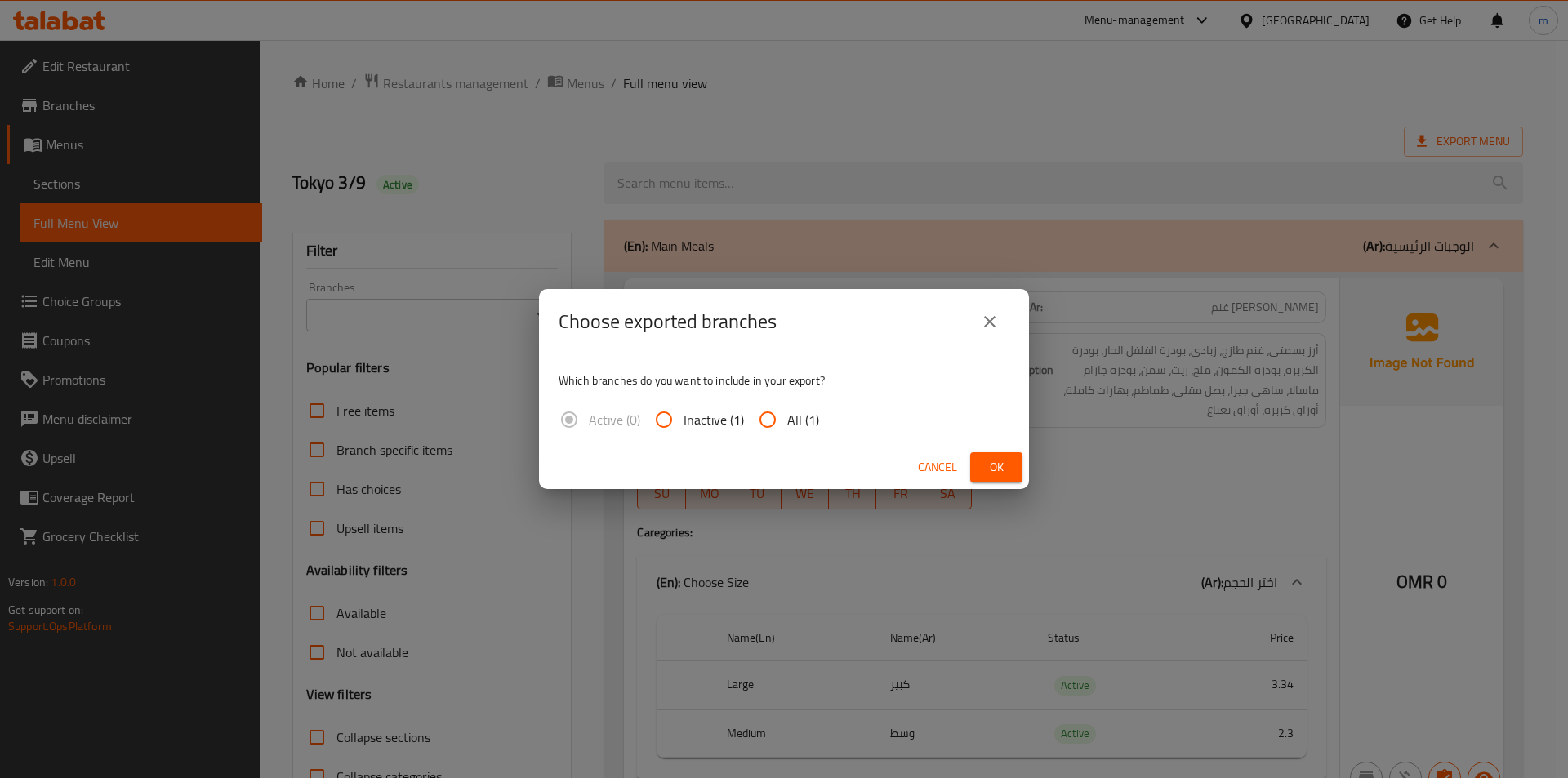
click at [798, 417] on span "All (1)" at bounding box center [803, 420] width 32 height 20
click at [787, 417] on input "All (1)" at bounding box center [768, 420] width 39 height 39
radio input "true"
click at [970, 454] on button "Ok" at bounding box center [996, 467] width 52 height 30
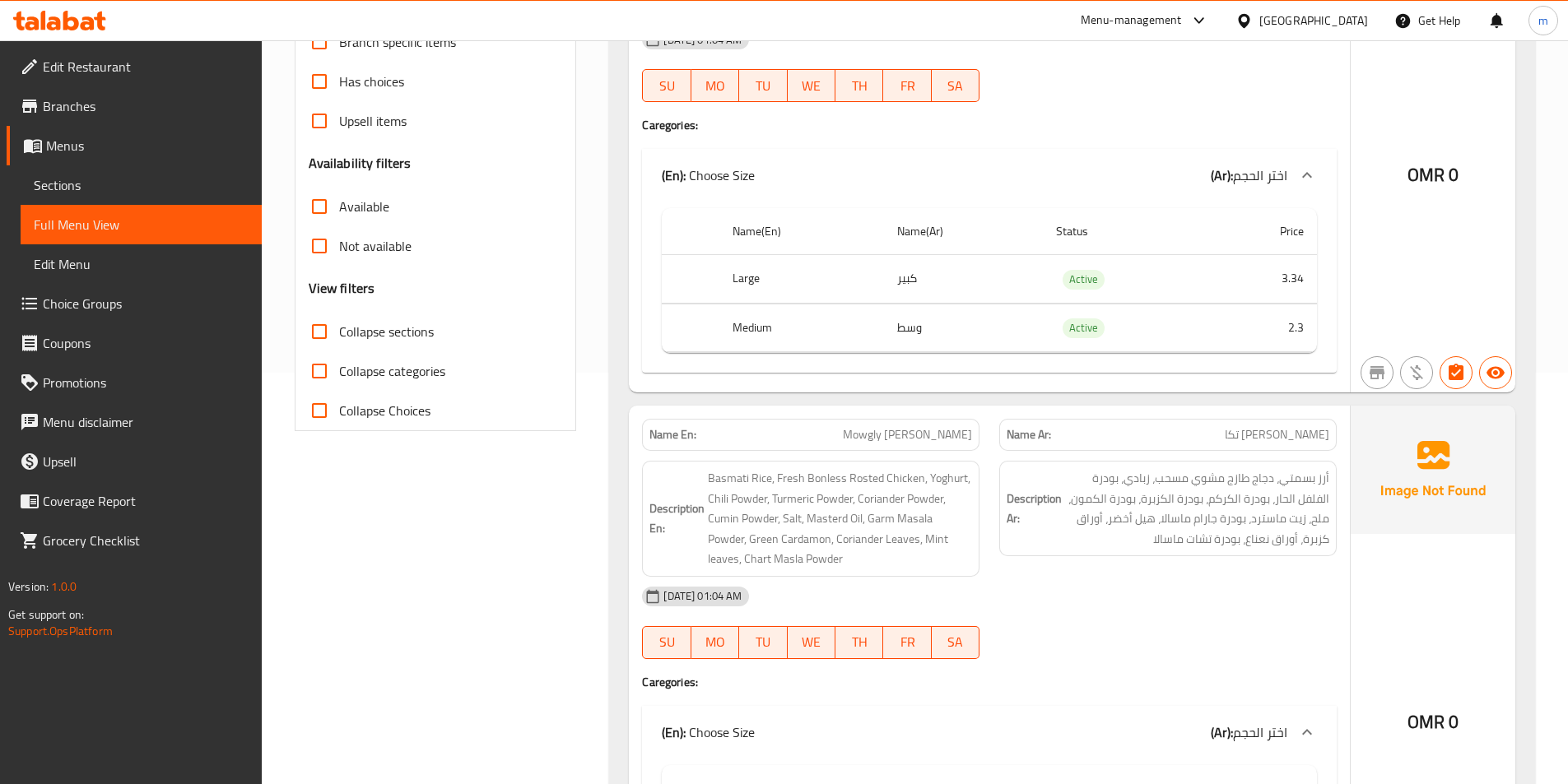
click at [124, 181] on span "Sections" at bounding box center [141, 185] width 215 height 20
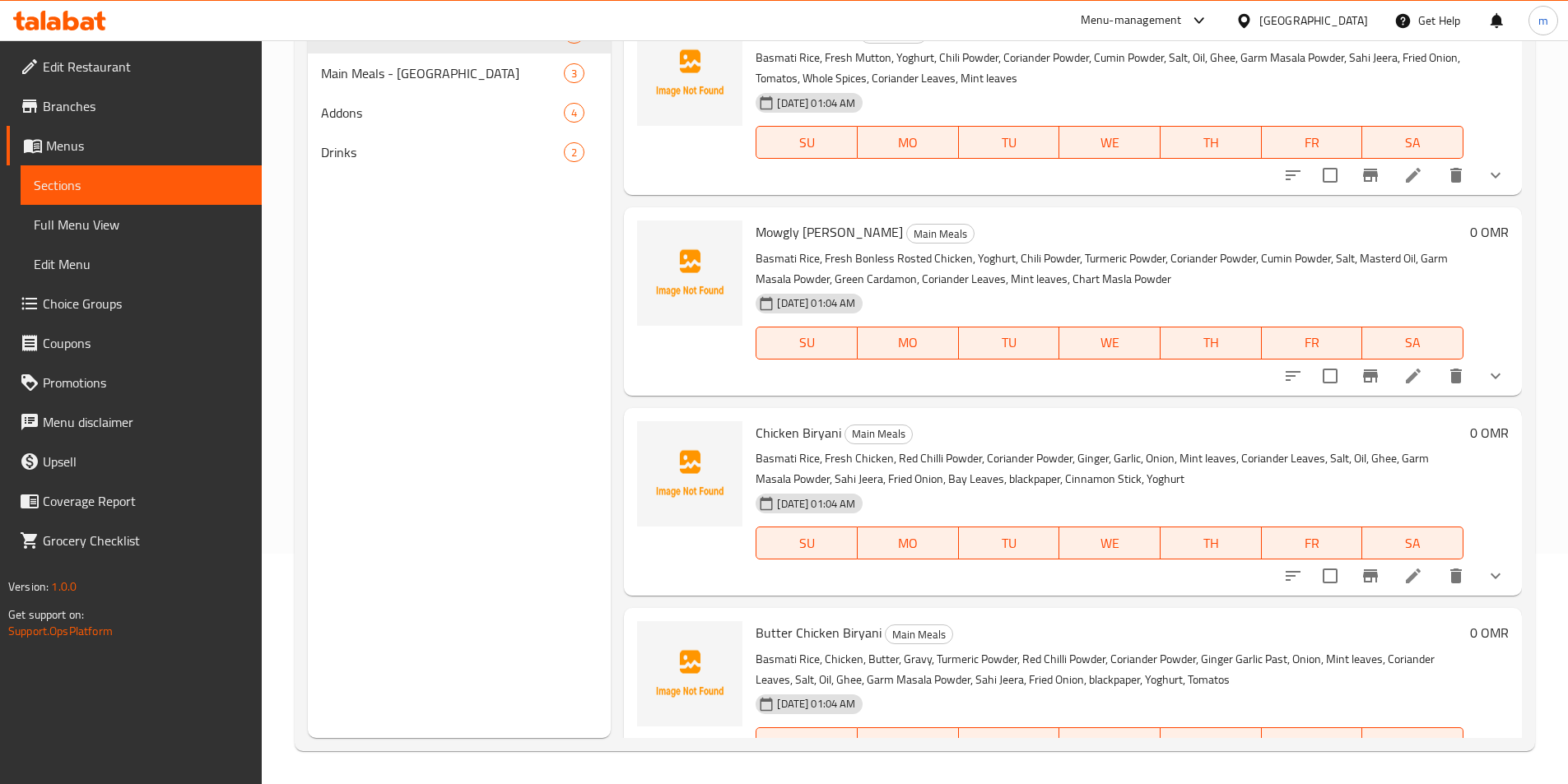
scroll to position [230, 0]
click at [416, 138] on div "Drinks 2" at bounding box center [459, 152] width 304 height 39
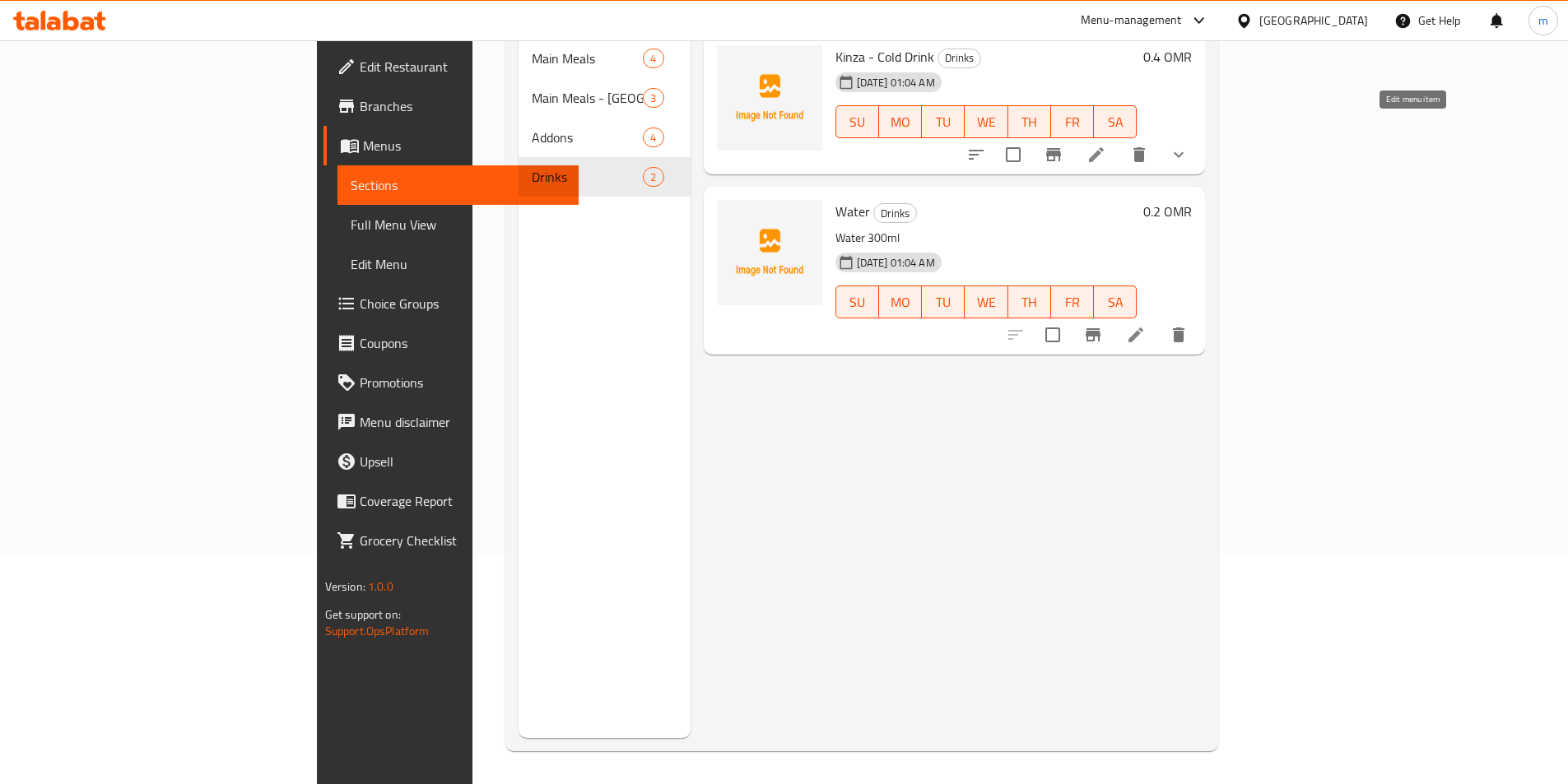
click at [1106, 145] on icon at bounding box center [1096, 154] width 20 height 20
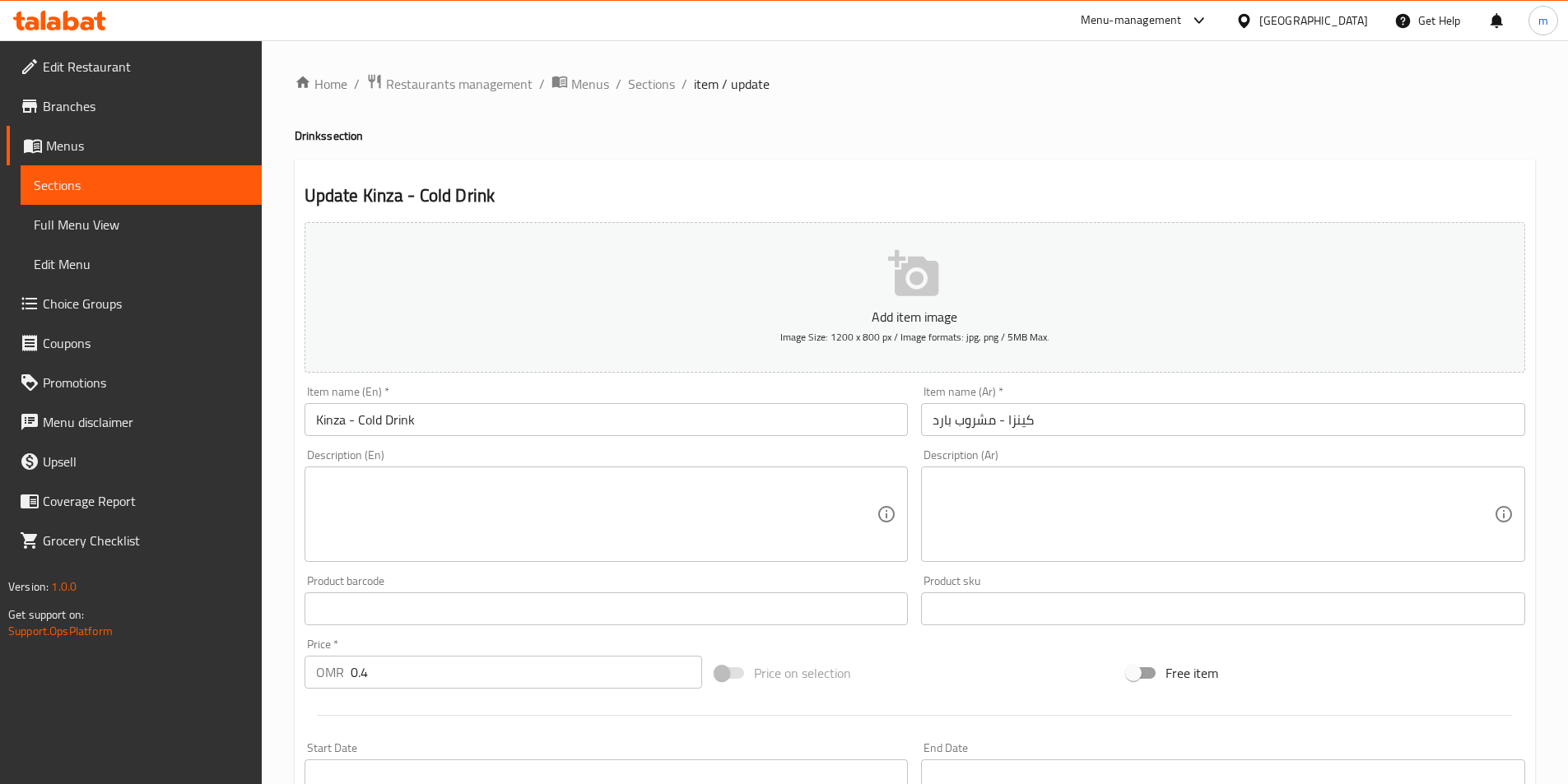
click at [598, 491] on textarea at bounding box center [596, 514] width 561 height 78
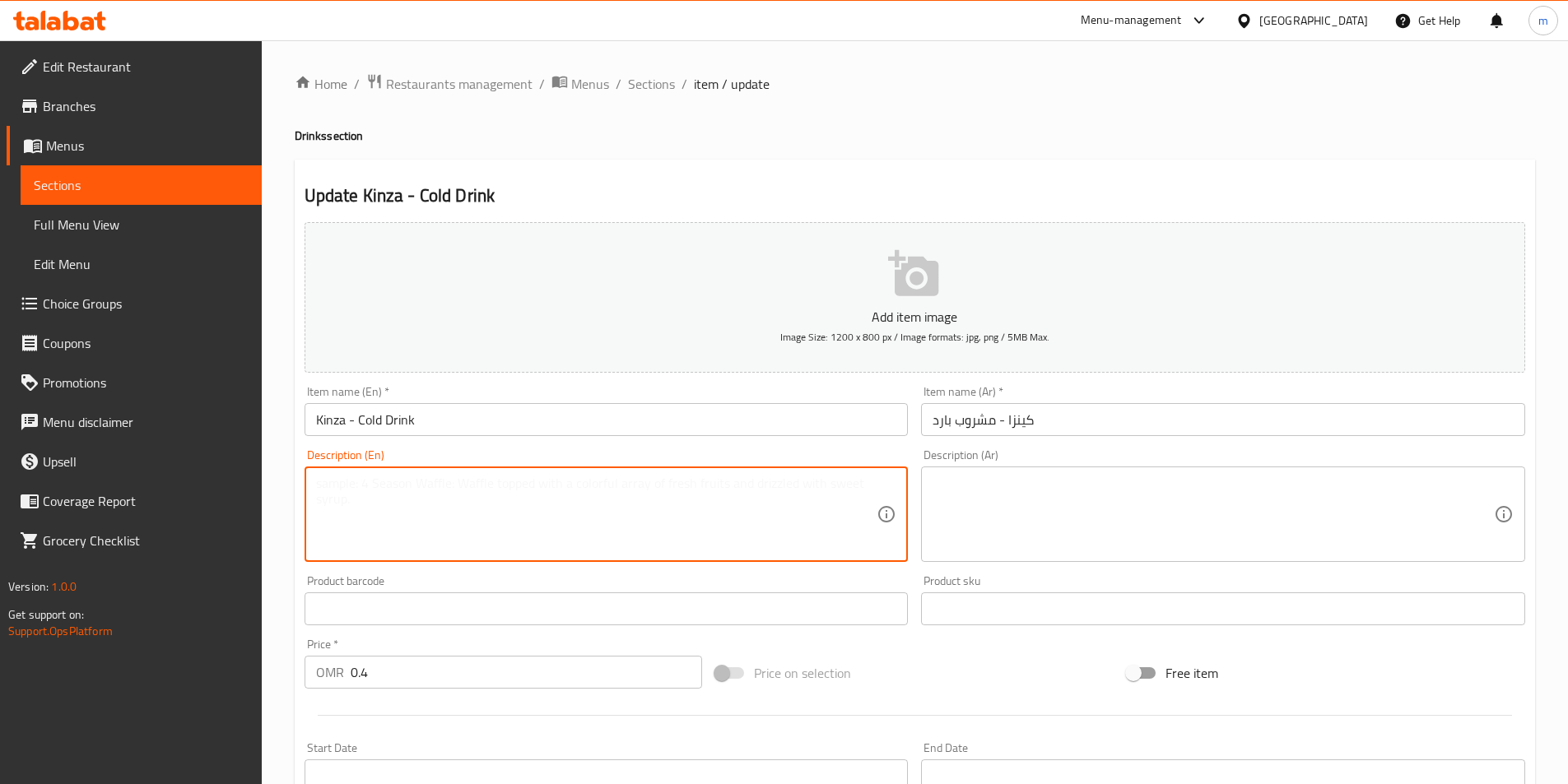
paste textarea "The Customer has 4 options of the Kinzas which are Kinza Cola, Kinza Citrus, an…"
type textarea "The Customer has 4 options of the Kinzas which are Kinza Cola, Kinza Citrus, an…"
click at [638, 491] on textarea "The Customer has 4 options of the Kinzas which are Kinza Cola, Kinza Citrus, an…" at bounding box center [596, 514] width 561 height 78
click at [638, 490] on textarea "The Customer has 4 options of the Kinzas which are Kinza Cola, Kinza Citrus, an…" at bounding box center [596, 514] width 561 height 78
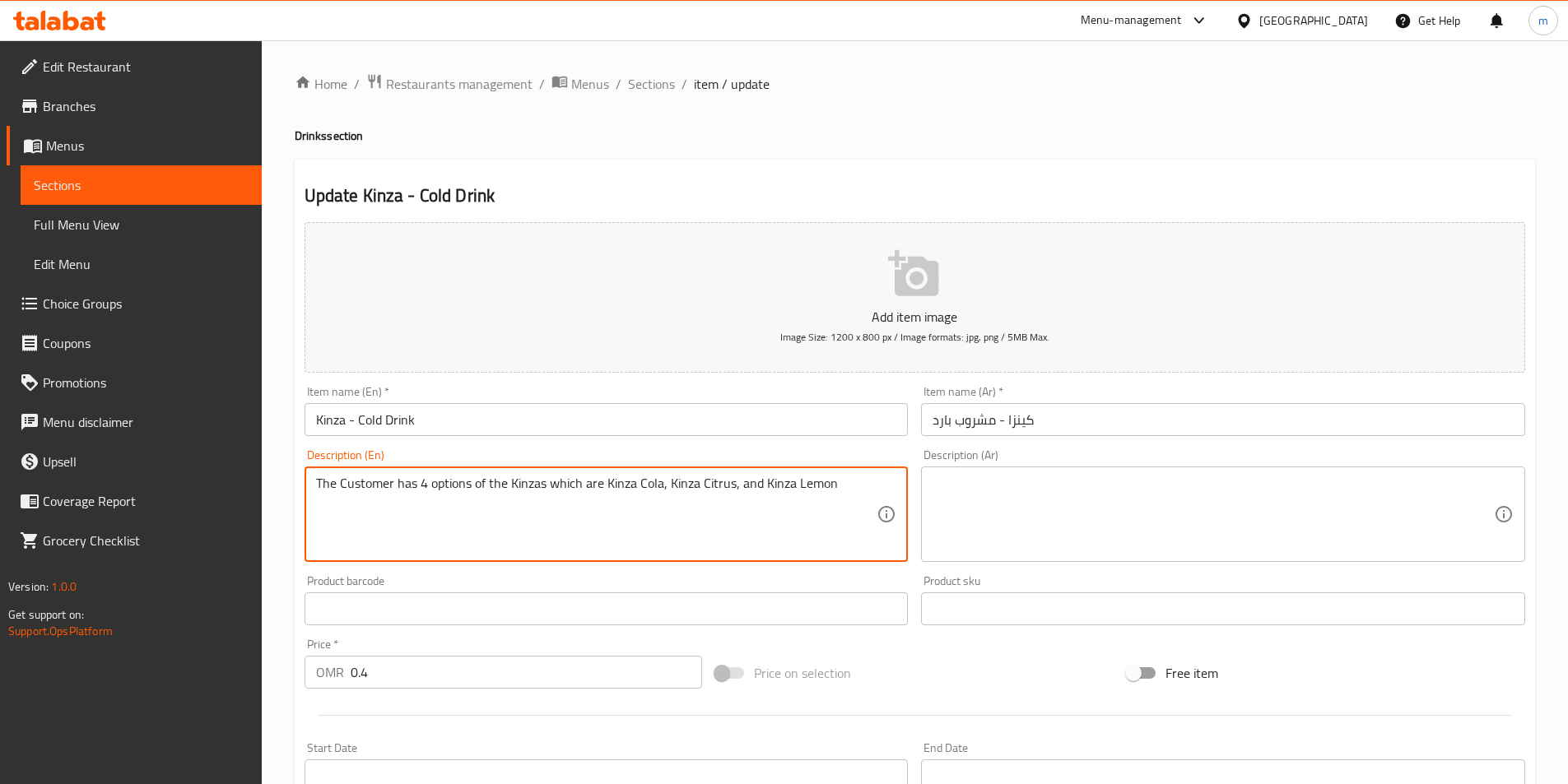
click at [638, 490] on textarea "The Customer has 4 options of the Kinzas which are Kinza Cola, Kinza Citrus, an…" at bounding box center [596, 514] width 561 height 78
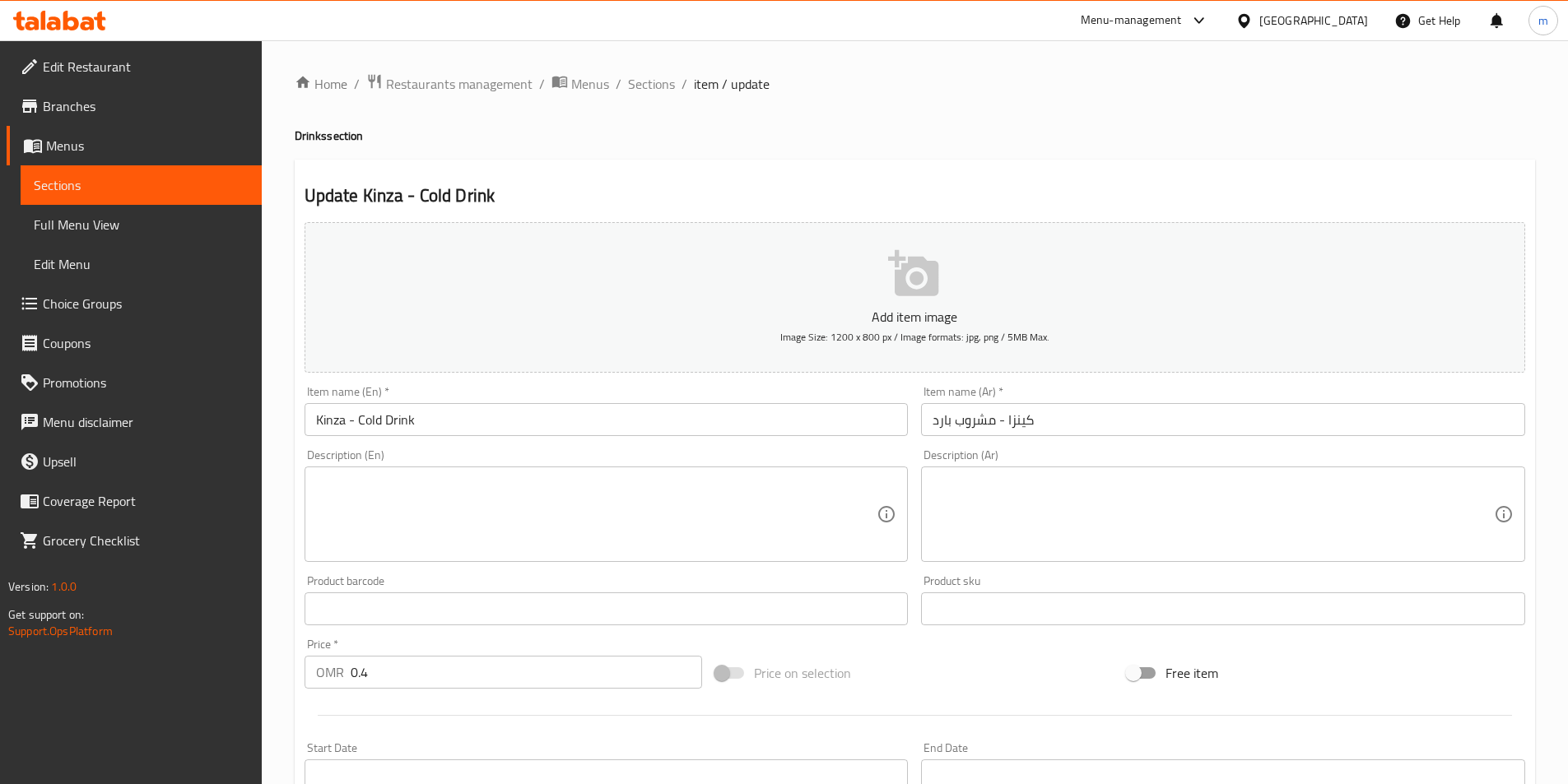
click at [685, 479] on textarea at bounding box center [596, 514] width 561 height 78
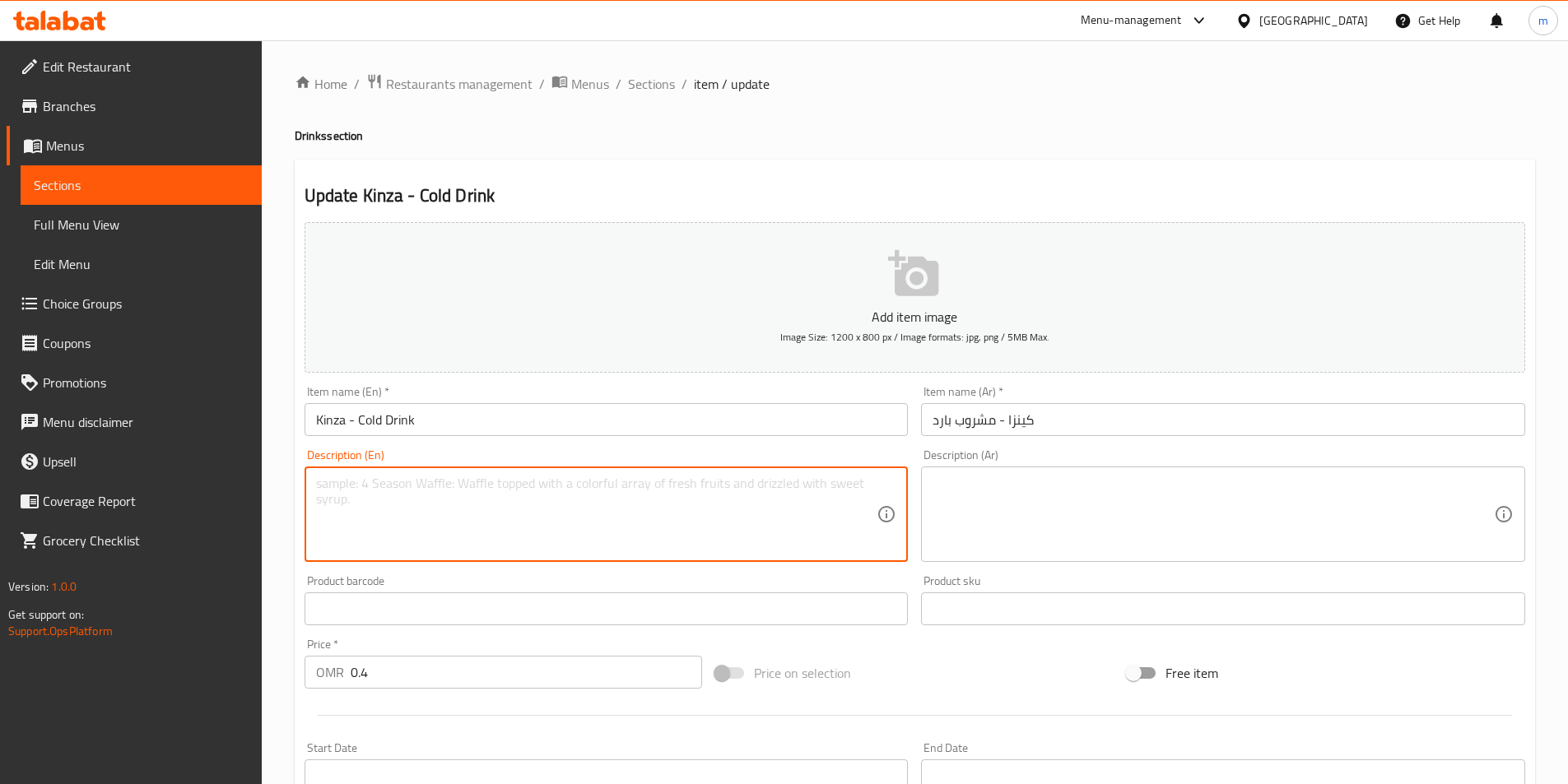
paste textarea "Kinza Cola, Kinza Lemon, Kinza Citrus"
type textarea "Kinza Cola, Kinza Lemon, Kinza Citrus"
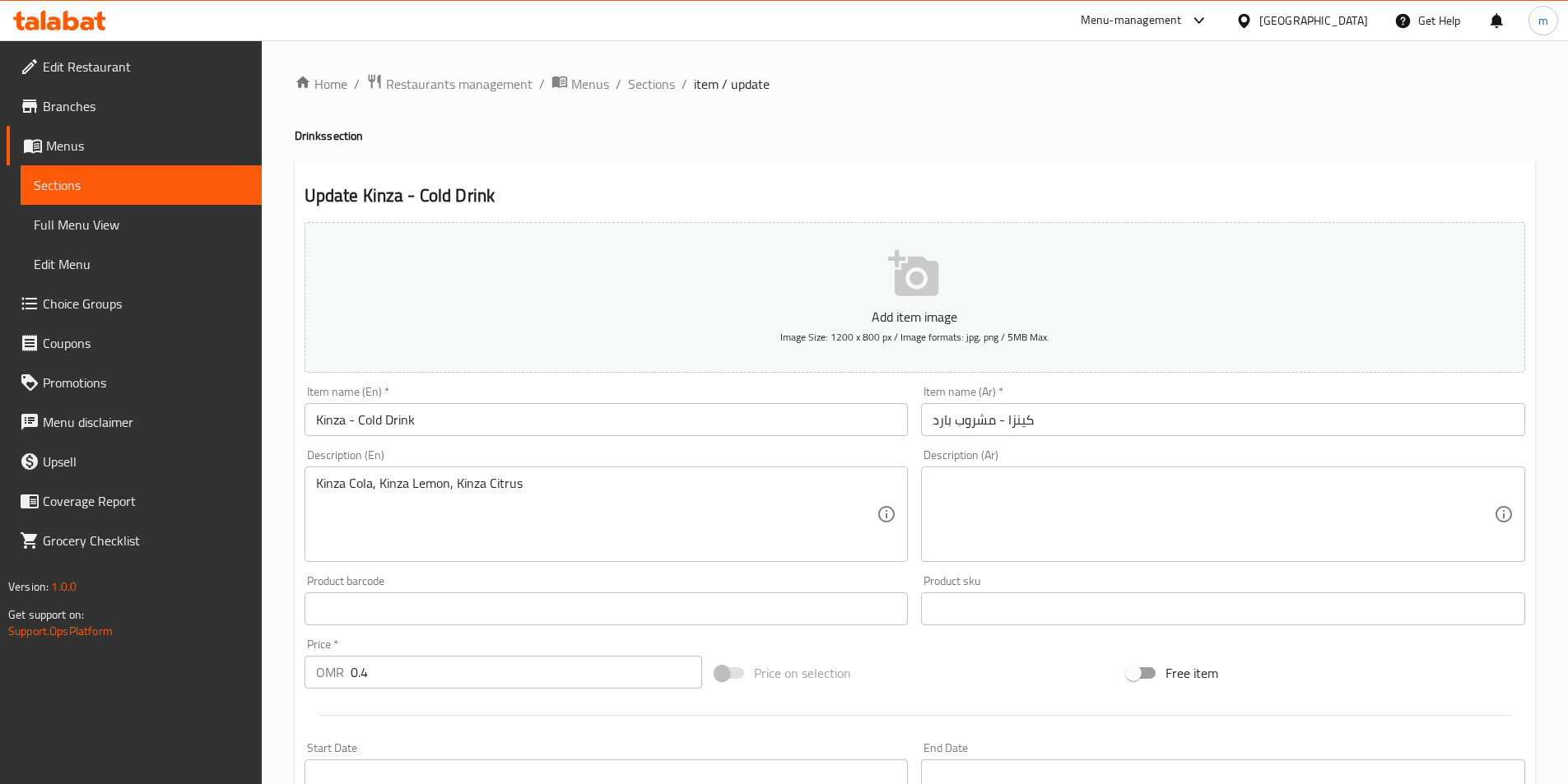
click at [1221, 501] on textarea at bounding box center [1213, 514] width 561 height 78
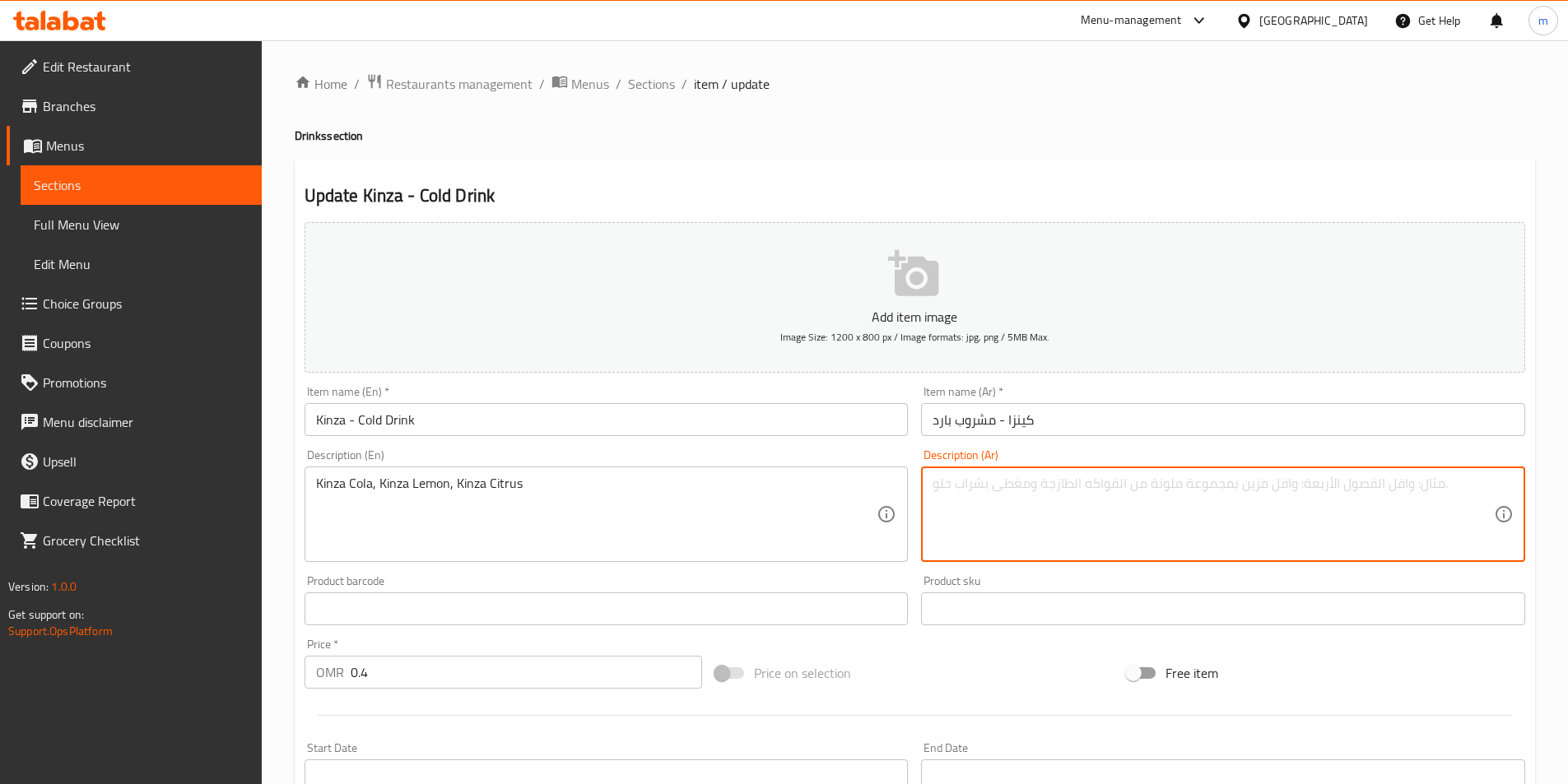
paste textarea "كينزا كولا، كينزا ليمون، كينزا حمضيات"
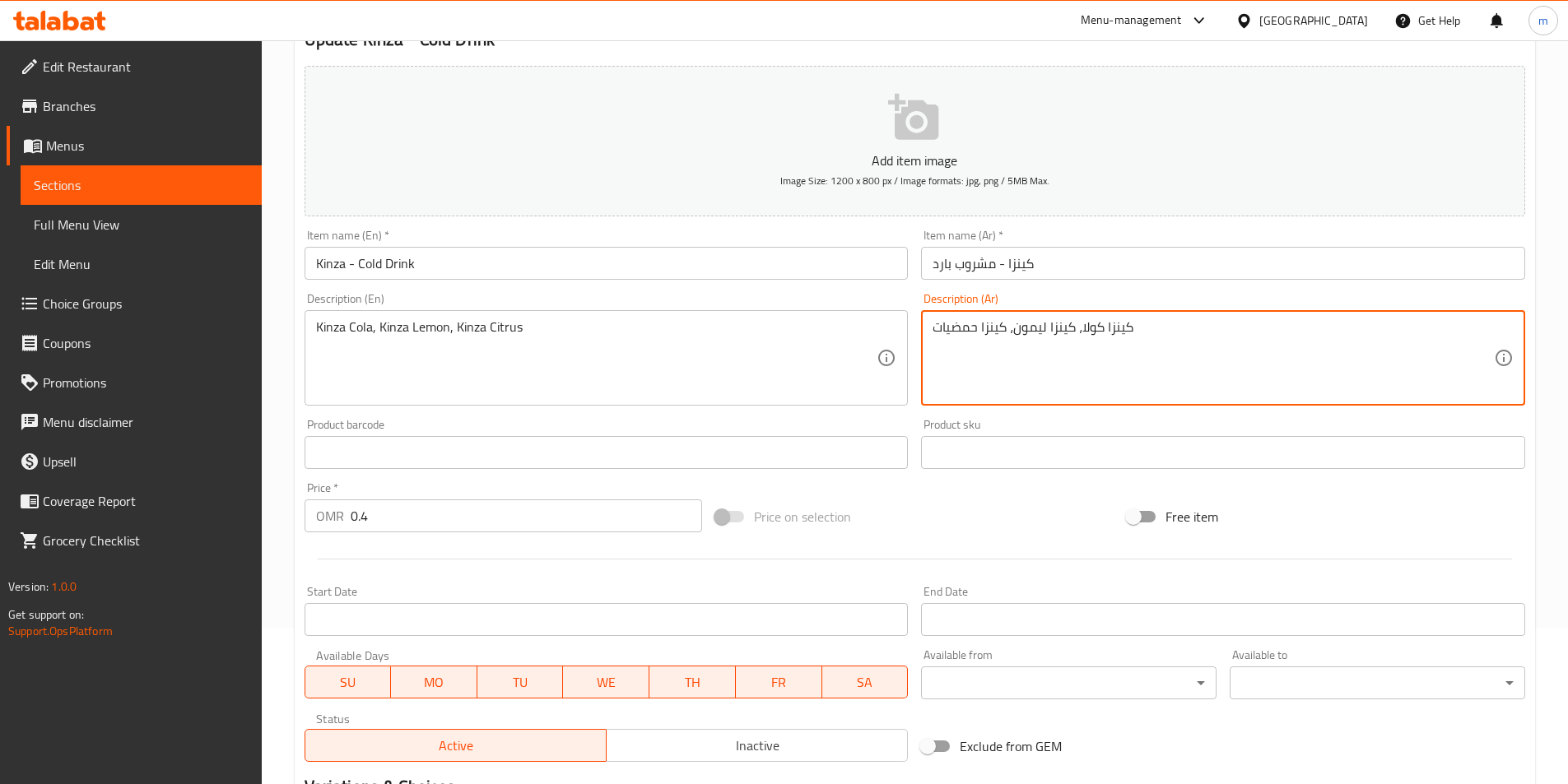
scroll to position [406, 0]
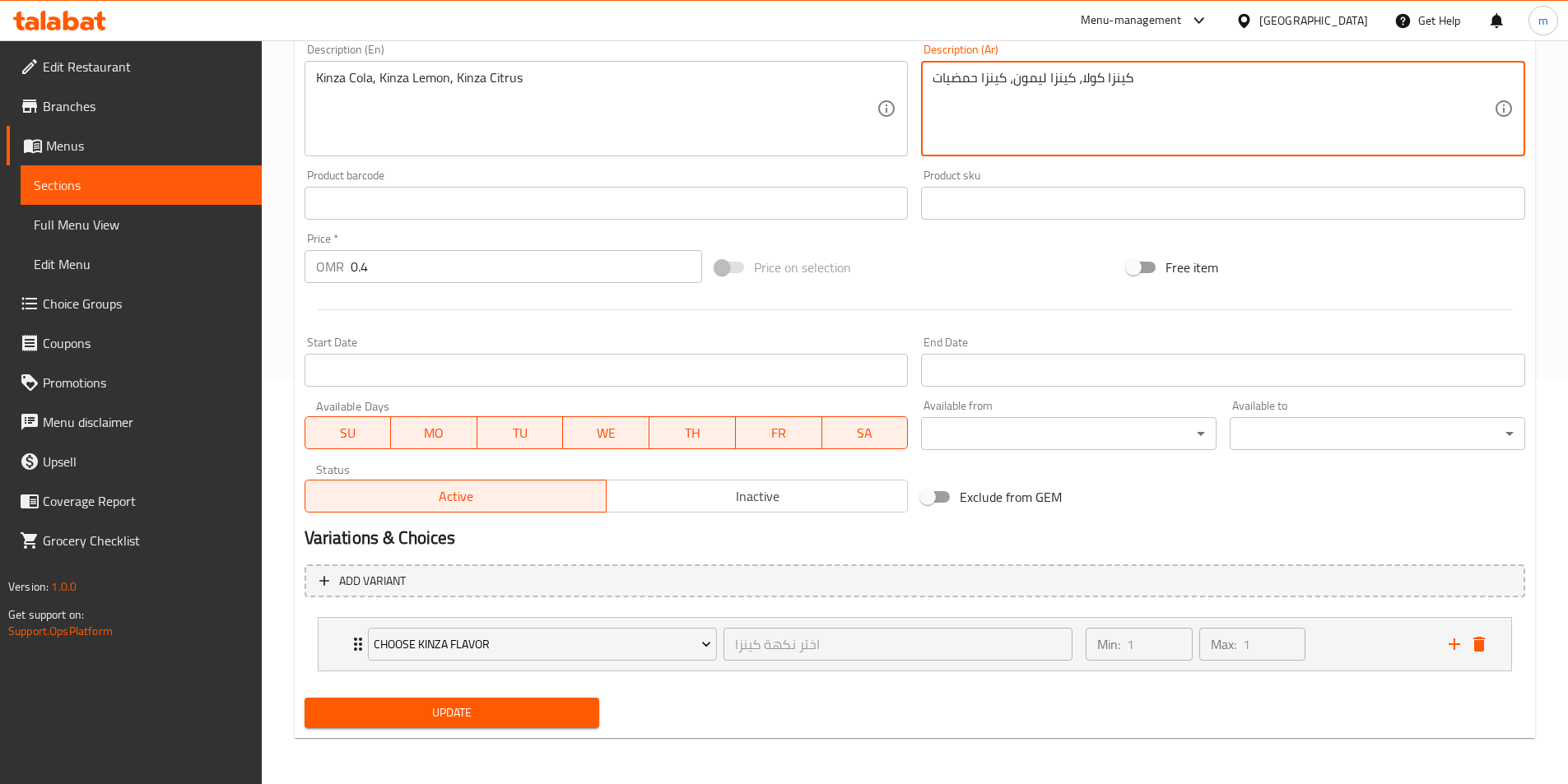
type textarea "كينزا كولا، كينزا ليمون، كينزا حمضيات"
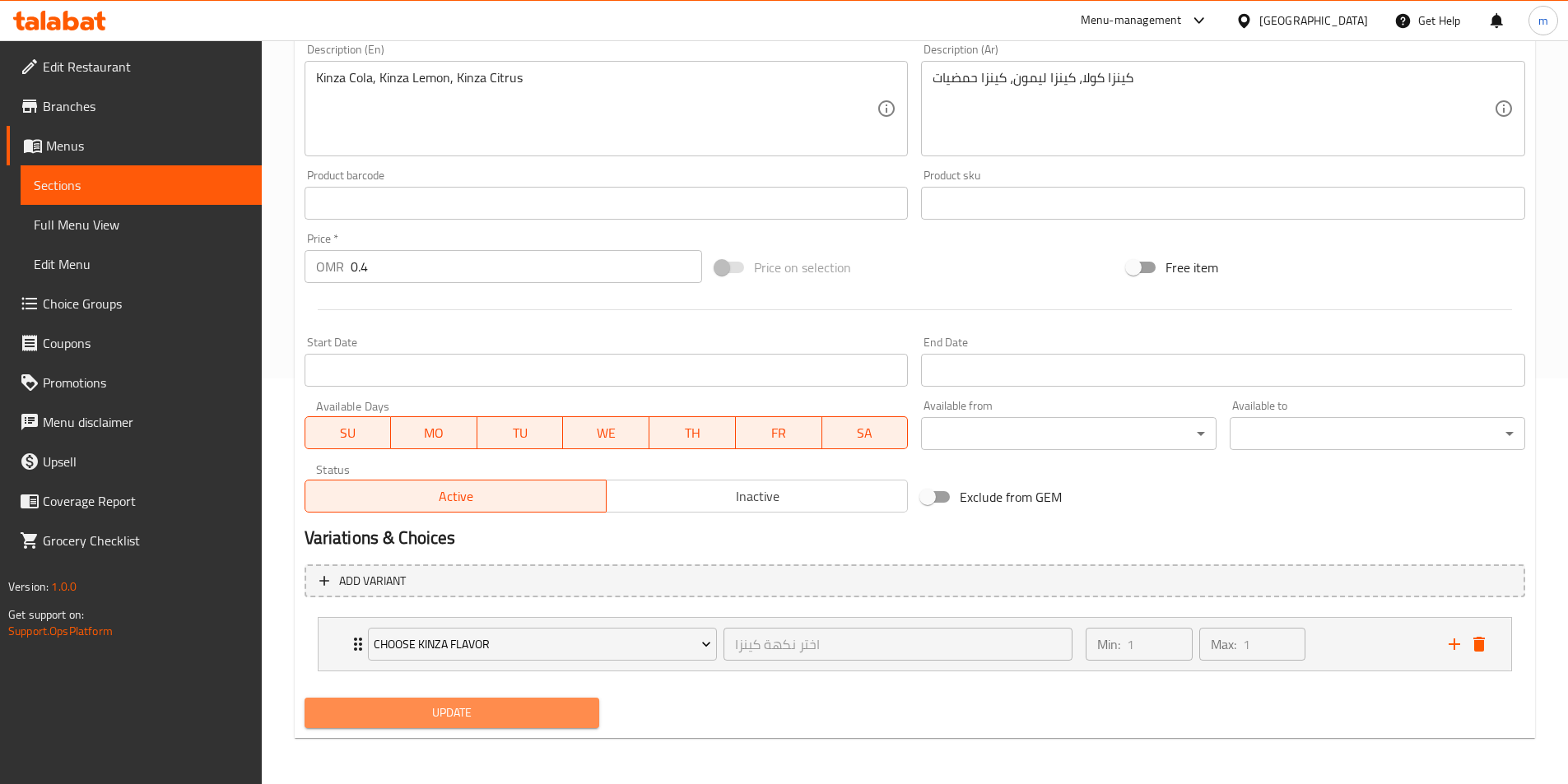
click at [455, 712] on span "Update" at bounding box center [452, 713] width 269 height 21
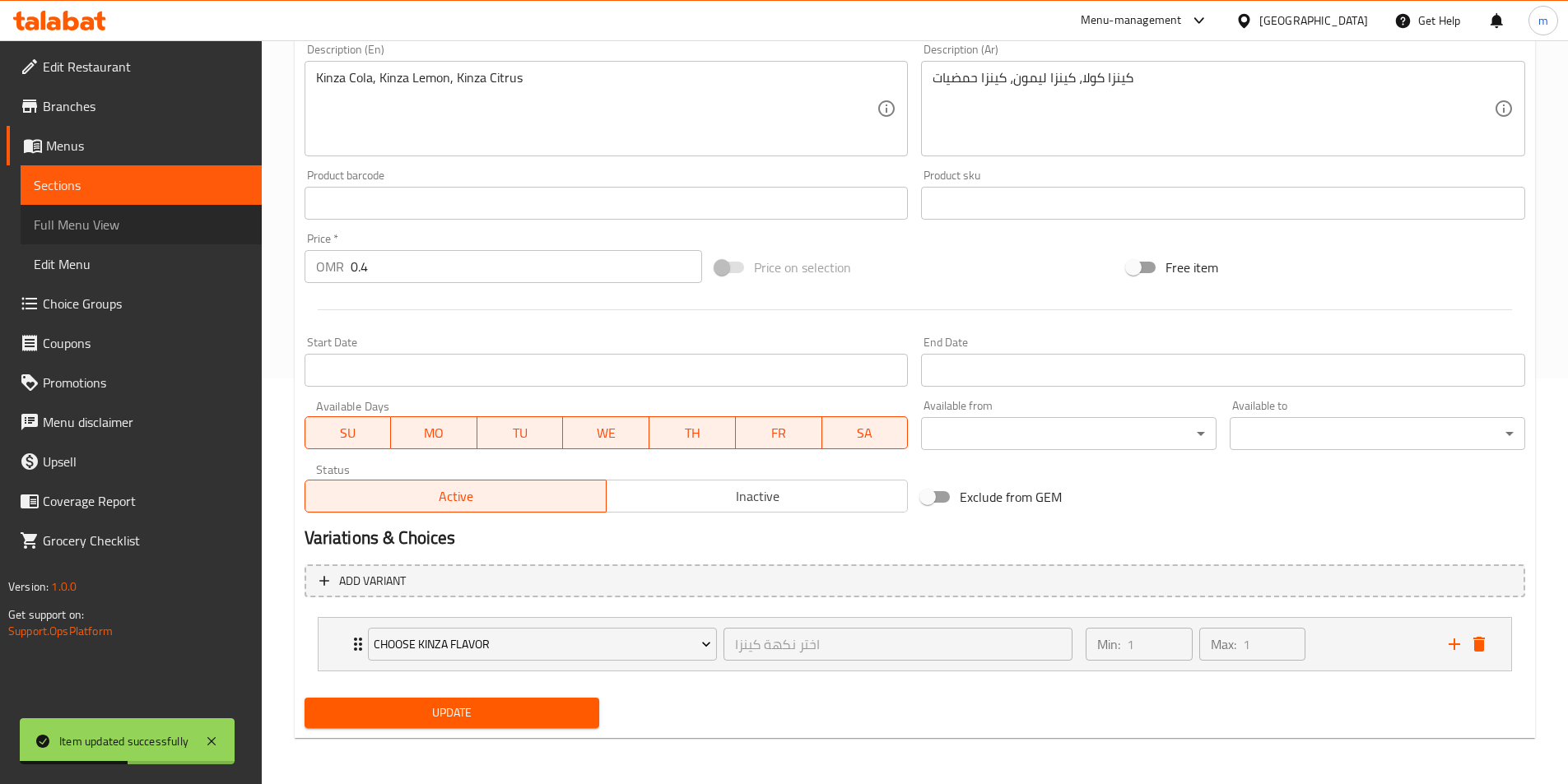
click at [131, 235] on link "Full Menu View" at bounding box center [141, 225] width 242 height 39
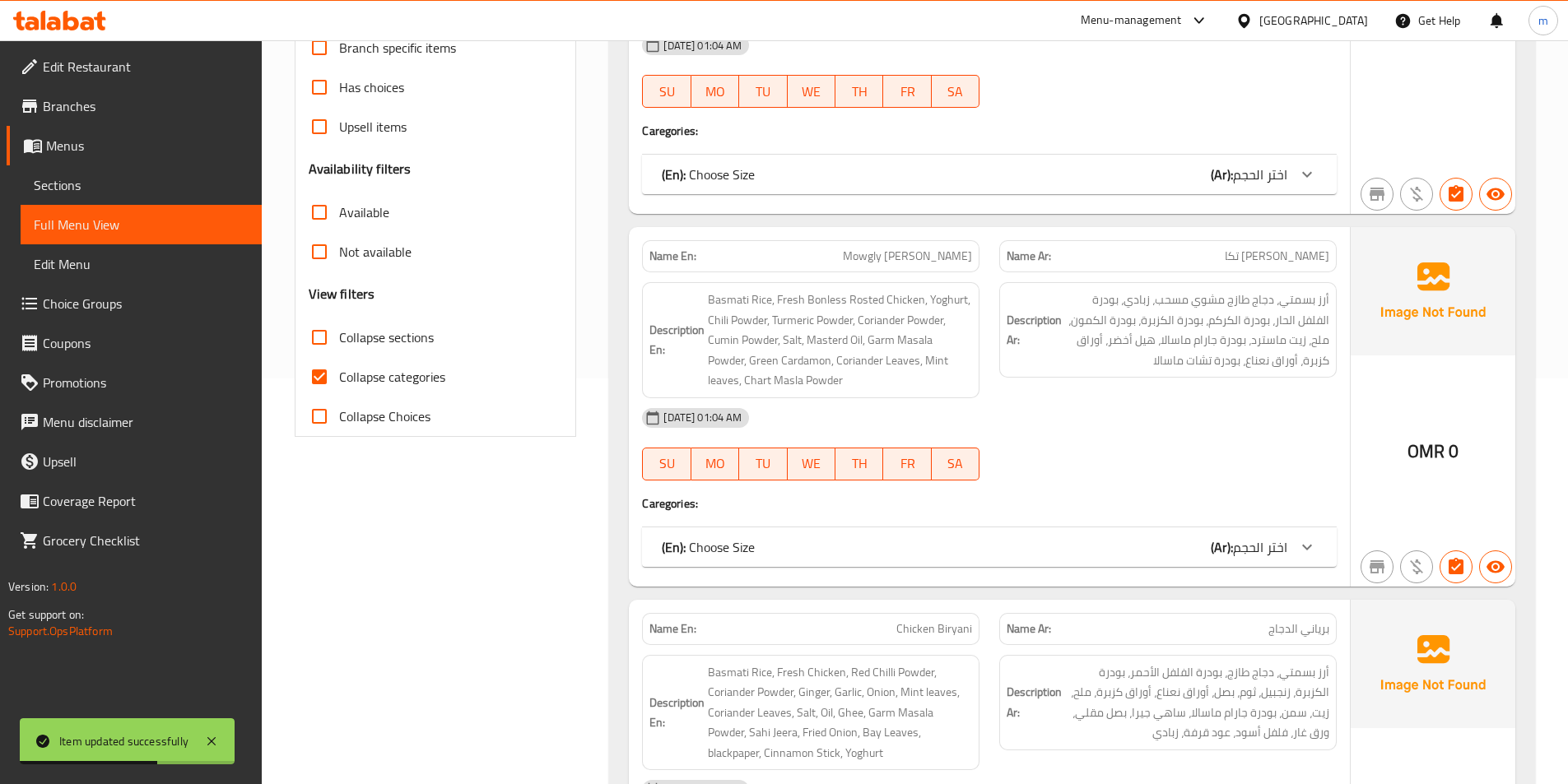
click at [421, 383] on span "Collapse categories" at bounding box center [392, 377] width 106 height 20
click at [339, 383] on input "Collapse categories" at bounding box center [320, 377] width 39 height 39
checkbox input "false"
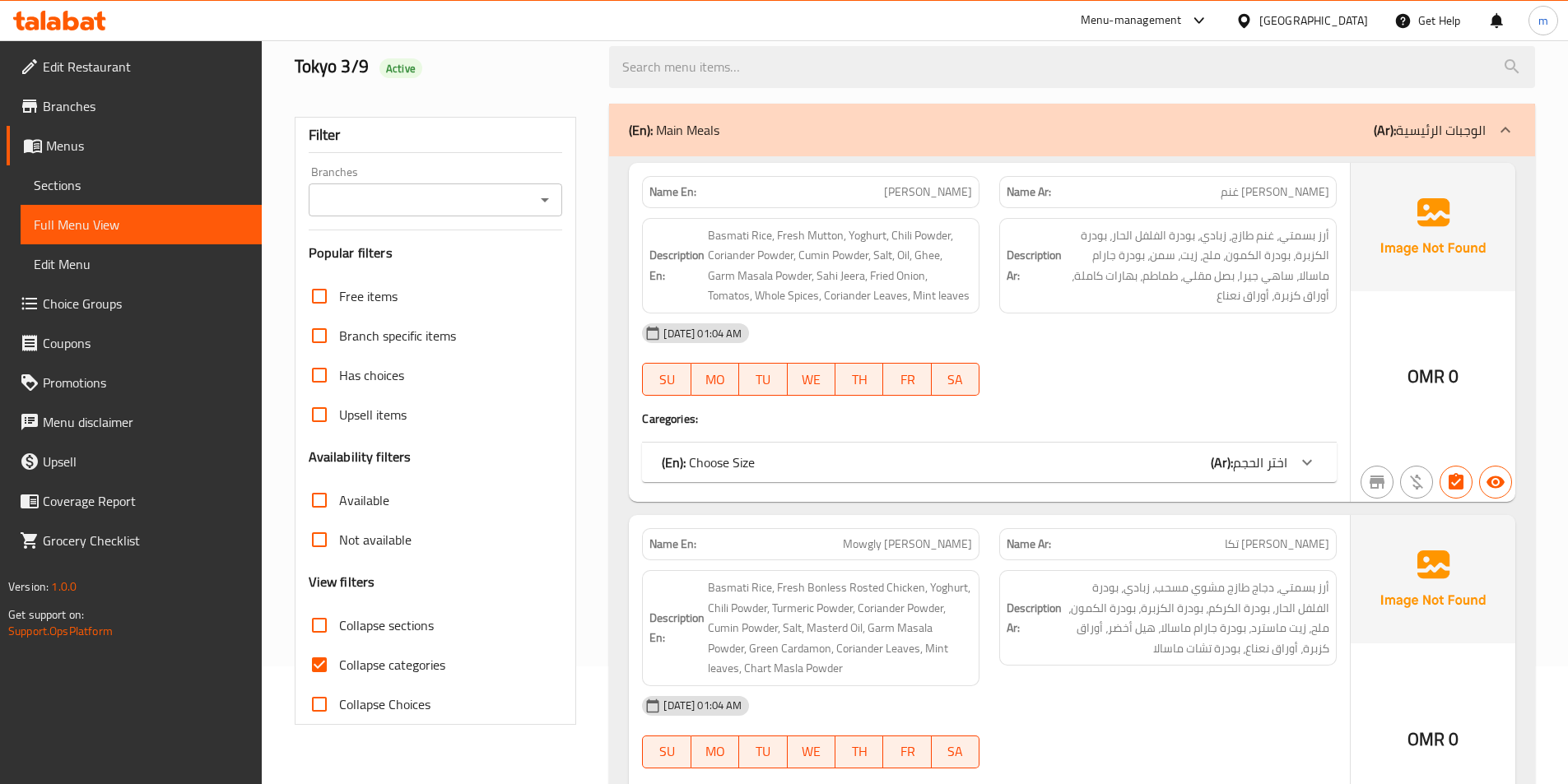
scroll to position [329, 0]
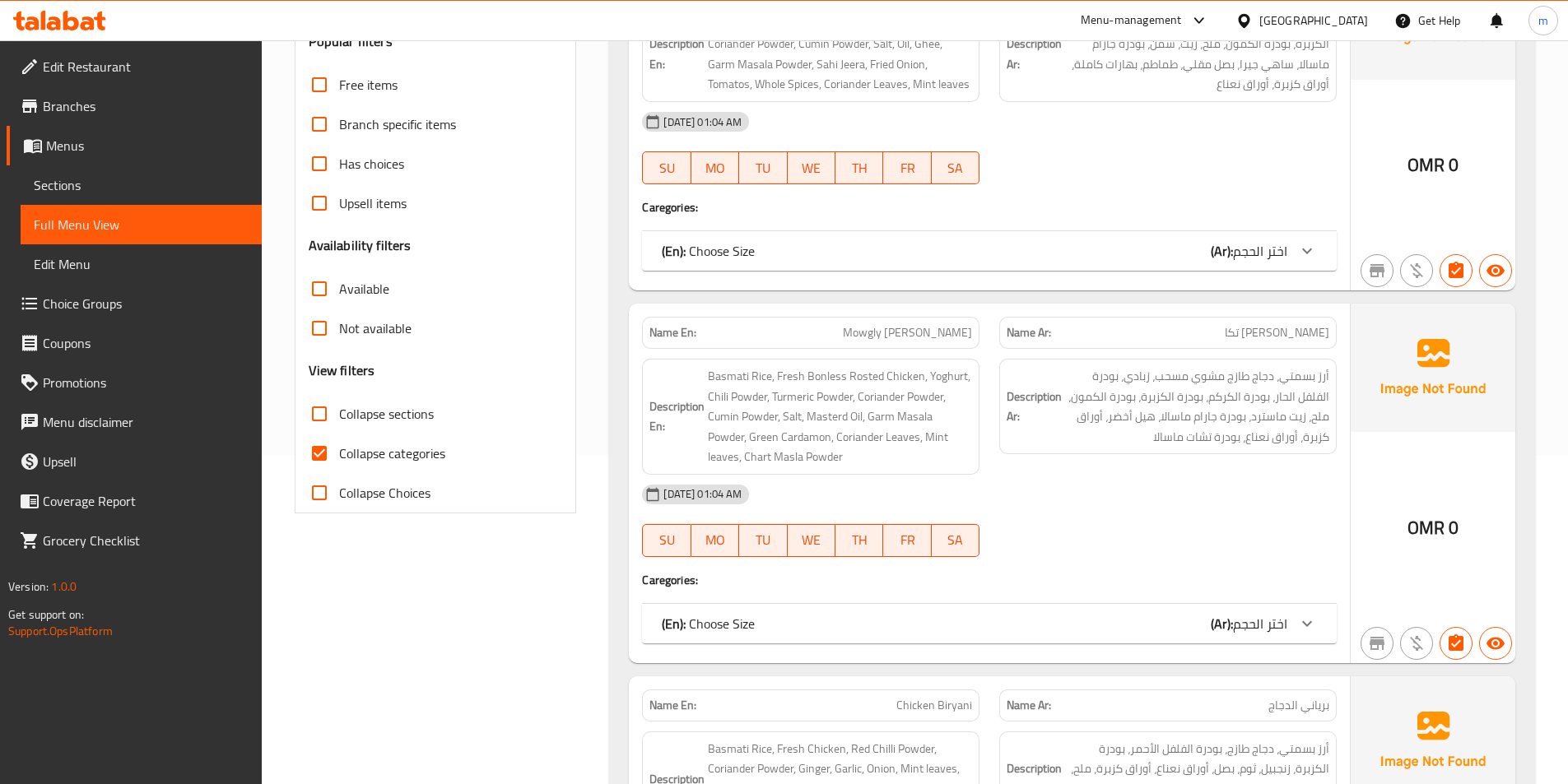
click at [407, 440] on label "Collapse categories" at bounding box center [372, 453] width 146 height 39
click at [339, 440] on input "Collapse categories" at bounding box center [320, 453] width 39 height 39
checkbox input "false"
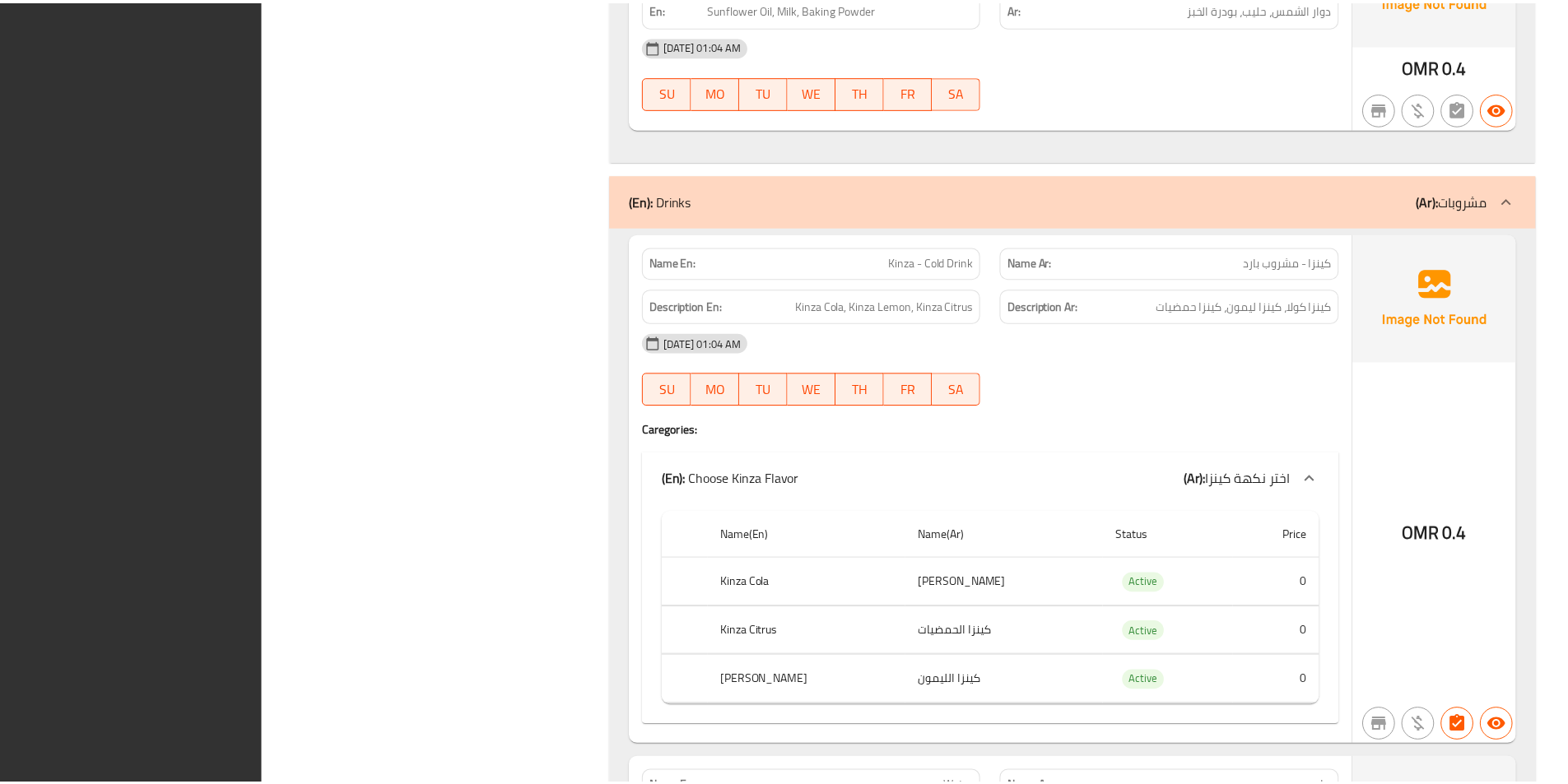
scroll to position [4566, 0]
